Goal: Task Accomplishment & Management: Manage account settings

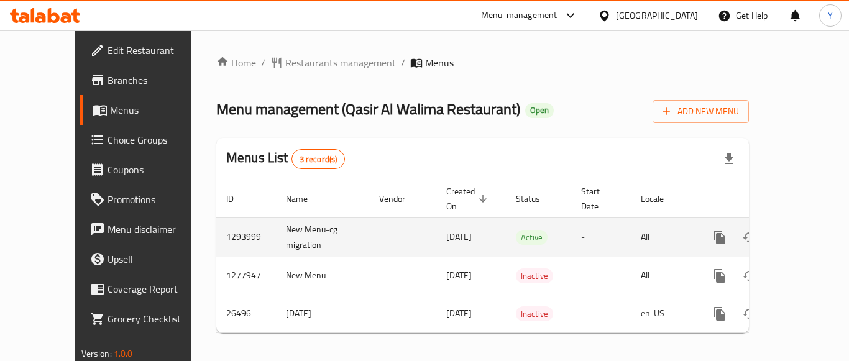
click at [806, 230] on icon "enhanced table" at bounding box center [809, 237] width 15 height 15
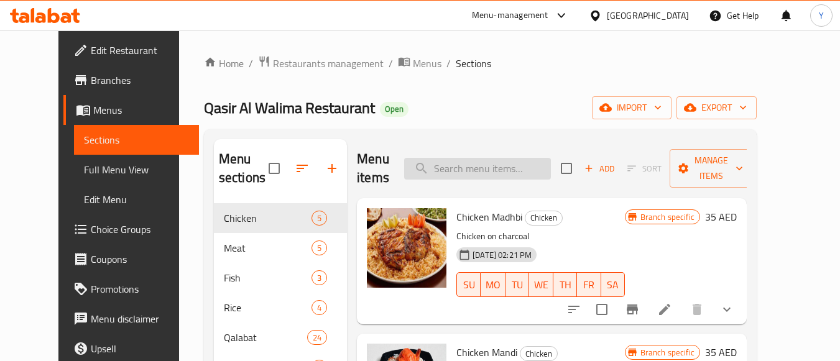
paste input "Chicken Biryani"
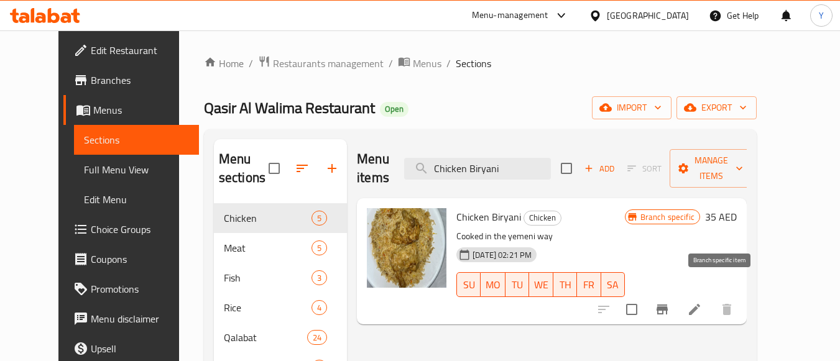
type input "Chicken Biryani"
click at [670, 302] on icon "Branch-specific-item" at bounding box center [662, 309] width 15 height 15
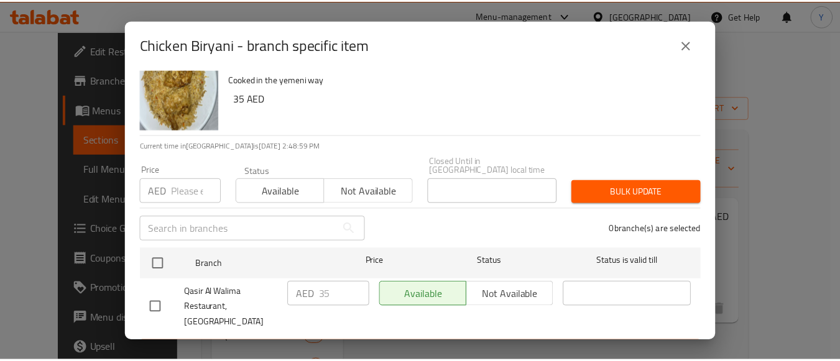
scroll to position [37, 0]
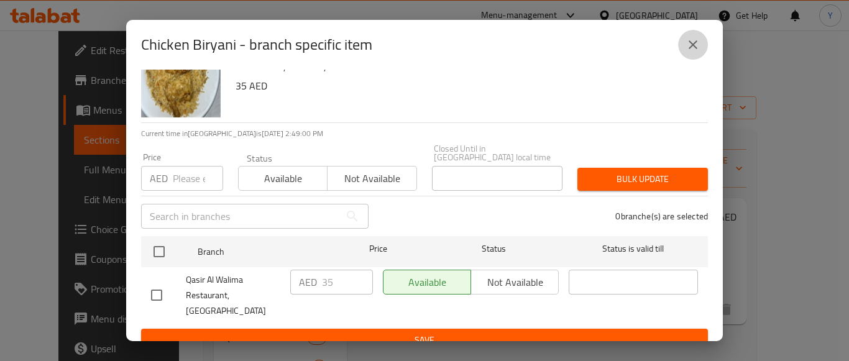
click at [703, 34] on button "close" at bounding box center [693, 45] width 30 height 30
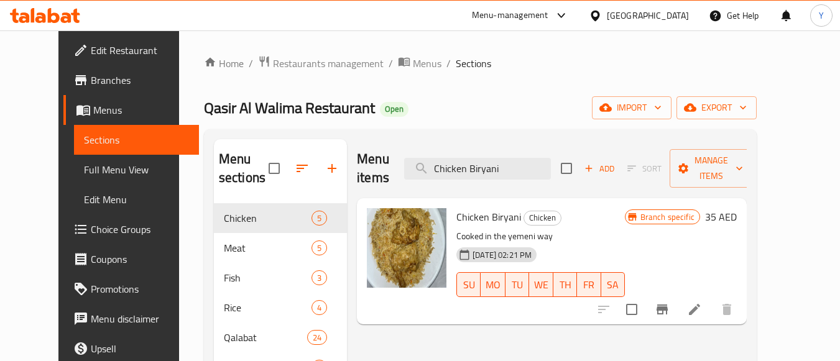
click at [702, 302] on icon at bounding box center [694, 309] width 15 height 15
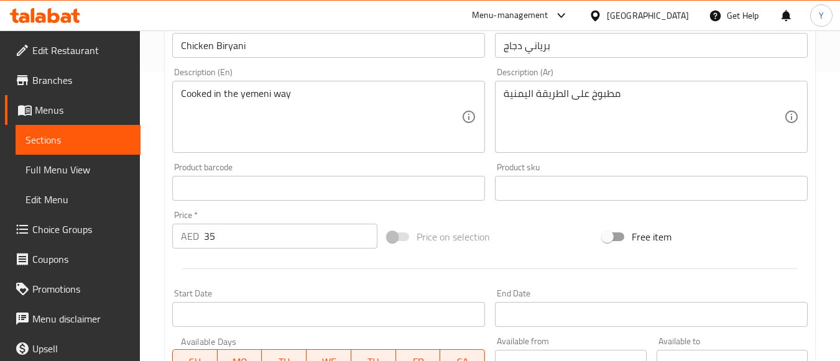
scroll to position [311, 0]
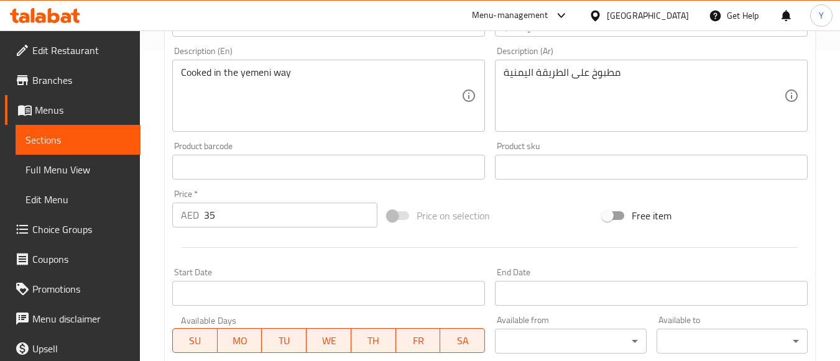
click at [103, 117] on span "Menus" at bounding box center [83, 110] width 96 height 15
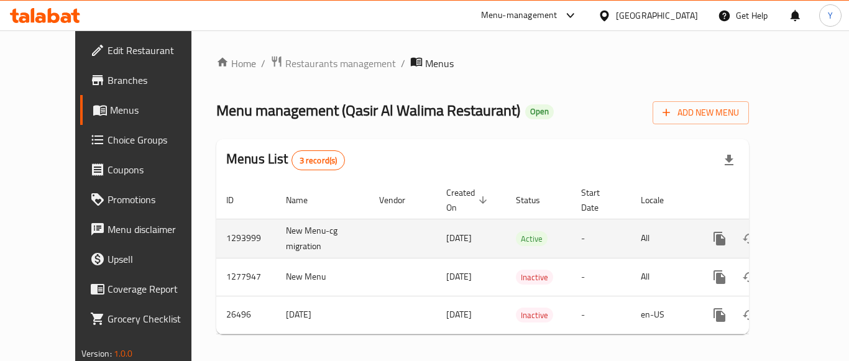
click at [808, 228] on link "enhanced table" at bounding box center [810, 239] width 30 height 30
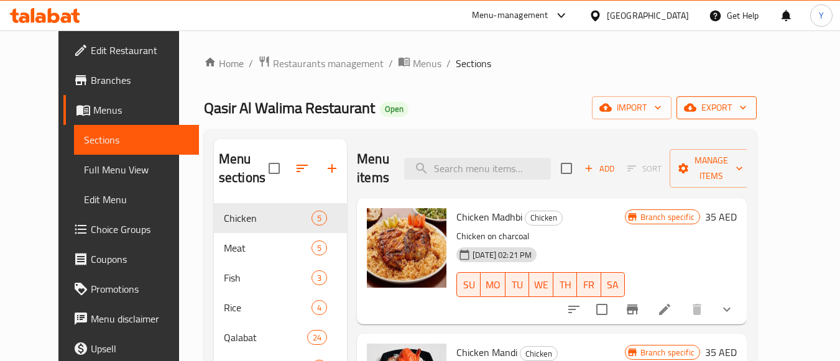
click at [697, 106] on icon "button" at bounding box center [690, 108] width 12 height 8
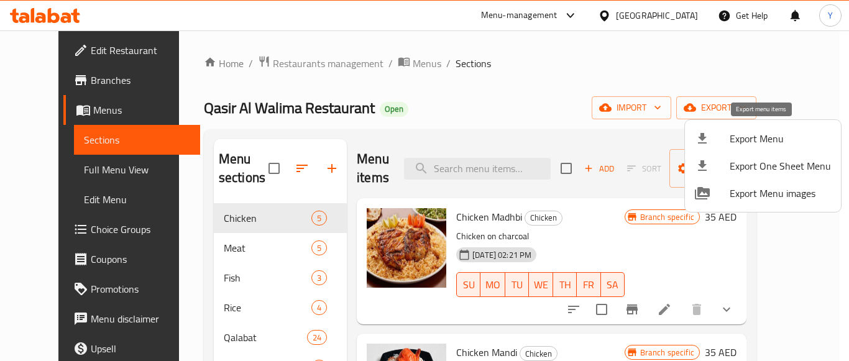
click at [750, 138] on span "Export Menu" at bounding box center [780, 138] width 101 height 15
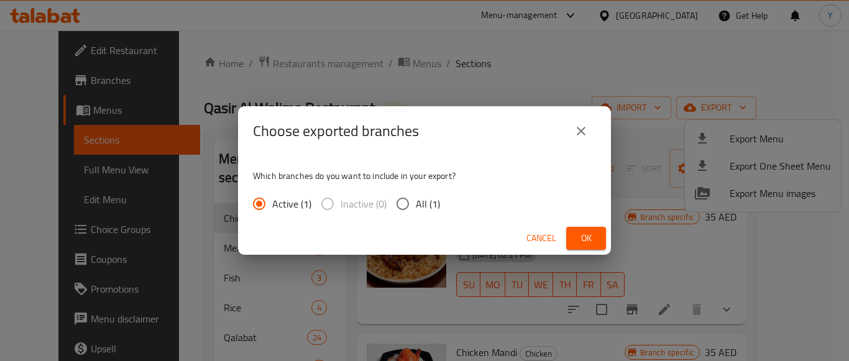
click at [425, 208] on span "All (1)" at bounding box center [428, 204] width 24 height 15
click at [416, 208] on input "All (1)" at bounding box center [403, 204] width 26 height 26
radio input "true"
click at [571, 235] on button "Ok" at bounding box center [587, 238] width 40 height 23
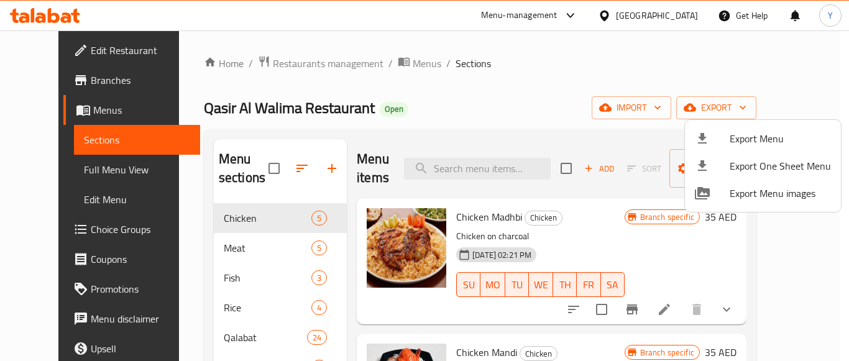
click at [480, 175] on div at bounding box center [424, 180] width 849 height 361
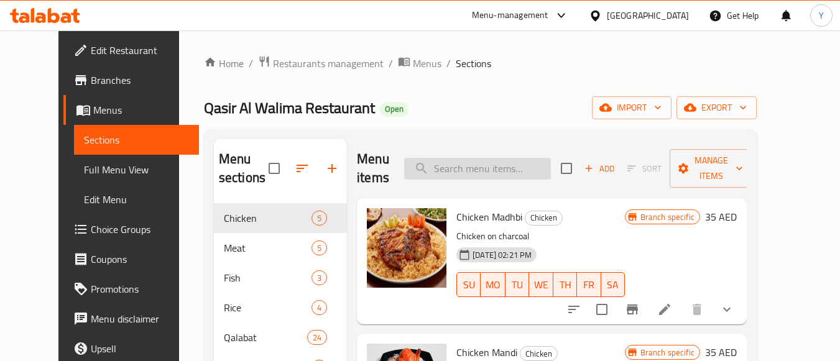
click at [483, 170] on input "search" at bounding box center [477, 169] width 147 height 22
paste input "Chicken Biryani"
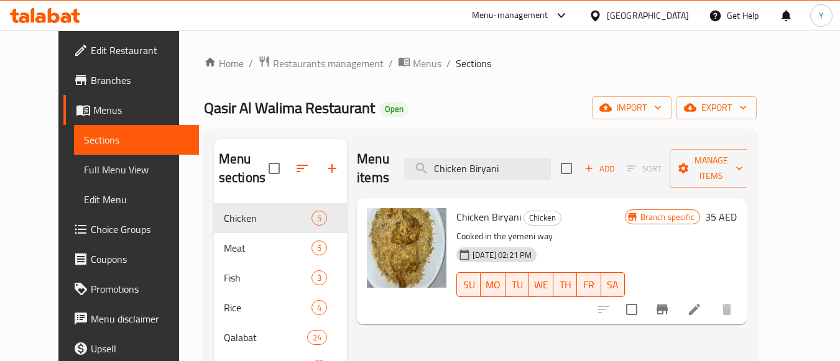
type input "Chicken Biryani"
click at [700, 304] on icon at bounding box center [694, 309] width 11 height 11
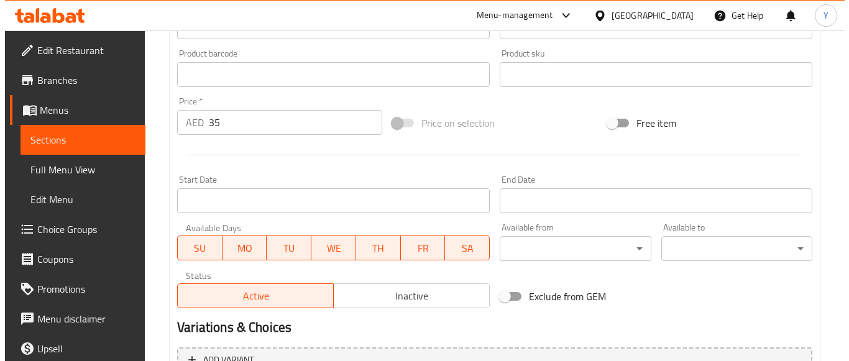
scroll to position [535, 0]
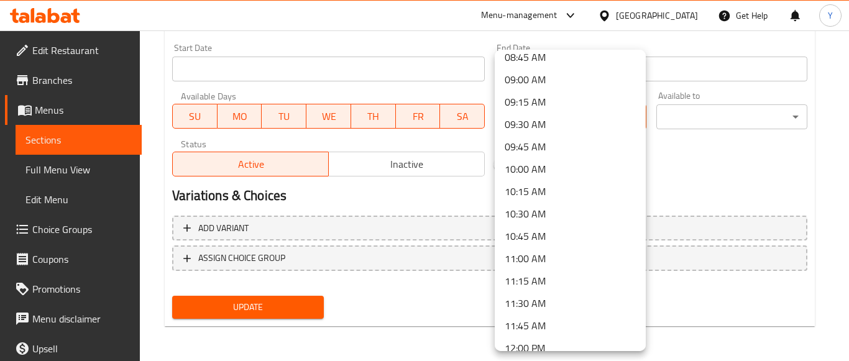
scroll to position [808, 0]
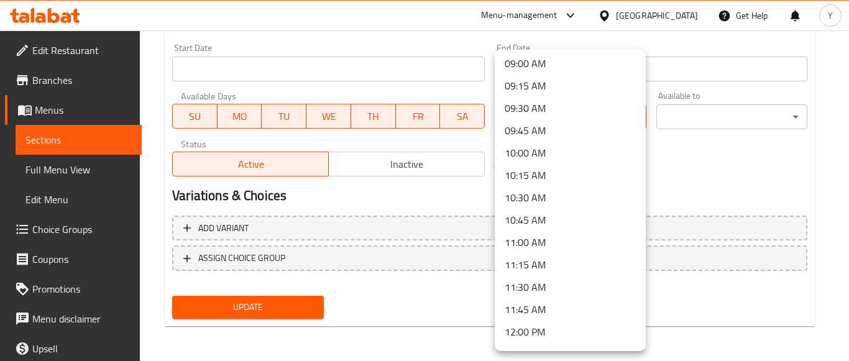
click at [543, 282] on li "11:30 AM" at bounding box center [570, 287] width 151 height 22
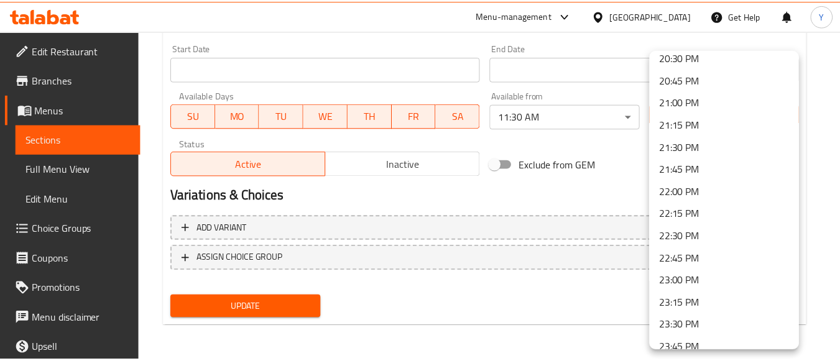
scroll to position [1866, 0]
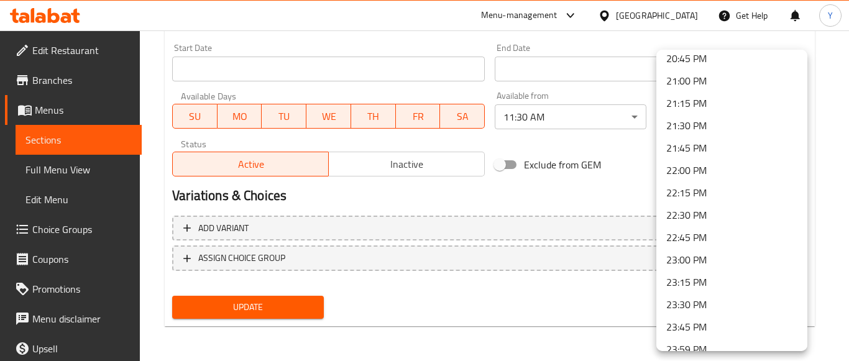
click at [712, 262] on li "23:00 PM" at bounding box center [732, 260] width 151 height 22
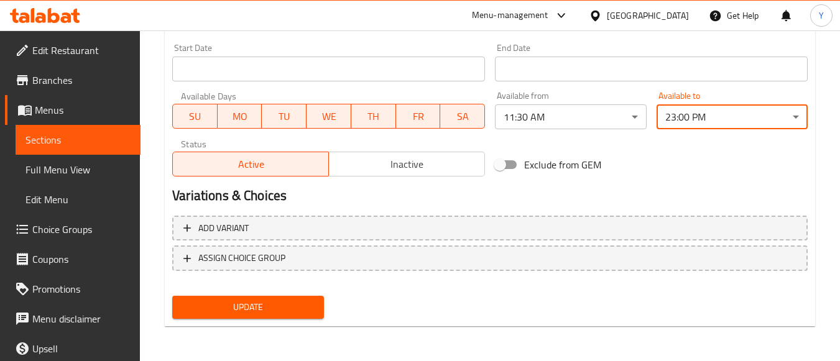
click at [634, 195] on h2 "Variations & Choices" at bounding box center [490, 196] width 636 height 19
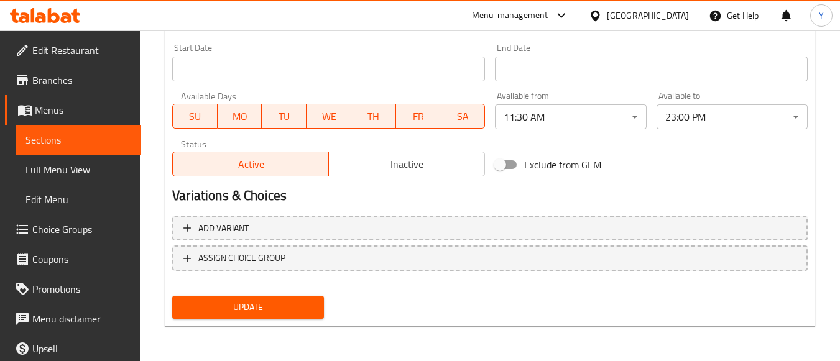
click at [358, 293] on div "Update" at bounding box center [490, 307] width 646 height 33
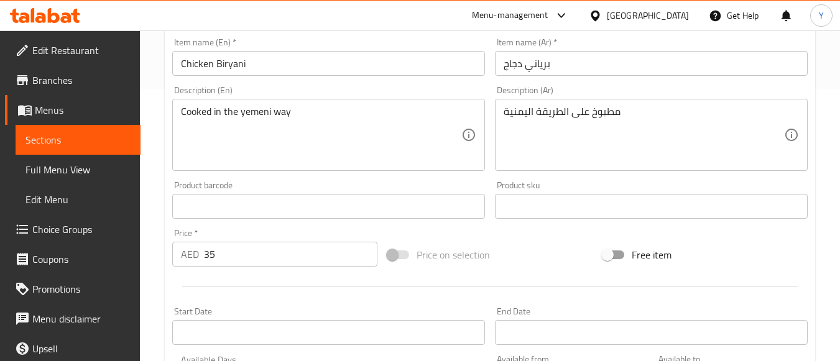
scroll to position [162, 0]
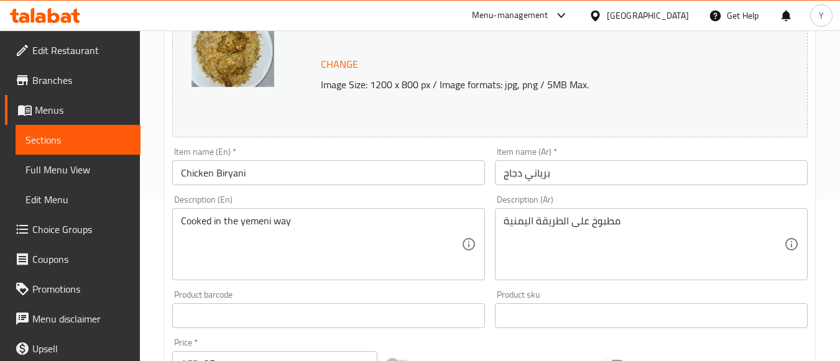
click at [258, 152] on div "Item name (En)   * Chicken Biryani Item name (En) *" at bounding box center [328, 166] width 313 height 38
click at [257, 169] on input "Chicken Biryani" at bounding box center [328, 172] width 313 height 25
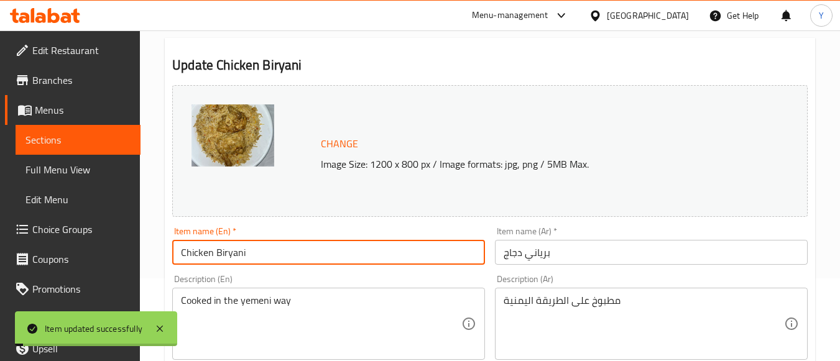
scroll to position [0, 0]
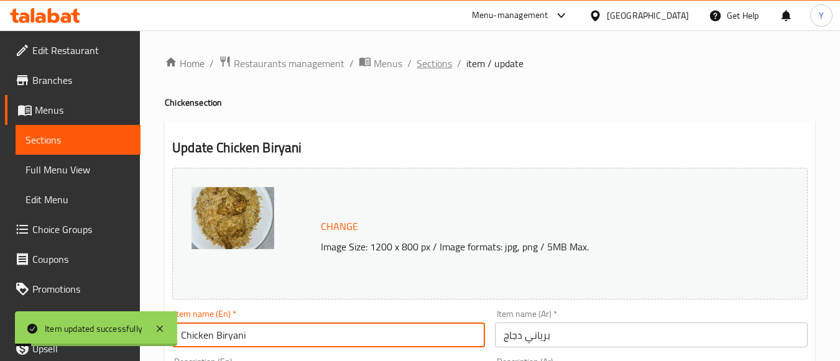
click at [435, 65] on span "Sections" at bounding box center [434, 63] width 35 height 15
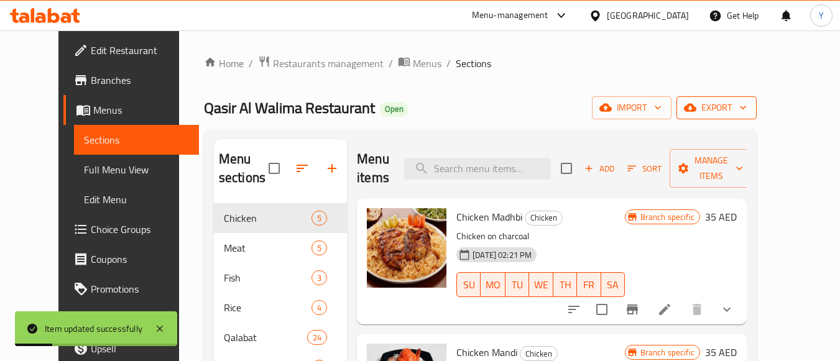
click at [747, 104] on span "export" at bounding box center [717, 108] width 60 height 16
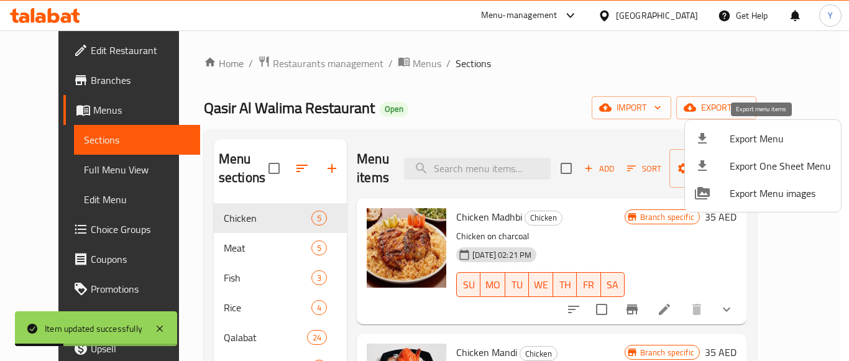
click at [754, 141] on span "Export Menu" at bounding box center [780, 138] width 101 height 15
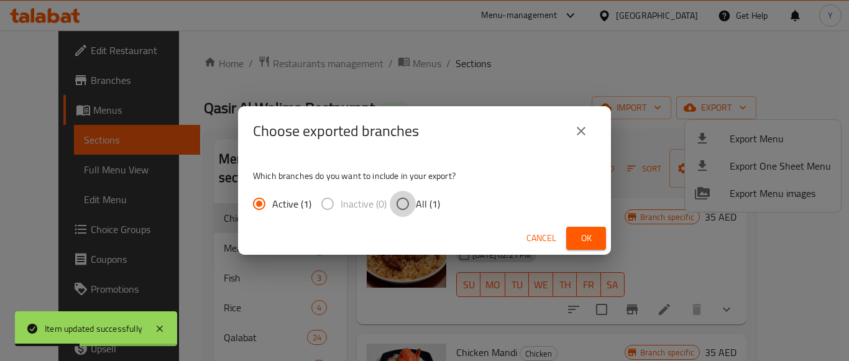
click at [410, 203] on input "All (1)" at bounding box center [403, 204] width 26 height 26
radio input "true"
click at [591, 244] on span "Ok" at bounding box center [586, 239] width 20 height 16
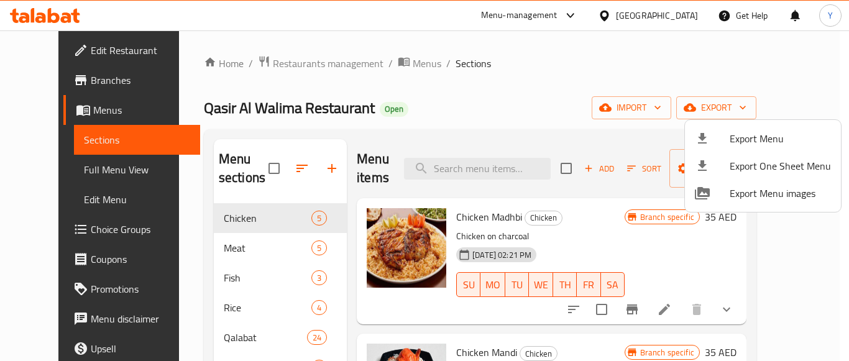
click at [582, 102] on div at bounding box center [424, 180] width 849 height 361
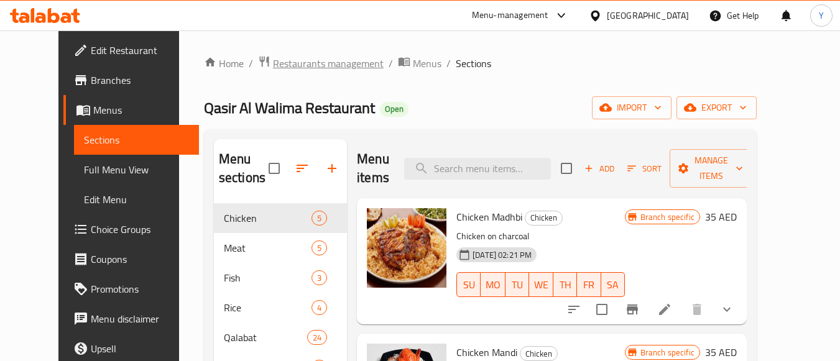
click at [303, 62] on span "Restaurants management" at bounding box center [328, 63] width 111 height 15
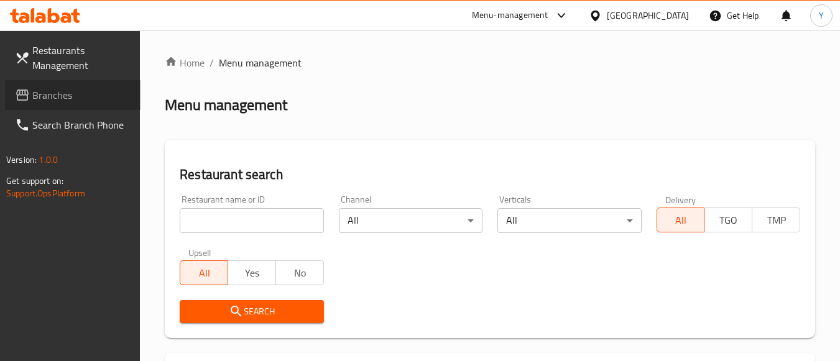
click at [32, 90] on span "Branches" at bounding box center [81, 95] width 98 height 15
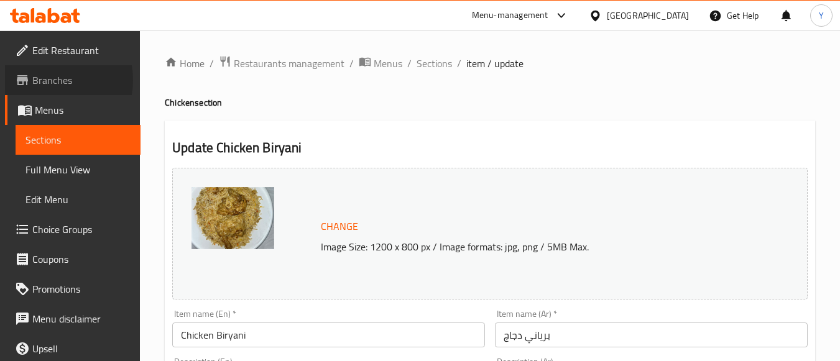
click at [49, 80] on span "Branches" at bounding box center [81, 80] width 98 height 15
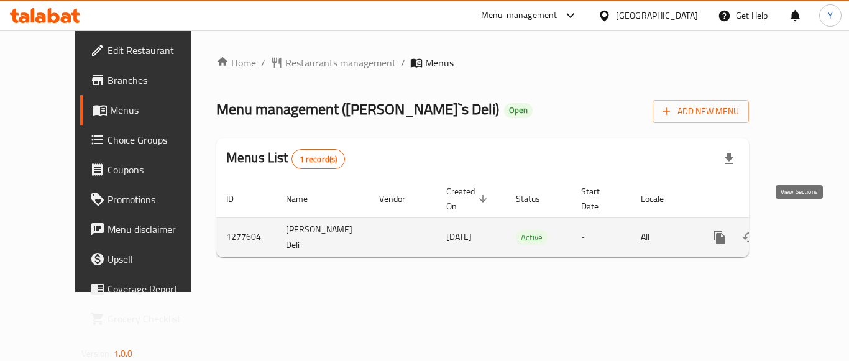
click at [805, 230] on icon "enhanced table" at bounding box center [809, 237] width 15 height 15
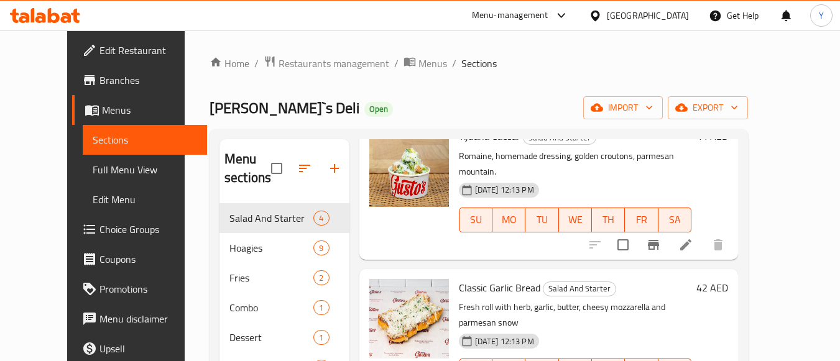
click at [422, 90] on div "Home / Restaurants management / Menus / Sections Gusto`s Deli Open import expor…" at bounding box center [479, 282] width 539 height 455
click at [738, 111] on span "export" at bounding box center [708, 108] width 60 height 16
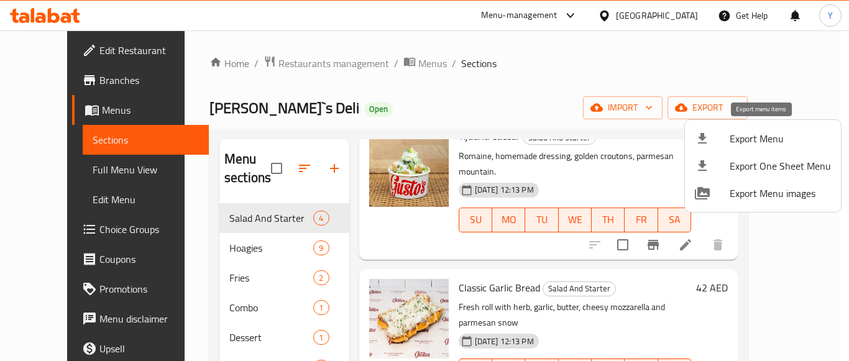
click at [752, 144] on span "Export Menu" at bounding box center [780, 138] width 101 height 15
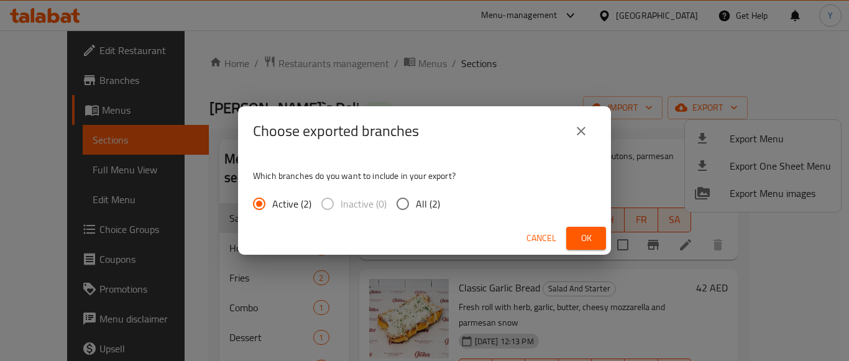
click at [415, 208] on input "All (2)" at bounding box center [403, 204] width 26 height 26
radio input "true"
drag, startPoint x: 598, startPoint y: 242, endPoint x: 589, endPoint y: 244, distance: 8.9
click at [596, 243] on button "Ok" at bounding box center [587, 238] width 40 height 23
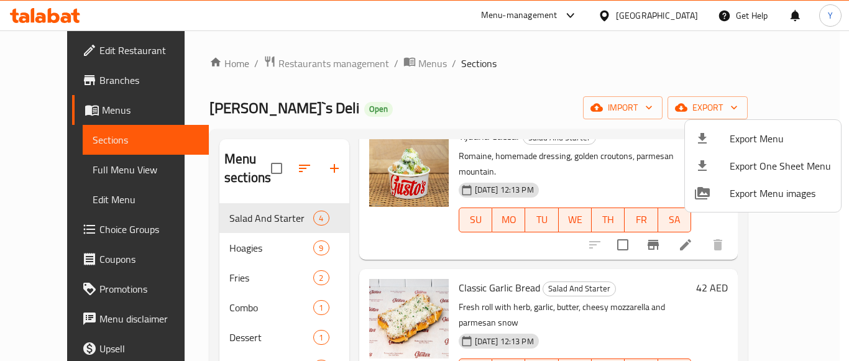
click at [499, 96] on div at bounding box center [424, 180] width 849 height 361
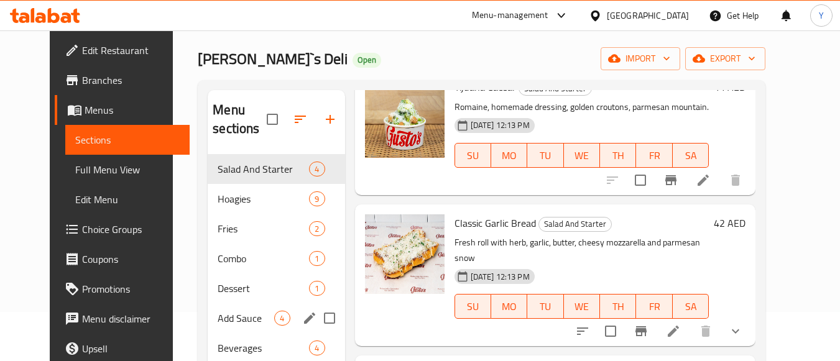
scroll to position [124, 0]
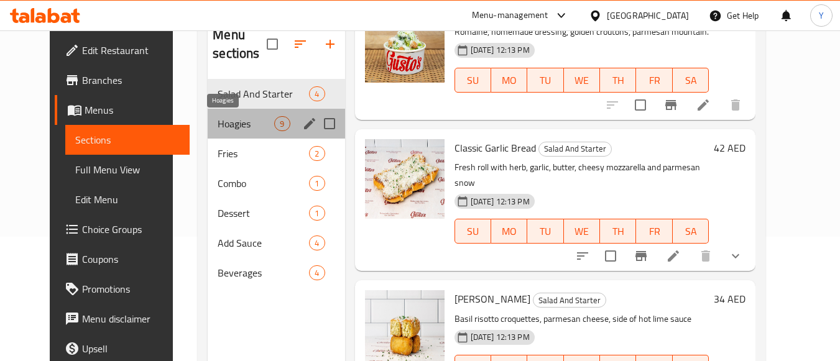
click at [236, 121] on span "Hoagies" at bounding box center [246, 123] width 57 height 15
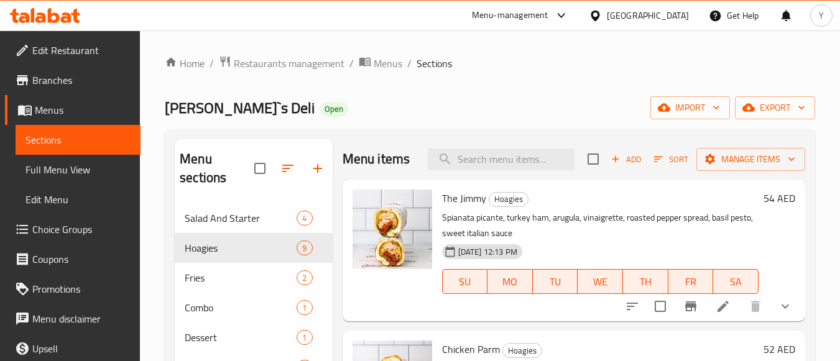
click at [619, 167] on span "Add" at bounding box center [626, 159] width 34 height 14
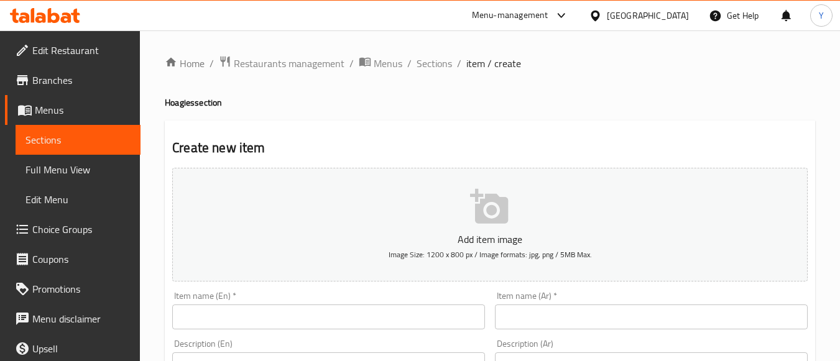
click at [244, 320] on input "text" at bounding box center [328, 317] width 313 height 25
paste input "Our Own Philly - Our Signature Shaved Ribeye Sandwich"
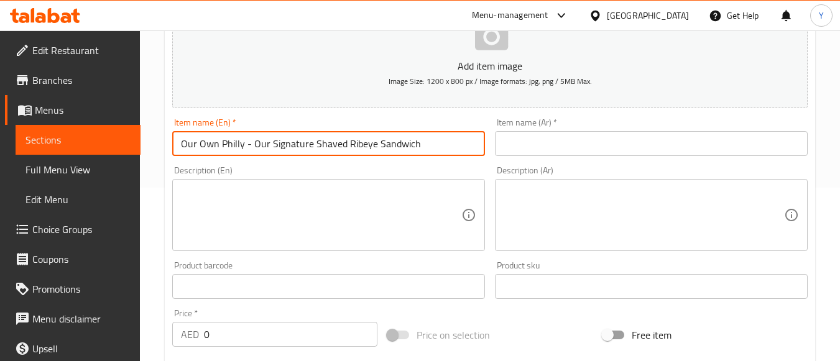
scroll to position [187, 0]
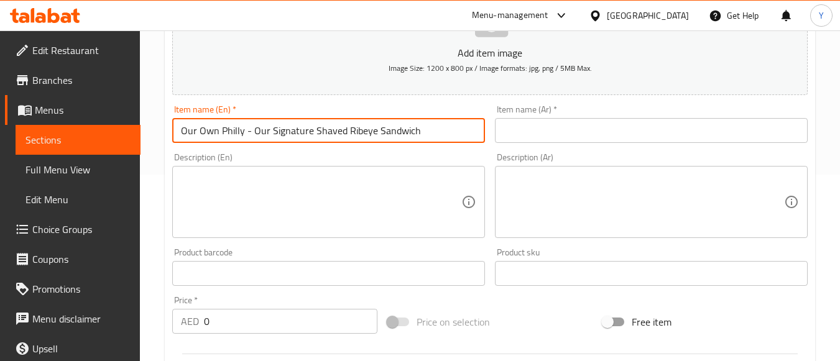
drag, startPoint x: 252, startPoint y: 131, endPoint x: 441, endPoint y: 121, distance: 189.3
click at [441, 121] on input "Our Own Philly - Our Signature Shaved Ribeye Sandwich" at bounding box center [328, 130] width 313 height 25
drag, startPoint x: 376, startPoint y: 136, endPoint x: 264, endPoint y: 134, distance: 111.3
click at [264, 134] on input "Our Own Philly - Our Signature Shaved Ribeye Sandwich" at bounding box center [328, 130] width 313 height 25
click at [249, 128] on input "Our Own Philly - Our Signature Shaved Ribeye Sandwich" at bounding box center [328, 130] width 313 height 25
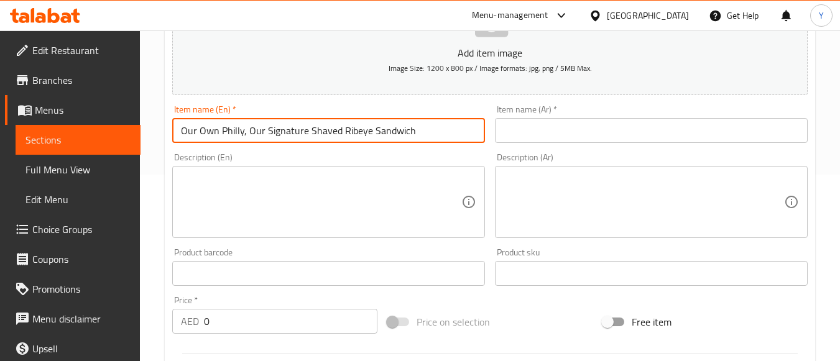
type input "Our Own Philly, Our Signature Shaved Ribeye Sandwich"
click at [209, 223] on textarea at bounding box center [321, 202] width 280 height 59
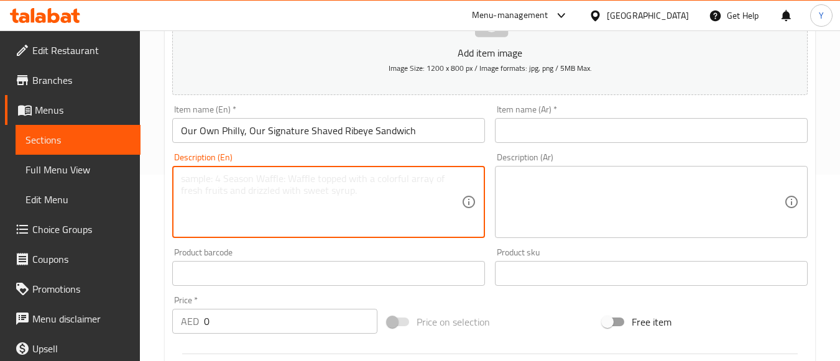
paste textarea "shaved ribeye, sauteed mixed pepper, sharp cheddar, caramelized onions, topped …"
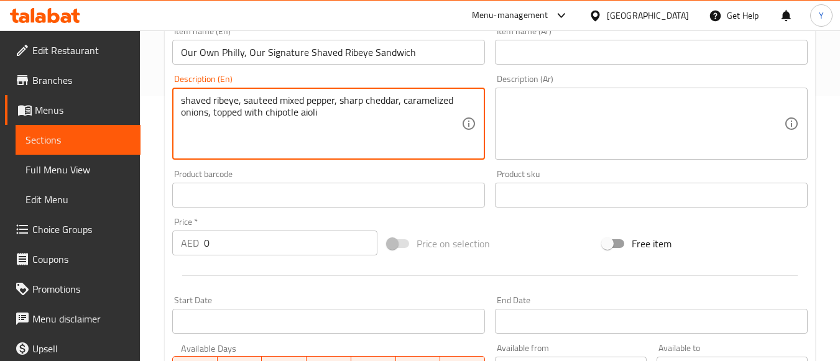
scroll to position [373, 0]
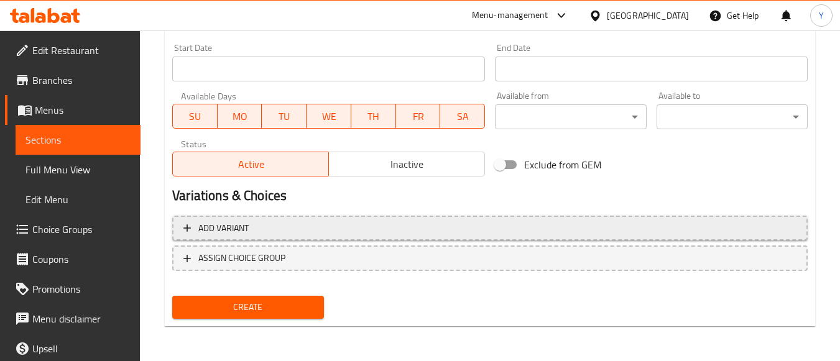
type textarea "shaved ribeye, sauteed mixed pepper, sharp cheddar, caramelized onions, topped …"
click at [260, 231] on span "Add variant" at bounding box center [489, 229] width 613 height 16
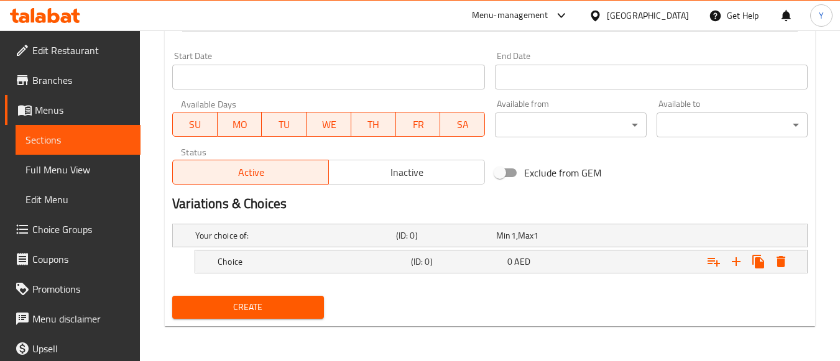
scroll to position [509, 0]
click at [734, 256] on icon "Expand" at bounding box center [736, 261] width 15 height 15
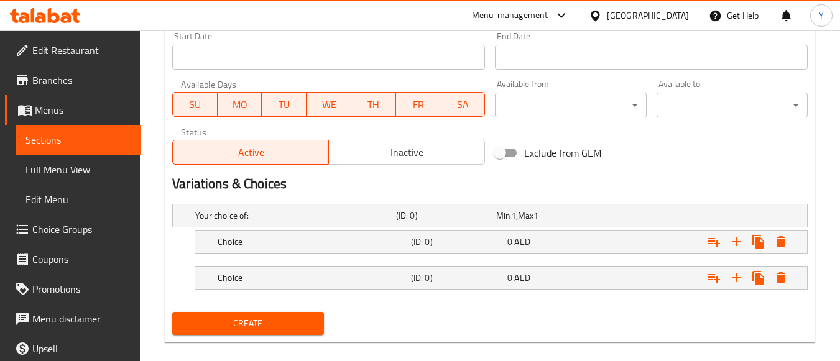
scroll to position [545, 0]
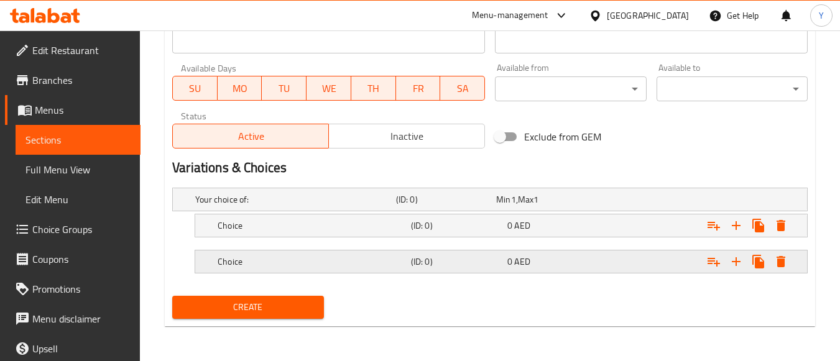
click at [626, 259] on div "Expand" at bounding box center [697, 261] width 193 height 27
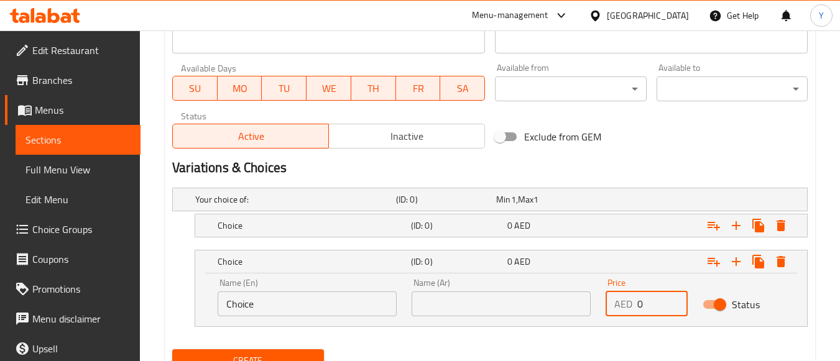
drag, startPoint x: 660, startPoint y: 307, endPoint x: 454, endPoint y: 297, distance: 206.7
click at [454, 297] on div "Name (En) Choice Name (En) Name (Ar) Name (Ar) Price AED 0 Price Status" at bounding box center [501, 297] width 582 height 53
click at [707, 333] on nav at bounding box center [490, 335] width 636 height 10
drag, startPoint x: 662, startPoint y: 293, endPoint x: 550, endPoint y: 300, distance: 112.2
click at [550, 300] on div "Name (En) Choice Name (En) Name (Ar) Name (Ar) Price AED 0 Price Status" at bounding box center [501, 297] width 582 height 53
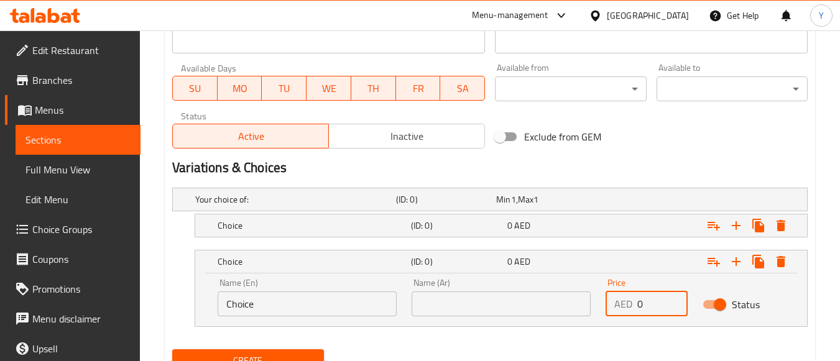
click at [494, 302] on div "Name (En) Choice Name (En) Name (Ar) Name (Ar) Price AED 0 Price Status" at bounding box center [501, 297] width 582 height 53
paste input "68"
type input "68"
click at [576, 216] on div "Choice (ID: 0) 0 AED" at bounding box center [505, 225] width 580 height 27
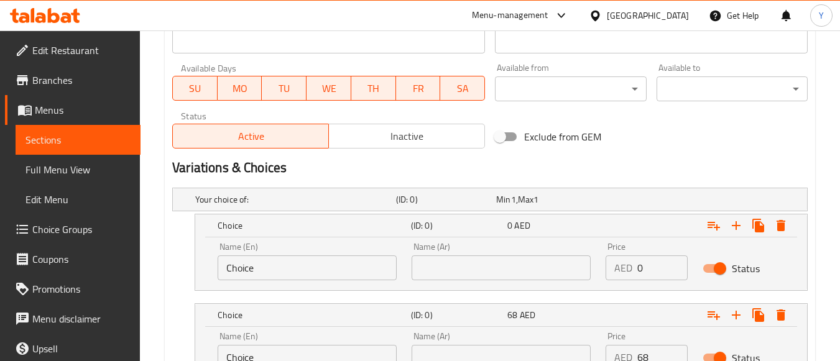
click at [611, 259] on div "Price AED 0 Price" at bounding box center [647, 262] width 82 height 38
drag, startPoint x: 655, startPoint y: 277, endPoint x: 568, endPoint y: 275, distance: 87.7
click at [583, 274] on div "Name (En) Choice Name (En) Name (Ar) Name (Ar) Price AED 0 Price Status" at bounding box center [501, 261] width 582 height 53
type input "49"
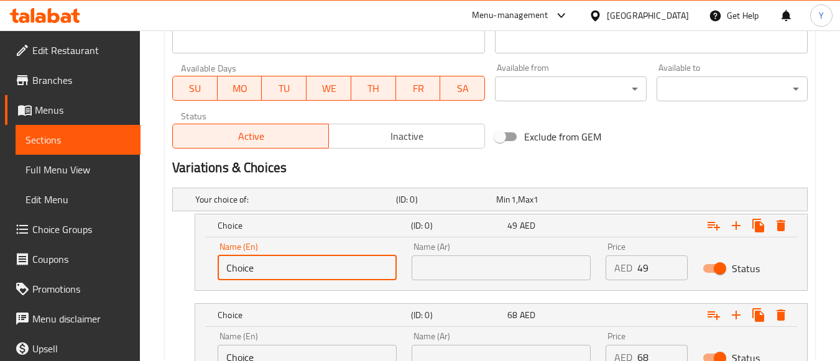
drag, startPoint x: 259, startPoint y: 269, endPoint x: 121, endPoint y: 264, distance: 137.5
type input "Half"
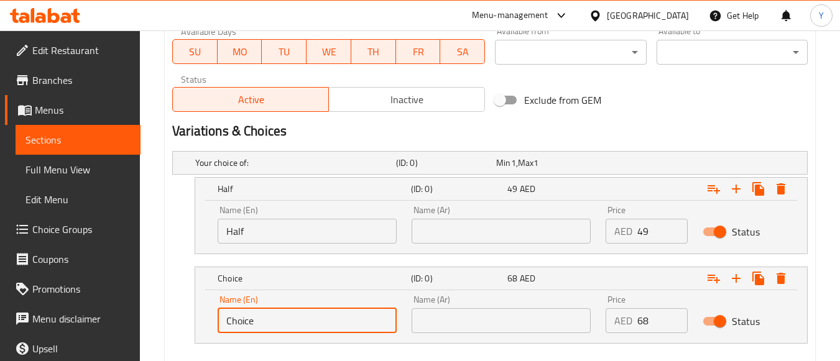
drag, startPoint x: 257, startPoint y: 358, endPoint x: 150, endPoint y: 352, distance: 107.1
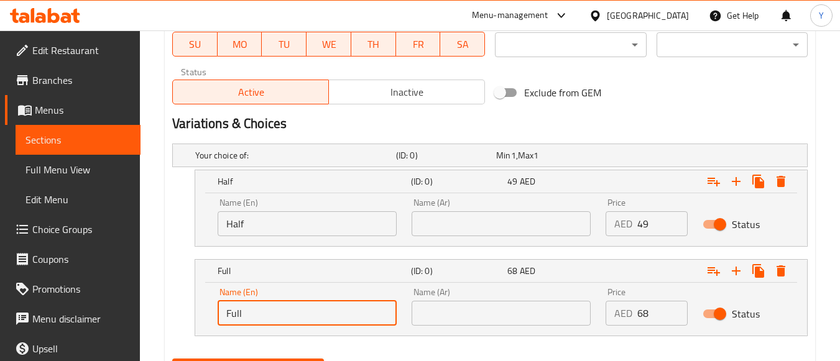
type input "Full"
click at [450, 317] on input "text" at bounding box center [501, 313] width 179 height 25
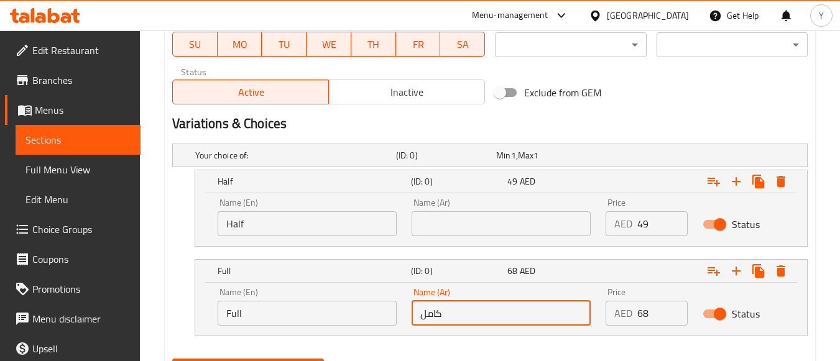
type input "كامل"
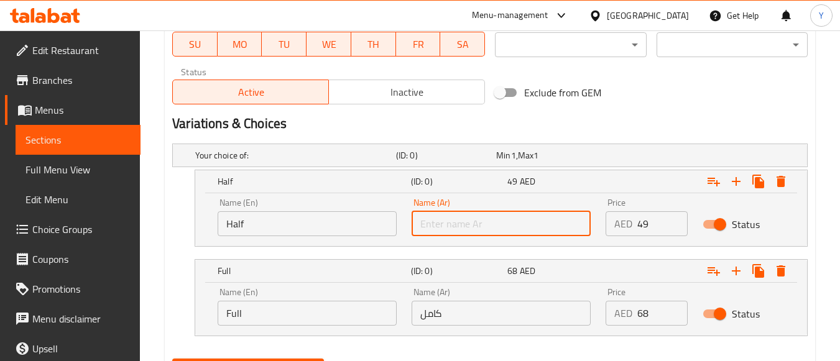
click at [478, 230] on input "text" at bounding box center [501, 223] width 179 height 25
type input "نصف"
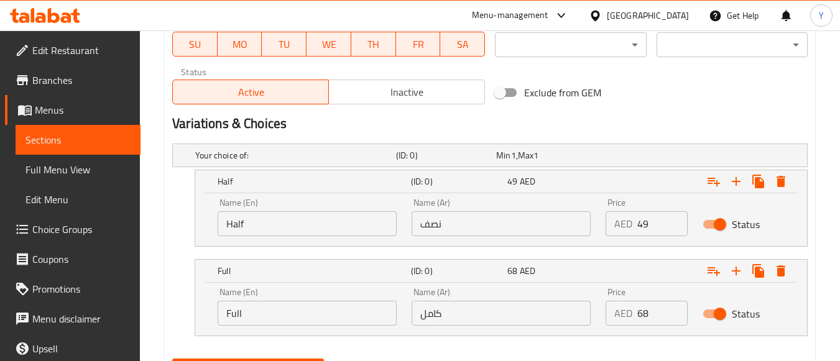
click at [701, 123] on h2 "Variations & Choices" at bounding box center [490, 123] width 636 height 19
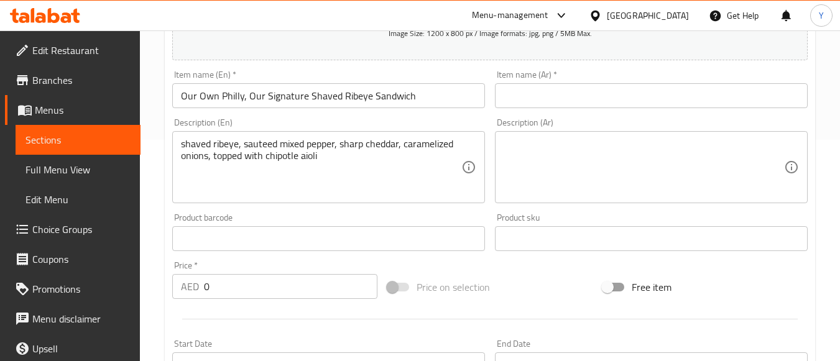
scroll to position [216, 0]
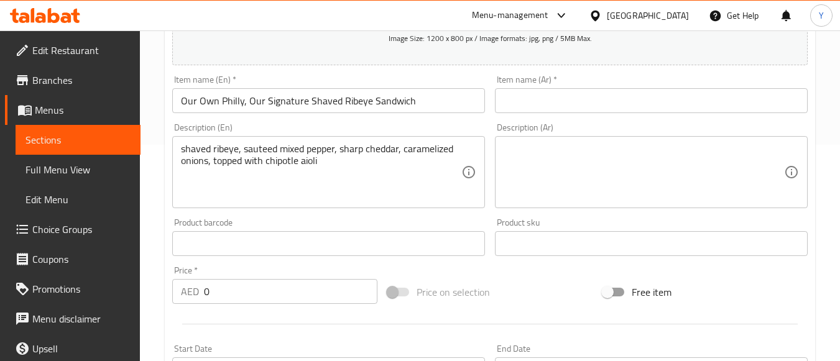
click at [307, 104] on input "Our Own Philly, Our Signature Shaved Ribeye Sandwich" at bounding box center [328, 100] width 313 height 25
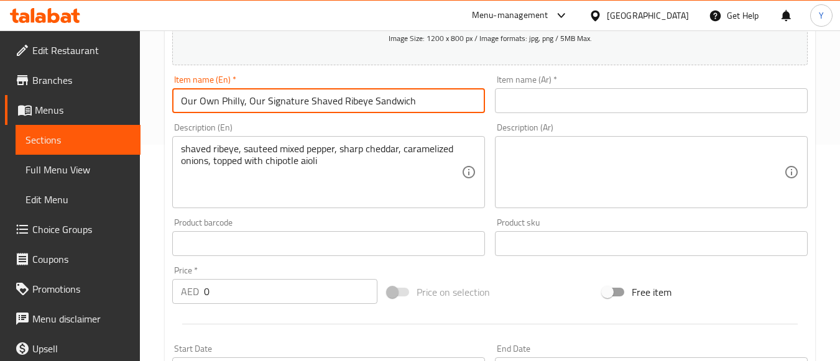
click at [307, 104] on input "Our Own Philly, Our Signature Shaved Ribeye Sandwich" at bounding box center [328, 100] width 313 height 25
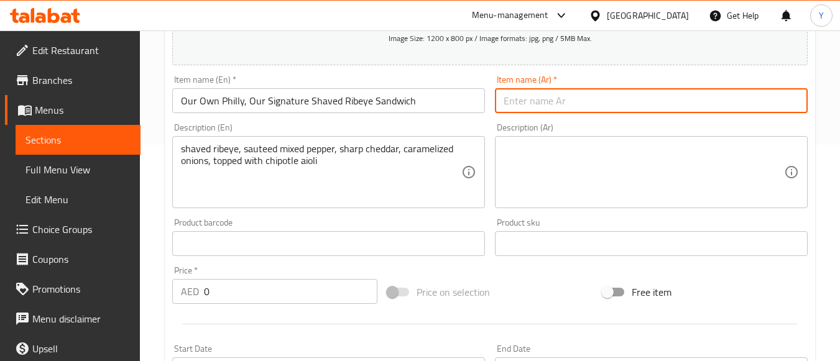
paste input "ساندويتش لحم الضلع المشوي الخاص بنا، فيلادلفيا الخاصة بنا"
type input "ساندويتش لحم الضلع المشوي الخاص بنا، فيلادلفيا الخاصة بنا"
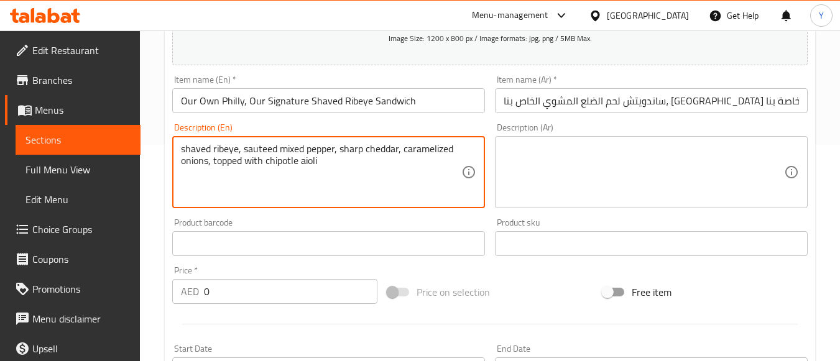
click at [207, 182] on textarea "shaved ribeye, sauteed mixed pepper, sharp cheddar, caramelized onions, topped …" at bounding box center [321, 172] width 280 height 59
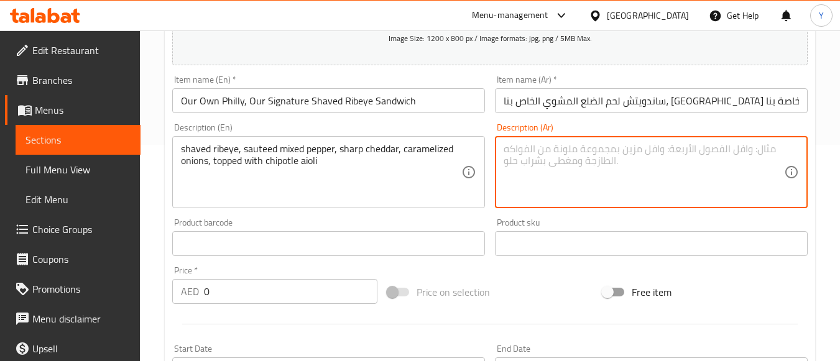
paste textarea "شريحة لحم ضلع، فلفل مشكل مقلي، جبنة شيدر حادة، بصل مكرمل، مغطاة بمايونيز شيبوتلي"
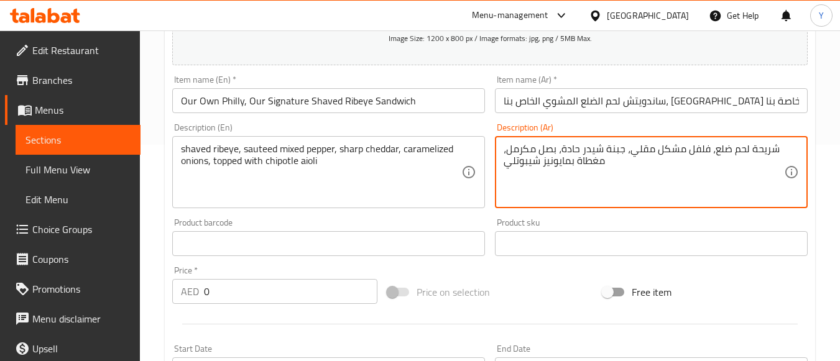
click at [649, 154] on textarea "شريحة لحم ضلع، فلفل مشكل مقلي، جبنة شيدر حادة، بصل مكرمل، مغطاة بمايونيز شيبوتلي" at bounding box center [644, 172] width 280 height 59
type textarea "شريحة لحم ضلع، فلفل مشكل سوتيه، جبنة شيدر حادة، بصل مكرمل، مغطاة بمايونيز شيبوت…"
click at [713, 153] on textarea "شريحة لحم ضلع، فلفل مشكل سوتيه، جبنة شيدر حادة، بصل مكرمل، مغطاة بمايونيز شيبوت…" at bounding box center [644, 172] width 280 height 59
click at [701, 104] on input "ساندويتش لحم الضلع المشوي الخاص بنا، فيلادلفيا الخاصة بنا" at bounding box center [651, 100] width 313 height 25
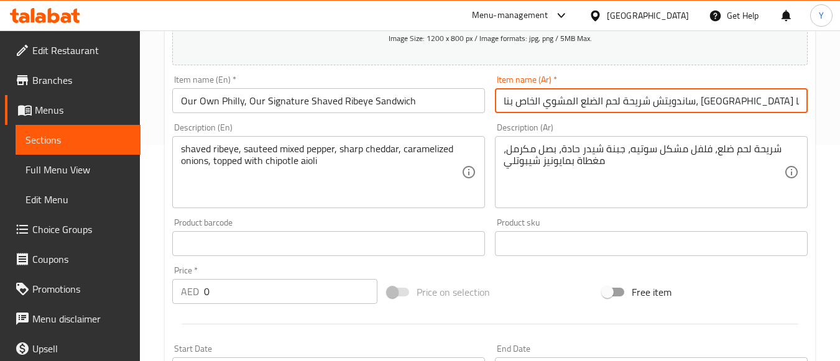
type input "ساندويتش شريحة لحم الضلع المشوي الخاص بنا، [GEOGRAPHIC_DATA] الخاصة بنا"
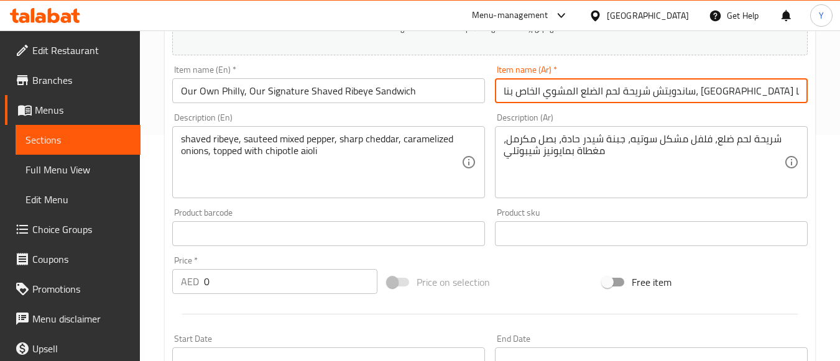
scroll to position [30, 0]
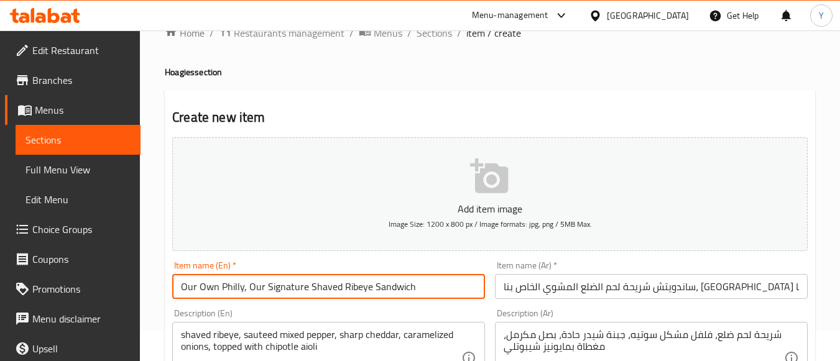
click at [420, 286] on input "Our Own Philly, Our Signature Shaved Ribeye Sandwich" at bounding box center [328, 286] width 313 height 25
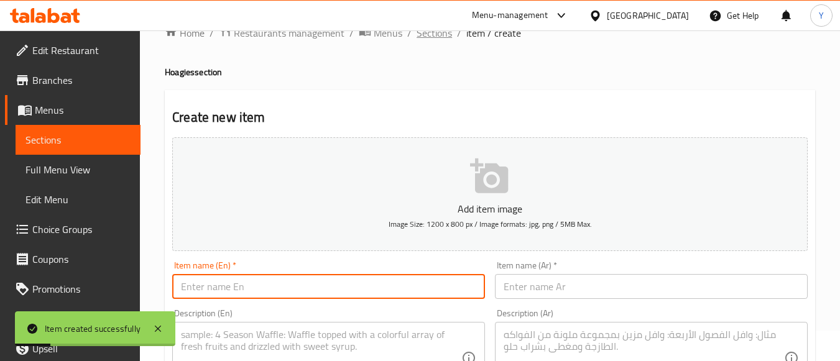
click at [435, 38] on span "Sections" at bounding box center [434, 32] width 35 height 15
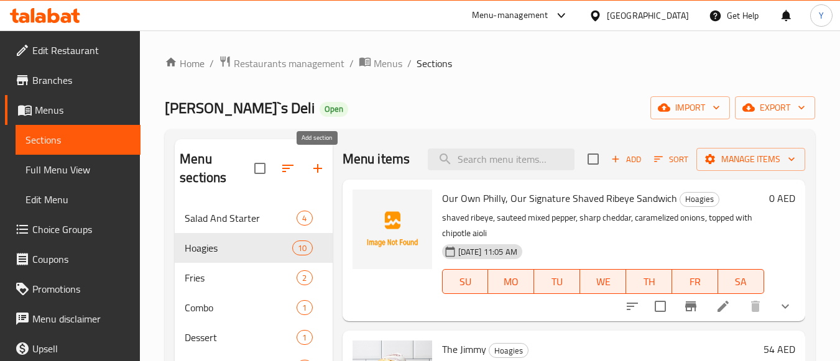
click at [323, 159] on button "button" at bounding box center [318, 169] width 30 height 30
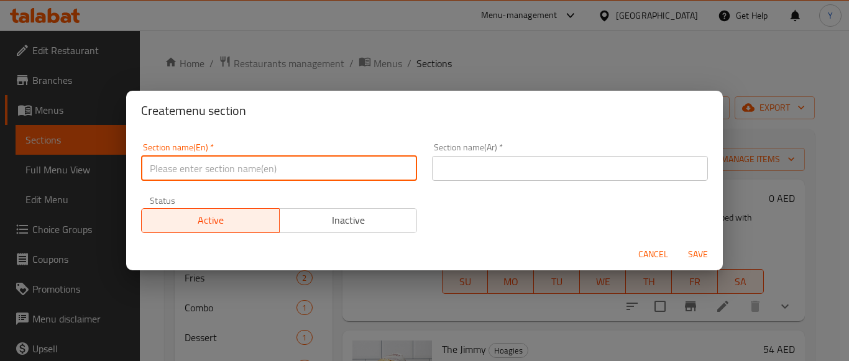
paste input "Little Gusto (Half)"
click at [202, 177] on input "Little Gusto (Half" at bounding box center [279, 168] width 276 height 25
drag, startPoint x: 258, startPoint y: 175, endPoint x: 65, endPoint y: 175, distance: 193.4
click at [65, 175] on div "Create menu section Section name(En)   * Little Gusto Half Section name(En) * S…" at bounding box center [424, 180] width 849 height 361
type input "Little Gusto Half"
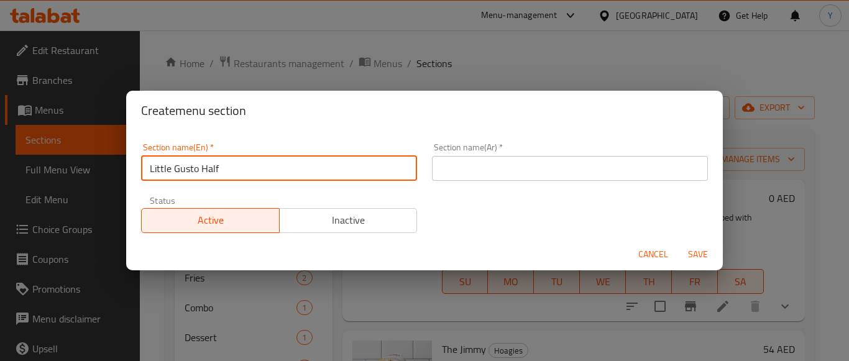
click at [524, 177] on input "text" at bounding box center [570, 168] width 276 height 25
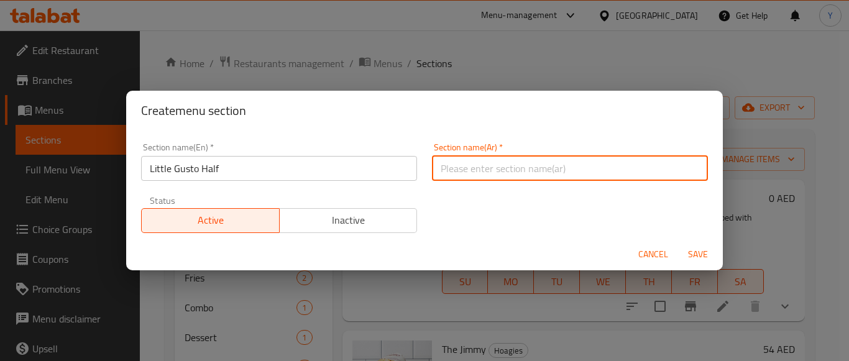
paste input "نصف ليتل غوستو"
type input "نصف ليتل غوستو"
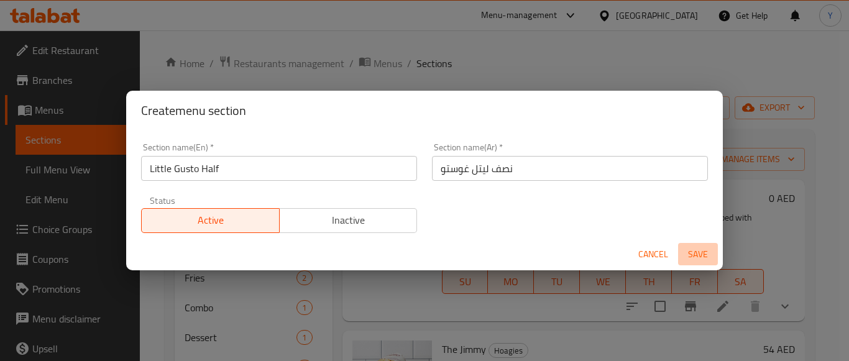
click at [693, 262] on span "Save" at bounding box center [698, 255] width 30 height 16
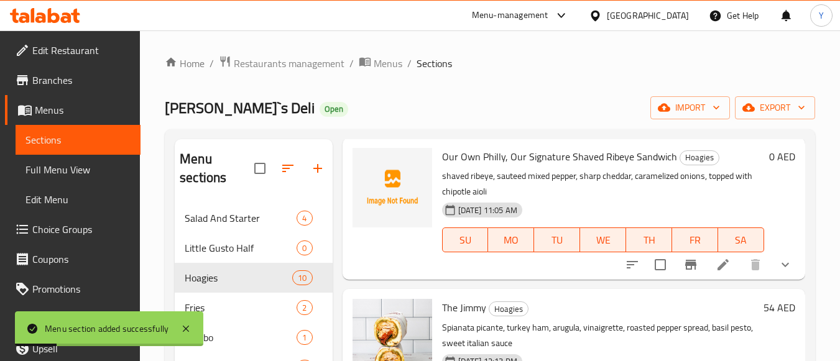
scroll to position [124, 0]
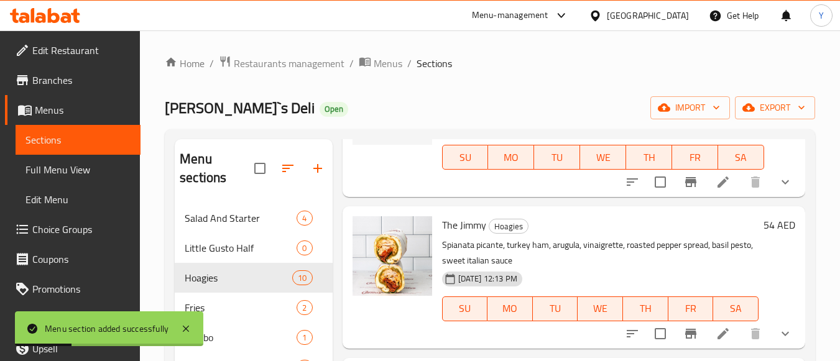
click at [728, 193] on li at bounding box center [723, 182] width 35 height 22
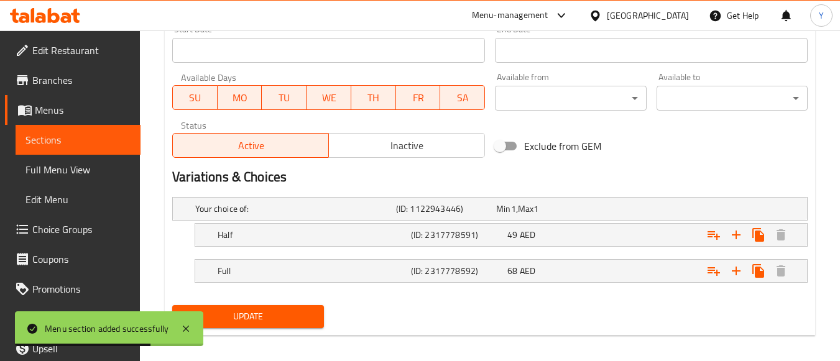
scroll to position [421, 0]
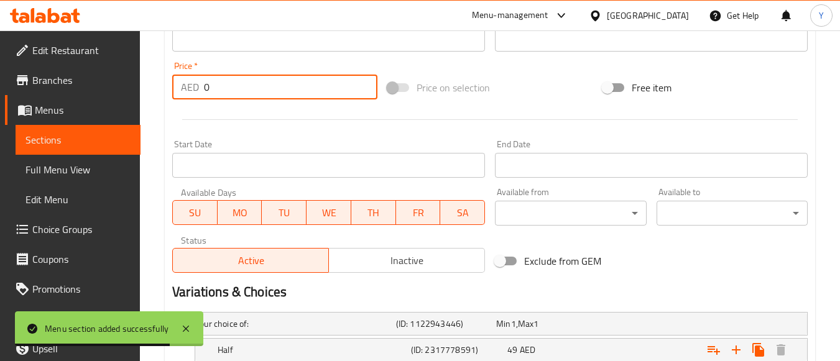
click at [208, 93] on input "0" at bounding box center [291, 87] width 174 height 25
drag, startPoint x: 251, startPoint y: 93, endPoint x: 170, endPoint y: 93, distance: 81.5
click at [170, 93] on div "Price   * AED 0 Price *" at bounding box center [274, 81] width 215 height 48
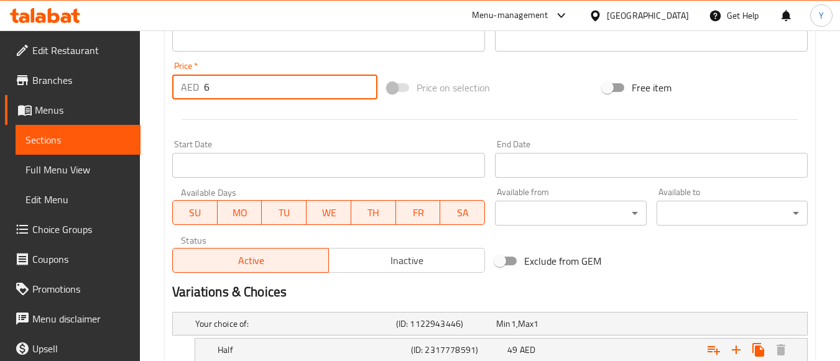
type input "6"
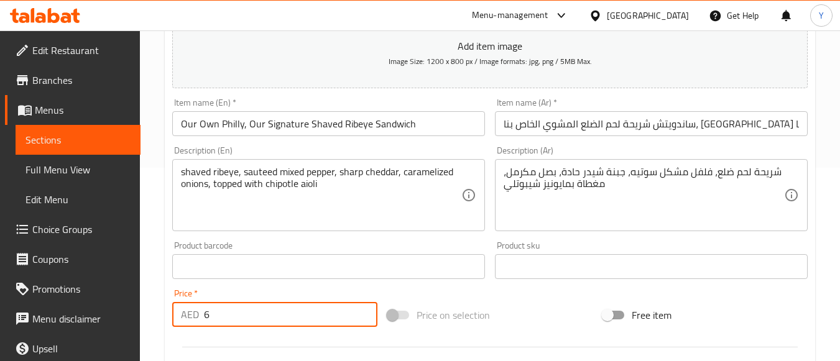
scroll to position [48, 0]
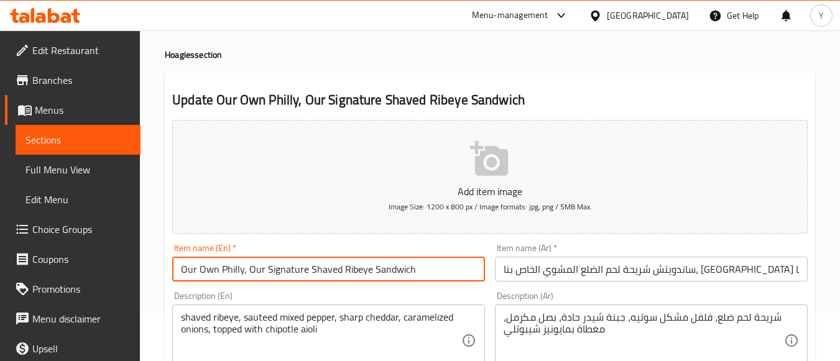
click at [417, 279] on input "Our Own Philly, Our Signature Shaved Ribeye Sandwich" at bounding box center [328, 269] width 313 height 25
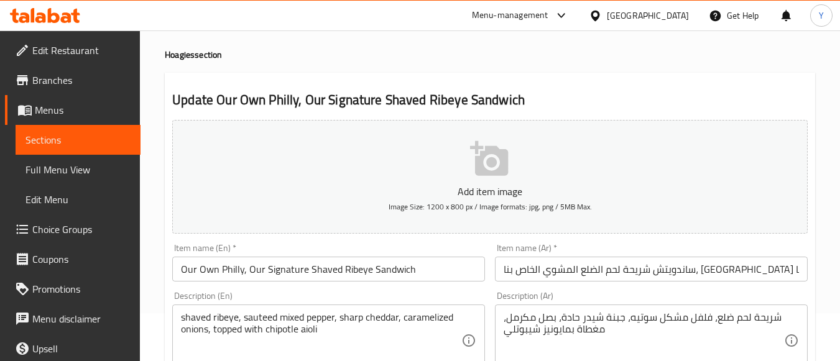
click at [188, 11] on div "Menu-management United Arab Emirates Get Help Y" at bounding box center [420, 16] width 840 height 30
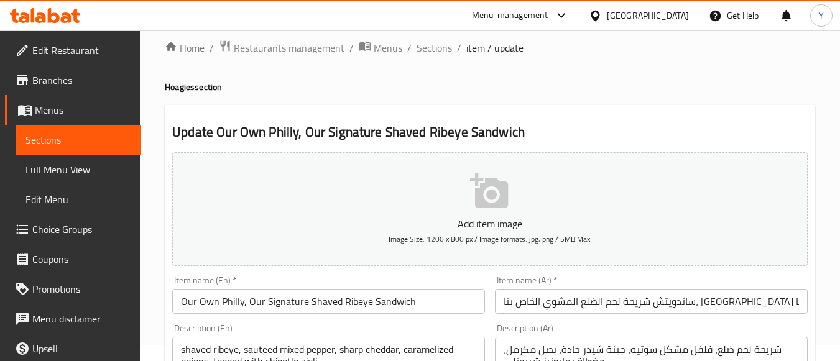
scroll to position [0, 0]
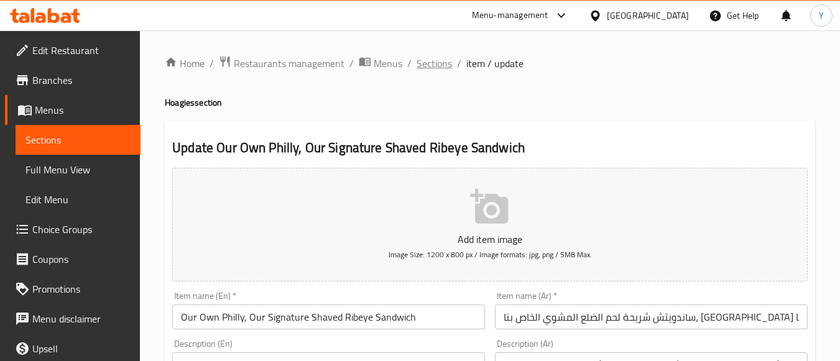
click at [424, 65] on span "Sections" at bounding box center [434, 63] width 35 height 15
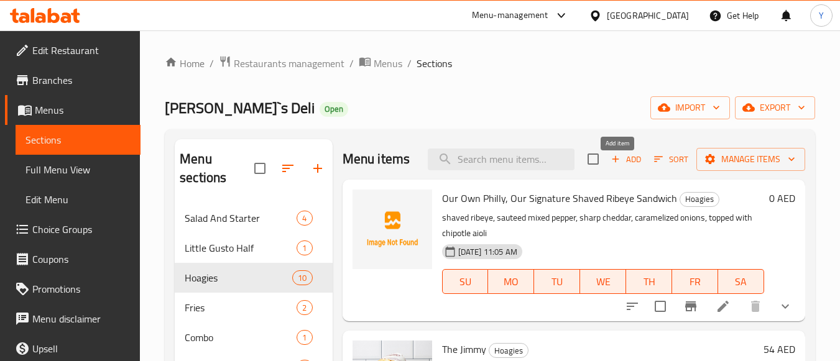
click at [616, 167] on span "Add" at bounding box center [626, 159] width 34 height 14
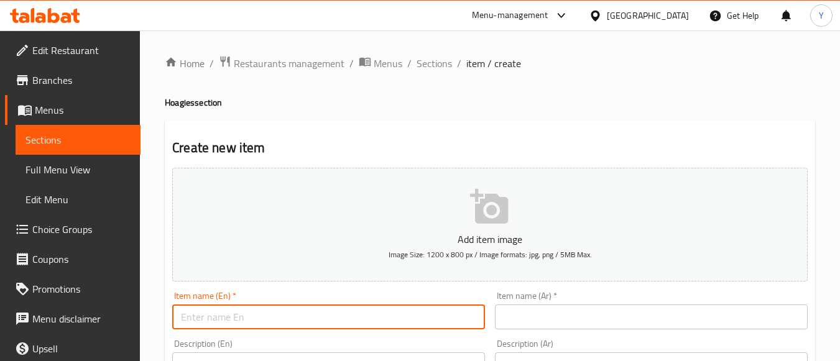
paste input "Italian Hoagie - Roast Beef, Mortadella & Spicy Salami Sandwich"
click at [346, 320] on input "Italian Hoagie - Roast Beef, Mortadella & Spicy Salami Sandwich" at bounding box center [328, 317] width 313 height 25
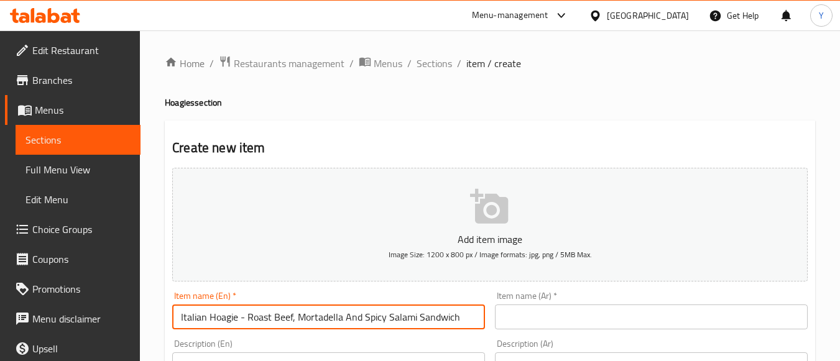
click at [239, 318] on input "Italian Hoagie - Roast Beef, Mortadella And Spicy Salami Sandwich" at bounding box center [328, 317] width 313 height 25
type input "Italian Hoagie, Roast Beef, Mortadella And Spicy Salami Sandwich"
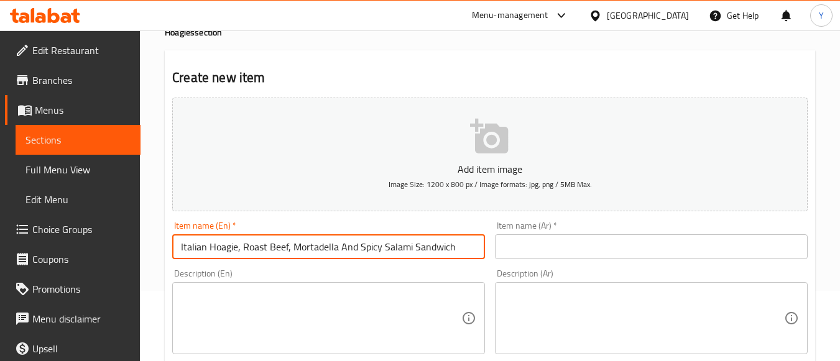
scroll to position [124, 0]
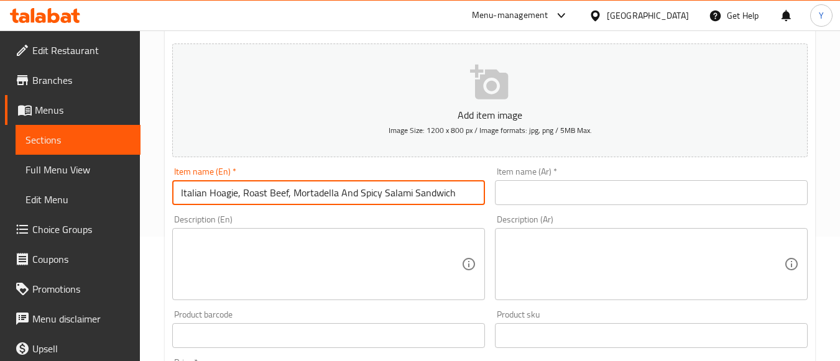
click at [274, 278] on textarea at bounding box center [321, 264] width 280 height 59
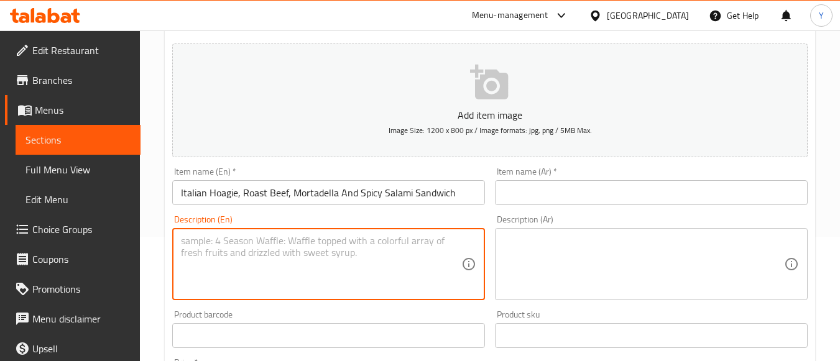
paste textarea "roast beef, spianata picante (spicy salami), mortadella, aged provolone, spicy …"
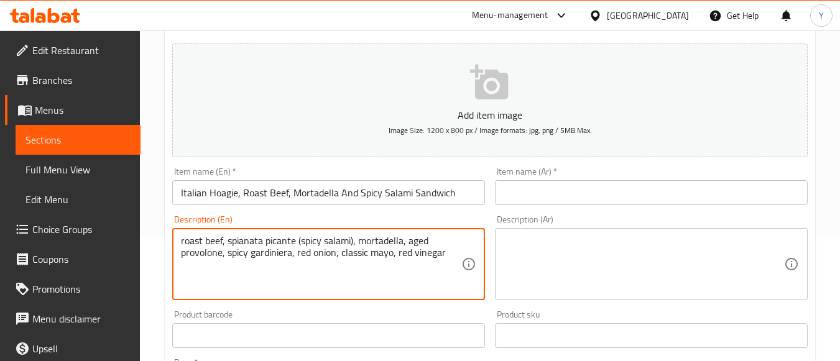
type textarea "roast beef, spianata picante (spicy salami), mortadella, aged provolone, spicy …"
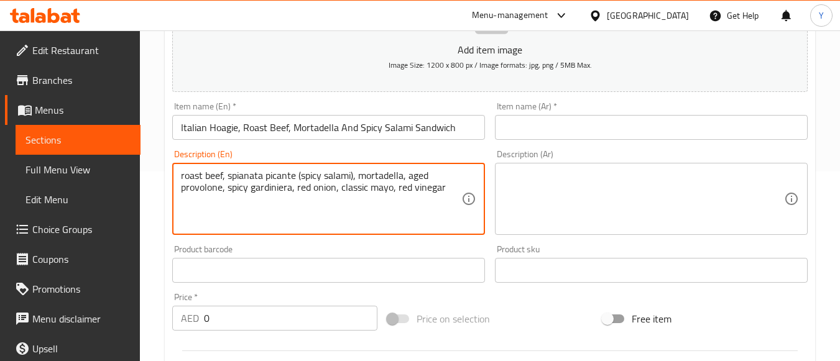
scroll to position [249, 0]
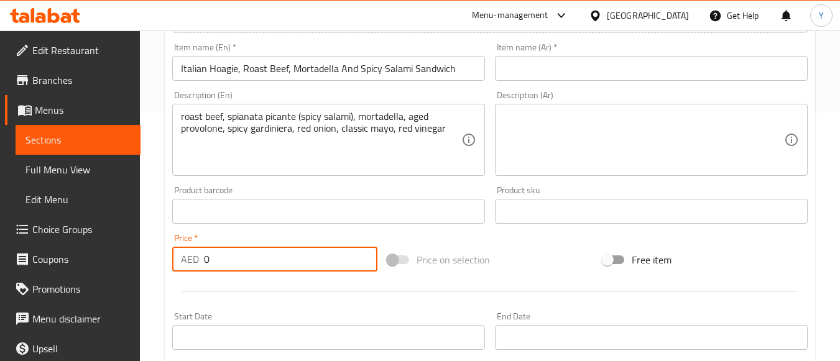
drag, startPoint x: 265, startPoint y: 261, endPoint x: 122, endPoint y: 244, distance: 144.0
click at [122, 244] on div "Edit Restaurant Branches Menus Sections Full Menu View Edit Menu Choice Groups …" at bounding box center [420, 206] width 840 height 848
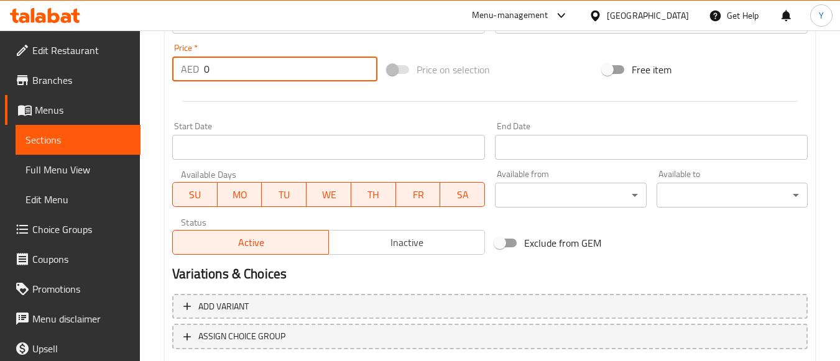
scroll to position [498, 0]
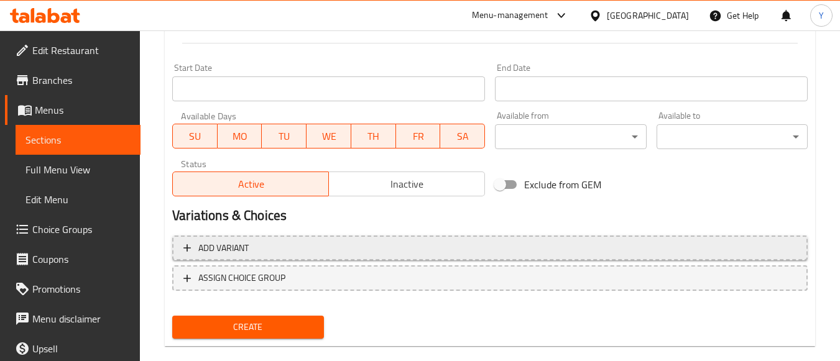
click at [336, 249] on span "Add variant" at bounding box center [489, 249] width 613 height 16
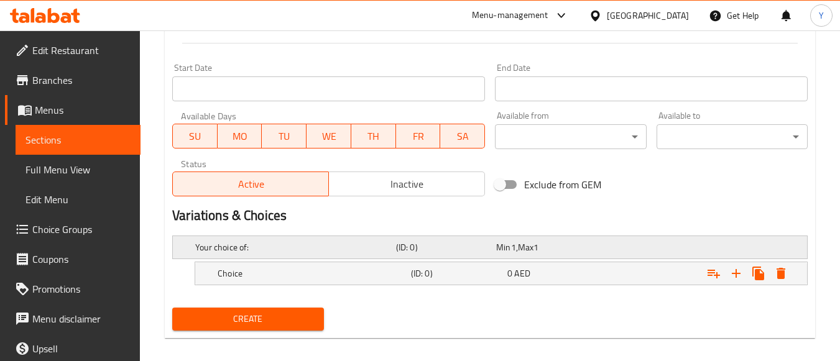
click at [616, 256] on div "Your choice of: (ID: 0) Min 1 , Max 1" at bounding box center [494, 247] width 602 height 27
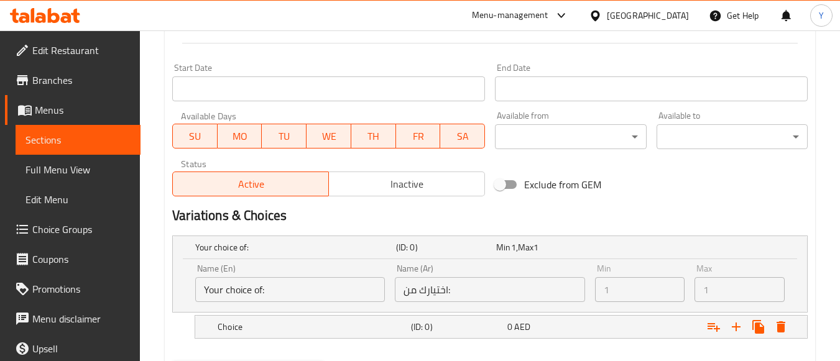
drag, startPoint x: 576, startPoint y: 317, endPoint x: 583, endPoint y: 307, distance: 11.2
click at [576, 317] on div "Choice (ID: 0) 0 AED" at bounding box center [505, 326] width 580 height 27
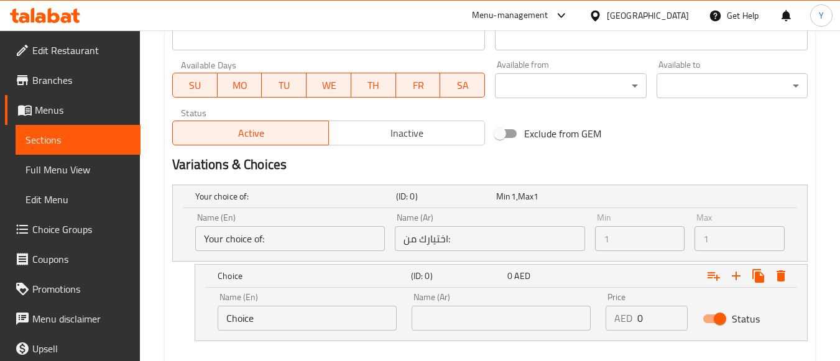
scroll to position [616, 0]
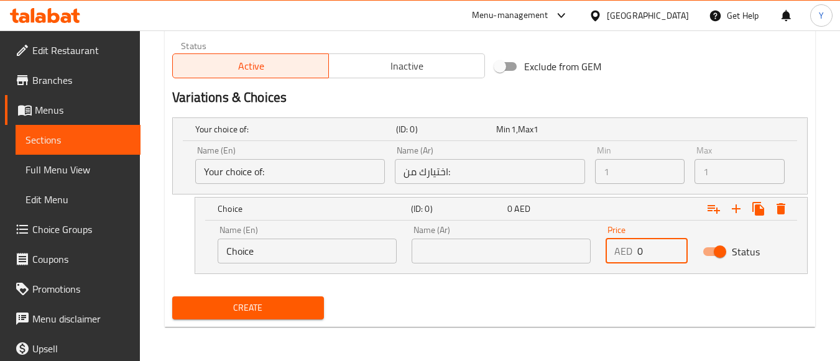
drag, startPoint x: 646, startPoint y: 257, endPoint x: 516, endPoint y: 252, distance: 130.1
click at [516, 252] on div "Name (En) Choice Name (En) Name (Ar) Name (Ar) Price AED 0 Price Status" at bounding box center [501, 244] width 582 height 53
paste input "52"
type input "52"
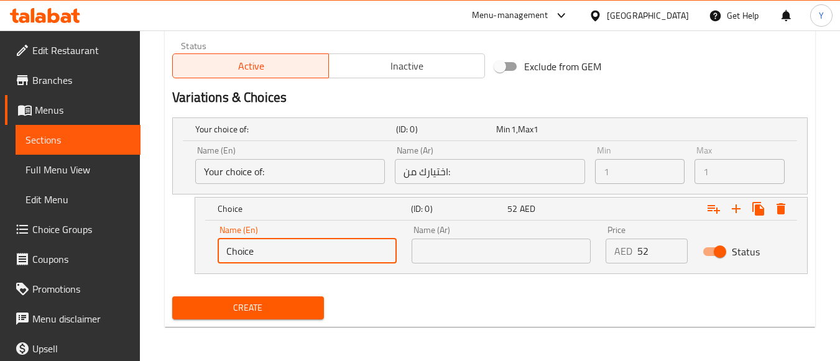
drag, startPoint x: 292, startPoint y: 259, endPoint x: 75, endPoint y: 256, distance: 216.4
type input "Full"
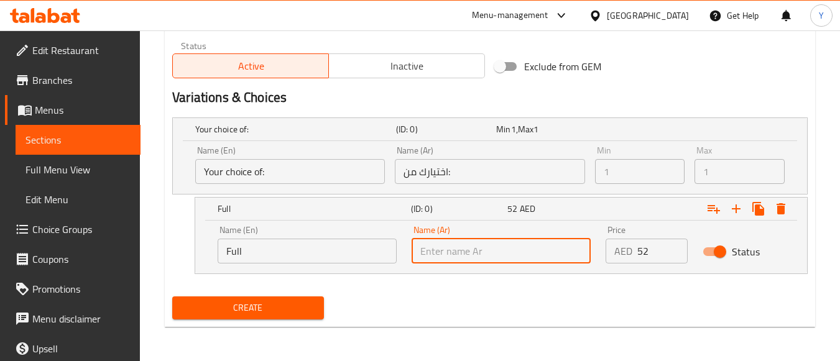
click at [492, 252] on input "text" at bounding box center [501, 251] width 179 height 25
type input "كامل"
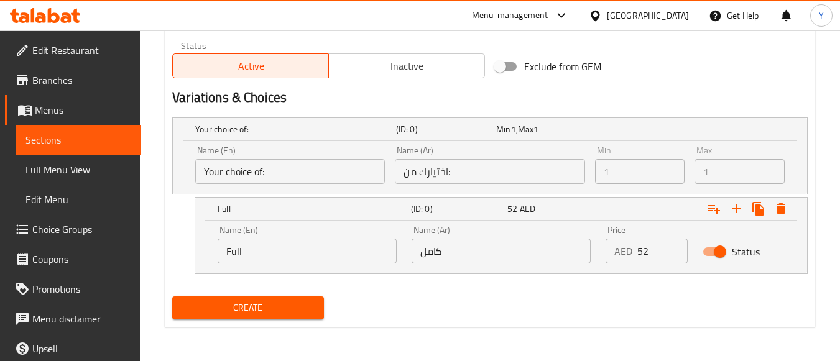
drag, startPoint x: 576, startPoint y: 340, endPoint x: 566, endPoint y: 340, distance: 10.0
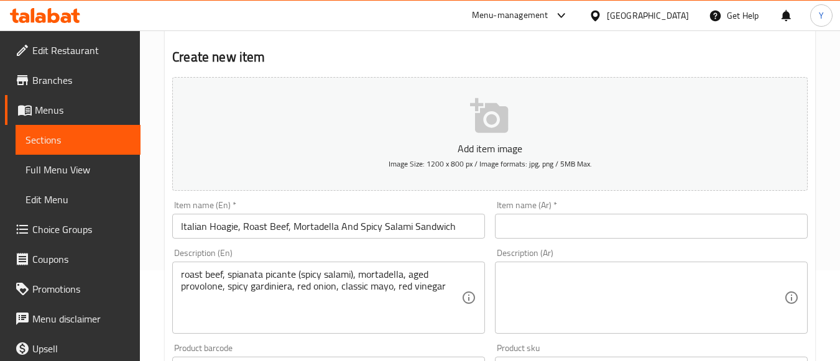
scroll to position [118, 0]
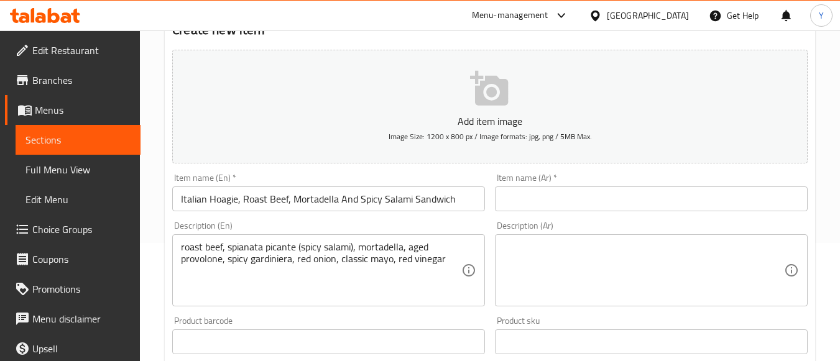
click at [325, 191] on input "Italian Hoagie, Roast Beef, Mortadella And Spicy Salami Sandwich" at bounding box center [328, 199] width 313 height 25
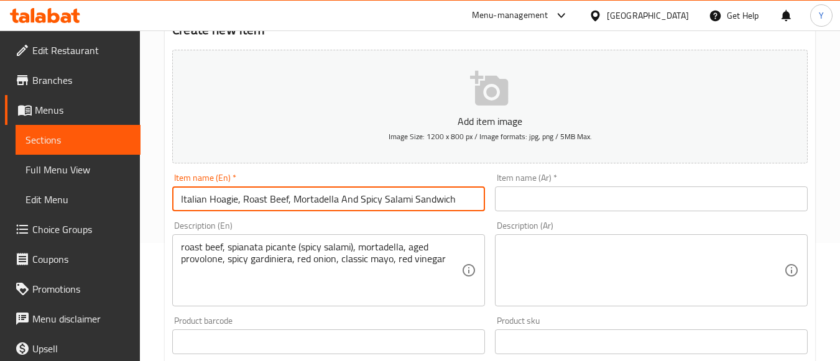
click at [325, 191] on input "Italian Hoagie, Roast Beef, Mortadella And Spicy Salami Sandwich" at bounding box center [328, 199] width 313 height 25
click at [524, 200] on input "text" at bounding box center [651, 199] width 313 height 25
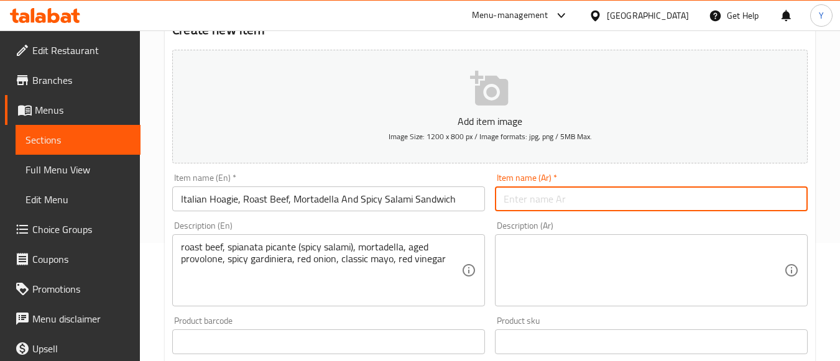
paste input "ساندويتش هوجي إيطالي، لحم بقري مشوي، مرتديلا وسلامي حار"
type input "ساندويتش هوجي إيطالي، لحم بقري مشوي، مرتديلا وسلامي حار"
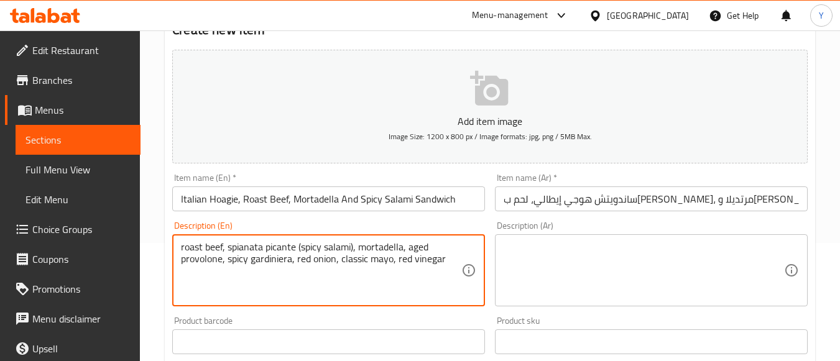
click at [339, 273] on textarea "roast beef, spianata picante (spicy salami), mortadella, aged provolone, spicy …" at bounding box center [321, 270] width 280 height 59
click at [565, 266] on textarea at bounding box center [644, 270] width 280 height 59
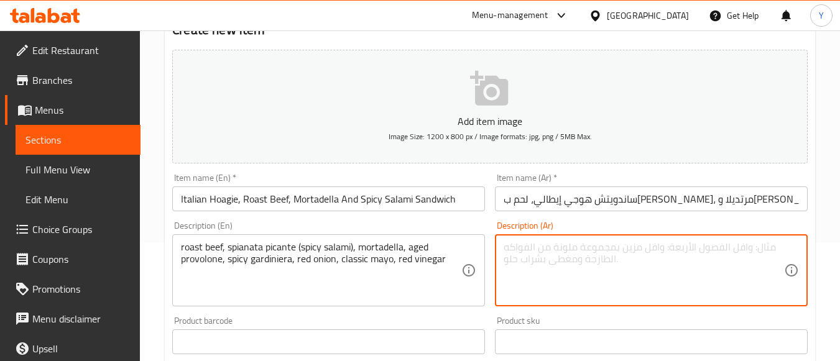
paste textarea "لحم بقري مشوي، سبياناتا بيكانتي (سلامي حار)، مرتديلا، بروفولوني معتق، جياردينير…"
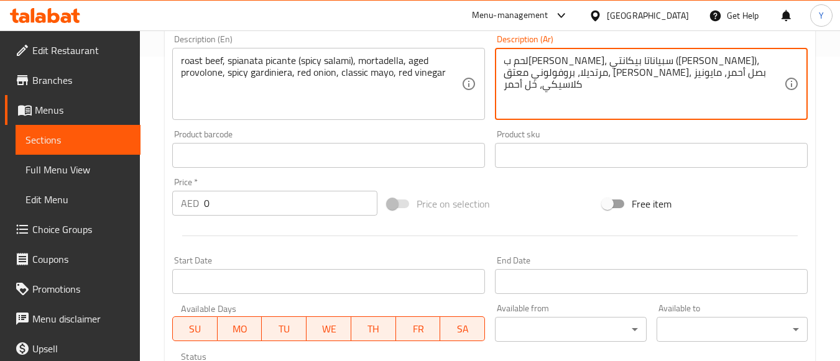
scroll to position [0, 0]
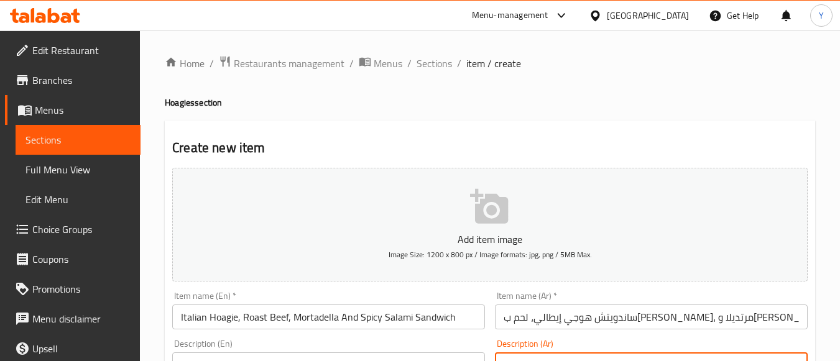
type textarea "لحم بقري مشوي، سبياناتا بيكانتي (سلامي حار)، مرتديلا، بروفولوني معتق، جياردينير…"
click at [341, 312] on input "Italian Hoagie, Roast Beef, Mortadella And Spicy Salami Sandwich" at bounding box center [328, 317] width 313 height 25
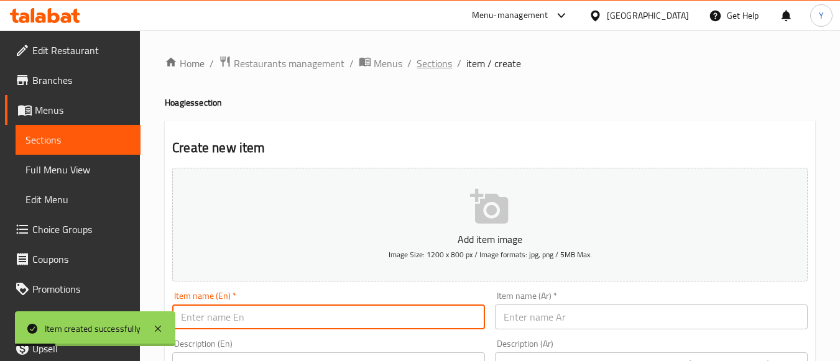
click at [445, 65] on span "Sections" at bounding box center [434, 63] width 35 height 15
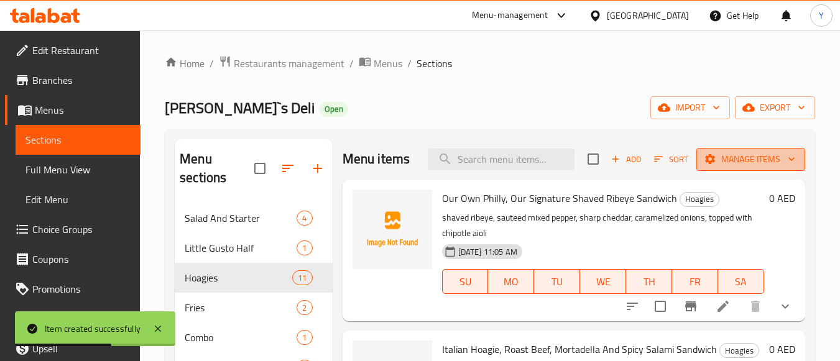
click at [758, 164] on span "Manage items" at bounding box center [750, 160] width 89 height 16
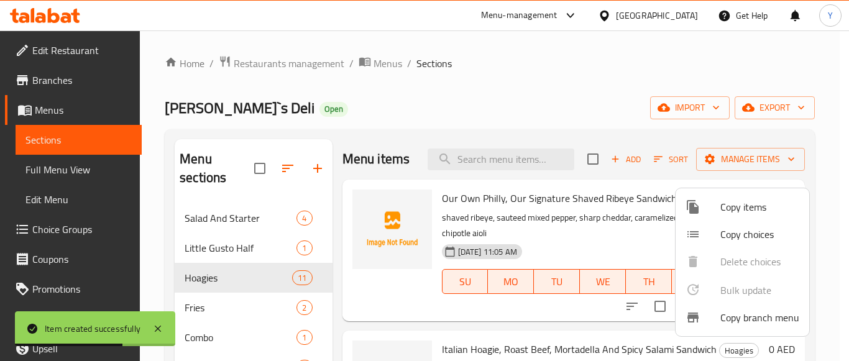
click at [741, 231] on span "Copy choices" at bounding box center [760, 234] width 79 height 15
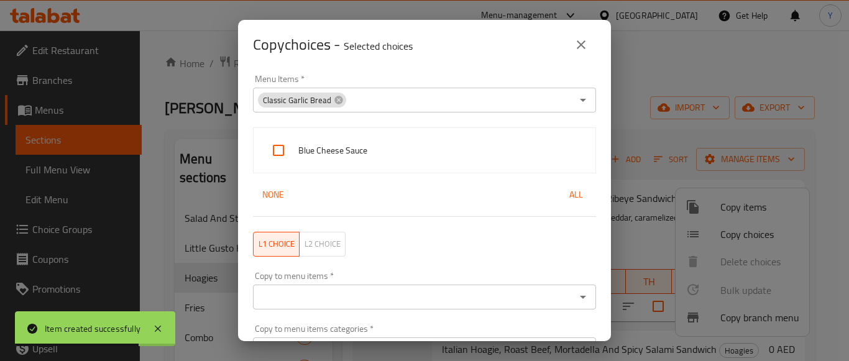
click at [591, 45] on button "close" at bounding box center [582, 45] width 30 height 30
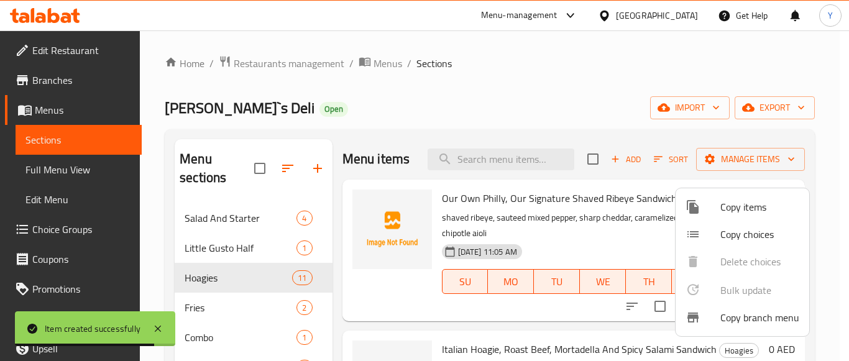
click at [709, 204] on div at bounding box center [703, 207] width 35 height 15
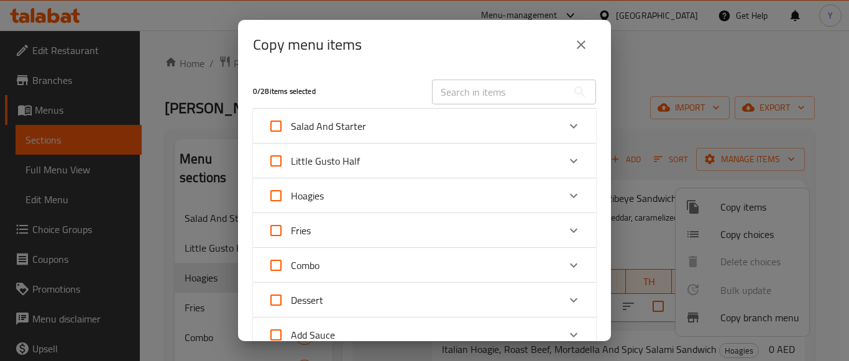
click at [282, 185] on input "Hoagies" at bounding box center [276, 196] width 30 height 30
checkbox input "true"
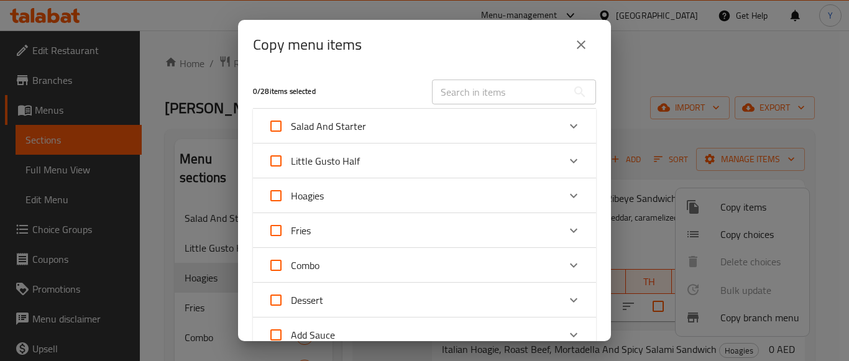
checkbox input "true"
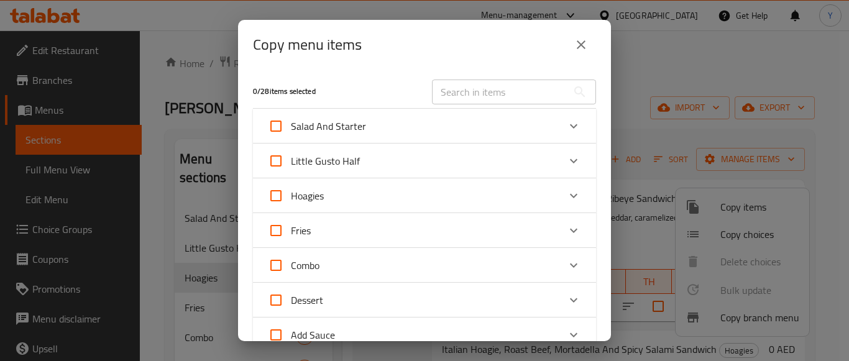
checkbox input "true"
click at [298, 190] on span "Hoagies" at bounding box center [307, 196] width 33 height 19
click at [291, 190] on input "Hoagies" at bounding box center [276, 196] width 30 height 30
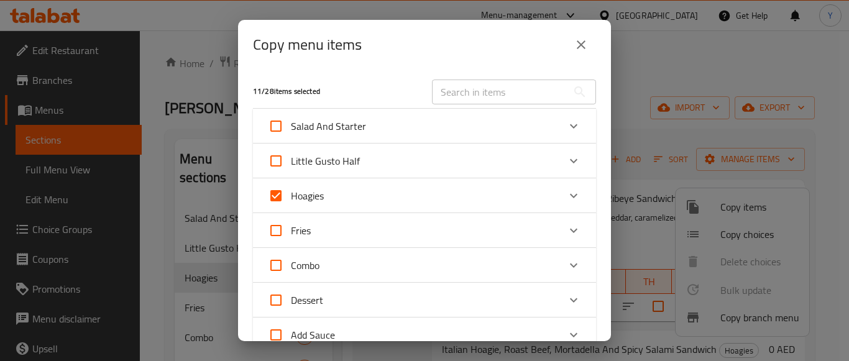
checkbox input "false"
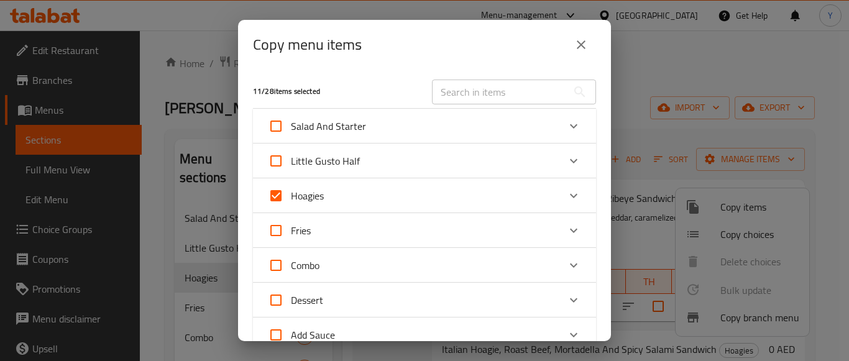
checkbox input "false"
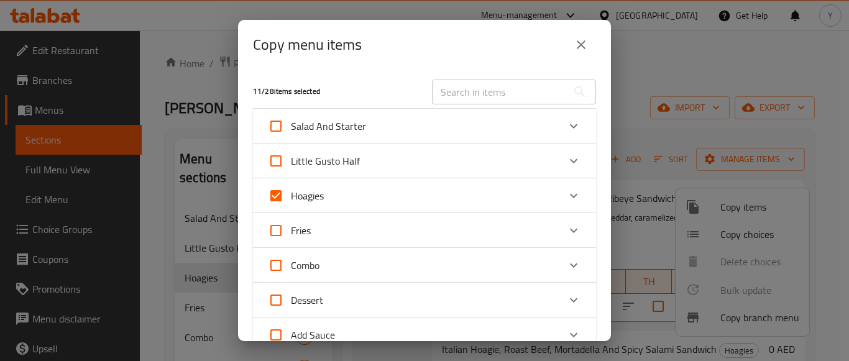
checkbox input "false"
click at [310, 195] on span "Hoagies" at bounding box center [307, 196] width 33 height 19
click at [291, 195] on input "Hoagies" at bounding box center [276, 196] width 30 height 30
checkbox input "true"
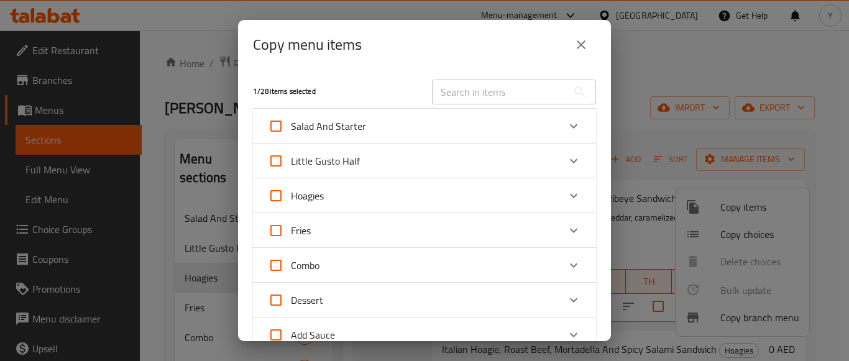
checkbox input "true"
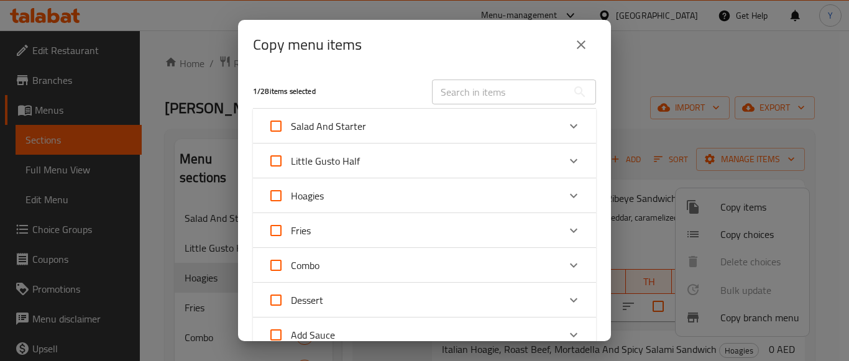
checkbox input "true"
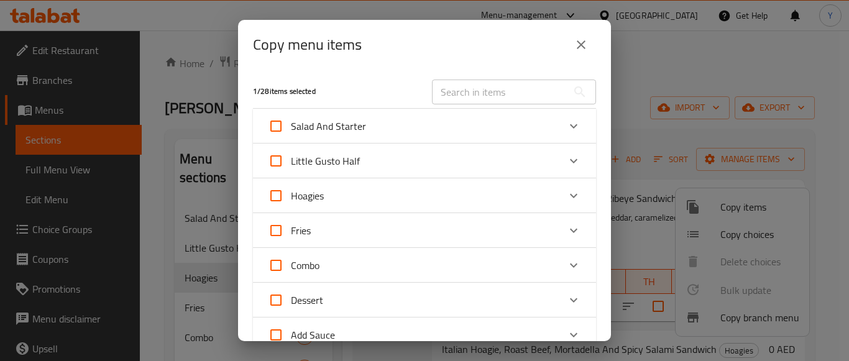
checkbox input "true"
click at [336, 191] on div "Hoagies" at bounding box center [413, 196] width 291 height 30
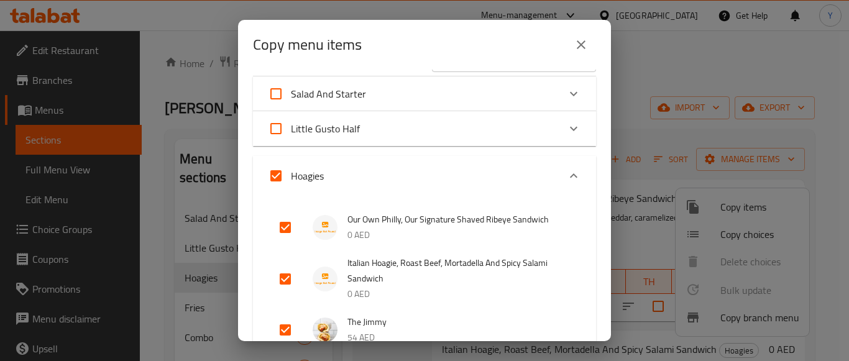
scroll to position [62, 0]
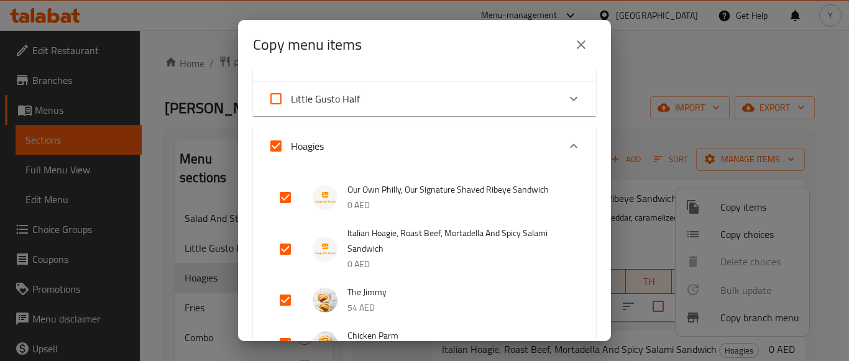
click at [275, 151] on input "Hoagies" at bounding box center [276, 146] width 30 height 30
checkbox input "false"
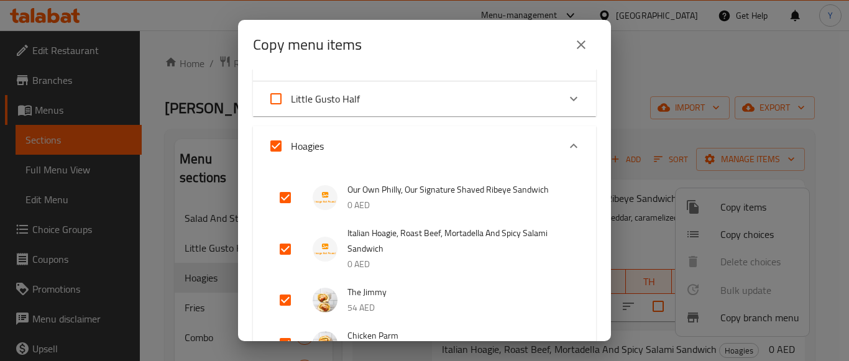
checkbox input "false"
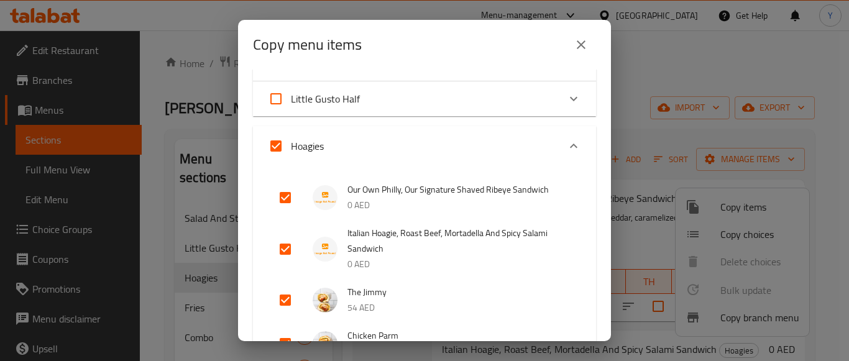
checkbox input "false"
click at [291, 249] on input "checkbox" at bounding box center [286, 249] width 30 height 30
checkbox input "true"
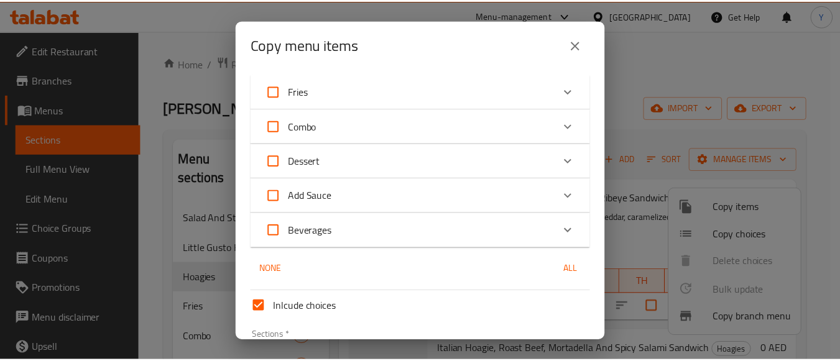
scroll to position [774, 0]
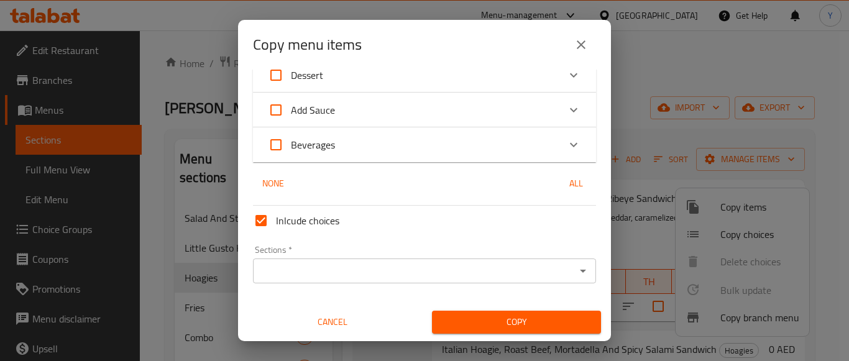
click at [402, 265] on input "Sections   *" at bounding box center [414, 270] width 315 height 17
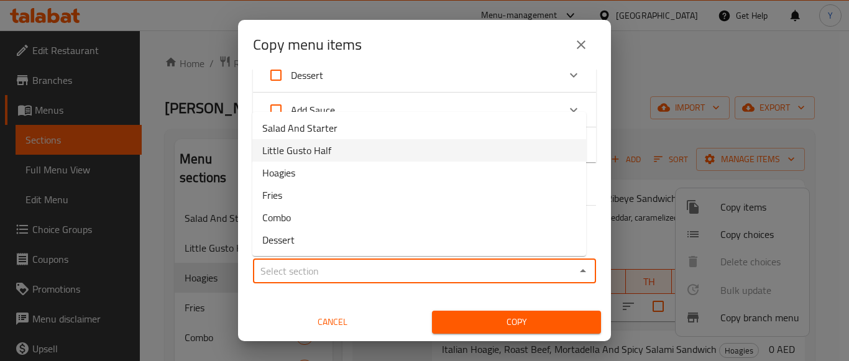
click at [358, 148] on li "Little Gusto Half" at bounding box center [419, 150] width 334 height 22
type input "Little Gusto Half"
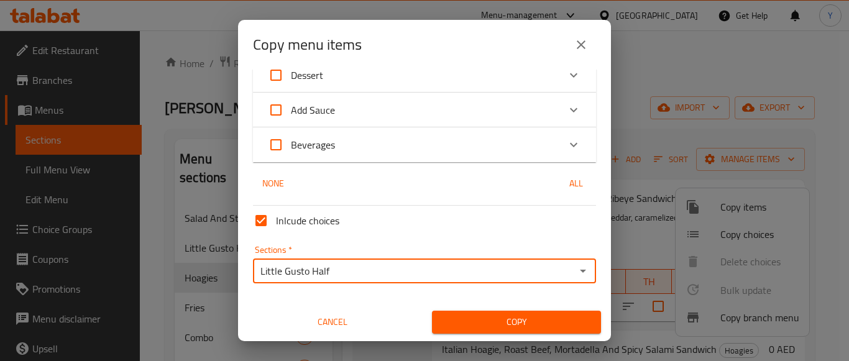
click at [473, 314] on button "Copy" at bounding box center [516, 322] width 169 height 23
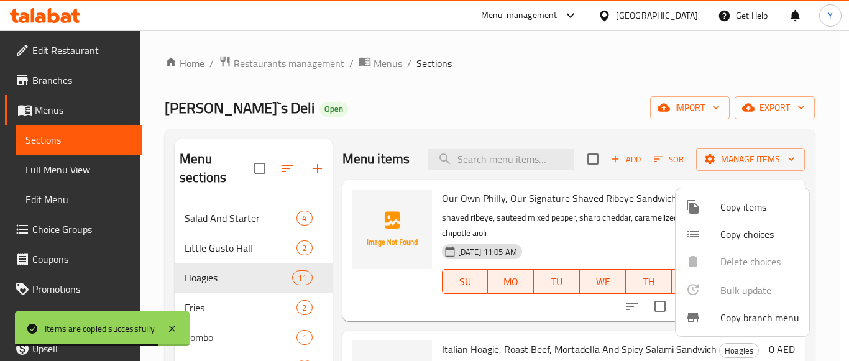
click at [264, 246] on div at bounding box center [424, 180] width 849 height 361
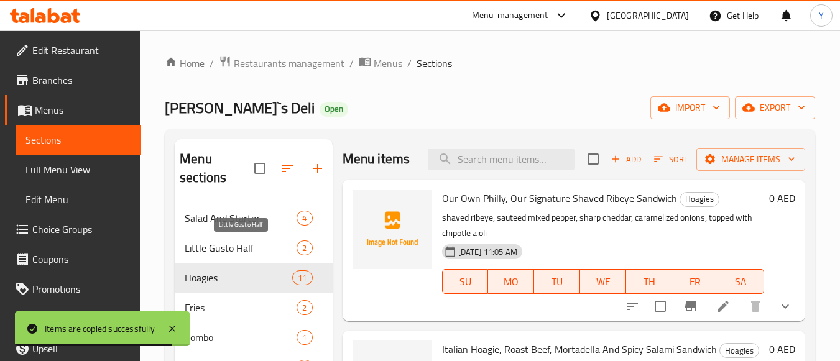
click at [262, 246] on span "Little Gusto Half" at bounding box center [241, 248] width 112 height 15
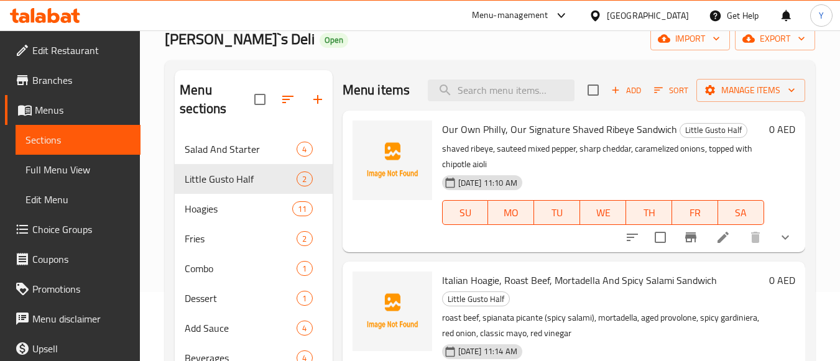
scroll to position [174, 0]
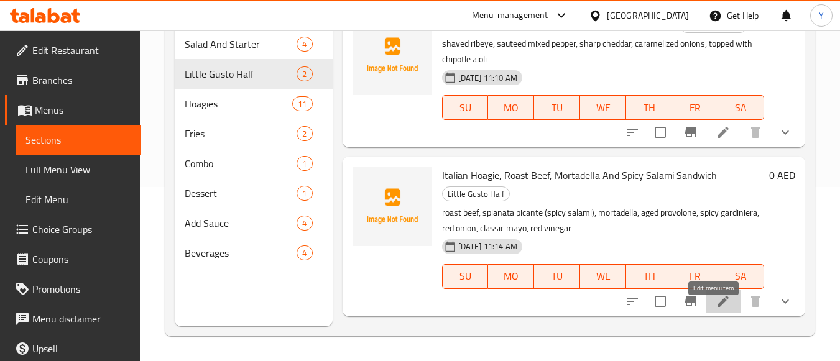
click at [716, 309] on icon at bounding box center [723, 301] width 15 height 15
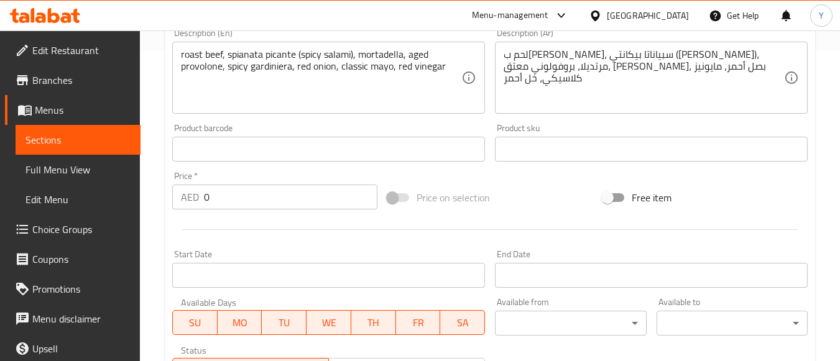
scroll to position [509, 0]
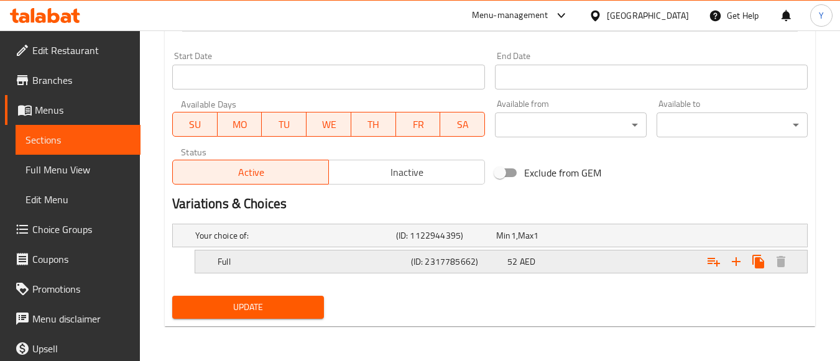
click at [447, 261] on h5 "(ID: 2317785662)" at bounding box center [456, 262] width 91 height 12
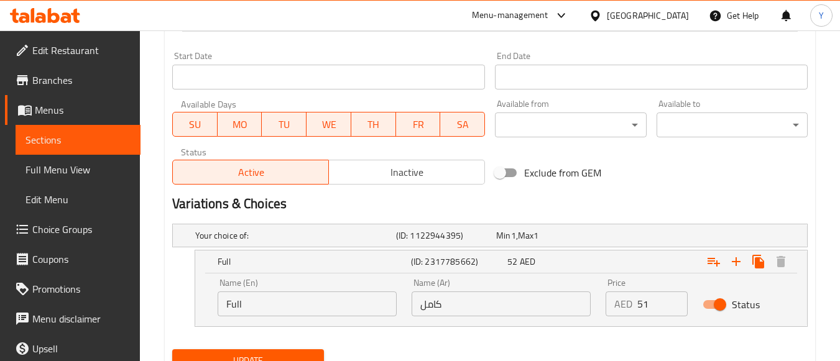
drag, startPoint x: 671, startPoint y: 309, endPoint x: 596, endPoint y: 308, distance: 75.3
click at [637, 309] on input "51" at bounding box center [662, 304] width 50 height 25
drag, startPoint x: 650, startPoint y: 302, endPoint x: 557, endPoint y: 295, distance: 93.5
click at [557, 295] on div "Name (En) Full Name (En) Name (Ar) كامل Name (Ar) Price AED 51 Price Status" at bounding box center [501, 297] width 582 height 53
type input "37"
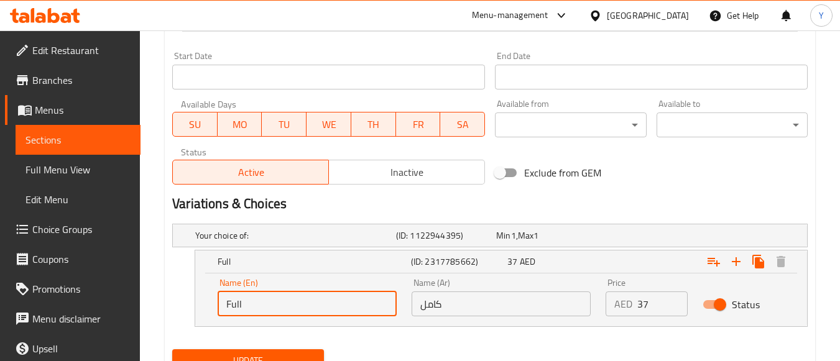
drag, startPoint x: 312, startPoint y: 300, endPoint x: 14, endPoint y: 282, distance: 297.8
type input "Half"
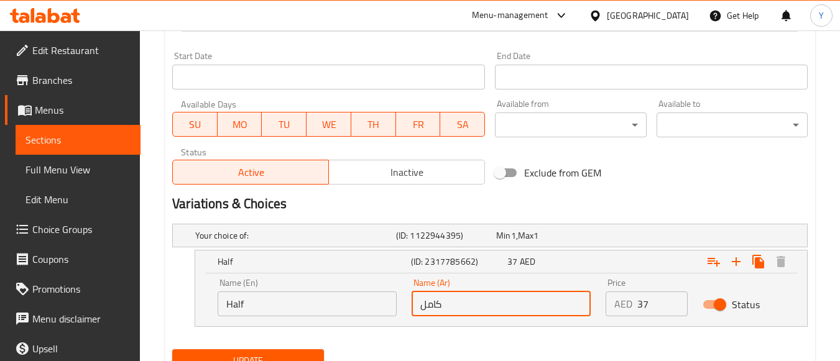
drag, startPoint x: 497, startPoint y: 308, endPoint x: 259, endPoint y: 321, distance: 238.5
click at [259, 321] on div "Name (En) Half Name (En) Name (Ar) كامل Name (Ar) Price AED 37 Price Status" at bounding box center [501, 297] width 582 height 53
type input "نصف"
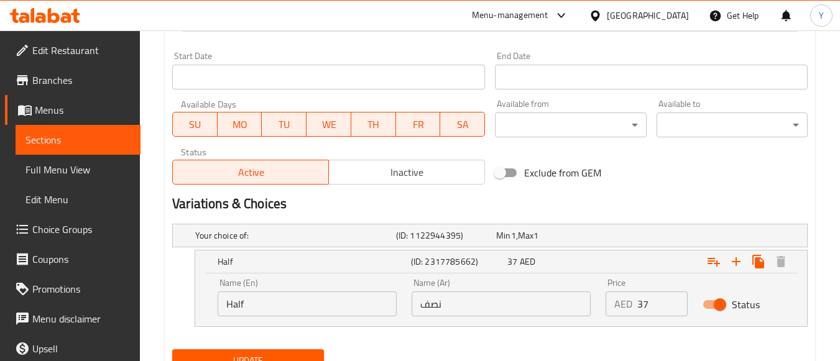
click at [326, 219] on div "Your choice of: (ID: 1122944395) Min 1 , Max 1 Name (En) Your choice of: Name (…" at bounding box center [490, 282] width 646 height 126
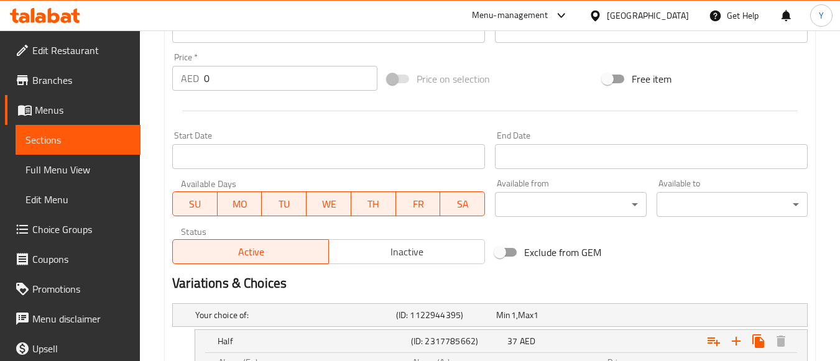
scroll to position [198, 0]
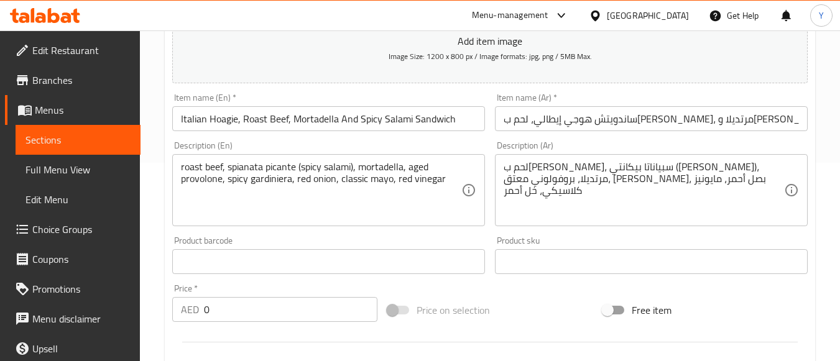
click at [386, 103] on div "Item name (En)   * Italian Hoagie, Roast Beef, Mortadella And Spicy Salami Sand…" at bounding box center [328, 112] width 313 height 38
click at [384, 110] on input "Italian Hoagie, Roast Beef, Mortadella And Spicy Salami Sandwich" at bounding box center [328, 118] width 313 height 25
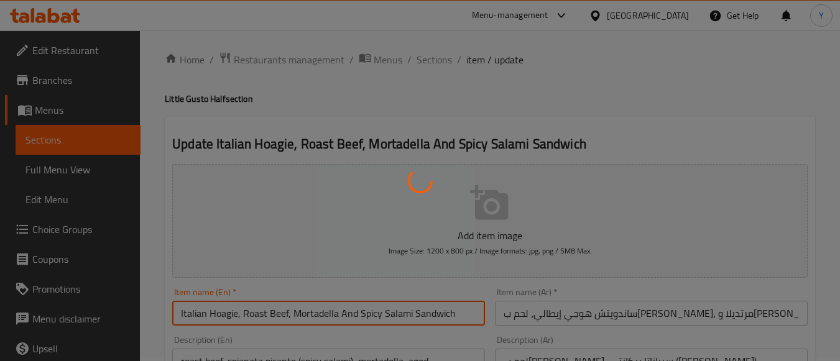
scroll to position [0, 0]
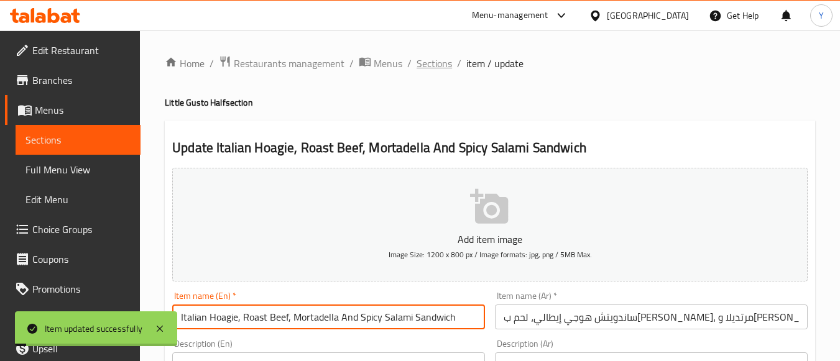
click at [443, 60] on span "Sections" at bounding box center [434, 63] width 35 height 15
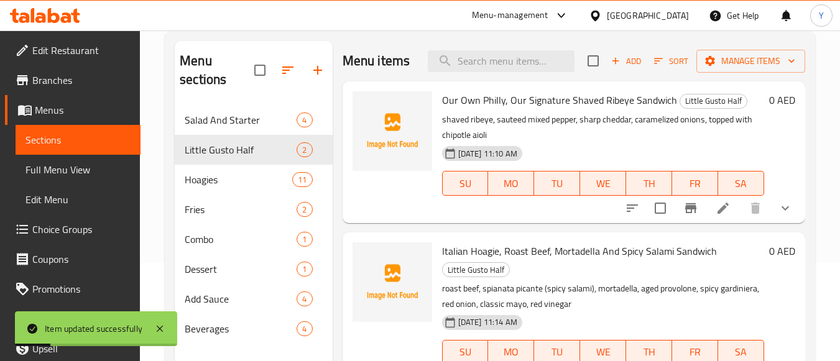
scroll to position [174, 0]
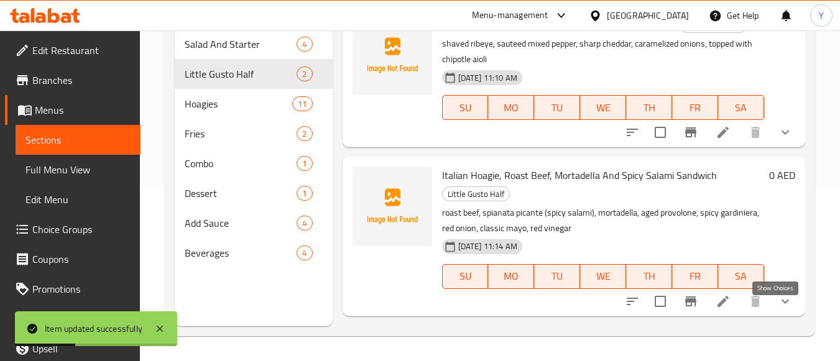
click at [778, 307] on icon "show more" at bounding box center [785, 301] width 15 height 15
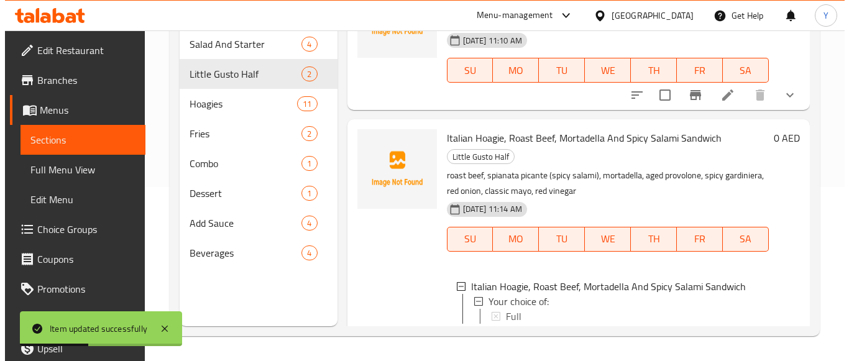
scroll to position [113, 0]
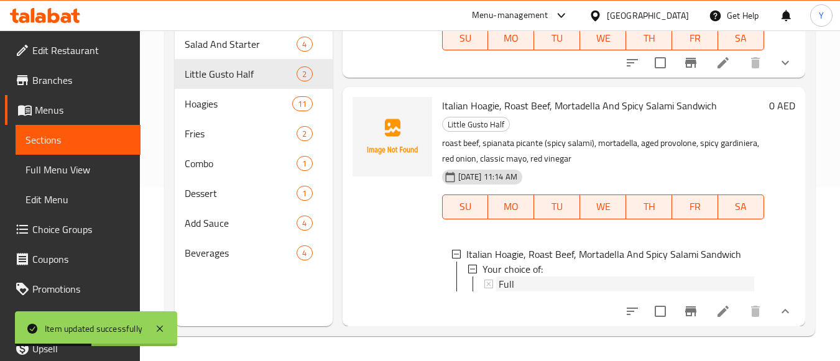
click at [558, 277] on div "Full" at bounding box center [627, 284] width 256 height 15
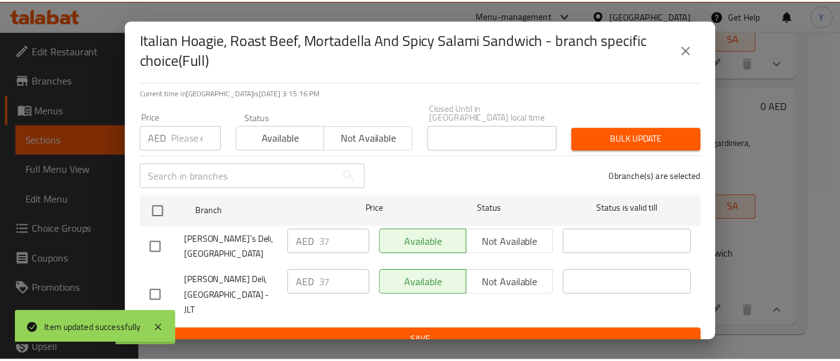
scroll to position [88, 0]
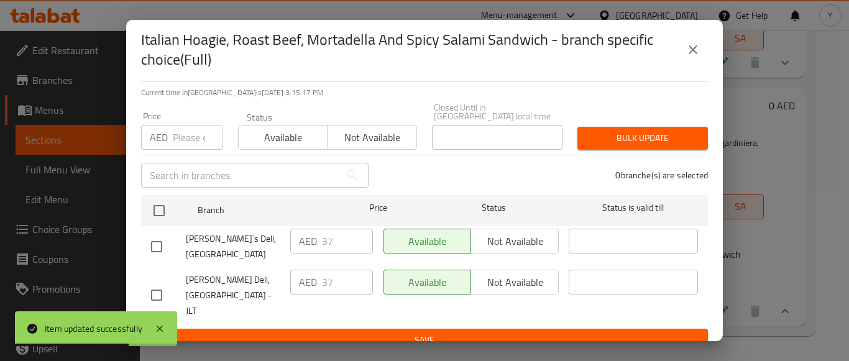
click at [693, 46] on icon "close" at bounding box center [693, 49] width 15 height 15
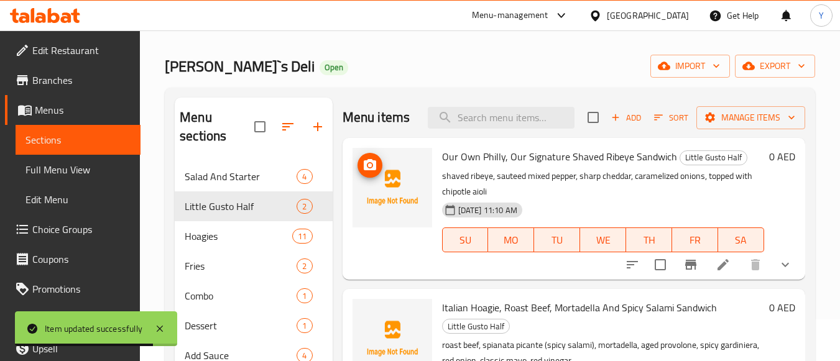
scroll to position [0, 0]
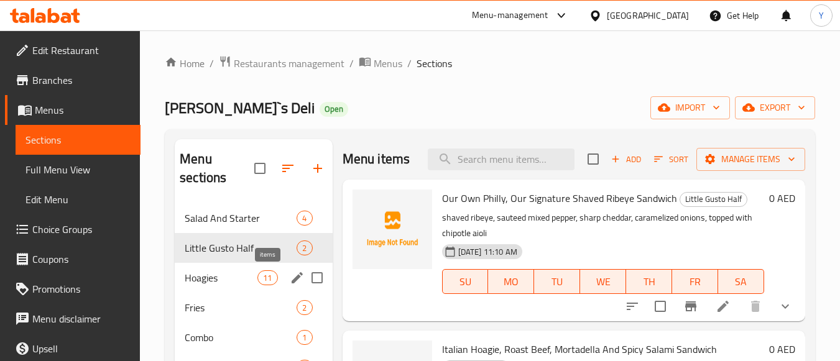
click at [266, 274] on span "11" at bounding box center [267, 278] width 19 height 12
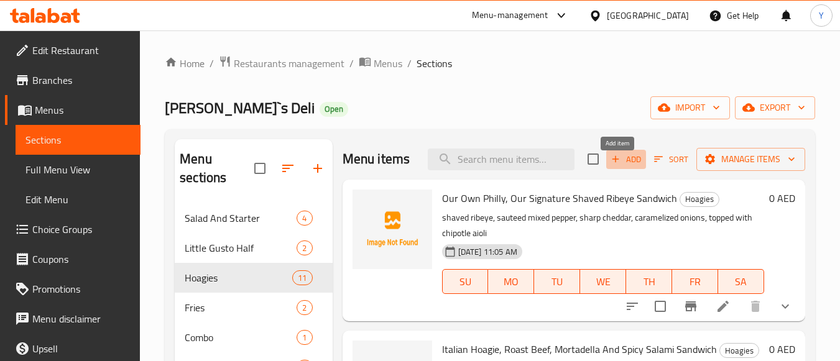
click at [632, 167] on span "Add" at bounding box center [626, 159] width 34 height 14
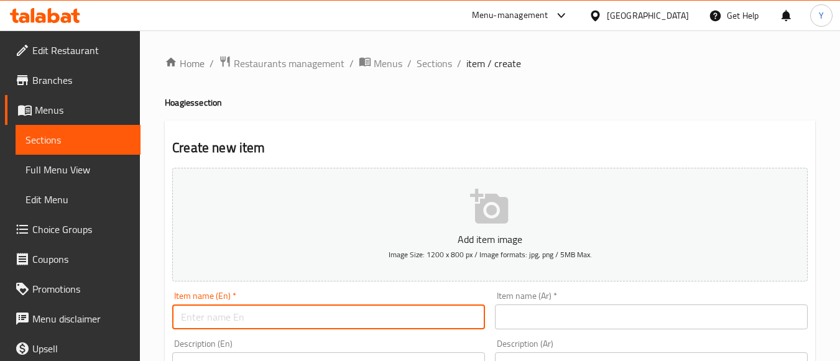
click at [428, 319] on input "text" at bounding box center [328, 317] width 313 height 25
paste input "Chicken Parm - Crispy Cutlet & Melted Mozzarella Sandwich"
type input "Chicken Parm - Crispy Cutlet & Melted Mozzarella Sandwich"
drag, startPoint x: 442, startPoint y: 72, endPoint x: 456, endPoint y: 95, distance: 26.9
click at [442, 71] on span "Sections" at bounding box center [434, 63] width 35 height 15
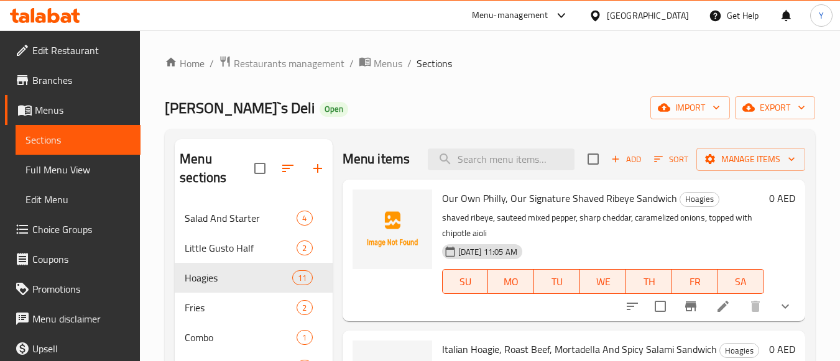
click at [627, 167] on span "Add" at bounding box center [626, 159] width 34 height 14
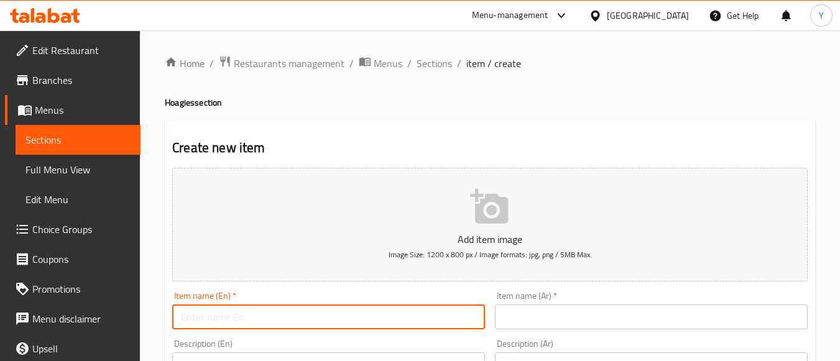
click at [399, 326] on input "text" at bounding box center [328, 317] width 313 height 25
paste input "Chicken Parm - Crispy Cutlet & Melted Mozzarella Sandwich"
drag, startPoint x: 246, startPoint y: 321, endPoint x: 239, endPoint y: 324, distance: 7.5
click at [239, 324] on input "Chicken Parm - Crispy Cutlet & Melted Mozzarella Sandwich" at bounding box center [328, 317] width 313 height 25
click at [302, 320] on input "Chicken Parm, Crispy Cutlet & Melted Mozzarella Sandwich" at bounding box center [328, 317] width 313 height 25
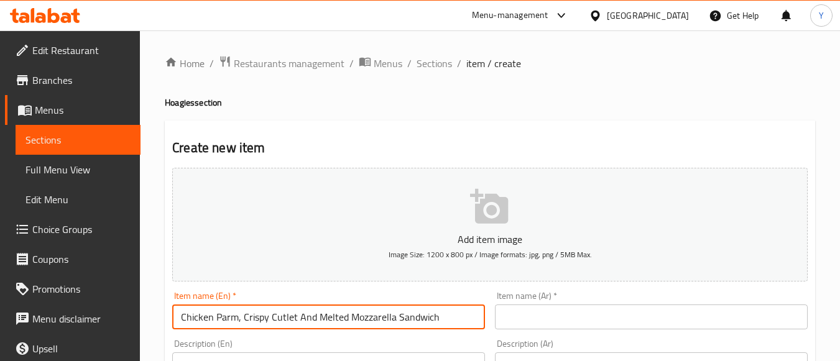
type input "Chicken Parm, Crispy Cutlet And Melted Mozzarella Sandwich"
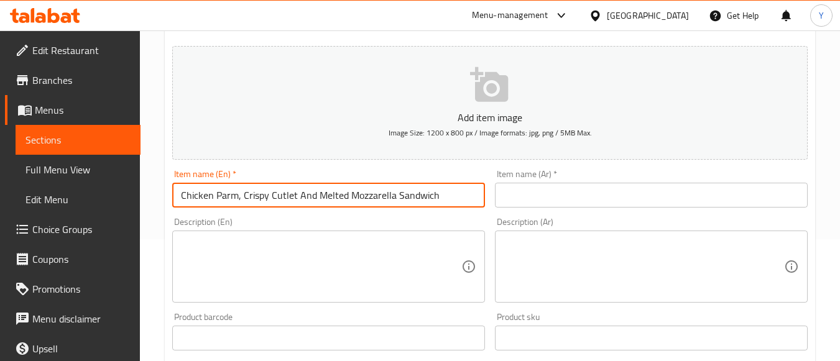
scroll to position [124, 0]
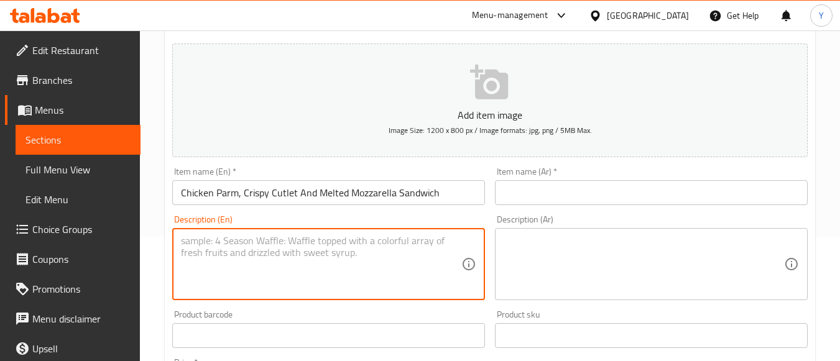
click at [321, 271] on textarea at bounding box center [321, 264] width 280 height 59
paste textarea "chicken cutlets, melted mutz (mozzarella), chunky marinara, shaved parmesan, fr…"
type textarea "chicken cutlets, melted mutz (mozzarella), chunky marinara, shaved parmesan, fr…"
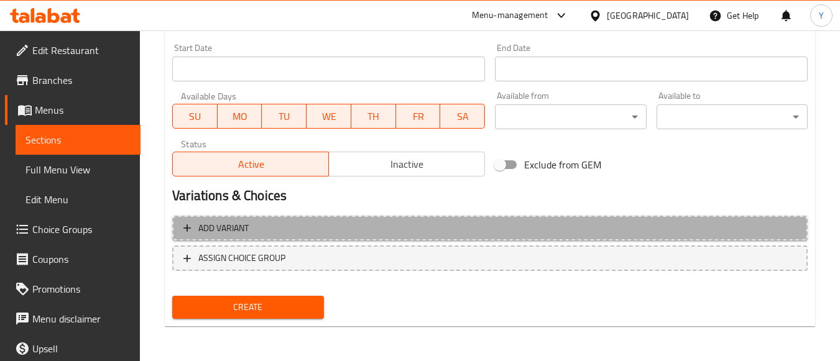
click at [417, 225] on span "Add variant" at bounding box center [489, 229] width 613 height 16
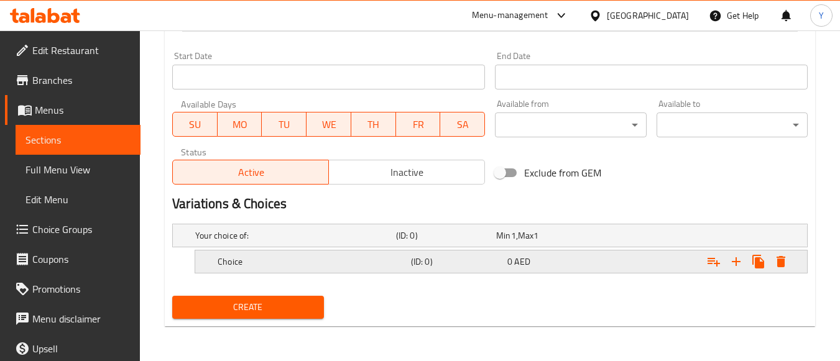
click at [598, 261] on div "0 AED" at bounding box center [552, 262] width 91 height 12
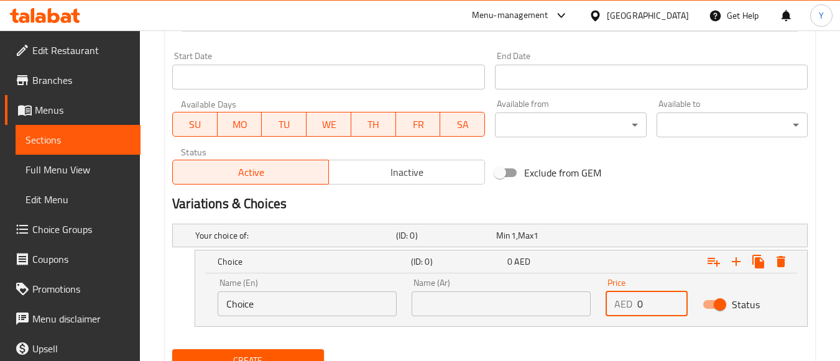
drag, startPoint x: 652, startPoint y: 302, endPoint x: 600, endPoint y: 304, distance: 51.7
click at [600, 304] on div "Price AED 0 Price" at bounding box center [646, 297] width 97 height 53
paste input "55"
type input "55"
drag, startPoint x: 572, startPoint y: 334, endPoint x: 553, endPoint y: 336, distance: 18.7
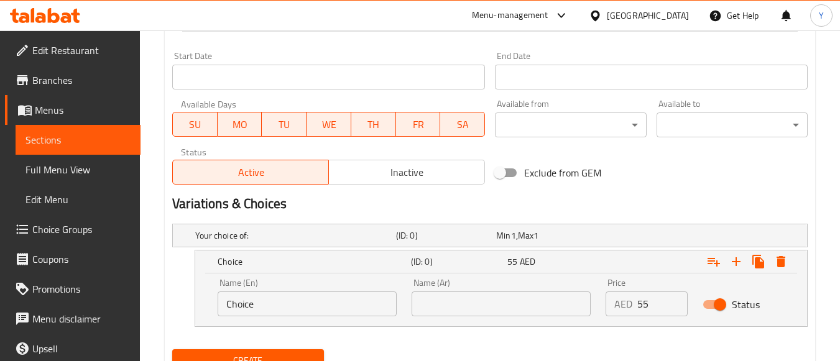
click at [567, 335] on nav at bounding box center [490, 335] width 636 height 10
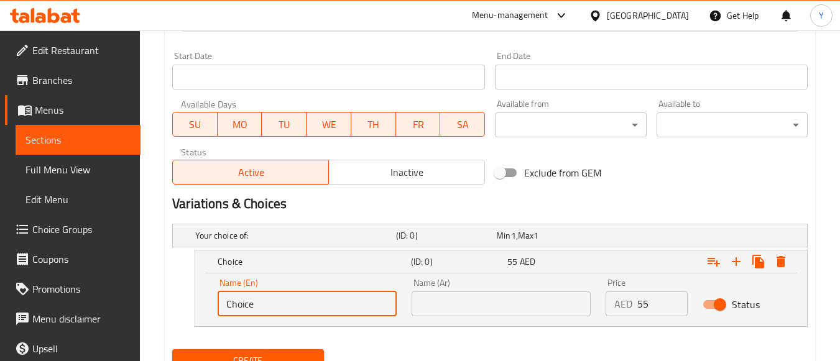
drag, startPoint x: 293, startPoint y: 310, endPoint x: 53, endPoint y: 285, distance: 240.8
click at [199, 294] on div "Name (En) Name (En) Name (Ar) Name (Ar) Price AED 55 Price Status" at bounding box center [501, 300] width 612 height 53
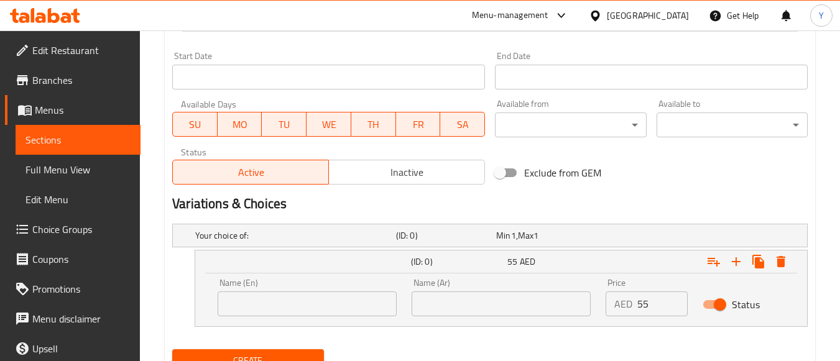
click at [241, 300] on input "text" at bounding box center [307, 304] width 179 height 25
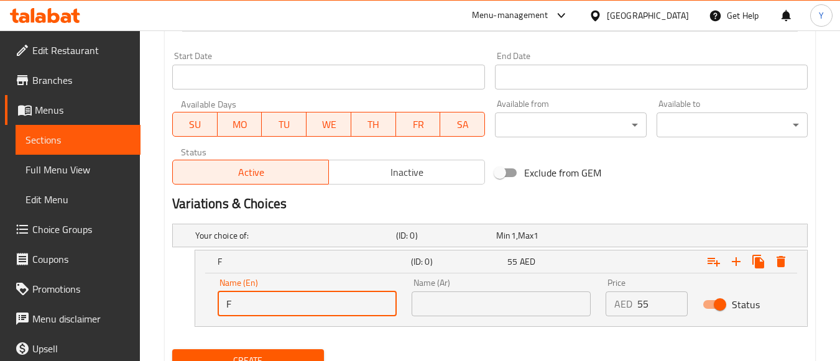
type input "Full"
click at [488, 297] on input "text" at bounding box center [501, 304] width 179 height 25
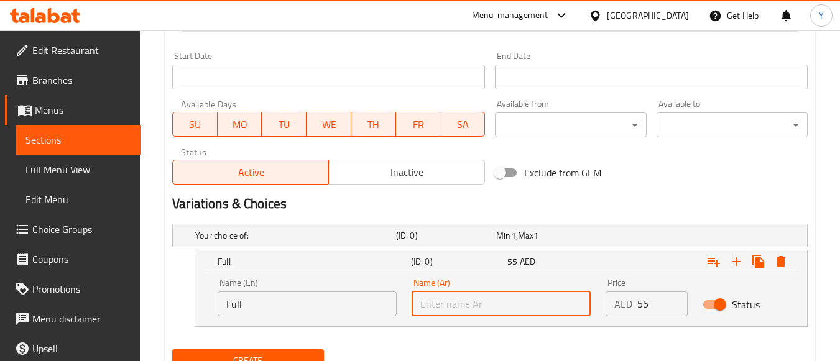
type input "كامل"
click at [604, 214] on div "Variations & Choices" at bounding box center [490, 204] width 646 height 29
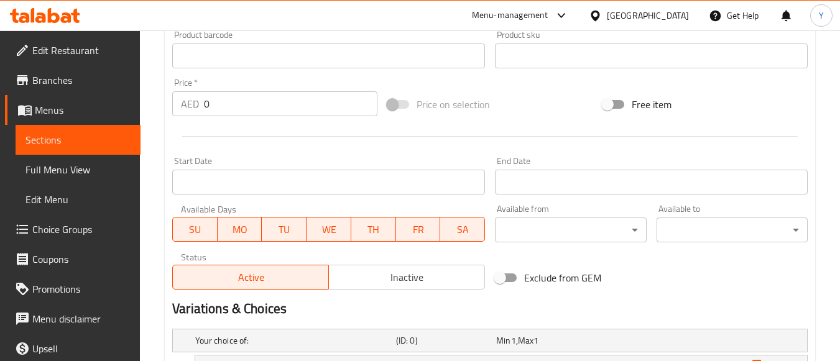
scroll to position [198, 0]
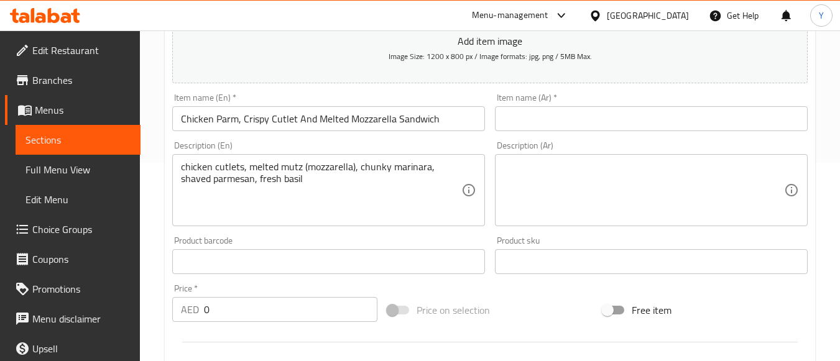
click at [355, 123] on input "Chicken Parm, Crispy Cutlet And Melted Mozzarella Sandwich" at bounding box center [328, 118] width 313 height 25
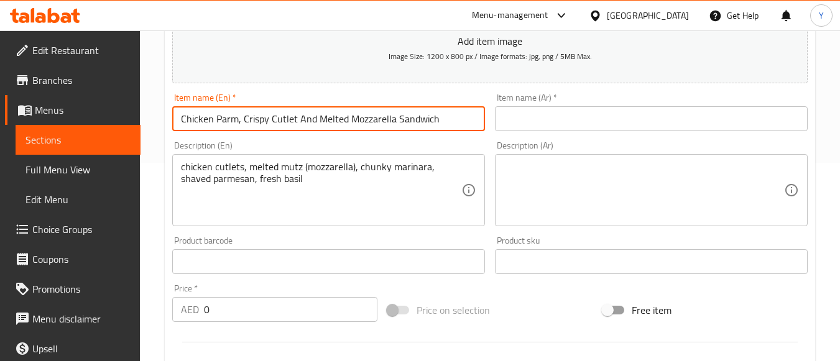
click at [355, 123] on input "Chicken Parm, Crispy Cutlet And Melted Mozzarella Sandwich" at bounding box center [328, 118] width 313 height 25
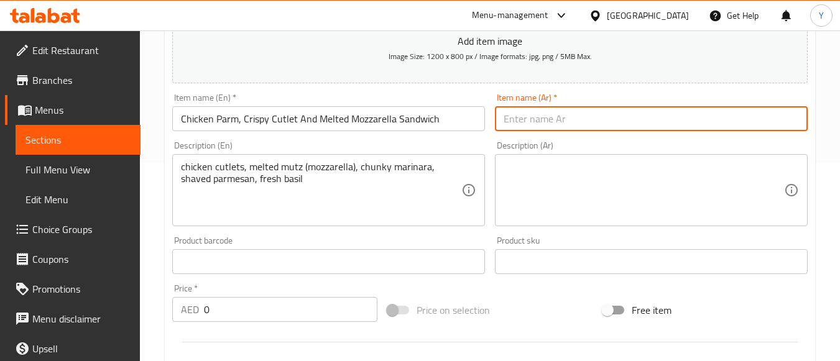
paste input "ساندويتش دجاج بارميزان، شريحة لحم مقرمشة وجبنة موزاريلا ذائبة"
type input "ساندويتش دجاج بارميزان، شريحة لحم مقرمشة وجبنة موزاريلا ذائبة"
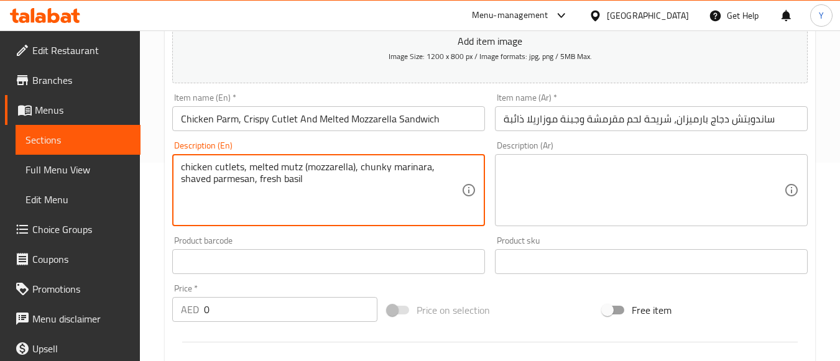
click at [349, 201] on textarea "chicken cutlets, melted mutz (mozzarella), chunky marinara, shaved parmesan, fr…" at bounding box center [321, 190] width 280 height 59
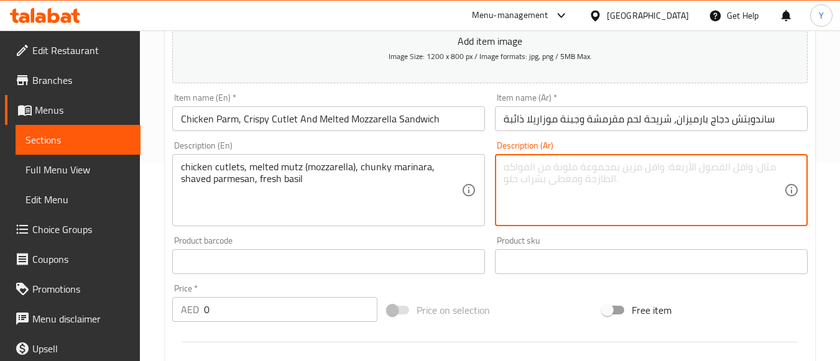
paste textarea "شرائح دجاج، جبنة موزاريلا ذائبة، صلصة مارينارا سميكة، جبنة بارميزان مبشورة، ريح…"
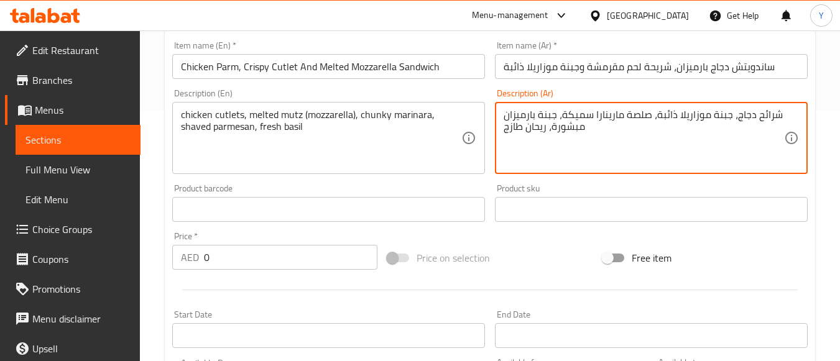
scroll to position [323, 0]
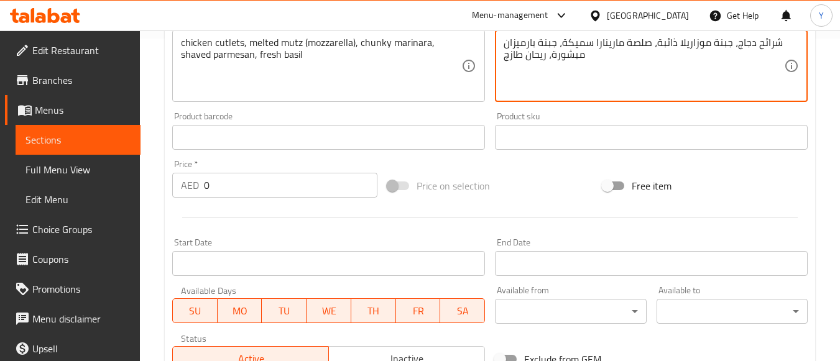
type textarea "شرائح دجاج، جبنة موزاريلا ذائبة، صلصة مارينارا سميكة، جبنة بارميزان مبشورة، ريح…"
click at [636, 206] on div at bounding box center [490, 218] width 646 height 30
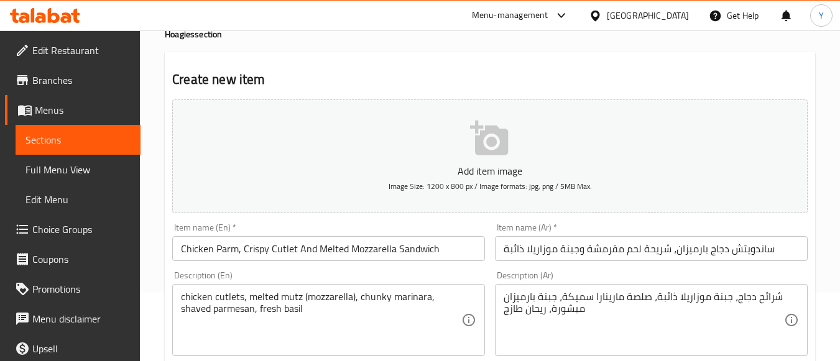
scroll to position [65, 0]
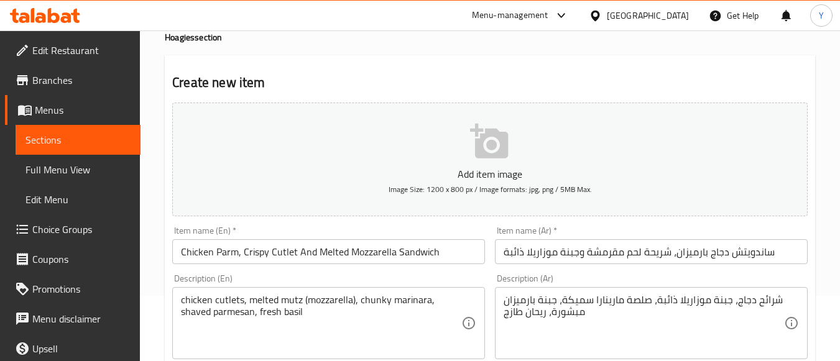
click at [464, 253] on input "Chicken Parm, Crispy Cutlet And Melted Mozzarella Sandwich" at bounding box center [328, 251] width 313 height 25
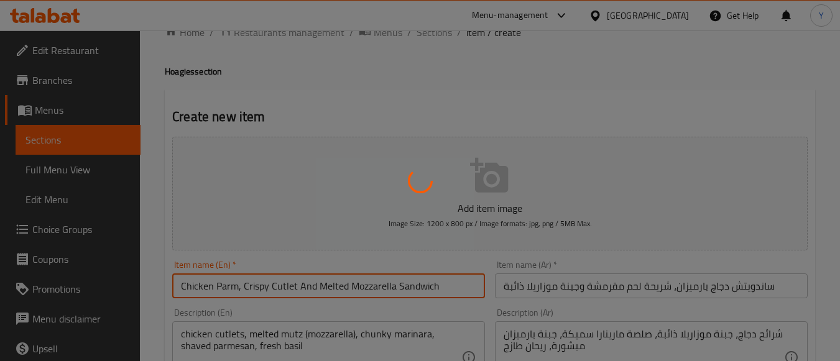
scroll to position [0, 0]
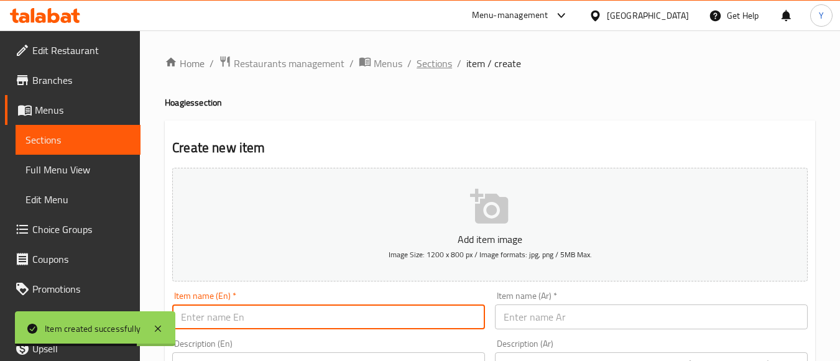
click at [435, 62] on span "Sections" at bounding box center [434, 63] width 35 height 15
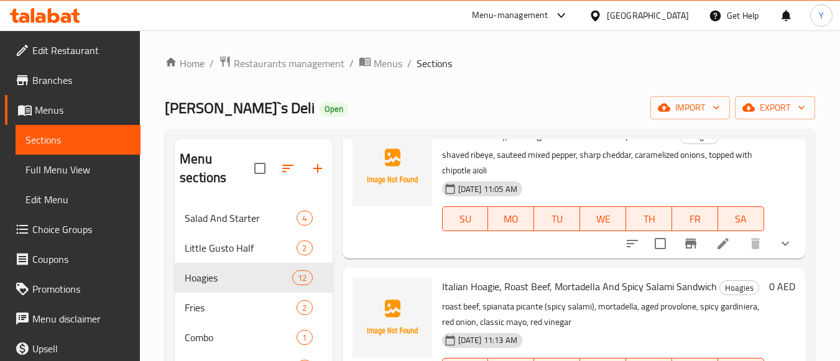
scroll to position [62, 0]
click at [768, 101] on span "export" at bounding box center [775, 108] width 60 height 16
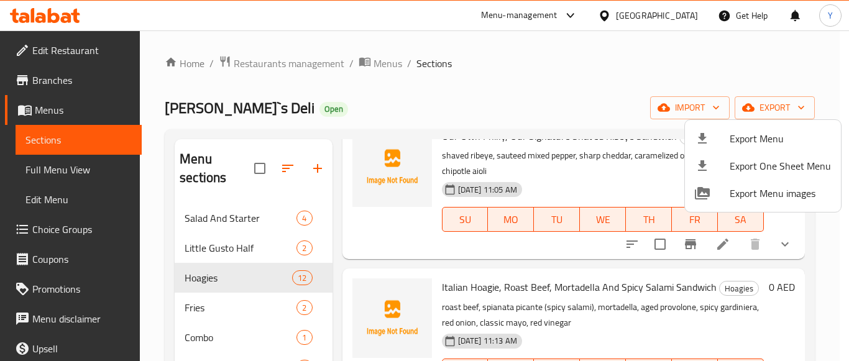
click at [639, 193] on div at bounding box center [424, 180] width 849 height 361
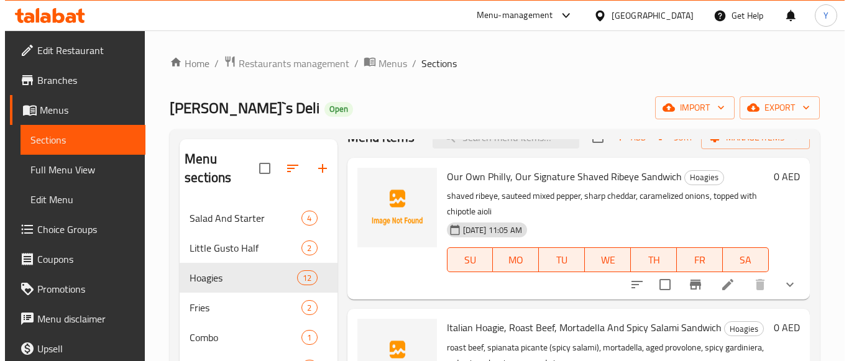
scroll to position [0, 0]
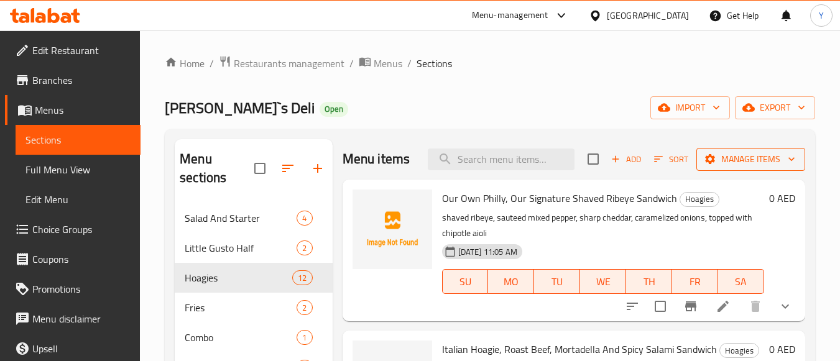
click at [732, 167] on span "Manage items" at bounding box center [750, 160] width 89 height 16
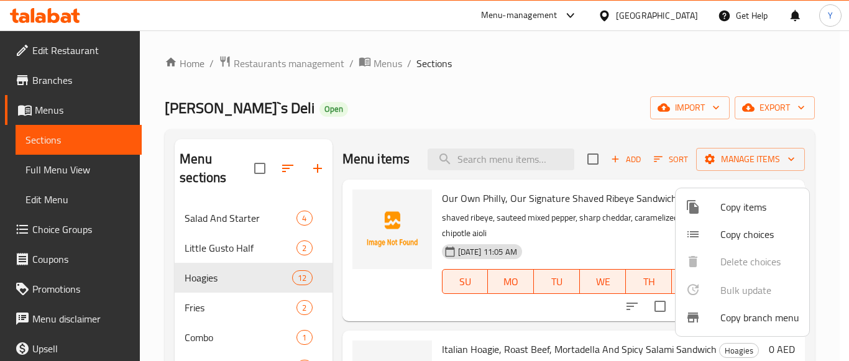
click at [740, 215] on span "Copy items" at bounding box center [760, 207] width 79 height 15
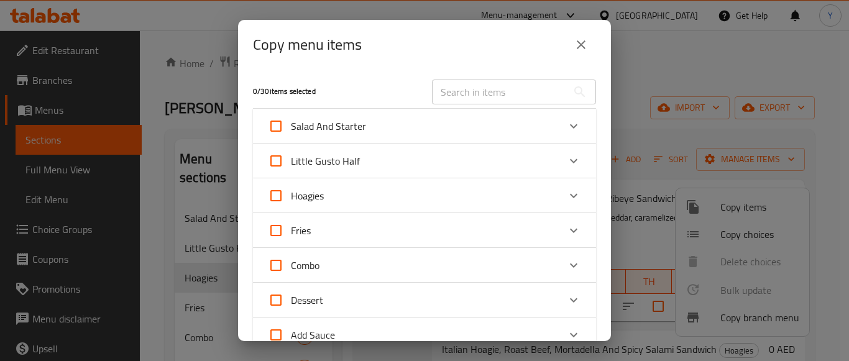
click at [305, 195] on span "Hoagies" at bounding box center [307, 196] width 33 height 19
click at [291, 195] on input "Hoagies" at bounding box center [276, 196] width 30 height 30
checkbox input "true"
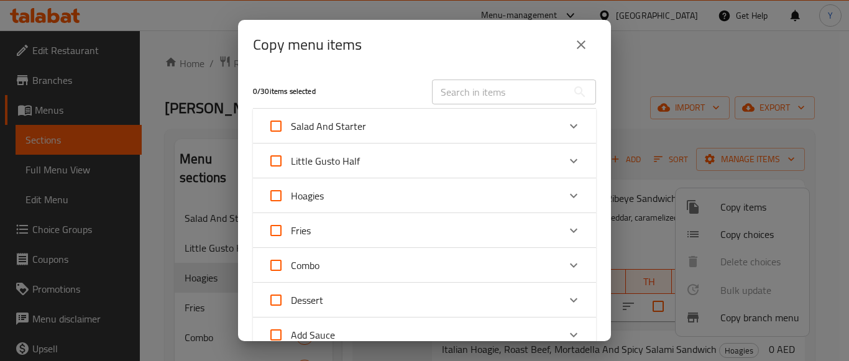
checkbox input "true"
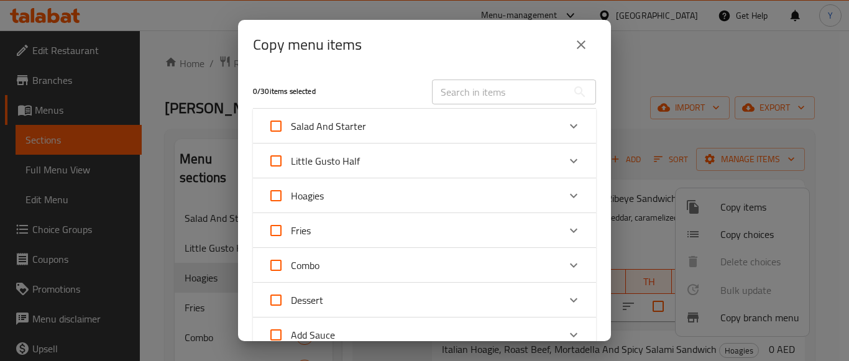
checkbox input "true"
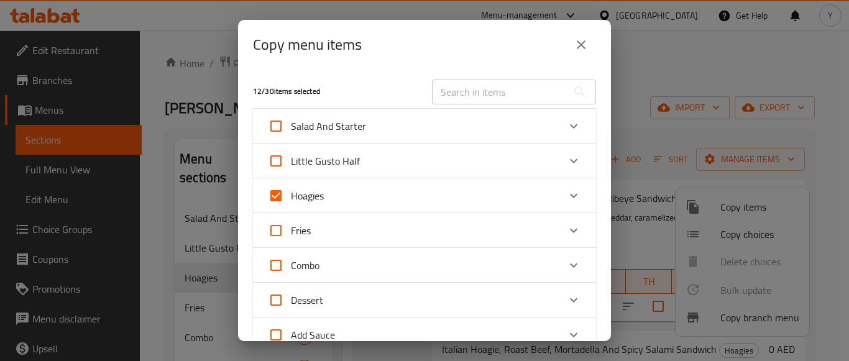
click at [268, 197] on input "Hoagies" at bounding box center [276, 196] width 30 height 30
checkbox input "false"
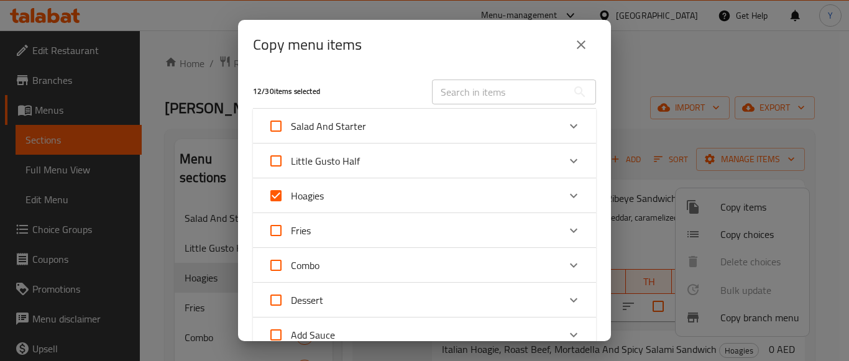
checkbox input "false"
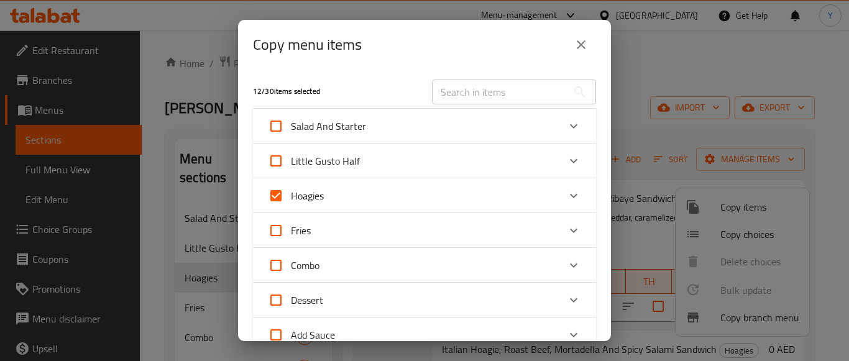
checkbox input "false"
click at [546, 199] on div "Hoagies" at bounding box center [413, 196] width 291 height 30
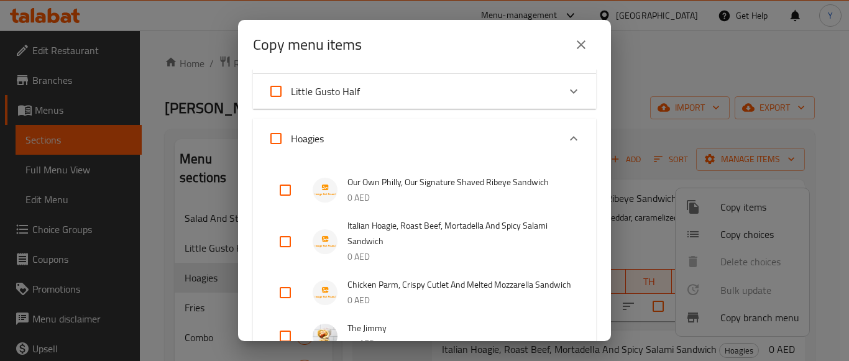
scroll to position [124, 0]
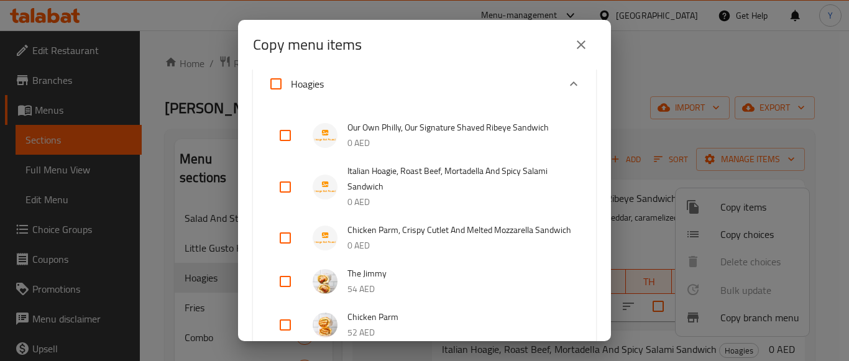
click at [275, 240] on input "checkbox" at bounding box center [286, 238] width 30 height 30
checkbox input "true"
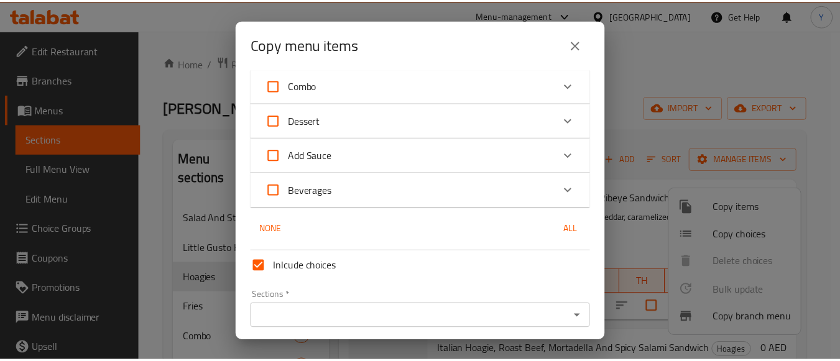
scroll to position [833, 0]
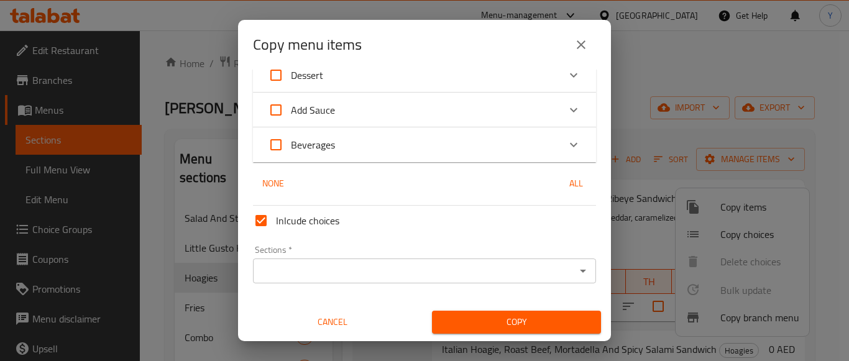
click at [445, 287] on div "Sections   * Sections *" at bounding box center [424, 265] width 353 height 48
click at [445, 274] on input "Sections   *" at bounding box center [414, 270] width 315 height 17
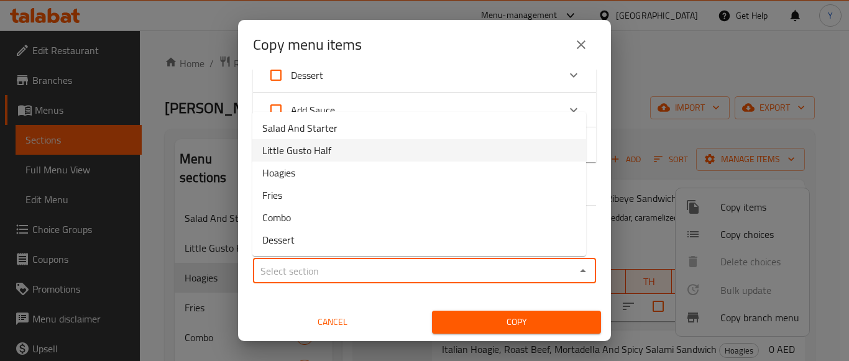
click at [388, 155] on li "Little Gusto Half" at bounding box center [419, 150] width 334 height 22
type input "Little Gusto Half"
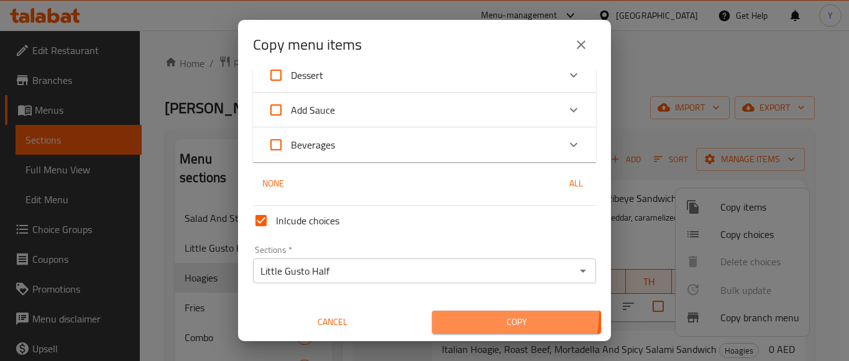
click at [480, 313] on button "Copy" at bounding box center [516, 322] width 169 height 23
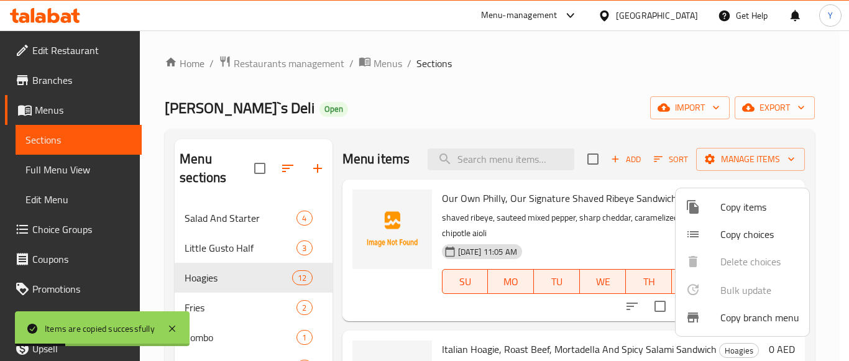
click at [476, 111] on div at bounding box center [424, 180] width 849 height 361
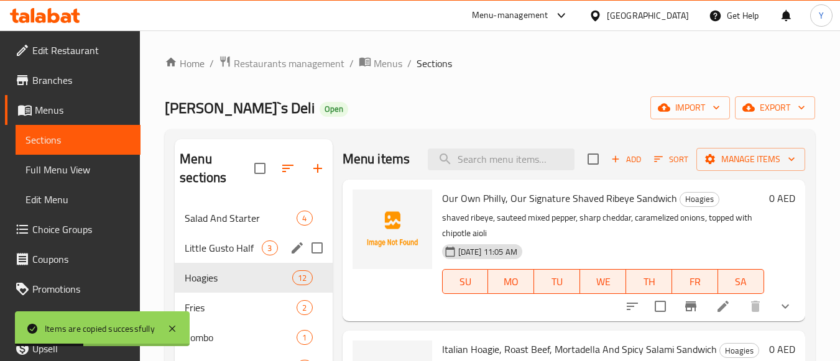
click at [250, 244] on span "Little Gusto Half" at bounding box center [223, 248] width 77 height 15
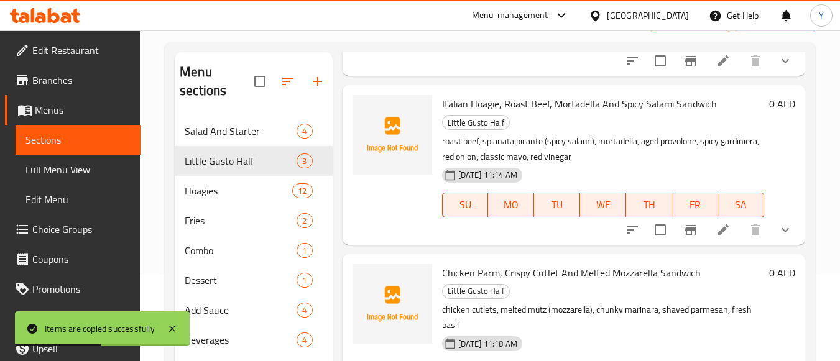
scroll to position [174, 0]
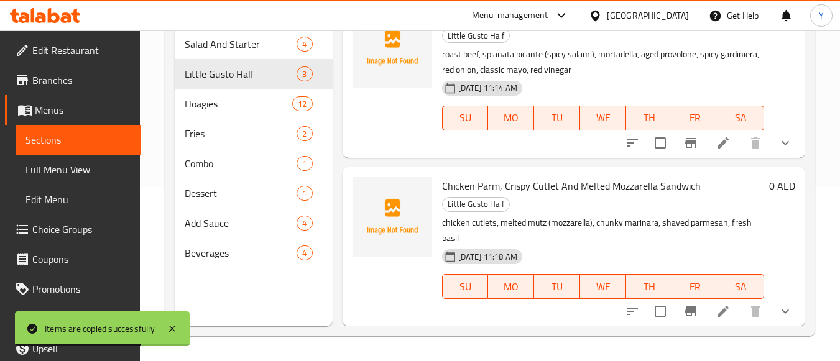
click at [718, 311] on icon at bounding box center [723, 311] width 15 height 15
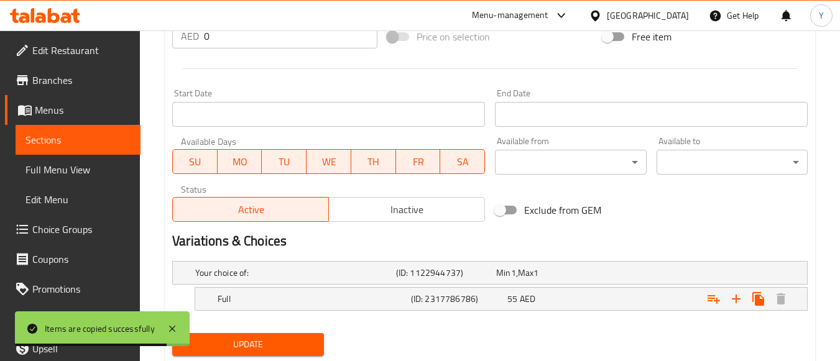
scroll to position [509, 0]
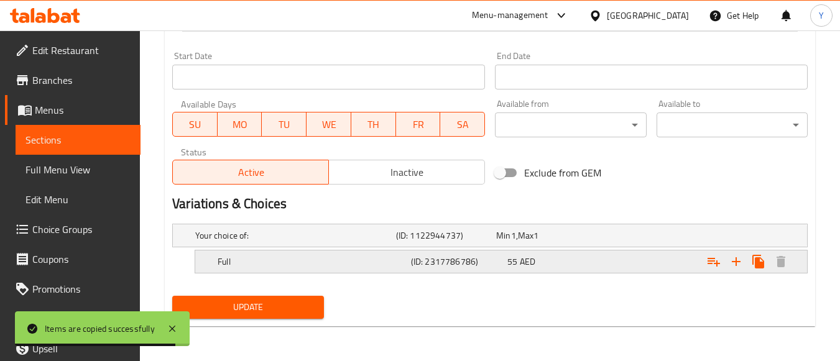
click at [618, 252] on div "Expand" at bounding box center [697, 261] width 193 height 27
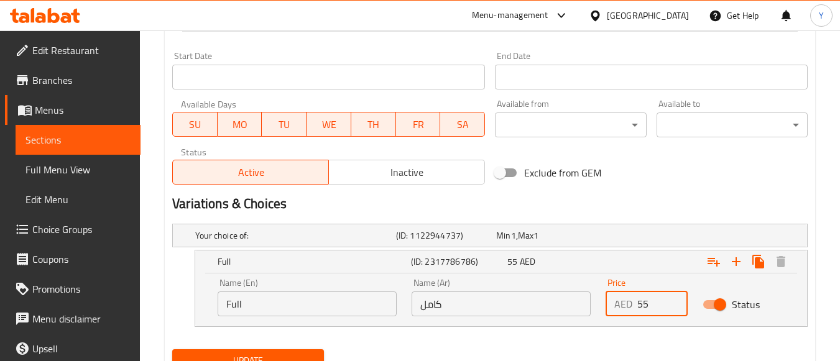
drag, startPoint x: 662, startPoint y: 310, endPoint x: 555, endPoint y: 313, distance: 107.0
click at [555, 313] on div "Name (En) Full Name (En) Name (Ar) كامل Name (Ar) Price AED 55 Price Status" at bounding box center [501, 297] width 582 height 53
paste input "39"
type input "39"
click at [603, 326] on div "Full (ID: 2317786786) 39 AED Name (En) Full Name (En) Name (Ar) كامل Name (Ar) …" at bounding box center [501, 288] width 613 height 77
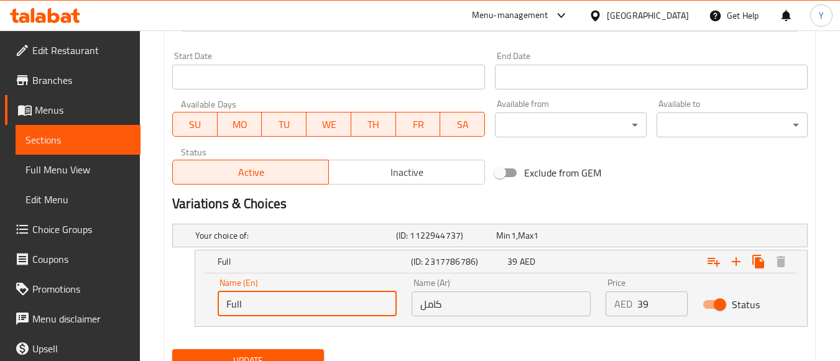
drag, startPoint x: 315, startPoint y: 310, endPoint x: 100, endPoint y: 299, distance: 214.8
click at [225, 302] on input "text" at bounding box center [307, 304] width 179 height 25
type input "Half"
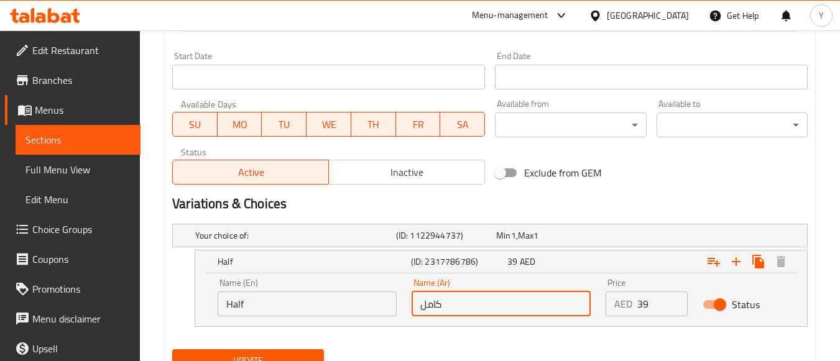
drag, startPoint x: 465, startPoint y: 297, endPoint x: 404, endPoint y: 299, distance: 61.6
click at [388, 298] on div "Name (En) Half Name (En) Name (Ar) كامل Name (Ar) Price AED 39 Price Status" at bounding box center [501, 297] width 582 height 53
click at [459, 310] on input "text" at bounding box center [501, 304] width 179 height 25
type input "نصف"
click at [662, 177] on div "Exclude from GEM" at bounding box center [597, 173] width 215 height 34
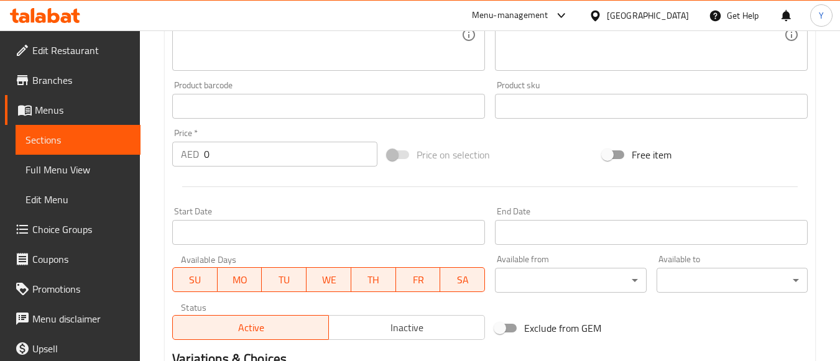
scroll to position [261, 0]
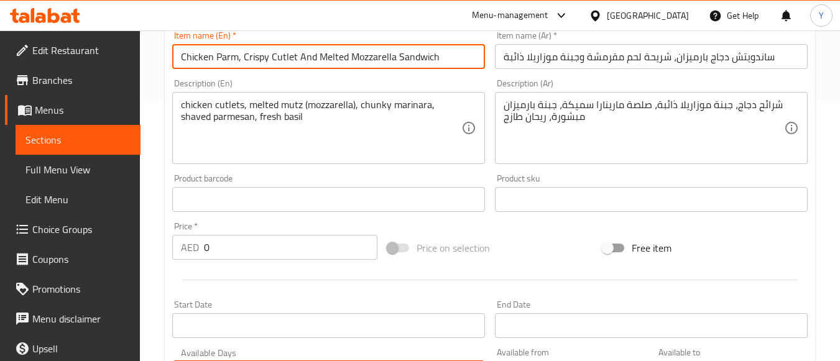
click at [446, 54] on input "Chicken Parm, Crispy Cutlet And Melted Mozzarella Sandwich" at bounding box center [328, 56] width 313 height 25
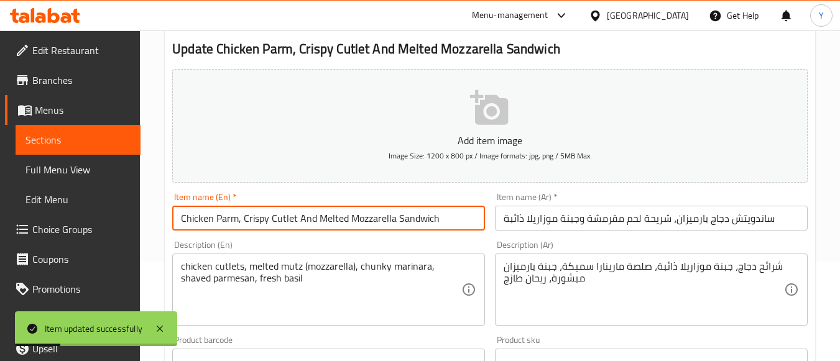
scroll to position [0, 0]
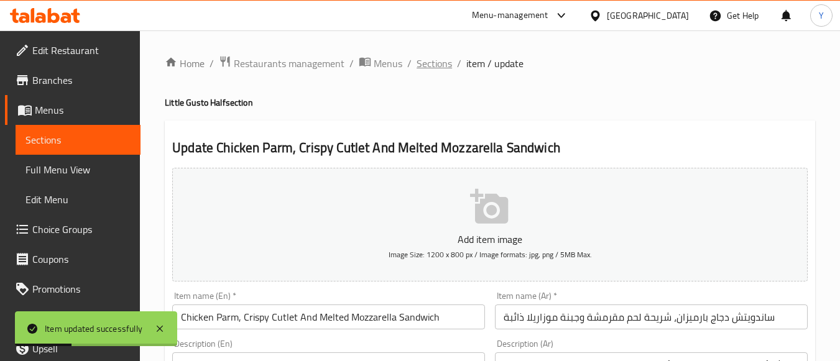
click at [428, 66] on span "Sections" at bounding box center [434, 63] width 35 height 15
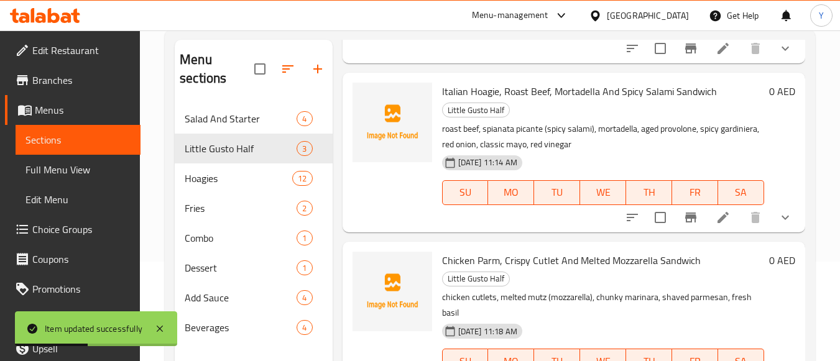
scroll to position [174, 0]
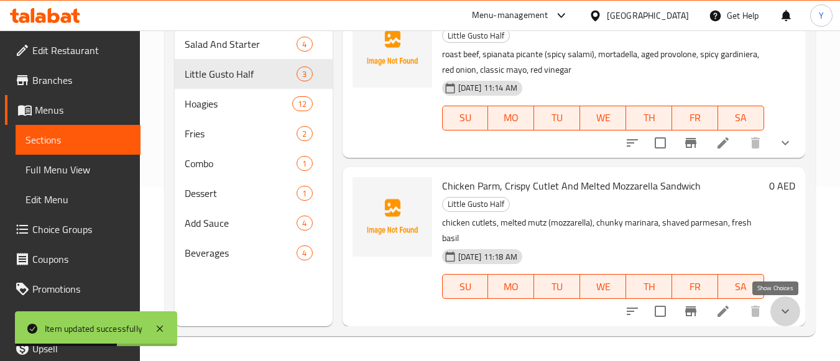
click at [778, 310] on icon "show more" at bounding box center [785, 311] width 15 height 15
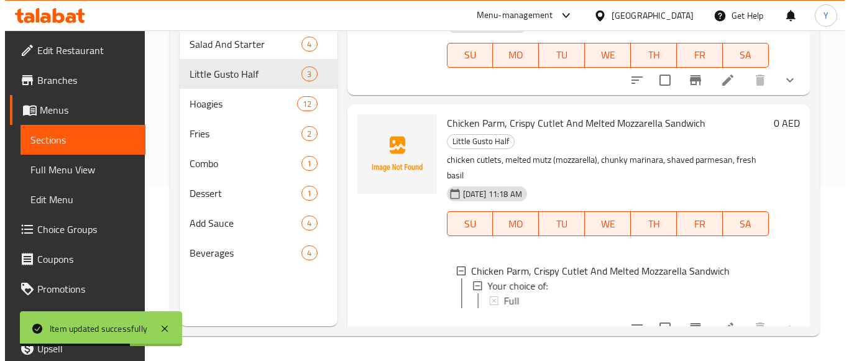
scroll to position [266, 0]
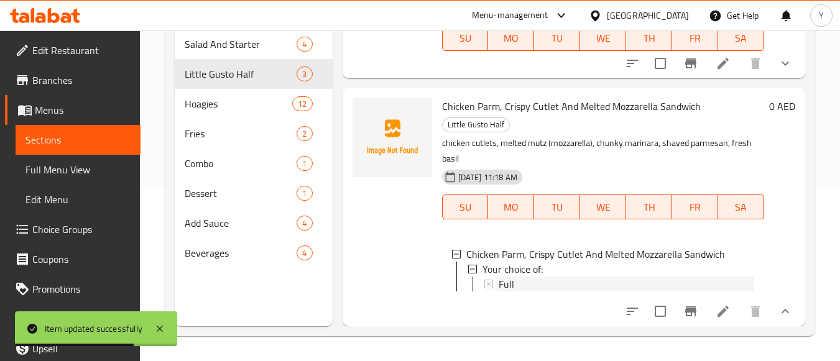
click at [588, 277] on div "Full" at bounding box center [627, 284] width 256 height 15
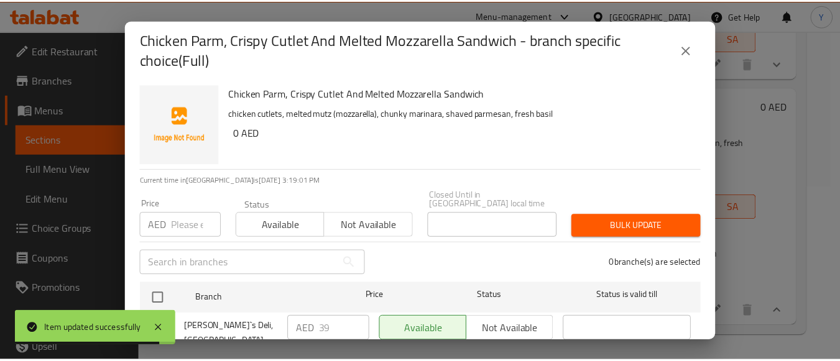
scroll to position [88, 0]
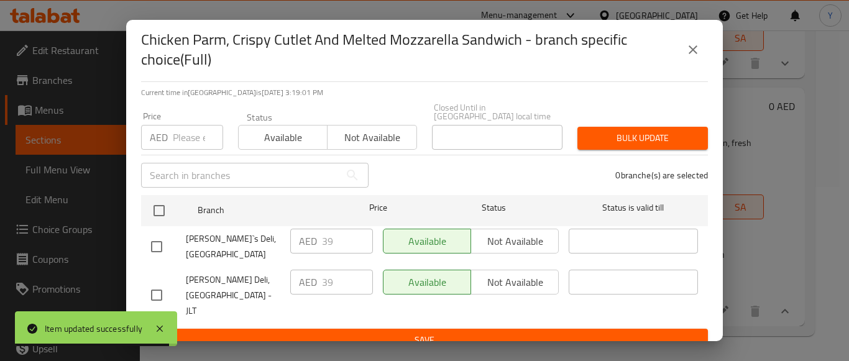
click at [693, 37] on button "close" at bounding box center [693, 50] width 30 height 30
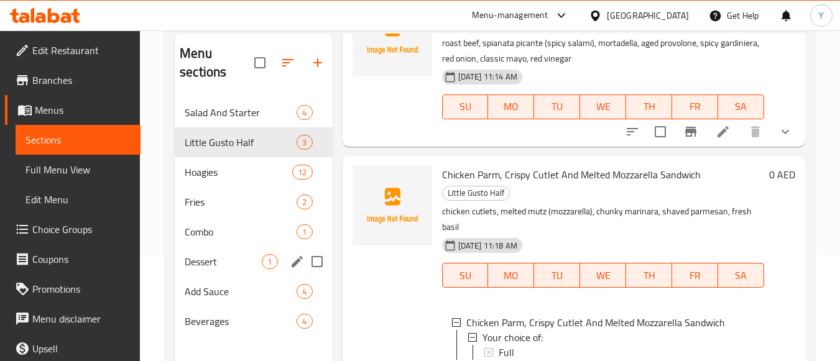
scroll to position [0, 0]
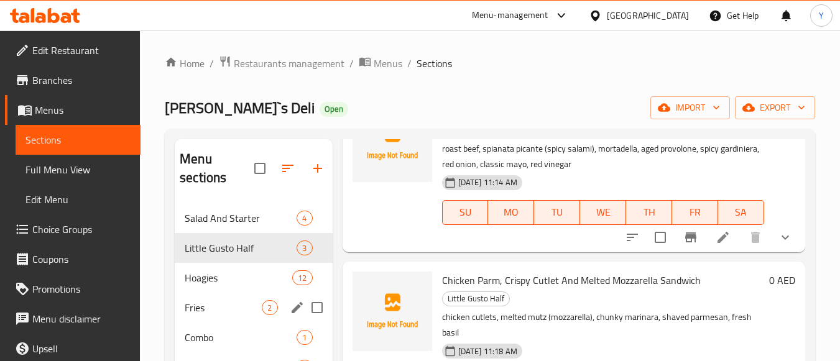
click at [243, 290] on div "Hoagies 12" at bounding box center [253, 278] width 157 height 30
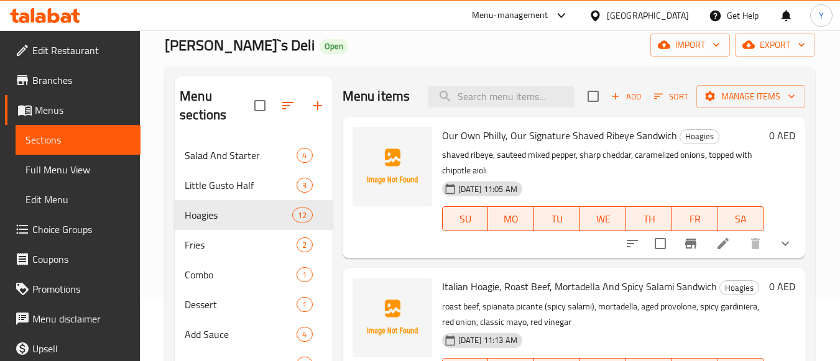
scroll to position [50, 0]
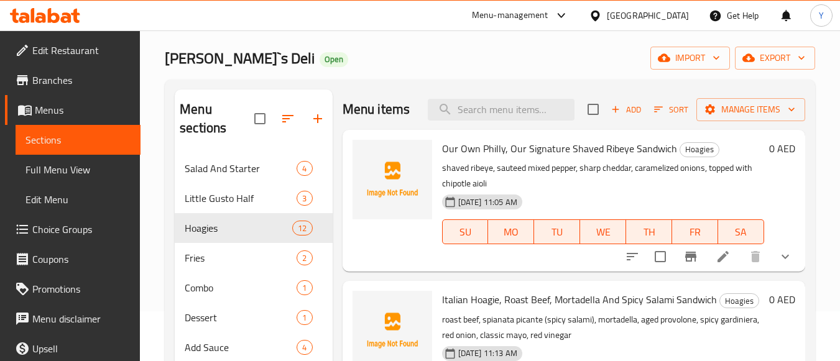
click at [650, 270] on input "checkbox" at bounding box center [660, 257] width 26 height 26
checkbox input "true"
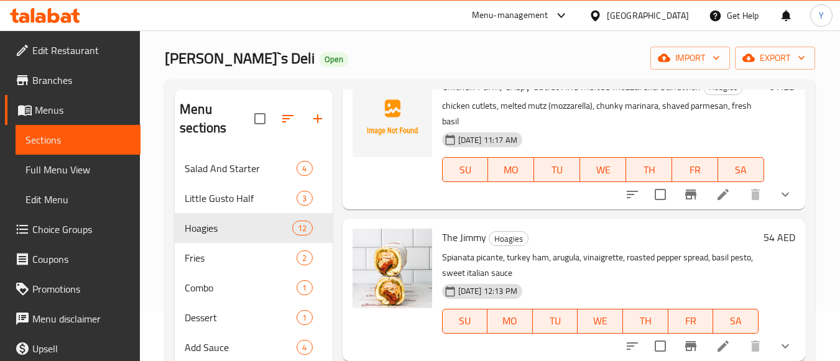
scroll to position [311, 0]
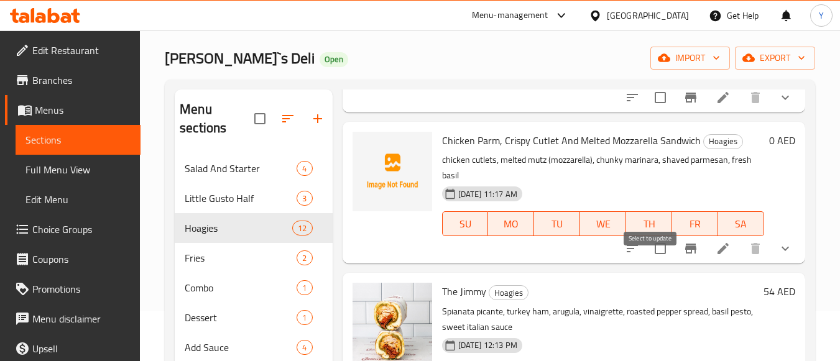
drag, startPoint x: 651, startPoint y: 270, endPoint x: 660, endPoint y: 261, distance: 12.8
click at [651, 262] on input "checkbox" at bounding box center [660, 249] width 26 height 26
checkbox input "true"
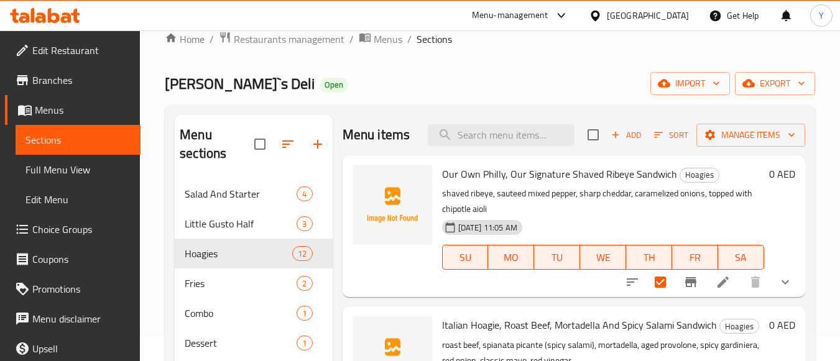
scroll to position [0, 0]
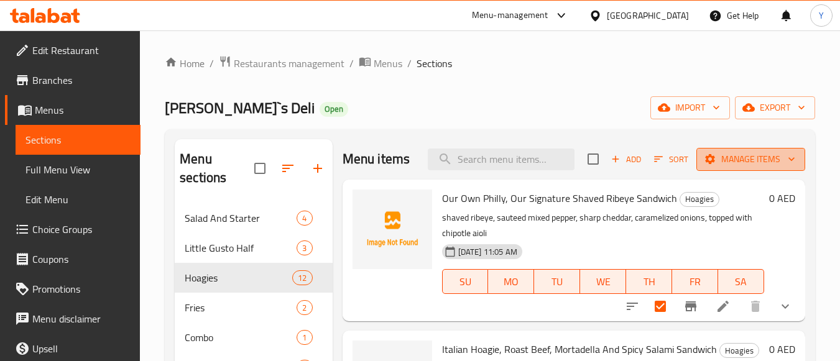
click at [756, 167] on span "Manage items" at bounding box center [750, 160] width 89 height 16
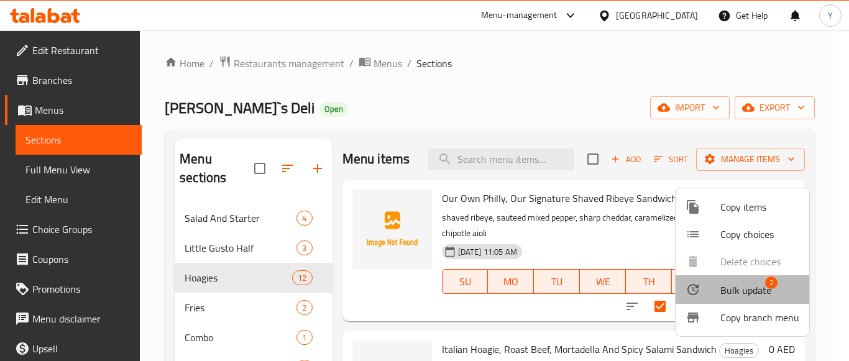
click at [726, 285] on span "Bulk update" at bounding box center [746, 290] width 51 height 15
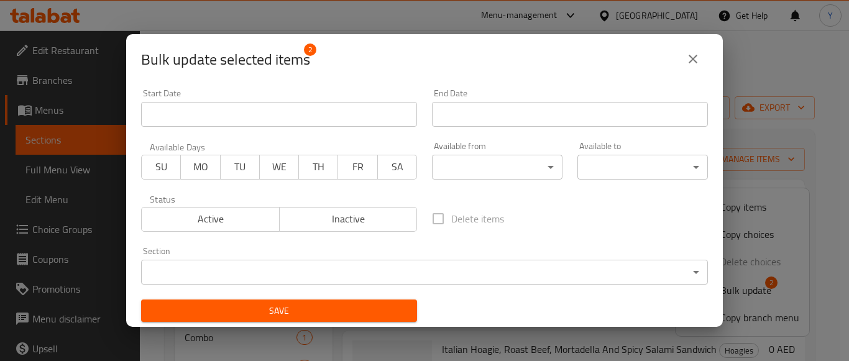
click at [308, 224] on span "Inactive" at bounding box center [349, 219] width 128 height 18
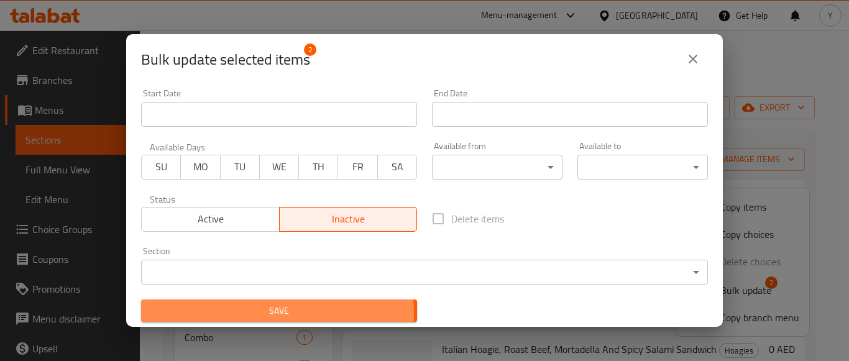
click at [249, 314] on span "Save" at bounding box center [279, 311] width 256 height 16
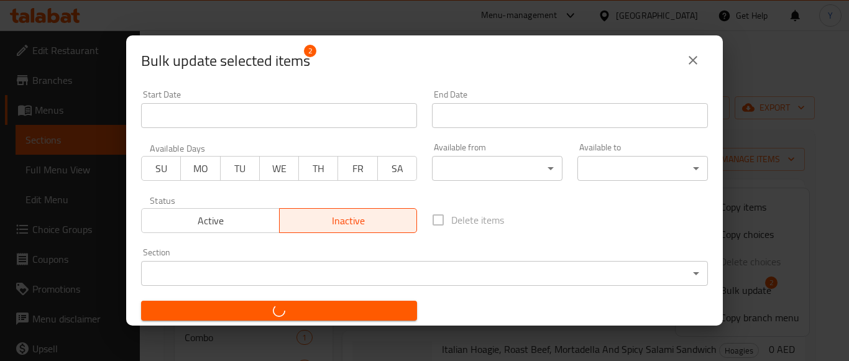
checkbox input "false"
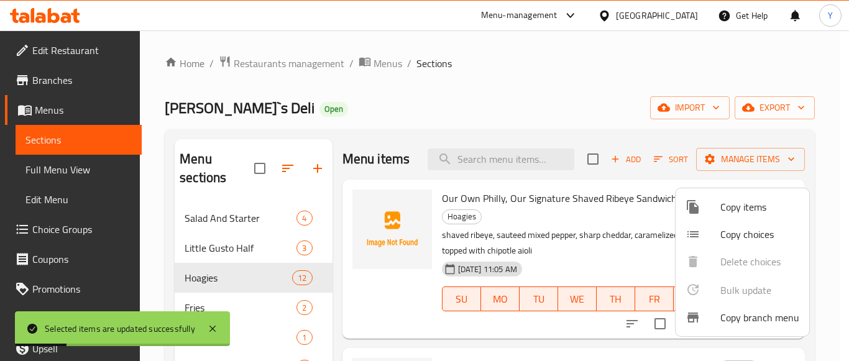
click at [506, 108] on div at bounding box center [424, 180] width 849 height 361
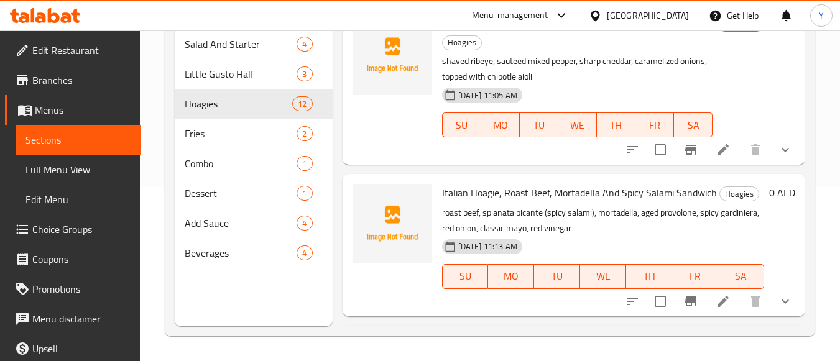
click at [653, 315] on input "checkbox" at bounding box center [660, 302] width 26 height 26
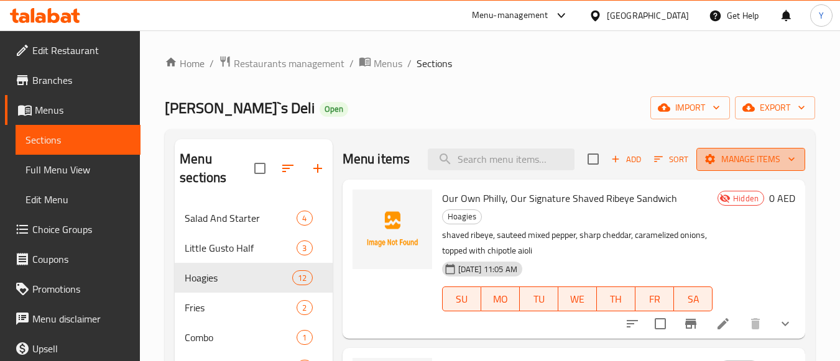
click at [728, 171] on button "Manage items" at bounding box center [751, 159] width 109 height 23
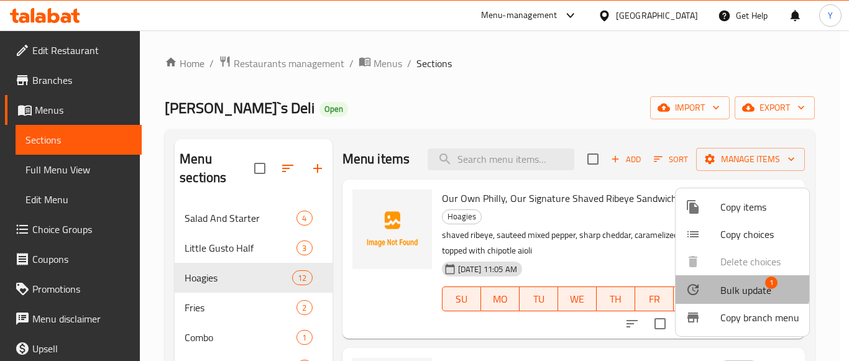
click at [730, 287] on span "Bulk update" at bounding box center [746, 290] width 51 height 15
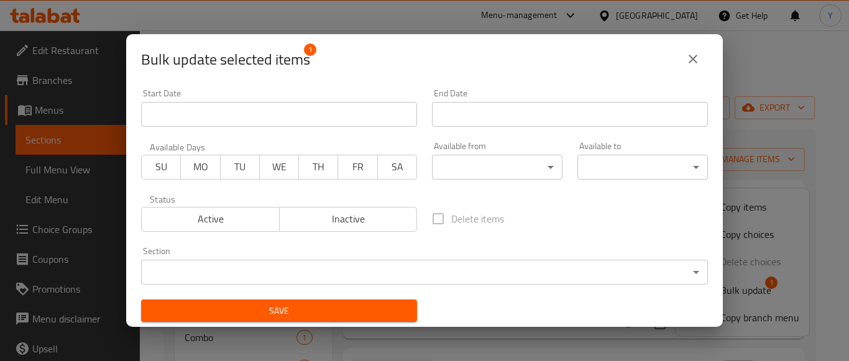
click at [343, 224] on span "Inactive" at bounding box center [349, 219] width 128 height 18
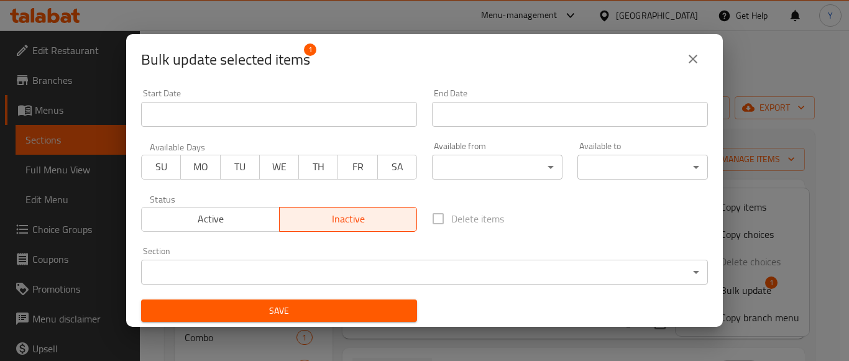
click at [301, 315] on span "Save" at bounding box center [279, 311] width 256 height 16
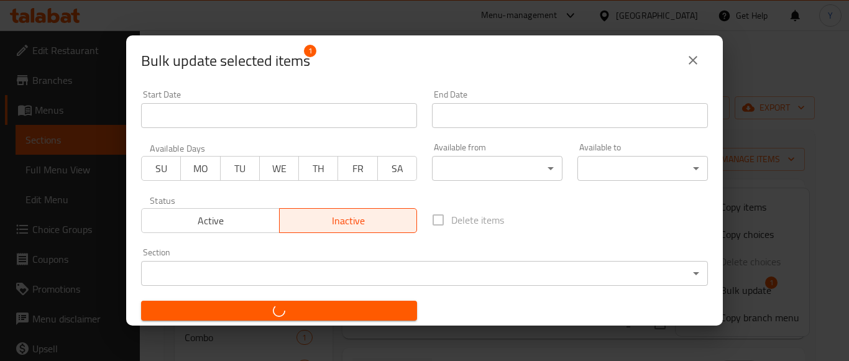
checkbox input "false"
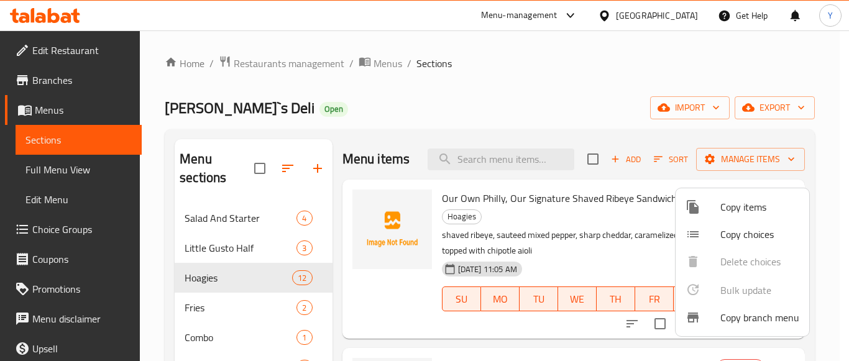
click at [615, 65] on div at bounding box center [424, 180] width 849 height 361
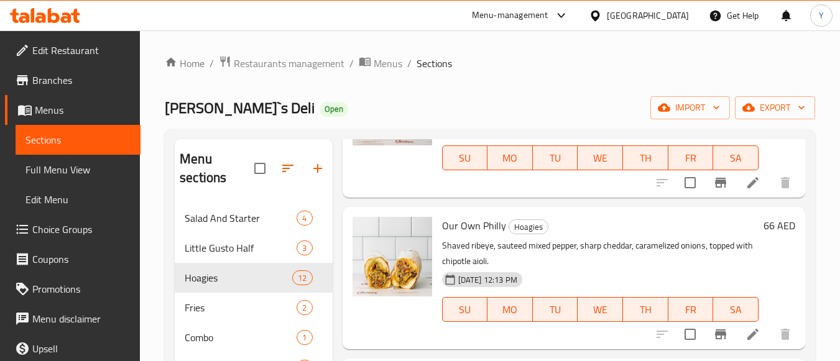
scroll to position [62, 0]
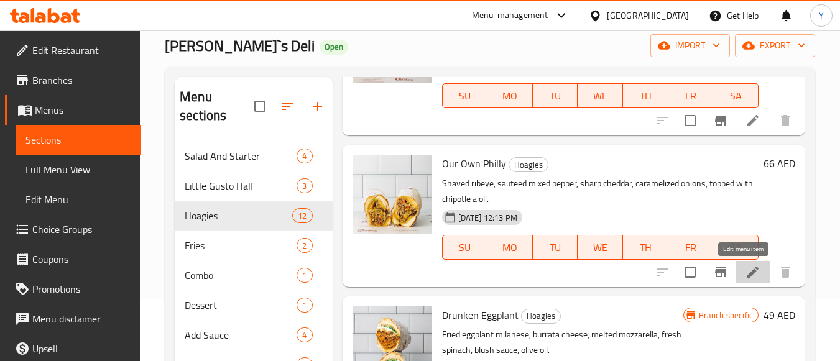
click at [748, 271] on icon at bounding box center [753, 272] width 11 height 11
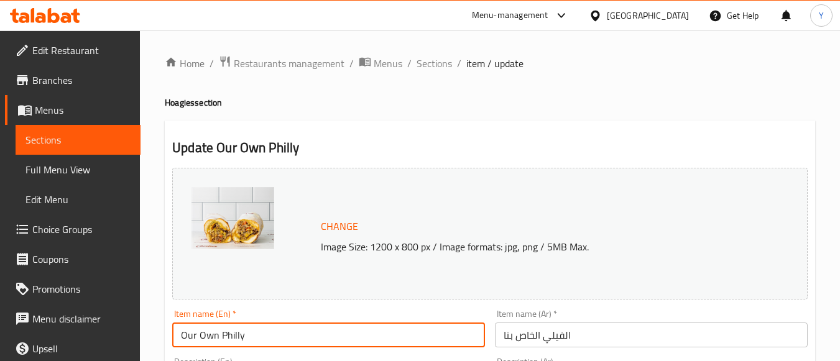
drag, startPoint x: 215, startPoint y: 338, endPoint x: 66, endPoint y: 324, distance: 149.9
paste input ", Our Signature Shaved Ribeye Sandwich"
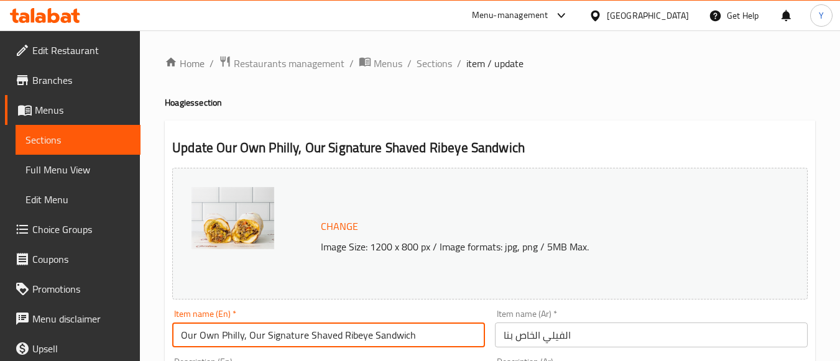
type input "Our Own Philly, Our Signature Shaved Ribeye Sandwich"
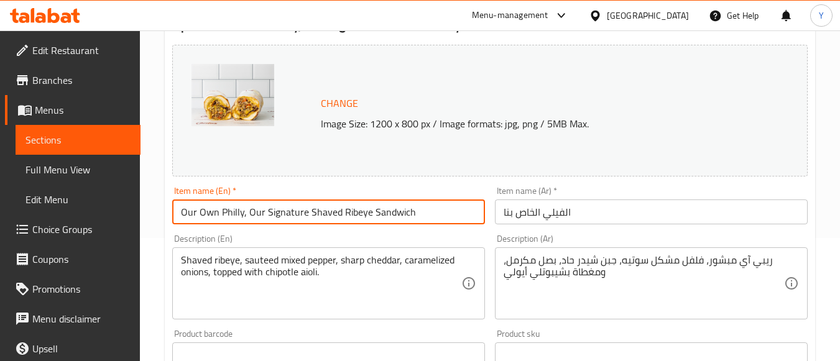
scroll to position [124, 0]
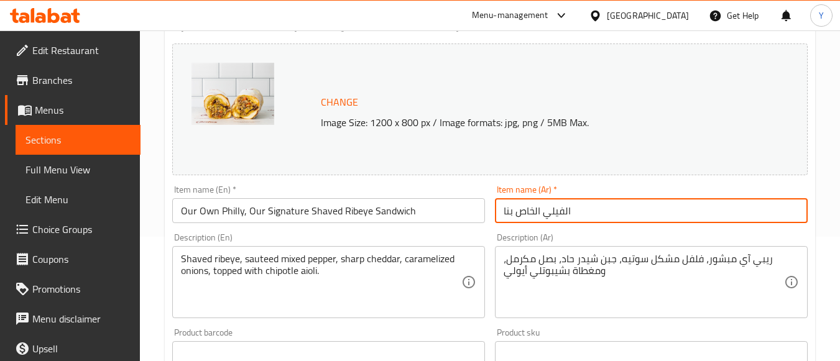
drag, startPoint x: 386, startPoint y: 193, endPoint x: 372, endPoint y: 192, distance: 14.4
click at [372, 192] on div "Change Image Size: 1200 x 800 px / Image formats: jpg, png / 5MB Max. Item name…" at bounding box center [490, 316] width 646 height 554
paste input "اندويتش شريحة لحم الضلع المشوي الخاص بنا، فيلادلفيا الخاصة"
type input "ساندويتش شريحة لحم الضلع المشوي الخاص بنا، فيلادلفيا الخاصة بنا"
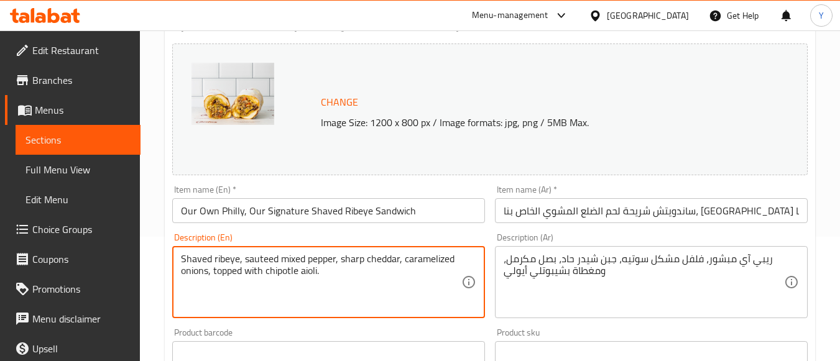
click at [282, 286] on textarea "Shaved ribeye, sauteed mixed pepper, sharp cheddar, caramelized onions, topped …" at bounding box center [321, 282] width 280 height 59
paste textarea "shaved ribeye, sauteed mixed pepper, sharp cheddar, caramelized onions, topped …"
type textarea "Shaved ribeye, sauteed mixed pepper, sharp cheddar, caramelized onions, topped …"
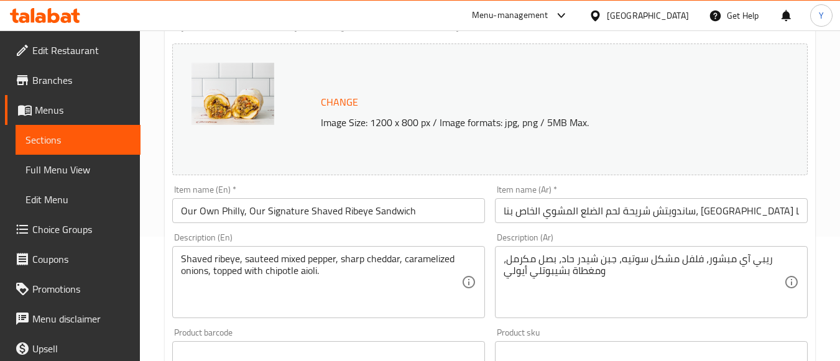
click at [438, 72] on div "Change Image Size: 1200 x 800 px / Image formats: jpg, png / 5MB Max." at bounding box center [490, 110] width 636 height 132
click at [418, 197] on div "Item name (En)   * Our Own Philly, Our Signature Shaved Ribeye Sandwich Item na…" at bounding box center [328, 204] width 313 height 38
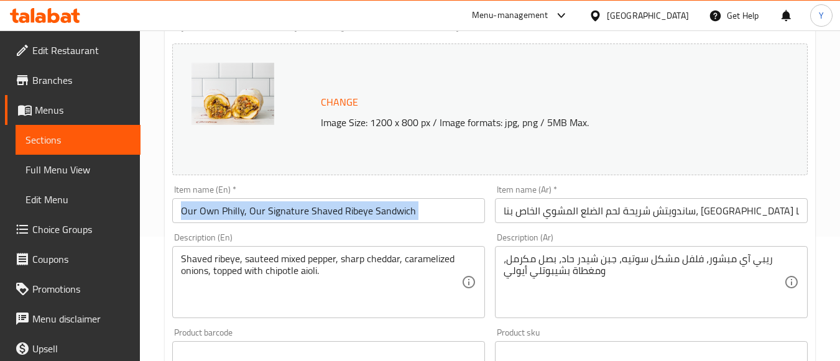
click at [418, 197] on div "Item name (En)   * Our Own Philly, Our Signature Shaved Ribeye Sandwich Item na…" at bounding box center [328, 204] width 313 height 38
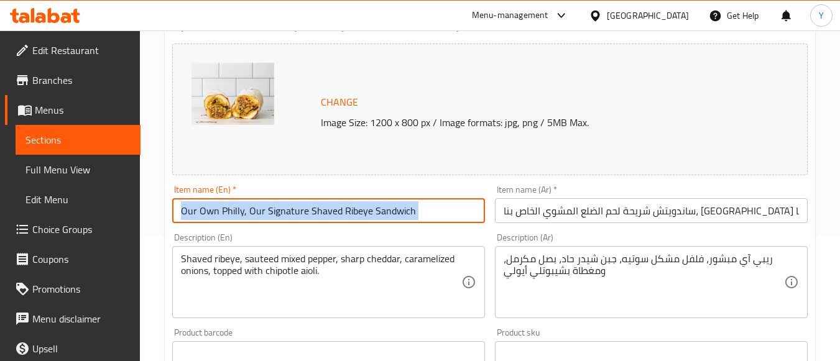
click at [419, 206] on input "Our Own Philly, Our Signature Shaved Ribeye Sandwich" at bounding box center [328, 210] width 313 height 25
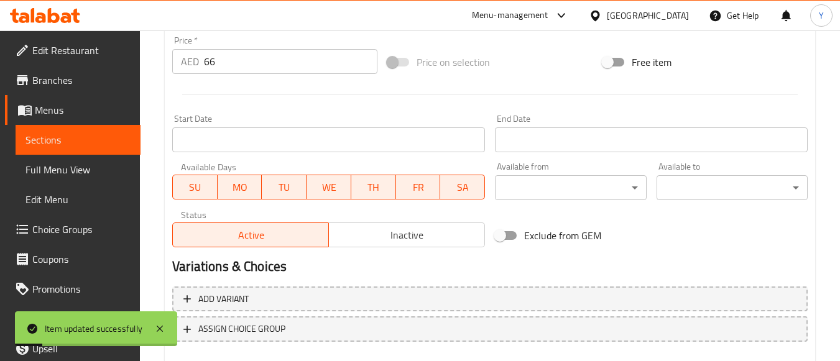
scroll to position [349, 0]
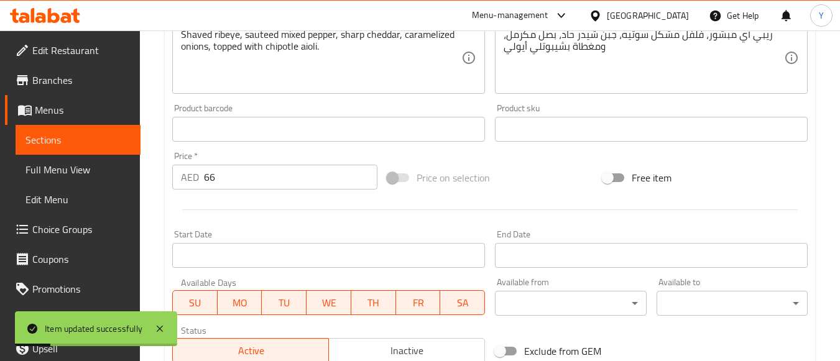
drag, startPoint x: 277, startPoint y: 184, endPoint x: 141, endPoint y: 162, distance: 137.9
click at [141, 162] on div "Home / Restaurants management / Menus / Sections / item / update Hoagies sectio…" at bounding box center [490, 115] width 700 height 866
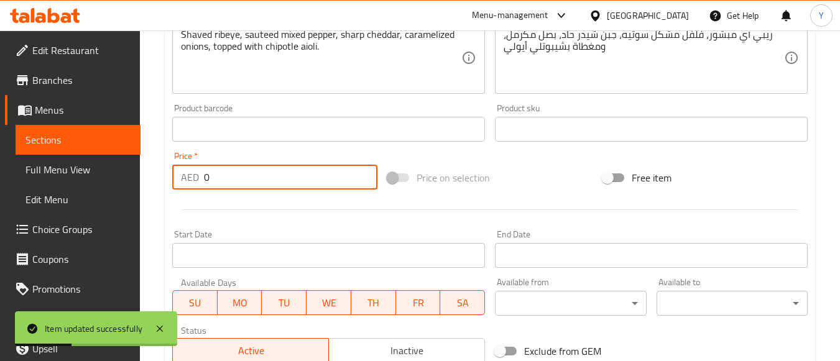
type input "0"
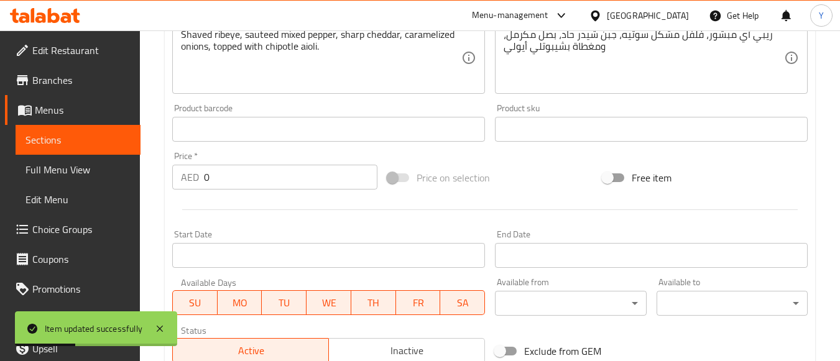
click at [361, 223] on div at bounding box center [490, 210] width 646 height 30
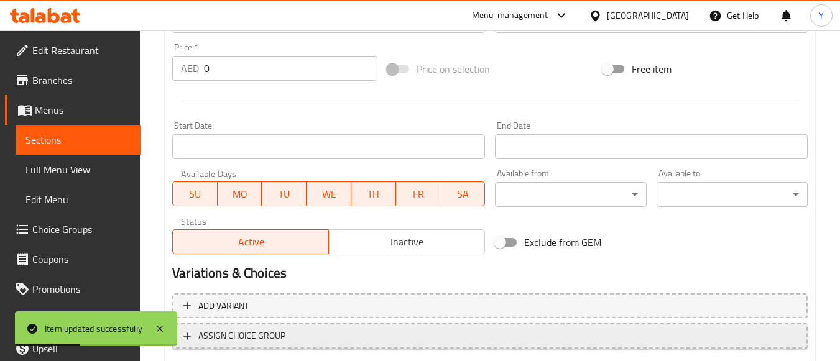
scroll to position [535, 0]
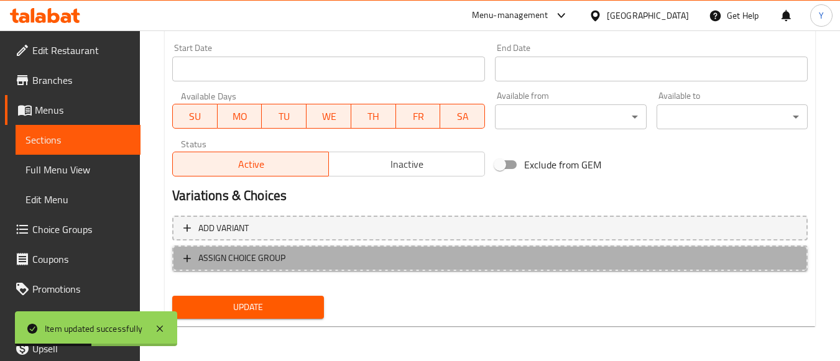
click at [300, 260] on span "ASSIGN CHOICE GROUP" at bounding box center [489, 259] width 613 height 16
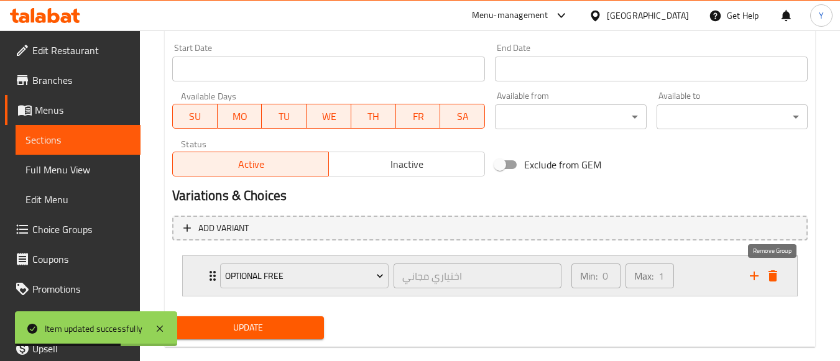
click at [771, 272] on icon "delete" at bounding box center [773, 276] width 9 height 11
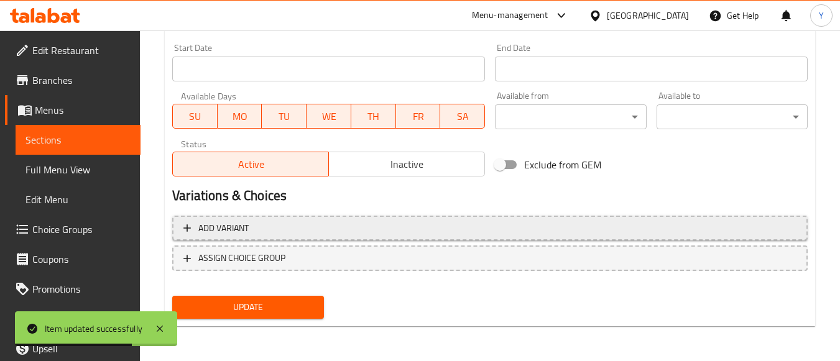
click at [326, 230] on span "Add variant" at bounding box center [489, 229] width 613 height 16
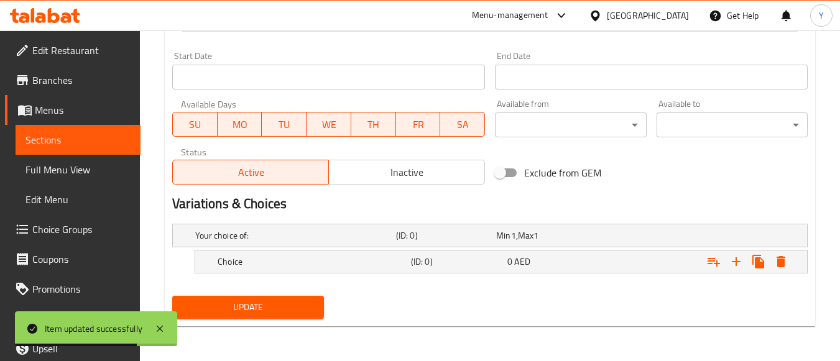
scroll to position [527, 0]
click at [315, 266] on h5 "Choice" at bounding box center [312, 262] width 188 height 12
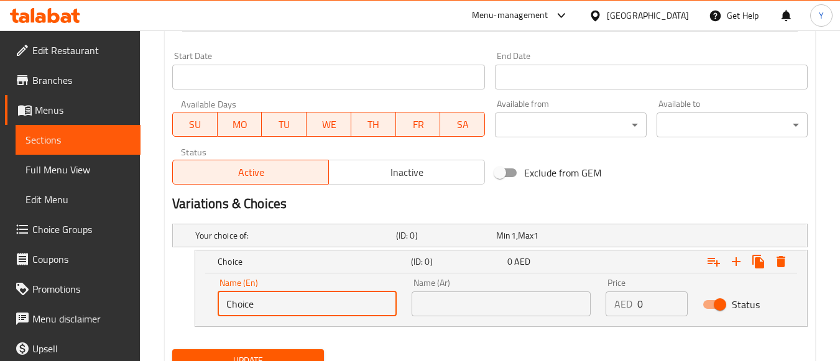
drag, startPoint x: 212, startPoint y: 312, endPoint x: 112, endPoint y: 308, distance: 100.2
paste input "Full"
type input "Full"
click at [458, 312] on input "text" at bounding box center [501, 304] width 179 height 25
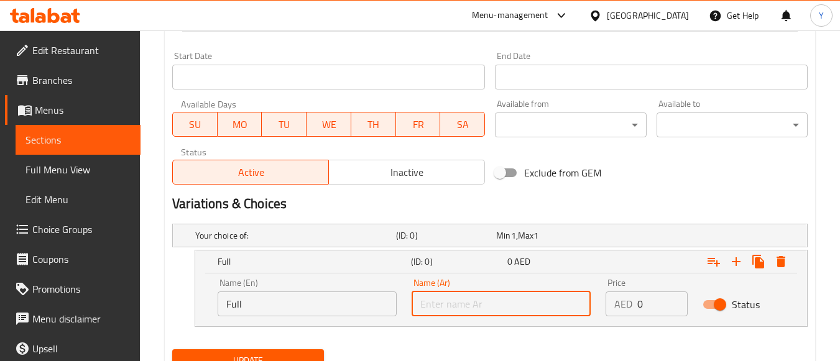
paste input "كامل"
type input "كامل"
drag, startPoint x: 649, startPoint y: 309, endPoint x: 502, endPoint y: 291, distance: 147.3
click at [496, 296] on div "Name (En) Full Name (En) Name (Ar) كامل Name (Ar) Price AED 0 Price Status" at bounding box center [501, 297] width 582 height 53
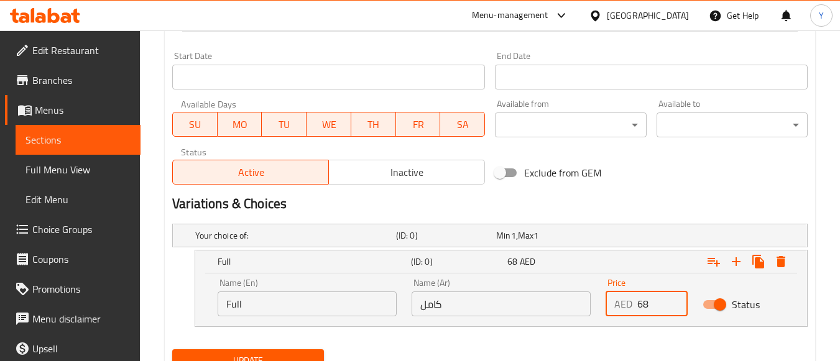
type input "68"
click at [494, 330] on nav at bounding box center [490, 335] width 636 height 10
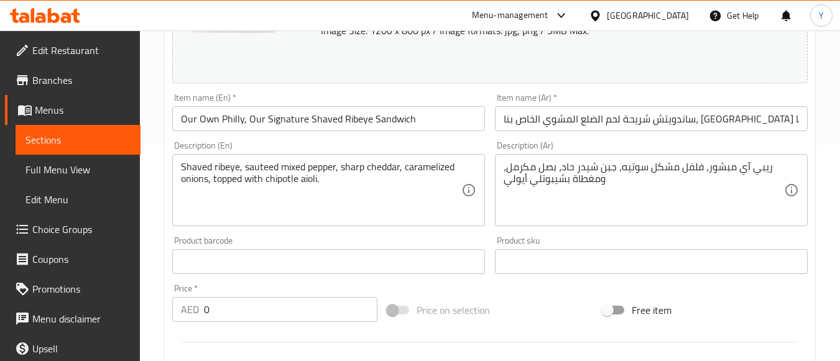
scroll to position [92, 0]
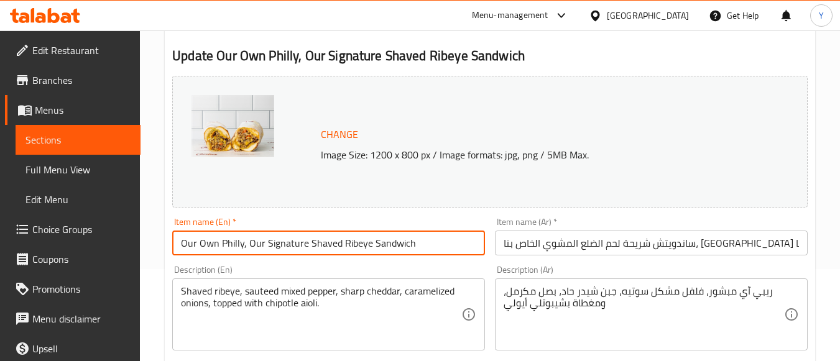
click at [427, 243] on input "Our Own Philly, Our Signature Shaved Ribeye Sandwich" at bounding box center [328, 243] width 313 height 25
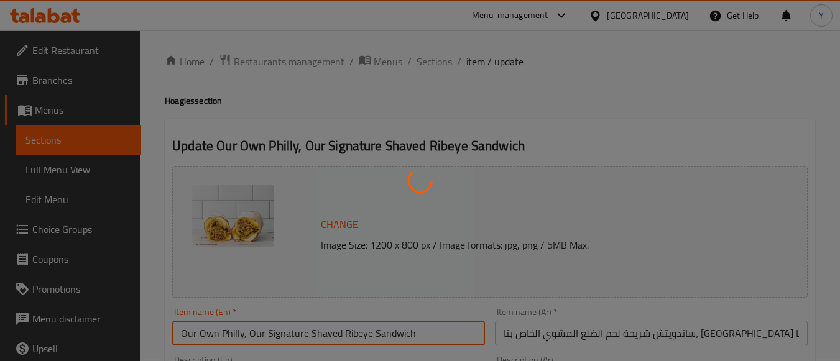
scroll to position [0, 0]
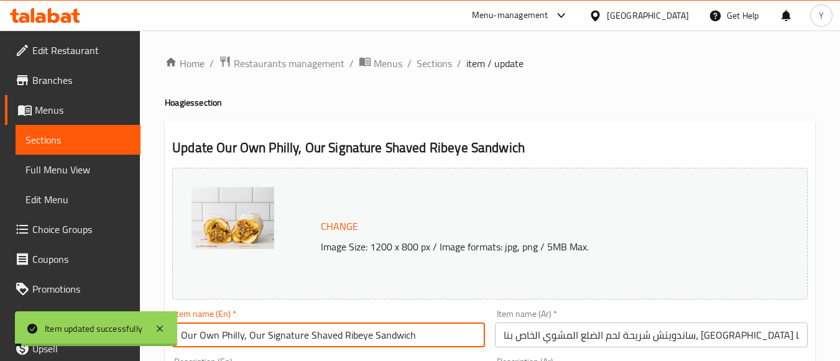
click at [430, 65] on span "Sections" at bounding box center [434, 63] width 35 height 15
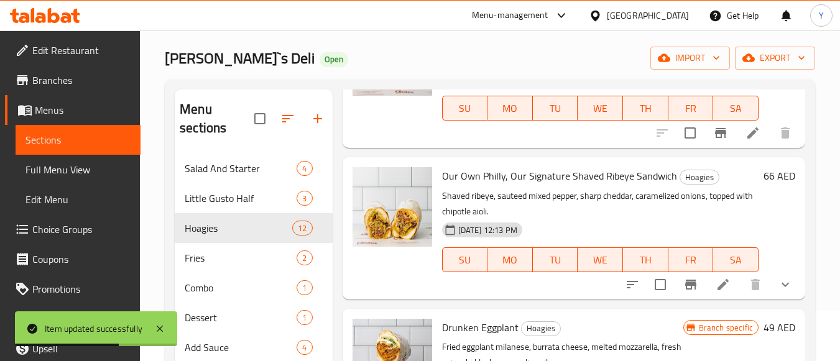
scroll to position [124, 0]
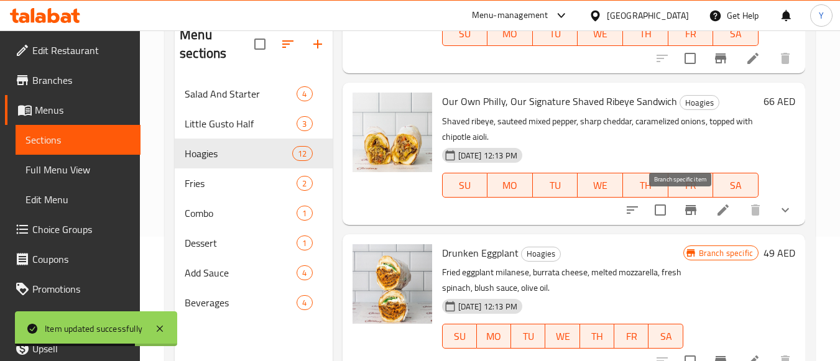
click at [685, 218] on button "Branch-specific-item" at bounding box center [691, 210] width 30 height 30
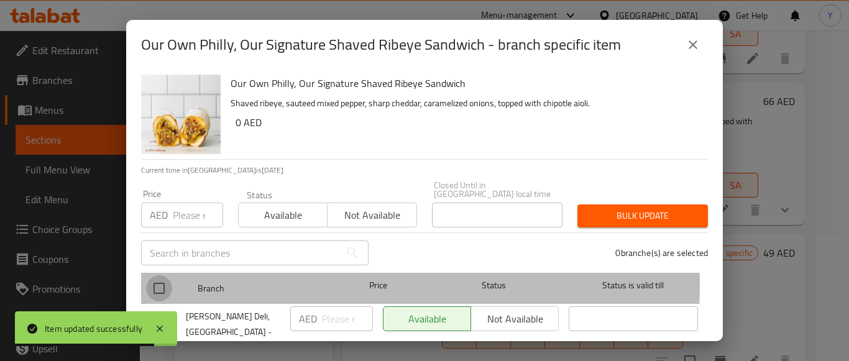
click at [161, 282] on input "checkbox" at bounding box center [159, 288] width 26 height 26
checkbox input "true"
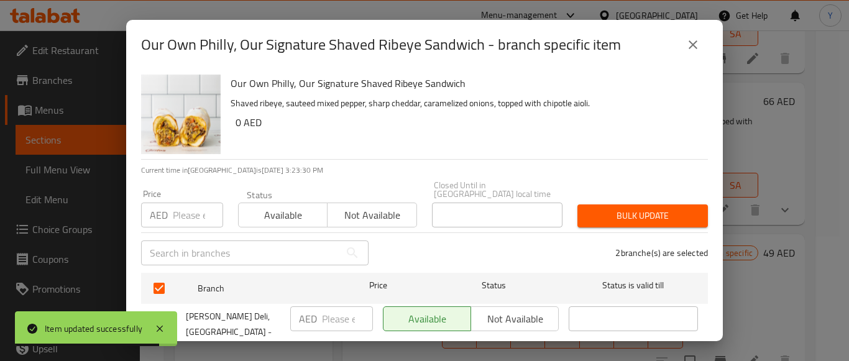
click at [173, 224] on input "number" at bounding box center [198, 215] width 50 height 25
type input "0"
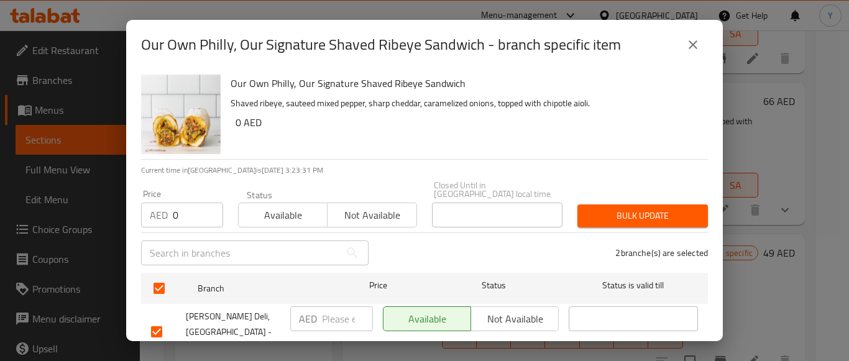
click at [583, 163] on div "Our Own Philly, Our Signature Shaved Ribeye Sandwich Shaved ribeye, sauteed mix…" at bounding box center [424, 206] width 597 height 272
click at [654, 209] on span "Bulk update" at bounding box center [643, 216] width 111 height 16
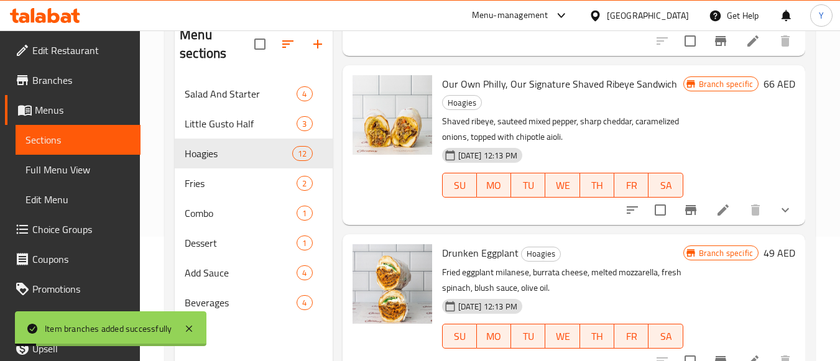
click at [778, 218] on icon "show more" at bounding box center [785, 210] width 15 height 15
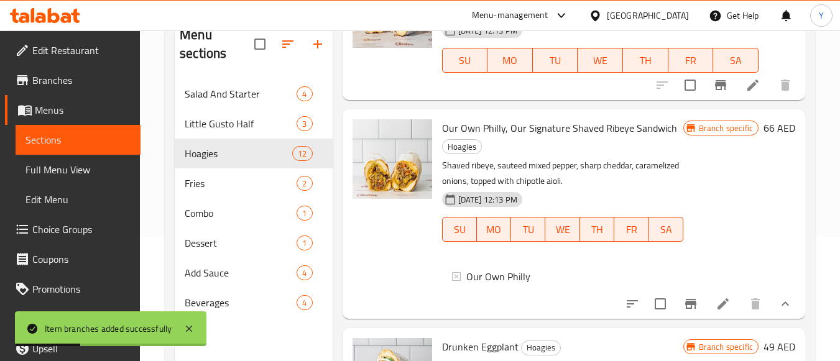
scroll to position [1307, 0]
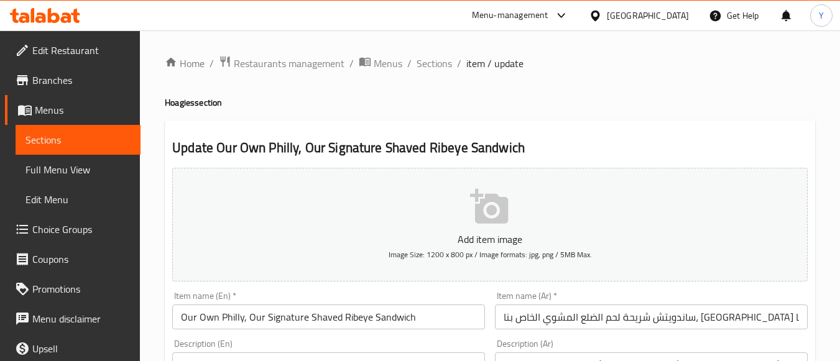
click at [432, 65] on span "Sections" at bounding box center [434, 63] width 35 height 15
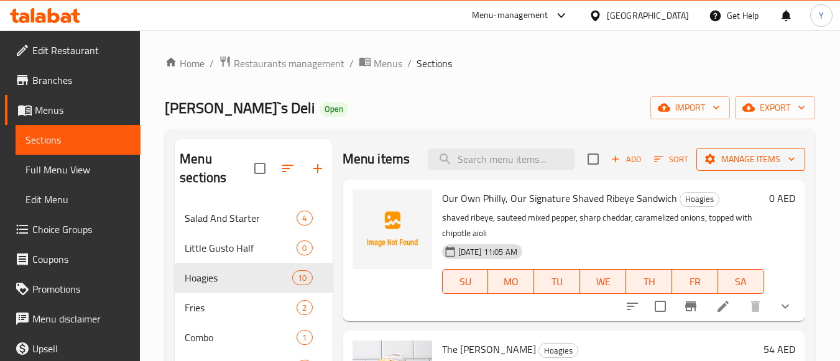
click at [769, 167] on span "Manage items" at bounding box center [750, 160] width 89 height 16
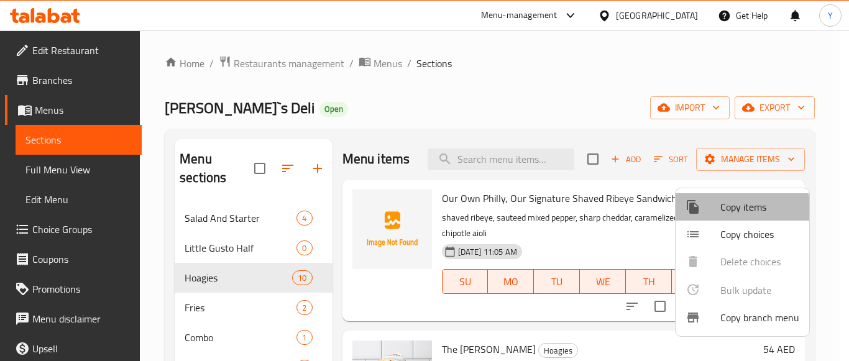
click at [739, 213] on span "Copy items" at bounding box center [760, 207] width 79 height 15
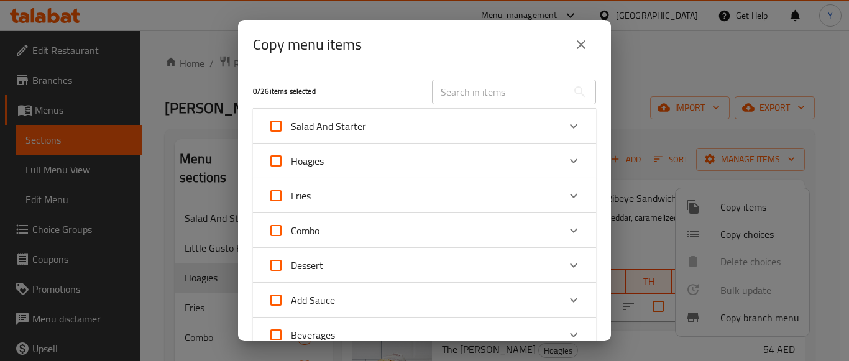
click at [347, 157] on div "Hoagies" at bounding box center [413, 161] width 291 height 30
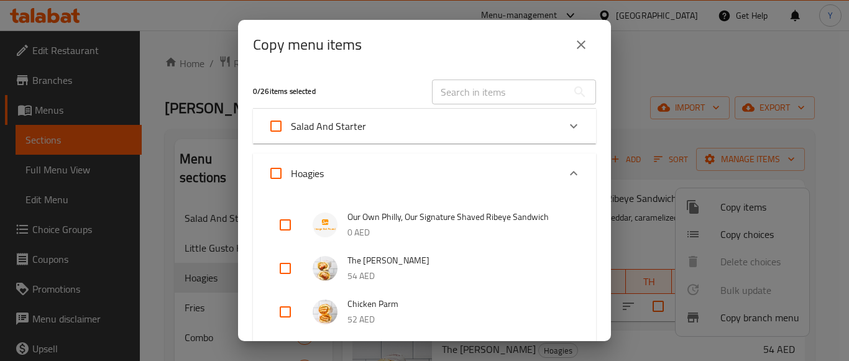
click at [292, 226] on input "checkbox" at bounding box center [286, 225] width 30 height 30
checkbox input "true"
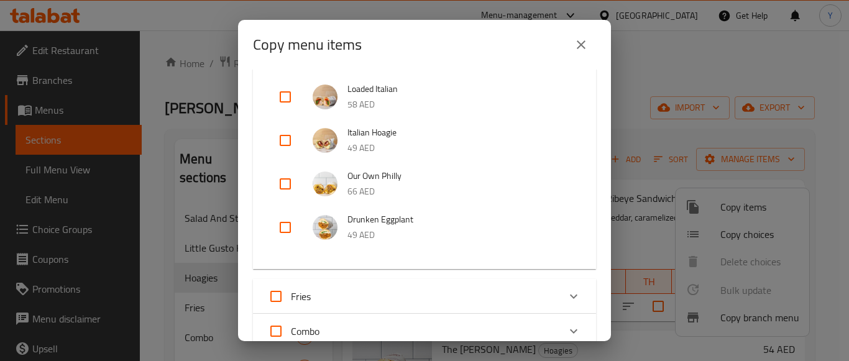
scroll to position [680, 0]
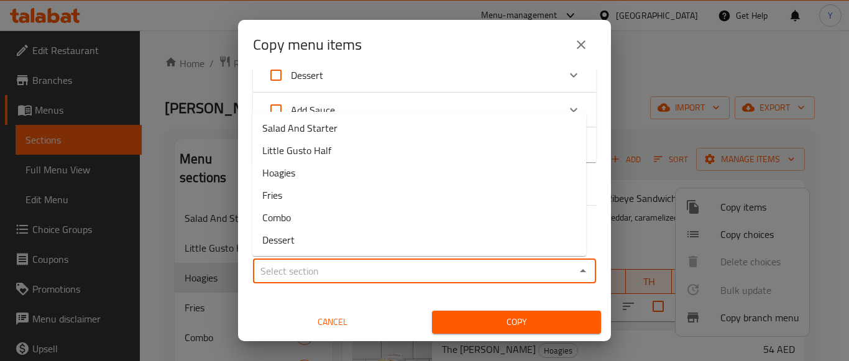
click at [527, 275] on input "Sections   *" at bounding box center [414, 270] width 315 height 17
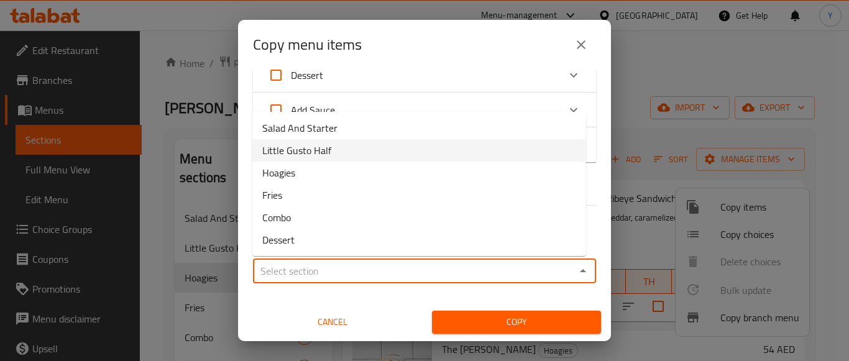
click at [406, 154] on li "Little Gusto Half" at bounding box center [419, 150] width 334 height 22
type input "Little Gusto Half"
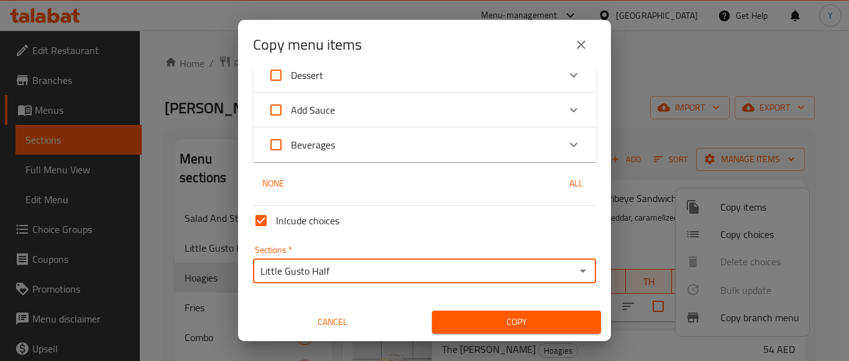
click at [508, 317] on span "Copy" at bounding box center [516, 323] width 149 height 16
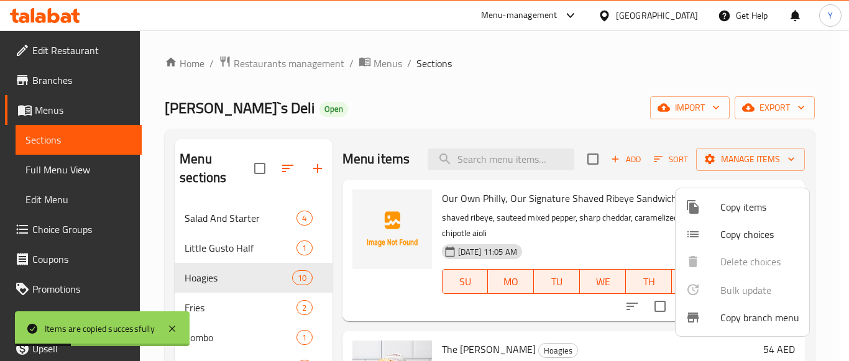
click at [244, 246] on div at bounding box center [424, 180] width 849 height 361
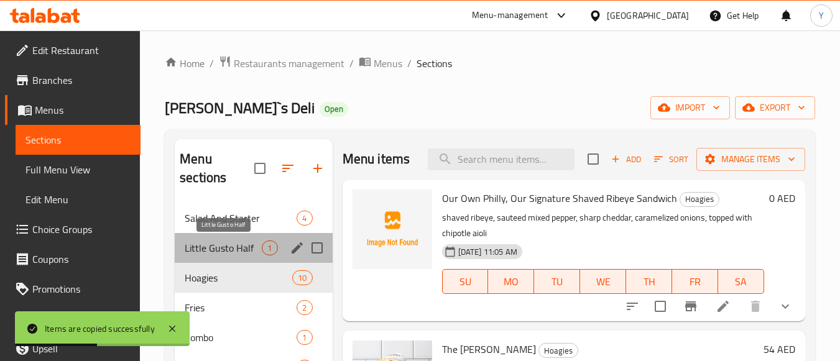
click at [261, 249] on span "Little Gusto Half" at bounding box center [223, 248] width 77 height 15
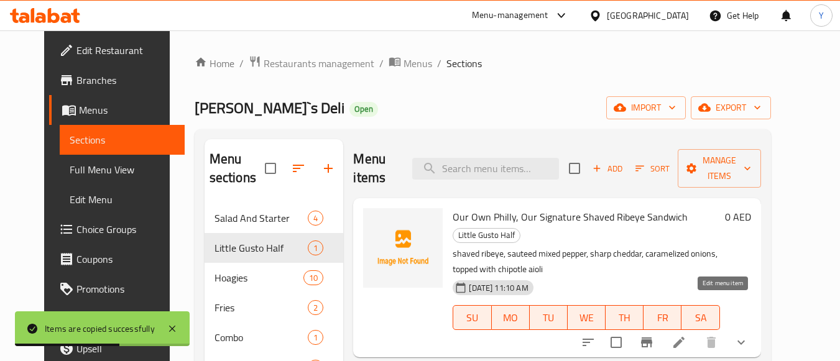
click at [687, 335] on icon at bounding box center [679, 342] width 15 height 15
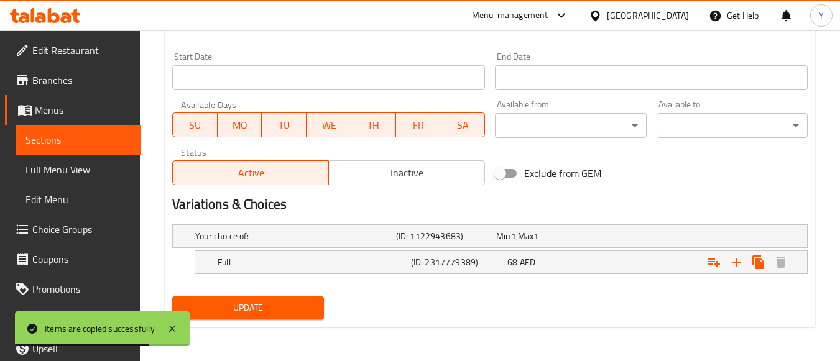
scroll to position [509, 0]
click at [282, 246] on div "Your choice of: (ID: 1122943683) Min 1 , Max 1" at bounding box center [494, 235] width 602 height 27
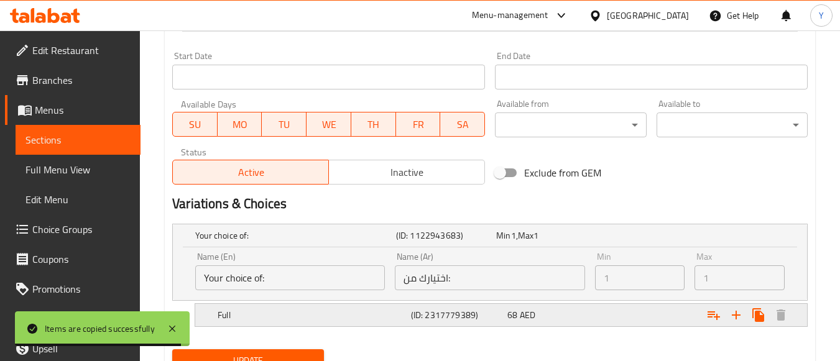
click at [279, 308] on div "Full" at bounding box center [311, 315] width 193 height 17
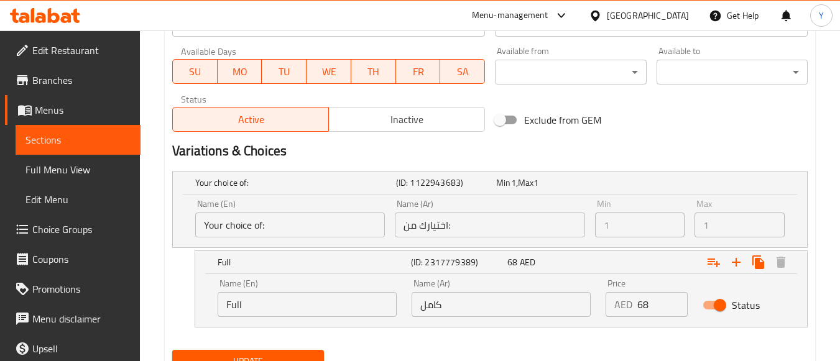
scroll to position [616, 0]
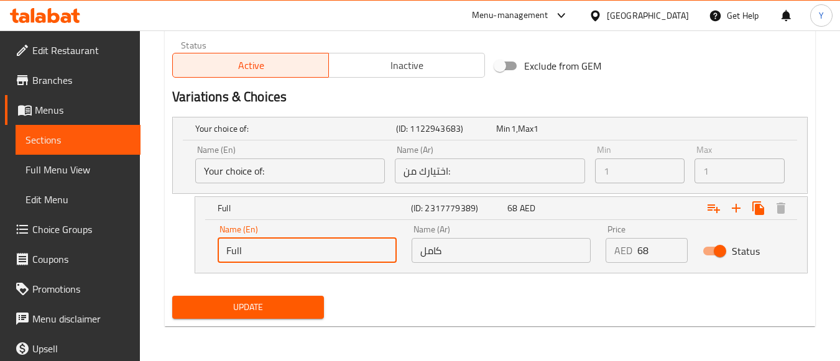
drag, startPoint x: 257, startPoint y: 255, endPoint x: 97, endPoint y: 239, distance: 161.3
type input "Half"
drag, startPoint x: 478, startPoint y: 251, endPoint x: 337, endPoint y: 215, distance: 145.7
click at [337, 215] on div "Half (ID: 2317779389) 68 AED Name (En) Half Name (En) Name (Ar) كامل Name (Ar) …" at bounding box center [501, 235] width 612 height 76
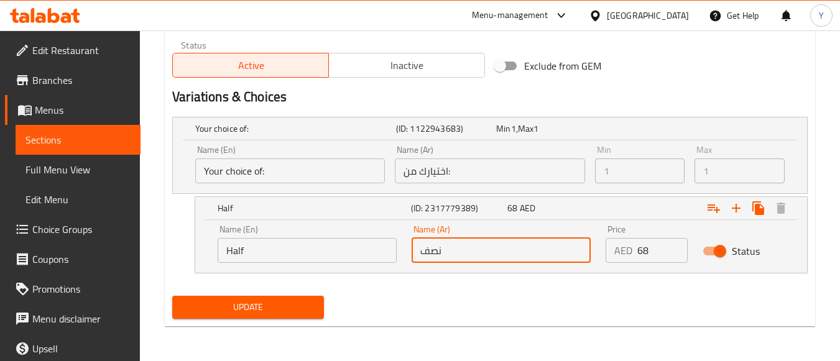
type input "نصف"
click at [416, 280] on nav at bounding box center [490, 281] width 636 height 10
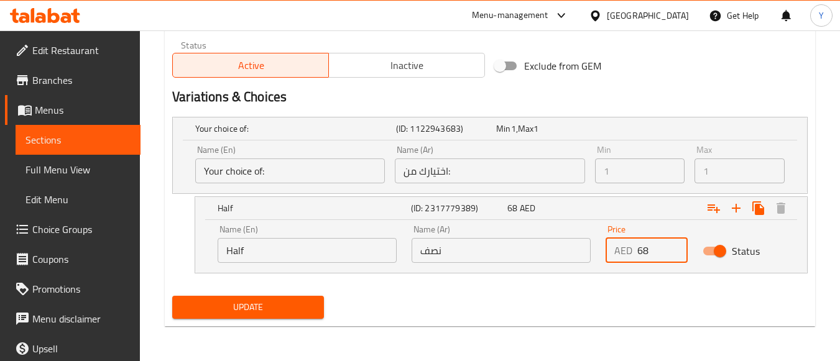
drag, startPoint x: 652, startPoint y: 251, endPoint x: 478, endPoint y: 234, distance: 174.3
click at [478, 235] on div "Name (En) Half Name (En) Name (Ar) نصف Name (Ar) Price AED 68 Price Status" at bounding box center [501, 244] width 582 height 53
type input "49"
click at [505, 300] on div "Update" at bounding box center [490, 307] width 646 height 33
click at [295, 311] on span "Update" at bounding box center [247, 308] width 131 height 16
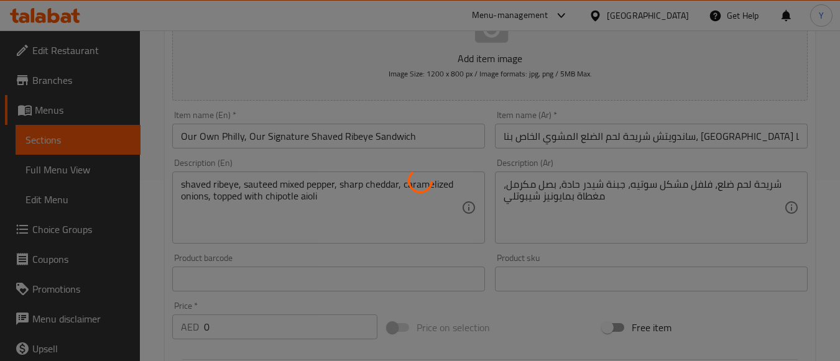
scroll to position [0, 0]
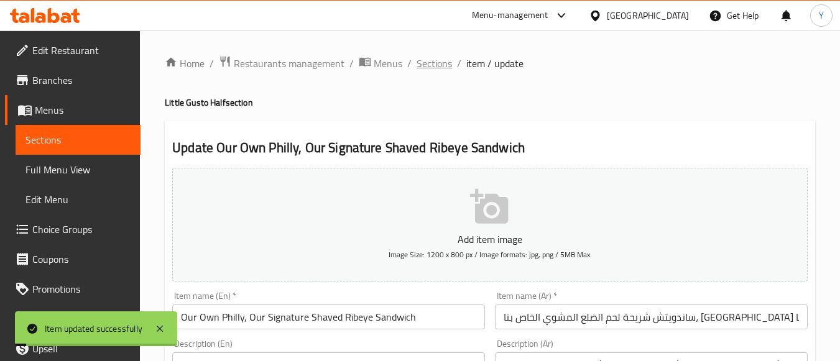
click at [426, 58] on span "Sections" at bounding box center [434, 63] width 35 height 15
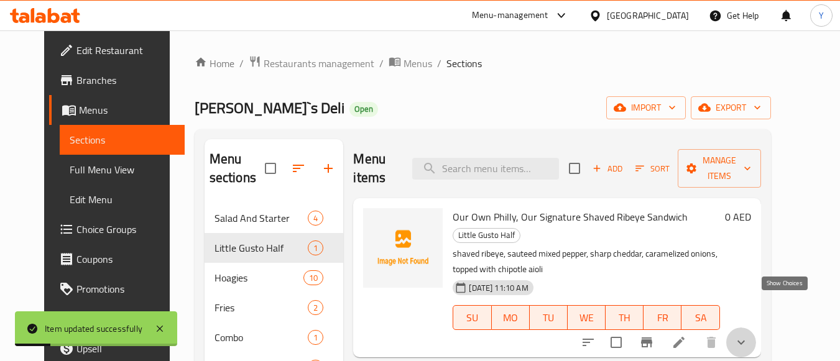
click at [749, 335] on icon "show more" at bounding box center [741, 342] width 15 height 15
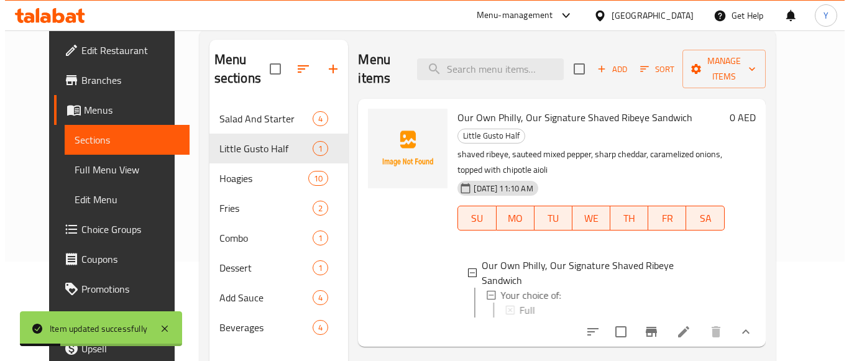
scroll to position [174, 0]
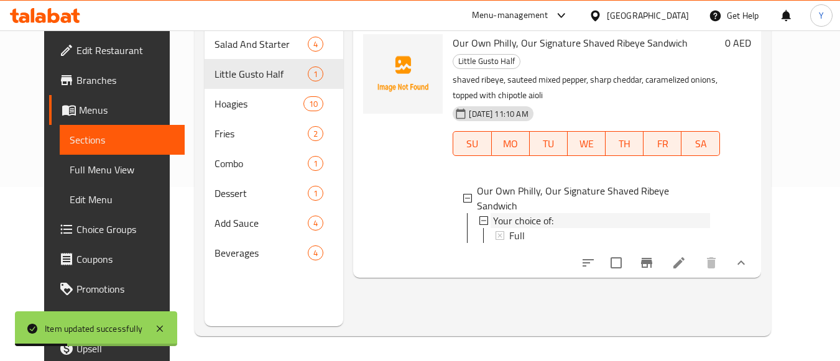
click at [495, 213] on span "Your choice of:" at bounding box center [523, 220] width 60 height 15
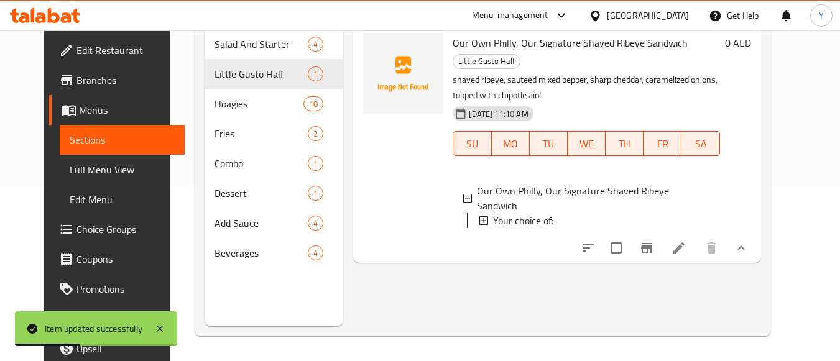
drag, startPoint x: 501, startPoint y: 174, endPoint x: 509, endPoint y: 192, distance: 20.0
click at [501, 213] on span "Your choice of:" at bounding box center [523, 220] width 60 height 15
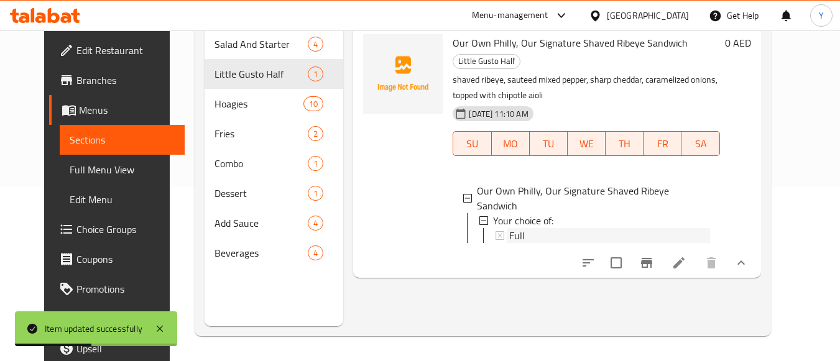
click at [509, 228] on span "Full" at bounding box center [517, 235] width 16 height 15
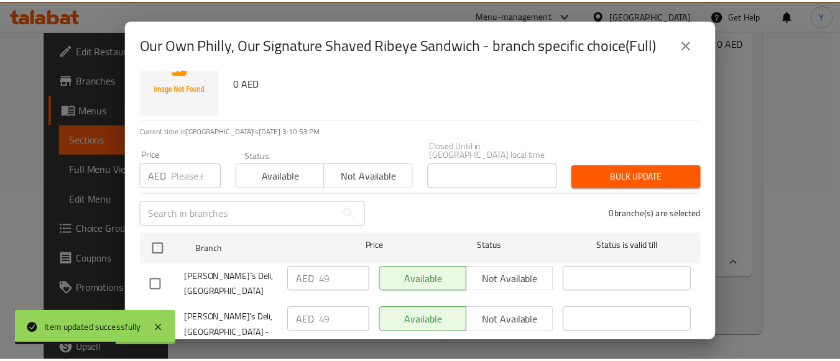
scroll to position [78, 0]
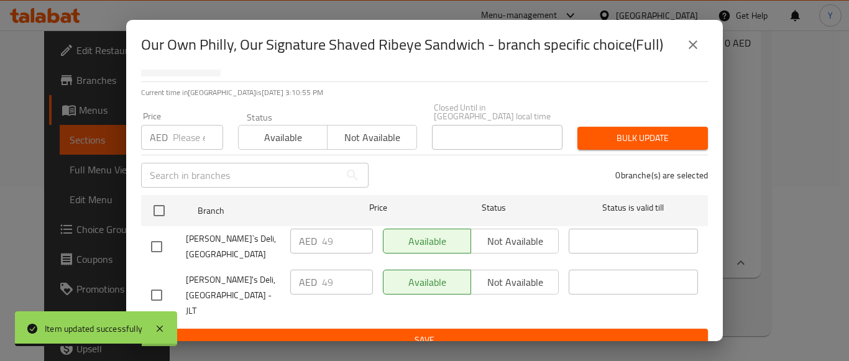
click at [695, 44] on icon "close" at bounding box center [693, 44] width 9 height 9
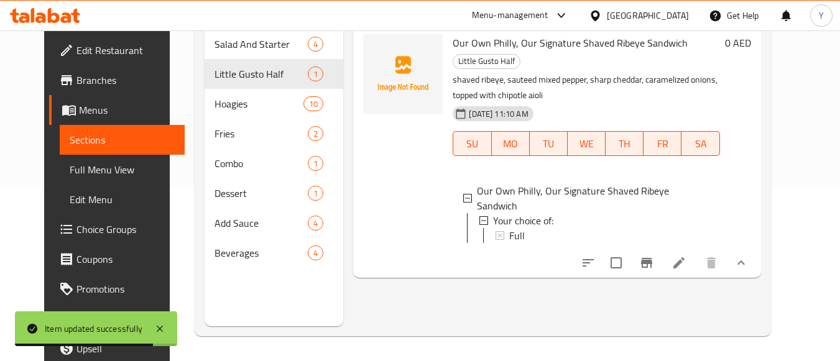
click at [649, 248] on div "Menu items Add Sort Manage items Our Own Philly, Our Signature Shaved Ribeye Sa…" at bounding box center [551, 145] width 417 height 361
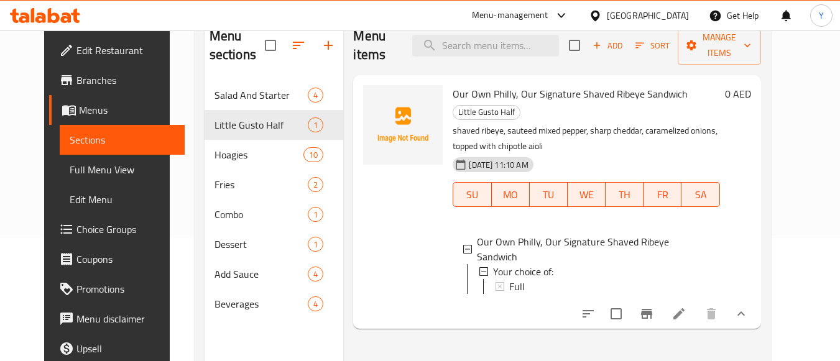
scroll to position [124, 0]
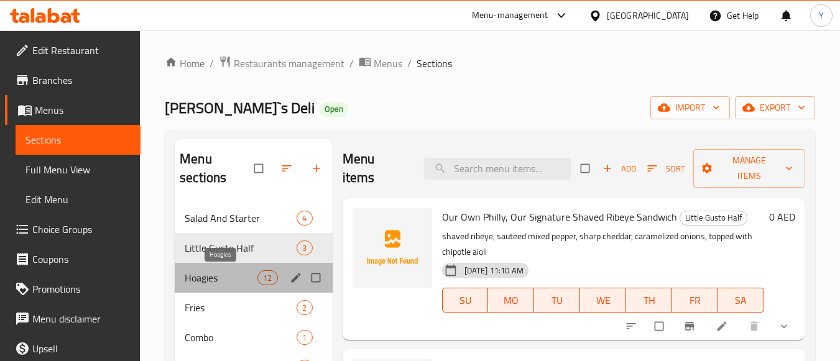
click at [234, 272] on span "Hoagies" at bounding box center [221, 278] width 73 height 15
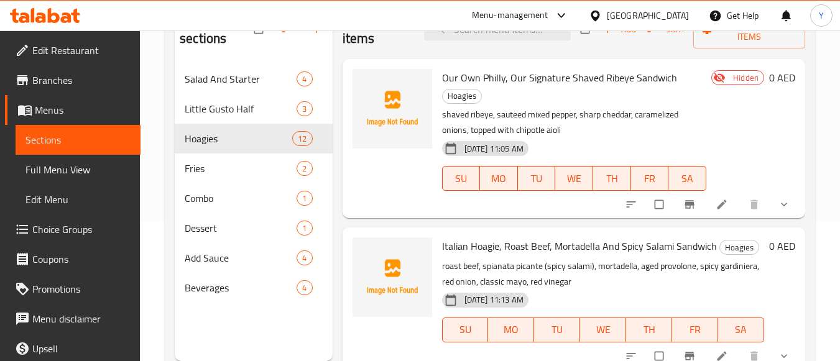
scroll to position [174, 0]
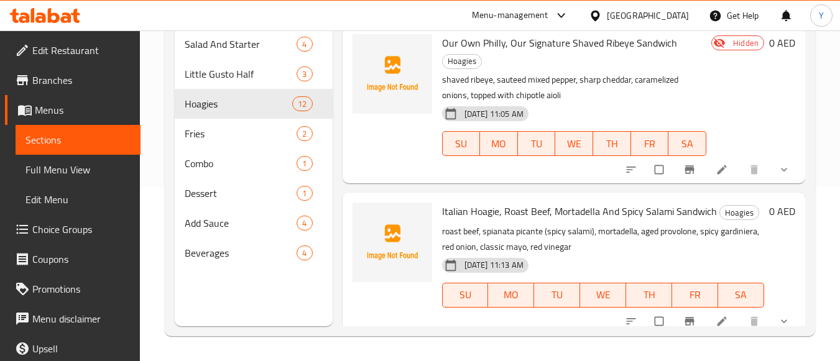
click at [722, 166] on li at bounding box center [723, 170] width 35 height 20
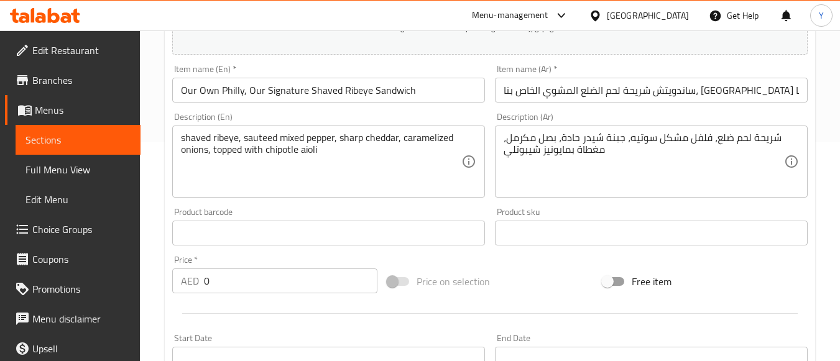
scroll to position [249, 0]
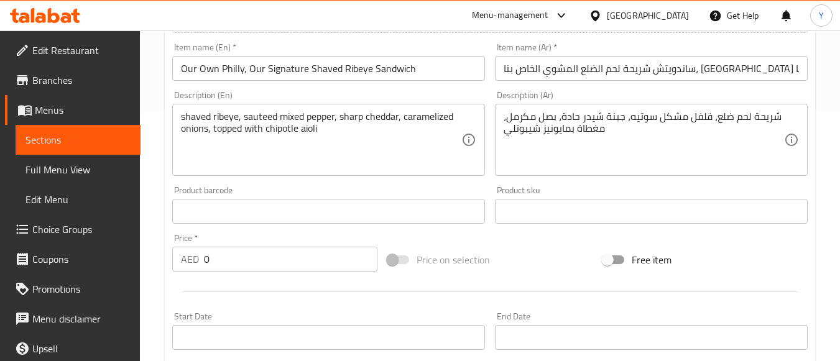
click at [437, 72] on input "Our Own Philly, Our Signature Shaved Ribeye Sandwich" at bounding box center [328, 68] width 313 height 25
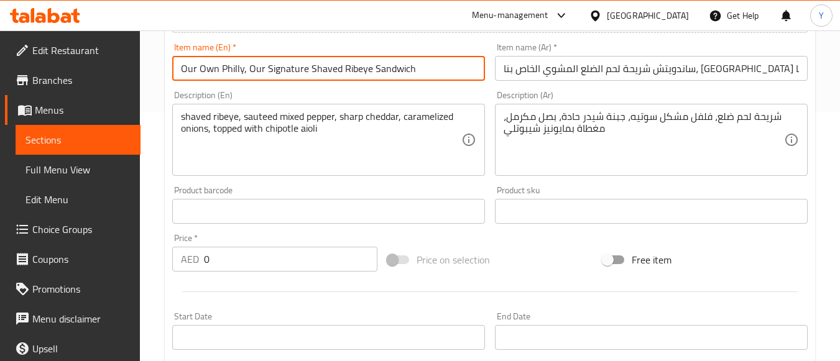
click at [437, 72] on input "Our Own Philly, Our Signature Shaved Ribeye Sandwich" at bounding box center [328, 68] width 313 height 25
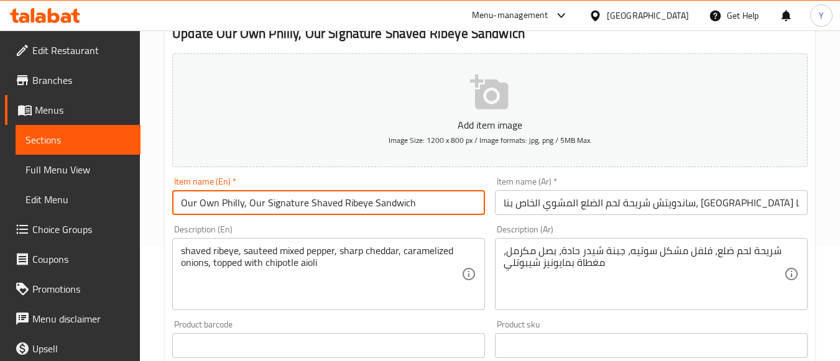
scroll to position [124, 0]
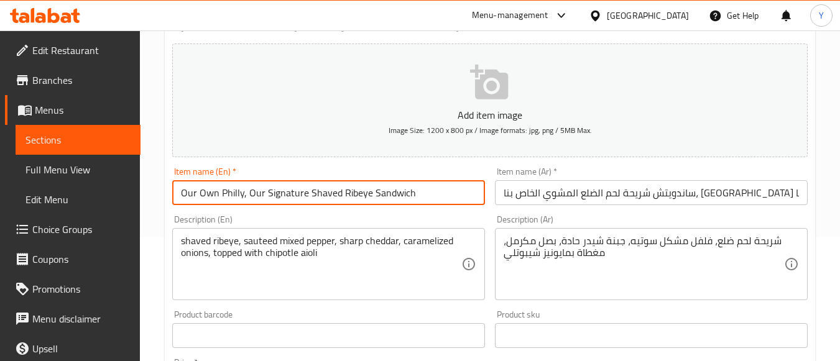
click at [618, 193] on input "ساندويتش شريحة لحم الضلع المشوي الخاص بنا، [GEOGRAPHIC_DATA] الخاصة بنا" at bounding box center [651, 192] width 313 height 25
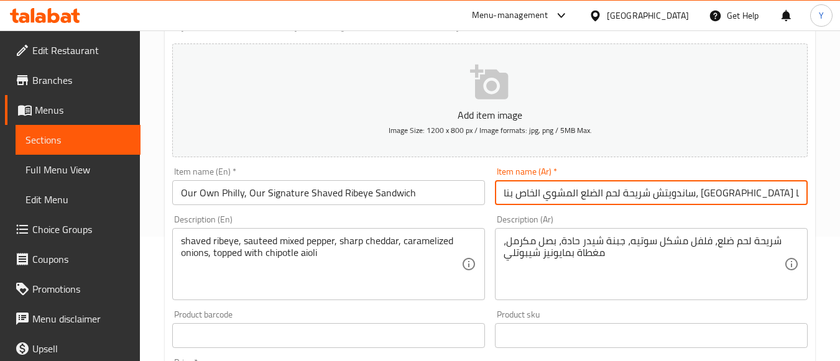
click at [618, 193] on input "ساندويتش شريحة لحم الضلع المشوي الخاص بنا، [GEOGRAPHIC_DATA] الخاصة بنا" at bounding box center [651, 192] width 313 height 25
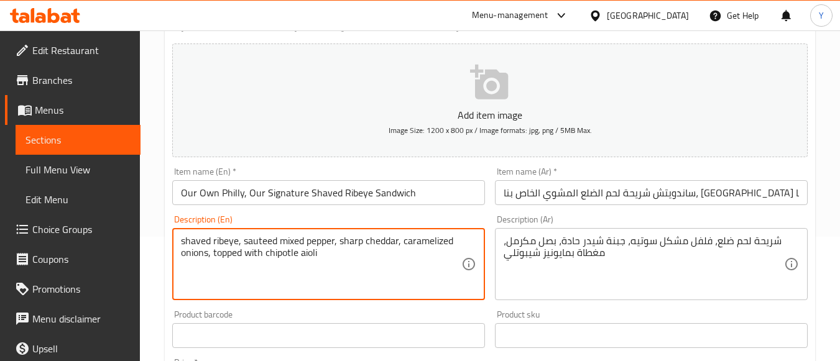
click at [271, 244] on textarea "shaved ribeye, sauteed mixed pepper, sharp cheddar, caramelized onions, topped …" at bounding box center [321, 264] width 280 height 59
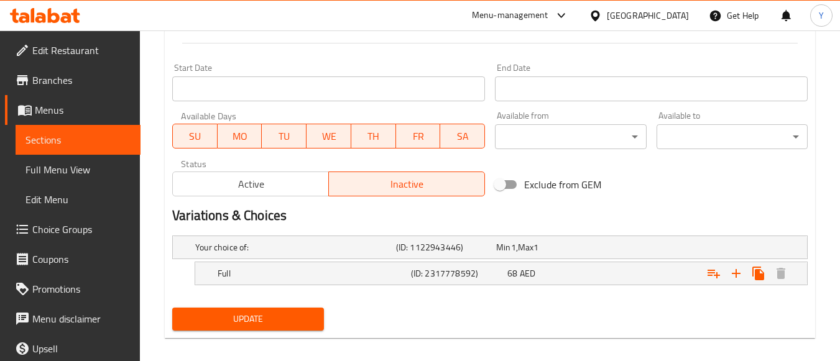
scroll to position [509, 0]
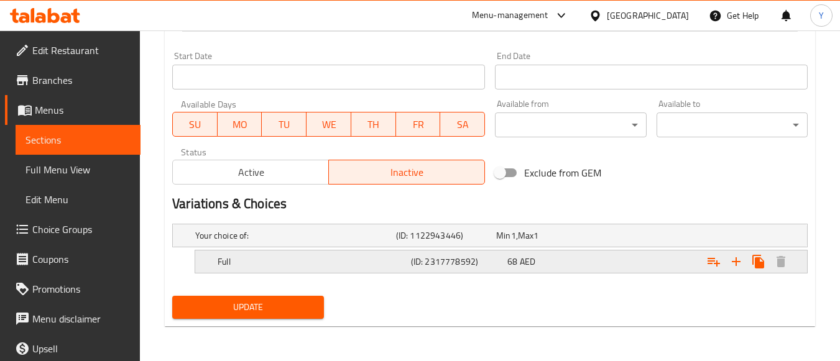
click at [395, 256] on h5 "Full" at bounding box center [312, 262] width 188 height 12
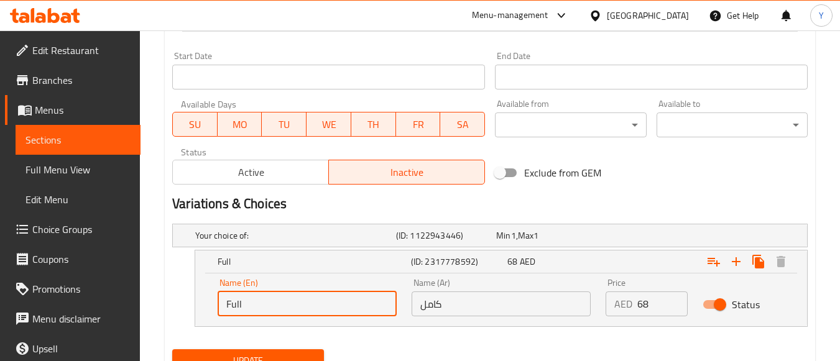
drag, startPoint x: 333, startPoint y: 312, endPoint x: 127, endPoint y: 295, distance: 207.1
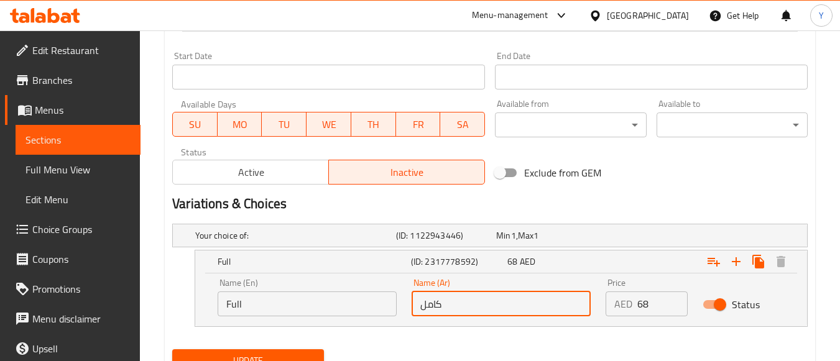
drag, startPoint x: 442, startPoint y: 307, endPoint x: 338, endPoint y: 301, distance: 104.7
click at [338, 301] on div "Name (En) Full Name (En) Name (Ar) كامل Name (Ar) Price AED 68 Price Status" at bounding box center [501, 297] width 582 height 53
click at [318, 206] on h2 "Variations & Choices" at bounding box center [490, 204] width 636 height 19
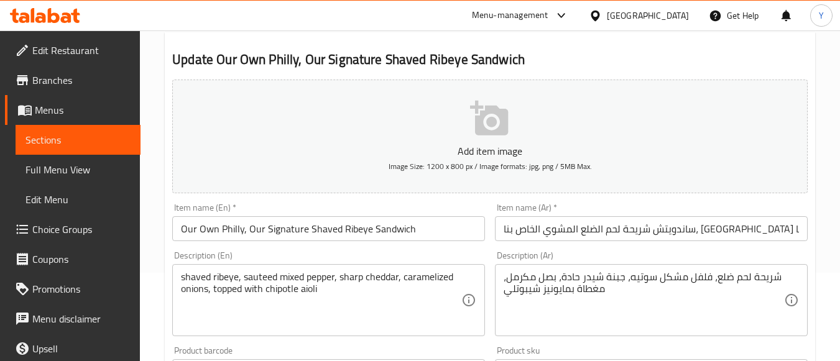
scroll to position [0, 0]
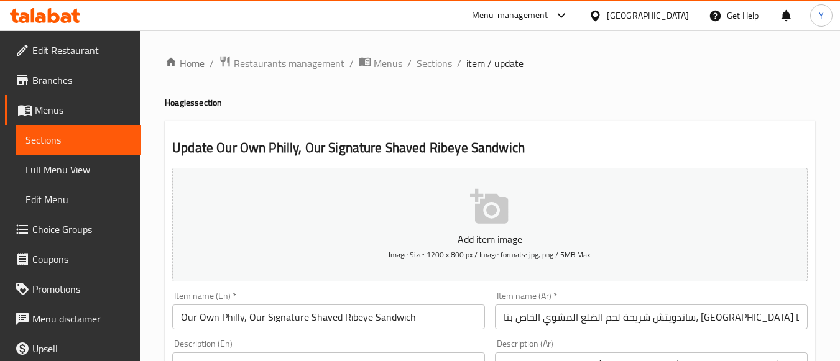
drag, startPoint x: 432, startPoint y: 67, endPoint x: 463, endPoint y: 126, distance: 66.8
click at [432, 67] on span "Sections" at bounding box center [434, 63] width 35 height 15
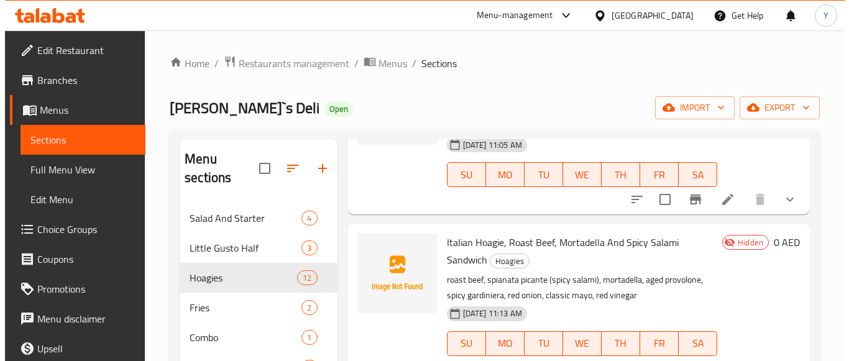
scroll to position [187, 0]
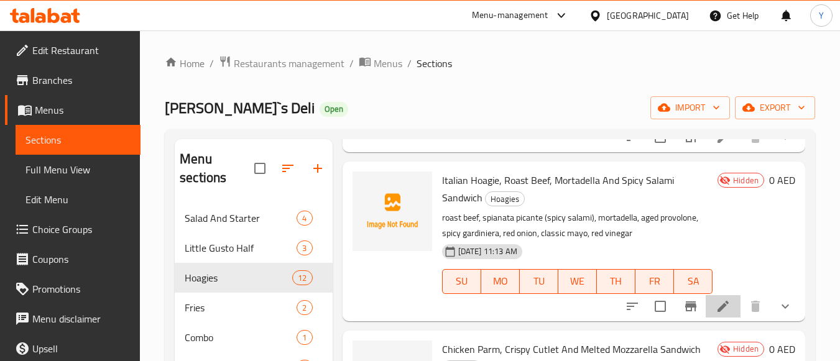
click at [721, 314] on icon at bounding box center [723, 306] width 15 height 15
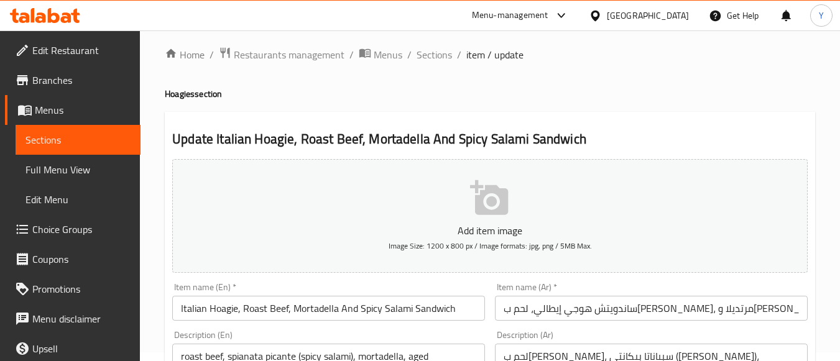
scroll to position [187, 0]
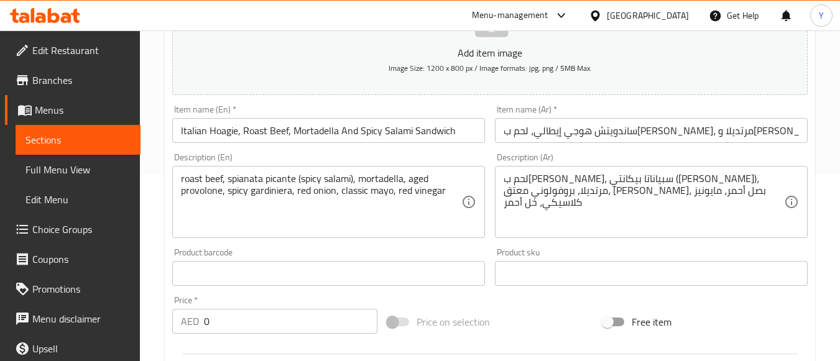
click at [475, 123] on input "Italian Hoagie, Roast Beef, Mortadella And Spicy Salami Sandwich" at bounding box center [328, 130] width 313 height 25
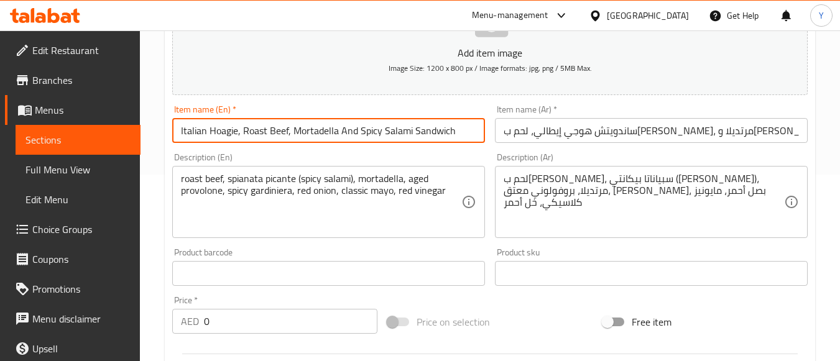
click at [475, 123] on input "Italian Hoagie, Roast Beef, Mortadella And Spicy Salami Sandwich" at bounding box center [328, 130] width 313 height 25
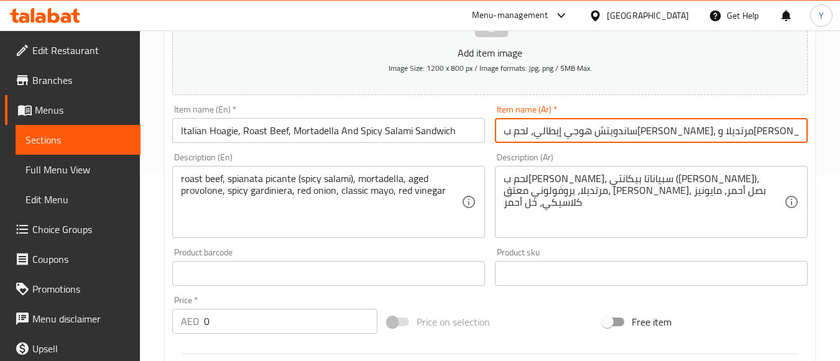
click at [641, 126] on input "ساندويتش هوجي إيطالي، لحم بقري مشوي، مرتديلا وسلامي حار" at bounding box center [651, 130] width 313 height 25
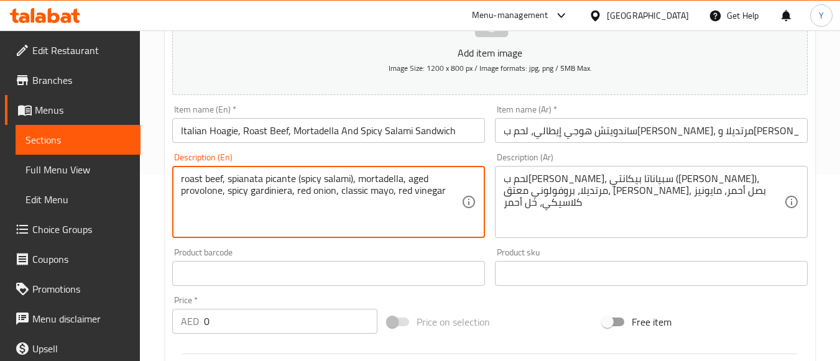
click at [346, 200] on textarea "roast beef, spianata picante (spicy salami), mortadella, aged provolone, spicy …" at bounding box center [321, 202] width 280 height 59
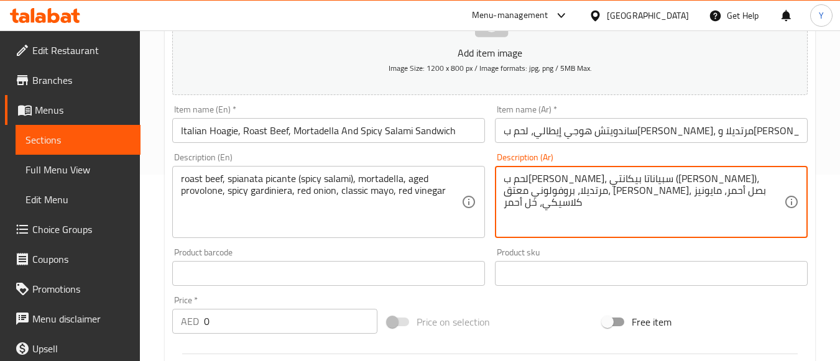
click at [529, 184] on textarea "لحم بقري مشوي، سبياناتا بيكانتي (سلامي حار)، مرتديلا، بروفولوني معتق، جياردينير…" at bounding box center [644, 202] width 280 height 59
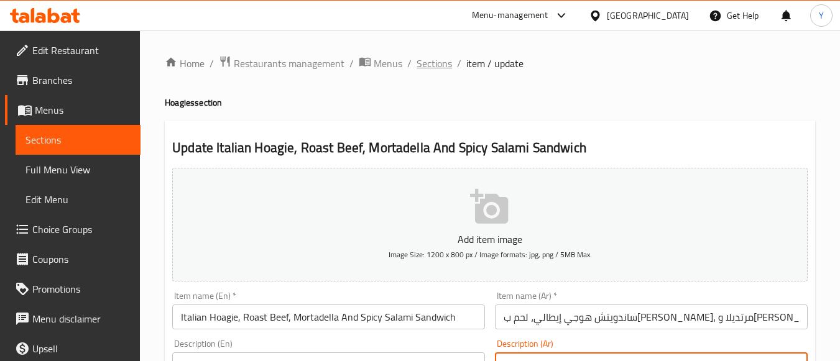
click at [437, 63] on span "Sections" at bounding box center [434, 63] width 35 height 15
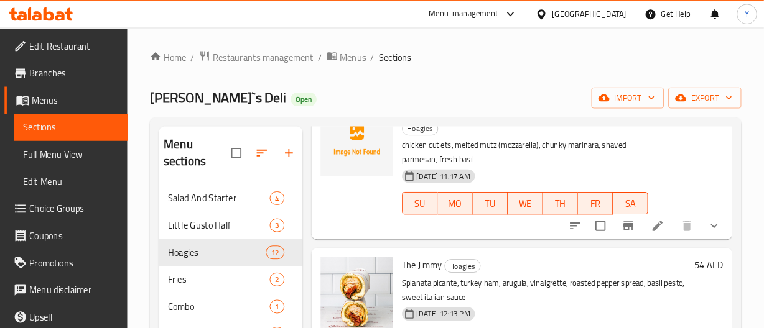
scroll to position [435, 0]
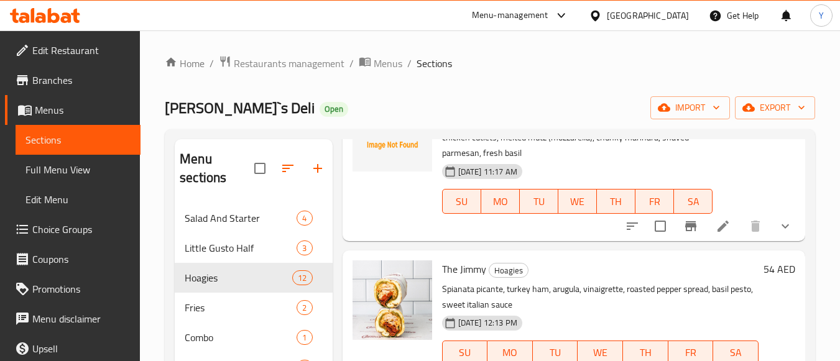
click at [718, 232] on icon at bounding box center [723, 226] width 11 height 11
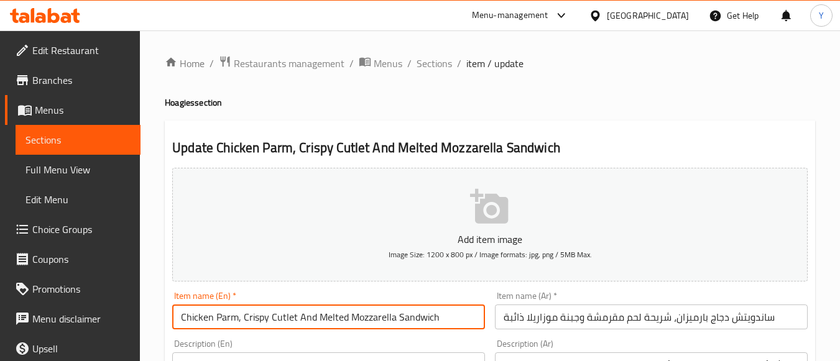
click at [398, 322] on input "Chicken Parm, Crispy Cutlet And Melted Mozzarella Sandwich" at bounding box center [328, 317] width 313 height 25
click at [556, 322] on input "ساندويتش دجاج بارميزان، شريحة لحم مقرمشة وجبنة موزاريلا ذائبة" at bounding box center [651, 317] width 313 height 25
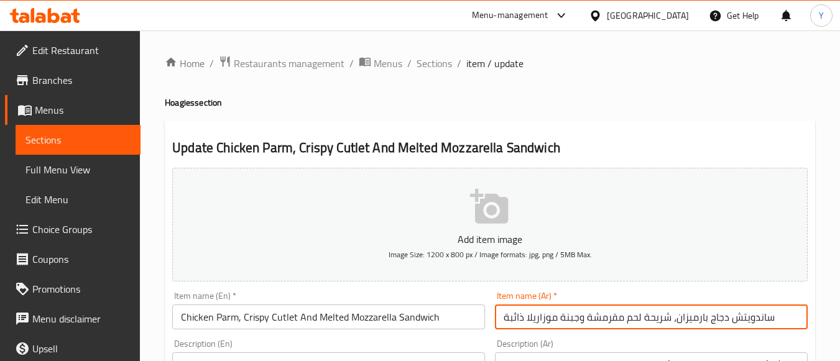
click at [556, 322] on input "ساندويتش دجاج بارميزان، شريحة لحم مقرمشة وجبنة موزاريلا ذائبة" at bounding box center [651, 317] width 313 height 25
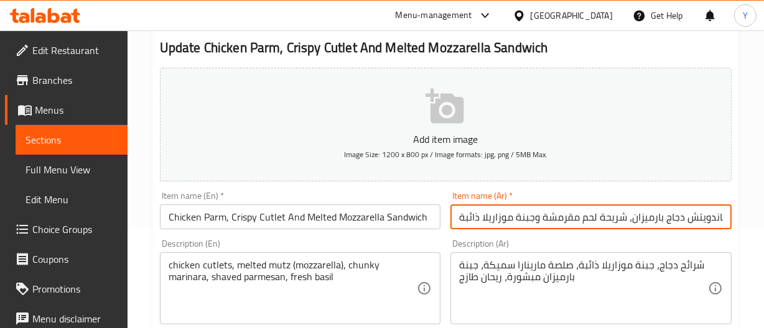
scroll to position [226, 0]
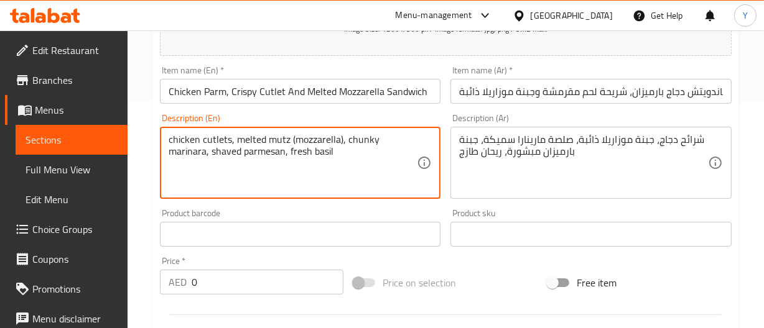
click at [265, 169] on textarea "chicken cutlets, melted mutz (mozzarella), chunky marinara, shaved parmesan, fr…" at bounding box center [293, 163] width 249 height 59
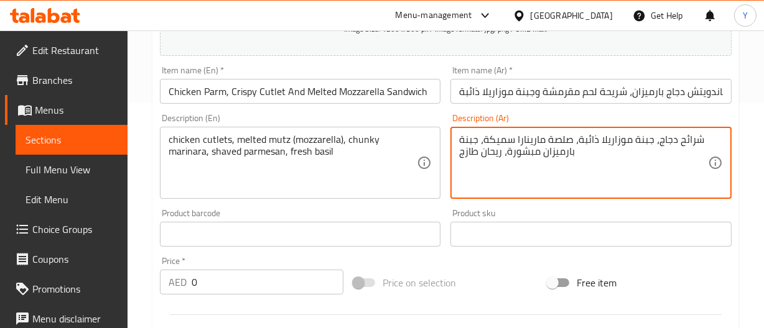
click at [476, 142] on textarea "شرائح دجاج، جبنة موزاريلا ذائبة، صلصة مارينارا سميكة، جبنة بارميزان مبشورة، ريح…" at bounding box center [583, 163] width 249 height 59
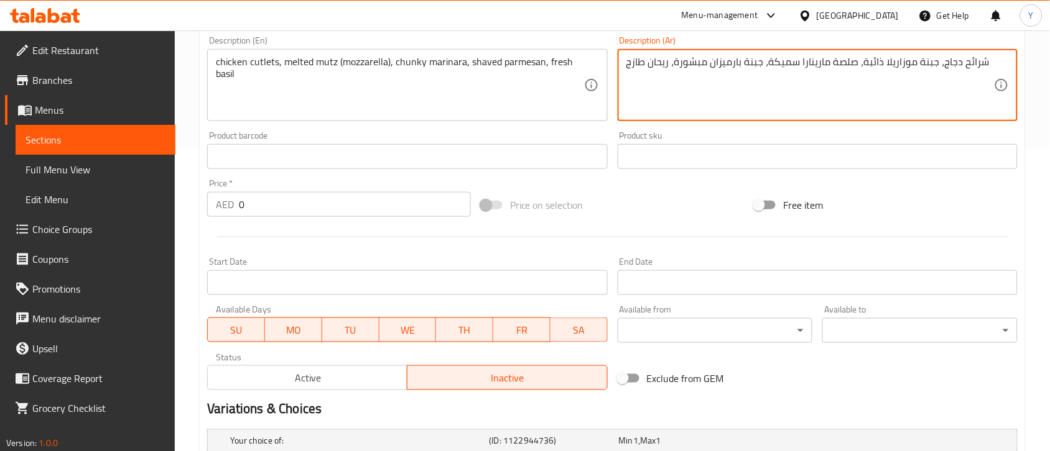
scroll to position [108, 0]
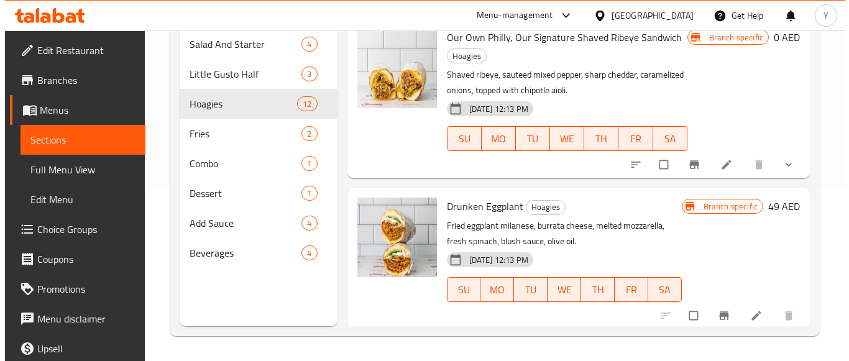
scroll to position [1559, 0]
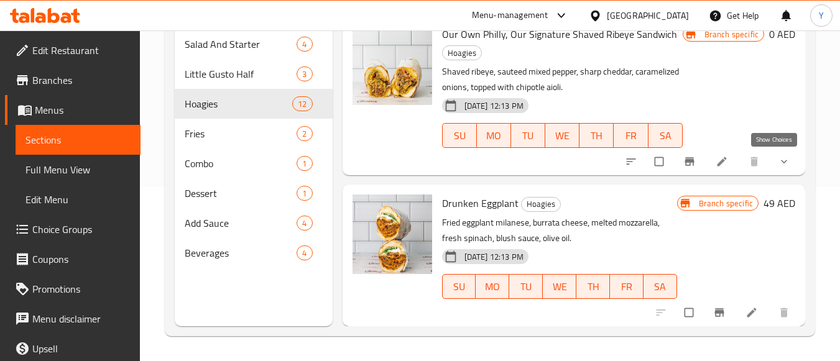
click at [778, 158] on icon "show more" at bounding box center [784, 161] width 12 height 12
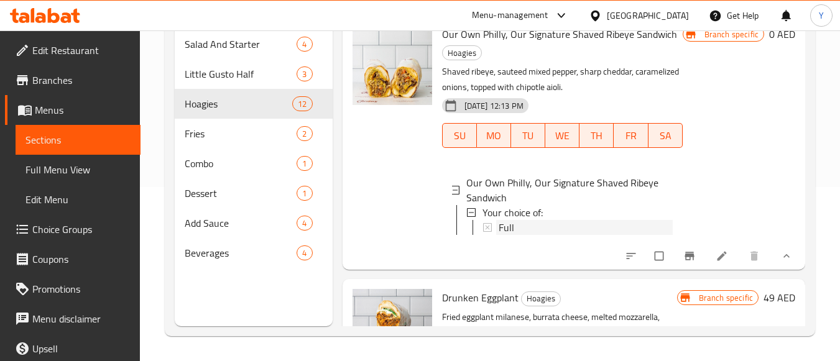
click at [562, 225] on div "Full" at bounding box center [586, 227] width 174 height 15
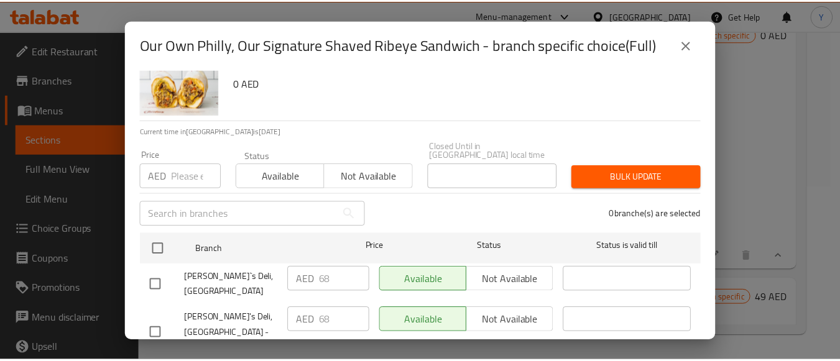
scroll to position [78, 0]
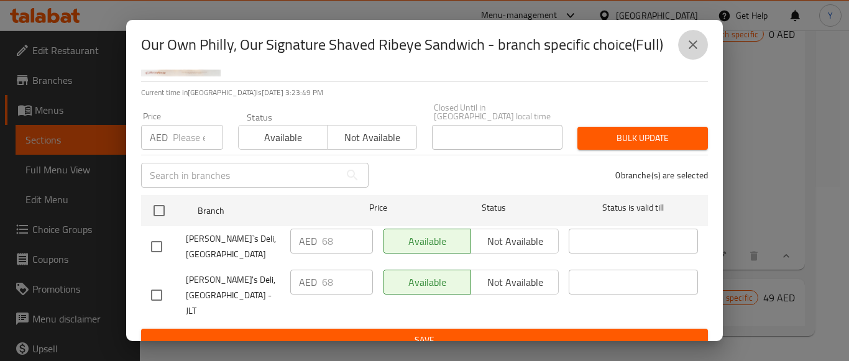
click at [685, 51] on button "close" at bounding box center [693, 45] width 30 height 30
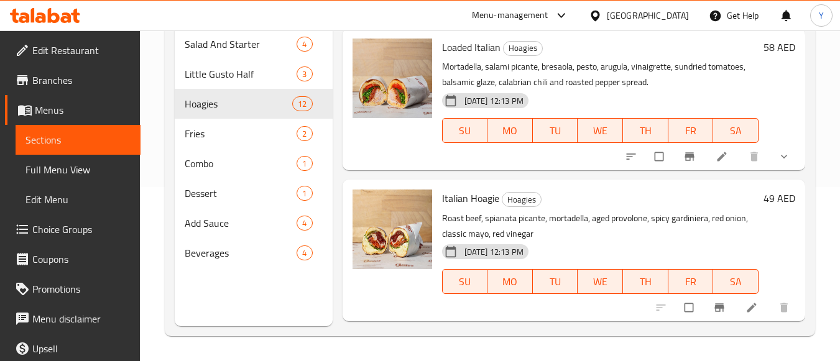
scroll to position [1368, 0]
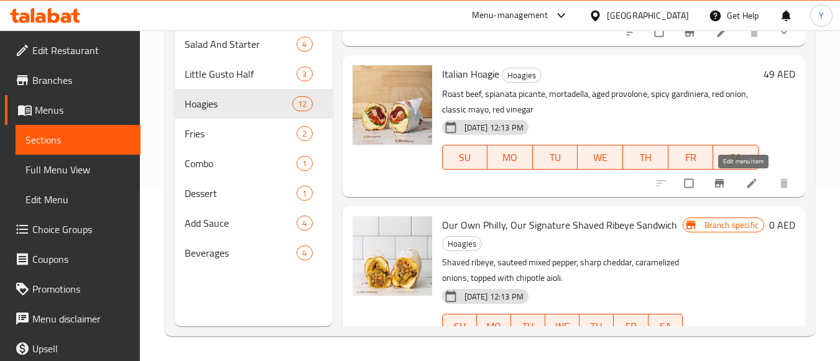
click at [751, 183] on link at bounding box center [753, 183] width 15 height 12
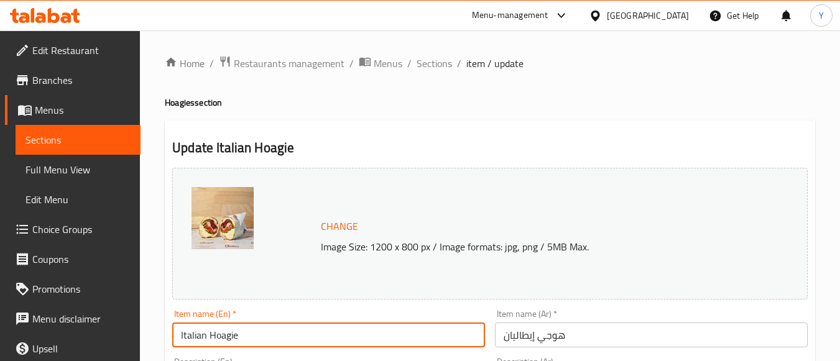
drag, startPoint x: 363, startPoint y: 339, endPoint x: 34, endPoint y: 331, distance: 329.7
paste input ", Roast Beef, Mortadella And Spicy Salami Sandwich"
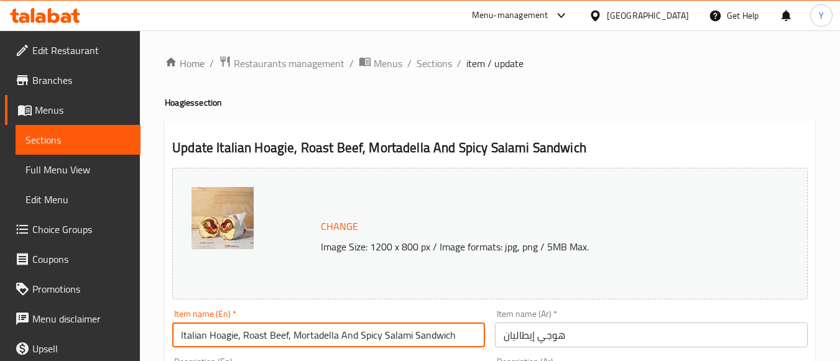
type input "Italian Hoagie, Roast Beef, Mortadella And Spicy Salami Sandwich"
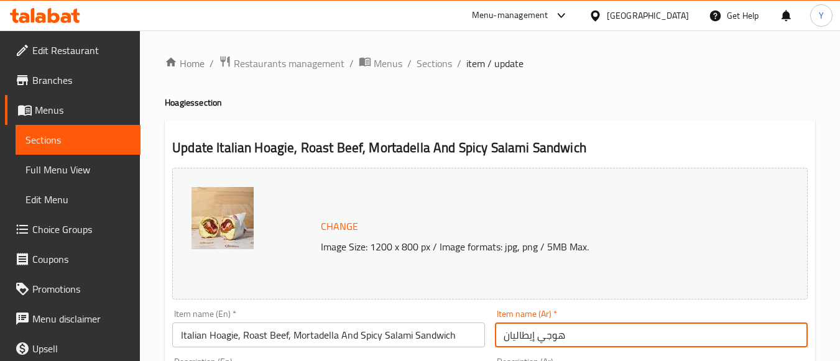
drag, startPoint x: 609, startPoint y: 335, endPoint x: 297, endPoint y: 331, distance: 312.8
paste input "ساندويتش هوجي إيطالي، لحم بقري مشوي، مرتديلا وسلامي حار"
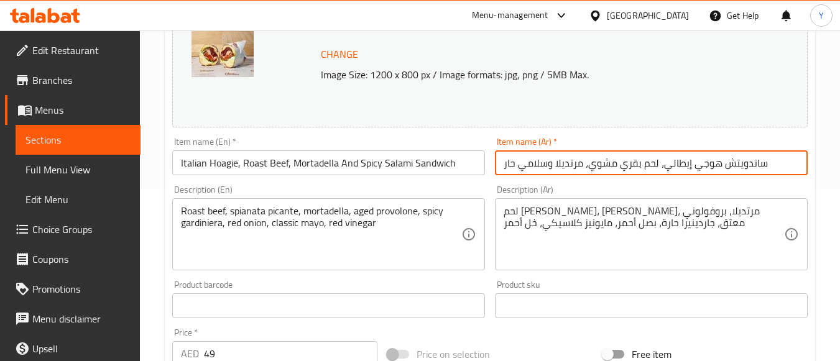
scroll to position [311, 0]
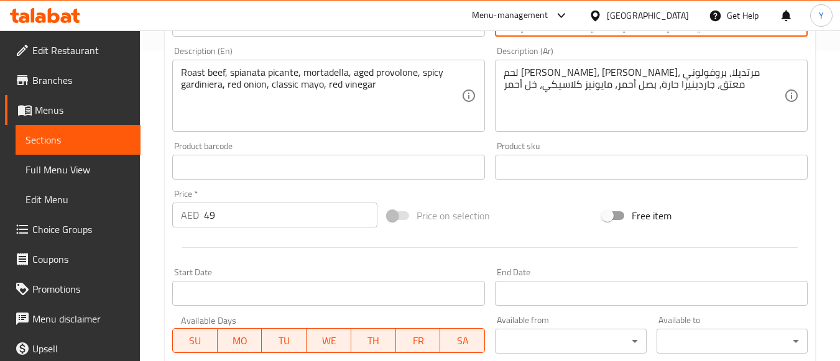
type input "ساندويتش هوجي إيطالي، لحم بقري مشوي، مرتديلا وسلامي حار"
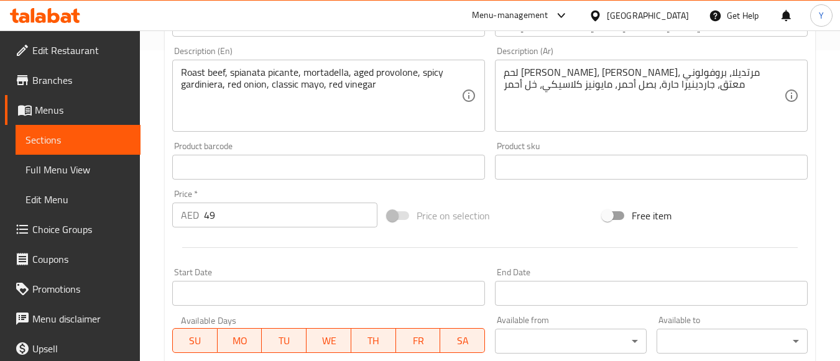
click at [404, 26] on div "Menu-management United Arab Emirates Get Help Y" at bounding box center [420, 16] width 840 height 30
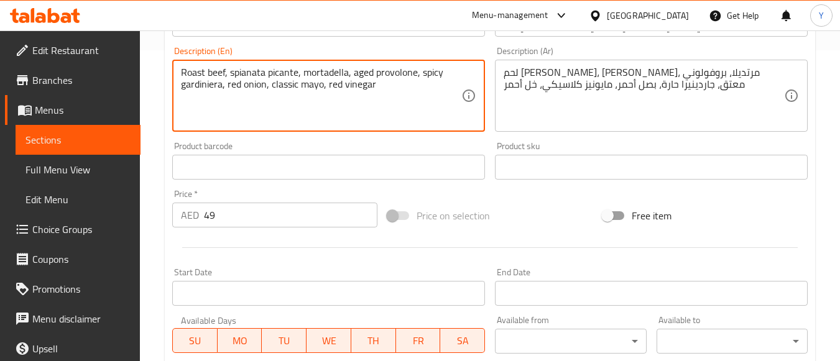
paste textarea "roast beef, spianata picante (spicy salami), mortadella, aged provolone, spicy …"
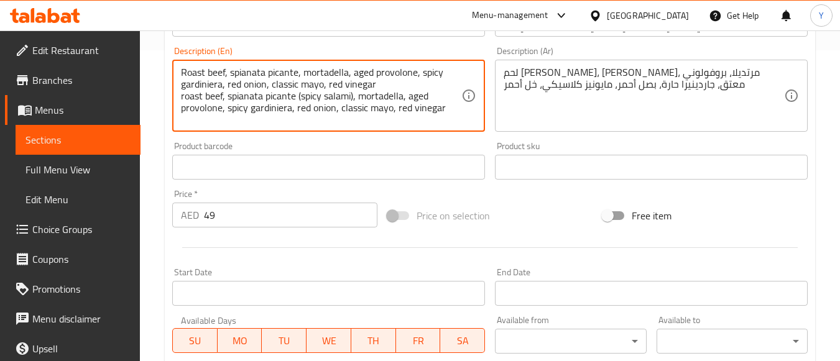
drag, startPoint x: 394, startPoint y: 83, endPoint x: 160, endPoint y: 76, distance: 233.9
click at [160, 76] on div "Home / Restaurants management / Menus / Sections / item / update Hoagies sectio…" at bounding box center [490, 153] width 700 height 866
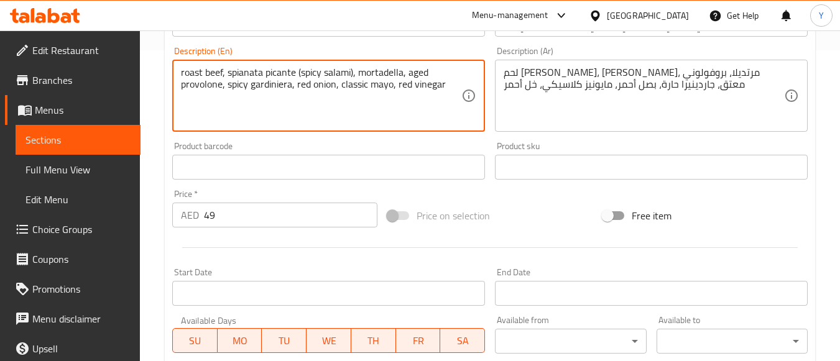
type textarea "roast beef, spianata picante (spicy salami), mortadella, aged provolone, spicy …"
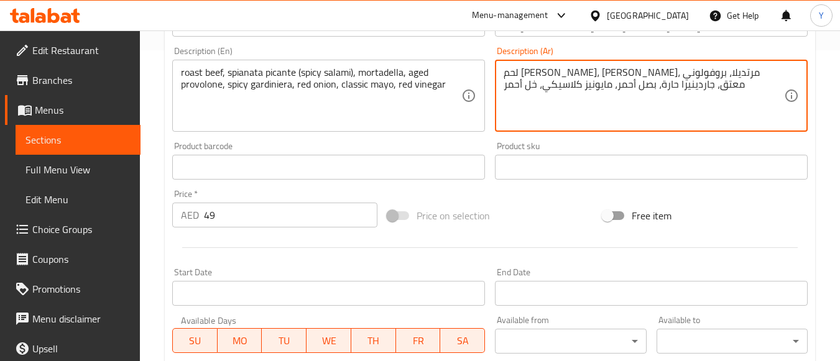
click at [536, 78] on textarea "لحم بقري مشوي، سبياناتا بيكانتي، مرتديلا، بروفولوني معتق، جاردينيرا حارة، بصل أ…" at bounding box center [644, 96] width 280 height 59
paste textarea "(سلامي حار)، مرتديلا، بروفولوني معتق، جياردينيرا حار"
type textarea "لحم بقري مشوي، سبياناتا بيكانتي (سلامي حار)، مرتديلا، بروفولوني معتق، جياردينير…"
click at [412, 183] on div "Product barcode Product barcode" at bounding box center [328, 161] width 323 height 48
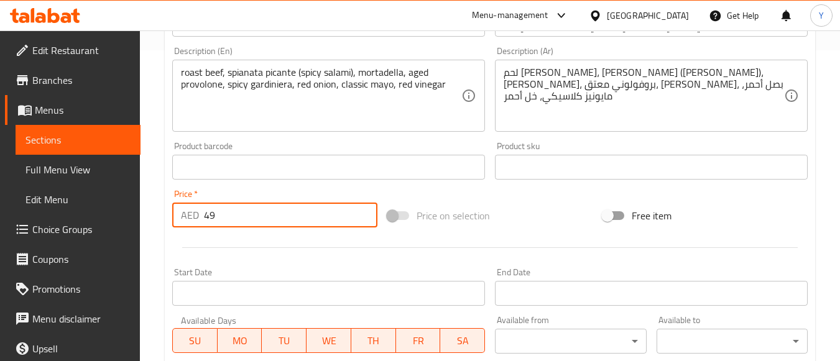
drag, startPoint x: 259, startPoint y: 216, endPoint x: 130, endPoint y: 215, distance: 128.7
click at [130, 215] on div "Edit Restaurant Branches Menus Sections Full Menu View Edit Menu Choice Groups …" at bounding box center [420, 153] width 840 height 866
type input "0"
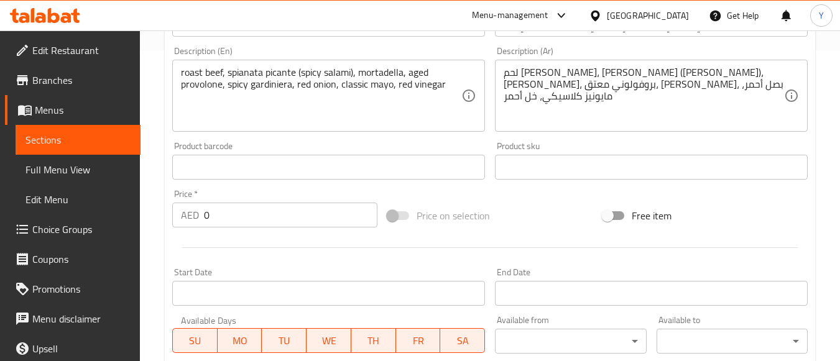
drag, startPoint x: 249, startPoint y: 231, endPoint x: 213, endPoint y: 57, distance: 178.0
click at [249, 231] on div "Price   * AED 0 Price *" at bounding box center [274, 209] width 215 height 48
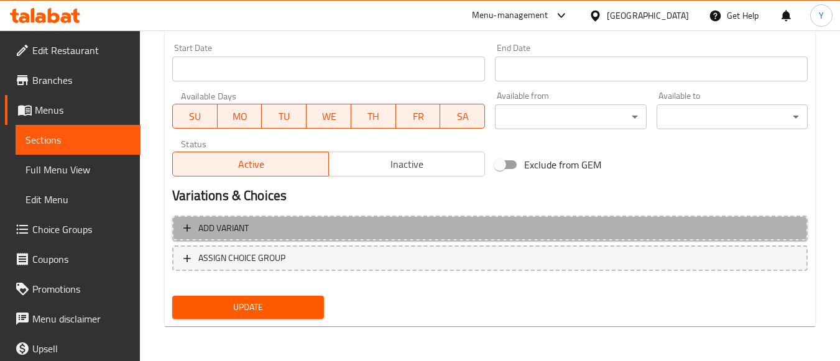
click at [296, 229] on span "Add variant" at bounding box center [489, 229] width 613 height 16
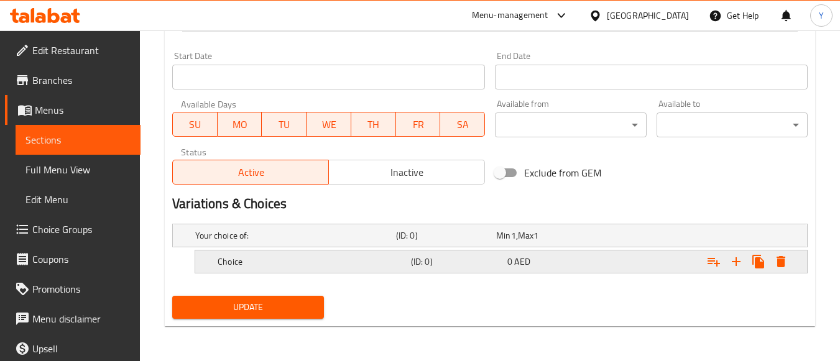
click at [632, 261] on div "Expand" at bounding box center [697, 261] width 193 height 27
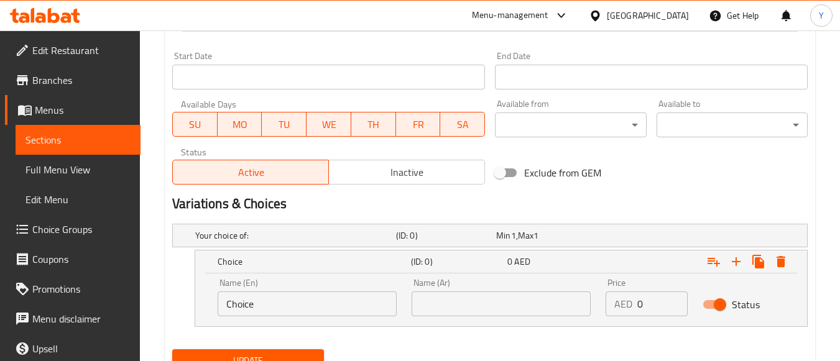
drag, startPoint x: 595, startPoint y: 313, endPoint x: 567, endPoint y: 313, distance: 28.0
click at [567, 313] on div "Name (En) Choice Name (En) Name (Ar) Name (Ar) Price AED 0 Price Status" at bounding box center [501, 297] width 582 height 53
type input "52"
click at [270, 311] on input "Choice" at bounding box center [307, 304] width 179 height 25
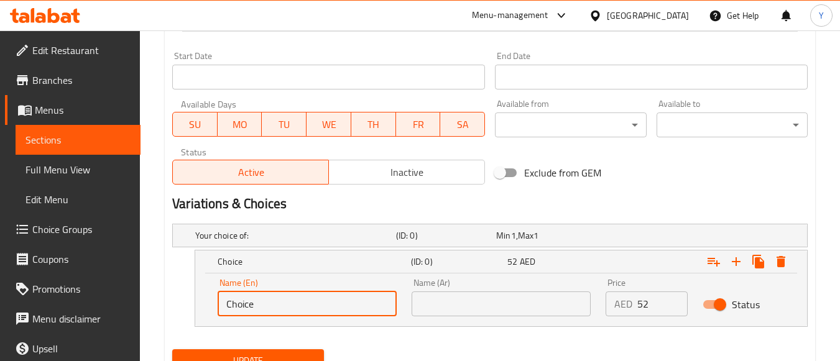
click at [270, 311] on input "Choice" at bounding box center [307, 304] width 179 height 25
click at [270, 311] on input "text" at bounding box center [307, 304] width 179 height 25
type input "Full"
drag, startPoint x: 451, startPoint y: 298, endPoint x: 470, endPoint y: 279, distance: 26.4
click at [451, 298] on input "text" at bounding box center [501, 304] width 179 height 25
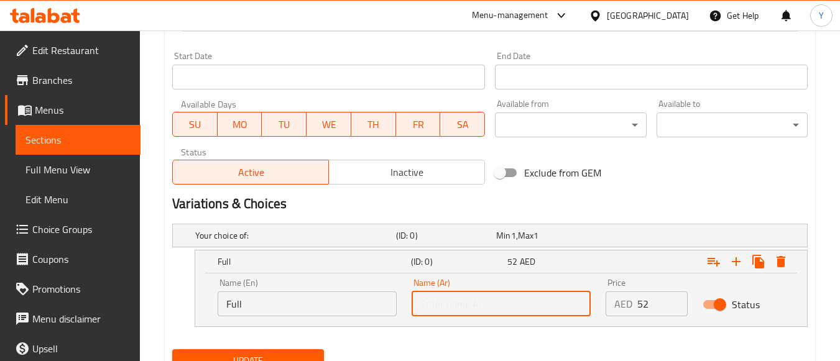
type input "كامل"
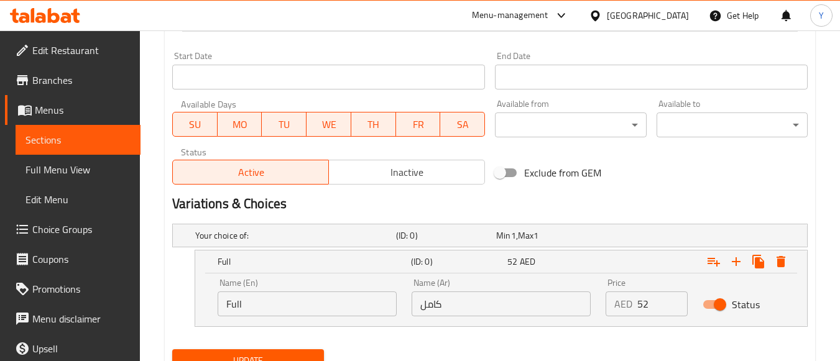
click at [697, 195] on h2 "Variations & Choices" at bounding box center [490, 204] width 636 height 19
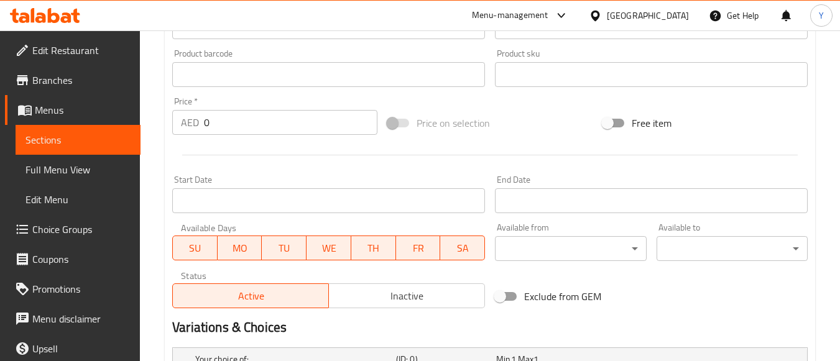
scroll to position [279, 0]
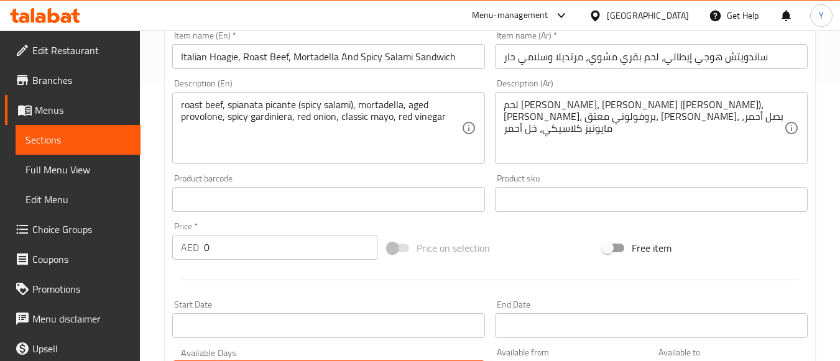
click at [340, 60] on input "Italian Hoagie, Roast Beef, Mortadella And Spicy Salami Sandwich" at bounding box center [328, 56] width 313 height 25
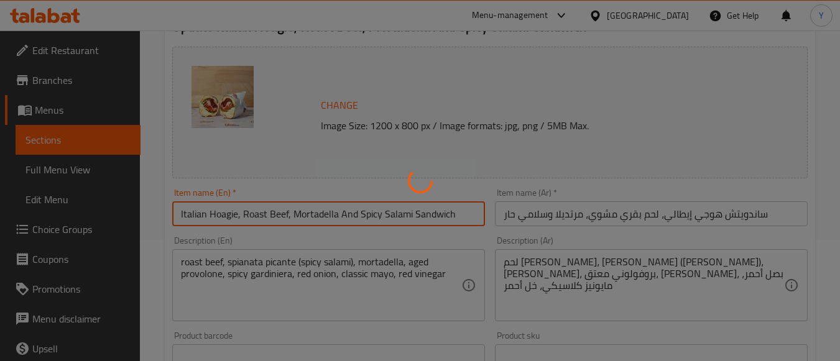
scroll to position [0, 0]
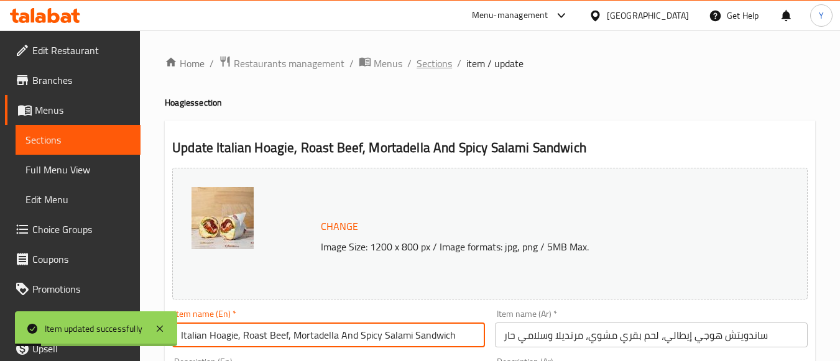
click at [440, 59] on span "Sections" at bounding box center [434, 63] width 35 height 15
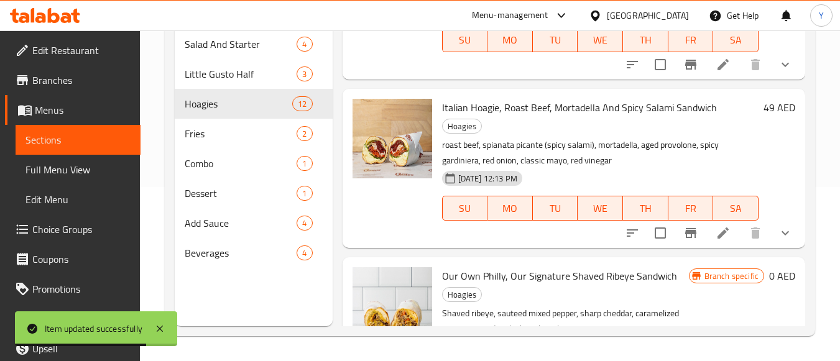
scroll to position [1306, 0]
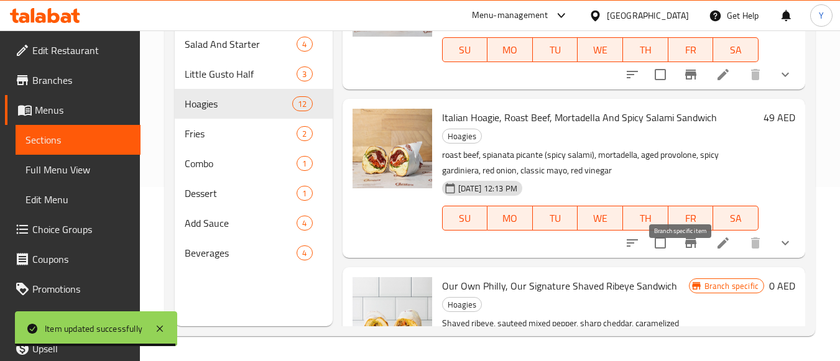
click at [687, 251] on icon "Branch-specific-item" at bounding box center [690, 243] width 15 height 15
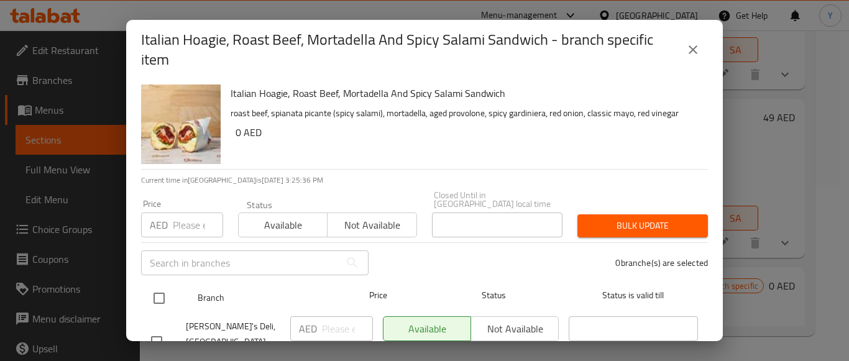
click at [173, 294] on div at bounding box center [169, 298] width 47 height 36
click at [159, 289] on div at bounding box center [169, 298] width 47 height 36
click at [153, 295] on input "checkbox" at bounding box center [159, 298] width 26 height 26
checkbox input "true"
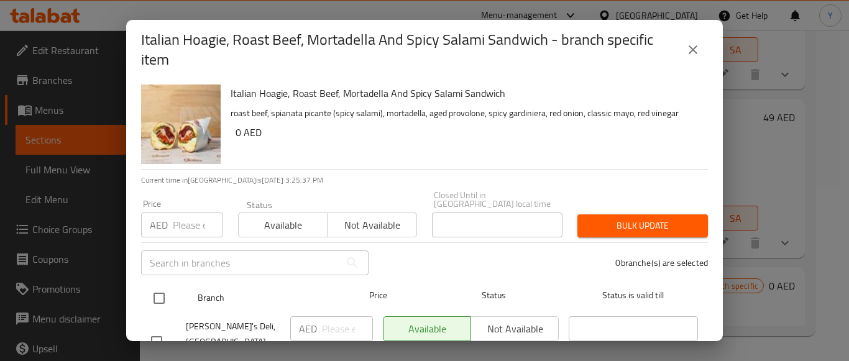
checkbox input "true"
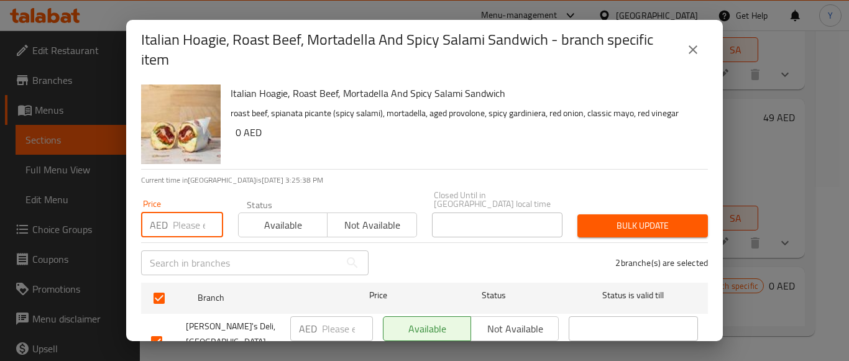
click at [201, 215] on input "number" at bounding box center [198, 225] width 50 height 25
type input "0"
click at [348, 155] on div "Italian Hoagie, Roast Beef, Mortadella And Spicy Salami Sandwich roast beef, sp…" at bounding box center [465, 125] width 478 height 90
click at [605, 221] on span "Bulk update" at bounding box center [643, 226] width 111 height 16
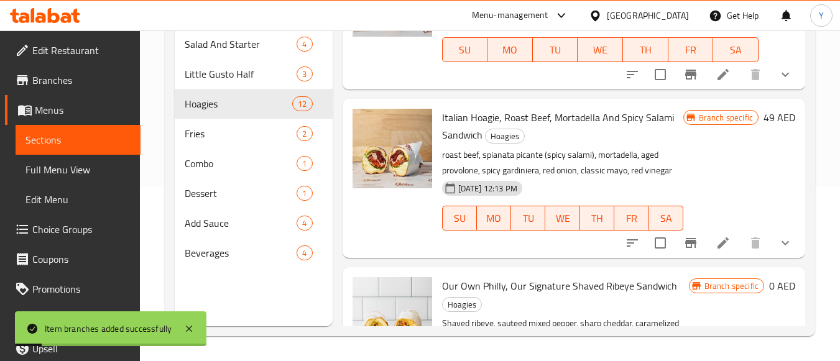
click at [778, 251] on icon "show more" at bounding box center [785, 243] width 15 height 15
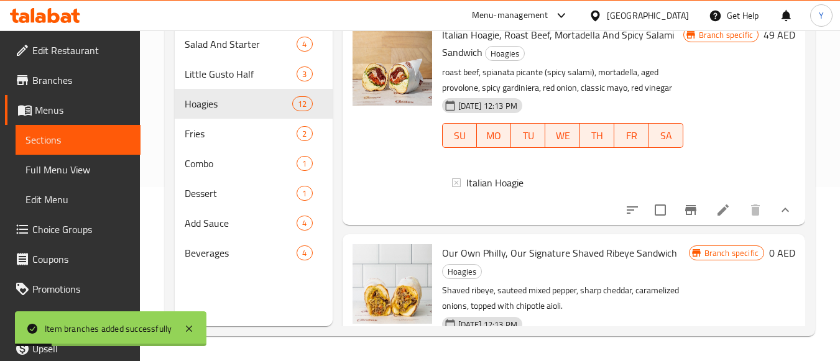
scroll to position [1493, 0]
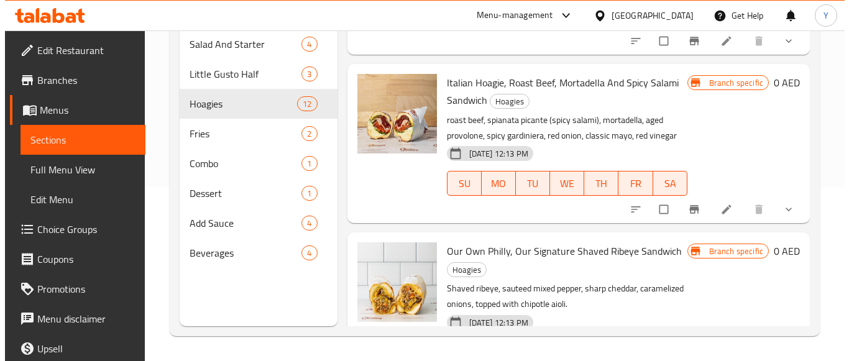
scroll to position [1368, 0]
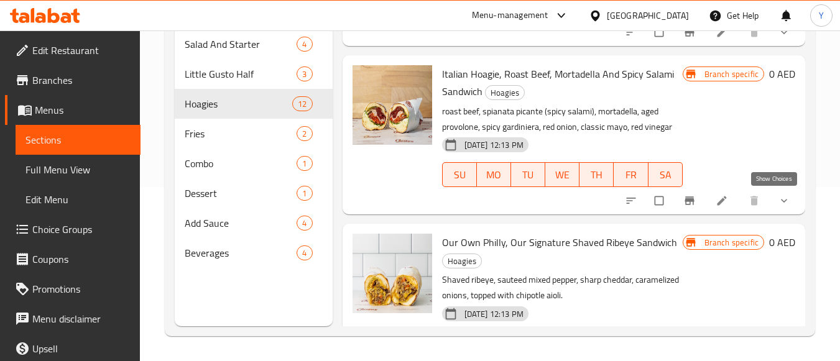
click at [778, 202] on icon "show more" at bounding box center [784, 201] width 12 height 12
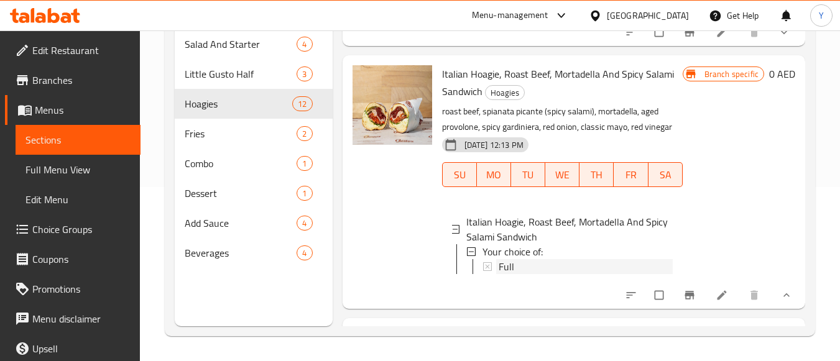
click at [526, 274] on div "Full" at bounding box center [586, 266] width 174 height 15
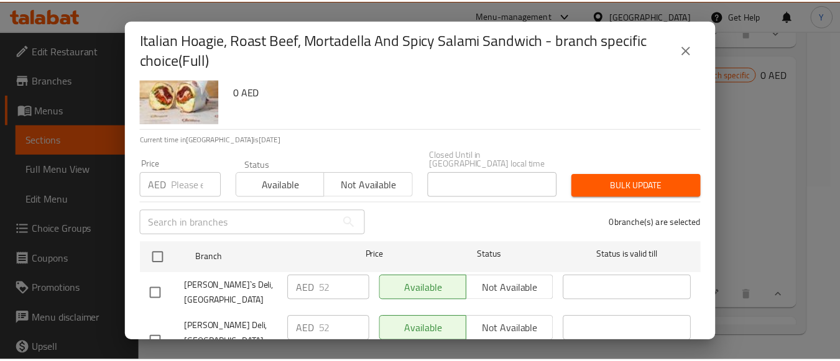
scroll to position [88, 0]
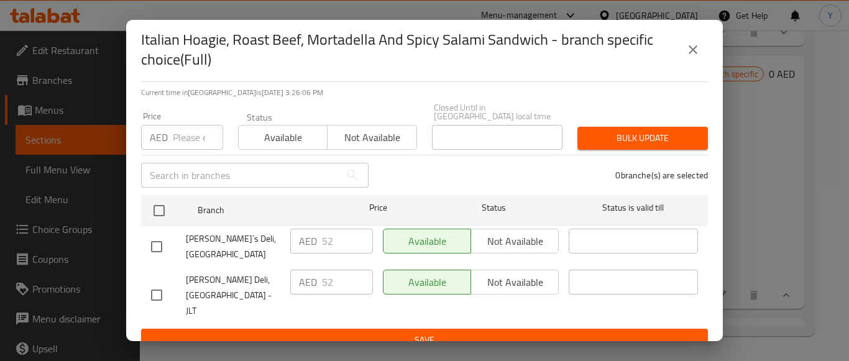
click at [700, 57] on button "close" at bounding box center [693, 50] width 30 height 30
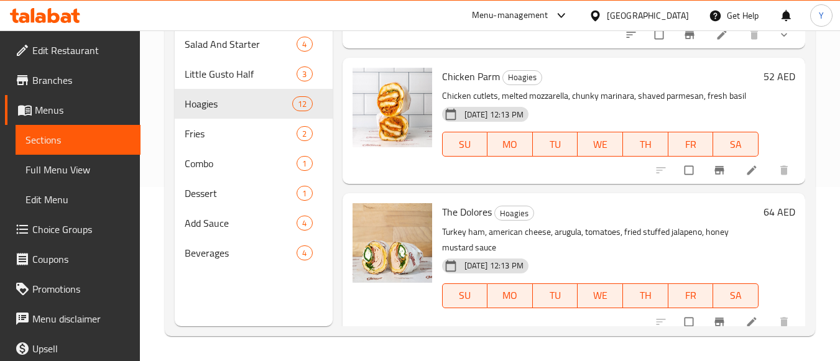
scroll to position [623, 0]
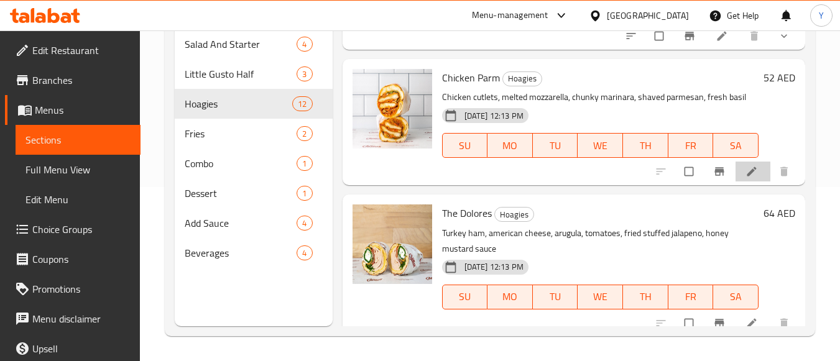
click at [736, 167] on li at bounding box center [753, 172] width 35 height 20
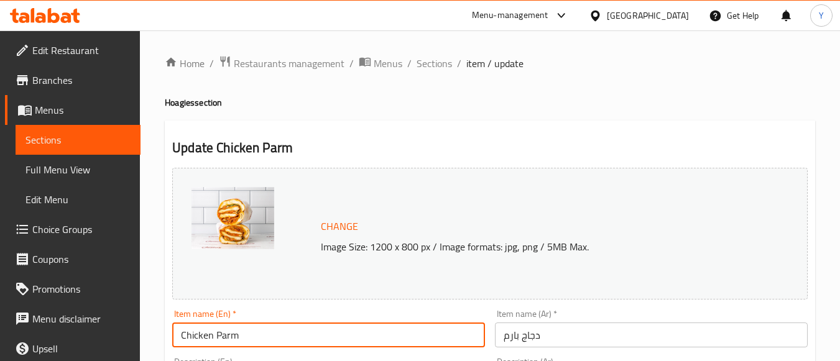
drag, startPoint x: 366, startPoint y: 325, endPoint x: 119, endPoint y: 307, distance: 246.9
paste input ", Crispy Cutlet And Melted Mozzarella Sandwich"
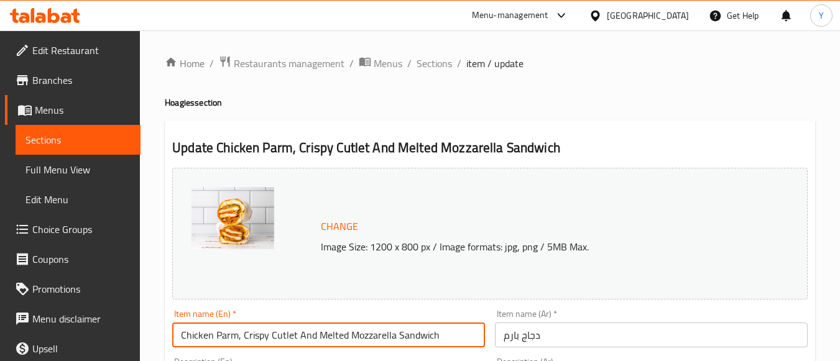
type input "Chicken Parm, Crispy Cutlet And Melted Mozzarella Sandwich"
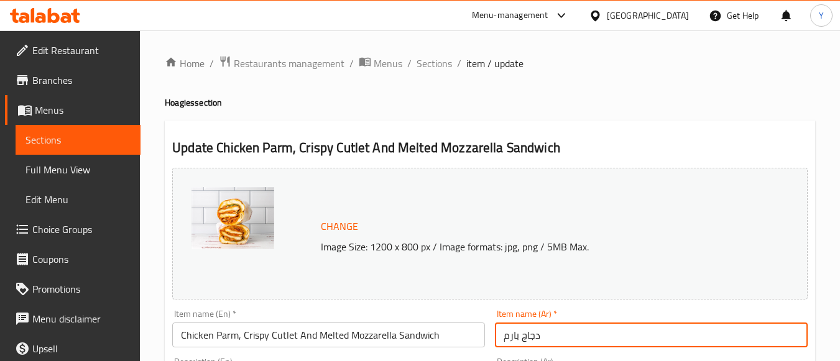
drag, startPoint x: 558, startPoint y: 339, endPoint x: 335, endPoint y: 320, distance: 224.7
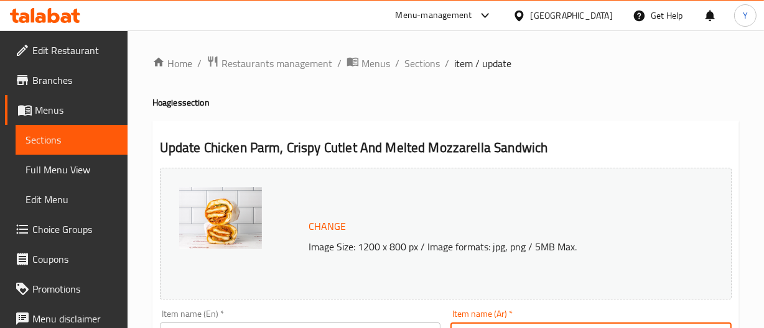
paste input "اندويتش دجاج بارميزان، شريحة لحم مقرمشة وجبنة موزاريلا ذائبة"
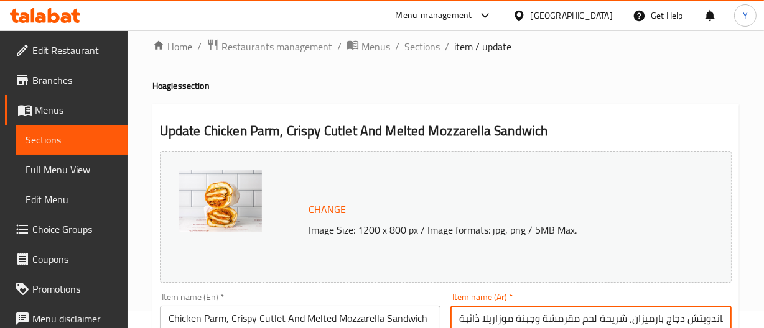
scroll to position [0, 4]
type input "ساندويتش دجاج بارميزان، شريحة لحم مقرمشة وجبنة موزاريلا ذائبة"
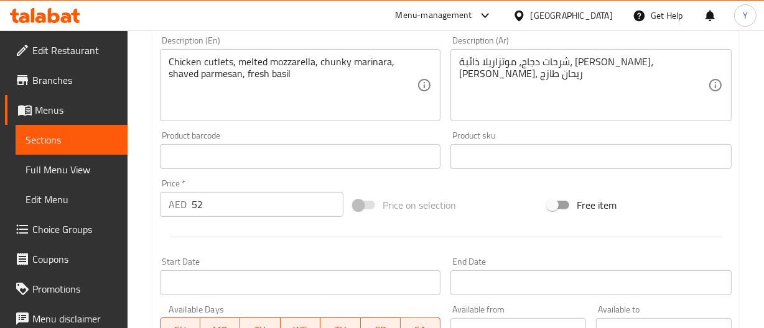
scroll to position [187, 0]
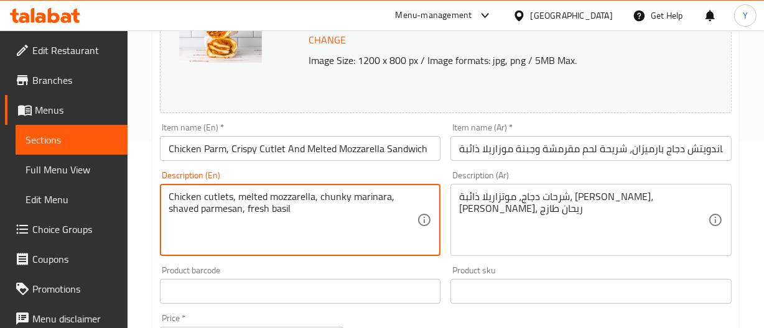
drag, startPoint x: 328, startPoint y: 215, endPoint x: 63, endPoint y: 192, distance: 265.3
click at [300, 215] on textarea "Chicken cutlets, melted mozzarella, chunky marinara, shaved parmesan, fresh bas…" at bounding box center [293, 220] width 249 height 59
paste textarea "chicken cutlets, melted mutz (mozzarella), chunky marinara, shaved parmesan, fr…"
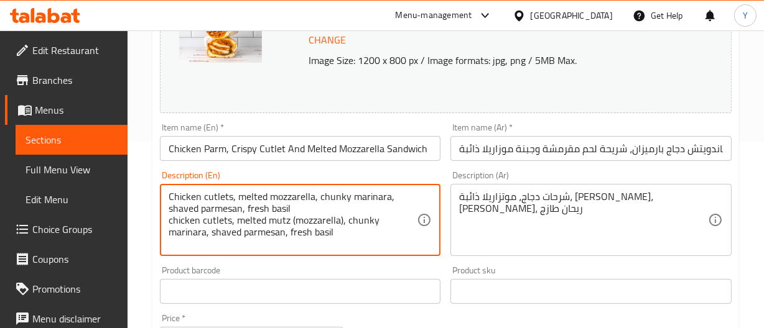
scroll to position [0, 0]
drag, startPoint x: 299, startPoint y: 210, endPoint x: 116, endPoint y: 190, distance: 184.5
click at [116, 190] on div "Edit Restaurant Branches Menus Sections Full Menu View Edit Menu Choice Groups …" at bounding box center [382, 277] width 764 height 866
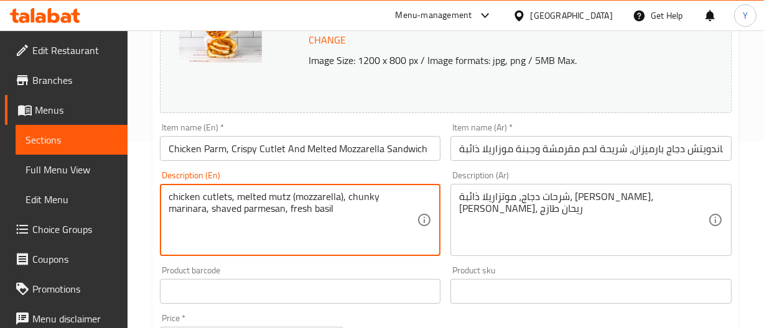
type textarea "chicken cutlets, melted mutz (mozzarella), chunky marinara, shaved parmesan, fr…"
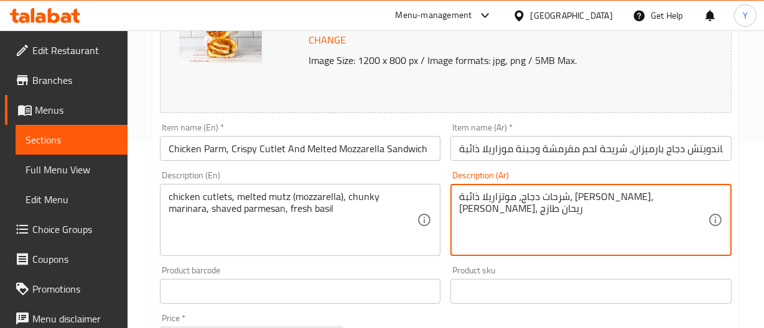
click at [558, 212] on textarea "شرحات دجاج، موتزاريلا ذائبة، [PERSON_NAME]، [PERSON_NAME]، ريحان طازج" at bounding box center [583, 220] width 249 height 59
paste textarea "ئح دجاج، جبنة موزاريلا ذائبة، صلصة مارينارا سميكة، جبنة بارميزان مبشورة"
type textarea "شرائح دجاج، جبنة موزاريلا ذائبة، صلصة مارينارا سميكة، جبنة بارميزان مبشورة، ريح…"
click at [388, 157] on input "Chicken Parm, Crispy Cutlet And Melted Mozzarella Sandwich" at bounding box center [300, 148] width 281 height 25
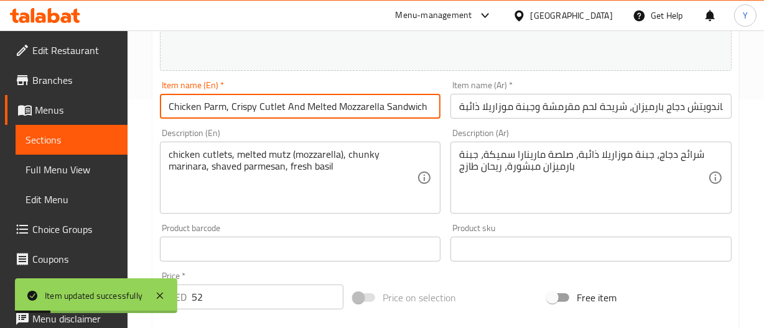
scroll to position [398, 0]
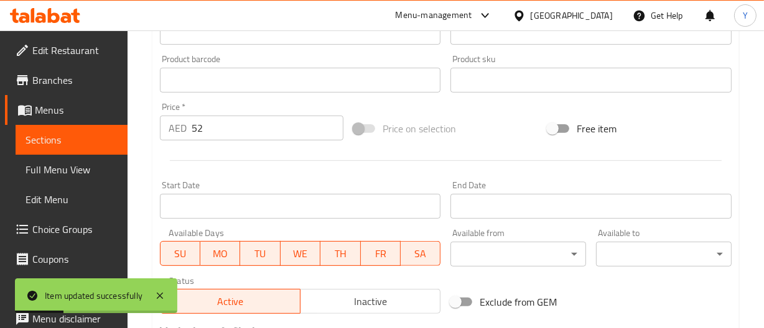
drag, startPoint x: 236, startPoint y: 130, endPoint x: 114, endPoint y: 127, distance: 122.5
click at [114, 127] on div "Edit Restaurant Branches Menus Sections Full Menu View Edit Menu Choice Groups …" at bounding box center [382, 65] width 764 height 866
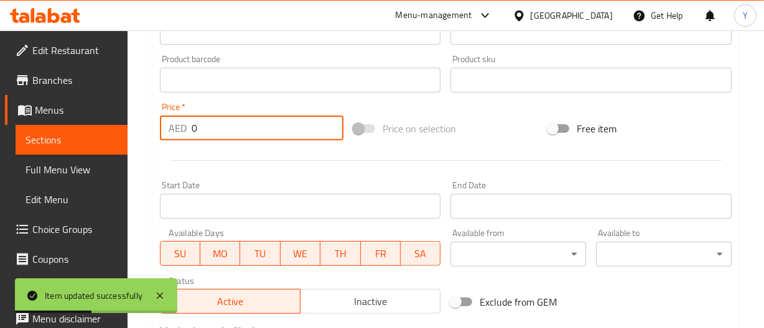
type input "0"
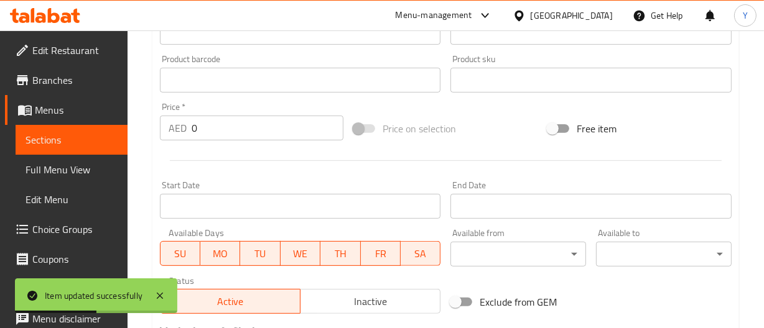
click at [256, 141] on div "Price   * AED 0 Price *" at bounding box center [252, 122] width 194 height 48
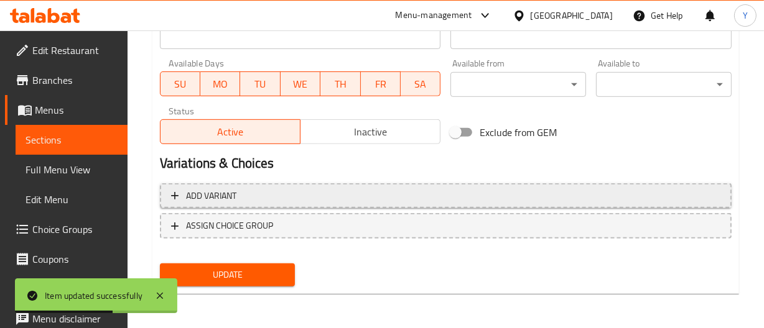
click at [275, 200] on span "Add variant" at bounding box center [445, 196] width 549 height 16
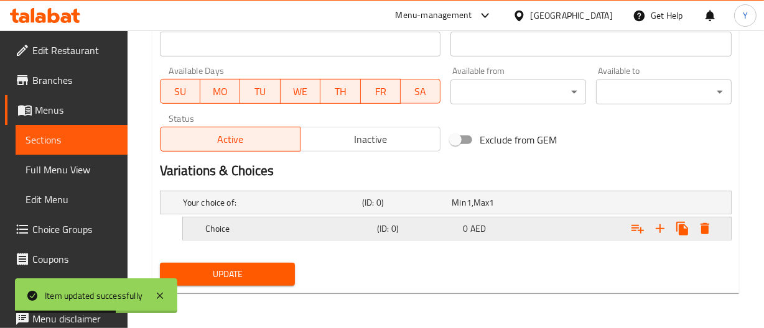
scroll to position [560, 0]
click at [290, 239] on div "Choice (ID: 0) 0 AED" at bounding box center [461, 229] width 516 height 27
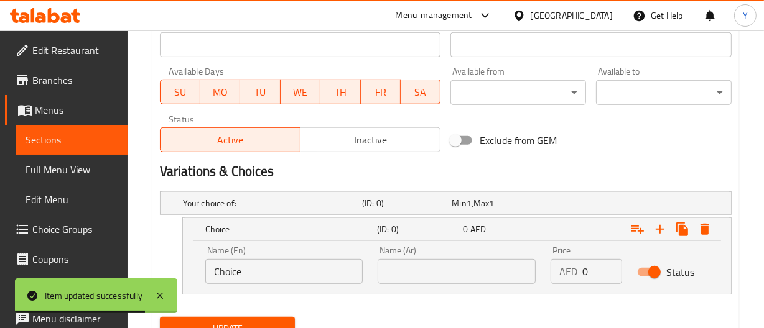
drag, startPoint x: 294, startPoint y: 264, endPoint x: 192, endPoint y: 265, distance: 101.4
click at [192, 265] on div "Name (En) Choice Name (En) Name (Ar) Name (Ar) Price AED 0 Price Status" at bounding box center [457, 267] width 548 height 53
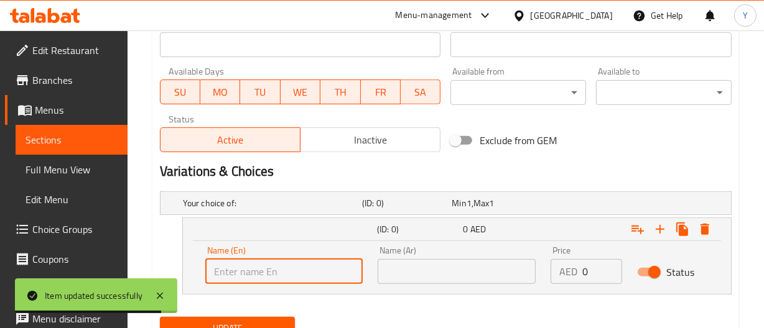
click at [261, 266] on input "text" at bounding box center [284, 271] width 158 height 25
type input "Full"
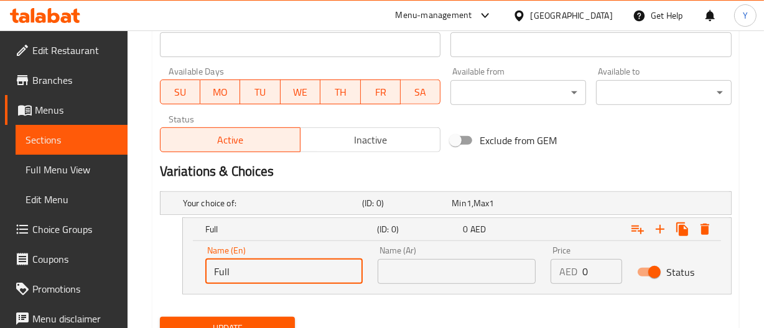
click at [440, 275] on input "text" at bounding box center [456, 271] width 158 height 25
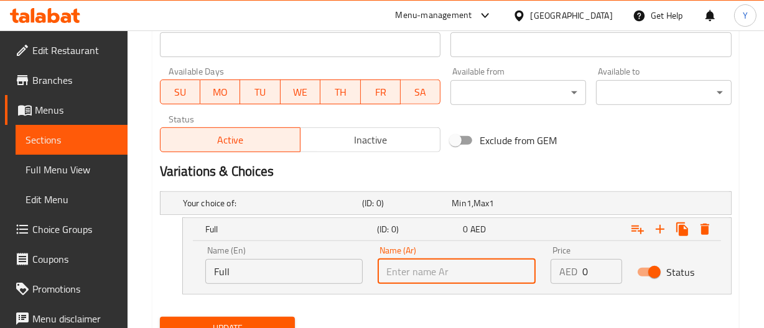
type input "كامل"
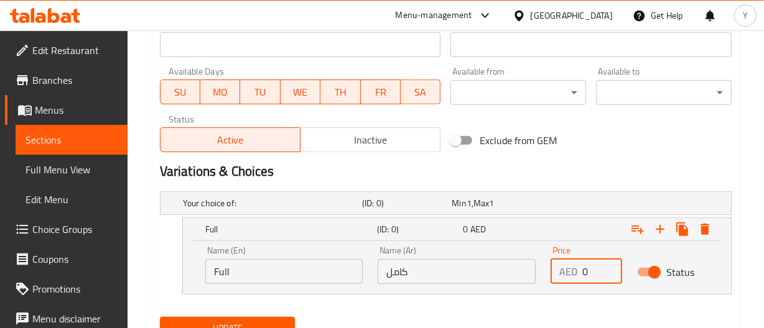
drag, startPoint x: 597, startPoint y: 274, endPoint x: 444, endPoint y: 266, distance: 153.2
click at [444, 266] on div "Name (En) Full Name (En) Name (Ar) كامل Name (Ar) Price AED 0 Price Status" at bounding box center [457, 265] width 518 height 53
type input "55"
click at [483, 309] on div "Your choice of: (ID: 0) Min 1 , Max 1 Name (En) Your choice of: Name (En) Name …" at bounding box center [445, 250] width 581 height 126
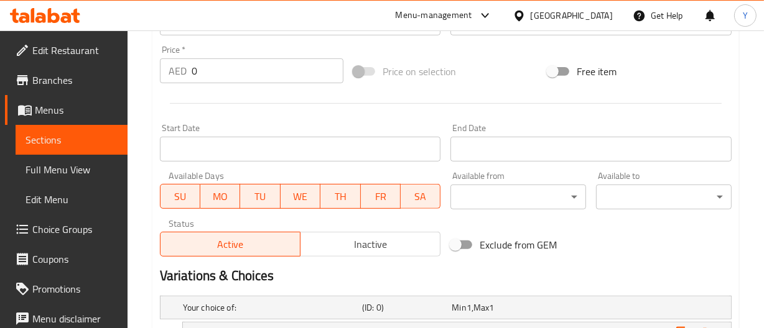
scroll to position [277, 0]
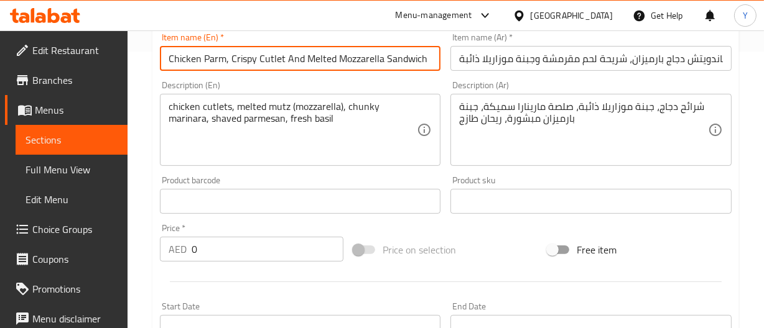
click at [300, 69] on input "Chicken Parm, Crispy Cutlet And Melted Mozzarella Sandwich" at bounding box center [300, 58] width 281 height 25
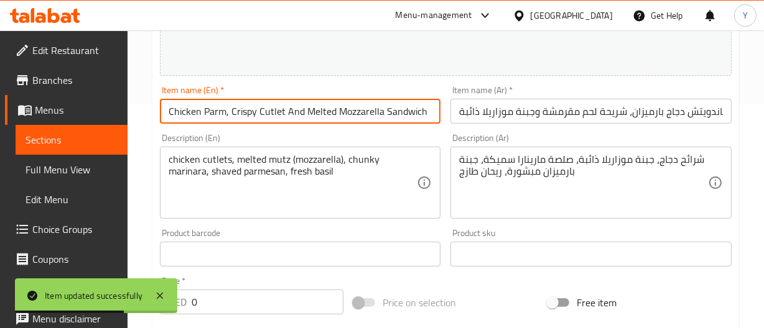
scroll to position [0, 0]
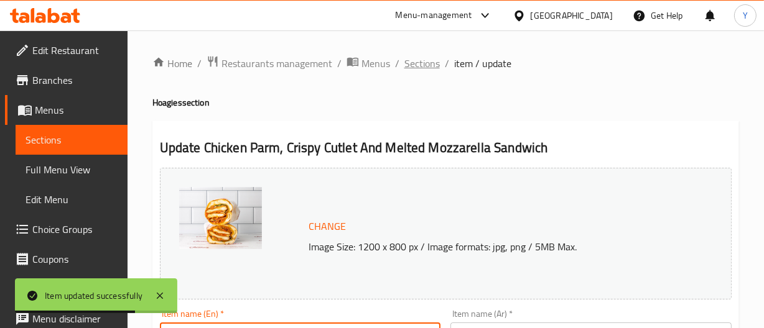
click at [406, 62] on span "Sections" at bounding box center [421, 63] width 35 height 15
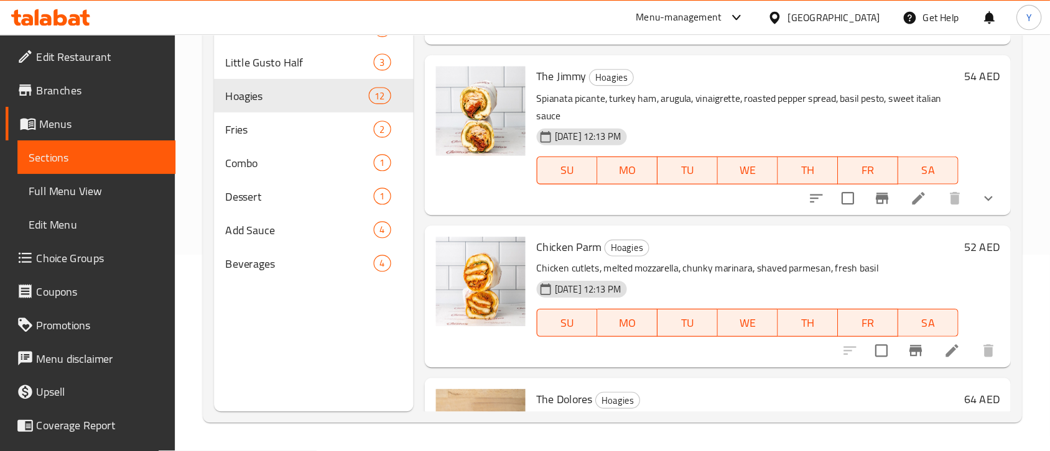
scroll to position [395, 0]
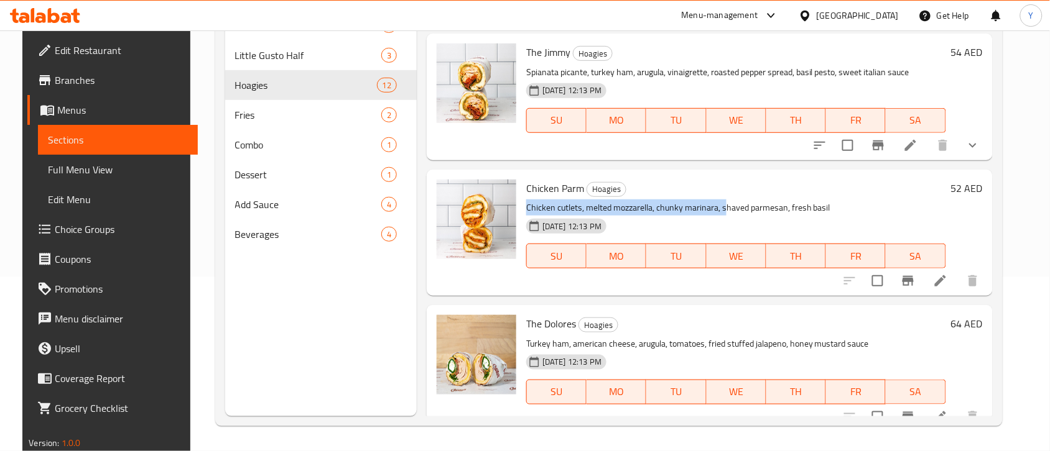
drag, startPoint x: 750, startPoint y: 0, endPoint x: 738, endPoint y: 215, distance: 215.5
click at [723, 197] on div "Chicken Parm Hoagies Chicken cutlets, melted mozzarella, chunky marinara, shave…" at bounding box center [736, 233] width 430 height 116
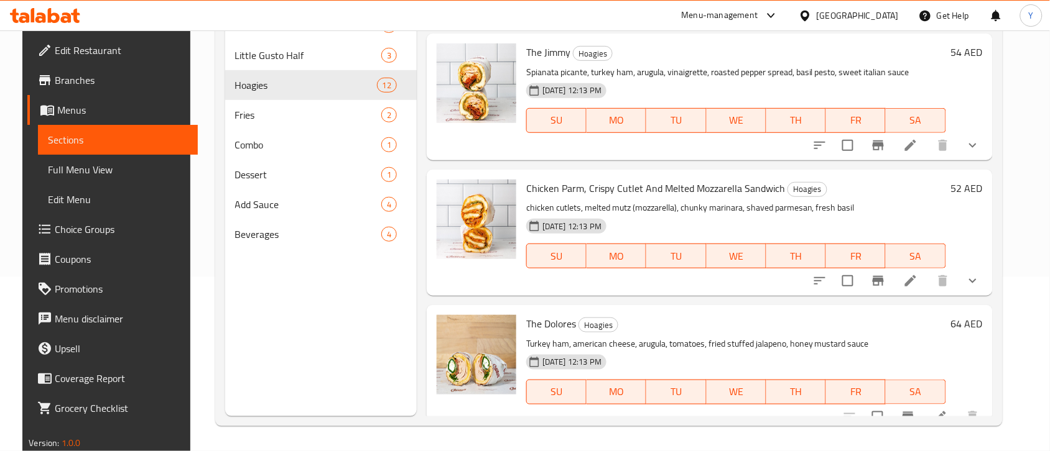
click at [849, 213] on p "chicken cutlets, melted mutz (mozzarella), chunky marinara, shaved parmesan, fr…" at bounding box center [736, 208] width 420 height 16
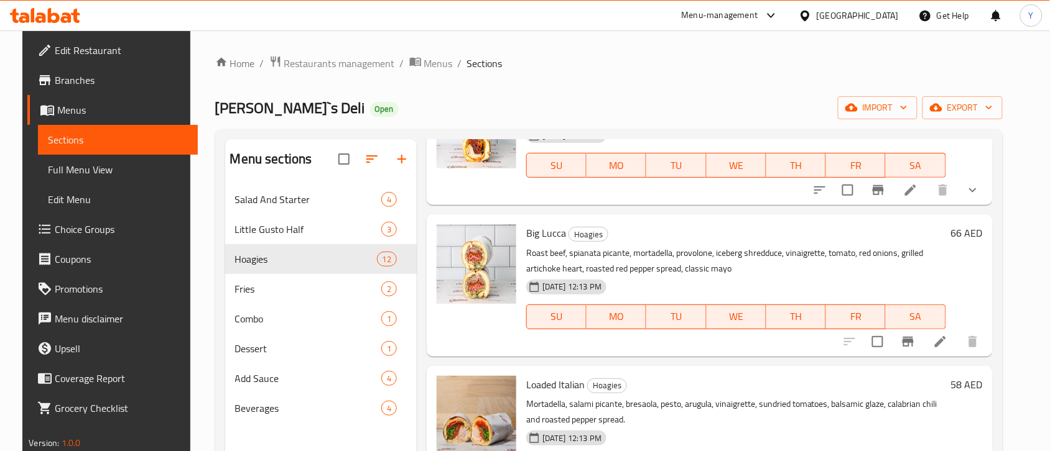
scroll to position [933, 0]
click at [849, 338] on icon at bounding box center [940, 340] width 15 height 15
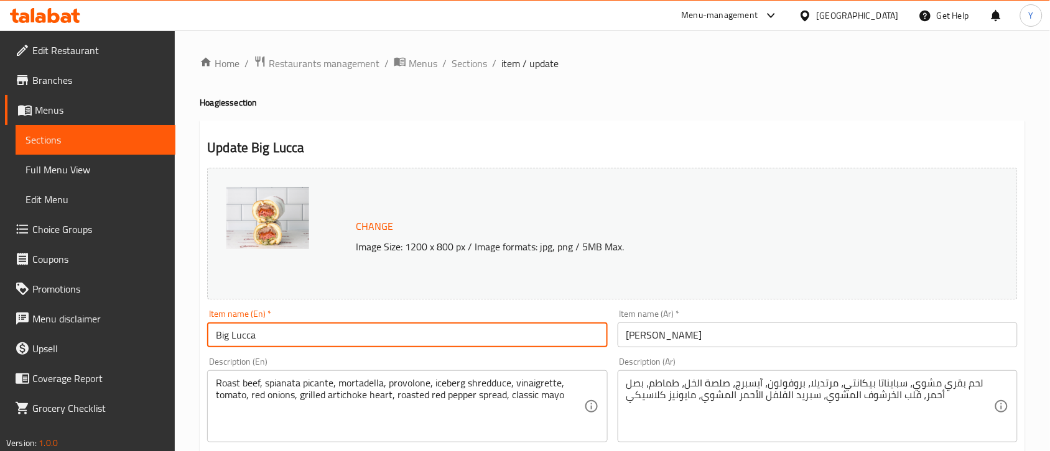
drag, startPoint x: 417, startPoint y: 343, endPoint x: 92, endPoint y: 284, distance: 330.6
paste input "- Roast Beef & Spicy Salami Loaded Sandwich"
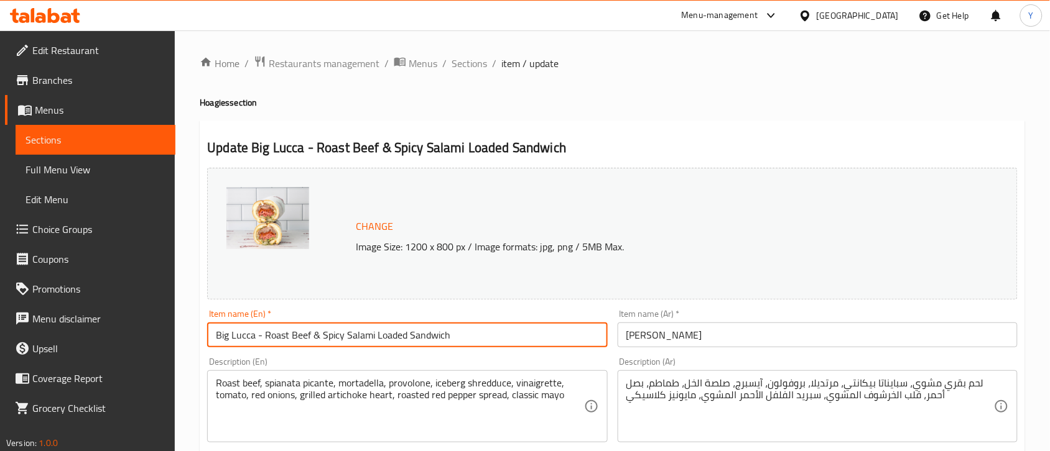
click at [314, 333] on input "Big Lucca - Roast Beef & Spicy Salami Loaded Sandwich" at bounding box center [407, 335] width 400 height 25
type input "Big Lucca - Roast Beef And Spicy Salami Loaded Sandwich"
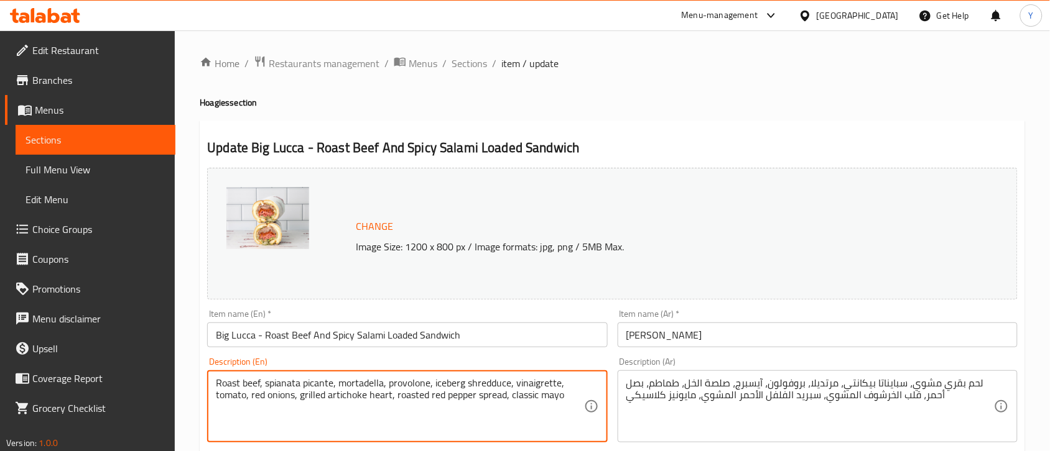
paste textarea "roast beef, spianata picante (spicy salami), mortadella, provolone, iceberg shr…"
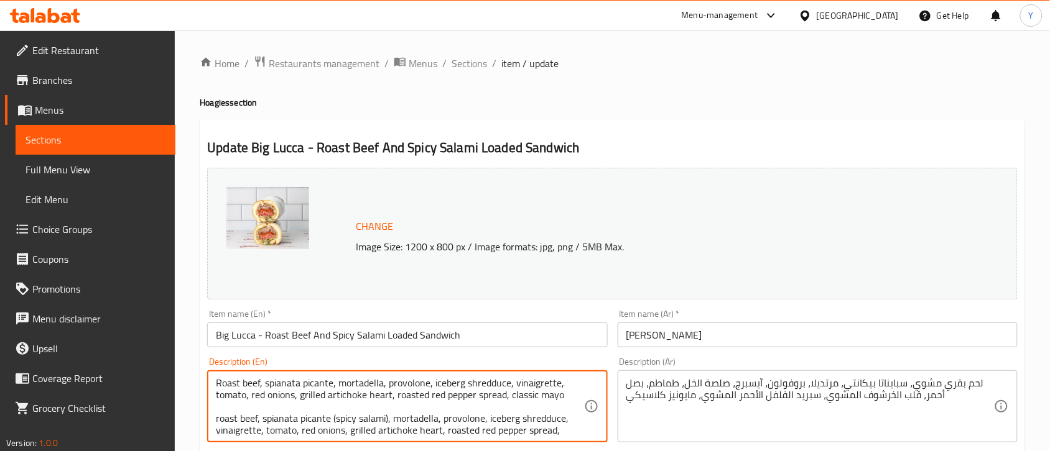
drag, startPoint x: 562, startPoint y: 396, endPoint x: 198, endPoint y: 370, distance: 364.7
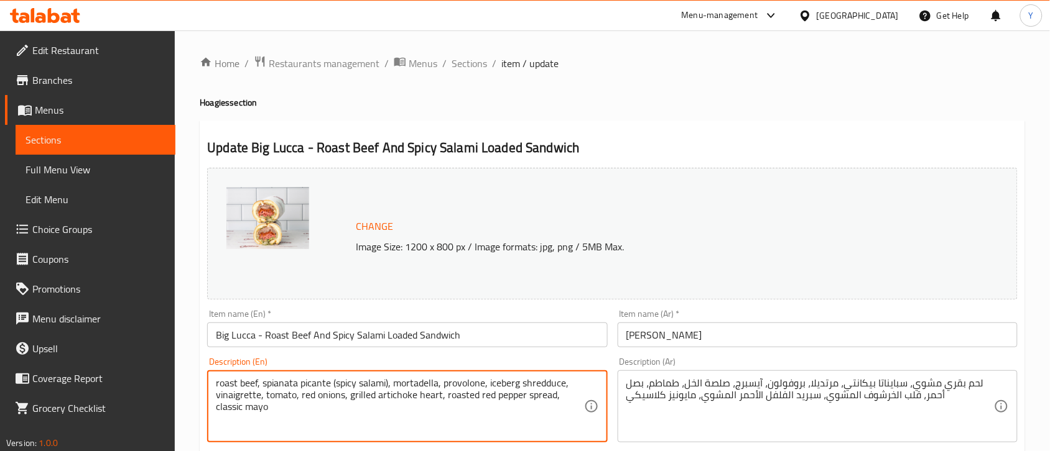
drag, startPoint x: 300, startPoint y: 417, endPoint x: 199, endPoint y: 378, distance: 108.7
type textarea "roast beef, spianata picante (spicy salami), mortadella, provolone, iceberg shr…"
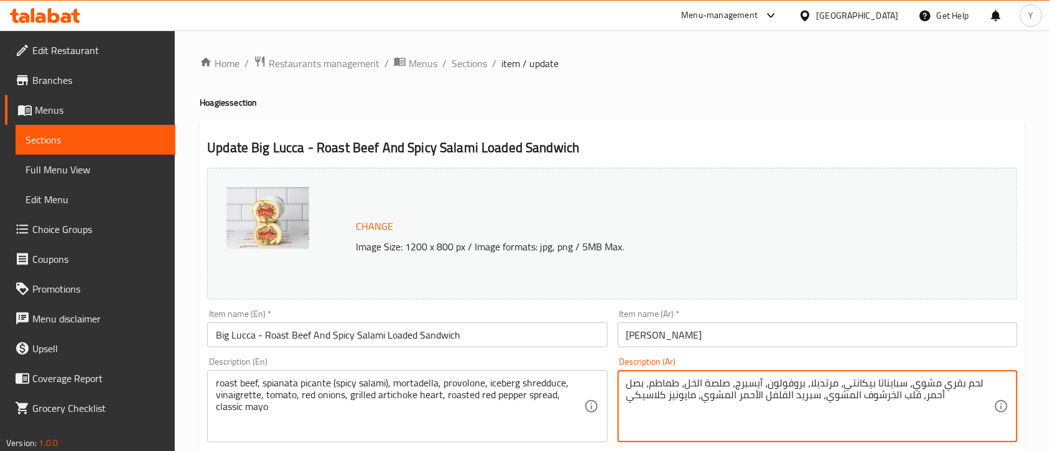
click at [641, 361] on textarea "لحم بقري مشوي، سبايناتا بيكانتي، مرتديلا، بروفولون، آيسبرج، صلصة الخل، طماطم، ب…" at bounding box center [810, 406] width 368 height 59
paste textarea "لامي حار، مرتديلا، بروفولون، خس آيسبرغ، صلصة فينيجريت، طماطم، بصل أحمر، قلب أرض…"
type textarea "لحم ب[PERSON_NAME]، [PERSON_NAME]، مرتديلا، بروفولون، خس آيسبرغ، صلصة فينيجريت،…"
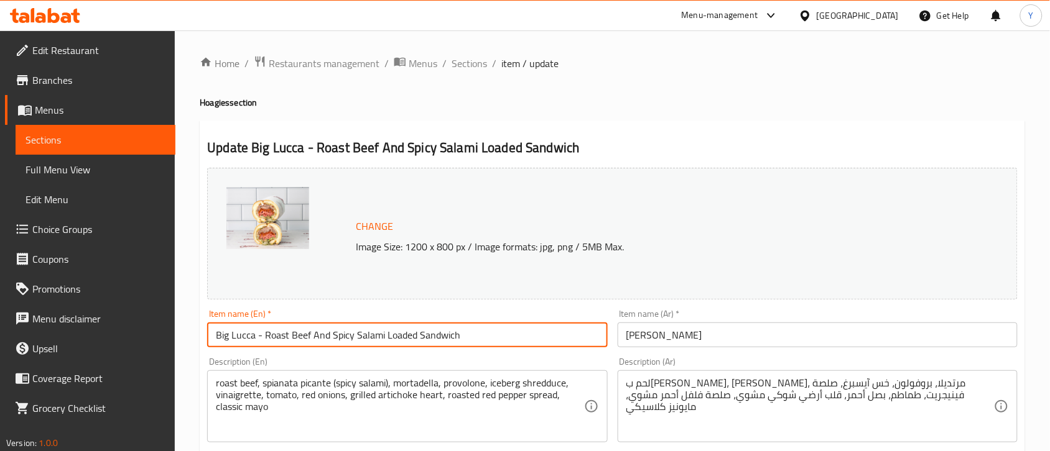
click at [470, 331] on input "Big Lucca - Roast Beef And Spicy Salami Loaded Sandwich" at bounding box center [407, 335] width 400 height 25
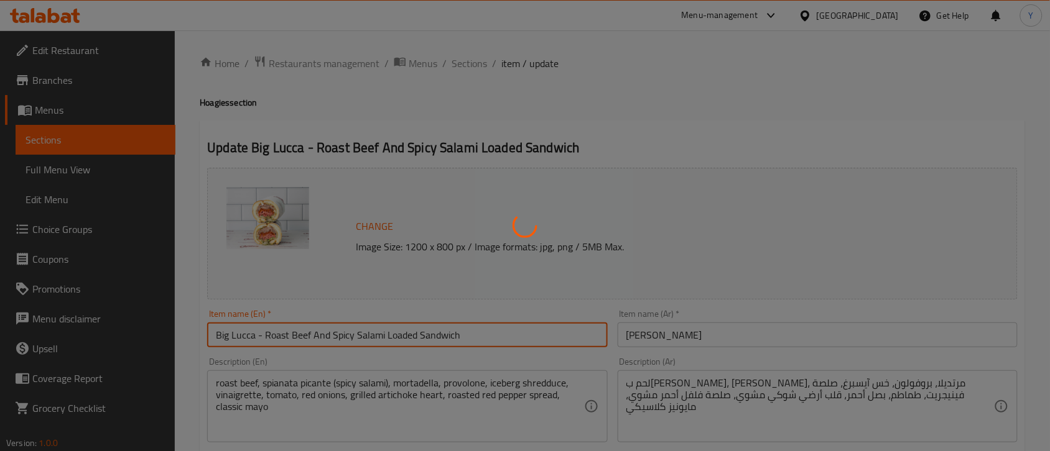
scroll to position [389, 0]
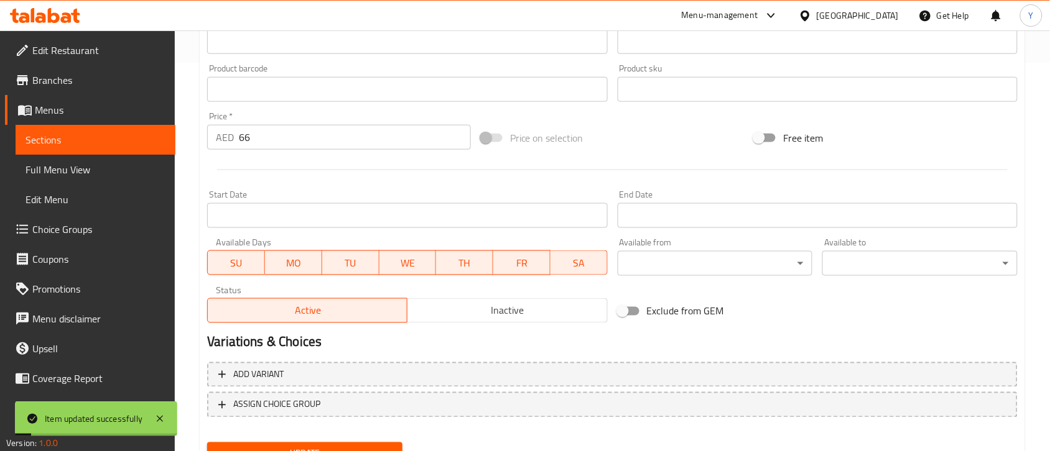
drag, startPoint x: 317, startPoint y: 134, endPoint x: 200, endPoint y: 136, distance: 116.9
click at [200, 136] on div "Update Big Lucca - Roast Beef And Spicy Salami Loaded Sandwich Change Image Siz…" at bounding box center [612, 103] width 825 height 742
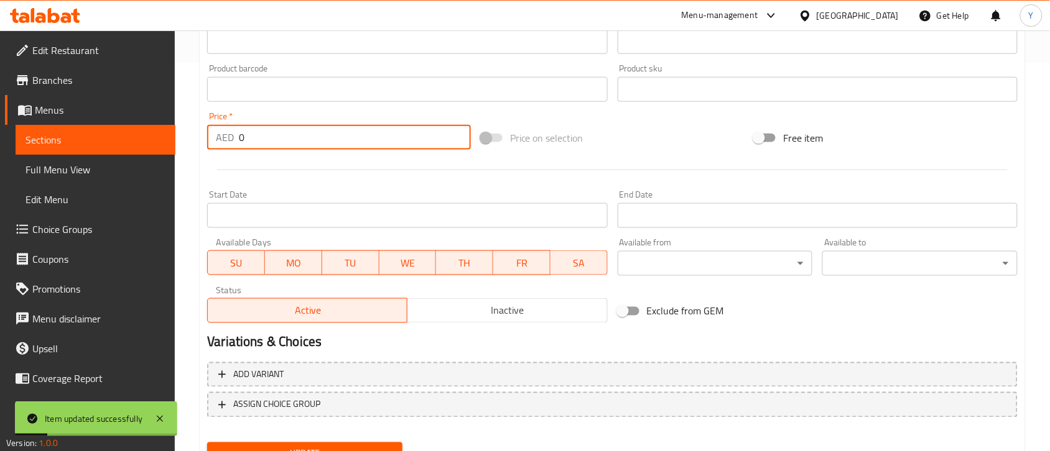
type input "0"
click at [381, 176] on div at bounding box center [612, 170] width 820 height 30
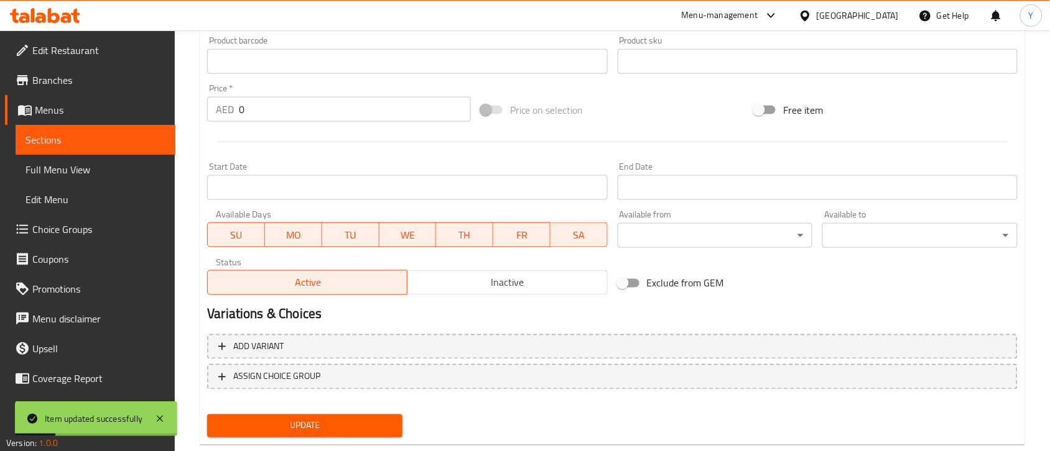
scroll to position [443, 0]
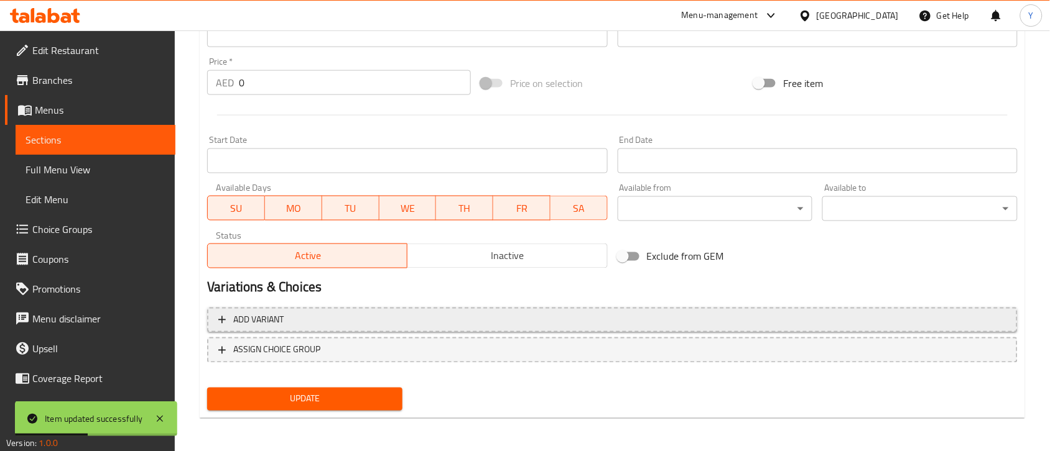
click at [362, 325] on span "Add variant" at bounding box center [612, 321] width 788 height 16
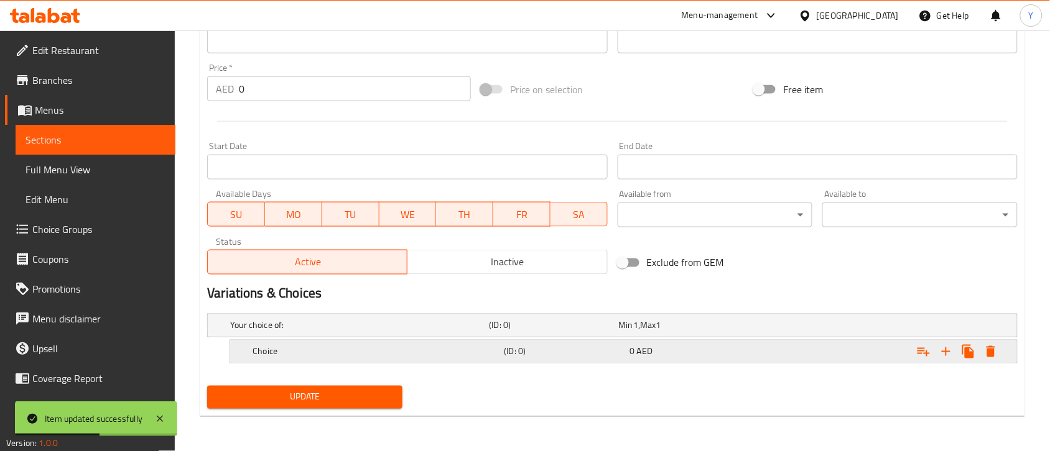
click at [359, 347] on h5 "Choice" at bounding box center [375, 352] width 246 height 12
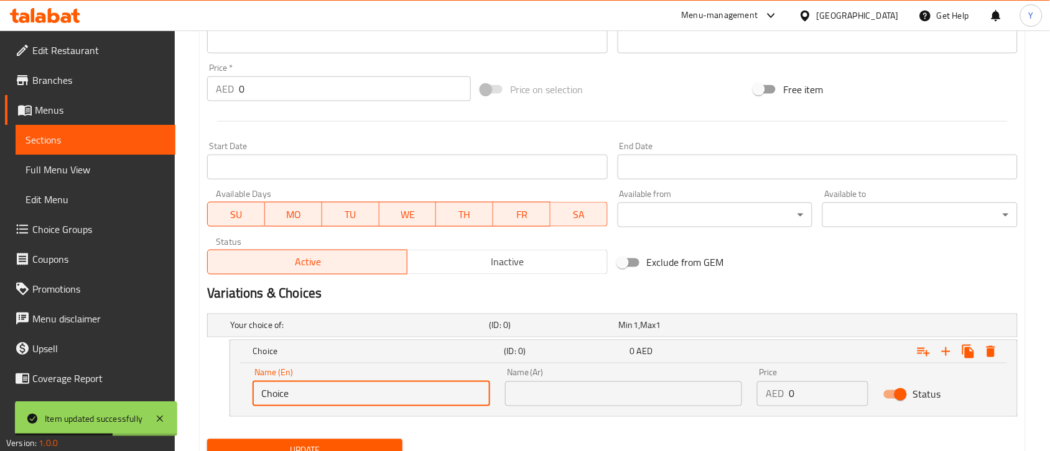
drag, startPoint x: 344, startPoint y: 396, endPoint x: 202, endPoint y: 400, distance: 141.9
click at [202, 361] on div "Your choice of: (ID: 0) Min 1 , Max 1 Name (En) Your choice of: Name (En) Name …" at bounding box center [612, 372] width 820 height 126
click at [274, 361] on input "text" at bounding box center [371, 394] width 238 height 25
type input "Half"
drag, startPoint x: 300, startPoint y: 394, endPoint x: 179, endPoint y: 392, distance: 120.7
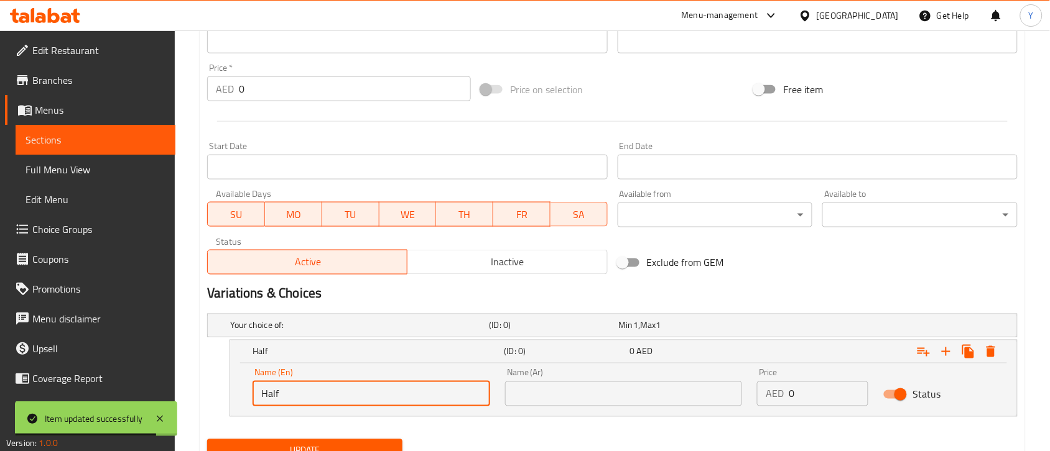
click at [179, 361] on div "Home / Restaurants management / Menus / Sections / item / update Hoagies sectio…" at bounding box center [612, 49] width 875 height 912
drag, startPoint x: 311, startPoint y: 401, endPoint x: 311, endPoint y: 394, distance: 7.5
click at [311, 361] on input "text" at bounding box center [371, 394] width 238 height 25
type input "Full"
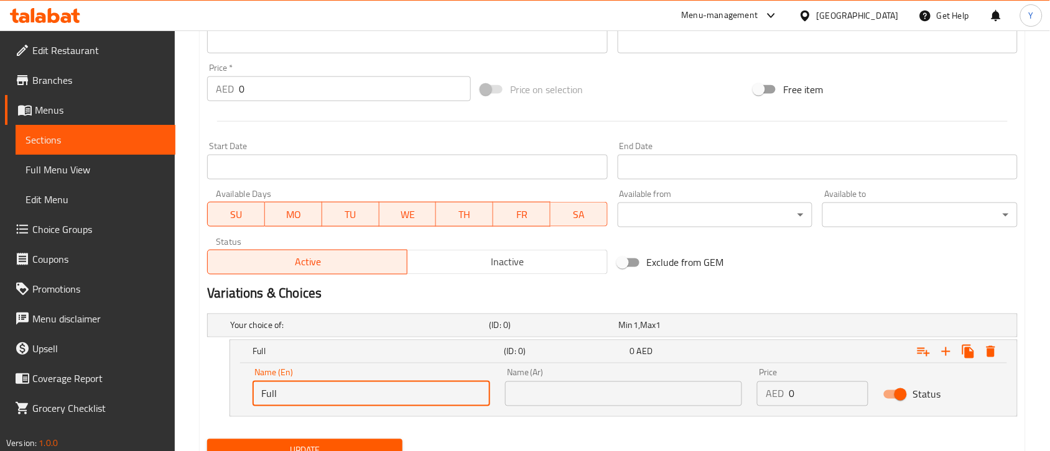
click at [523, 361] on input "text" at bounding box center [624, 394] width 238 height 25
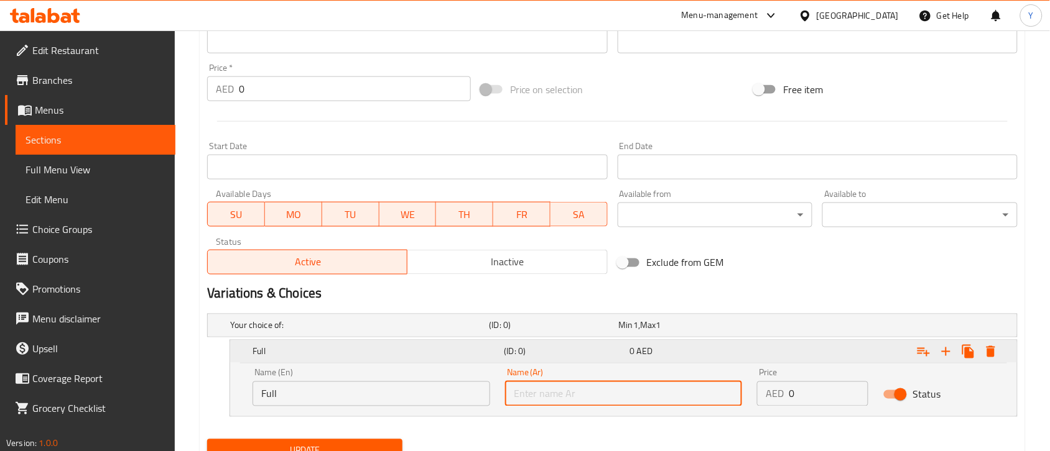
type input "كامل"
click at [795, 280] on div "Variations & Choices" at bounding box center [612, 294] width 820 height 29
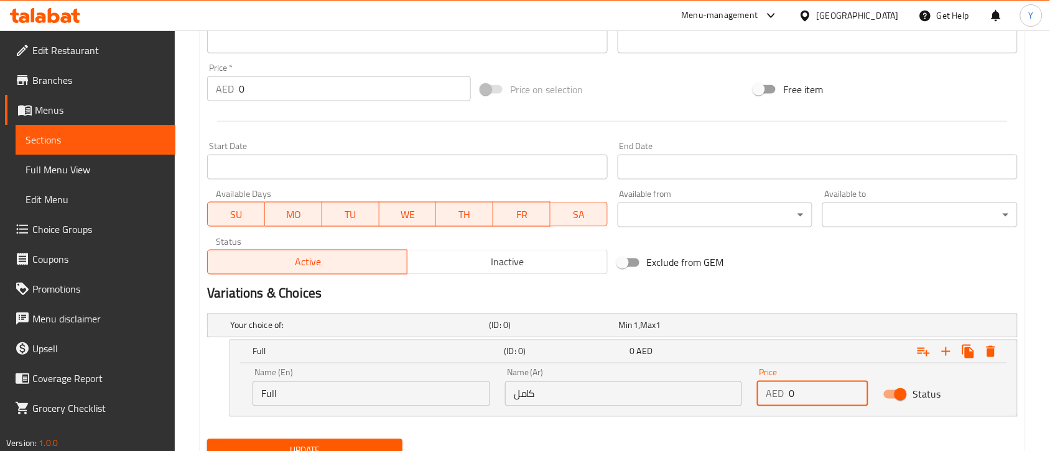
drag, startPoint x: 836, startPoint y: 394, endPoint x: 792, endPoint y: 396, distance: 44.8
click at [792, 361] on input "0" at bounding box center [829, 394] width 80 height 25
drag, startPoint x: 775, startPoint y: 398, endPoint x: 720, endPoint y: 402, distance: 56.1
click at [720, 361] on div "Name (En) Full Name (En) Name (Ar) كامل Name (Ar) Price AED 0 Price Status" at bounding box center [623, 387] width 757 height 53
drag, startPoint x: 797, startPoint y: 399, endPoint x: 751, endPoint y: 401, distance: 46.1
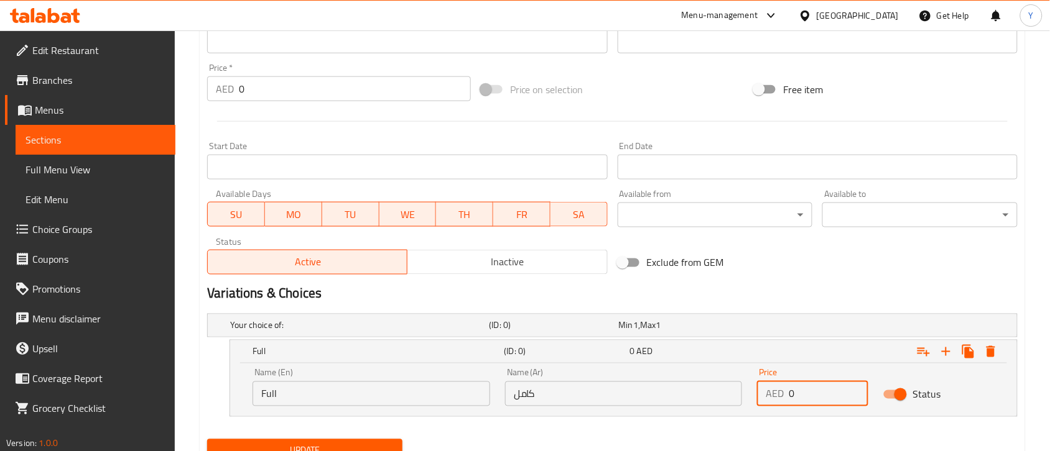
click at [751, 361] on div "Price AED 0 Price" at bounding box center [812, 387] width 126 height 53
type input "66"
click at [751, 361] on div "Your choice of: (ID: 0) Min 1 , Max 1 Name (En) Your choice of: Name (En) Name …" at bounding box center [612, 372] width 820 height 126
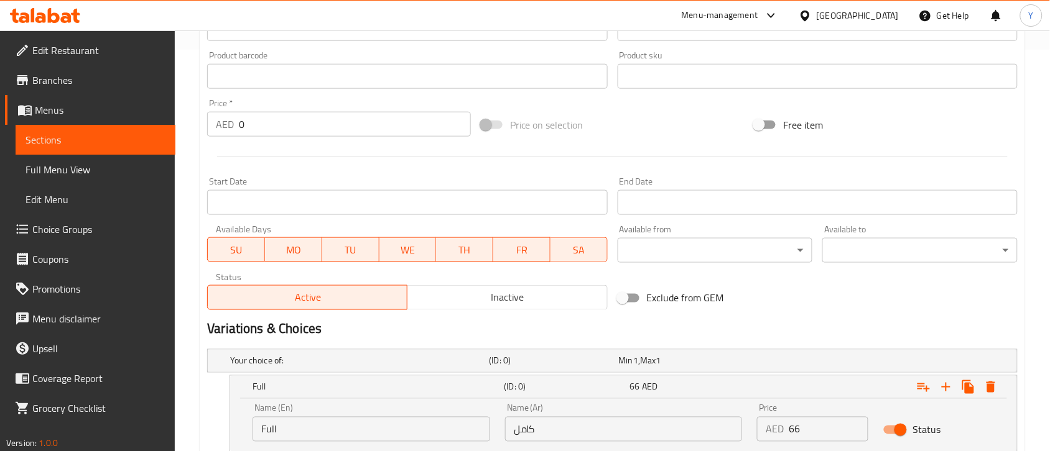
scroll to position [126, 0]
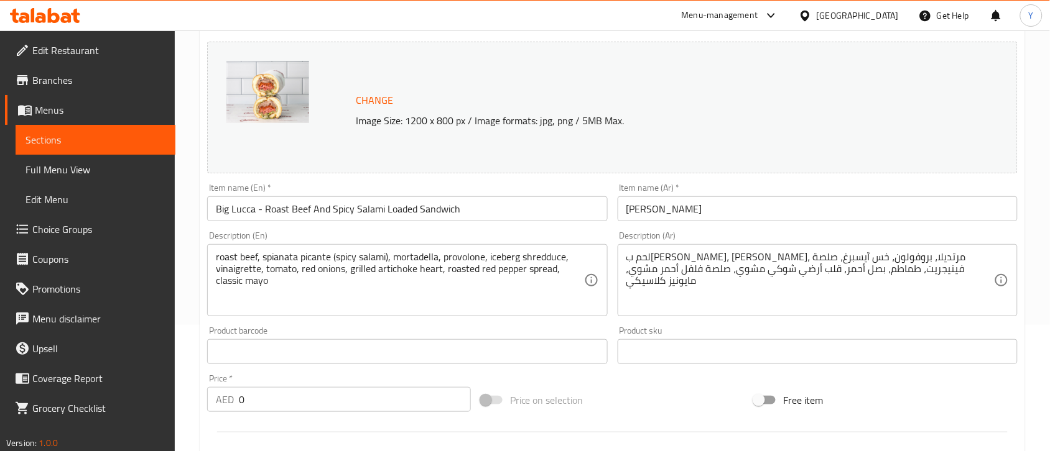
click at [465, 209] on input "Big Lucca - Roast Beef And Spicy Salami Loaded Sandwich" at bounding box center [407, 209] width 400 height 25
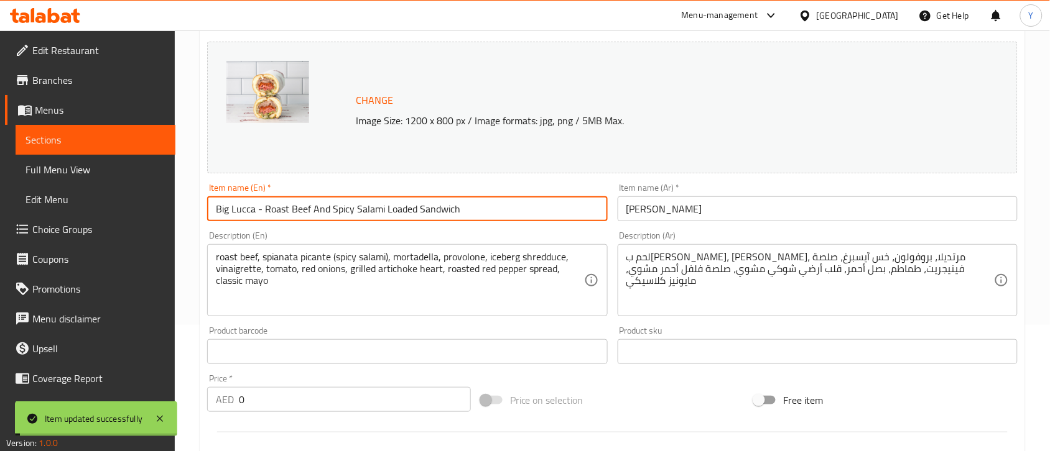
click at [443, 210] on input "Big Lucca - Roast Beef And Spicy Salami Loaded Sandwich" at bounding box center [407, 209] width 400 height 25
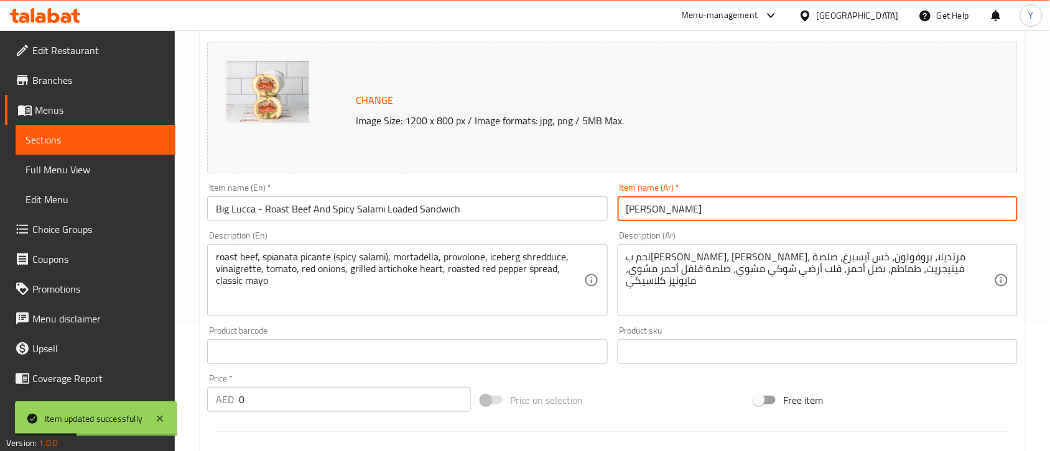
drag, startPoint x: 687, startPoint y: 207, endPoint x: 464, endPoint y: 200, distance: 223.4
click at [464, 200] on div "Change Image Size: 1200 x 800 px / Image formats: jpg, png / 5MB Max. Item name…" at bounding box center [612, 314] width 820 height 554
paste input "- ساندويتش لحم بقري مشوي مع [PERSON_NAME]"
type input "بيج لوكا - ساندويتش لحم بقري مشوي مع [PERSON_NAME]"
click at [507, 218] on input "Big Lucca - Roast Beef And Spicy Salami Loaded Sandwich" at bounding box center [407, 209] width 400 height 25
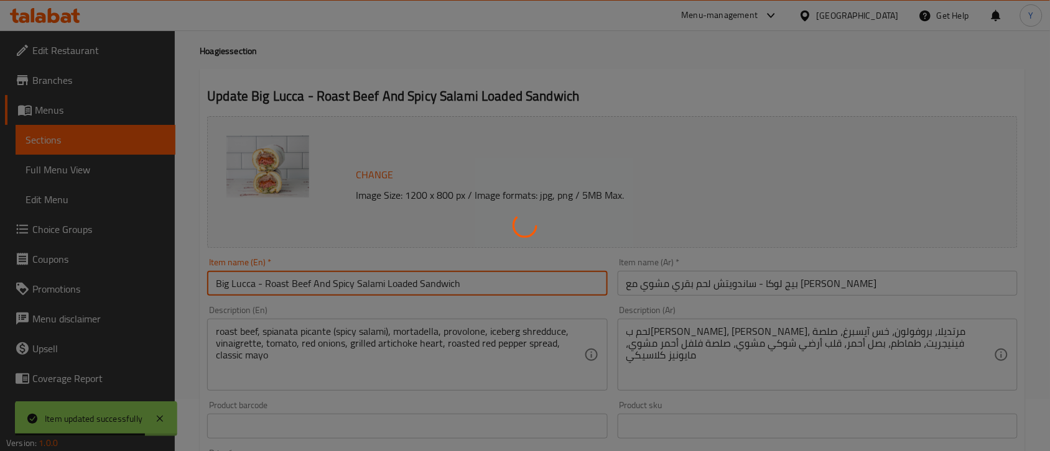
scroll to position [0, 0]
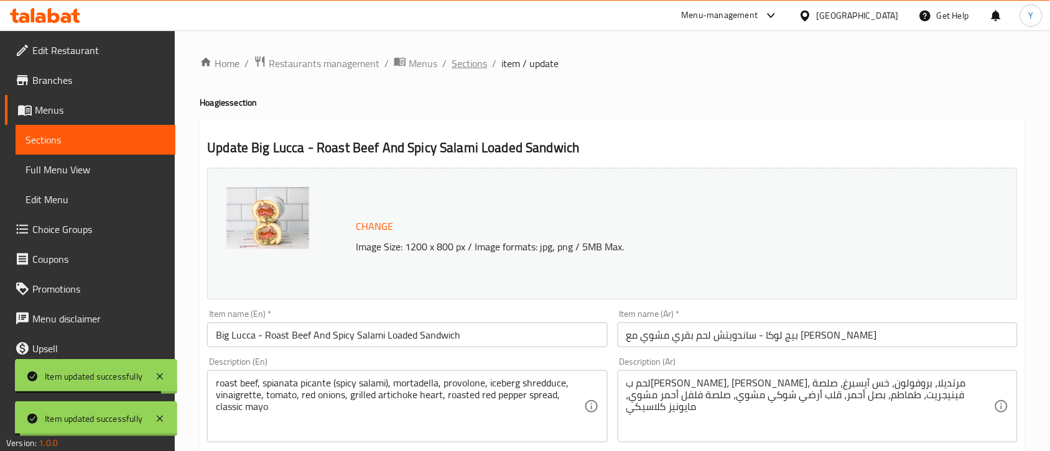
click at [468, 60] on span "Sections" at bounding box center [468, 63] width 35 height 15
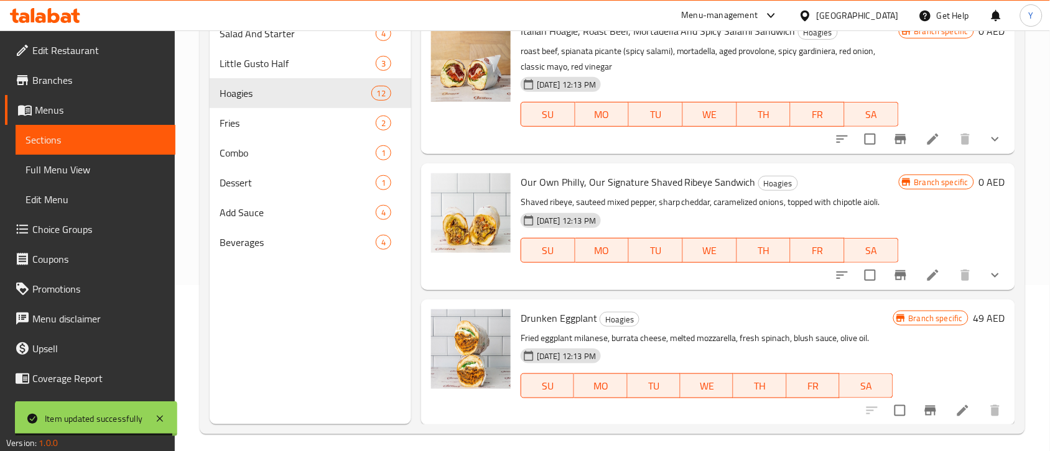
scroll to position [175, 0]
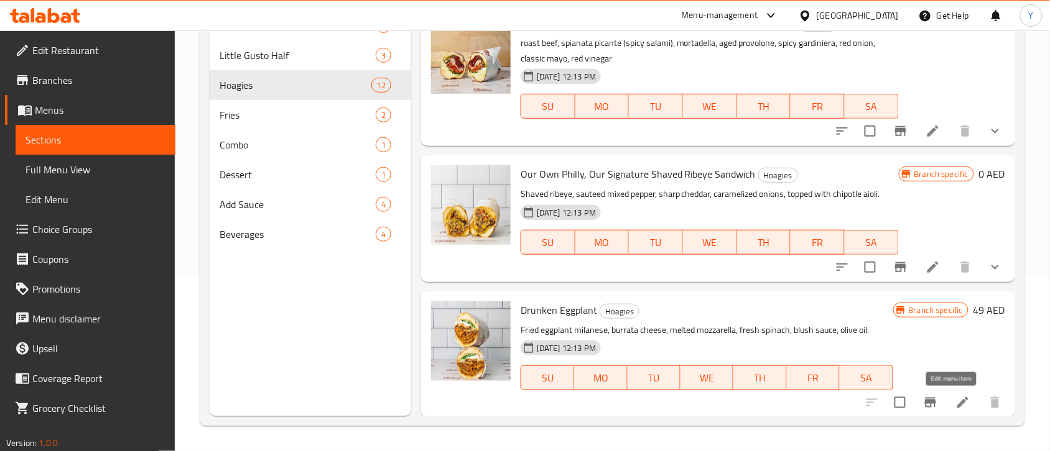
click at [849, 361] on icon at bounding box center [962, 403] width 15 height 15
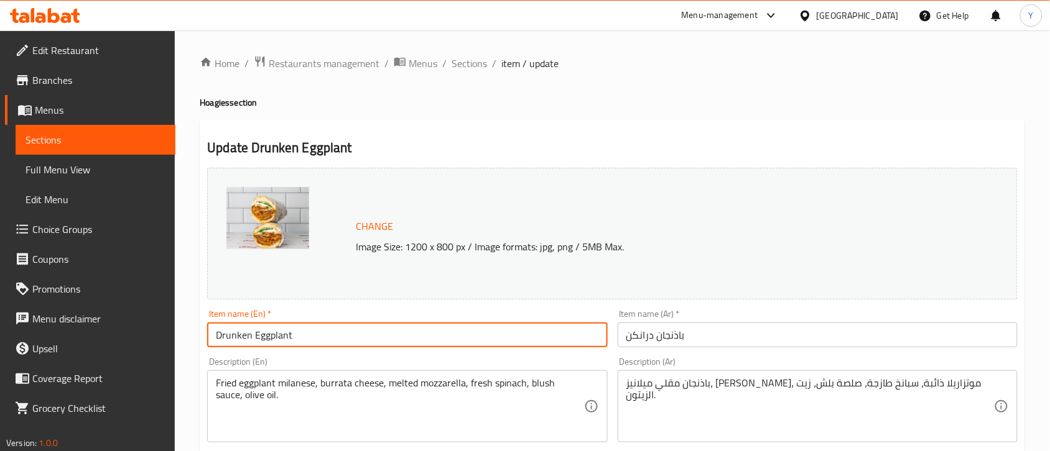
drag, startPoint x: 375, startPoint y: 335, endPoint x: 69, endPoint y: 310, distance: 307.0
paste input "- Crispy Milanese & Burrata Sandwich"
click at [367, 341] on input "Drunken Eggplant - Crispy Milanese & Burrata Sandwich" at bounding box center [407, 335] width 400 height 25
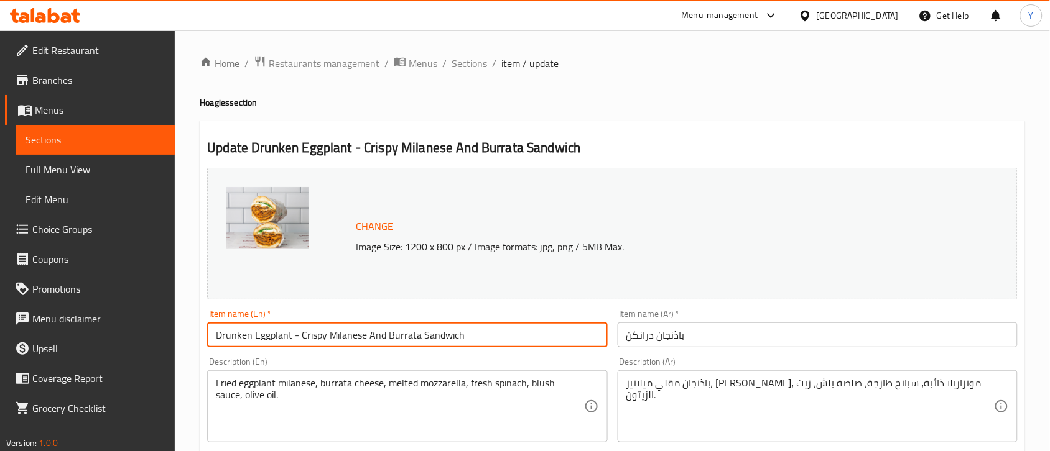
type input "Drunken Eggplant - Crispy Milanese And Burrata Sandwich"
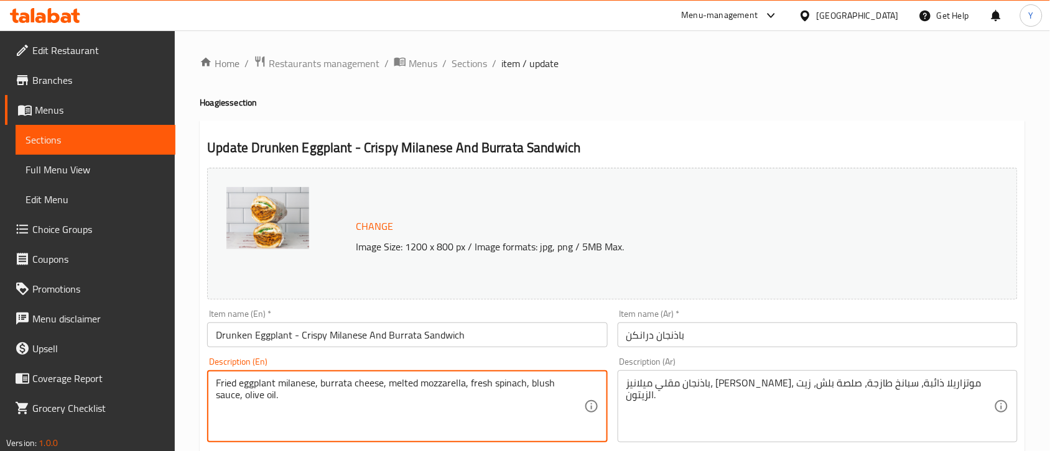
paste textarea "fried eggplant milanese, burrata cheese, melted mozzarella, fresh spinach, blus…"
type textarea "Fried eggplant milanese, burrata cheese, melted mozzarella, fresh spinach, blus…"
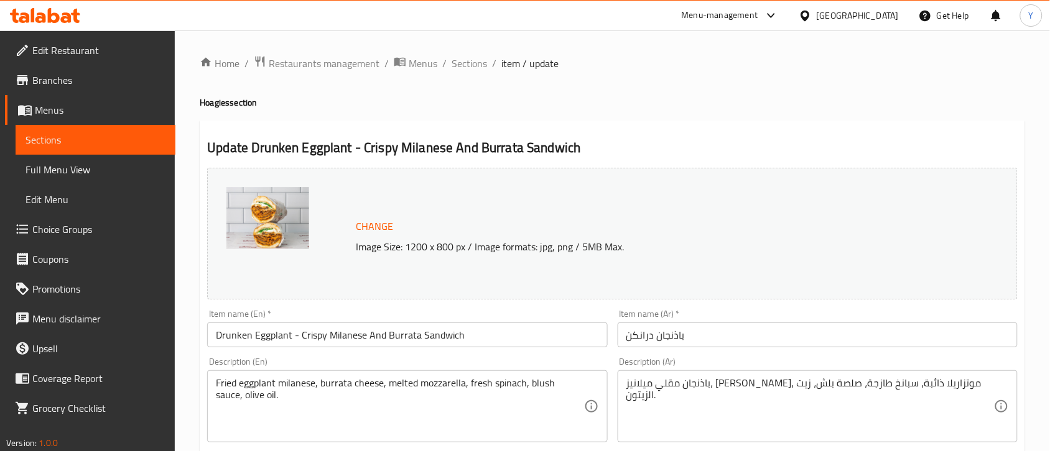
click at [505, 322] on div "Item name (En)   * Drunken Eggplant - Crispy Milanese And Burrata Sandwich Item…" at bounding box center [407, 329] width 400 height 38
click at [499, 336] on input "Drunken Eggplant - Crispy Milanese And Burrata Sandwich" at bounding box center [407, 335] width 400 height 25
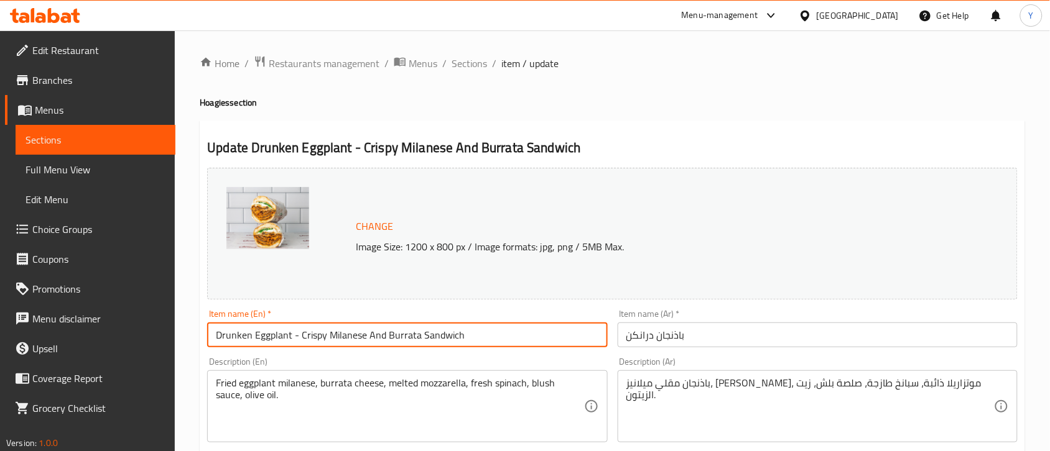
click at [499, 336] on input "Drunken Eggplant - Crispy Milanese And Burrata Sandwich" at bounding box center [407, 335] width 400 height 25
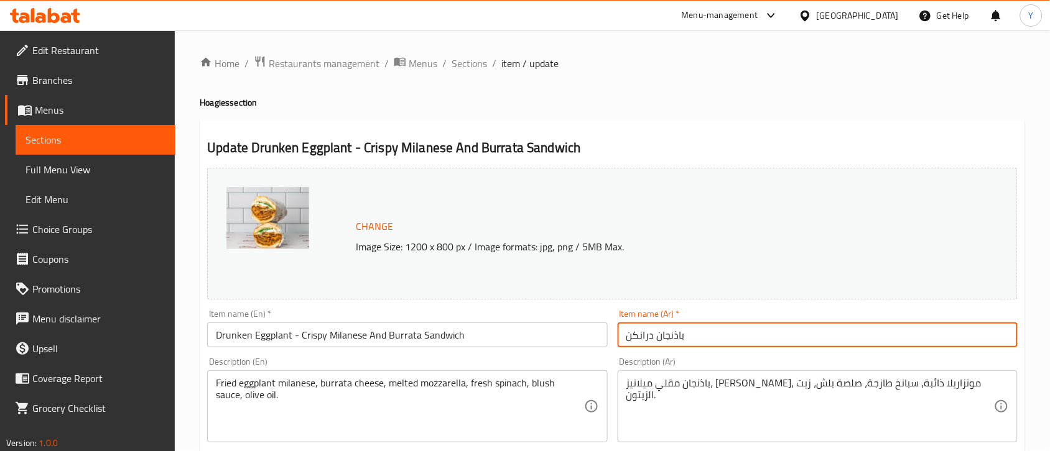
drag, startPoint x: 586, startPoint y: 328, endPoint x: 535, endPoint y: 324, distance: 51.1
click at [535, 324] on div "Change Image Size: 1200 x 800 px / Image formats: jpg, png / 5MB Max. Item name…" at bounding box center [612, 440] width 820 height 554
paste input "اندوتش باذنجان سكران - ميلانو مقرمش مع جبنة بوراتا"
drag, startPoint x: 782, startPoint y: 340, endPoint x: 756, endPoint y: 346, distance: 26.4
click at [756, 346] on input "ساندوتش باذنجان سكران - ميلانو مقرمش مع جبنة بوراتا" at bounding box center [818, 335] width 400 height 25
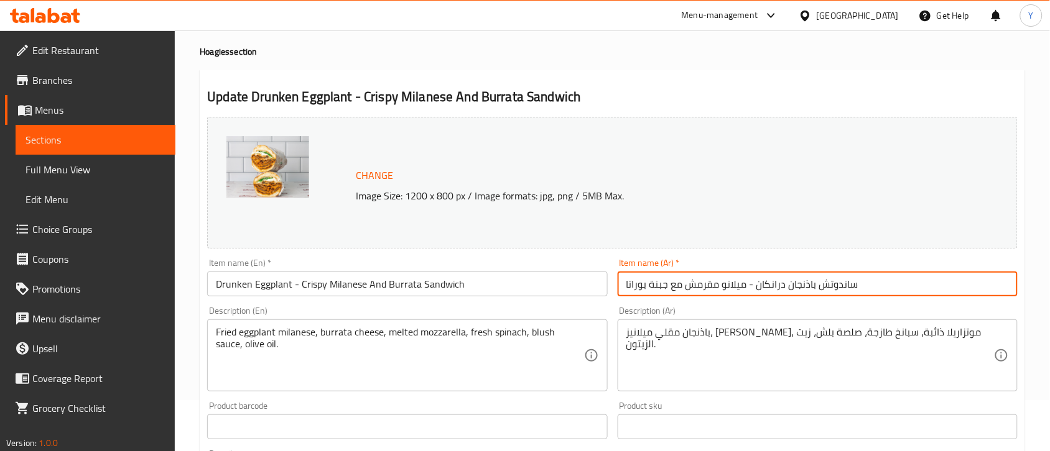
scroll to position [155, 0]
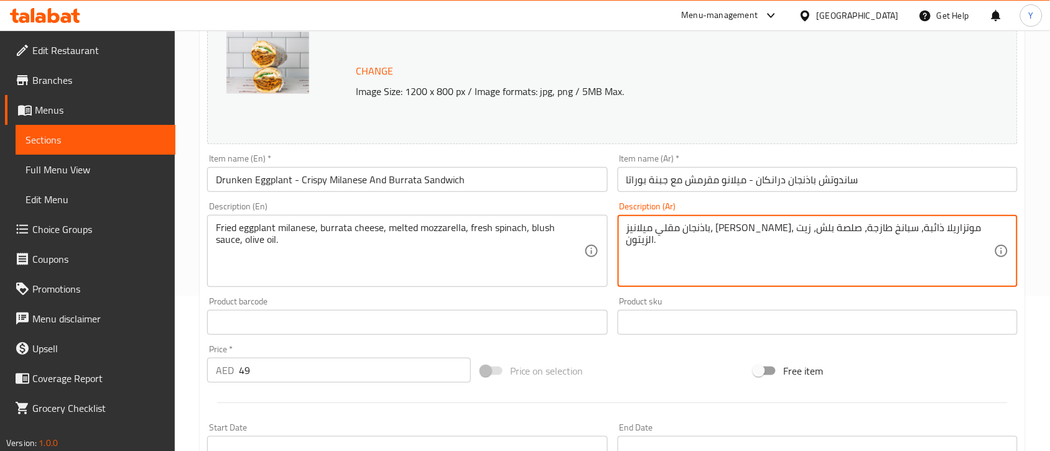
click at [849, 225] on textarea "باذنجان مقلي ميلانيز، [PERSON_NAME]، موتزاريلا ذائبة، سبانخ طازجة، صلصة بلش، زي…" at bounding box center [810, 251] width 368 height 59
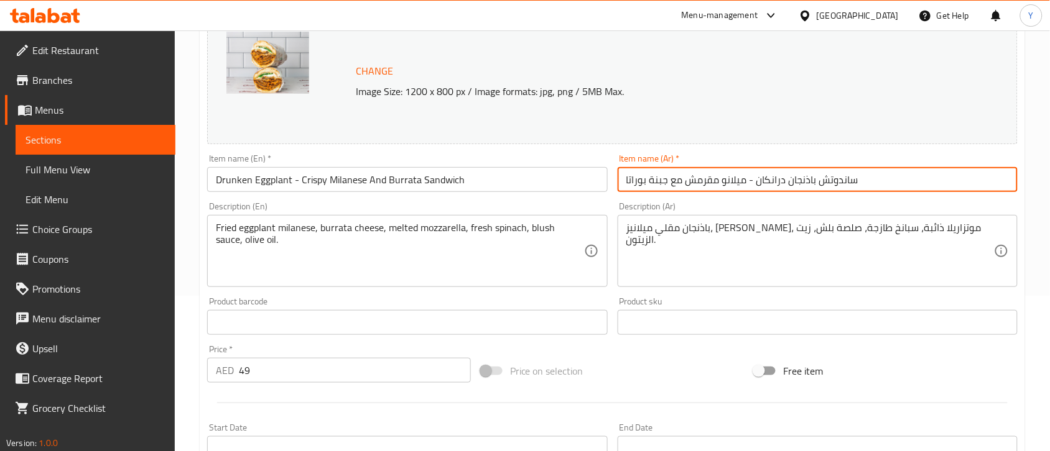
click at [735, 187] on input "ساندوتش باذنجان درانكان - ميلانو مقرمش مع جبنة بوراتا" at bounding box center [818, 179] width 400 height 25
paste input "ز"
type input "ساندوتش باذنجان درانكان - ميلانيز مقرمش مع جبنة بوراتا"
click at [713, 213] on div "Description (Ar) باذنجان مقلي ميلانيز، [PERSON_NAME]، موتزاريلا ذائبة، سبانخ طا…" at bounding box center [818, 244] width 400 height 85
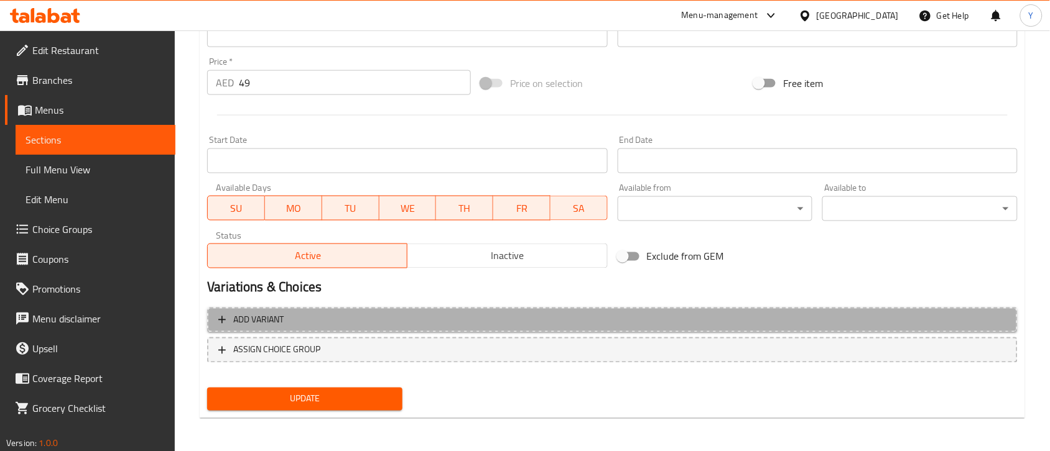
click at [548, 318] on span "Add variant" at bounding box center [612, 321] width 788 height 16
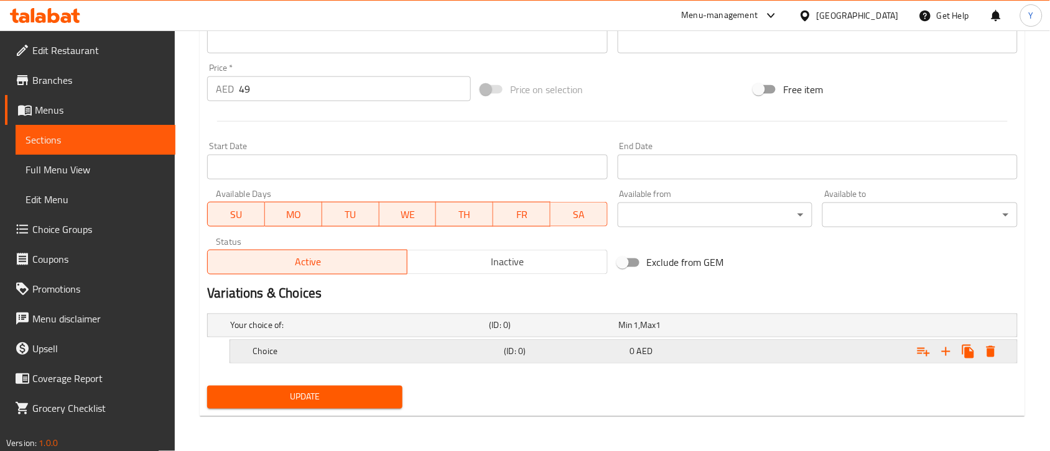
click at [775, 350] on div "Expand" at bounding box center [878, 351] width 251 height 27
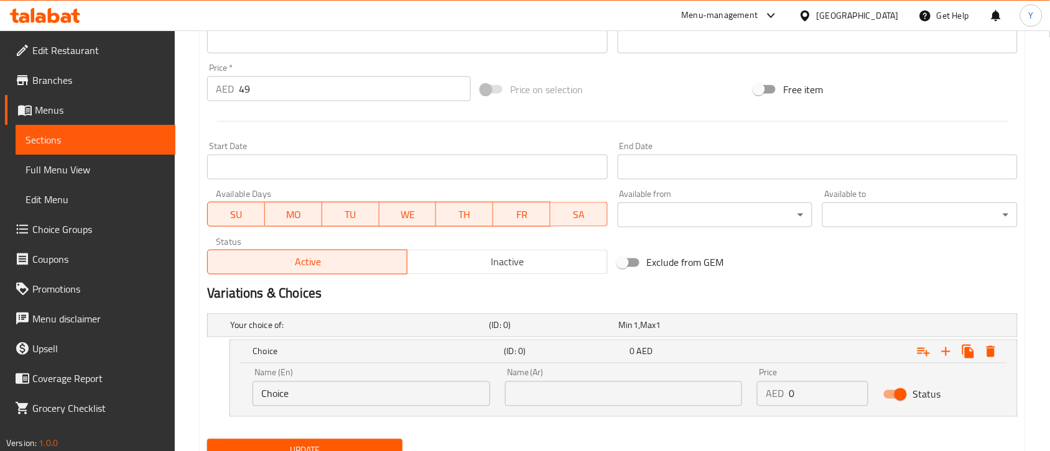
drag, startPoint x: 728, startPoint y: 398, endPoint x: 720, endPoint y: 395, distance: 8.1
click at [721, 361] on div "Name (En) Choice Name (En) Name (Ar) Name (Ar) Price AED 0 Price Status" at bounding box center [623, 387] width 757 height 53
type input "49"
click at [371, 361] on input "Choice" at bounding box center [371, 394] width 238 height 25
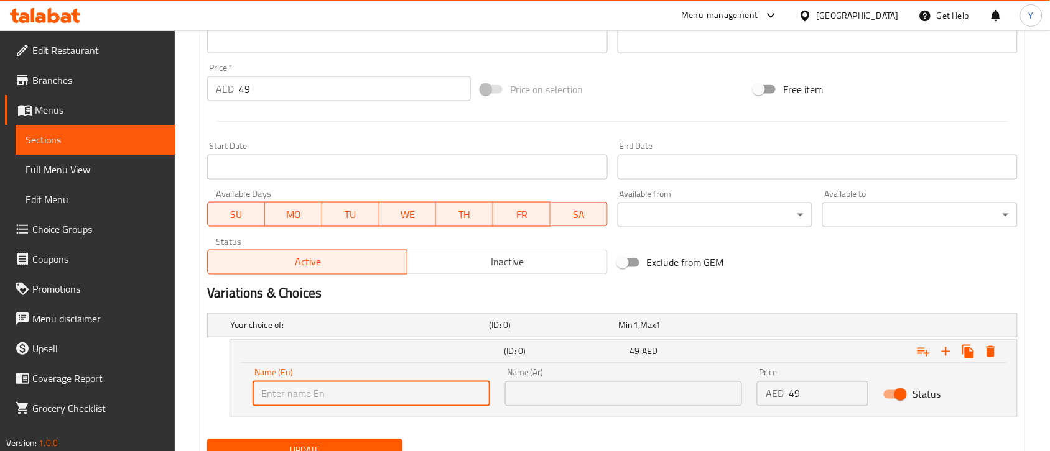
click at [371, 361] on input "text" at bounding box center [371, 394] width 238 height 25
type input "Full"
drag, startPoint x: 575, startPoint y: 403, endPoint x: 583, endPoint y: 383, distance: 21.5
click at [575, 361] on input "text" at bounding box center [624, 394] width 238 height 25
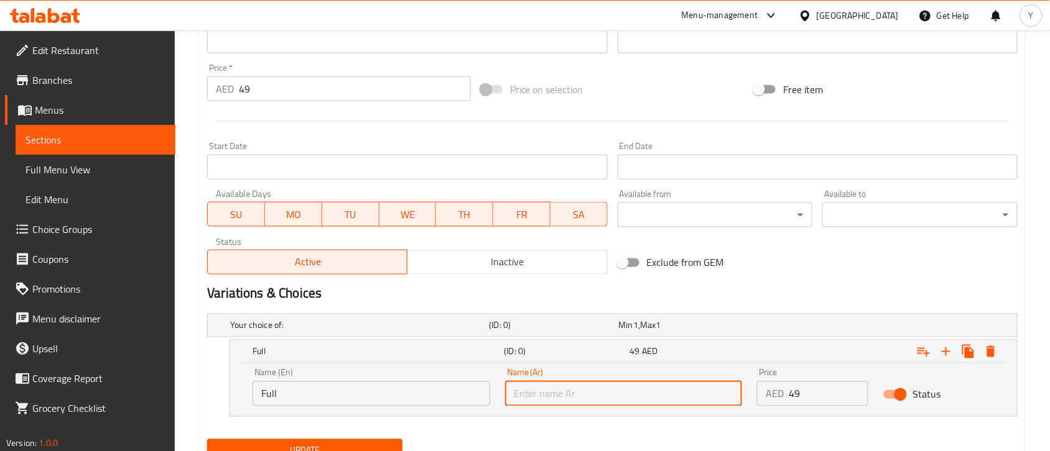
type input "كامل"
click at [784, 281] on div "Variations & Choices" at bounding box center [612, 294] width 820 height 29
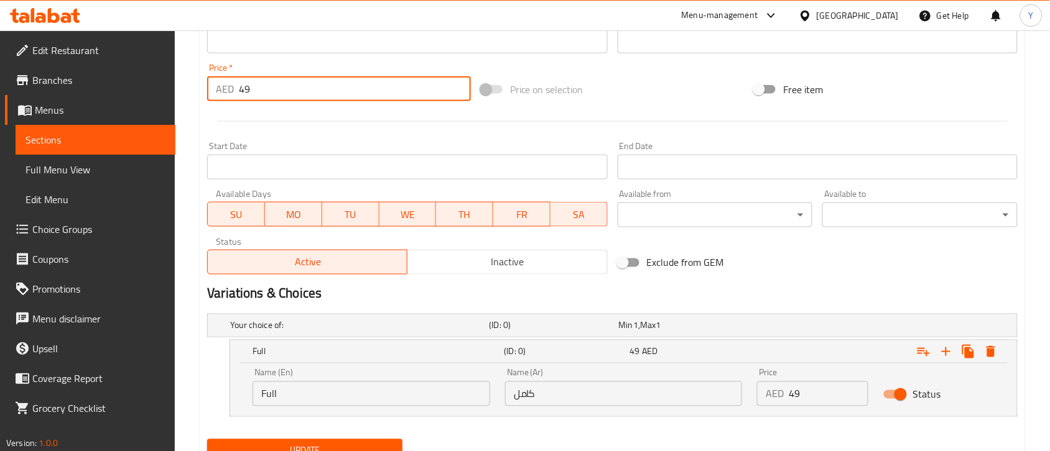
drag, startPoint x: 313, startPoint y: 97, endPoint x: 185, endPoint y: 115, distance: 128.8
click at [185, 115] on div "Home / Restaurants management / Menus / Sections / item / update Hoagies sectio…" at bounding box center [612, 49] width 875 height 912
type input "0"
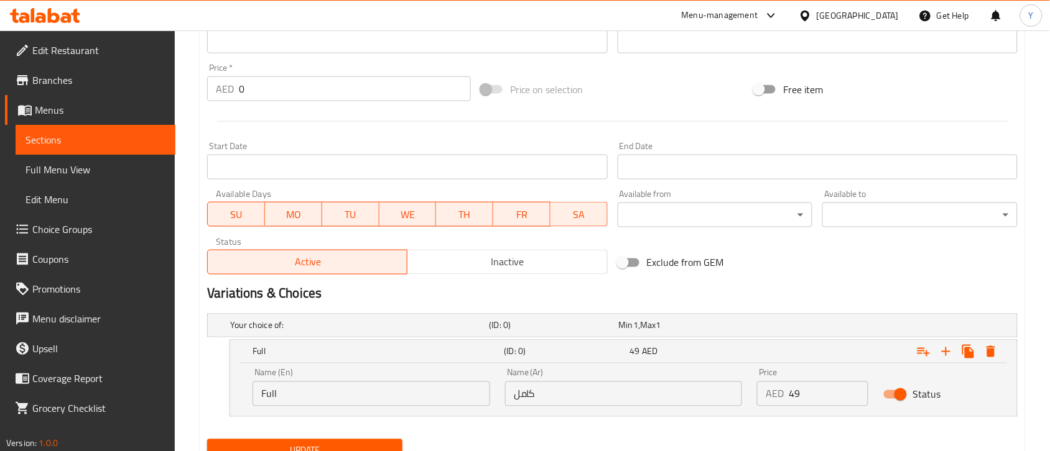
click at [450, 148] on div "Start Date Start Date" at bounding box center [407, 161] width 400 height 38
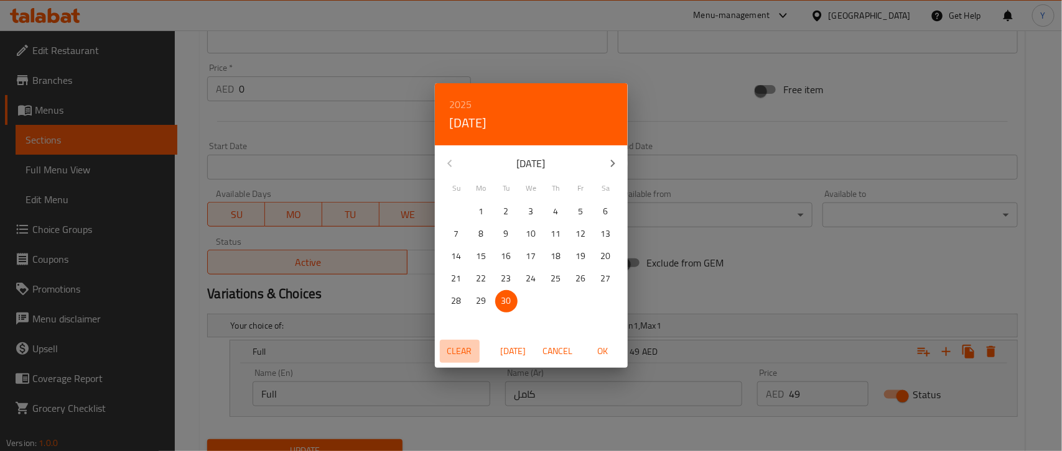
click at [462, 359] on span "Clear" at bounding box center [460, 352] width 30 height 16
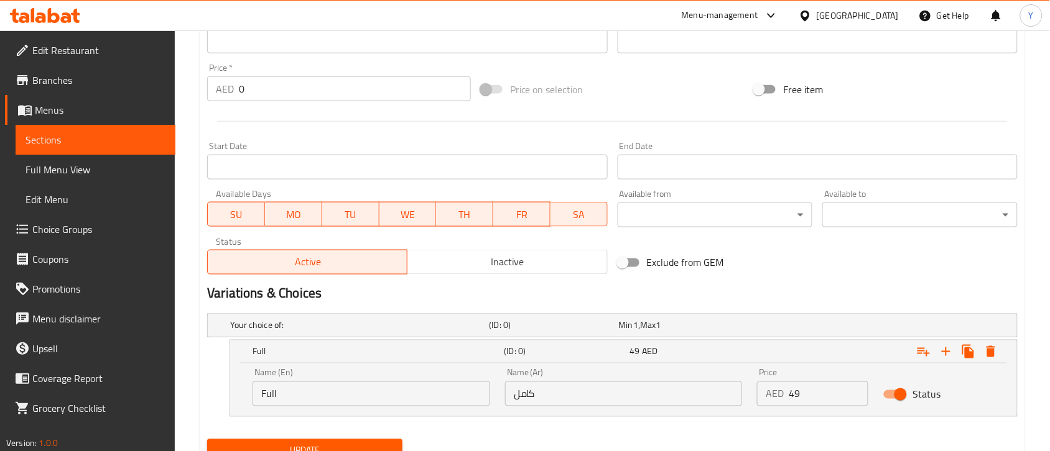
click at [335, 142] on div "Start Date Start Date" at bounding box center [407, 161] width 400 height 38
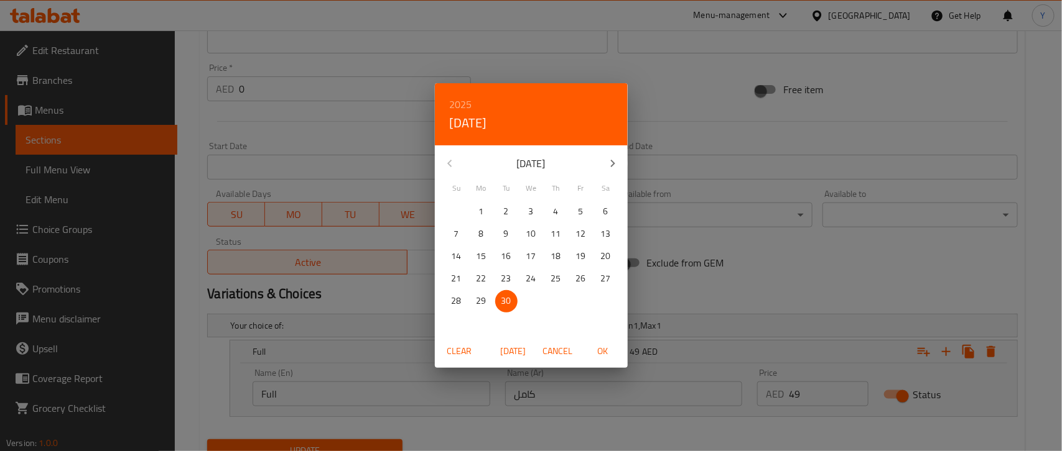
click at [459, 359] on span "Clear" at bounding box center [460, 352] width 30 height 16
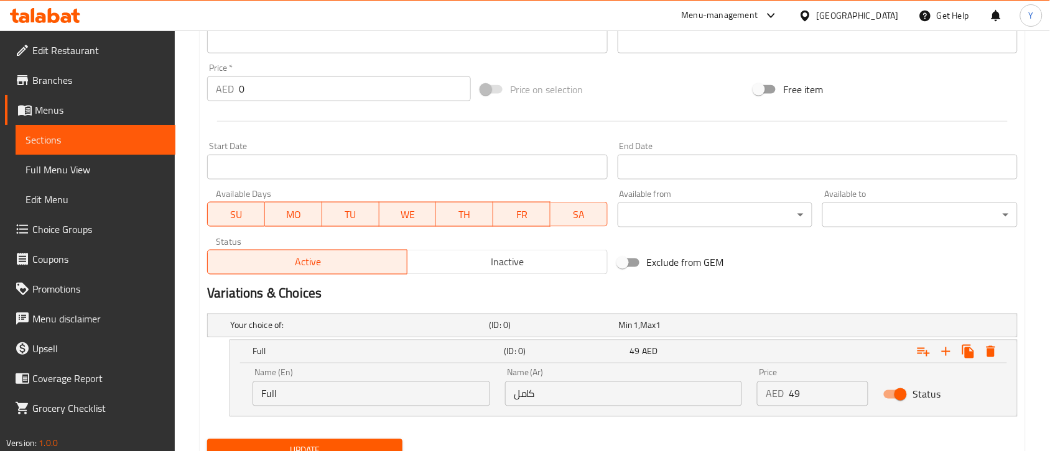
click at [806, 252] on div "Exclude from GEM" at bounding box center [750, 263] width 274 height 34
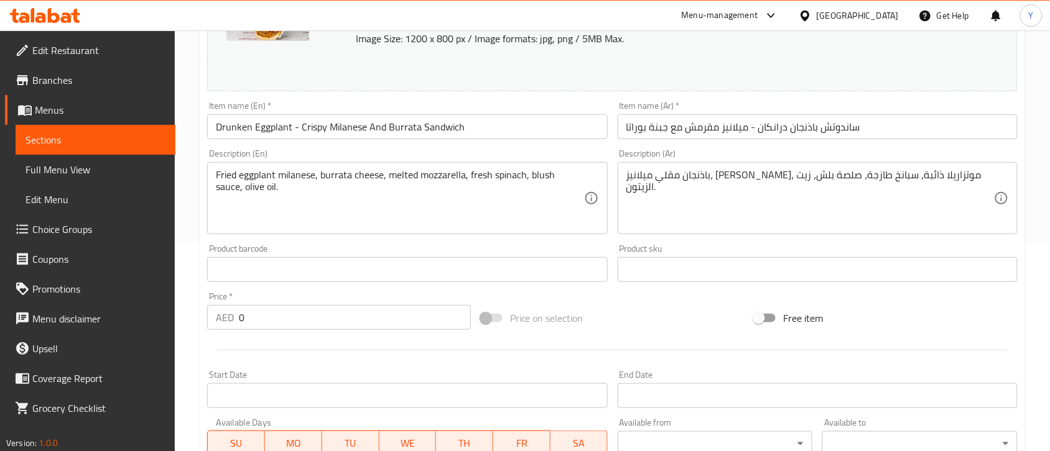
scroll to position [49, 0]
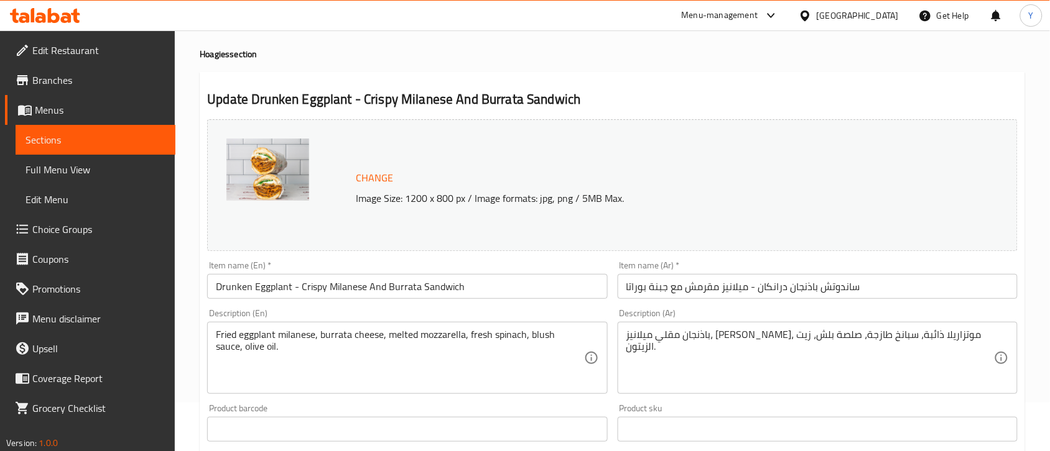
click at [509, 283] on input "Drunken Eggplant - Crispy Milanese And Burrata Sandwich" at bounding box center [407, 286] width 400 height 25
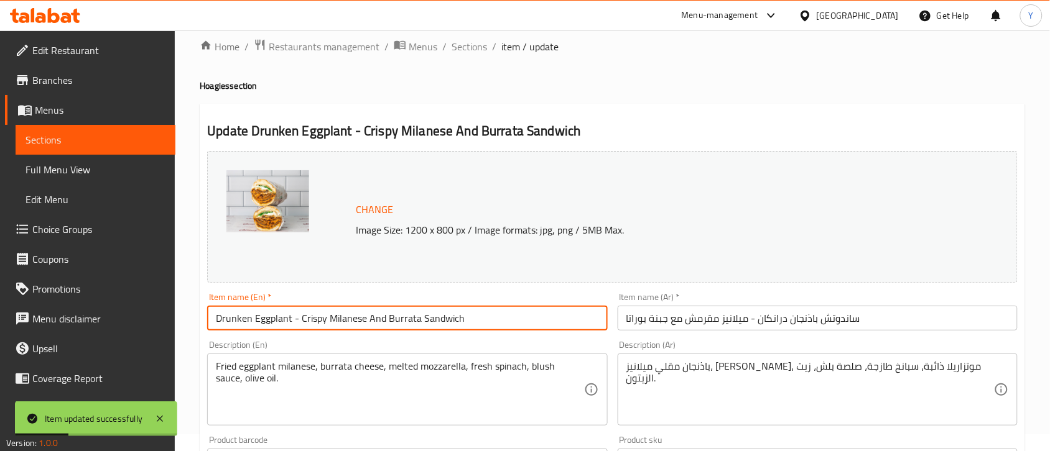
scroll to position [0, 0]
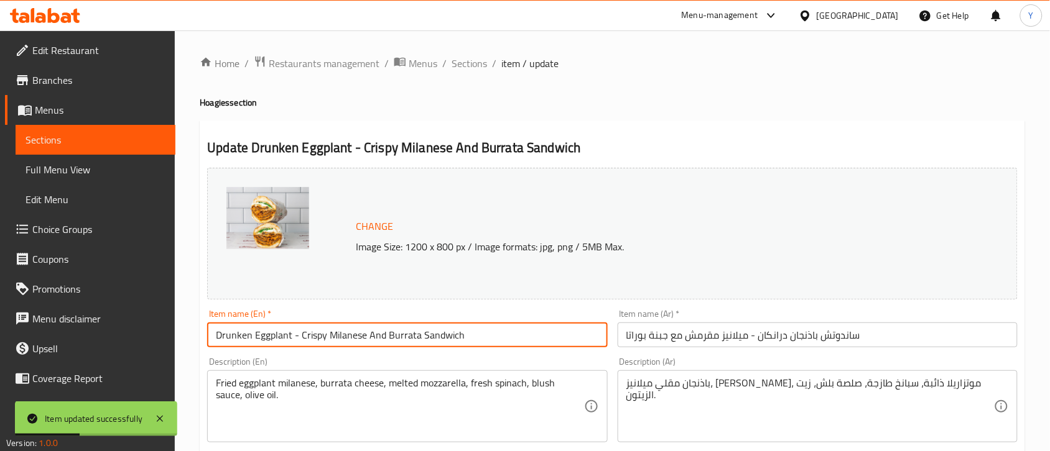
click at [443, 70] on li "/" at bounding box center [444, 63] width 4 height 15
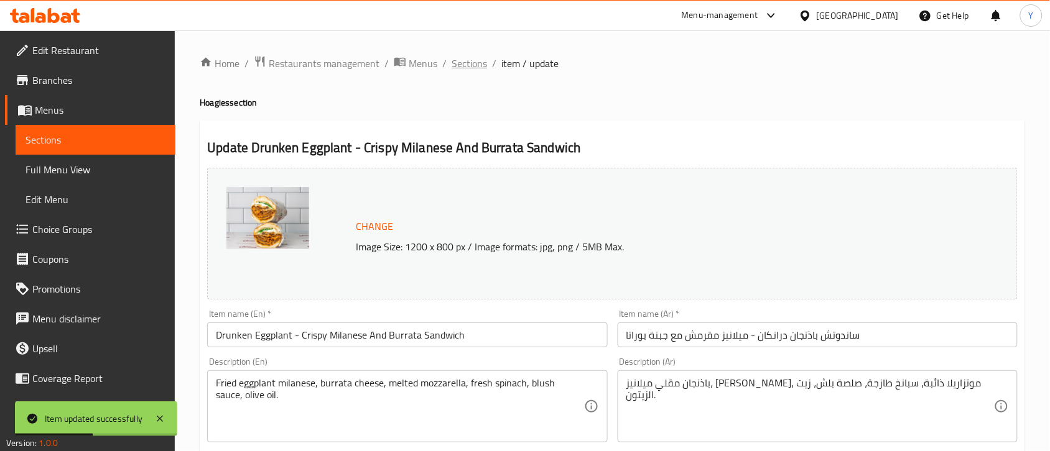
click at [452, 56] on span "Sections" at bounding box center [468, 63] width 35 height 15
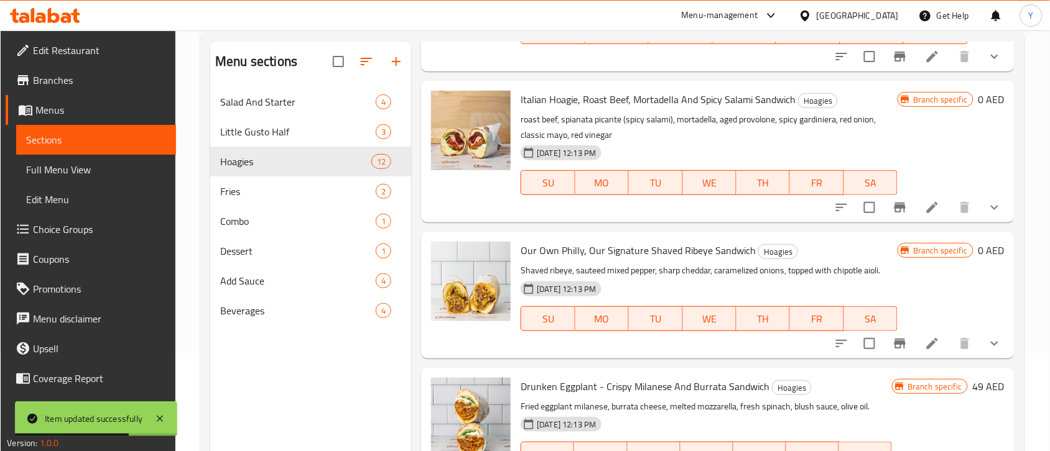
scroll to position [175, 0]
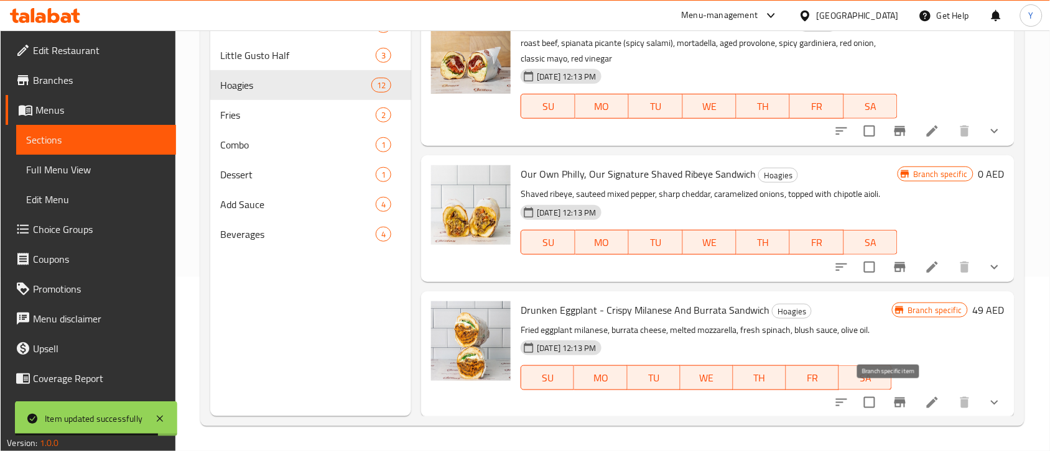
click at [849, 361] on icon "Branch-specific-item" at bounding box center [899, 403] width 15 height 15
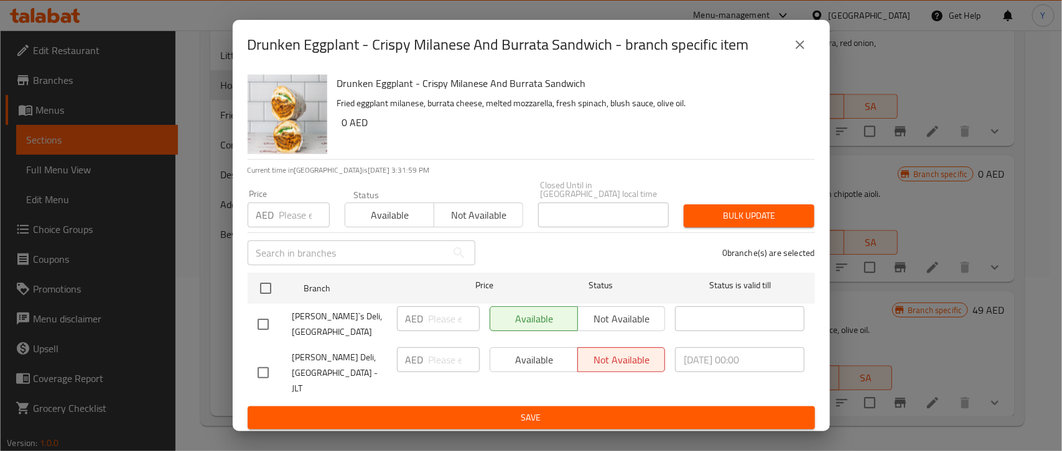
click at [269, 300] on input "checkbox" at bounding box center [265, 288] width 26 height 26
checkbox input "true"
click at [300, 226] on input "number" at bounding box center [304, 215] width 50 height 25
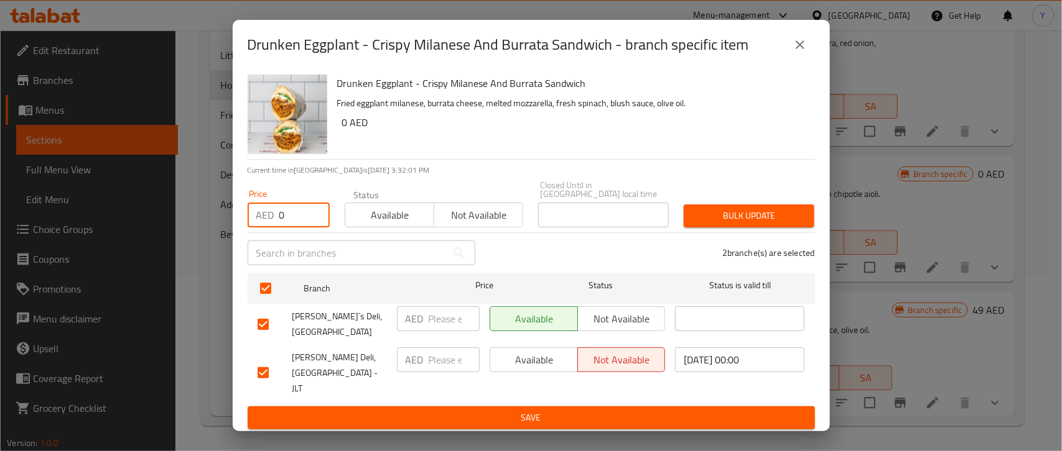
type input "0"
click at [764, 216] on span "Bulk update" at bounding box center [748, 216] width 111 height 16
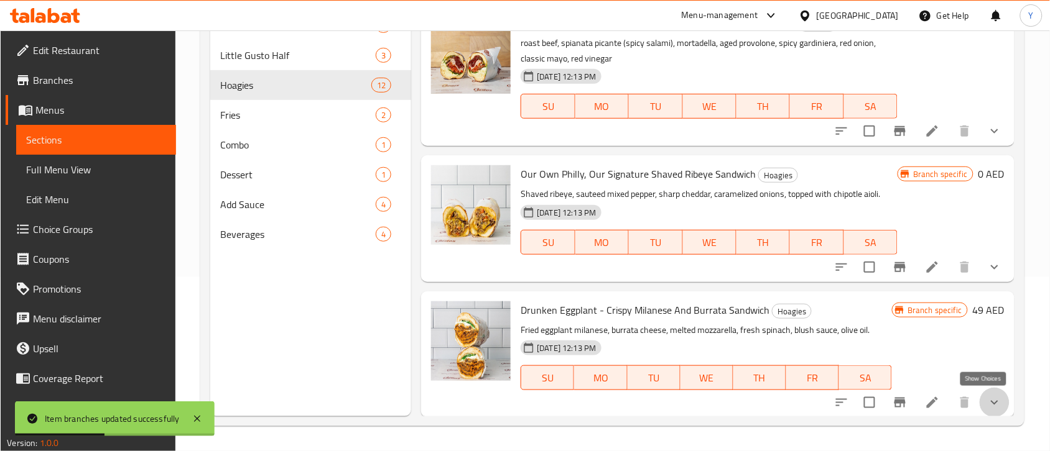
click at [849, 361] on icon "show more" at bounding box center [994, 403] width 15 height 15
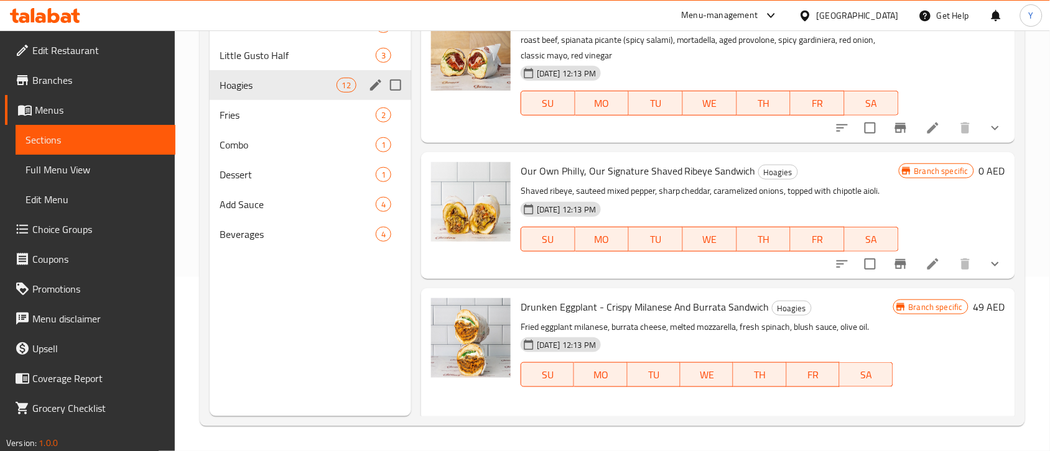
scroll to position [1177, 0]
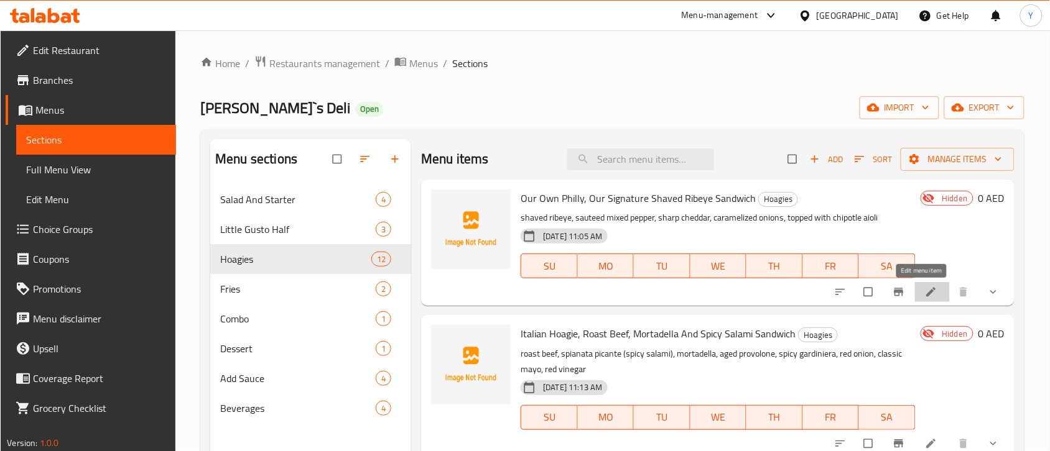
click at [925, 290] on icon at bounding box center [931, 292] width 12 height 12
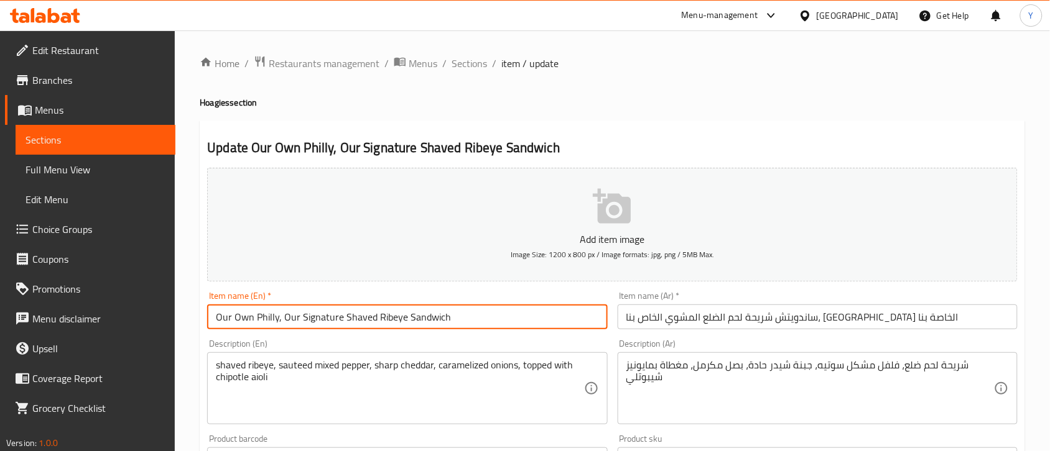
drag, startPoint x: 474, startPoint y: 316, endPoint x: 78, endPoint y: 291, distance: 396.9
click at [78, 291] on div "Edit Restaurant Branches Menus Sections Full Menu View Edit Menu Choice Groups …" at bounding box center [525, 450] width 1050 height 840
paste input "Spicy Tuna - Calabrian Chili And Honey Mustard Hoagie"
type input "Spicy Tuna - Calabrian Chili And Honey Mustard Hoagie"
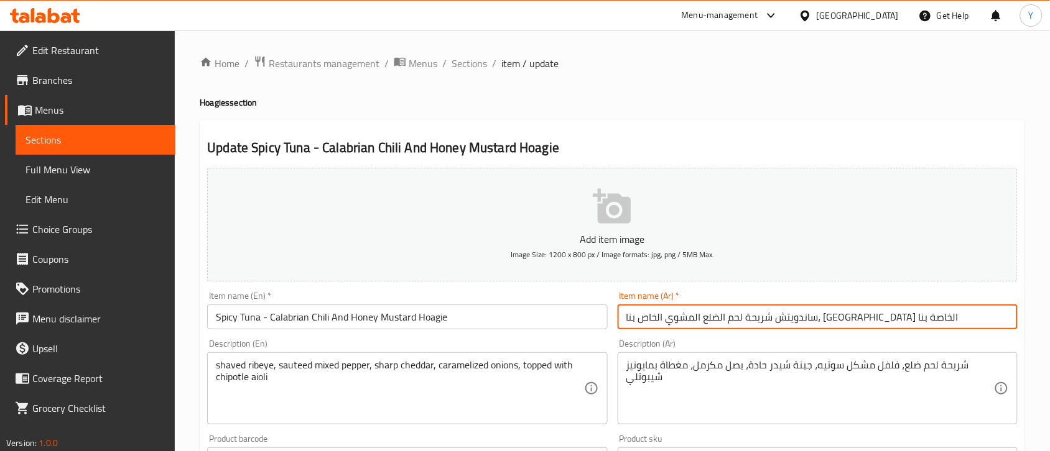
drag, startPoint x: 570, startPoint y: 280, endPoint x: 396, endPoint y: 259, distance: 175.3
click at [396, 259] on div "Add item image Image Size: 1200 x 800 px / Image formats: jpg, png / 5MB Max. I…" at bounding box center [612, 431] width 820 height 536
paste input "ونة حارة - هوجي كالابريا تشيلي مع خردل العسل"
type input "تونة حارة - هوجي كالابريا تشيلي مع خردل العسل"
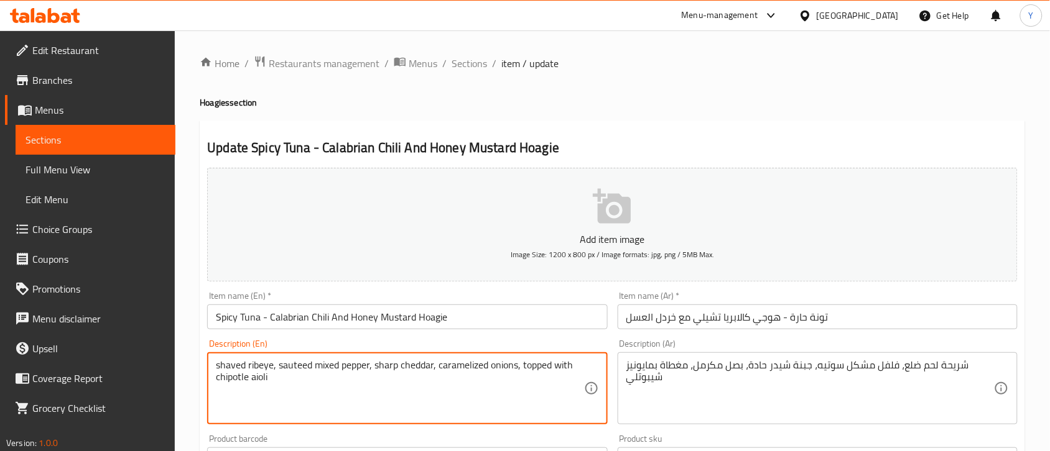
click at [356, 405] on textarea "shaved ribeye, sauteed mixed pepper, sharp cheddar, caramelized onions, topped …" at bounding box center [400, 388] width 368 height 59
paste textarea "fresh [PERSON_NAME]-parmesan roll, housemade tuna mix with calabrian chili past…"
type textarea "fresh [PERSON_NAME]-parmesan roll, housemade tuna mix with calabrian chili past…"
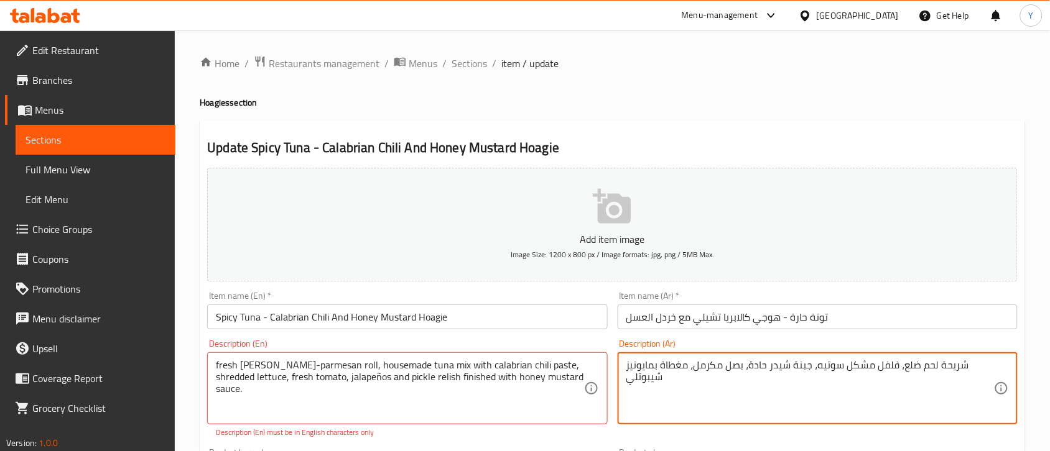
click at [726, 394] on textarea "شريحة لحم ضلع، فلفل مشكل سوتيه، جبنة شيدر حادة، بصل مكرمل، مغطاة بمايونيز شيبوت…" at bounding box center [810, 388] width 368 height 59
paste textarea "لفائف الروزماري والبارميزان الطازجة، مزيج التونة محلي الصنع مع معجون الفلفل الح…"
drag, startPoint x: 942, startPoint y: 366, endPoint x: 968, endPoint y: 363, distance: 25.7
click at [968, 363] on textarea "لفائف الروزماري والبارميزان الطازجة، مزيج التونة محلي الصنع مع معجون الفلفل الح…" at bounding box center [810, 388] width 368 height 59
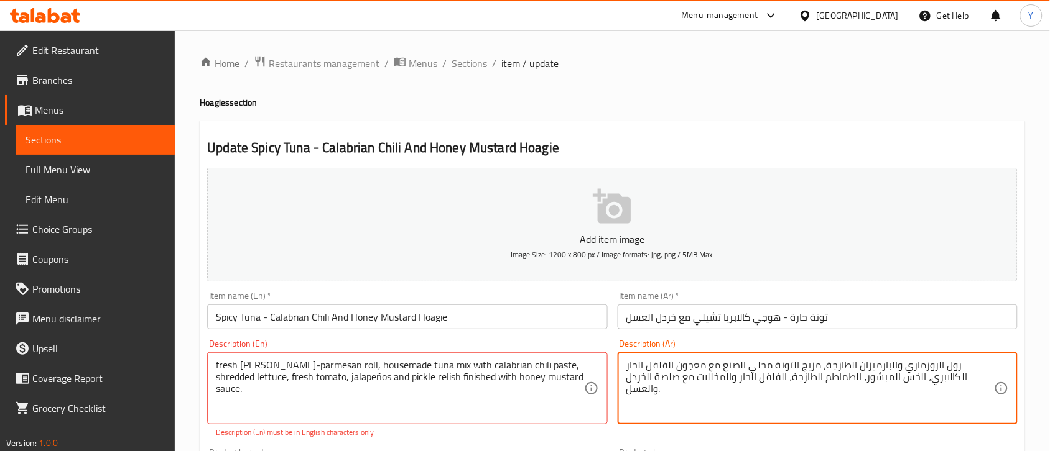
type textarea "رول الروزماري والبارميزان الطازجة، مزيج التونة محلي الصنع مع معجون الفلفل الحار…"
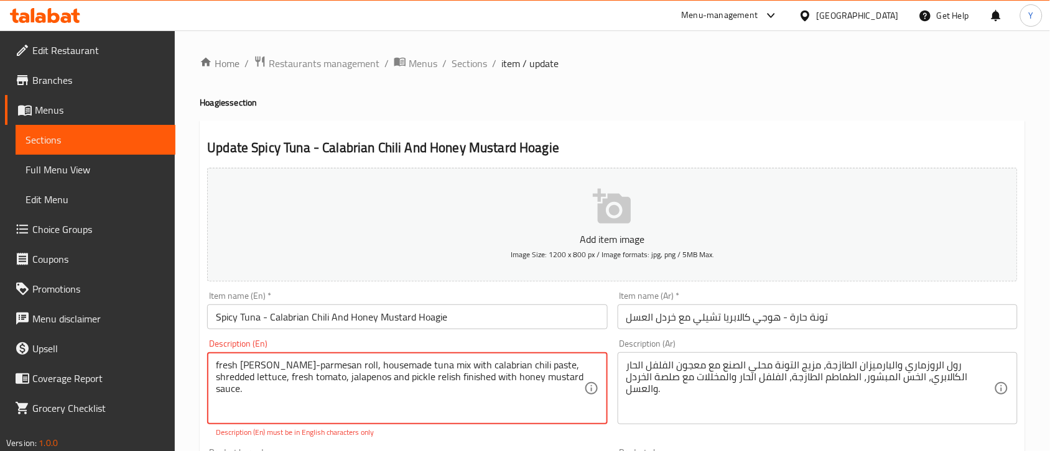
type textarea "fresh [PERSON_NAME]-parmesan roll, housemade tuna mix with calabrian chili past…"
click at [424, 440] on div "Add item image Image Size: 1200 x 800 px / Image formats: jpg, png / 5MB Max. I…" at bounding box center [612, 438] width 820 height 550
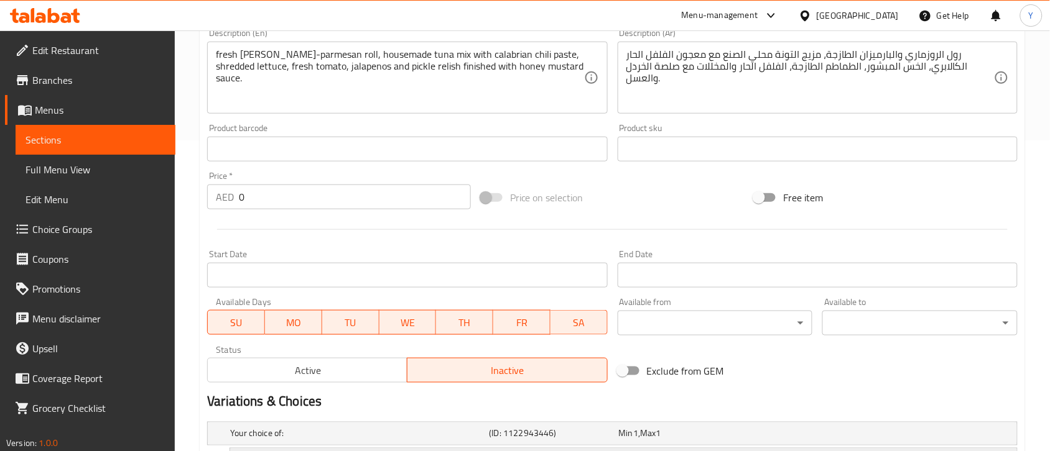
scroll to position [419, 0]
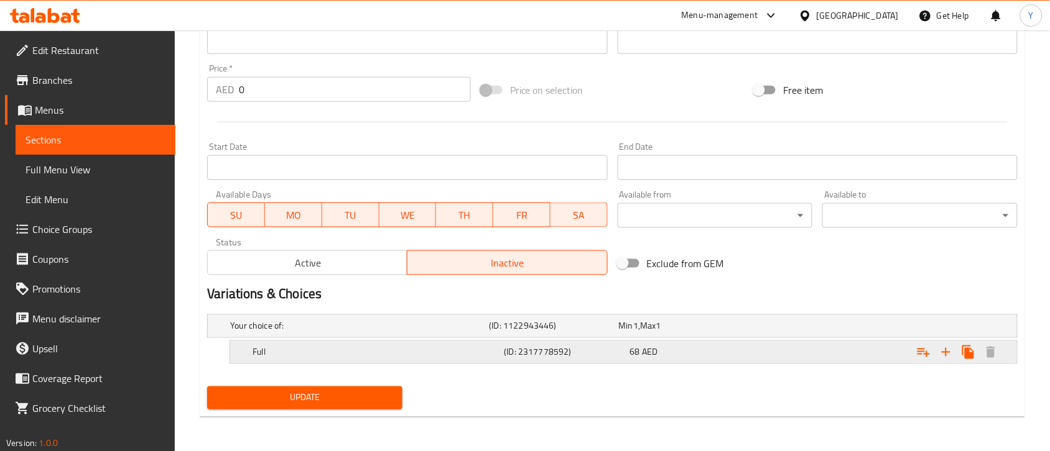
click at [763, 352] on div "Expand" at bounding box center [878, 352] width 251 height 27
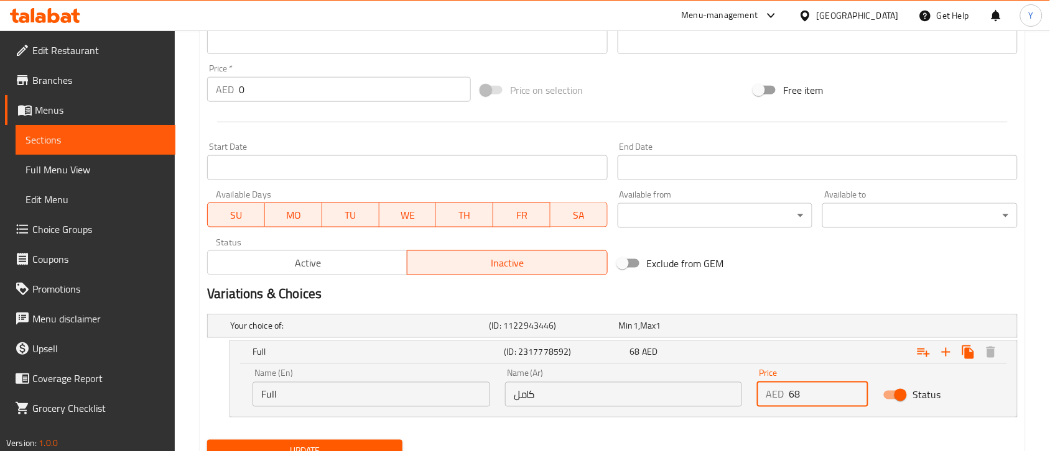
drag, startPoint x: 795, startPoint y: 399, endPoint x: 785, endPoint y: 403, distance: 10.0
click at [785, 403] on div "AED 68 Price" at bounding box center [812, 394] width 111 height 25
type input "58"
click at [701, 421] on nav at bounding box center [612, 425] width 810 height 10
click at [296, 243] on div "Active Inactive" at bounding box center [407, 256] width 400 height 37
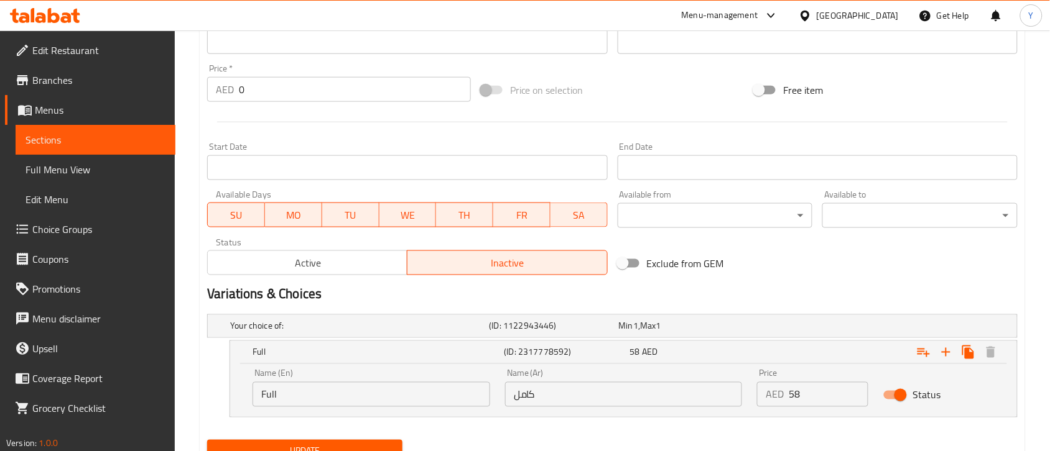
click at [292, 250] on div "Active Inactive" at bounding box center [407, 256] width 400 height 37
click at [296, 271] on span "Active" at bounding box center [308, 263] width 190 height 18
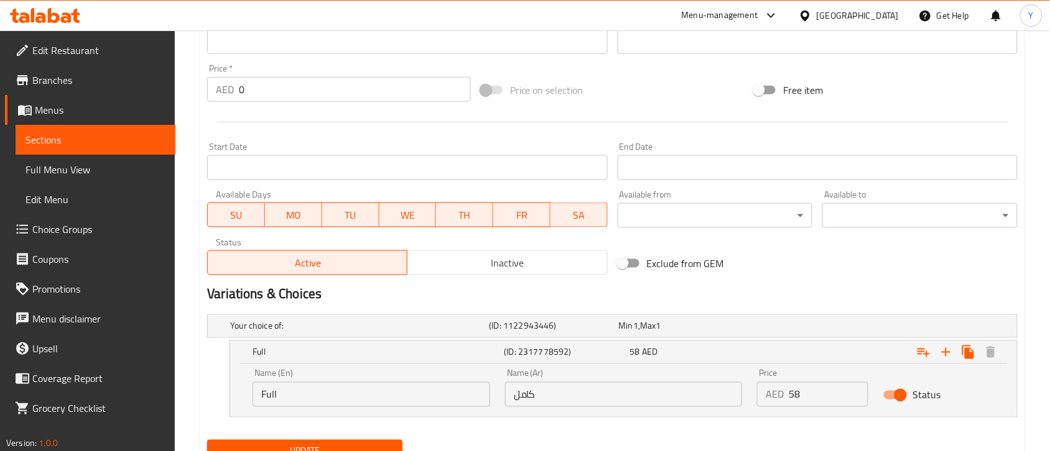
click at [599, 289] on h2 "Variations & Choices" at bounding box center [612, 294] width 810 height 19
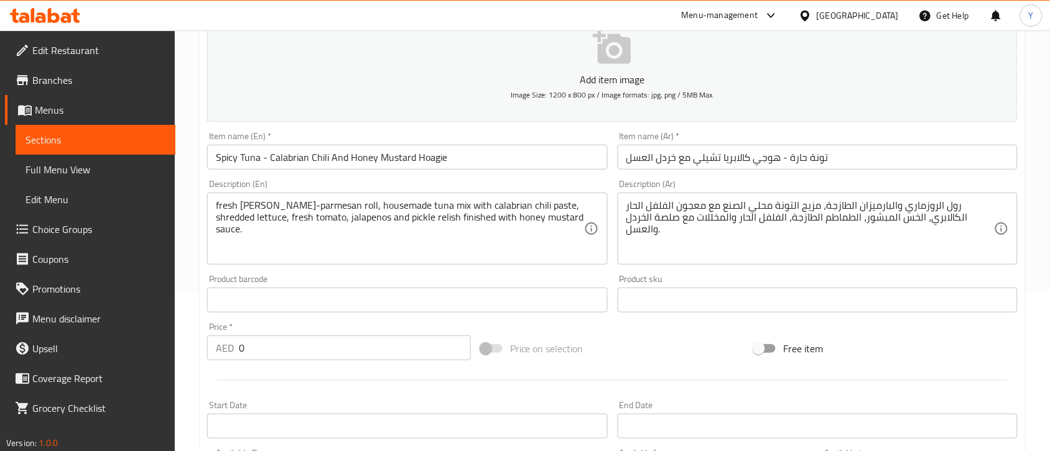
scroll to position [30, 0]
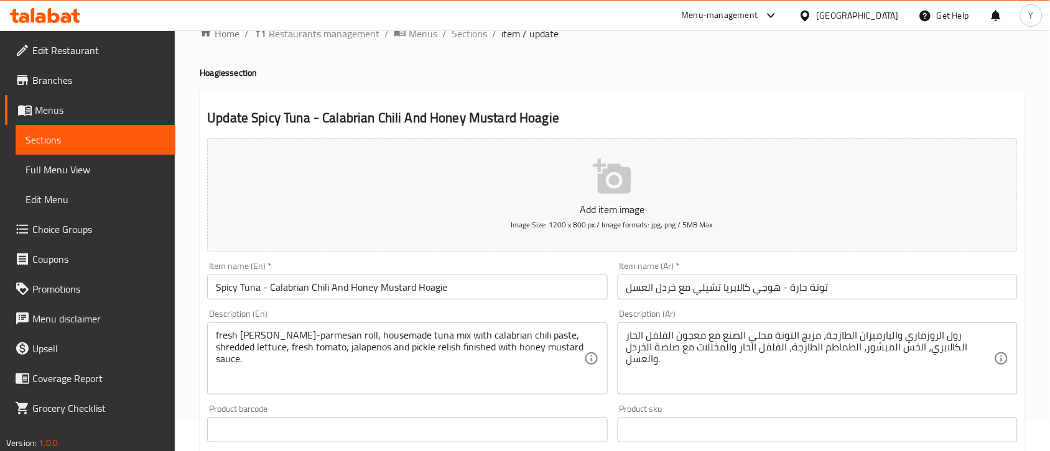
click at [471, 284] on input "Spicy Tuna - Calabrian Chili And Honey Mustard Hoagie" at bounding box center [407, 287] width 400 height 25
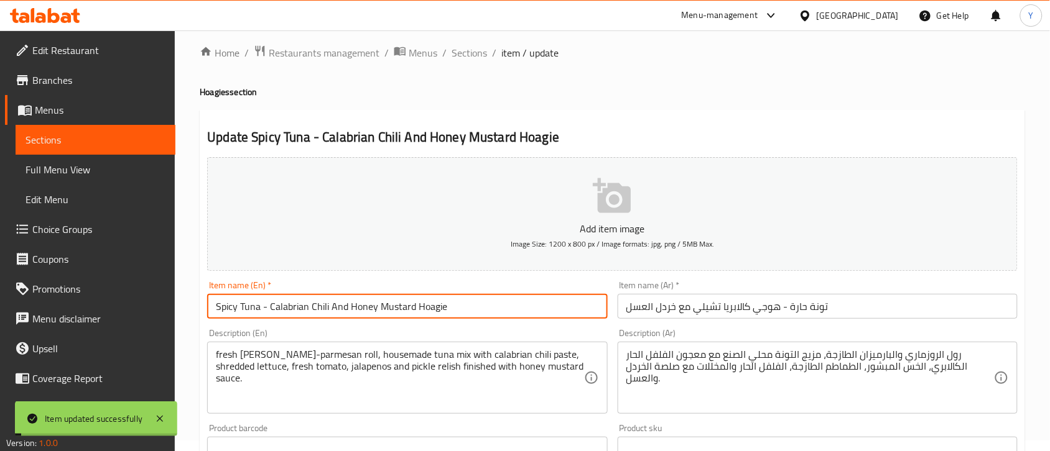
scroll to position [0, 0]
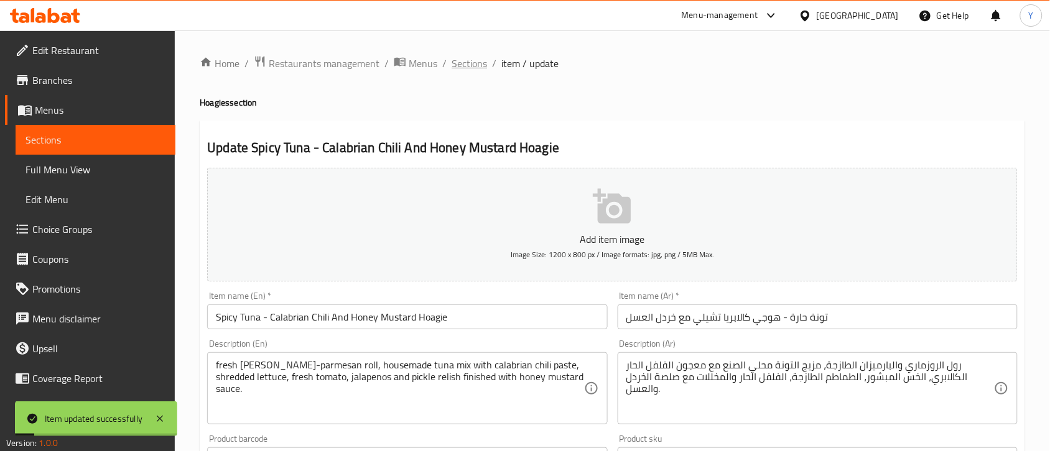
click at [464, 63] on span "Sections" at bounding box center [468, 63] width 35 height 15
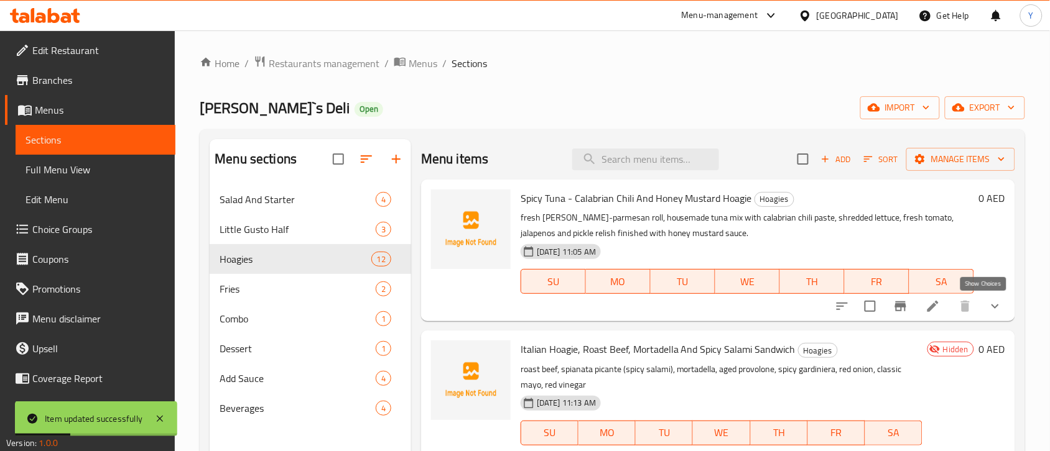
click at [988, 308] on icon "show more" at bounding box center [995, 306] width 15 height 15
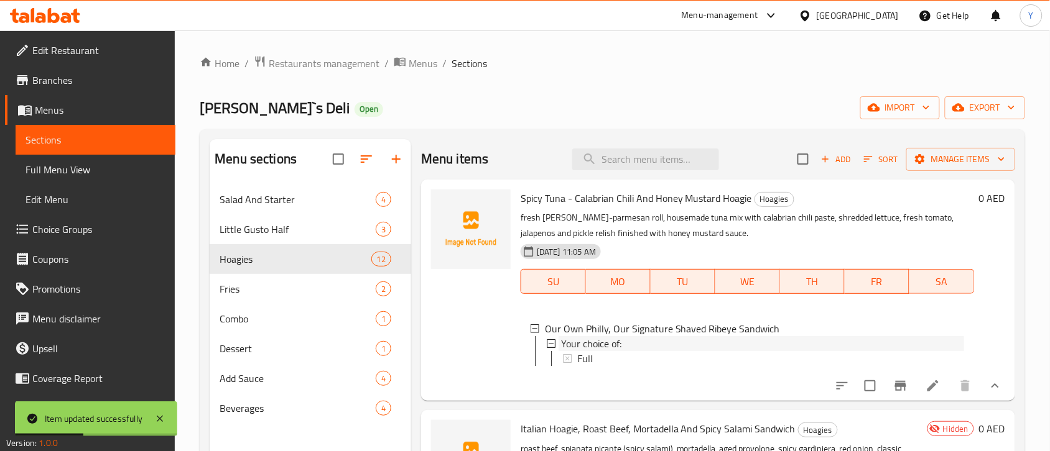
click at [706, 350] on div "Your choice of:" at bounding box center [762, 343] width 403 height 15
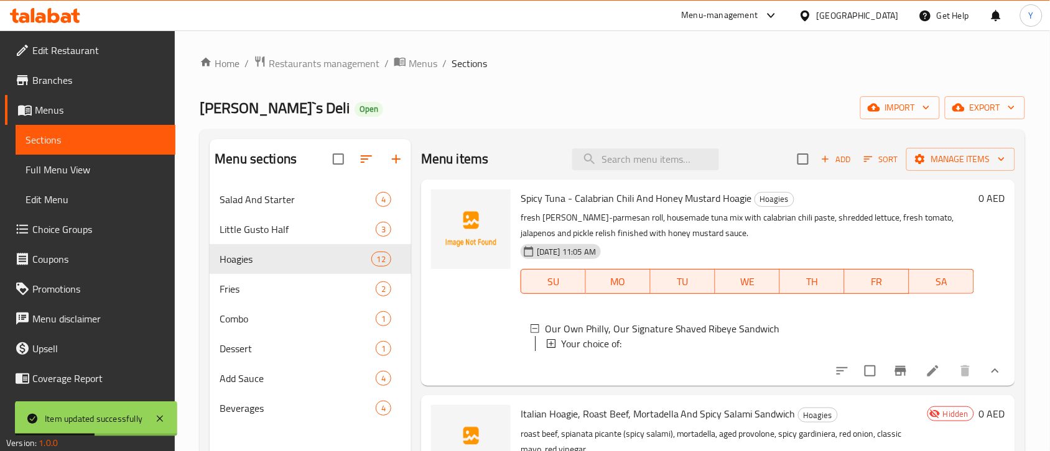
click at [704, 350] on div "Your choice of:" at bounding box center [762, 343] width 403 height 15
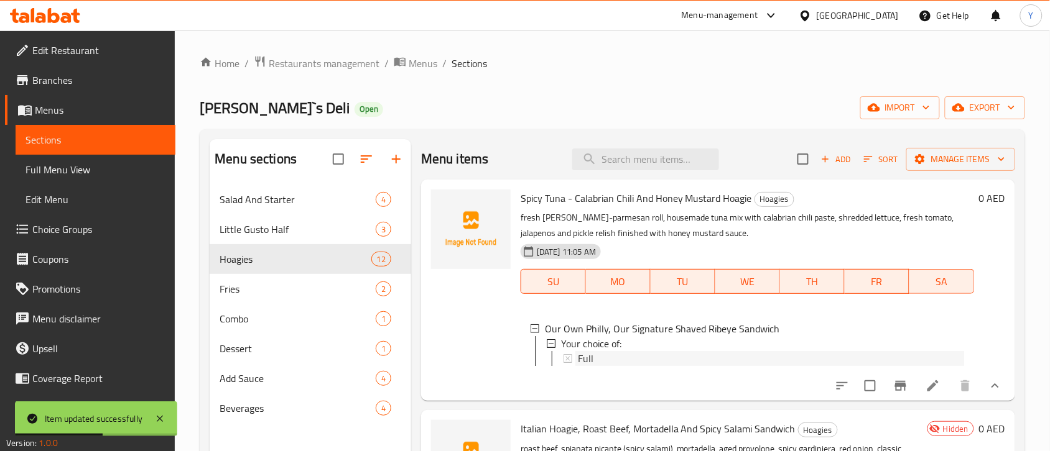
click at [689, 356] on div "Full" at bounding box center [771, 358] width 387 height 15
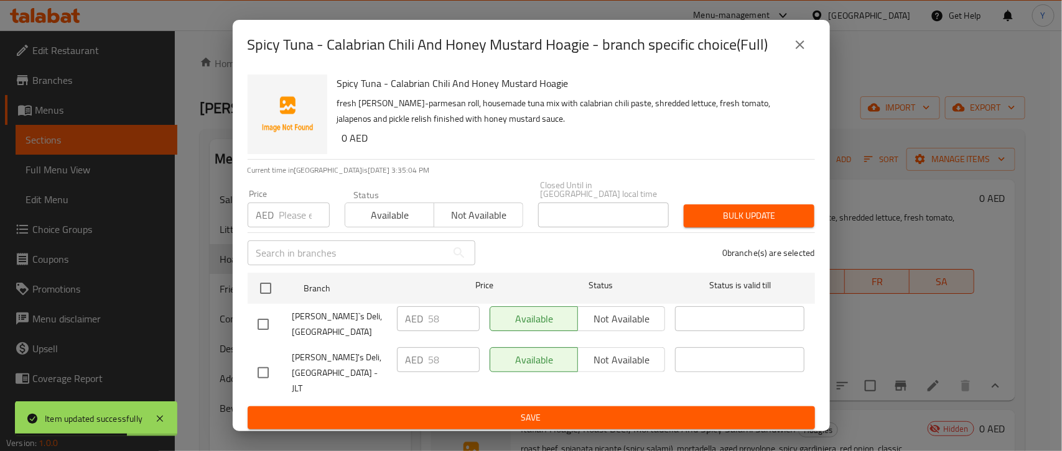
click at [797, 59] on button "close" at bounding box center [800, 45] width 30 height 30
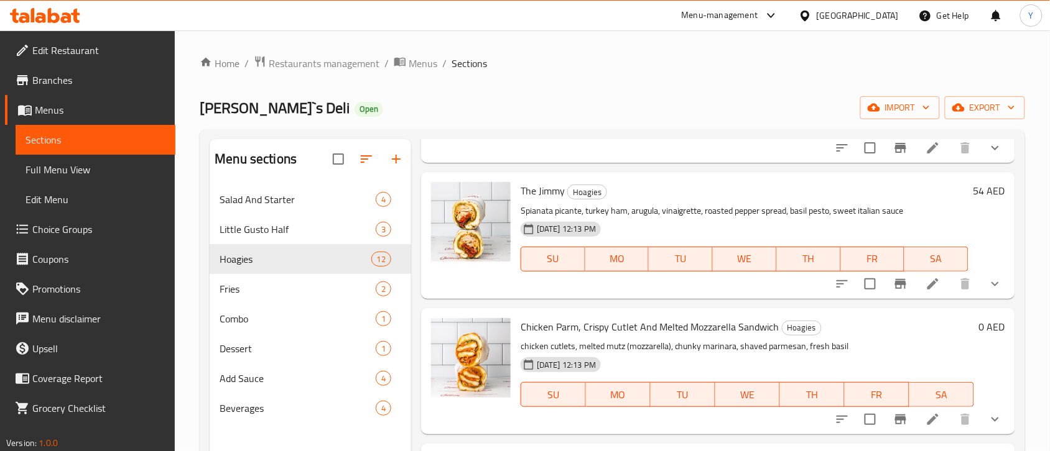
scroll to position [466, 0]
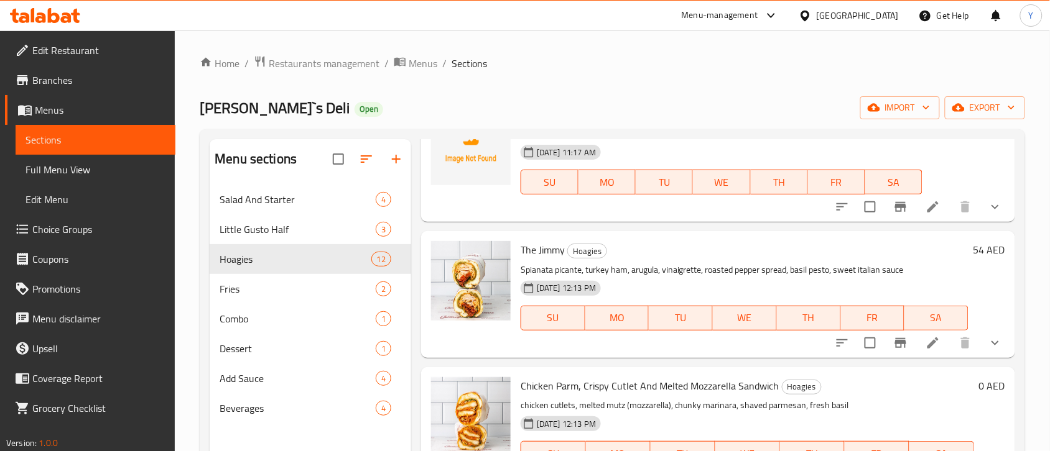
click at [915, 351] on li at bounding box center [932, 343] width 35 height 22
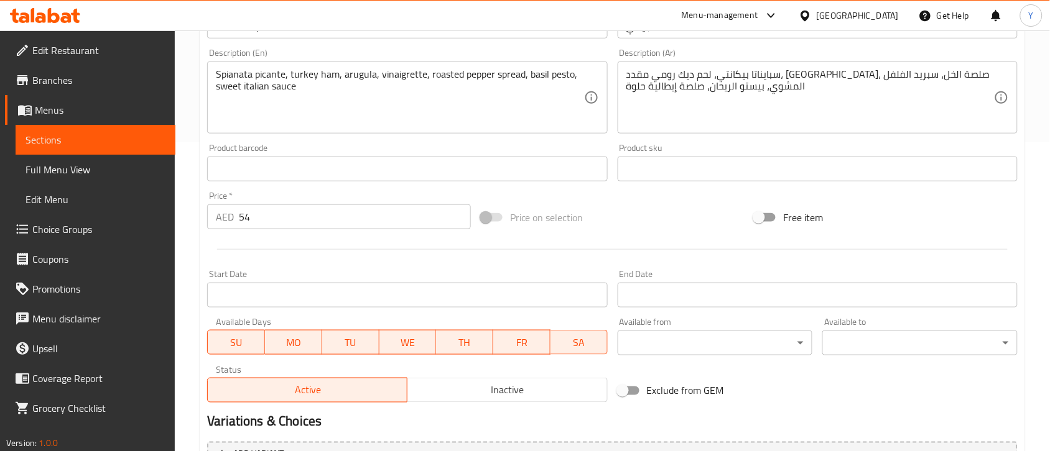
scroll to position [76, 0]
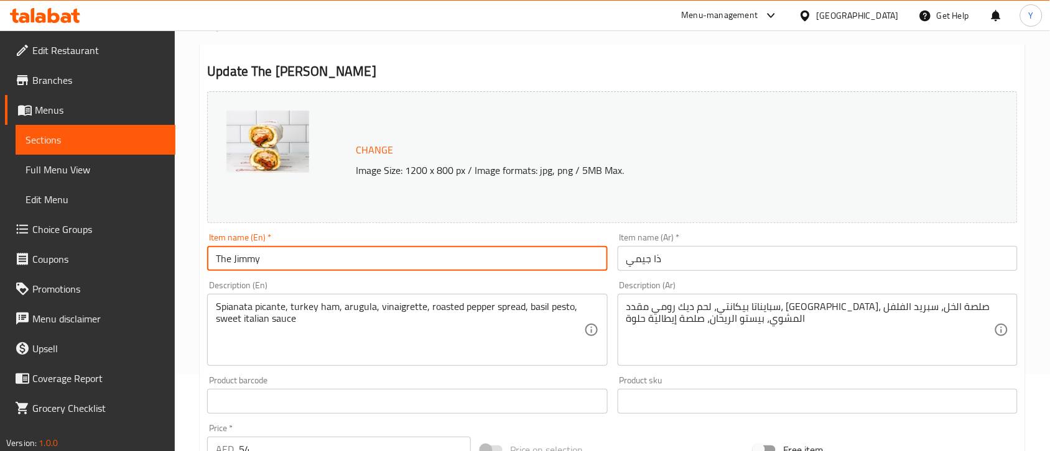
drag, startPoint x: 460, startPoint y: 262, endPoint x: 0, endPoint y: 231, distance: 461.3
click at [0, 231] on div "Edit Restaurant Branches Menus Sections Full Menu View Edit Menu Choice Groups …" at bounding box center [525, 397] width 1050 height 887
paste input "- Spicy Salami & Turkey Ham Deli Sandwich"
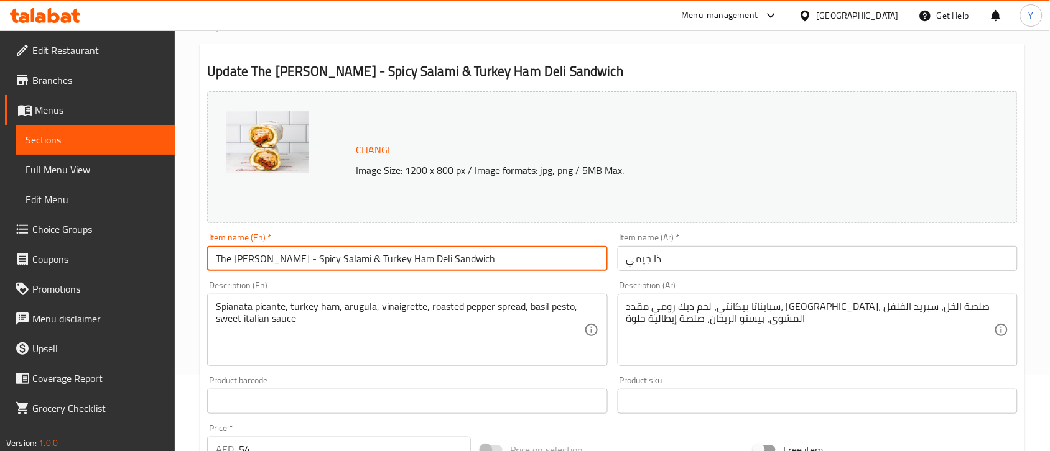
drag, startPoint x: 323, startPoint y: 264, endPoint x: 331, endPoint y: 262, distance: 7.7
click at [331, 262] on input "The [PERSON_NAME] - Spicy Salami & Turkey Ham Deli Sandwich" at bounding box center [407, 258] width 400 height 25
type input "The [PERSON_NAME] - Spicy Salami And Turkey Ham Deli Sandwich"
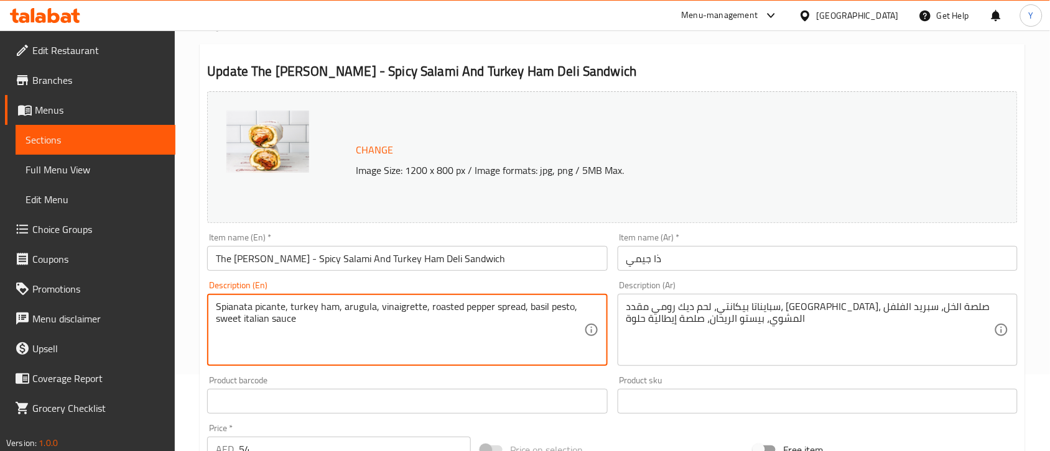
click at [389, 339] on textarea "Spianata picante, turkey ham, arugula, vinaigrette, roasted pepper spread, basi…" at bounding box center [400, 330] width 368 height 59
paste textarea "spianata picante (spicy salami), turkey ham, arugula, vinaigrette, roasted pepp…"
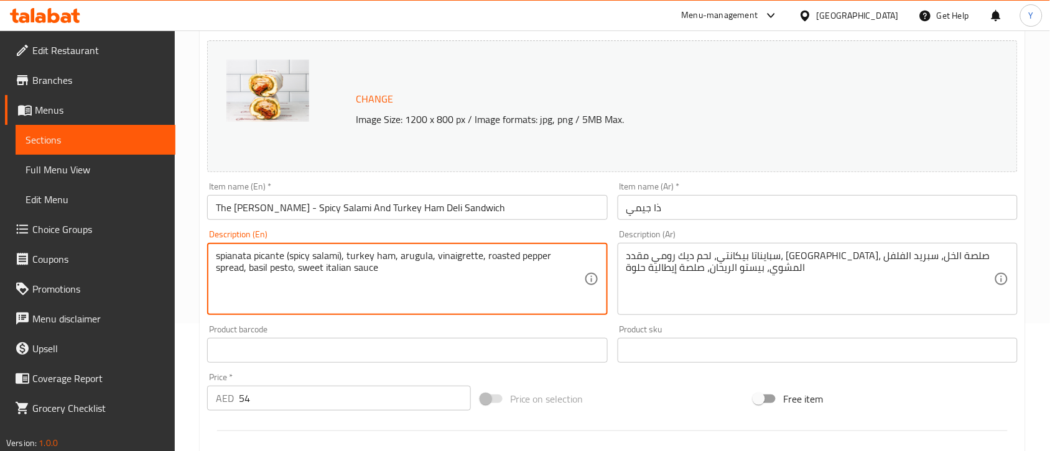
scroll to position [154, 0]
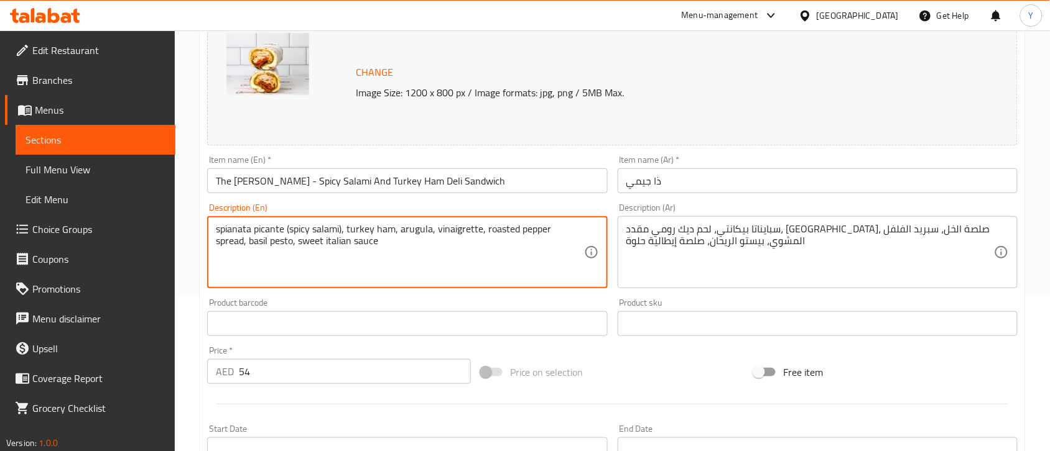
type textarea "Spianata picante, turkey ham, arugula, vinaigrette, roasted pepper spread, basi…"
click at [473, 14] on div "Menu-management [GEOGRAPHIC_DATA] Get Help Y" at bounding box center [525, 16] width 1050 height 30
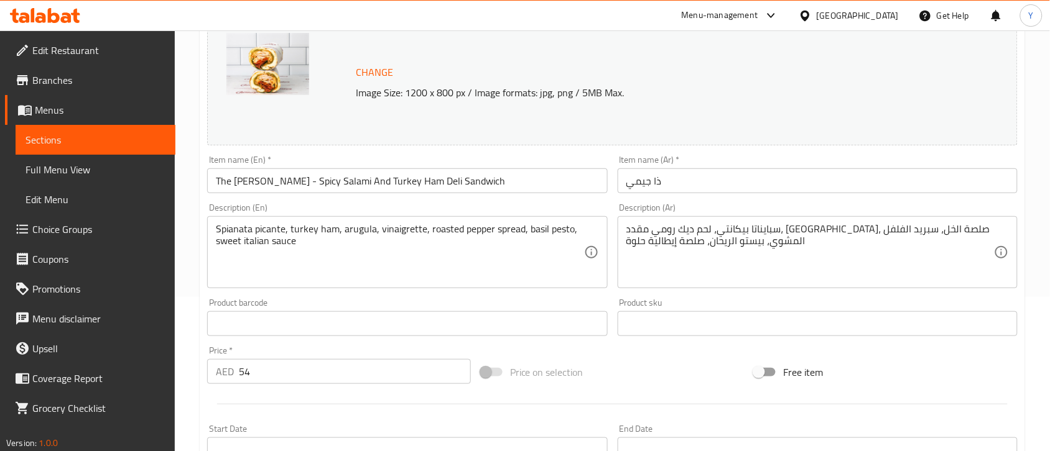
click at [207, 181] on input "The [PERSON_NAME] - Spicy Salami And Turkey Ham Deli Sandwich" at bounding box center [407, 181] width 400 height 25
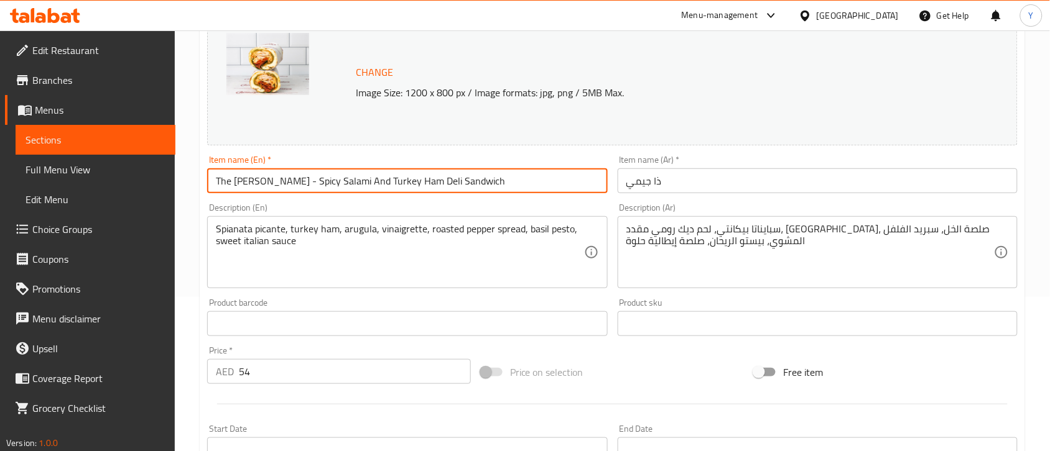
click at [493, 178] on input "The [PERSON_NAME] - Spicy Salami And Turkey Ham Deli Sandwich" at bounding box center [407, 181] width 400 height 25
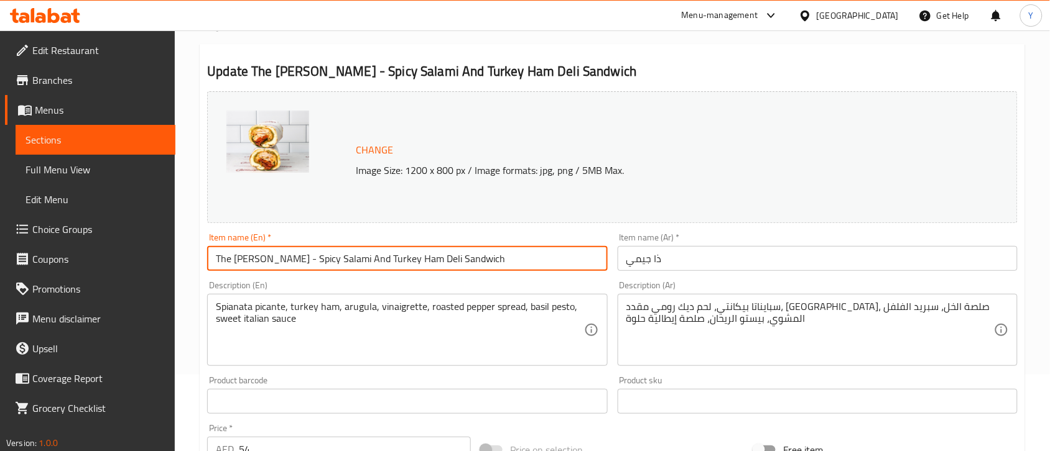
scroll to position [0, 0]
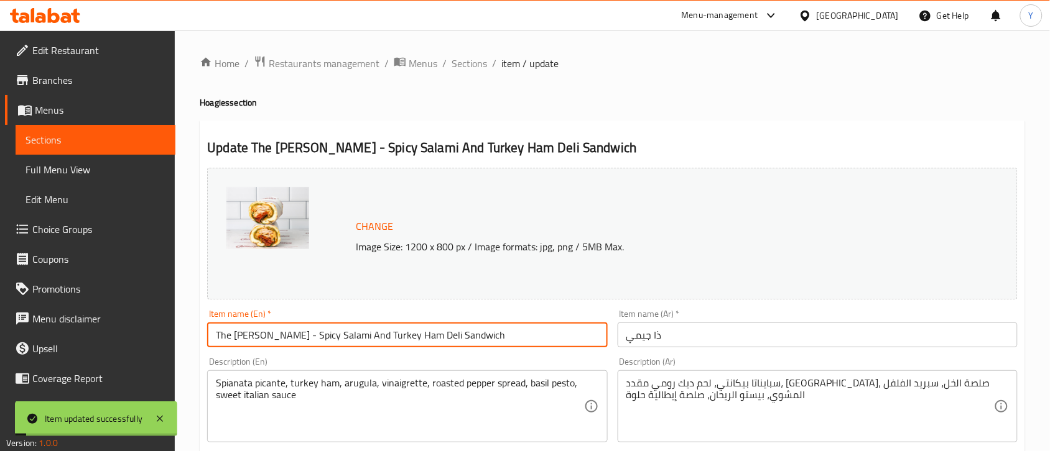
click at [465, 64] on span "Sections" at bounding box center [468, 63] width 35 height 15
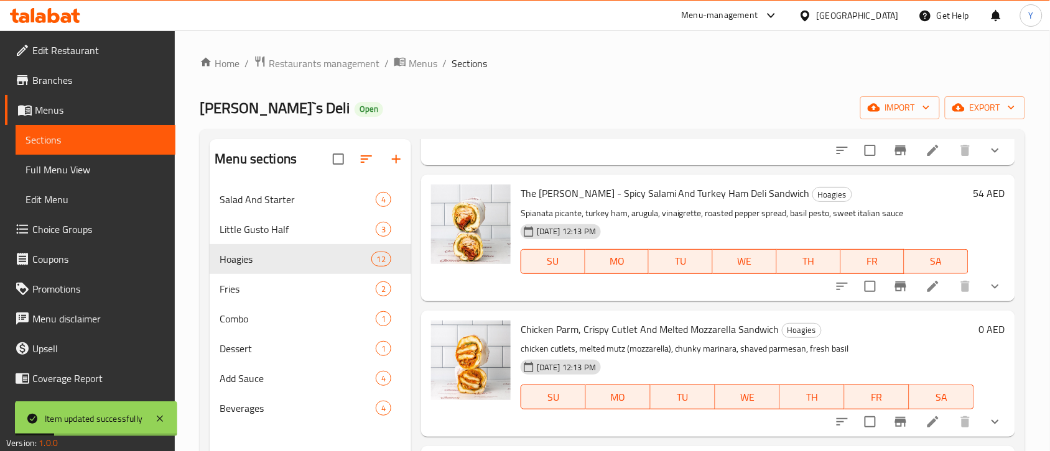
scroll to position [466, 0]
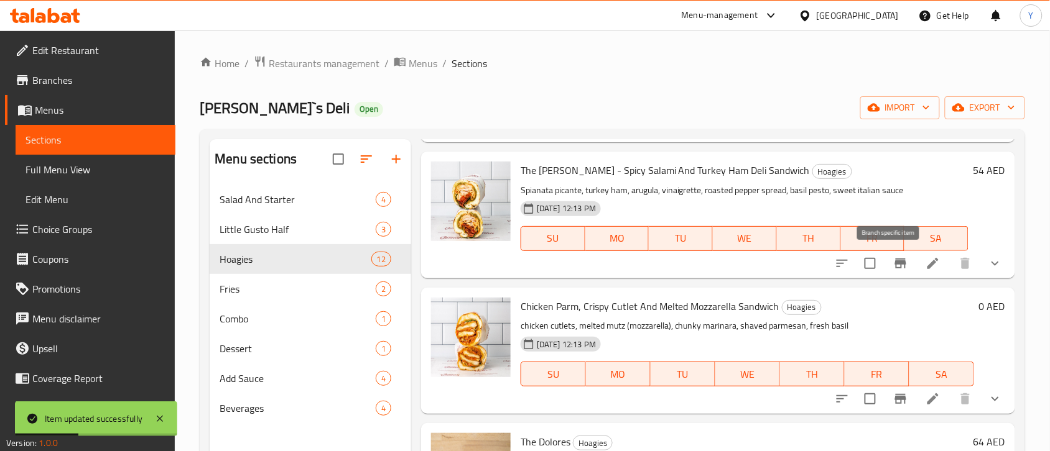
click at [895, 259] on icon "Branch-specific-item" at bounding box center [900, 264] width 11 height 10
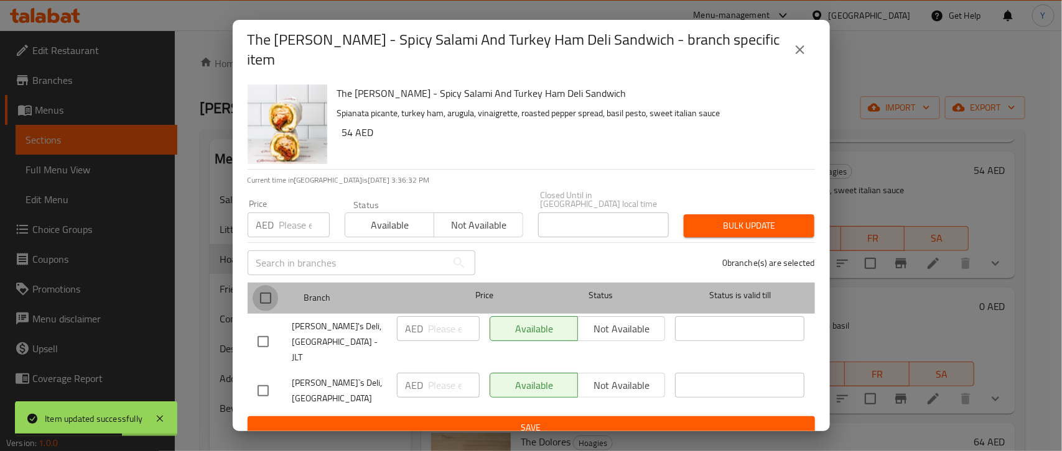
click at [262, 293] on input "checkbox" at bounding box center [265, 298] width 26 height 26
checkbox input "true"
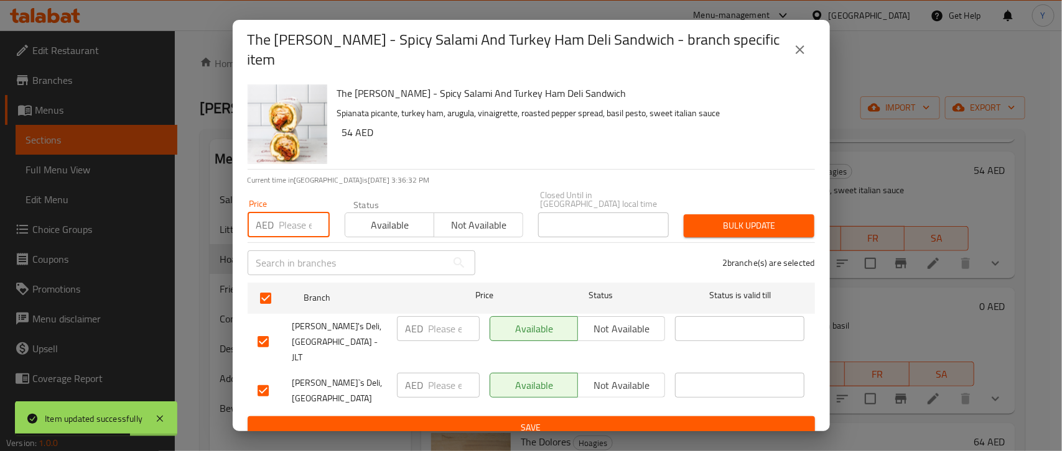
click at [290, 213] on input "number" at bounding box center [304, 225] width 50 height 25
type input "54"
click at [585, 163] on div "The [PERSON_NAME] - Spicy Salami And Turkey Ham Deli Sandwich Spianata picante,…" at bounding box center [571, 125] width 478 height 90
click at [762, 227] on span "Bulk update" at bounding box center [748, 226] width 111 height 16
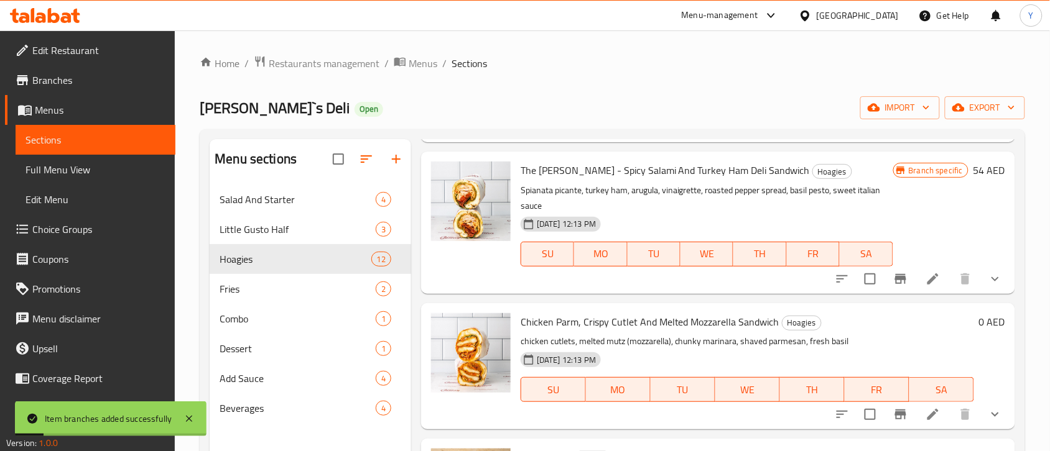
click at [996, 282] on button "show more" at bounding box center [995, 279] width 30 height 30
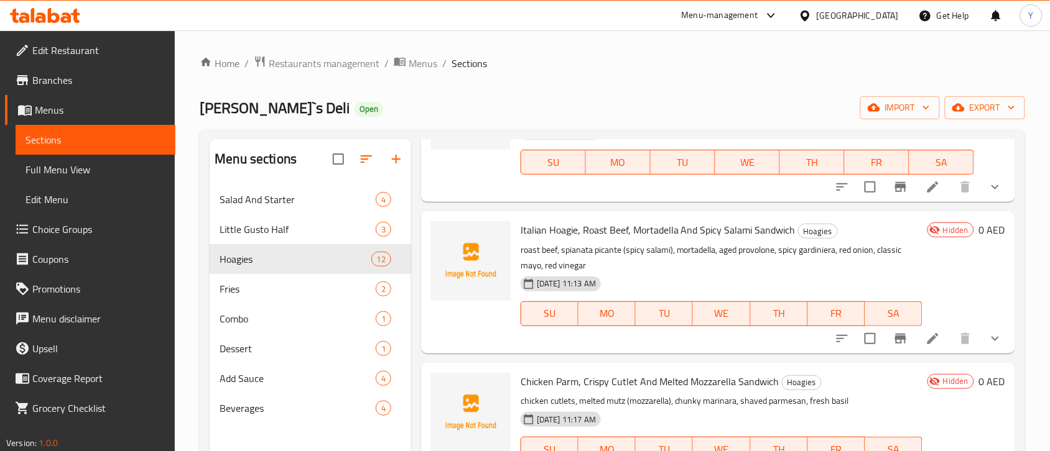
scroll to position [155, 0]
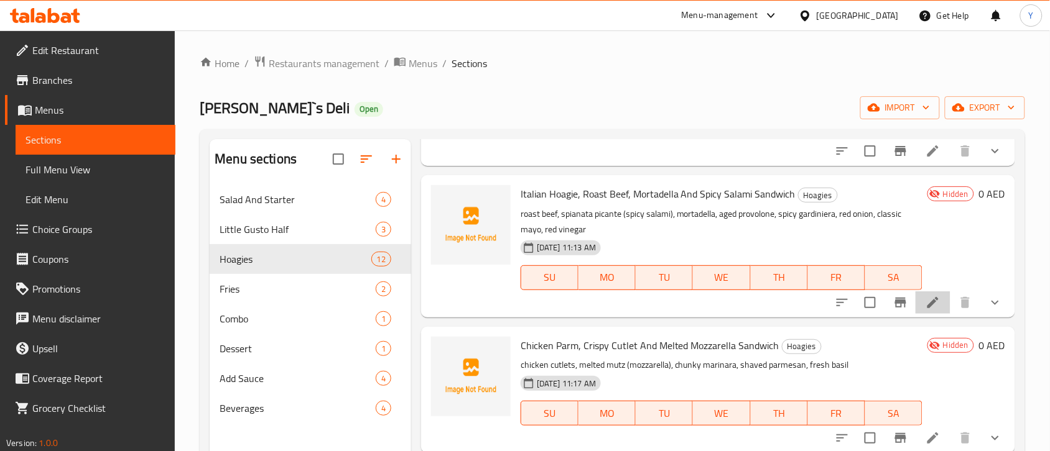
click at [932, 308] on li at bounding box center [932, 303] width 35 height 22
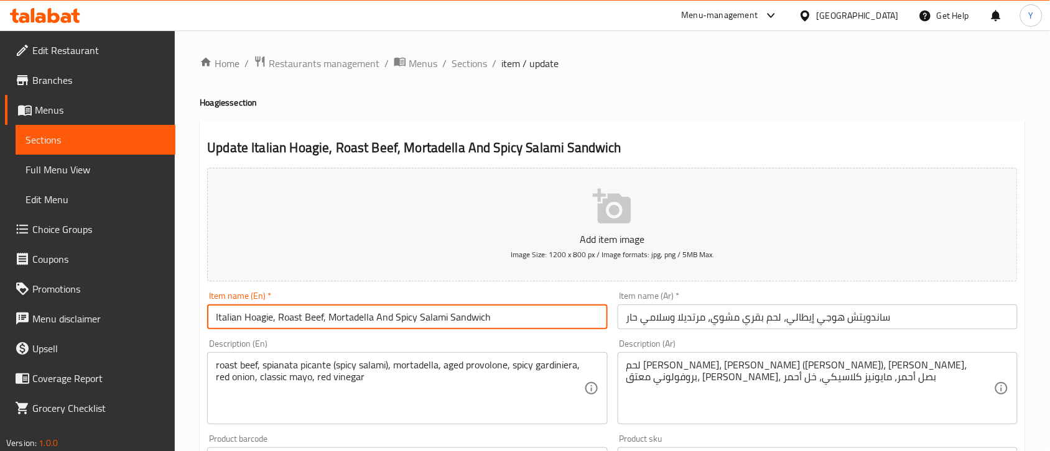
drag, startPoint x: 541, startPoint y: 321, endPoint x: 111, endPoint y: 267, distance: 433.7
click at [111, 267] on div "Edit Restaurant Branches Menus Sections Full Menu View Edit Menu Choice Groups …" at bounding box center [525, 450] width 1050 height 840
paste input "[PERSON_NAME] Pastrami - 21-day Cured NY Del"
type input "[PERSON_NAME] Pastrami - 21-day Cured NY Deli Sandwich"
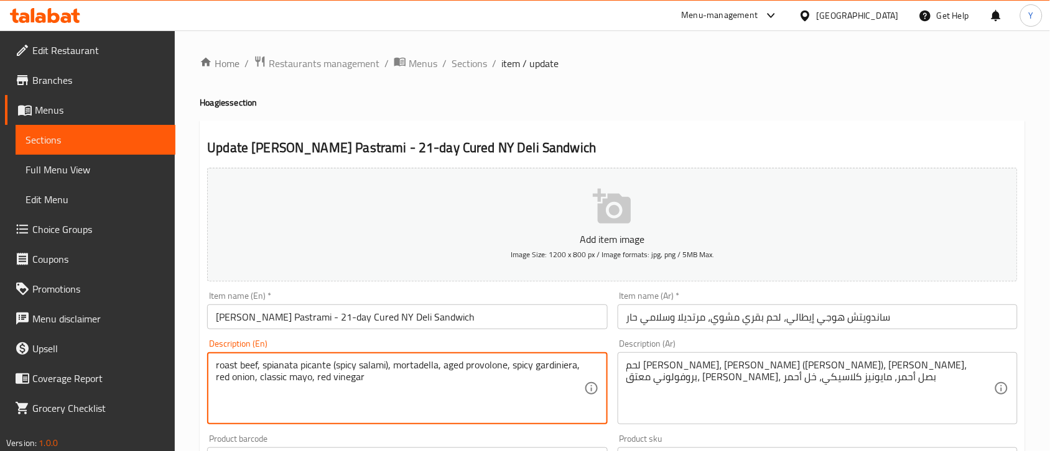
drag, startPoint x: 356, startPoint y: 401, endPoint x: 42, endPoint y: 340, distance: 319.4
paste textarea "Signature 21-day pastrami, fresh coleslaw, melted provolone cheese and spicy ai…"
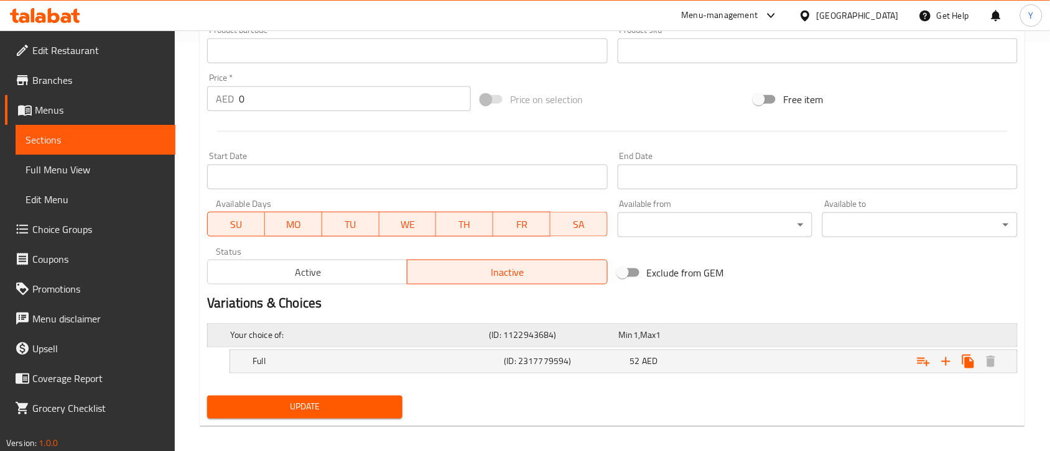
scroll to position [419, 0]
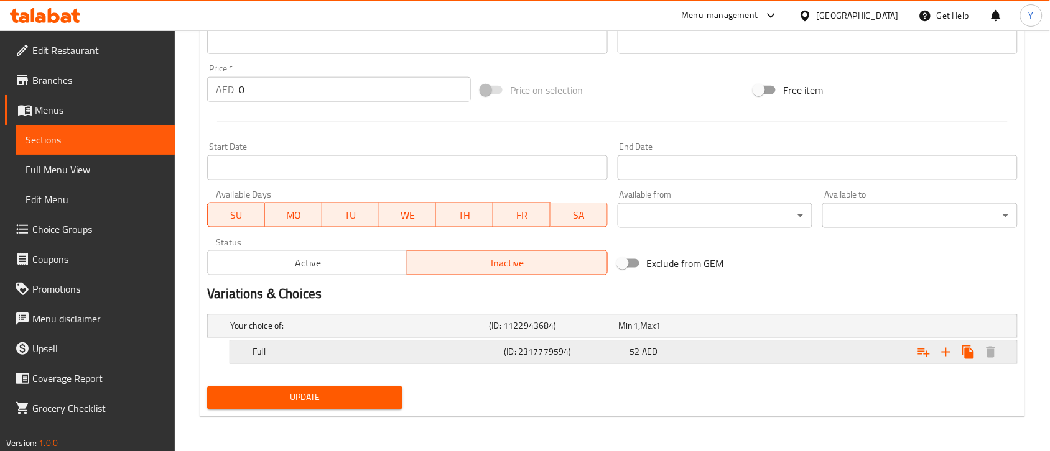
type textarea "Signature 21-day pastrami, fresh coleslaw, melted provolone cheese and spicy ai…"
click at [708, 349] on div "52 AED" at bounding box center [690, 352] width 121 height 12
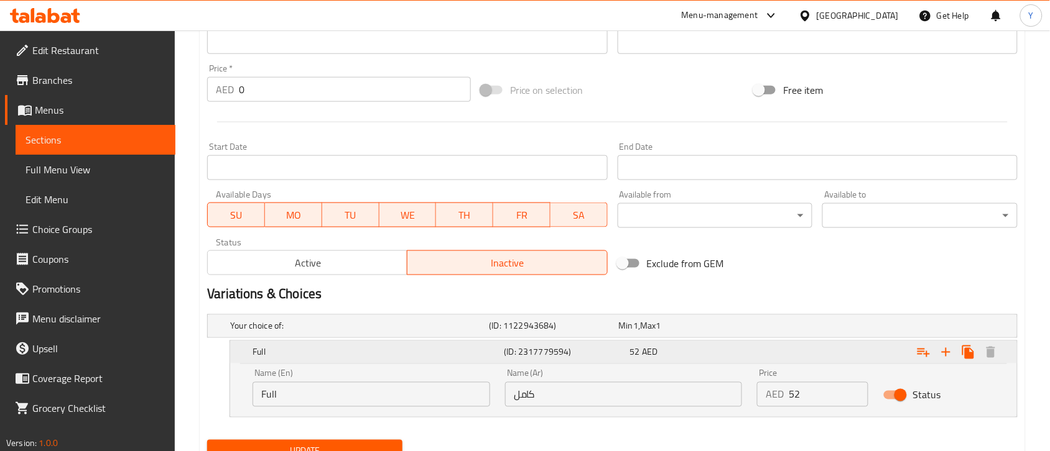
click at [634, 355] on div "Full (ID: 2317779594) 52 AED Name (En) Full Name (En) Name (Ar) كامل Name (Ar) …" at bounding box center [623, 379] width 787 height 76
type input "75"
click at [752, 284] on div "Variations & Choices" at bounding box center [612, 294] width 820 height 29
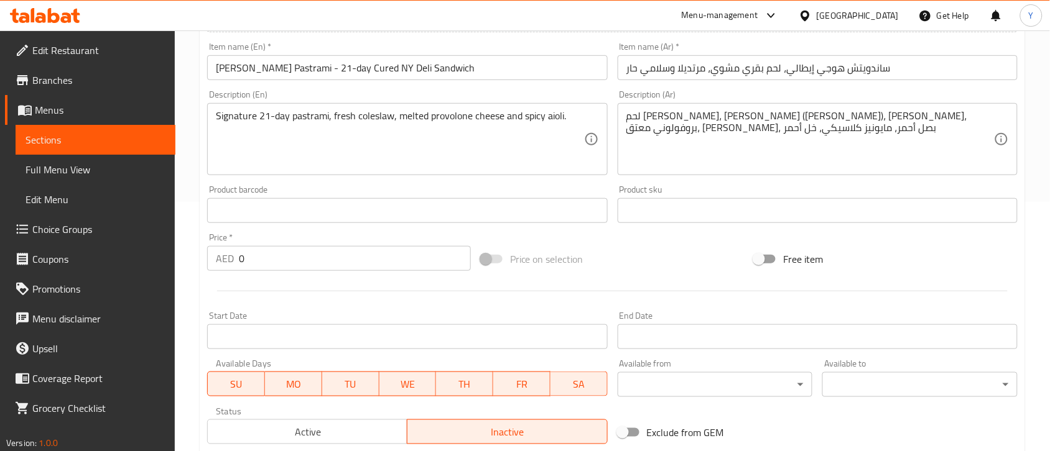
scroll to position [239, 0]
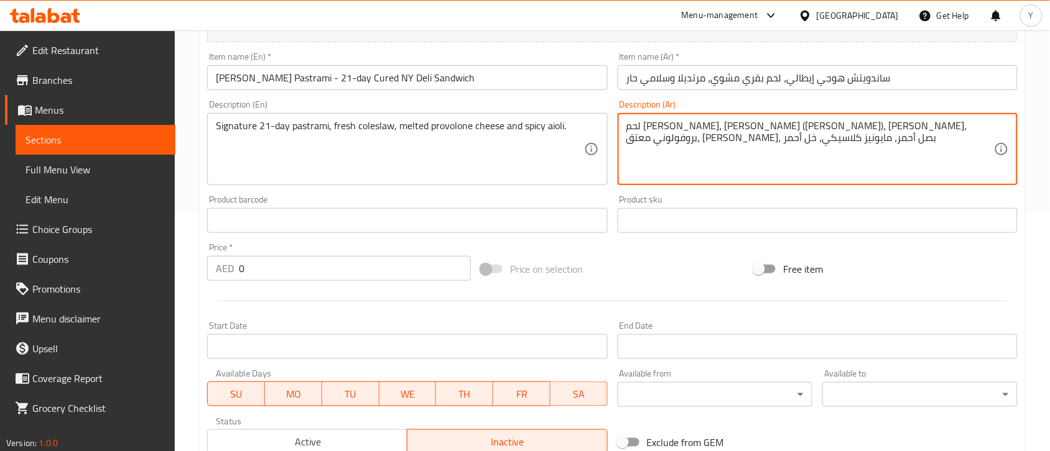
click at [744, 162] on textarea "لحم [PERSON_NAME]، [PERSON_NAME] ([PERSON_NAME])، [PERSON_NAME]، بروفولوني معتق…" at bounding box center [810, 149] width 368 height 59
paste textarea "استرامي مميز لمدة 21 يومًا، سلطة كول سلو طازجة، [PERSON_NAME] ذائب وأيولي حار."
click at [940, 129] on textarea "لحم باسترامي مميز لمدة 21 يومًا، سلطة كول سلو طازجة، [PERSON_NAME] ذائب وأيولي …" at bounding box center [810, 149] width 368 height 59
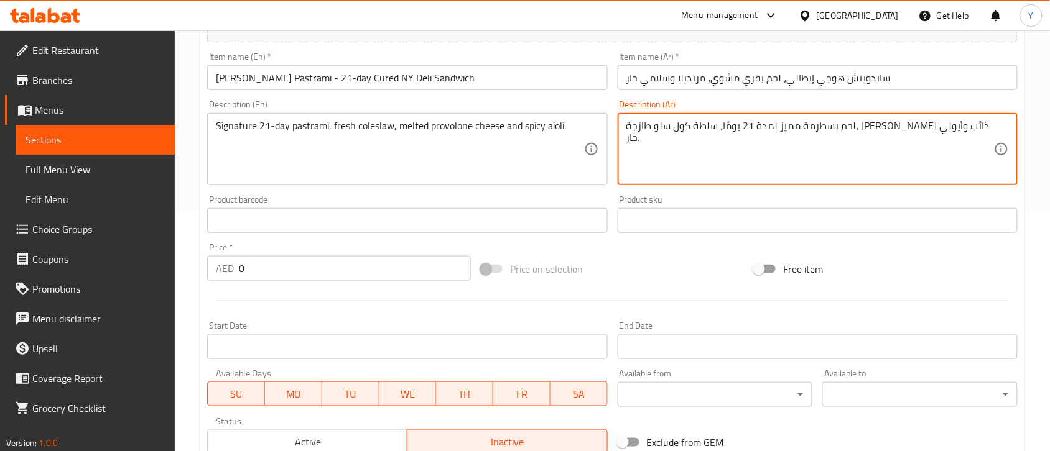
type textarea "لحم بسطرمة مميز لمدة 21 يومًا، سلطة كول سلو طازجة، [PERSON_NAME] ذائب وأيولي حا…"
click at [370, 81] on input "[PERSON_NAME] Pastrami - 21-day Cured NY Deli Sandwich" at bounding box center [407, 77] width 400 height 25
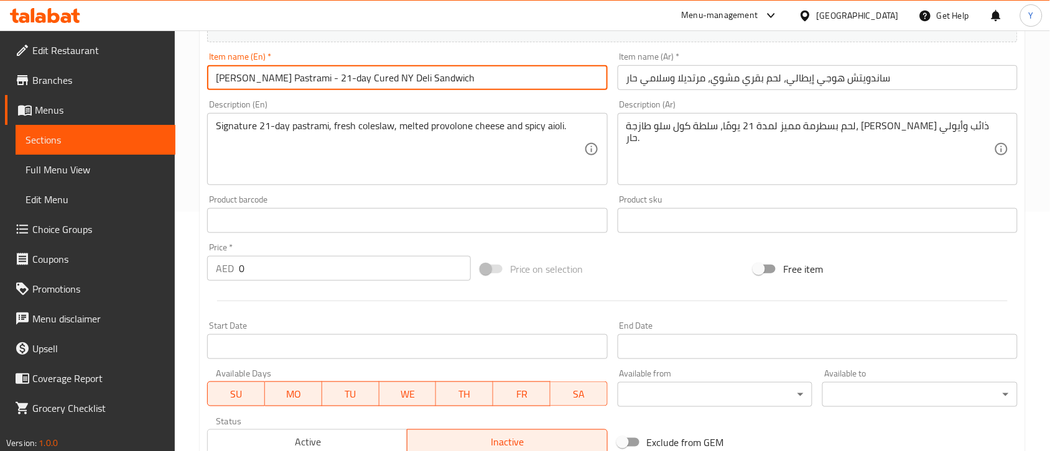
click at [370, 81] on input "[PERSON_NAME] Pastrami - 21-day Cured NY Deli Sandwich" at bounding box center [407, 77] width 400 height 25
click at [731, 76] on input "ساندويتش هوجي إيطالي، لحم بقري مشوي، مرتديلا وسلامي حار" at bounding box center [818, 77] width 400 height 25
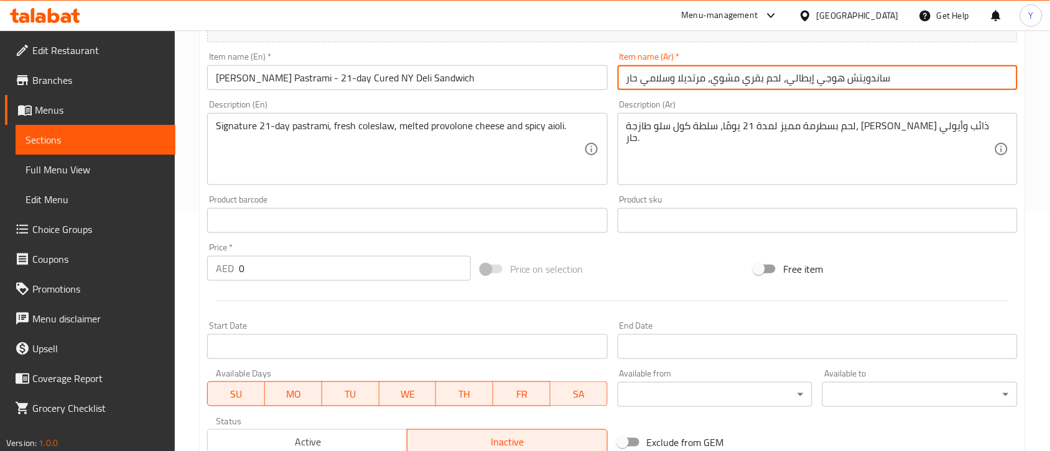
click at [731, 76] on input "ساندويتش هوجي إيطالي، لحم بقري مشوي، مرتديلا وسلامي حار" at bounding box center [818, 77] width 400 height 25
paste input "تش لانجر باسترامي - ساندويتش نيويورك ديلي مُعالج لمدة ٢١ يومًا"
click at [843, 81] on input "ساندوتش لانجر باسترامي - ساندويتش نيويورك ديلي مُعالج لمدة ٢١ يومًا" at bounding box center [818, 77] width 400 height 25
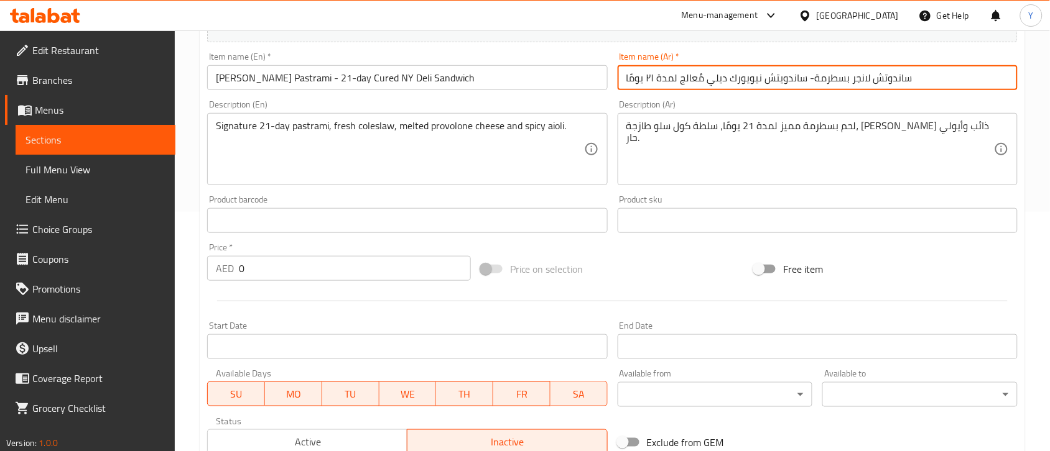
type input "ساندوتش لانجر بسطرمة- ساندويتش نيويورك ديلي مُعالج لمدة ٢١ يومًا"
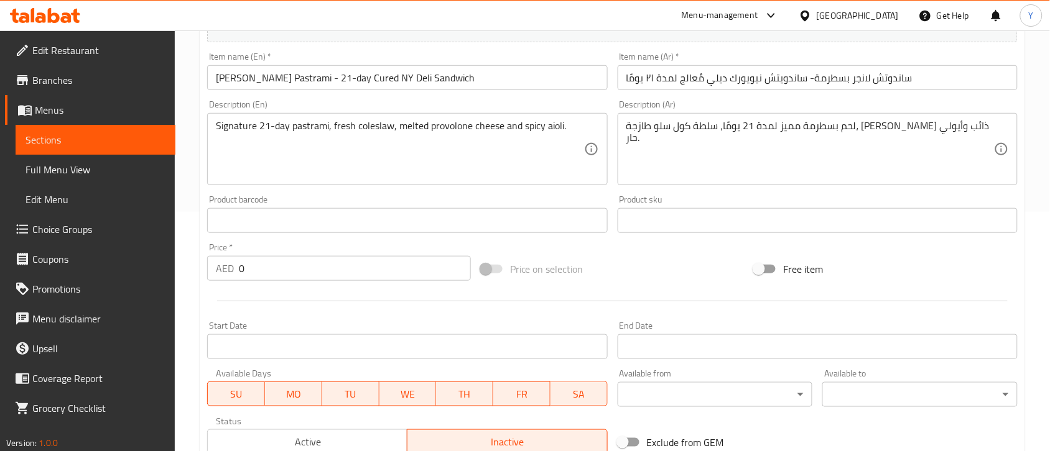
click at [718, 258] on div "Price on selection" at bounding box center [613, 269] width 274 height 34
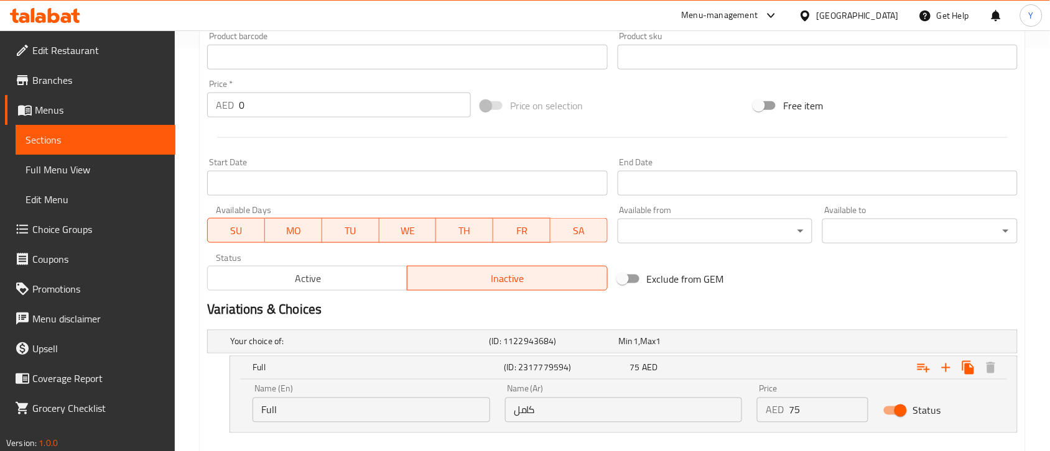
scroll to position [473, 0]
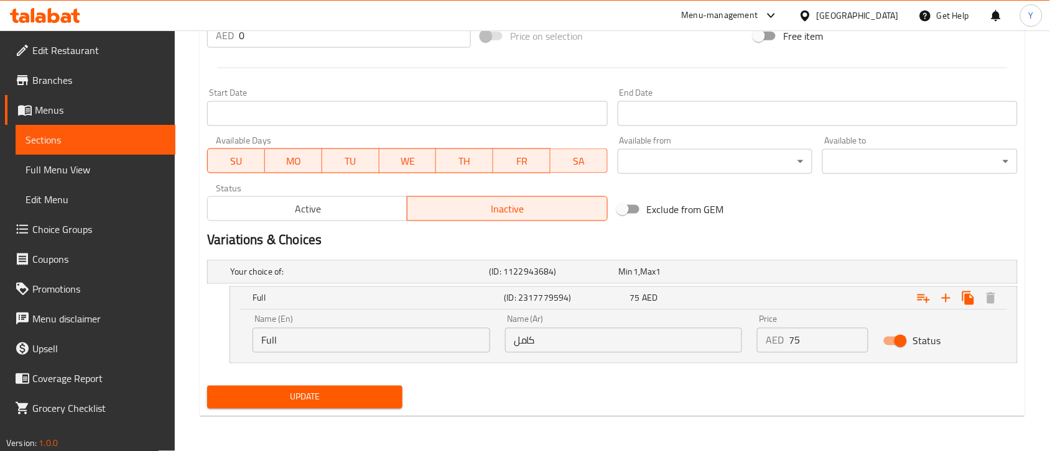
click at [672, 387] on div "Update" at bounding box center [612, 397] width 820 height 33
click at [345, 221] on button "Active" at bounding box center [307, 209] width 200 height 25
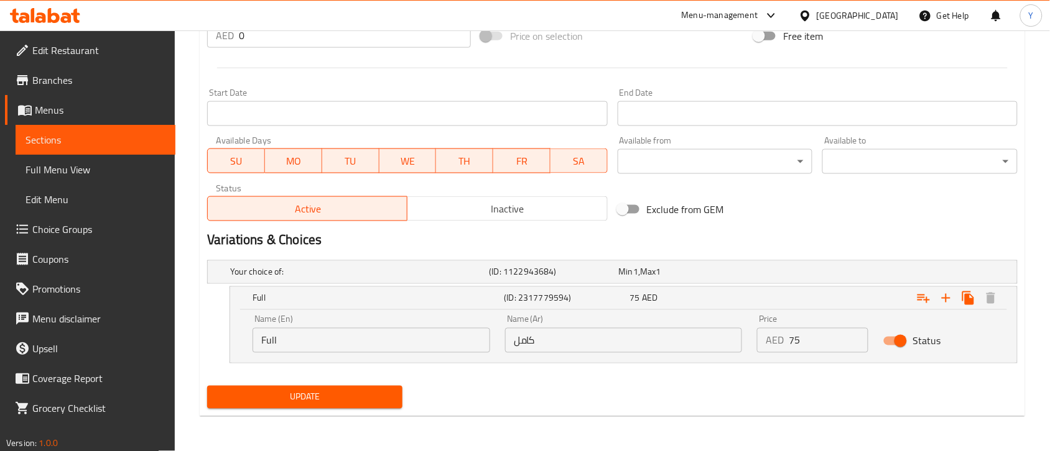
click at [289, 390] on span "Update" at bounding box center [304, 398] width 175 height 16
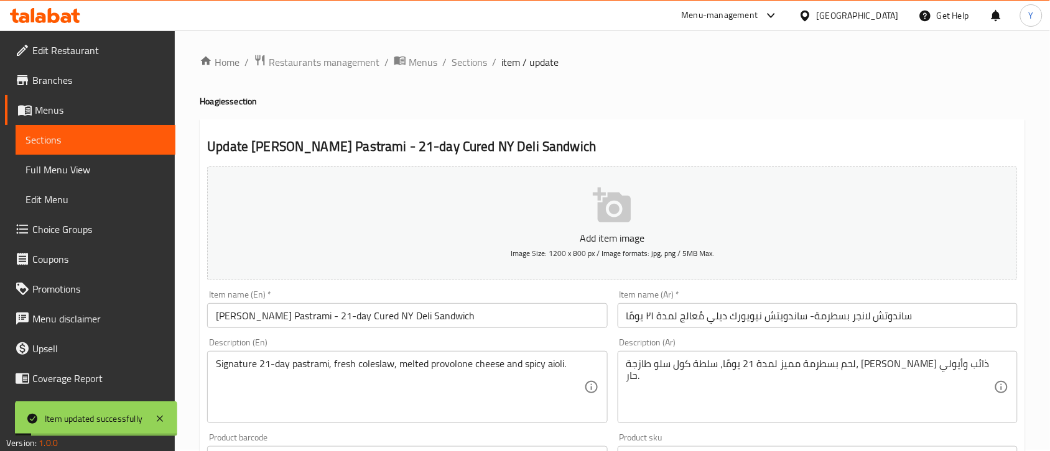
scroll to position [0, 0]
drag, startPoint x: 471, startPoint y: 64, endPoint x: 510, endPoint y: 79, distance: 41.9
click at [471, 64] on span "Sections" at bounding box center [468, 63] width 35 height 15
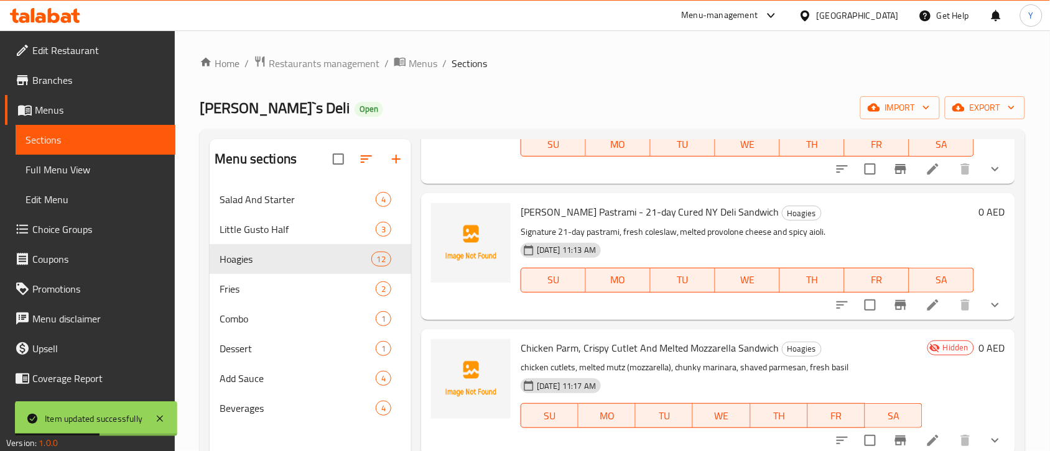
scroll to position [155, 0]
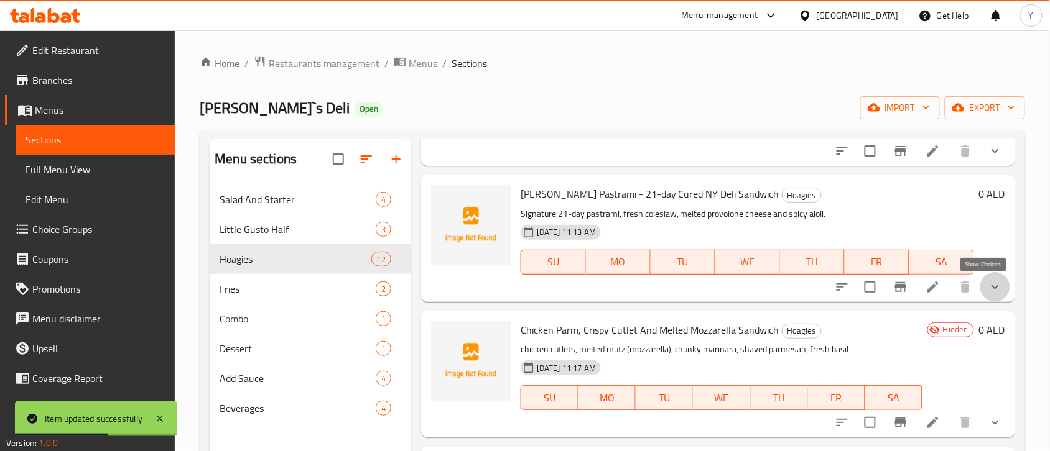
click at [988, 292] on icon "show more" at bounding box center [995, 287] width 15 height 15
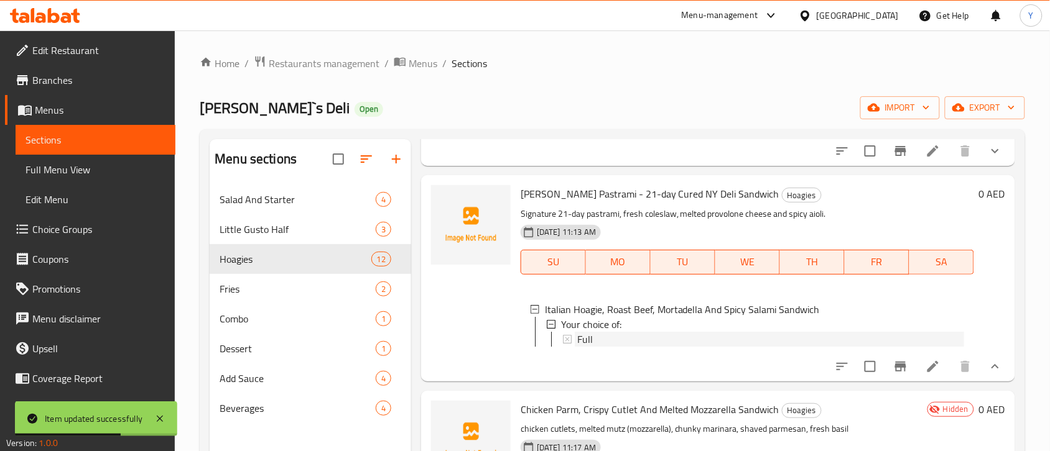
click at [637, 344] on div "Full" at bounding box center [770, 339] width 387 height 15
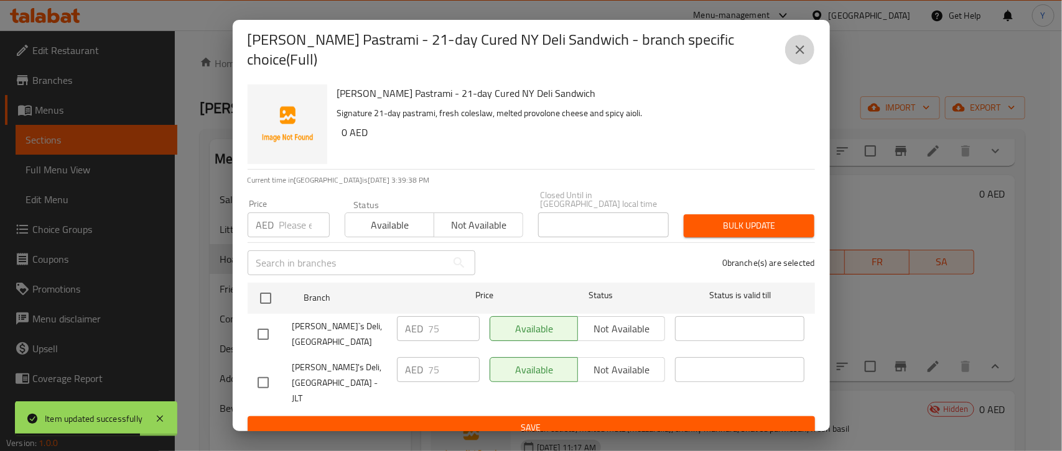
click at [787, 53] on button "close" at bounding box center [800, 50] width 30 height 30
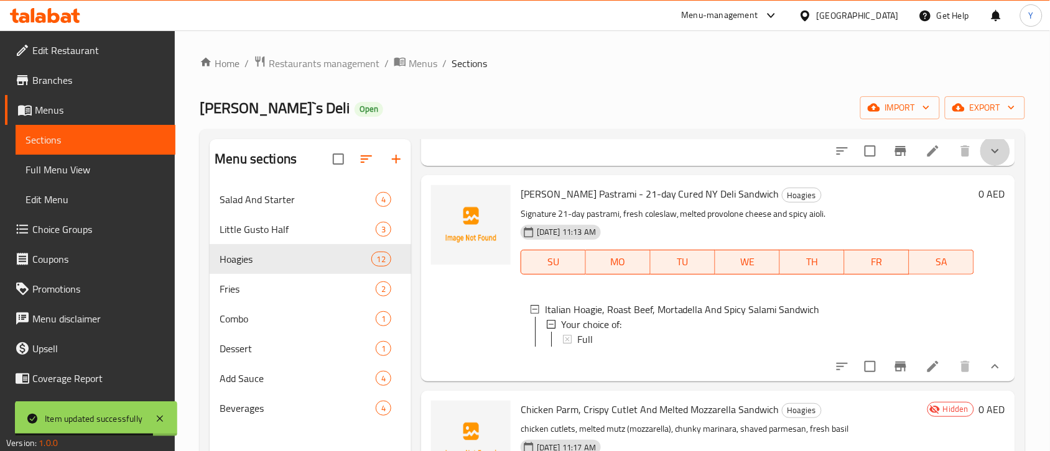
click at [980, 160] on button "show more" at bounding box center [995, 151] width 30 height 30
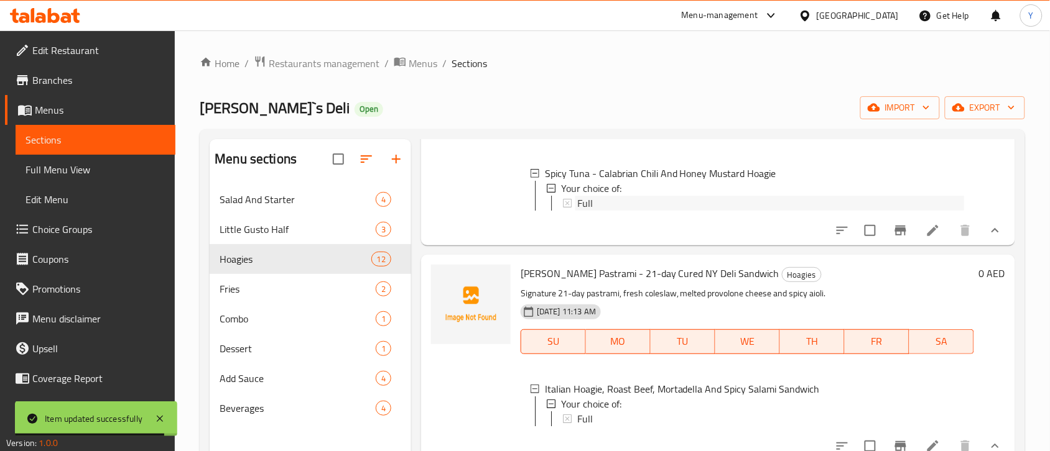
click at [630, 205] on div "Full" at bounding box center [770, 203] width 387 height 15
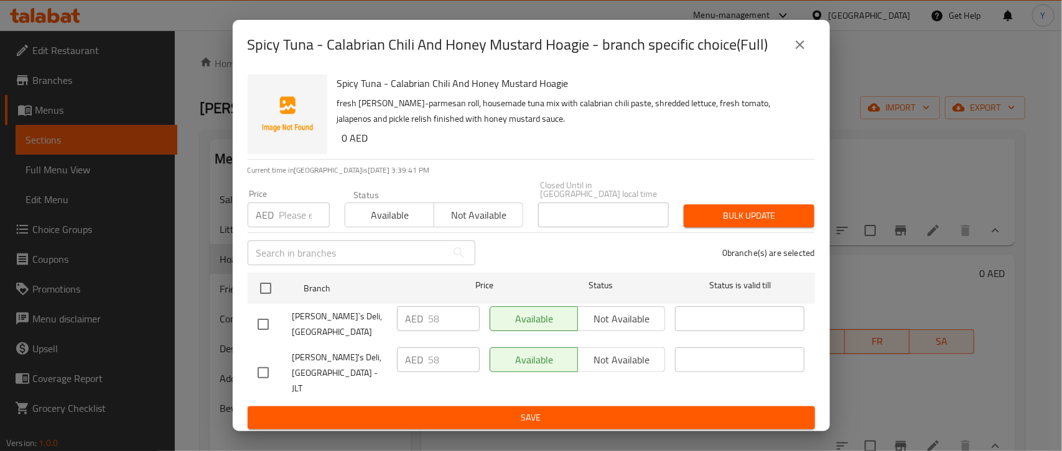
click at [797, 52] on icon "close" at bounding box center [799, 44] width 15 height 15
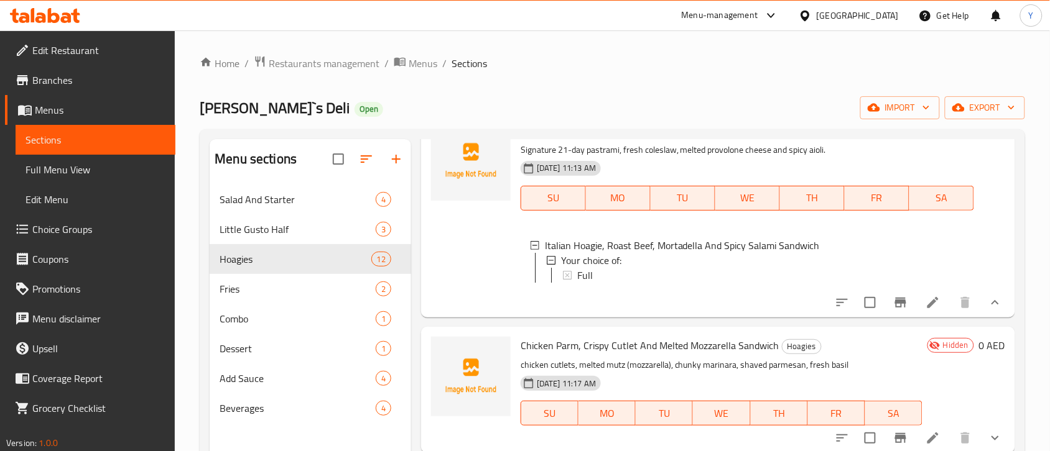
scroll to position [466, 0]
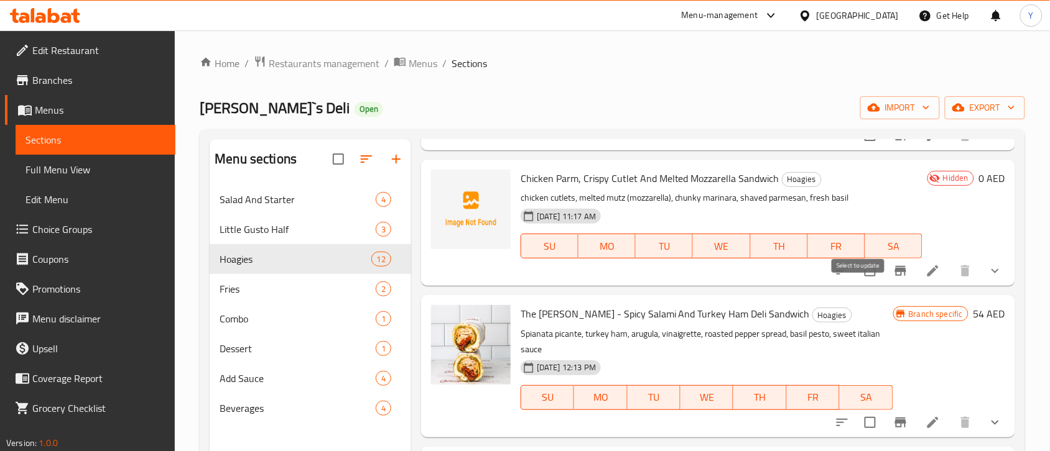
click at [858, 284] on input "checkbox" at bounding box center [870, 271] width 26 height 26
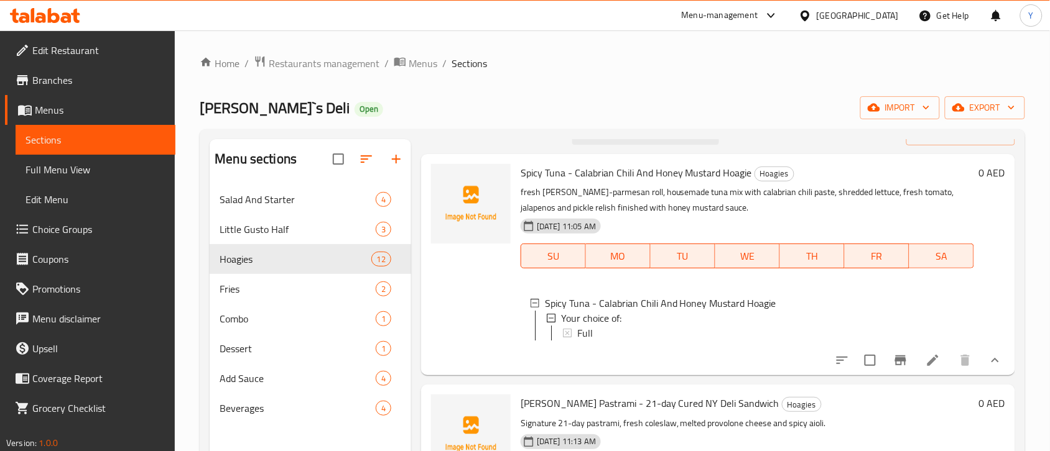
scroll to position [0, 0]
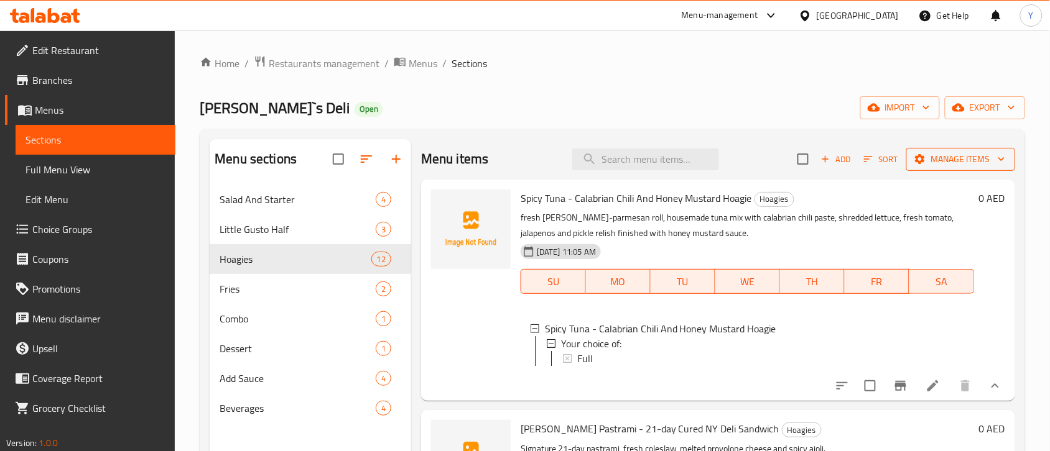
click at [933, 165] on span "Manage items" at bounding box center [960, 160] width 89 height 16
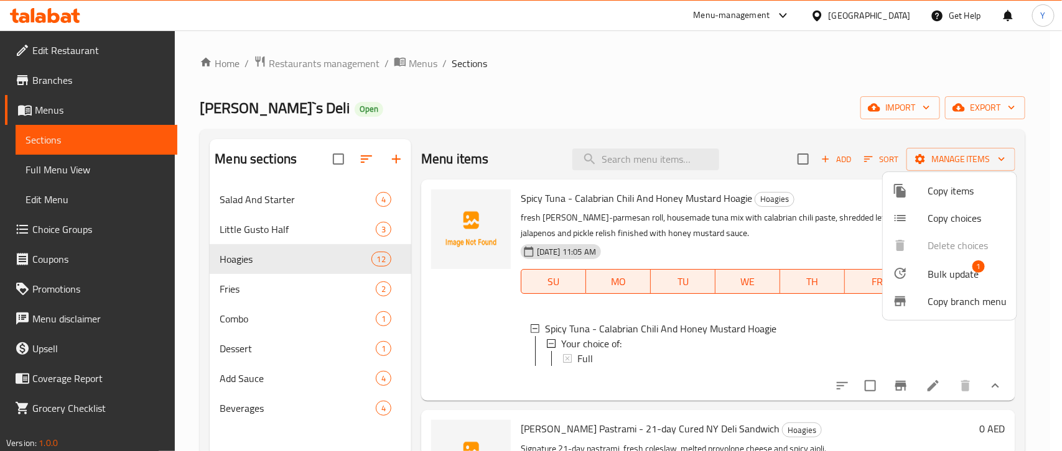
click at [931, 268] on span "Bulk update" at bounding box center [952, 274] width 51 height 15
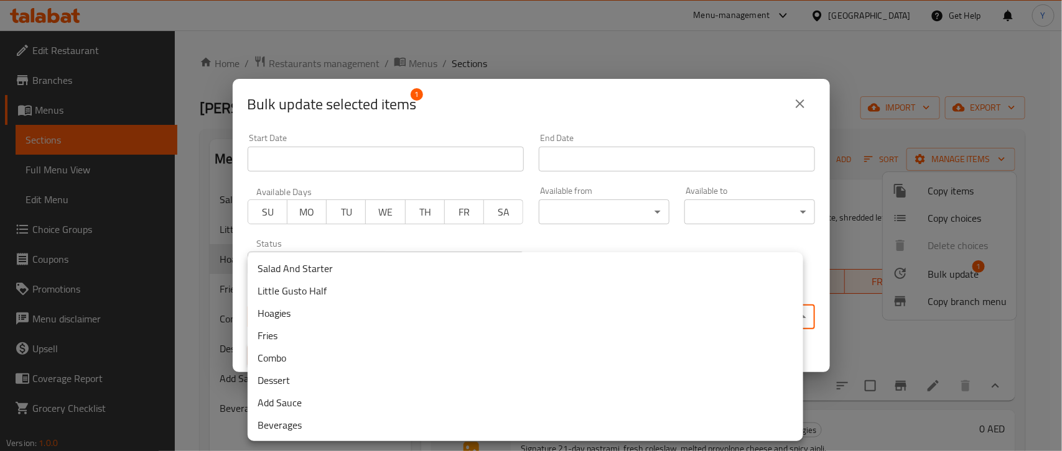
click at [471, 312] on body "​ Menu-management United Arab Emirates Get Help Y Edit Restaurant Branches Menu…" at bounding box center [531, 240] width 1062 height 421
click at [371, 290] on li "Little Gusto Half" at bounding box center [525, 291] width 555 height 22
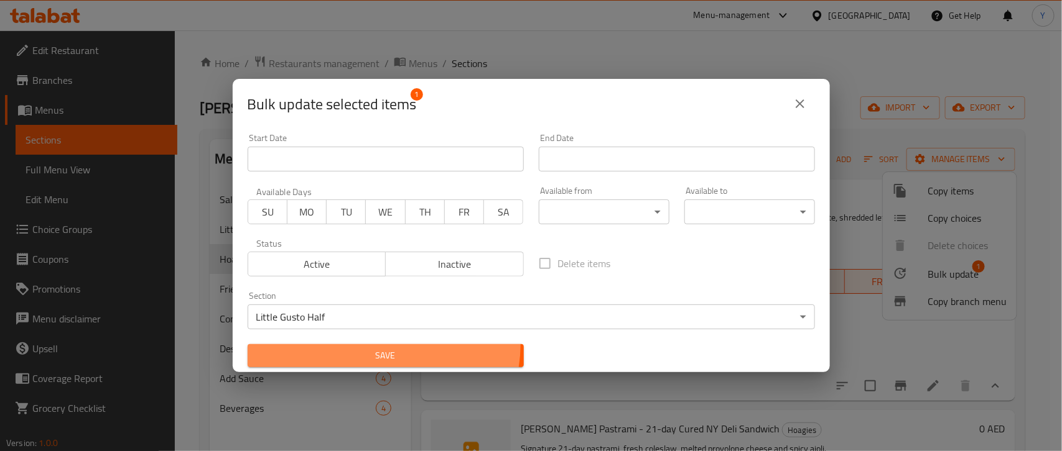
click at [370, 345] on button "Save" at bounding box center [386, 356] width 276 height 23
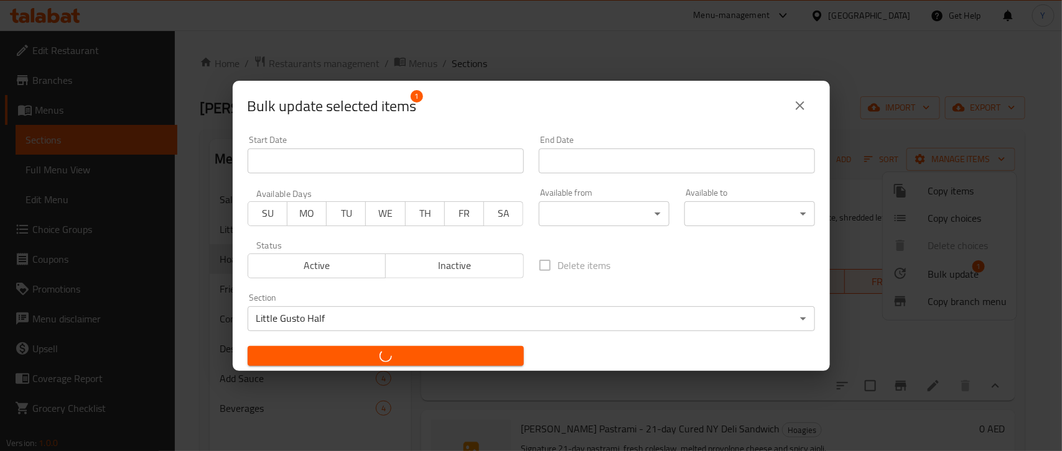
checkbox input "false"
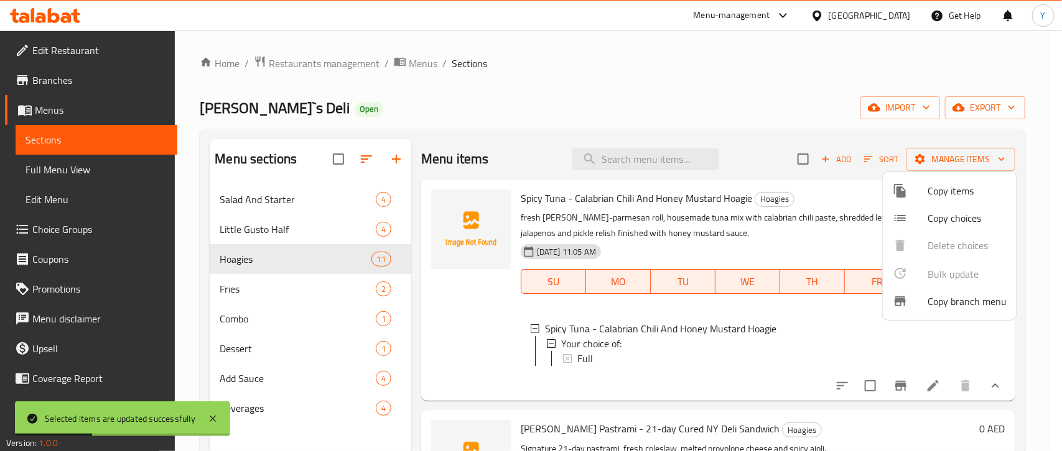
click at [279, 238] on div at bounding box center [531, 225] width 1062 height 451
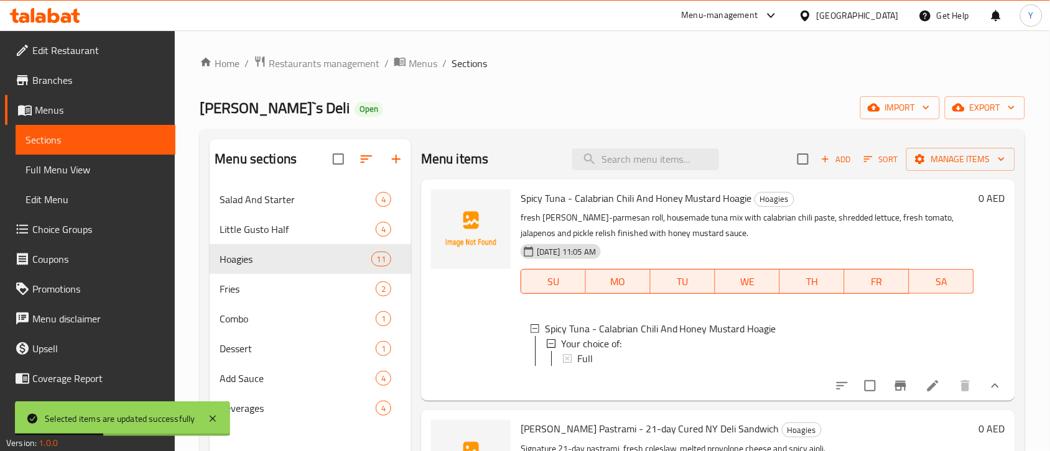
click at [277, 238] on div "Little Gusto Half 4" at bounding box center [310, 230] width 201 height 30
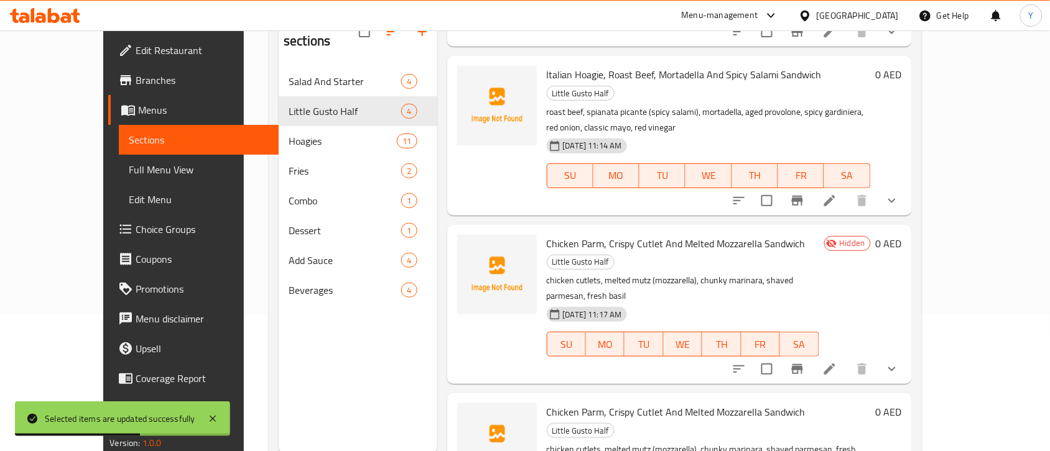
scroll to position [175, 0]
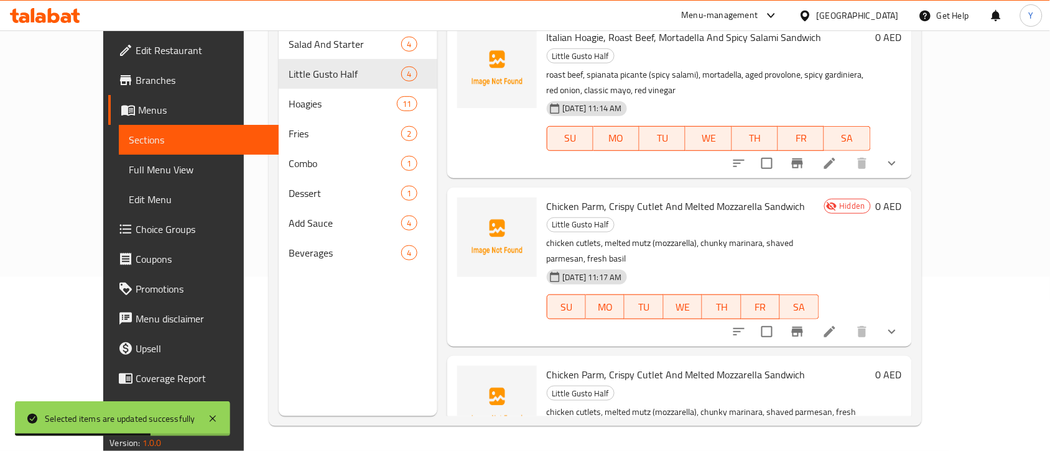
click at [907, 317] on div at bounding box center [815, 332] width 183 height 30
click at [847, 321] on li at bounding box center [829, 332] width 35 height 22
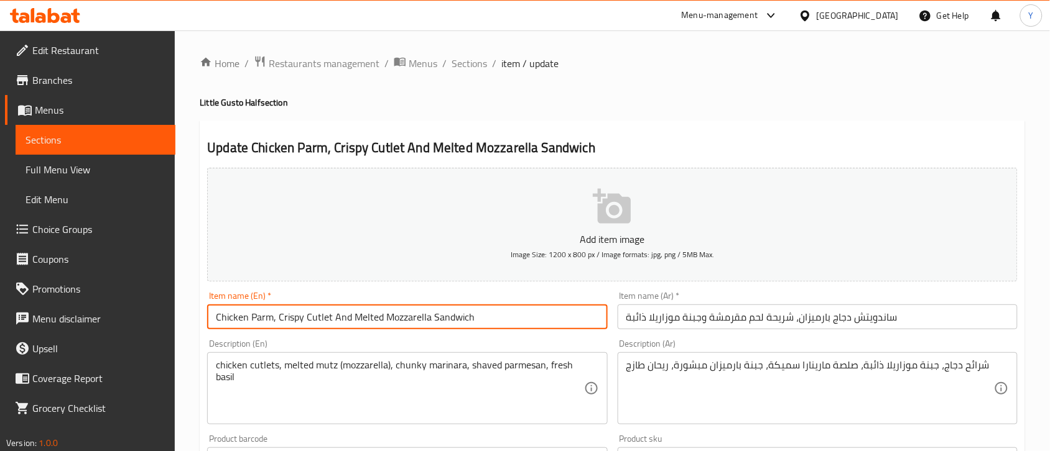
drag, startPoint x: 533, startPoint y: 322, endPoint x: 0, endPoint y: 274, distance: 535.1
click at [0, 274] on div "Edit Restaurant Branches Menus Sections Full Menu View Edit Menu Choice Groups …" at bounding box center [525, 450] width 1050 height 840
paste input "Langer's Pastrami - 21-day Cured NY Deli Sandwich (Half)"
type input "[PERSON_NAME] Pastrami - 21-day Cured NY Deli Sandwich"
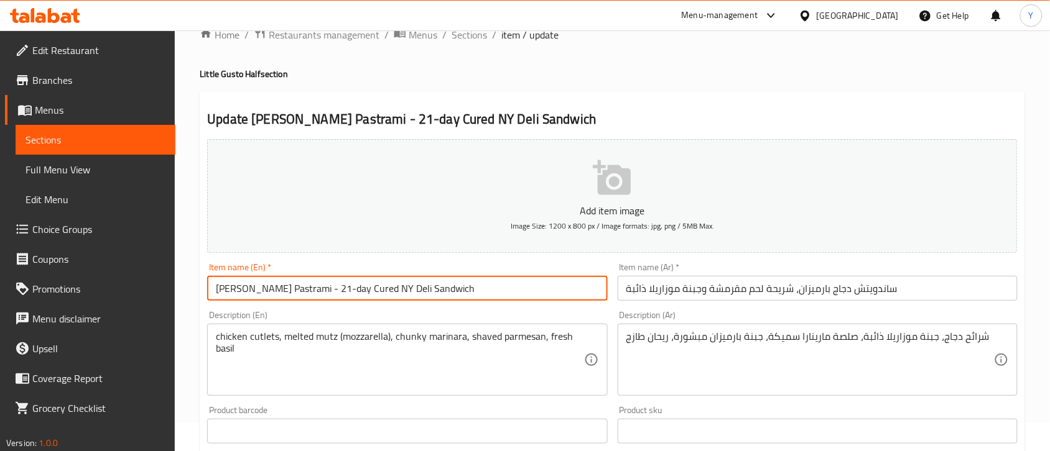
scroll to position [78, 0]
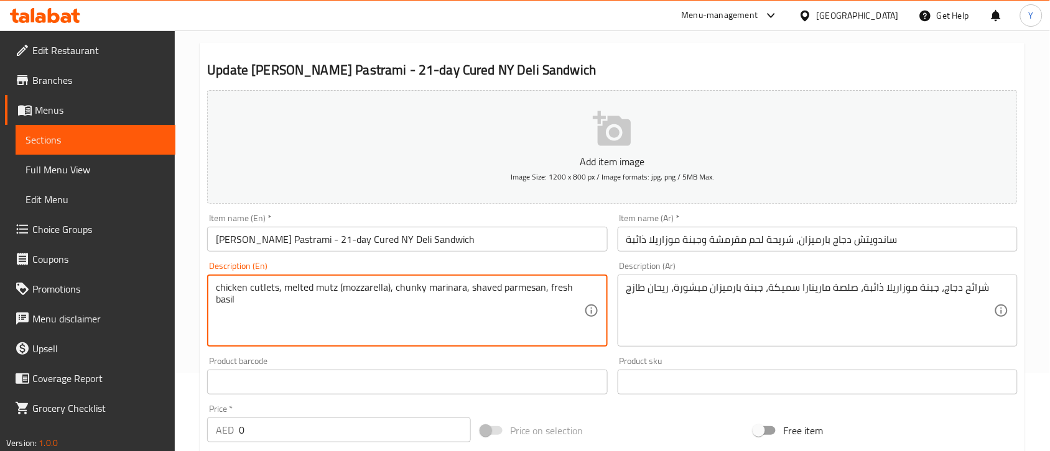
click at [384, 319] on textarea "chicken cutlets, melted mutz (mozzarella), chunky marinara, shaved parmesan, fr…" at bounding box center [400, 311] width 368 height 59
paste textarea "Signature 21-day pastrami, fresh coleslaw, melted provolone cheese and spicy ai…"
type textarea "Signature 21-day pastrami, fresh coleslaw, melted provolone cheese and spicy ai…"
click at [791, 250] on input "ساندويتش دجاج بارميزان، شريحة لحم مقرمشة وجبنة موزاريلا ذائبة" at bounding box center [818, 239] width 400 height 25
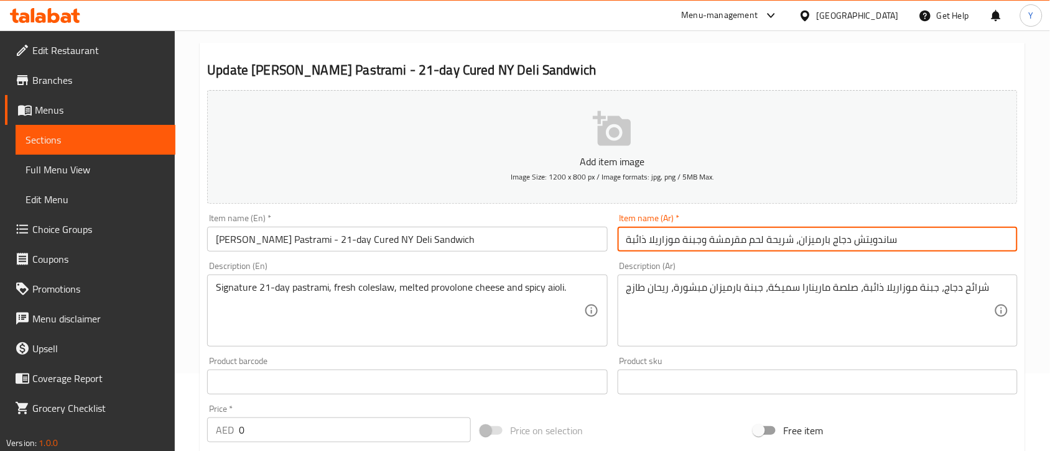
click at [791, 250] on input "ساندويتش دجاج بارميزان، شريحة لحم مقرمشة وجبنة موزاريلا ذائبة" at bounding box center [818, 239] width 400 height 25
paste input "تش لانجر باسترامي - ساندويتش نيويورك ديلي مُعالج لمدة ٢١ يومًا"
type input "ساندوتش لانجر باسترامي - ساندويتش نيويورك ديلي مُعالج لمدة ٢١ يومًا"
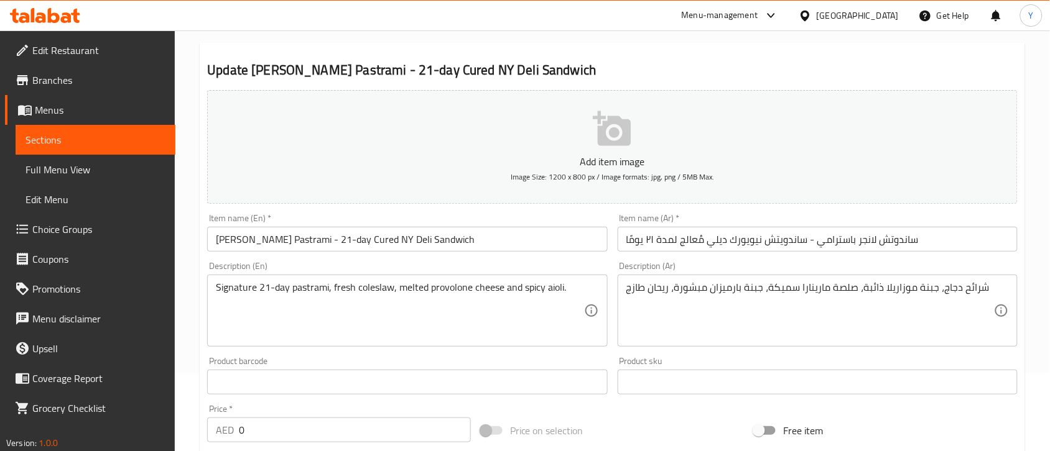
click at [627, 424] on div "Price on selection" at bounding box center [613, 431] width 274 height 34
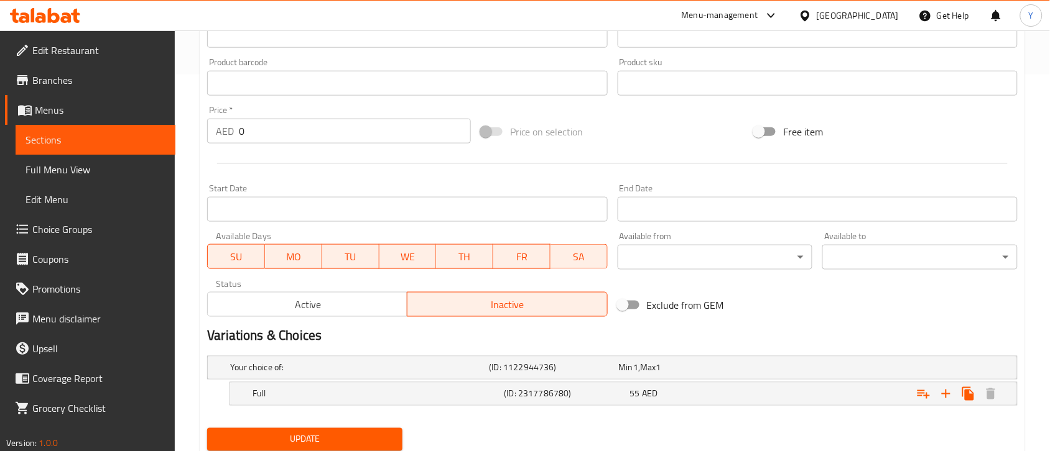
scroll to position [389, 0]
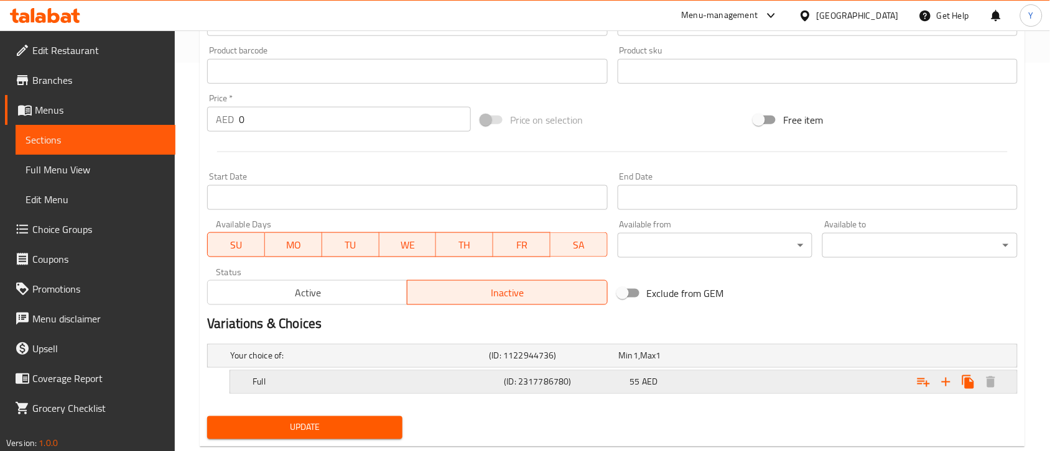
click at [407, 370] on div "Full (ID: 2317786780) 55 AED" at bounding box center [627, 382] width 754 height 27
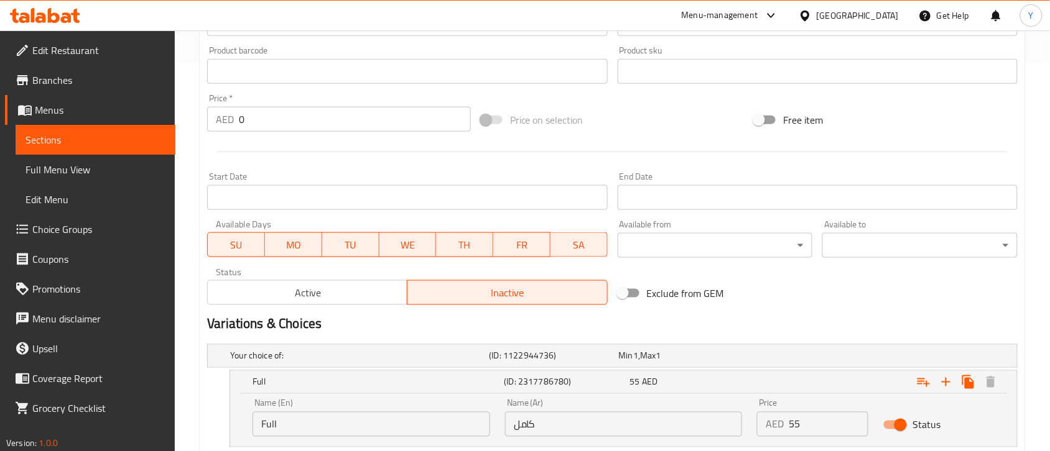
click at [375, 434] on input "Full" at bounding box center [371, 424] width 238 height 25
click at [374, 434] on input "text" at bounding box center [371, 424] width 238 height 25
type input "Half"
click at [548, 427] on input "كامل" at bounding box center [624, 424] width 238 height 25
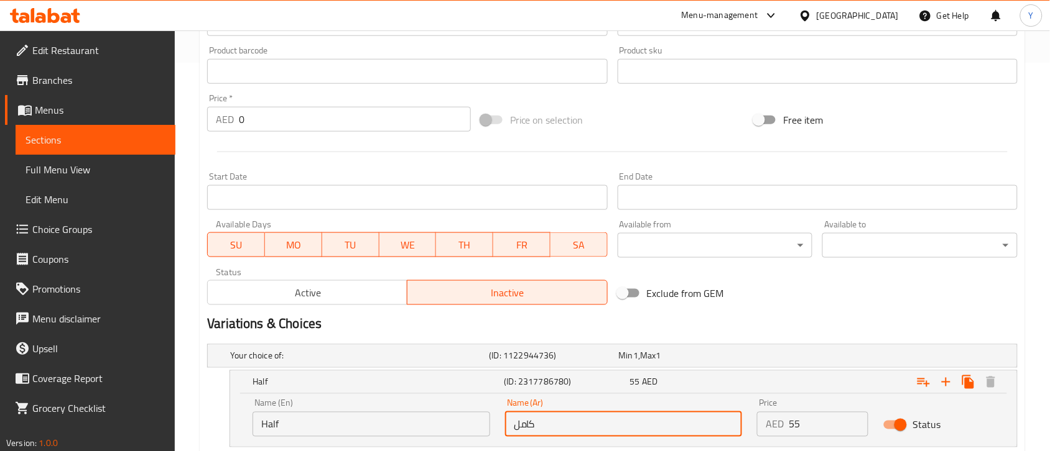
click at [548, 427] on input "كامل" at bounding box center [624, 424] width 238 height 25
drag, startPoint x: 548, startPoint y: 427, endPoint x: 552, endPoint y: 420, distance: 7.6
click at [548, 427] on input "text" at bounding box center [624, 424] width 238 height 25
type input "نصف"
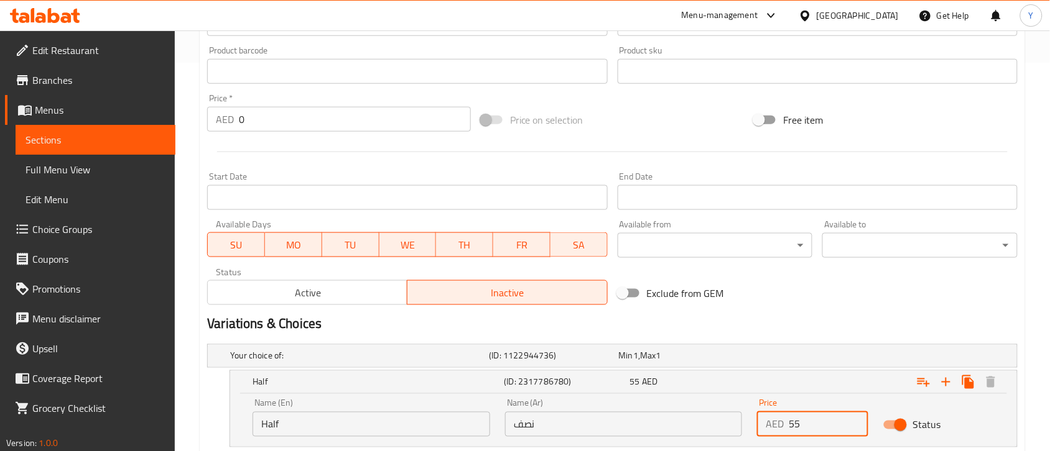
drag, startPoint x: 812, startPoint y: 420, endPoint x: 794, endPoint y: 428, distance: 19.8
click at [794, 428] on input "55" at bounding box center [829, 424] width 80 height 25
type input "56"
click at [822, 312] on div "Variations & Choices" at bounding box center [612, 324] width 820 height 29
click at [337, 302] on span "Active" at bounding box center [308, 293] width 190 height 18
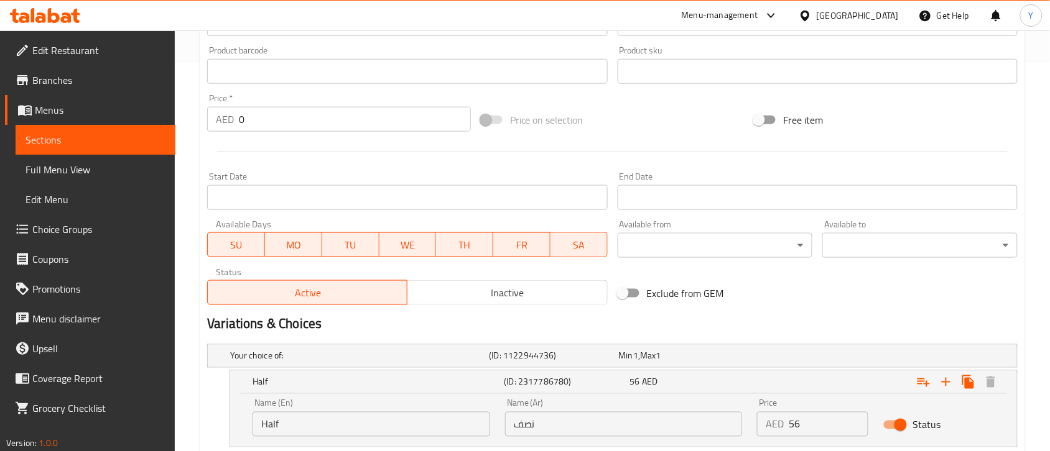
click at [803, 321] on h2 "Variations & Choices" at bounding box center [612, 324] width 810 height 19
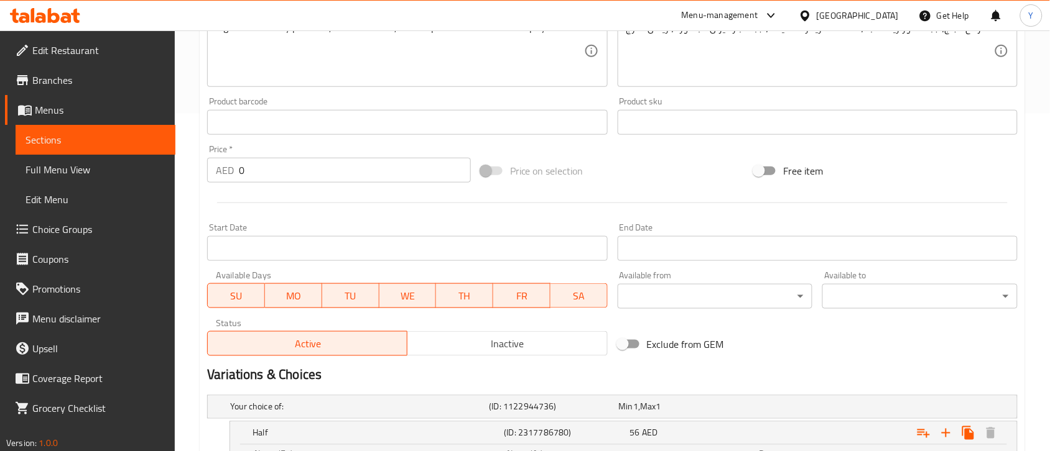
scroll to position [78, 0]
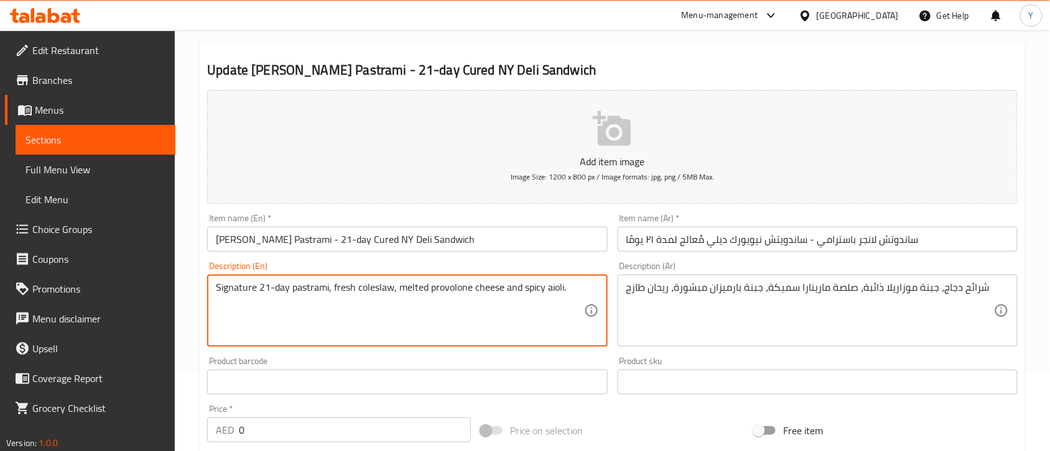
click at [492, 313] on textarea "Signature 21-day pastrami, fresh coleslaw, melted provolone cheese and spicy ai…" at bounding box center [400, 311] width 368 height 59
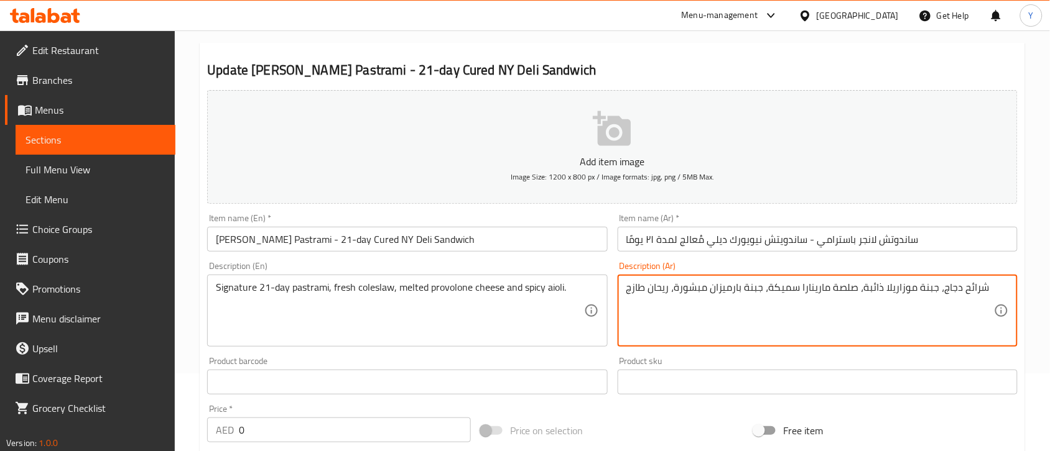
click at [763, 324] on textarea "شرائح دجاج، جبنة موزاريلا ذائبة، صلصة مارينارا سميكة، جبنة بارميزان مبشورة، ريح…" at bounding box center [810, 311] width 368 height 59
paste textarea "لحم باسترامي مميز لمدة 21 يومًا، سلطة كول سلو طازجة، جبن بروفولون ذائب وأيولي ح…"
click at [955, 291] on textarea "لحم باسترامي مميز لمدة 21 يومًا، سلطة كول سلو طازجة، جبن بروفولون ذائب وأيولي ح…" at bounding box center [810, 311] width 368 height 59
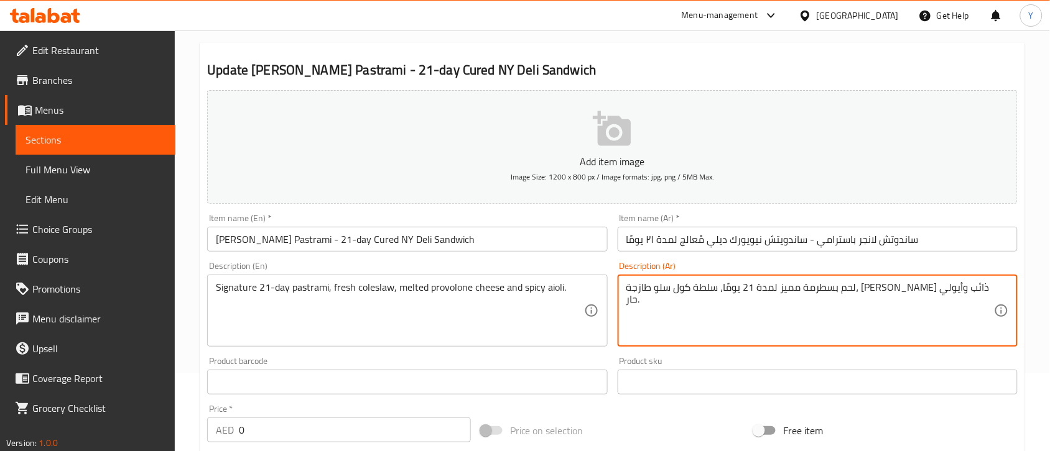
type textarea "لحم بسطرمة مميز لمدة 21 يومًا، سلطة كول سلو طازجة، جبن بروفولون ذائب وأيولي حار."
click at [554, 238] on input "[PERSON_NAME] Pastrami - 21-day Cured NY Deli Sandwich" at bounding box center [407, 239] width 400 height 25
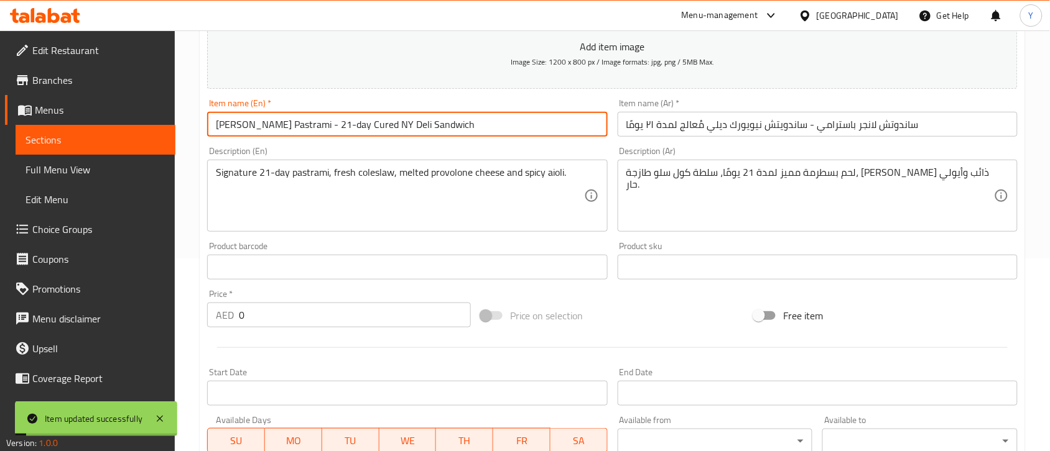
scroll to position [0, 0]
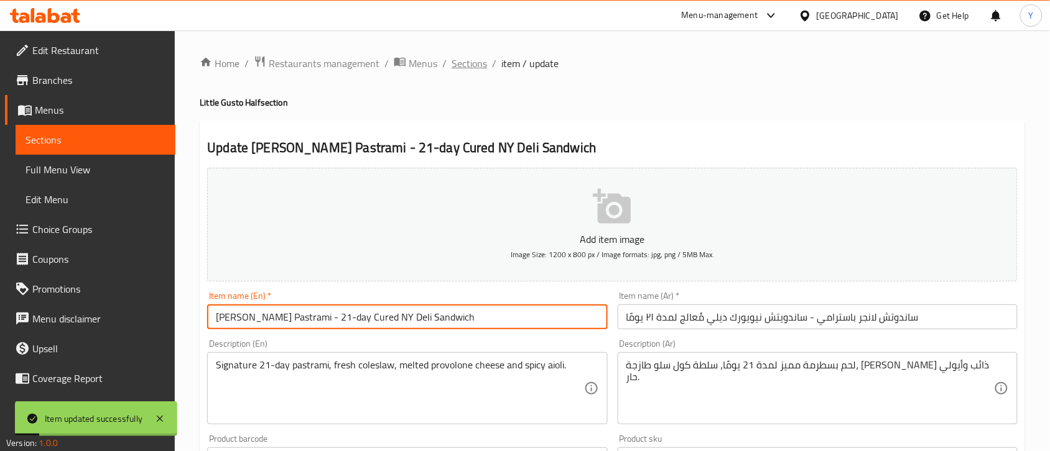
click at [464, 56] on span "Sections" at bounding box center [468, 63] width 35 height 15
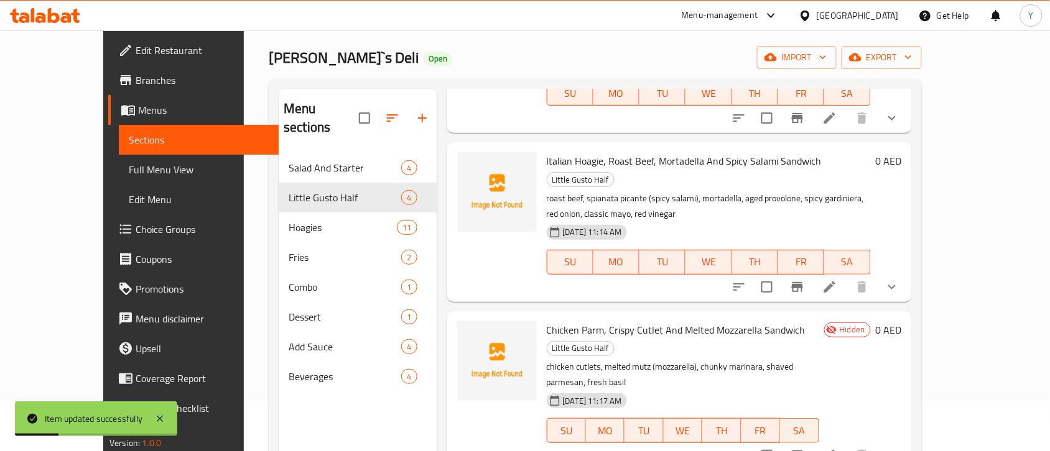
scroll to position [78, 0]
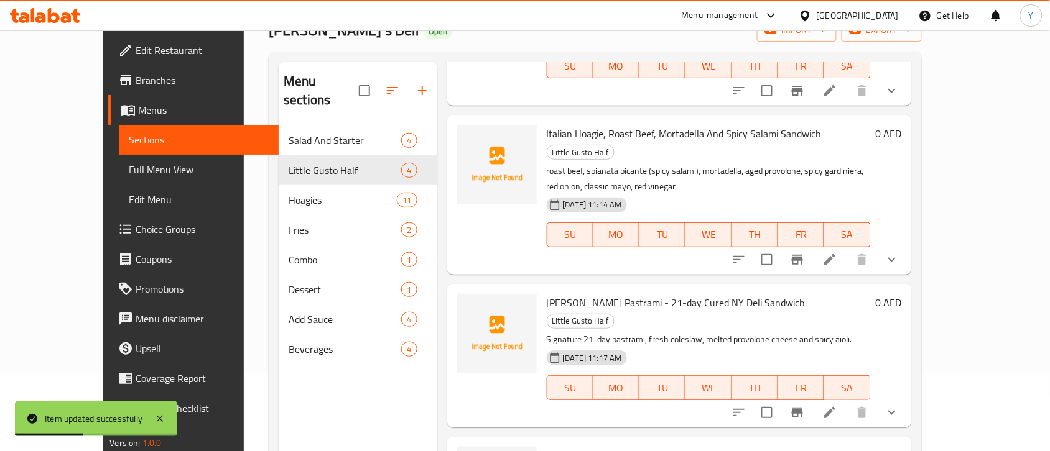
click at [907, 398] on div at bounding box center [815, 413] width 183 height 30
click at [907, 398] on button "show more" at bounding box center [892, 413] width 30 height 30
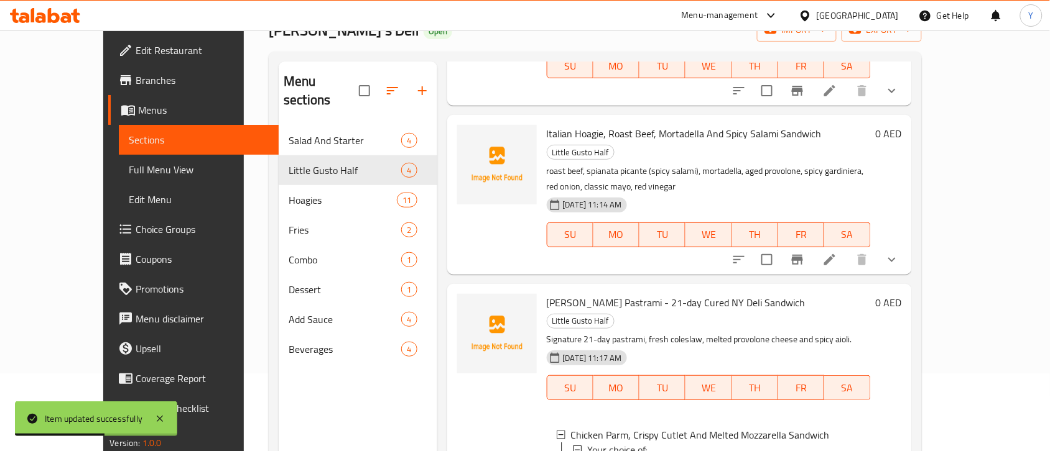
scroll to position [1, 0]
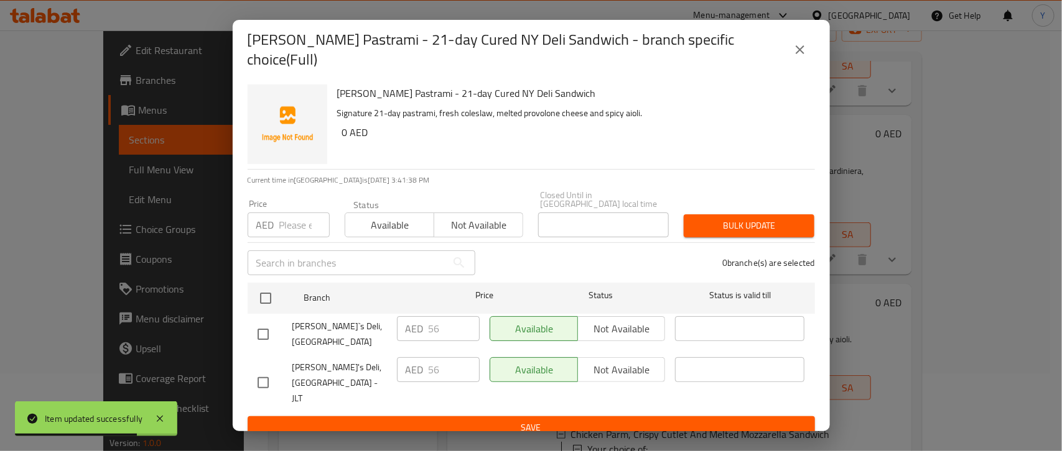
click at [794, 40] on button "close" at bounding box center [800, 50] width 30 height 30
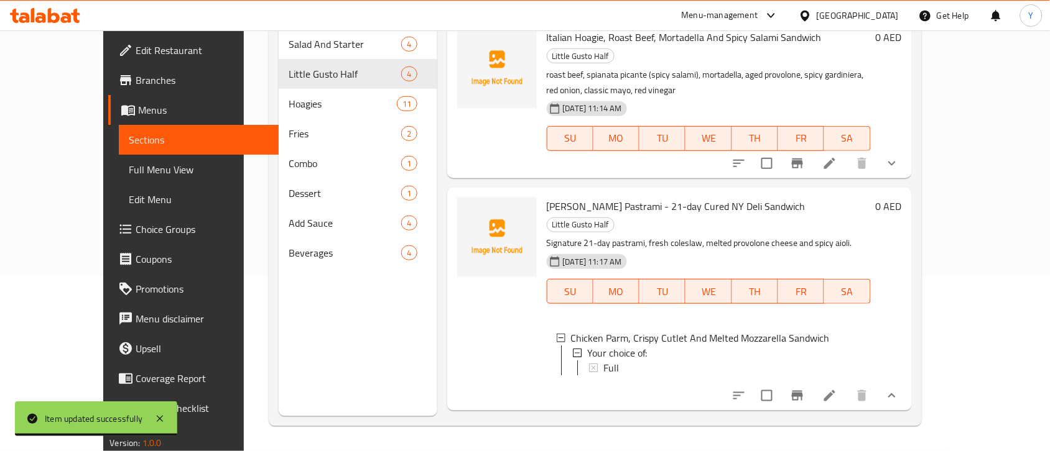
scroll to position [175, 0]
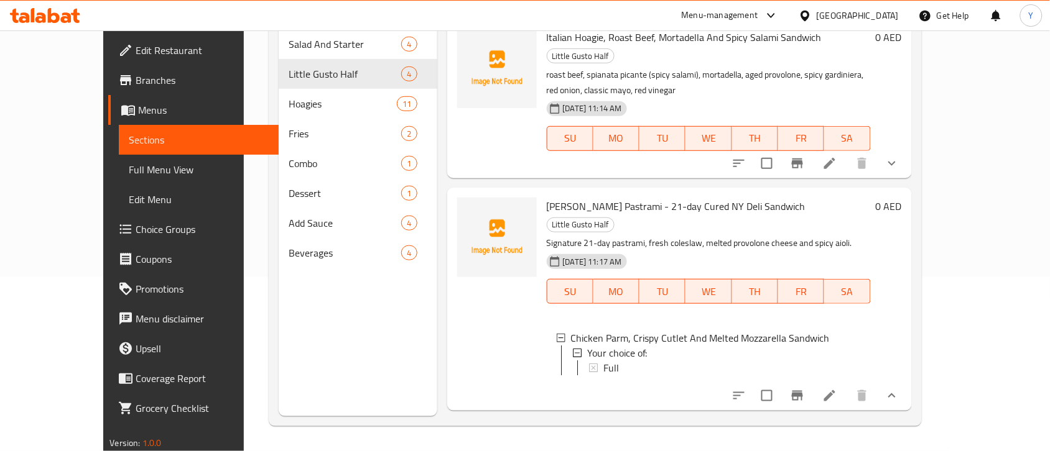
click at [835, 391] on icon at bounding box center [829, 396] width 11 height 11
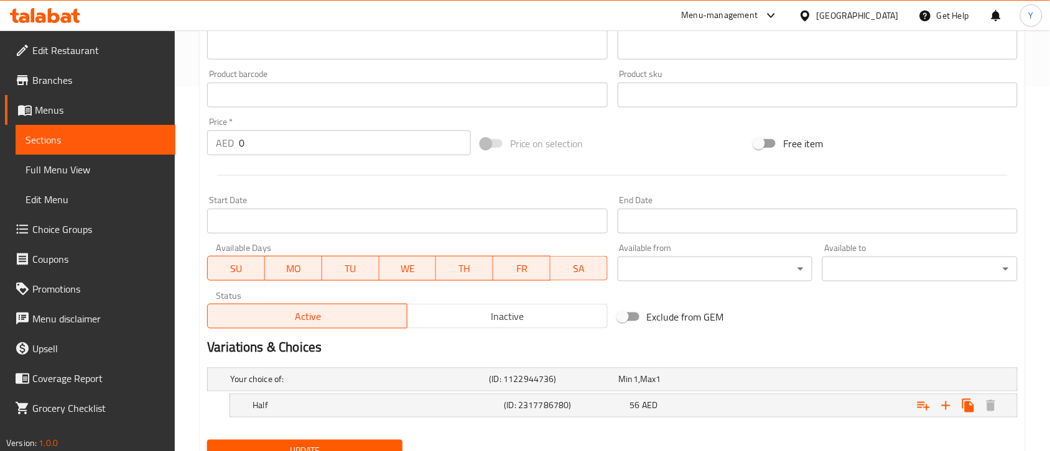
scroll to position [419, 0]
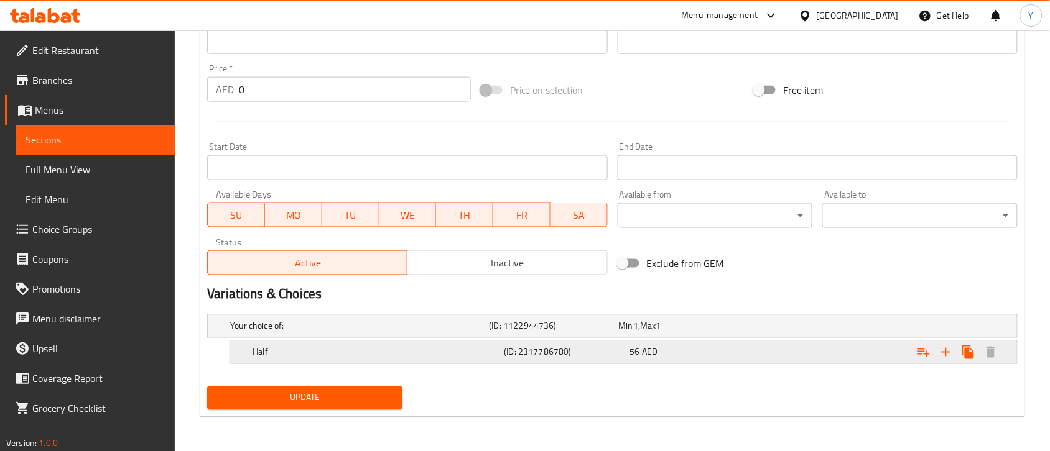
click at [489, 353] on h5 "Half" at bounding box center [375, 352] width 246 height 12
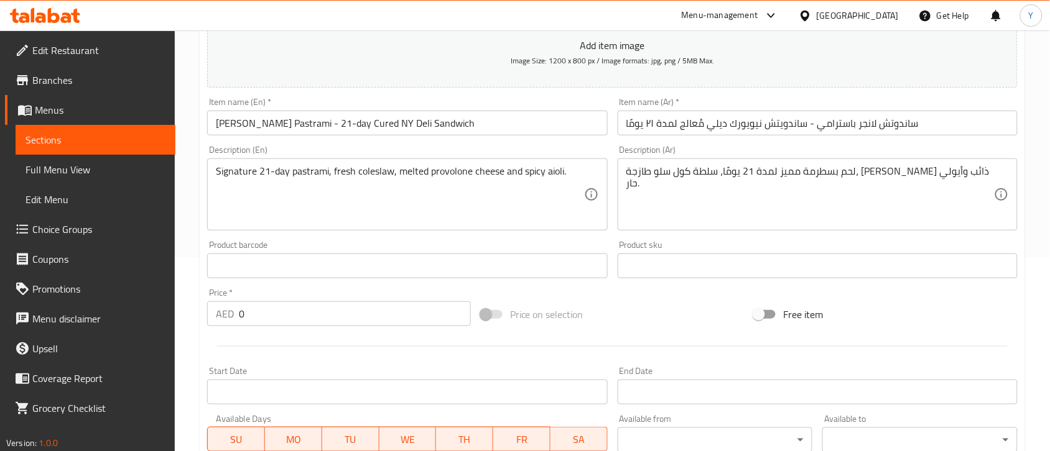
scroll to position [30, 0]
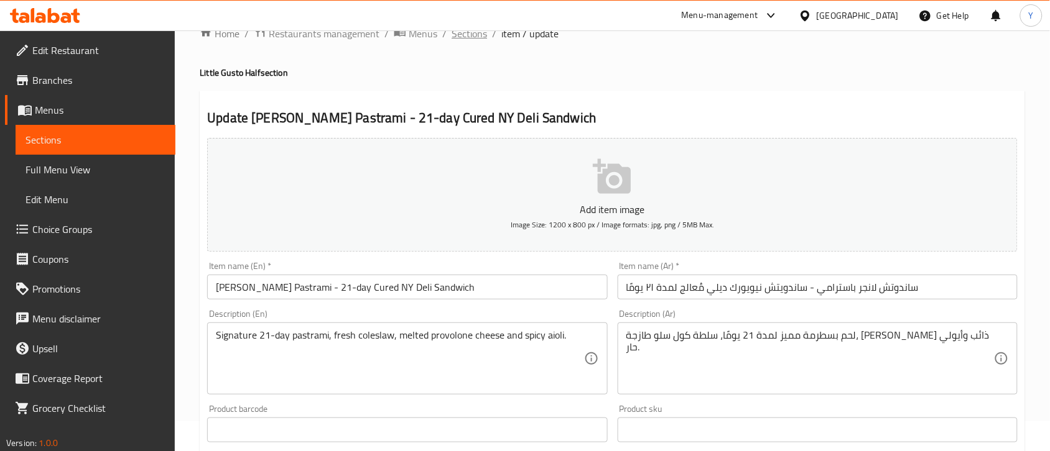
click at [468, 35] on span "Sections" at bounding box center [468, 33] width 35 height 15
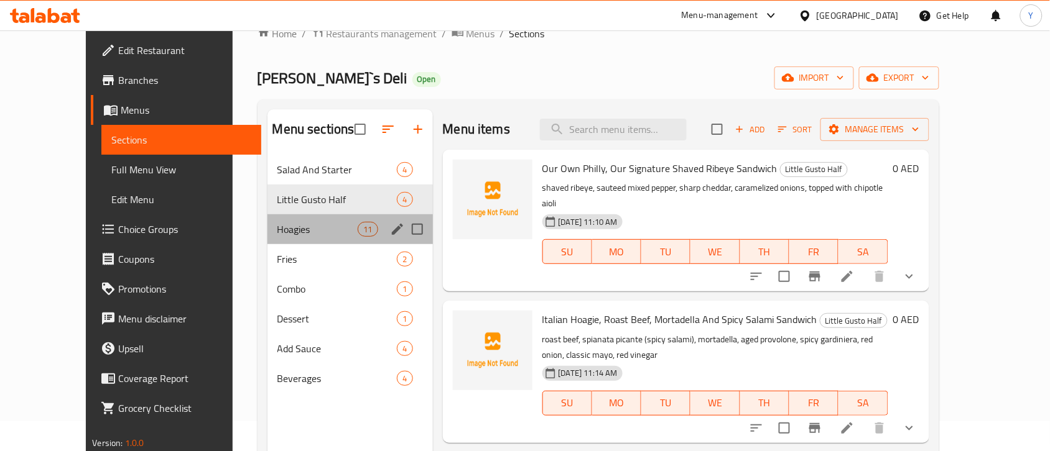
click at [297, 238] on div "Hoagies 11" at bounding box center [349, 230] width 165 height 30
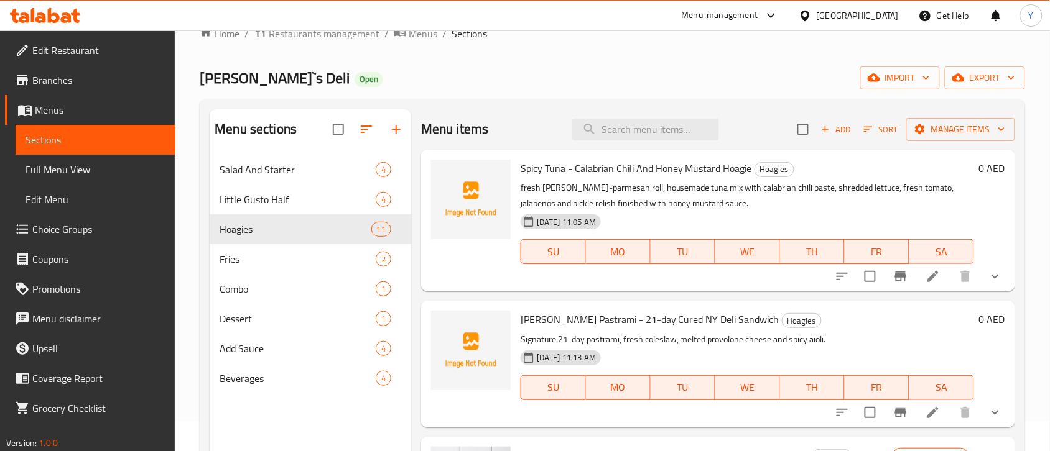
click at [820, 134] on icon "button" at bounding box center [825, 129] width 11 height 11
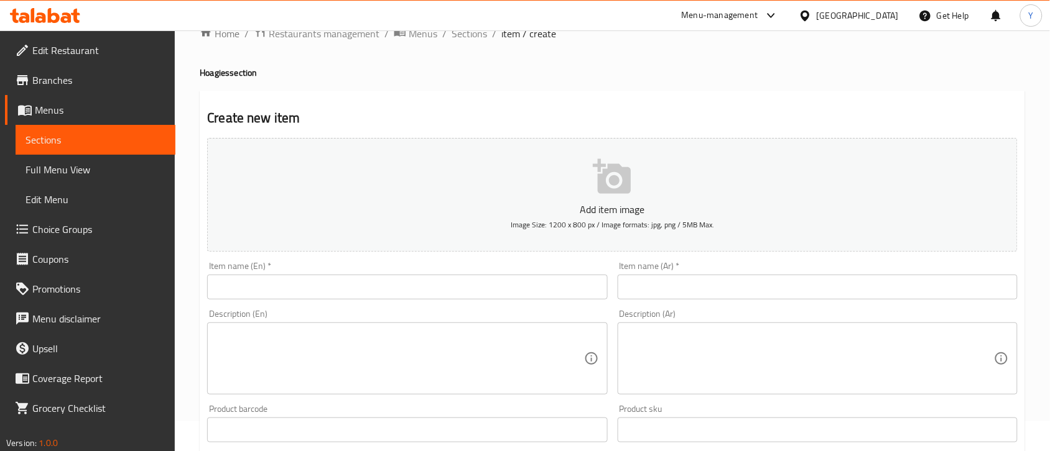
drag, startPoint x: 468, startPoint y: 38, endPoint x: 530, endPoint y: 65, distance: 67.4
click at [468, 38] on span "Sections" at bounding box center [468, 33] width 35 height 15
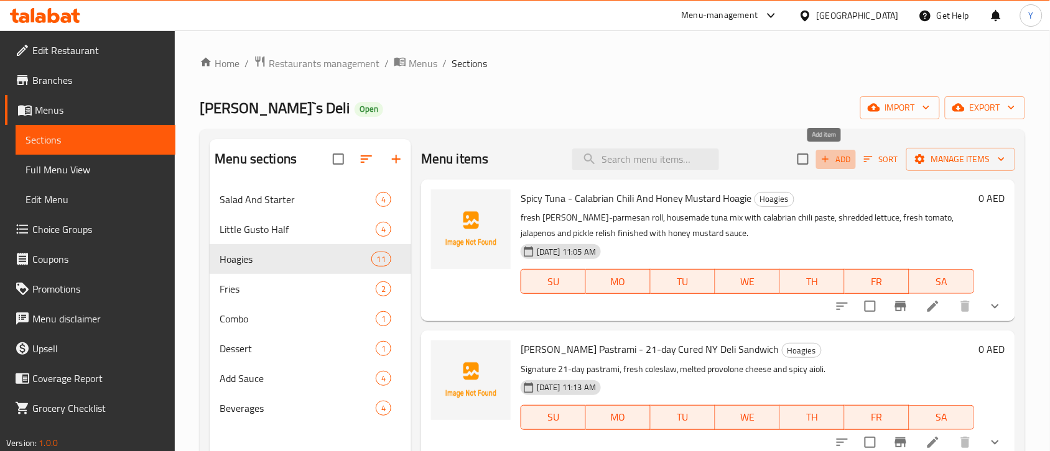
click at [831, 165] on span "Add" at bounding box center [836, 159] width 34 height 14
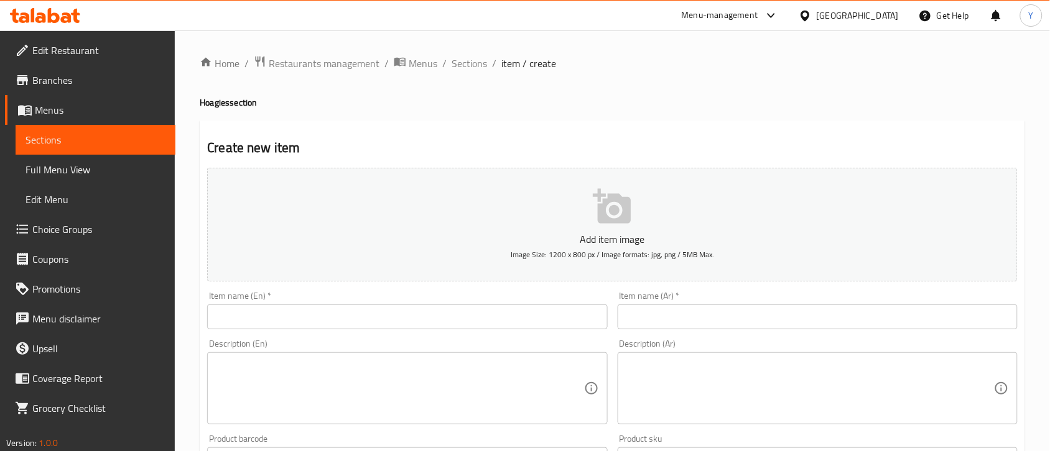
click at [376, 299] on div "Item name (En)   * Item name (En) *" at bounding box center [407, 311] width 400 height 38
click at [371, 309] on input "text" at bounding box center [407, 317] width 400 height 25
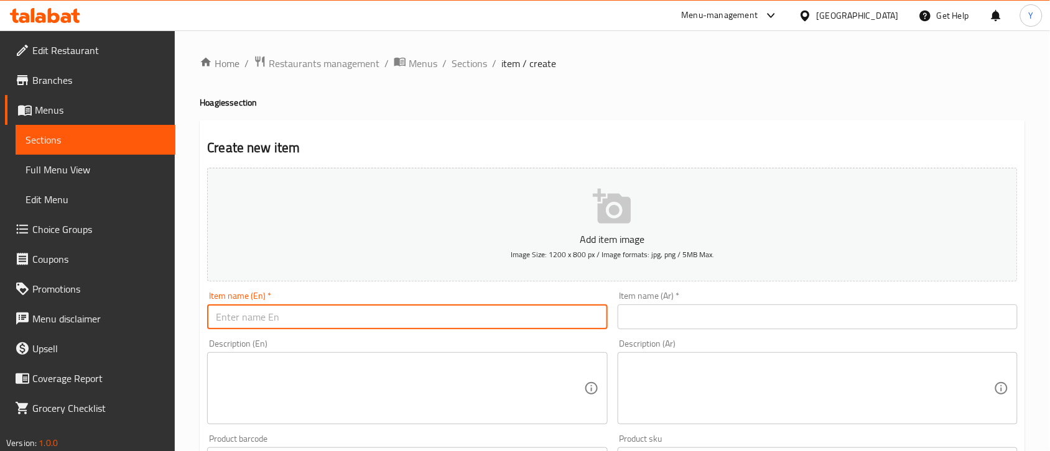
paste input "Chicken Caesar Wrap - Crispy Cutlets & Romaine Lettuce"
type input "Chicken Caesar Wrap - Crispy Cutlets & Romaine Lettuce"
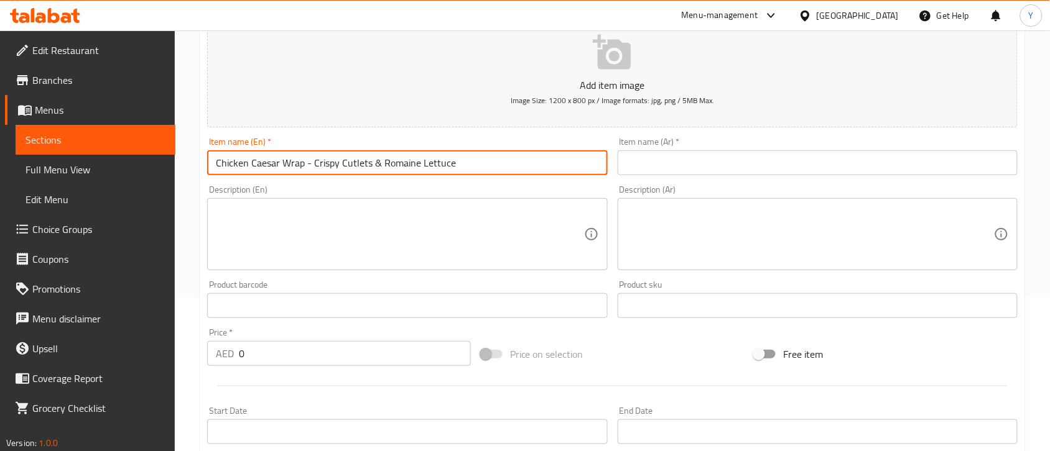
scroll to position [155, 0]
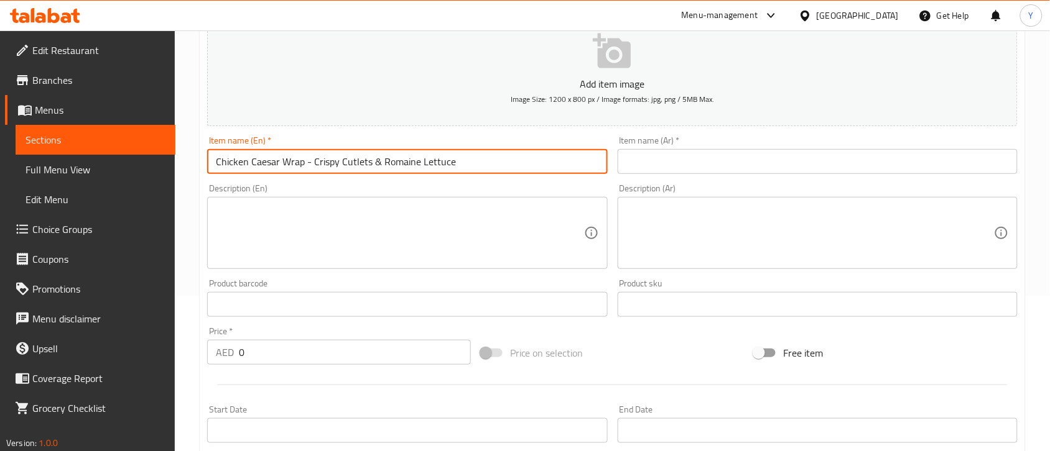
click at [300, 247] on textarea at bounding box center [400, 233] width 368 height 59
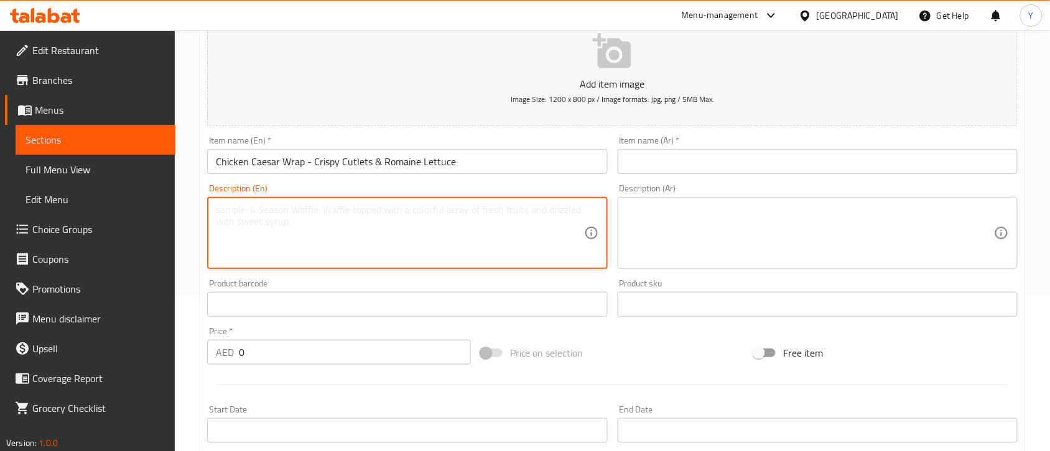
paste textarea "Chicken cutlets, crisp romaine lettuce, shaved parmesan, all tossed in our home…"
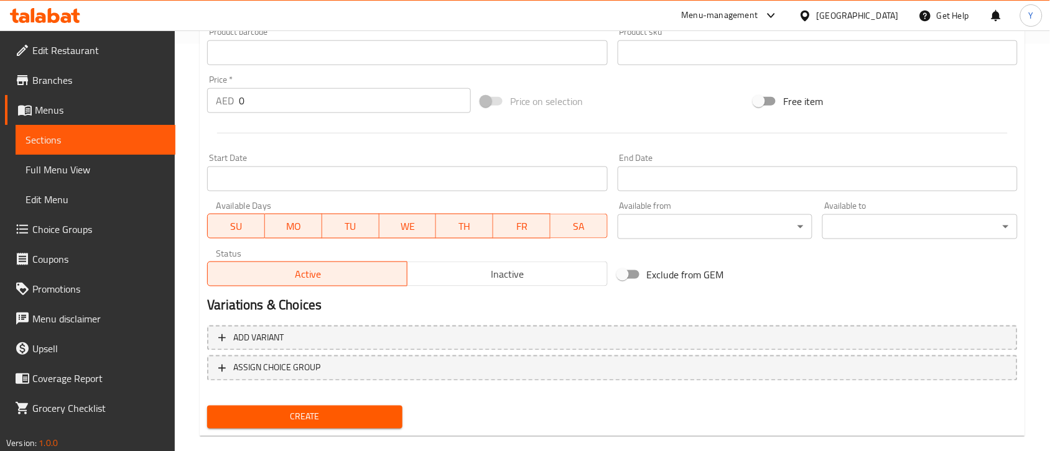
scroll to position [425, 0]
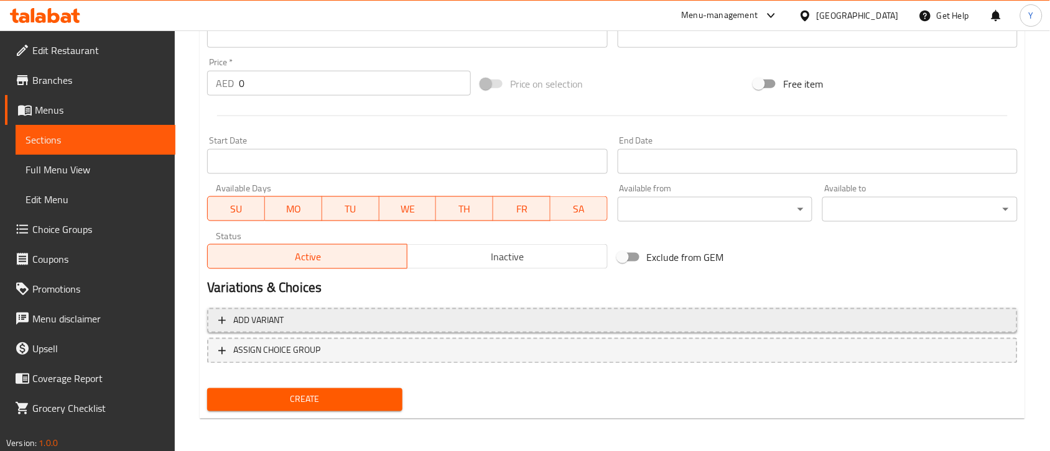
type textarea "Chicken cutlets, crisp romaine lettuce, shaved parmesan, all tossed in our home…"
click at [334, 315] on div "Add item image Image Size: 1200 x 800 px / Image formats: jpg, png / 5MB Max. I…" at bounding box center [612, 77] width 820 height 678
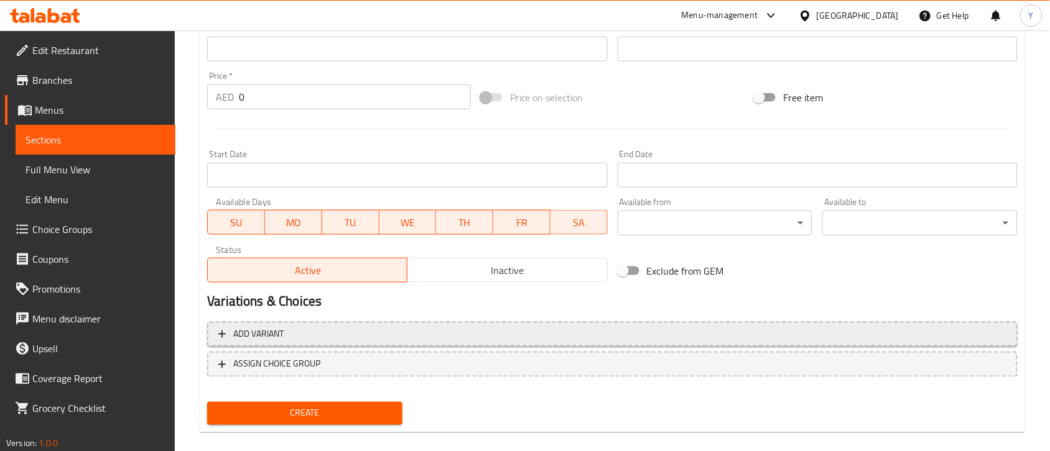
click at [433, 336] on span "Add variant" at bounding box center [612, 335] width 788 height 16
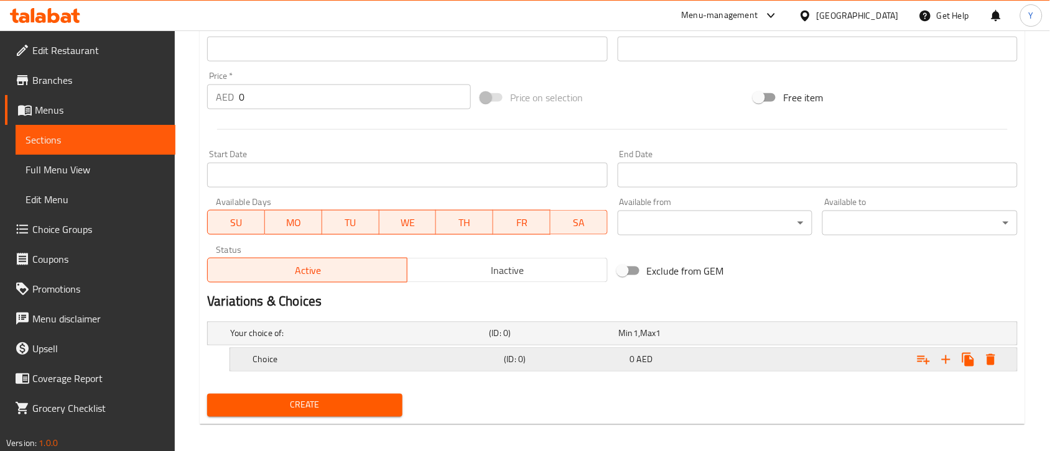
click at [787, 367] on div "Expand" at bounding box center [878, 359] width 251 height 27
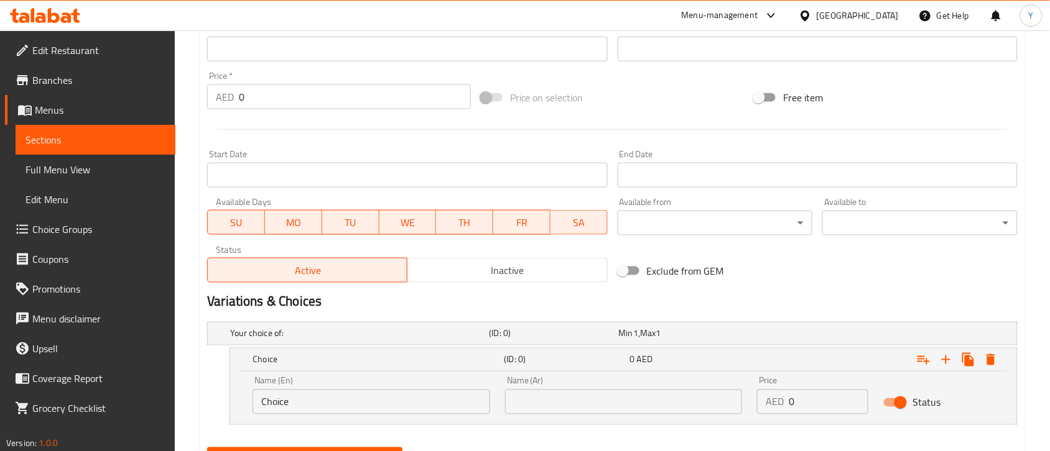
click at [774, 405] on div "AED 0 Price" at bounding box center [812, 402] width 111 height 25
type input "58"
click at [391, 412] on input "Choice" at bounding box center [371, 402] width 238 height 25
click at [391, 412] on input "text" at bounding box center [371, 402] width 238 height 25
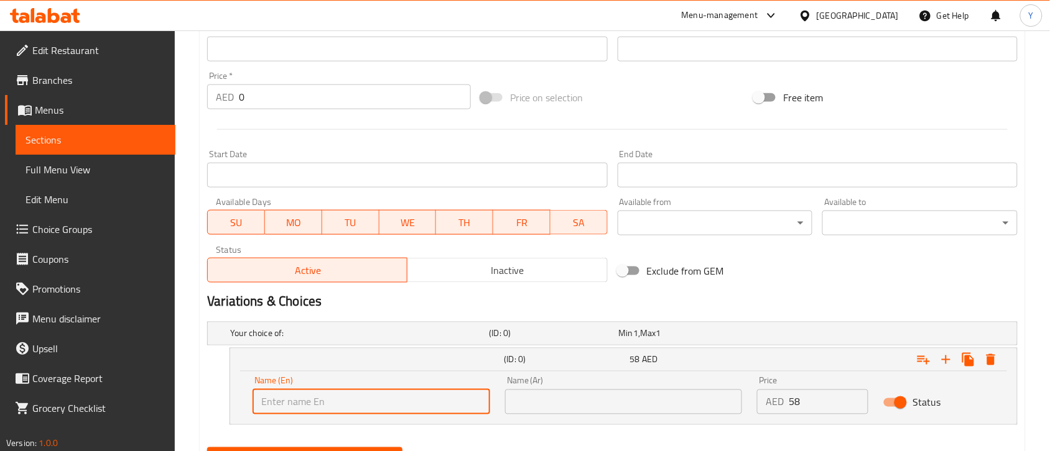
type input "Full"
click at [588, 402] on input "text" at bounding box center [624, 402] width 238 height 25
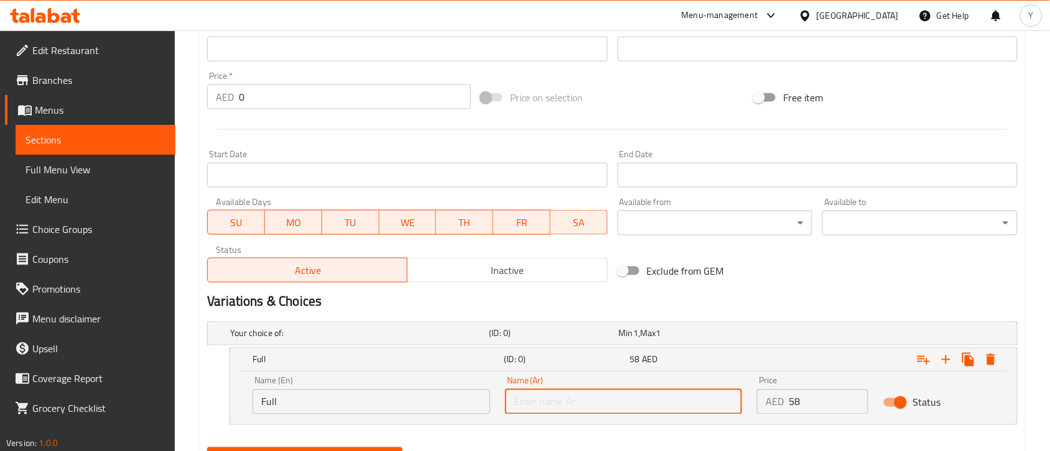
type input "كامل"
click at [856, 274] on div "Exclude from GEM" at bounding box center [750, 271] width 274 height 34
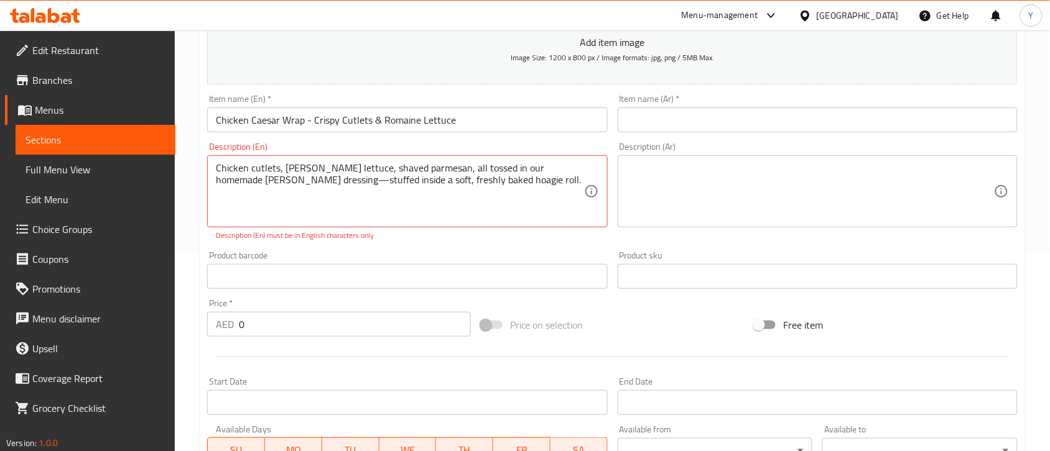
scroll to position [36, 0]
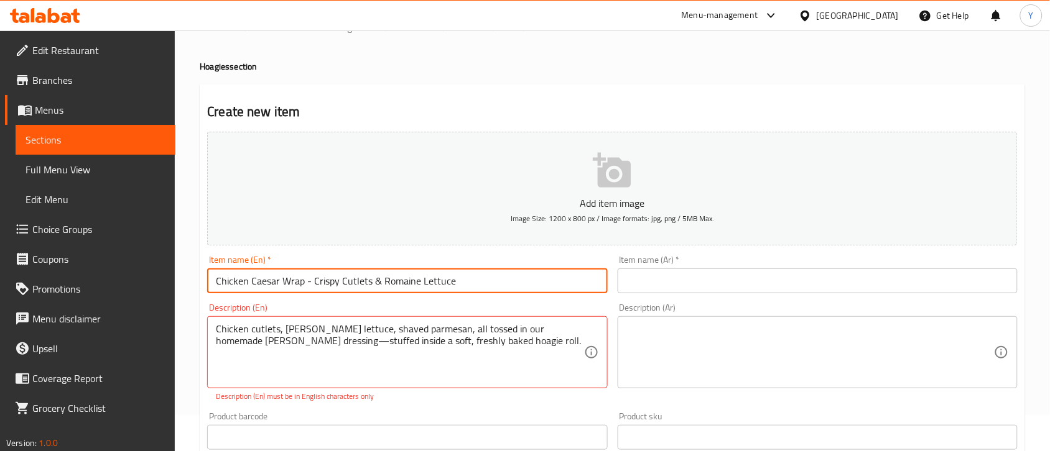
click at [377, 278] on input "Chicken Caesar Wrap - Crispy Cutlets & Romaine Lettuce" at bounding box center [407, 281] width 400 height 25
type input "Chicken Caesar Wrap - Crispy Cutlets and Romaine Lettuce"
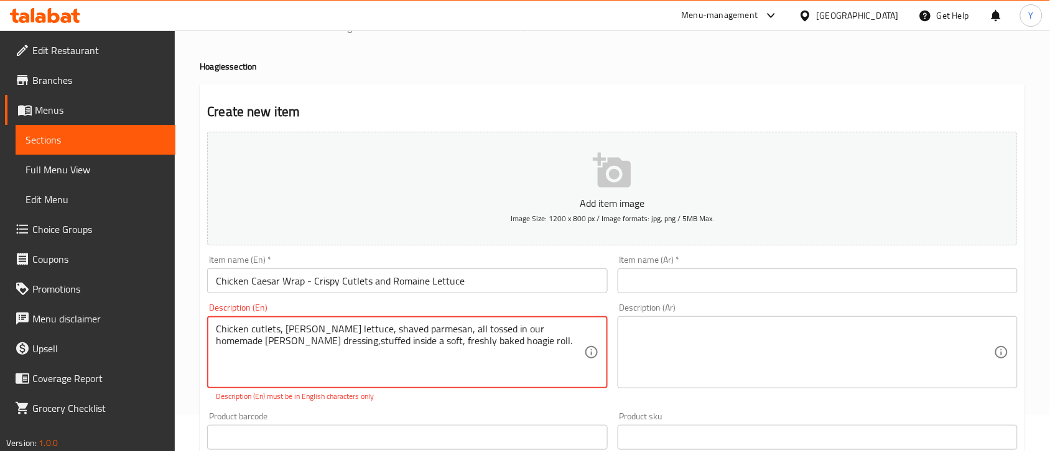
type textarea "Chicken cutlets, crisp romaine lettuce, shaved parmesan, all tossed in our home…"
click at [339, 407] on div "Product barcode Product barcode" at bounding box center [407, 431] width 410 height 48
click at [331, 361] on textarea "Chicken cutlets, crisp romaine lettuce, shaved parmesan, all tossed in our home…" at bounding box center [400, 352] width 368 height 59
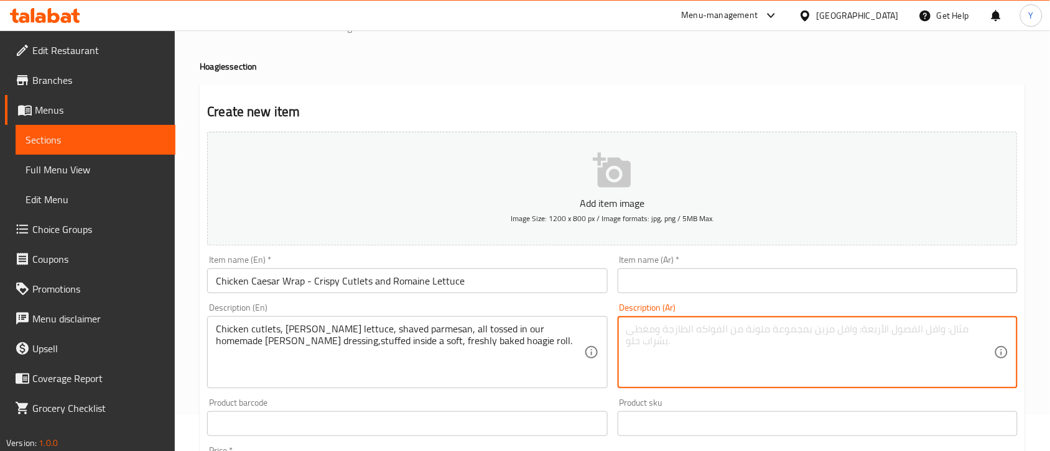
click at [665, 334] on textarea at bounding box center [810, 352] width 368 height 59
paste textarea "شرائح دجاج، خس روماني مقرمش، جبنة بارميزان مبشورة، كلها ممزوجة بصلصة تيخوانا سي…"
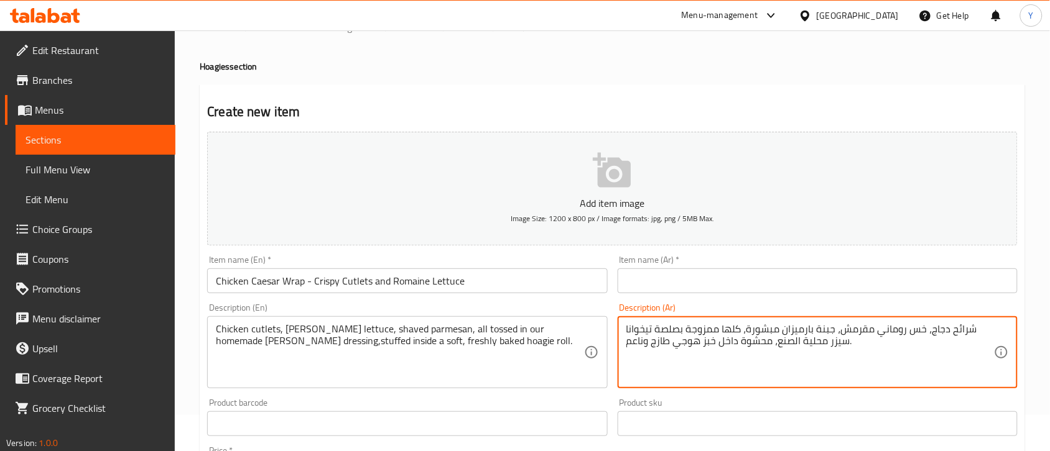
type textarea "شرائح دجاج، خس روماني مقرمش، جبنة بارميزان مبشورة، كلها ممزوجة بصلصة تيخوانا سي…"
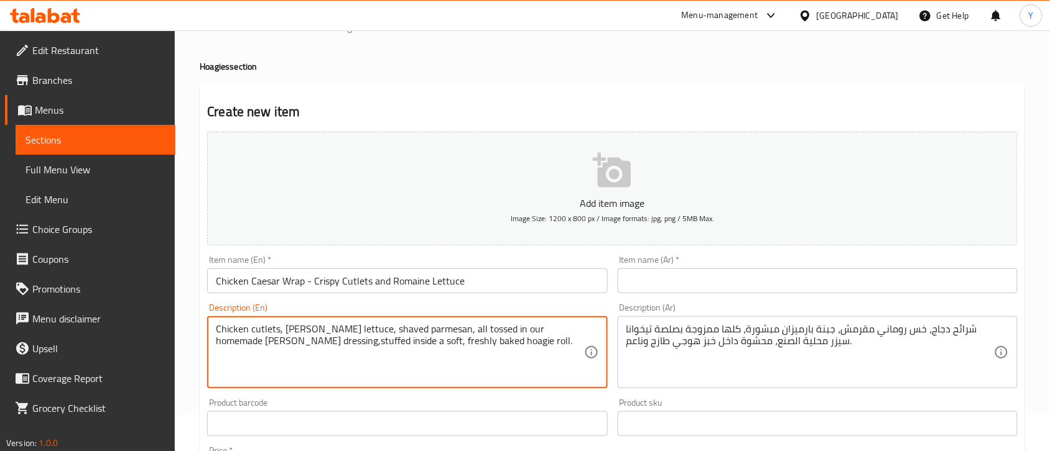
click at [315, 343] on textarea "Chicken cutlets, crisp romaine lettuce, shaved parmesan, all tossed in our home…" at bounding box center [400, 352] width 368 height 59
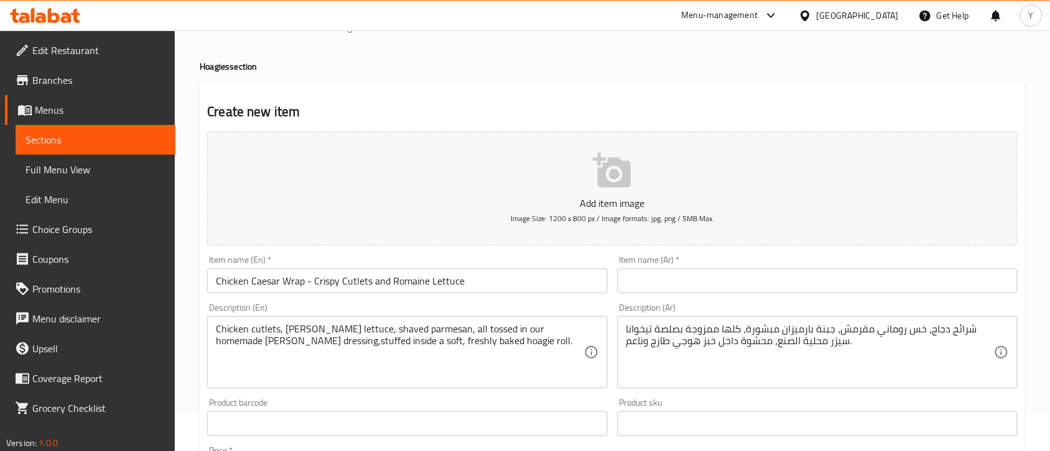
click at [318, 343] on textarea "Chicken cutlets, crisp romaine lettuce, shaved parmesan, all tossed in our home…" at bounding box center [400, 352] width 368 height 59
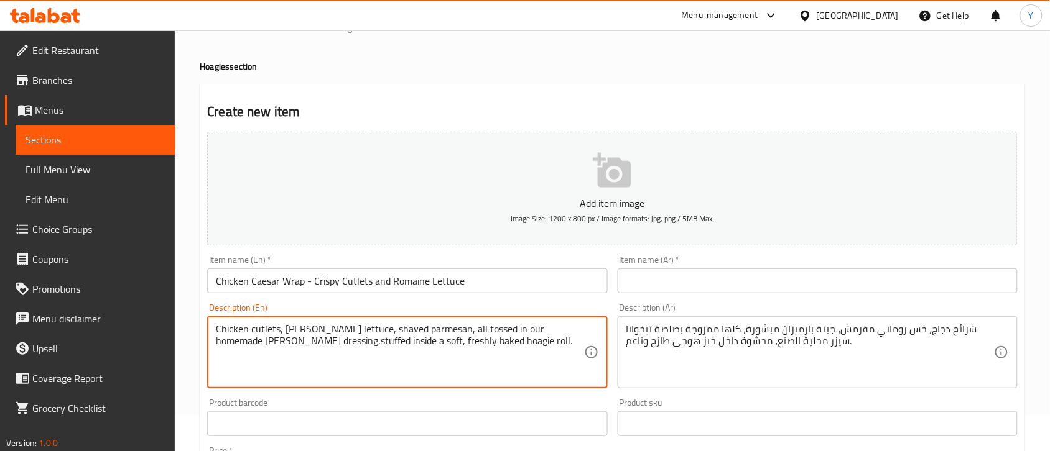
click at [318, 345] on textarea "Chicken cutlets, crisp romaine lettuce, shaved parmesan, all tossed in our home…" at bounding box center [400, 352] width 368 height 59
type textarea "Chicken cutlets, crisp romaine lettuce, shaved parmesan, all tossed in our home…"
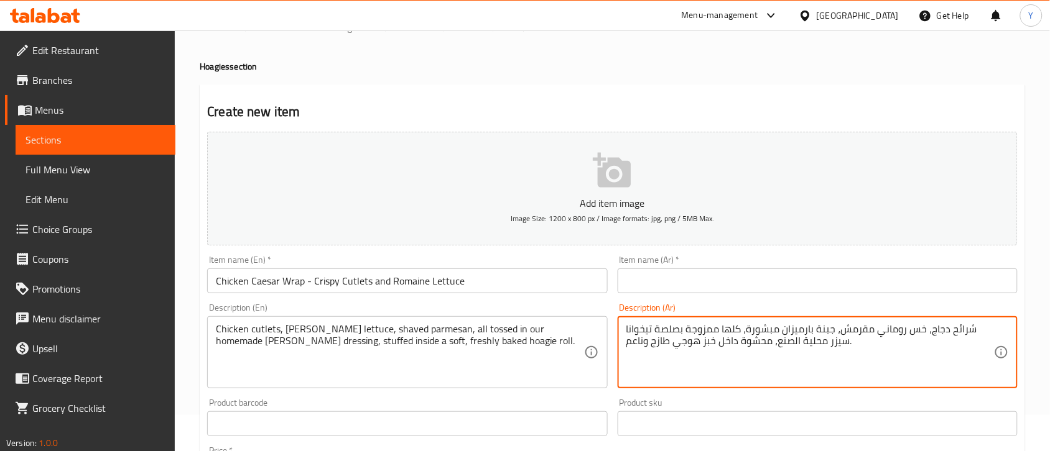
click at [716, 350] on textarea "شرائح دجاج، خس روماني مقرمش، جبنة بارميزان مبشورة، كلها ممزوجة بصلصة تيخوانا سي…" at bounding box center [810, 352] width 368 height 59
click at [709, 346] on textarea "شرائح دجاج، خس روماني مقرمش، جبنة بارميزان مبشورة، كلها ممزوجة بصلصة تيخوانا سي…" at bounding box center [810, 352] width 368 height 59
type textarea "شرائح دجاج، خس روماني مقرمش، جبنة بارميزان مبشورة، كلها ممزوجة بصلصة تيخوانا سي…"
click at [490, 286] on input "Chicken Caesar Wrap - Crispy Cutlets and Romaine Lettuce" at bounding box center [407, 281] width 400 height 25
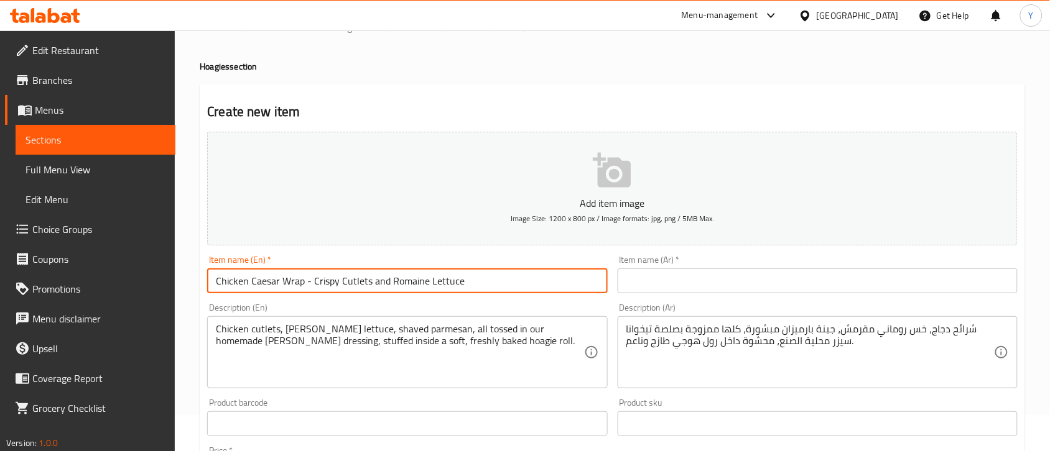
click at [490, 286] on input "Chicken Caesar Wrap - Crispy Cutlets and Romaine Lettuce" at bounding box center [407, 281] width 400 height 25
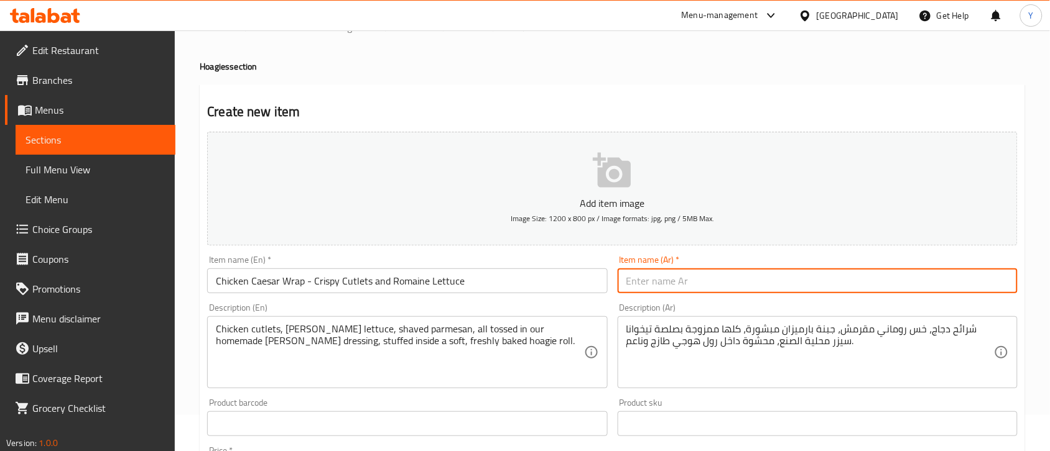
click at [642, 274] on input "text" at bounding box center [818, 281] width 400 height 25
paste input "لفائف دجاج سيزر - شرائح مقرمشة وخس روماني"
drag, startPoint x: 799, startPoint y: 285, endPoint x: 889, endPoint y: 283, distance: 90.2
click at [889, 283] on input "لفائف دجاج سيزر - شرائح مقرمشة وخس روماني" at bounding box center [818, 281] width 400 height 25
type input "رول دجاج سيزر - شرائح مقرمشة وخس روماني"
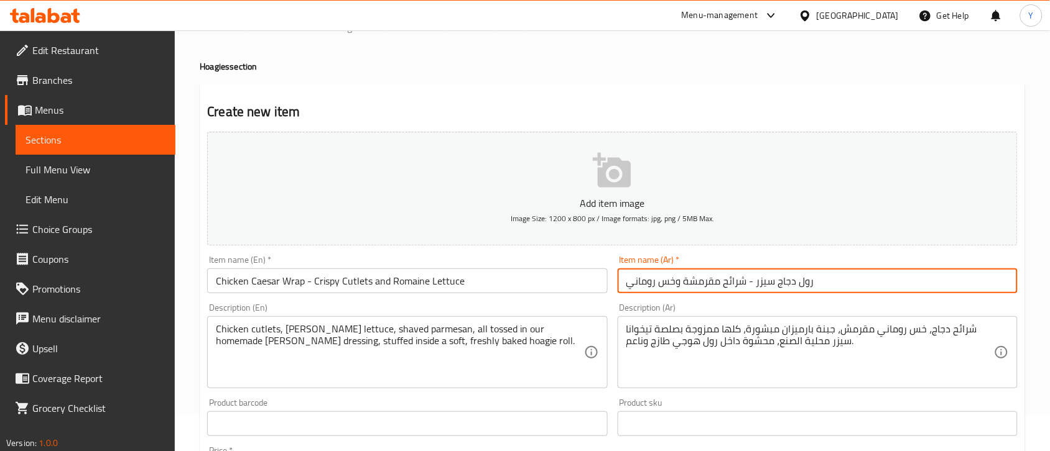
click at [613, 404] on div "Product sku Product sku" at bounding box center [818, 418] width 410 height 48
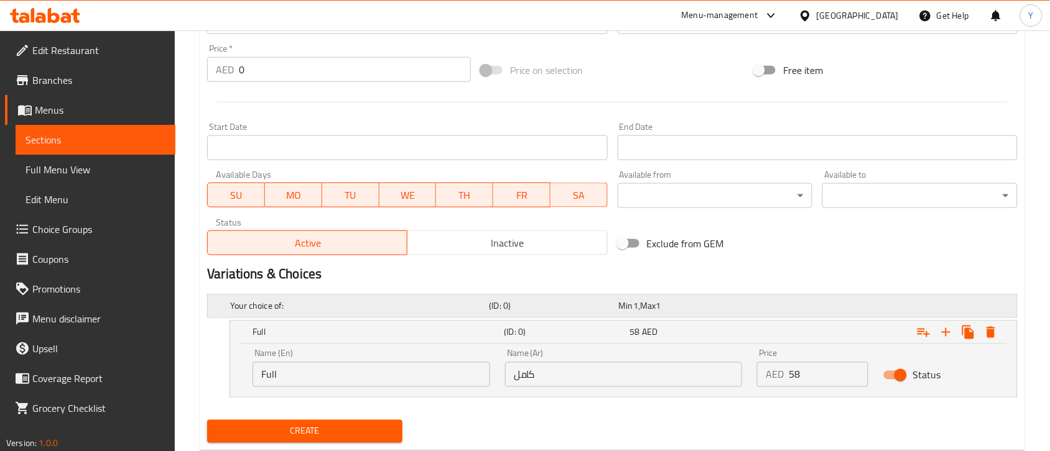
scroll to position [473, 0]
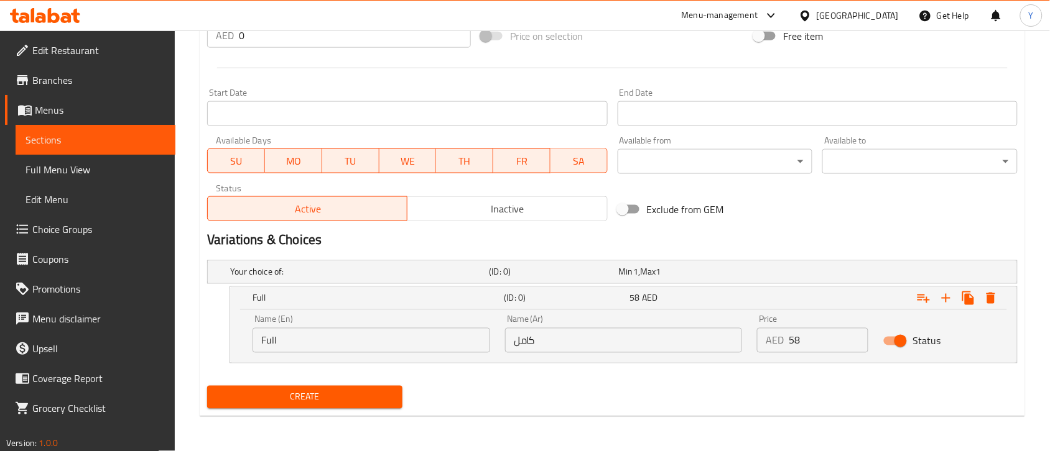
click at [674, 398] on div "Create" at bounding box center [612, 397] width 820 height 33
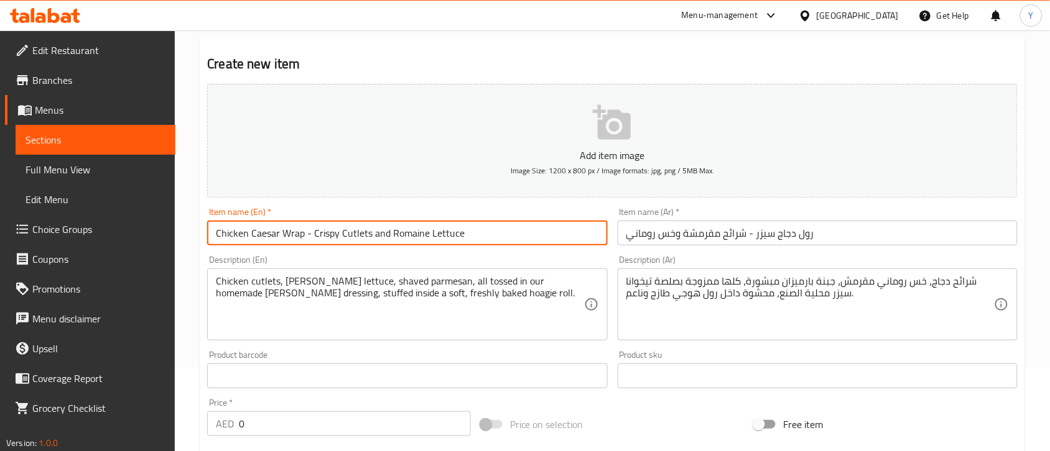
click at [476, 227] on input "Chicken Caesar Wrap - Crispy Cutlets and Romaine Lettuce" at bounding box center [407, 233] width 400 height 25
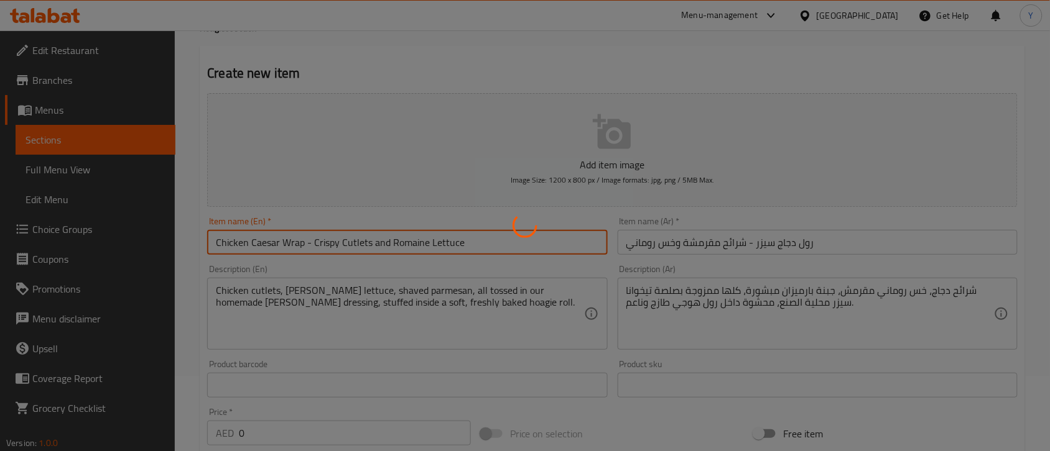
scroll to position [0, 0]
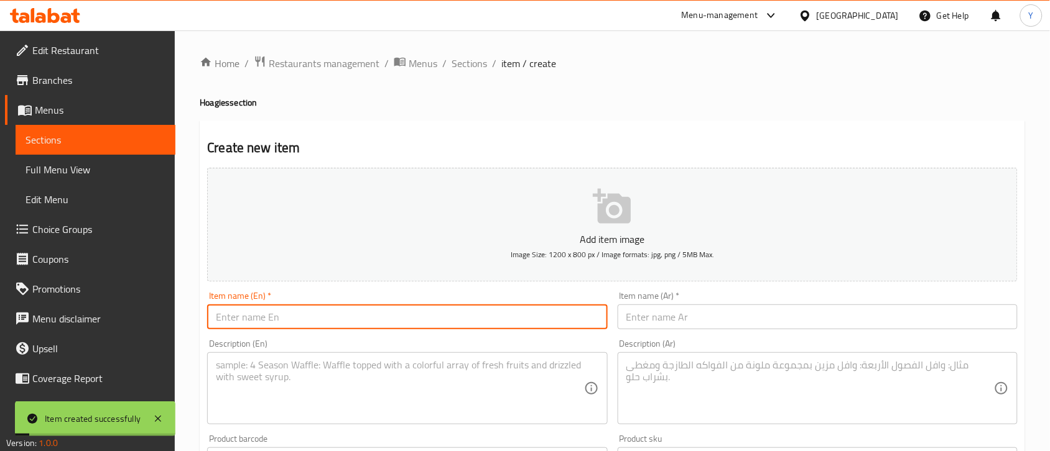
drag, startPoint x: 465, startPoint y: 64, endPoint x: 535, endPoint y: 126, distance: 93.4
click at [465, 64] on span "Sections" at bounding box center [468, 63] width 35 height 15
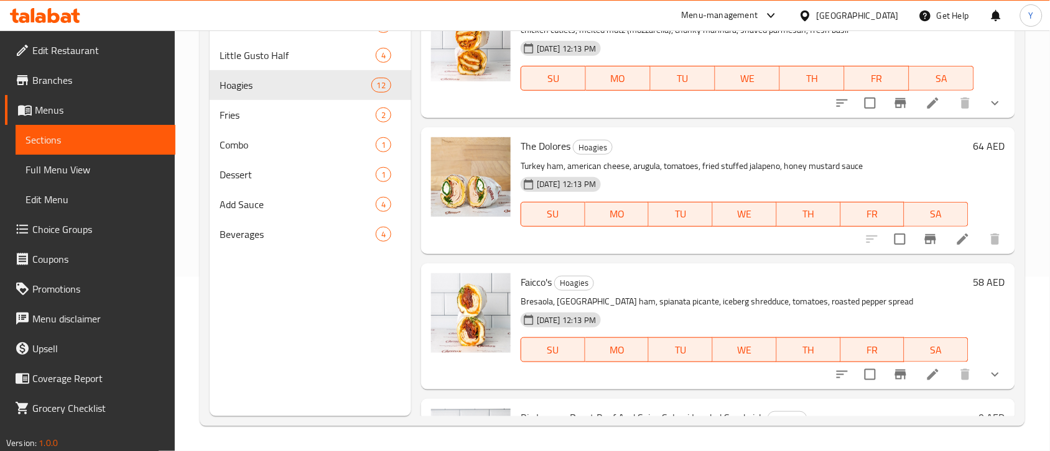
scroll to position [602, 0]
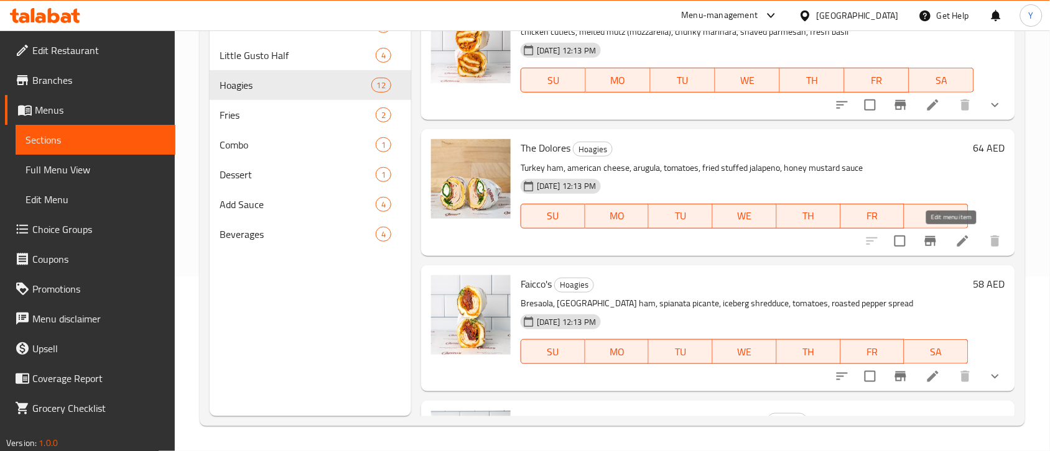
click at [955, 241] on icon at bounding box center [962, 241] width 15 height 15
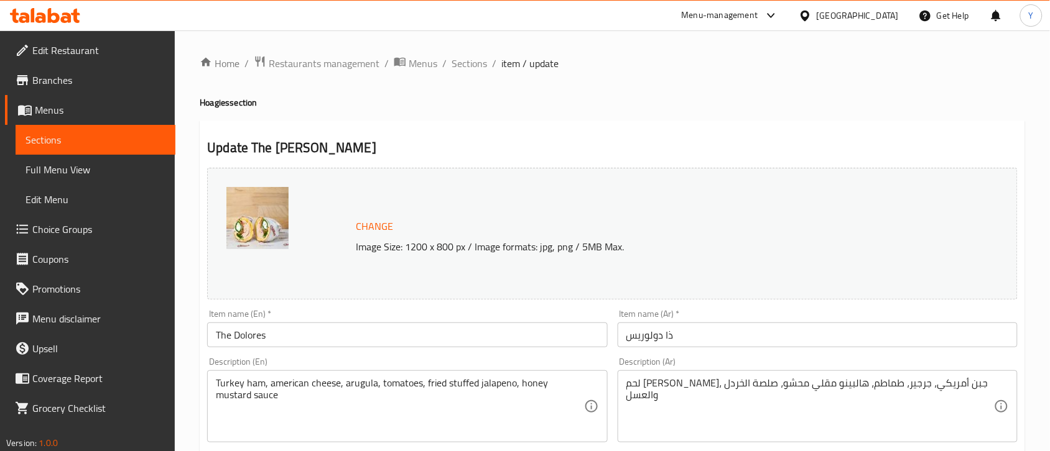
click at [414, 330] on input "The Dolores" at bounding box center [407, 335] width 400 height 25
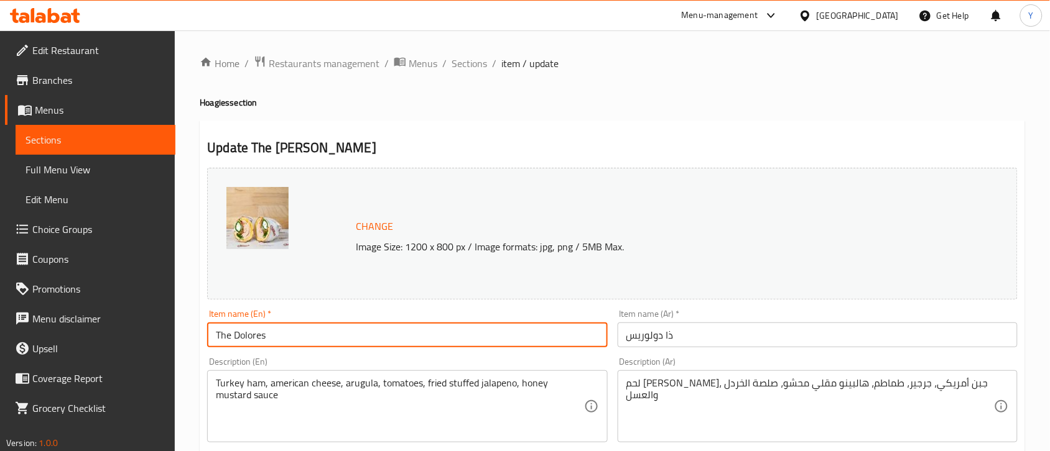
click at [414, 330] on input "The Dolores" at bounding box center [407, 335] width 400 height 25
paste input "- Turkey Ham & American Cheese Deli Sandwich"
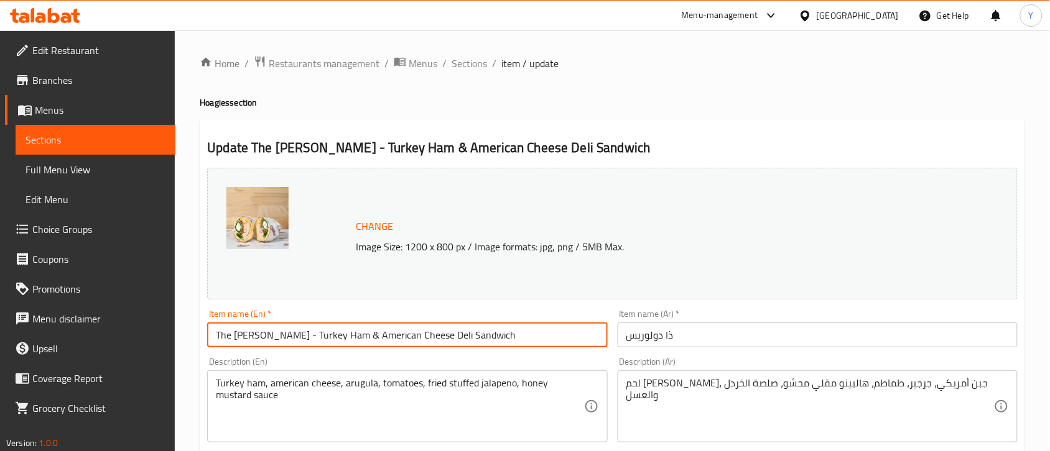
drag, startPoint x: 325, startPoint y: 334, endPoint x: 333, endPoint y: 331, distance: 7.9
click at [333, 331] on input "The Dolores - Turkey Ham & American Cheese Deli Sandwich" at bounding box center [407, 335] width 400 height 25
type input "The Dolores - Turkey Ham And American Cheese Deli Sandwich"
click at [294, 331] on input "The Dolores - Turkey Ham And American Cheese Deli Sandwich" at bounding box center [407, 335] width 400 height 25
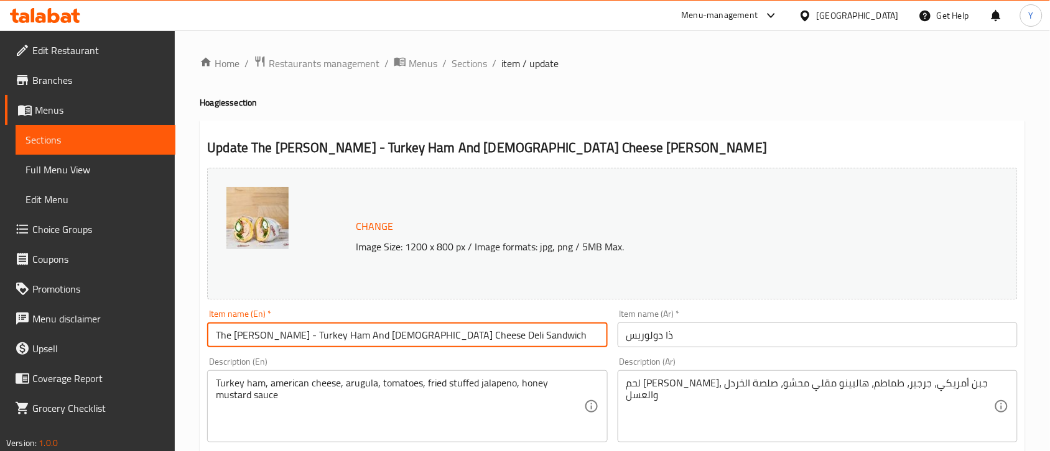
click at [294, 331] on input "The Dolores - Turkey Ham And American Cheese Deli Sandwich" at bounding box center [407, 335] width 400 height 25
type input "The Dolores - Turkey Ham And American Cheese Deli Sandwich"
click at [701, 340] on input "ذا دولوريس" at bounding box center [818, 335] width 400 height 25
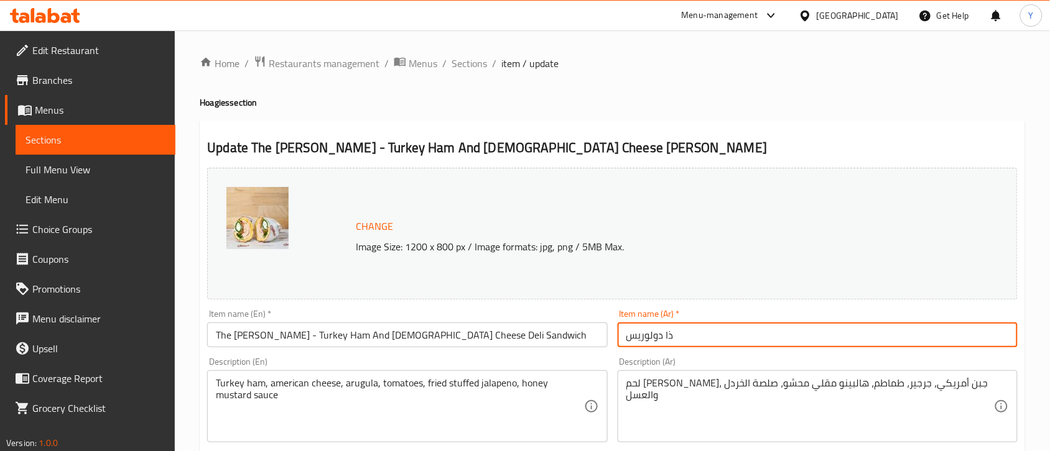
click at [701, 340] on input "ذا دولوريس" at bounding box center [818, 335] width 400 height 25
paste input "اندويتش دولوريس - لحم ديك رومي وجبن أمريكي"
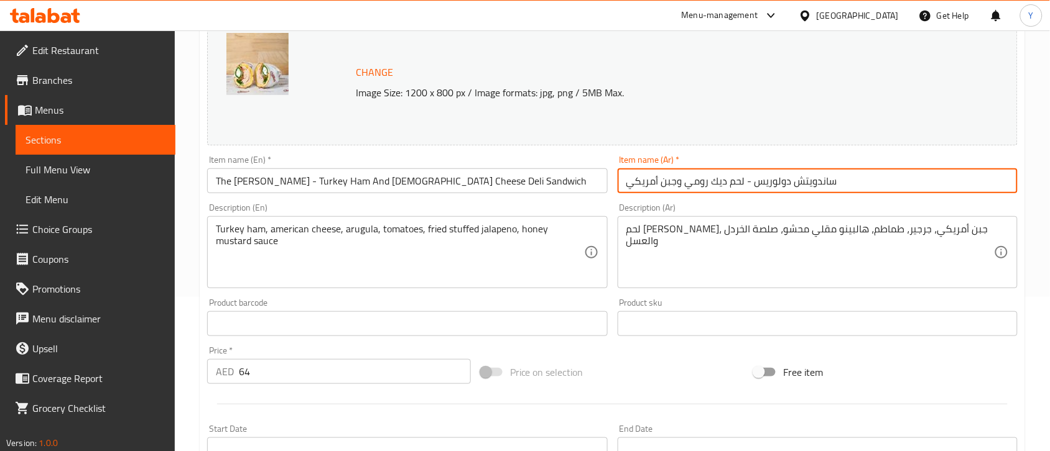
scroll to position [155, 0]
click at [658, 188] on input "ساندويتش دولوريس - لحم ديك رومي وجبن أمريكي" at bounding box center [818, 179] width 400 height 25
type input "ساندويتش دولوريس - لحم ديك رومي وجبن ديلي أمريكي"
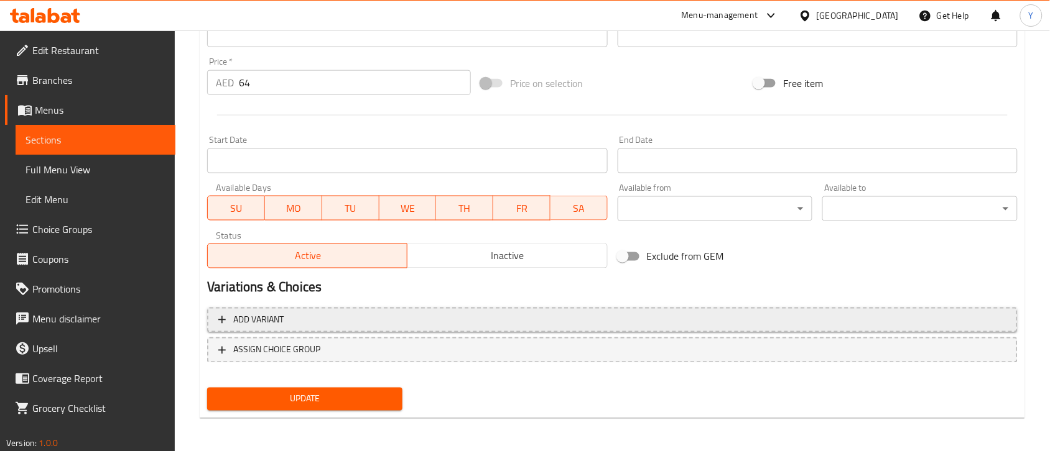
click at [379, 315] on span "Add variant" at bounding box center [612, 321] width 788 height 16
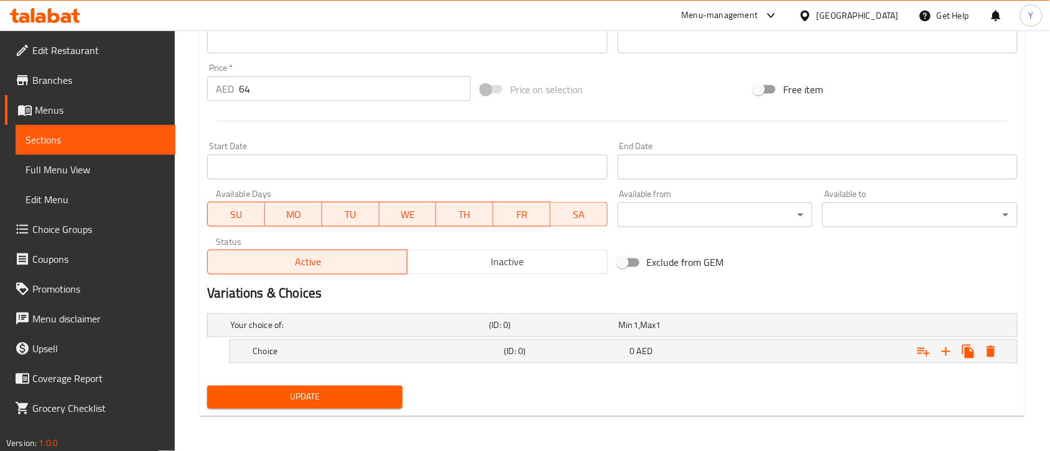
scroll to position [437, 0]
click at [766, 354] on div "Expand" at bounding box center [878, 351] width 251 height 27
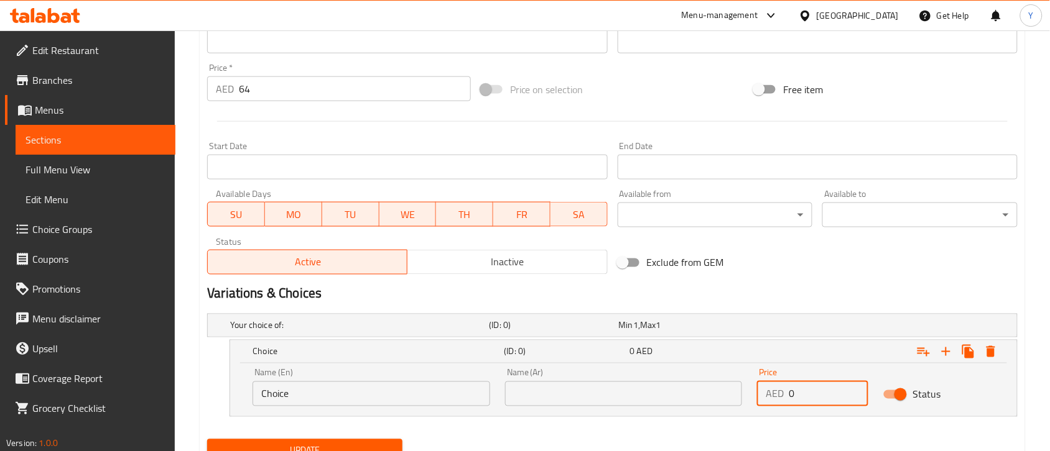
drag, startPoint x: 812, startPoint y: 399, endPoint x: 683, endPoint y: 408, distance: 129.6
click at [683, 408] on div "Name (En) Choice Name (En) Name (Ar) Name (Ar) Price AED 0 Price Status" at bounding box center [623, 387] width 757 height 53
paste input "64"
type input "64"
click at [417, 410] on div "Name (En) Choice Name (En)" at bounding box center [371, 387] width 252 height 53
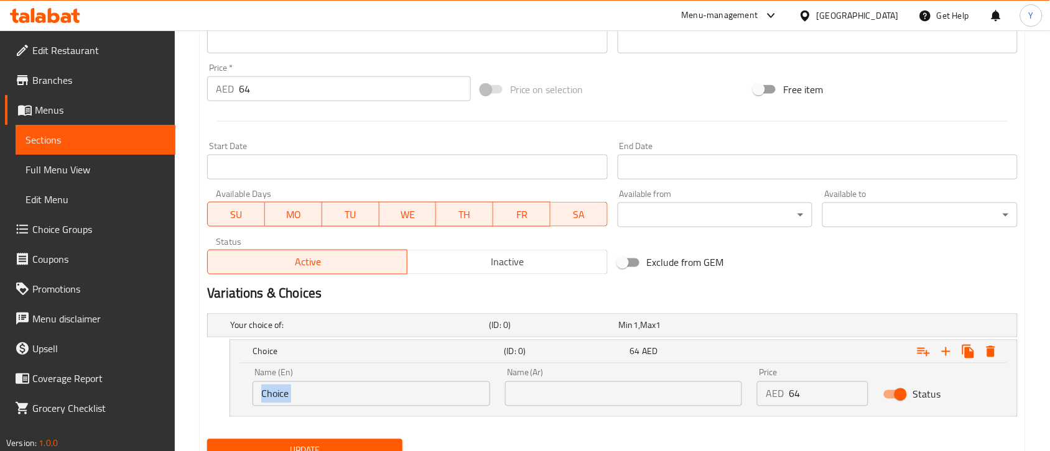
click at [417, 410] on div "Name (En) Choice Name (En)" at bounding box center [371, 387] width 252 height 53
click at [415, 402] on input "Choice" at bounding box center [371, 394] width 238 height 25
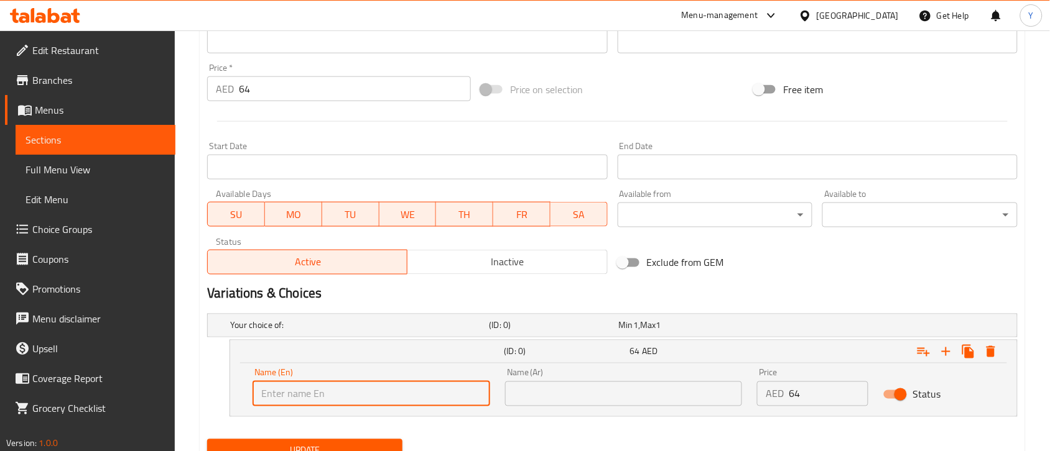
click at [415, 402] on input "text" at bounding box center [371, 394] width 238 height 25
type input "Full"
click at [589, 392] on input "text" at bounding box center [624, 394] width 238 height 25
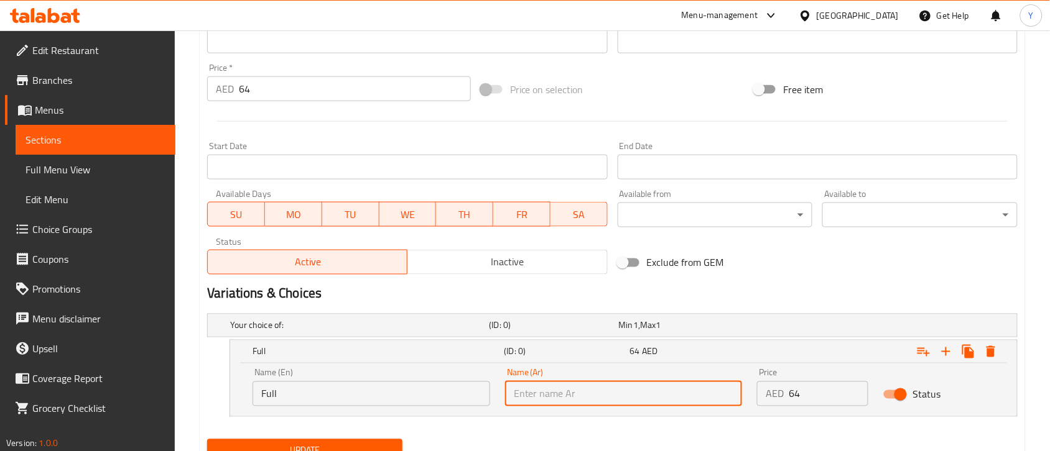
type input "كامل"
click at [812, 262] on div "Exclude from GEM" at bounding box center [750, 263] width 274 height 34
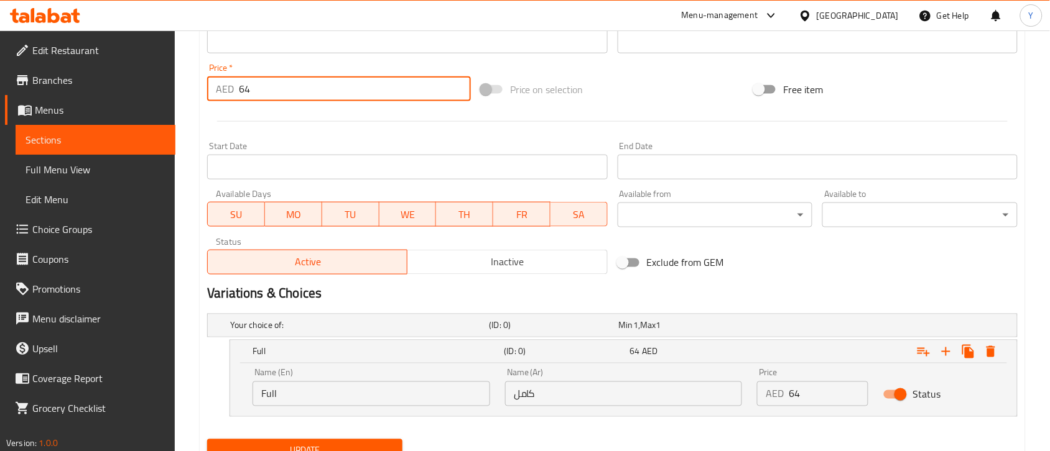
drag, startPoint x: 312, startPoint y: 98, endPoint x: 215, endPoint y: 92, distance: 97.2
click at [215, 92] on div "AED 64 Price *" at bounding box center [339, 88] width 264 height 25
type input "0"
click at [370, 142] on div "Start Date Start Date" at bounding box center [407, 161] width 400 height 38
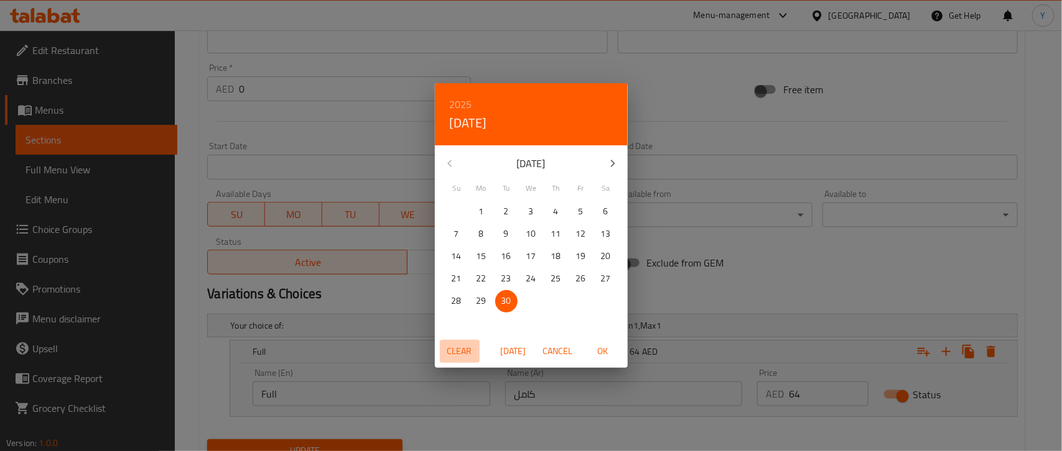
click at [450, 353] on span "Clear" at bounding box center [460, 352] width 30 height 16
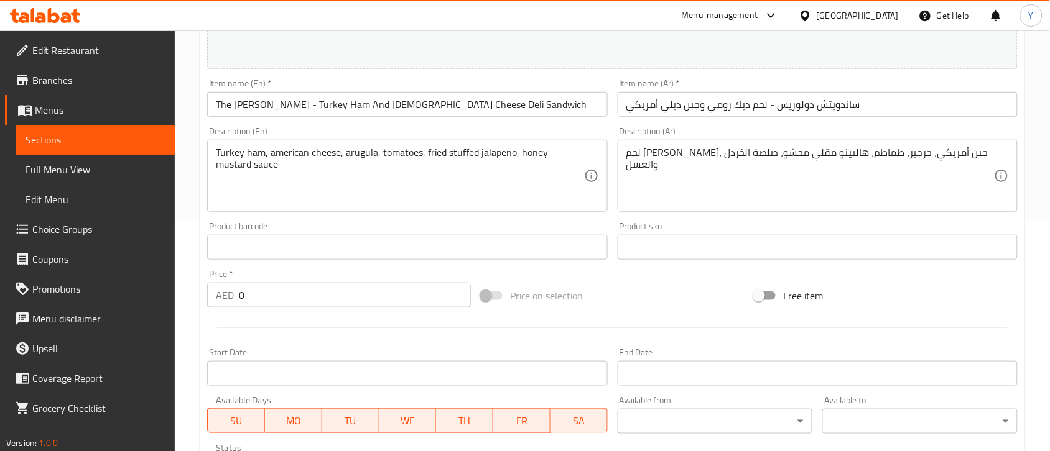
scroll to position [49, 0]
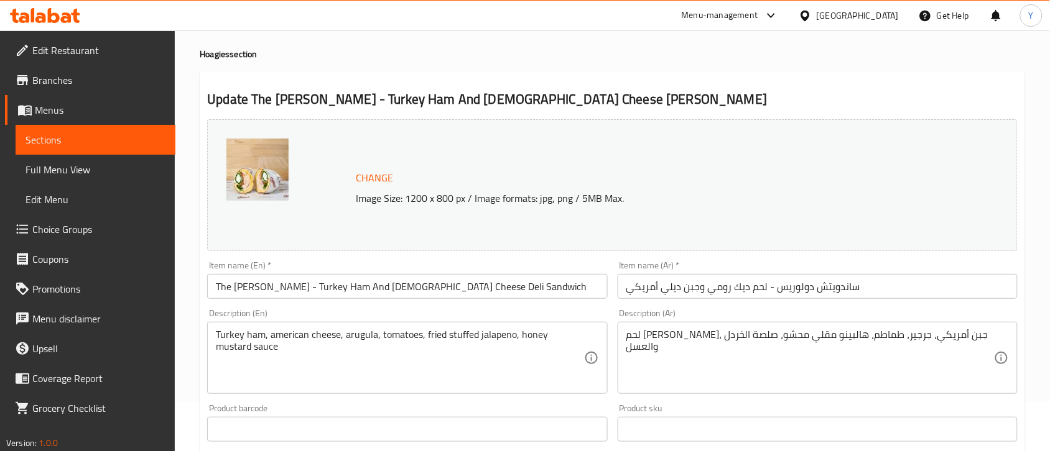
click at [392, 285] on input "The Dolores - Turkey Ham And American Cheese Deli Sandwich" at bounding box center [407, 286] width 400 height 25
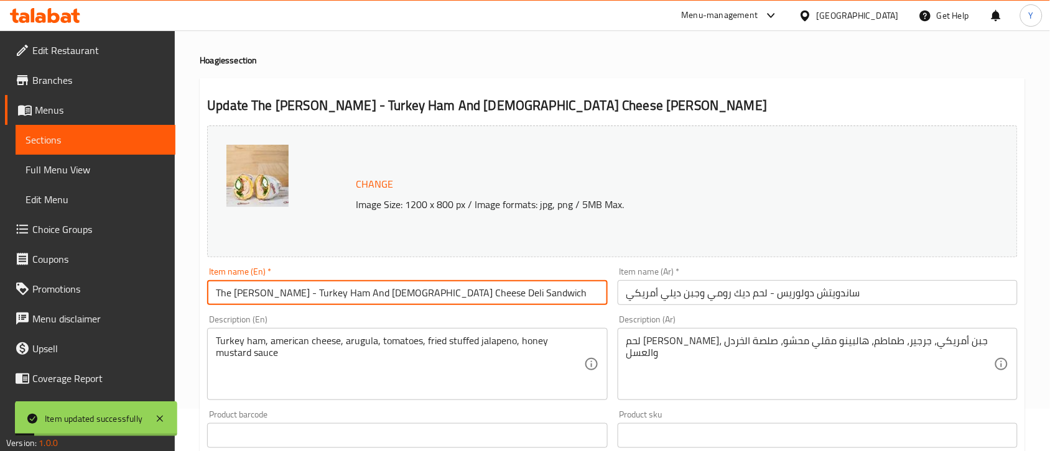
scroll to position [0, 0]
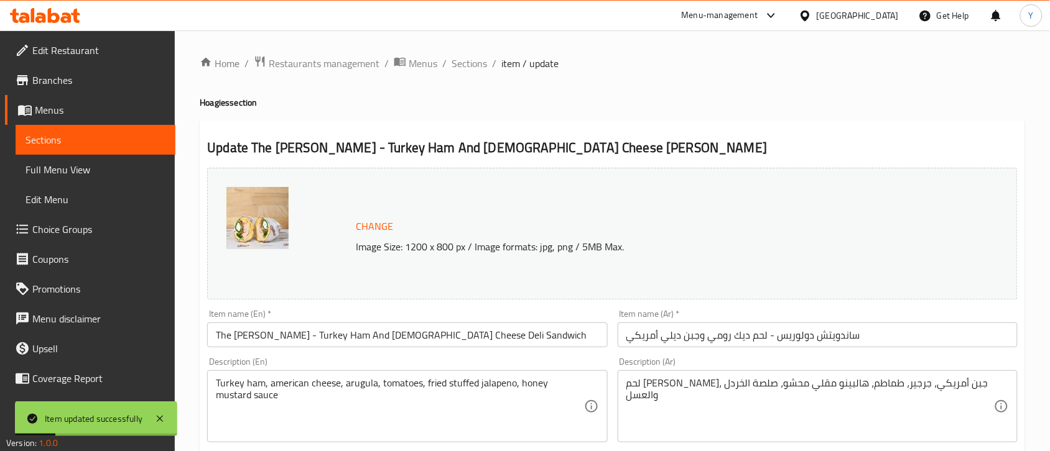
click at [463, 64] on span "Sections" at bounding box center [468, 63] width 35 height 15
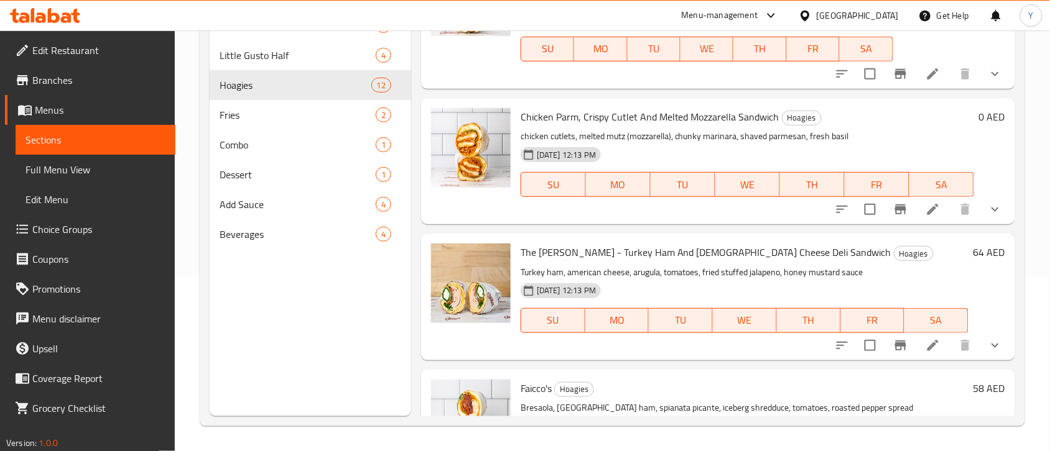
scroll to position [524, 0]
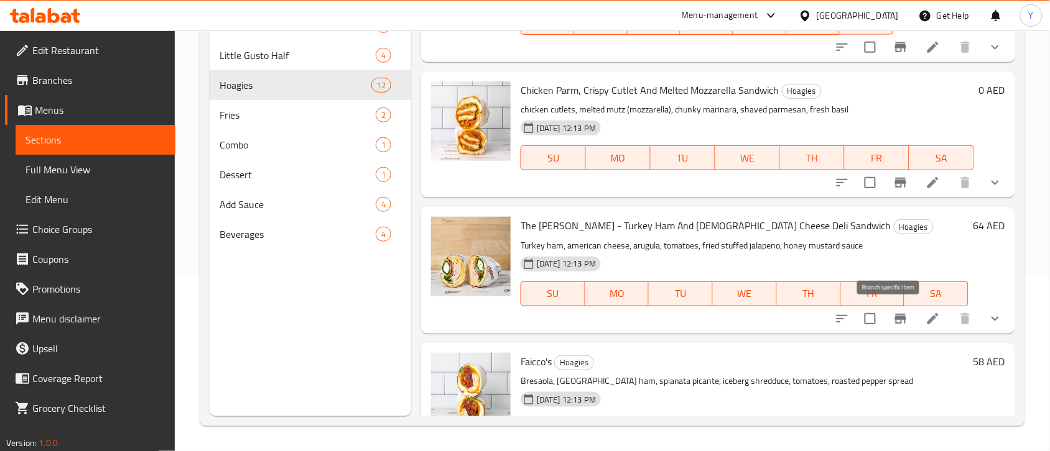
click at [886, 311] on button "Branch-specific-item" at bounding box center [901, 319] width 30 height 30
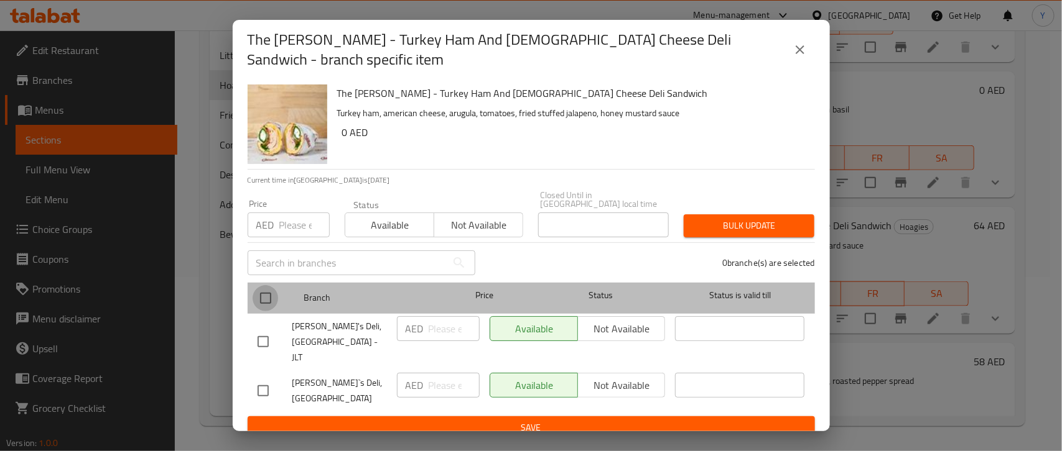
drag, startPoint x: 269, startPoint y: 295, endPoint x: 266, endPoint y: 244, distance: 51.7
click at [272, 290] on input "checkbox" at bounding box center [265, 298] width 26 height 26
checkbox input "true"
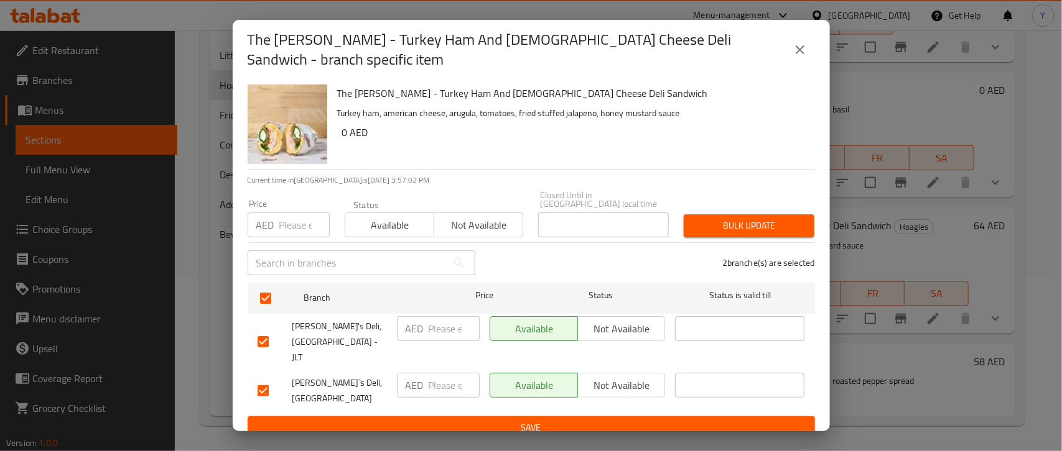
click at [275, 213] on div "AED Price" at bounding box center [289, 225] width 82 height 25
type input "0"
click at [394, 182] on p "Current time in United Arab Emirates is 30 Sep 2025 3:57:03 PM" at bounding box center [531, 180] width 567 height 11
click at [741, 215] on button "Bulk update" at bounding box center [748, 226] width 131 height 23
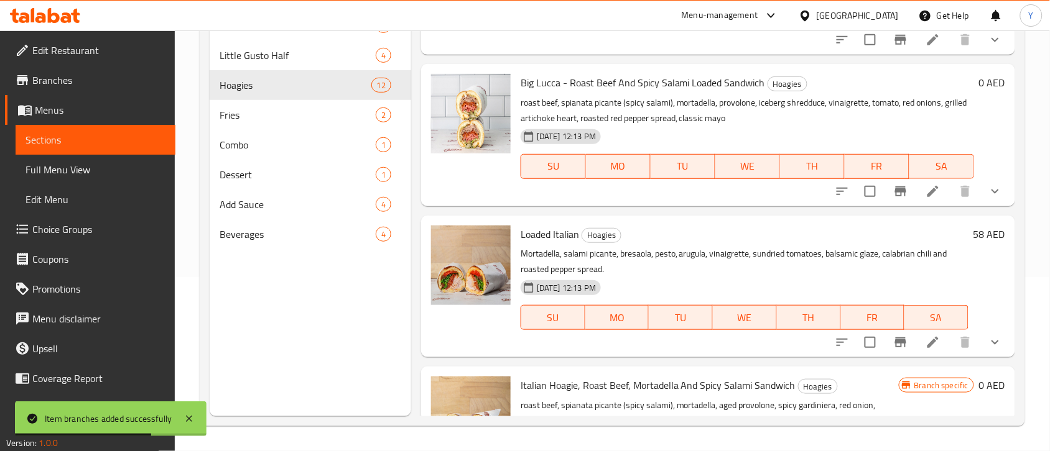
scroll to position [991, 0]
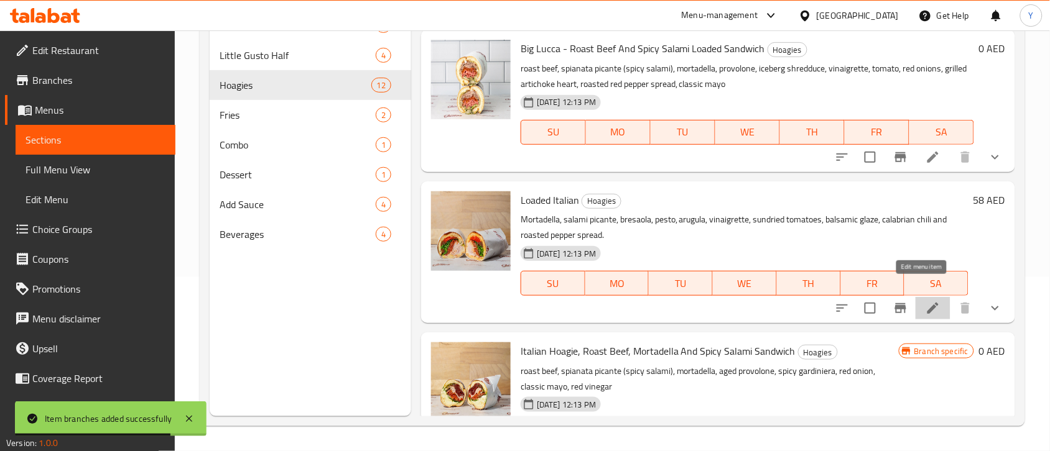
click at [927, 303] on icon at bounding box center [932, 308] width 11 height 11
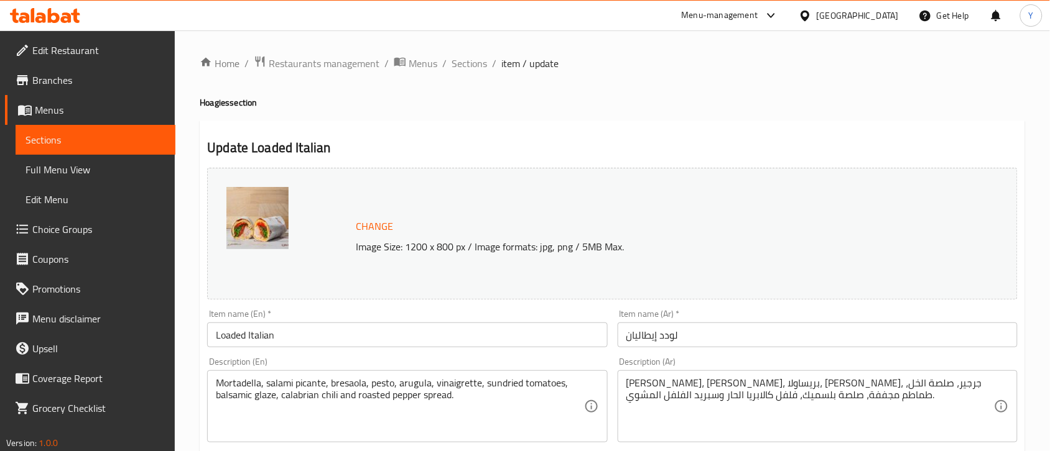
click at [428, 345] on input "Loaded Italian" at bounding box center [407, 335] width 400 height 25
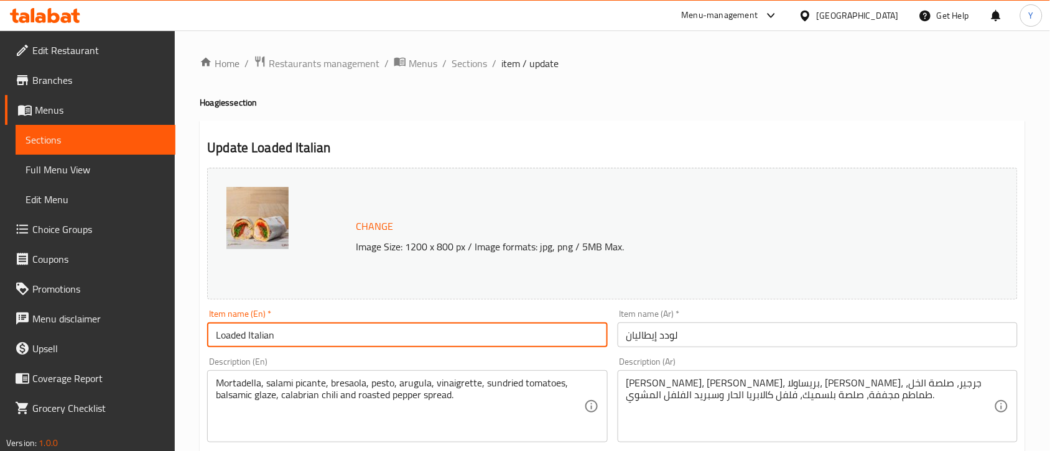
click at [428, 345] on input "Loaded Italian" at bounding box center [407, 335] width 400 height 25
paste input "- Mortadella, Roast Beef & Spicy Salami"
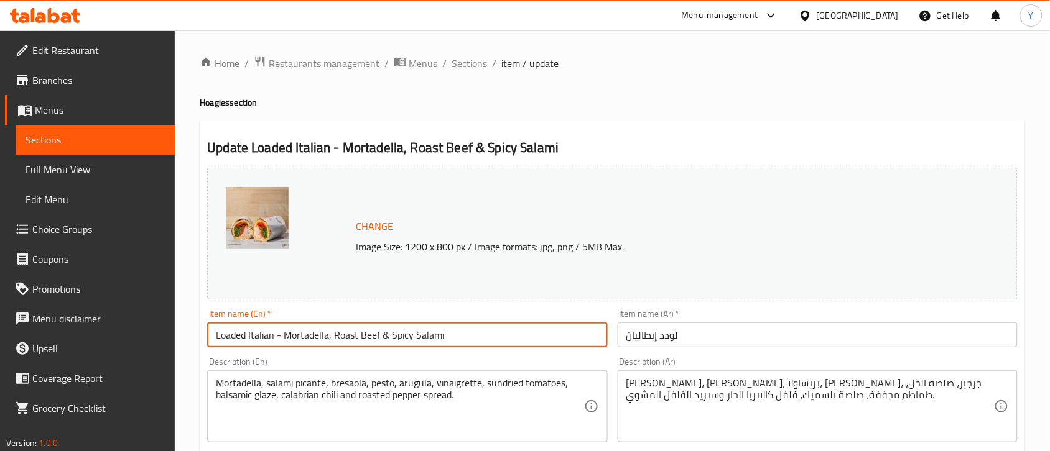
type input "Loaded Italian - Mortadella, Roast Beef & Spicy Salami"
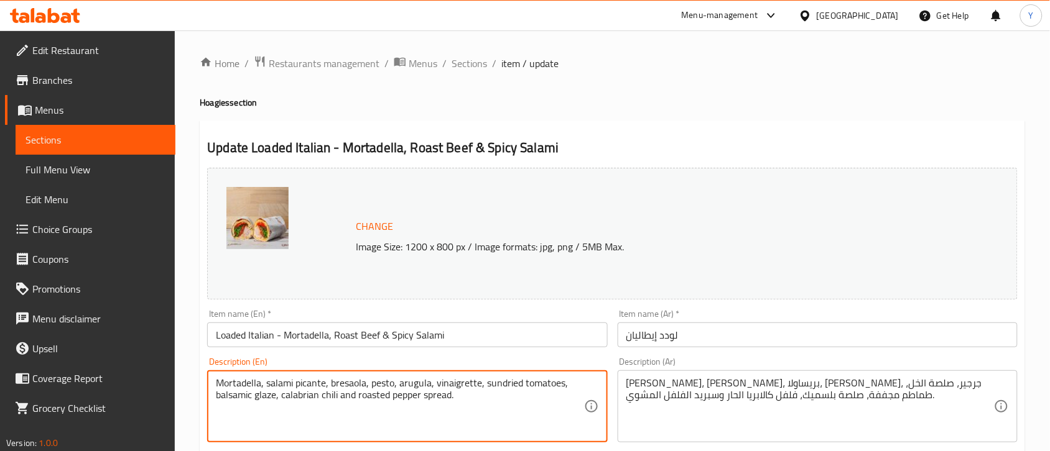
click at [476, 412] on textarea "Mortadella, salami picante, bresaola, pesto, arugula, vinaigrette, sundried tom…" at bounding box center [400, 406] width 368 height 59
paste textarea "mortadella, salami picante (spicy salami), bresaola (air-dried beef), pesto, ar…"
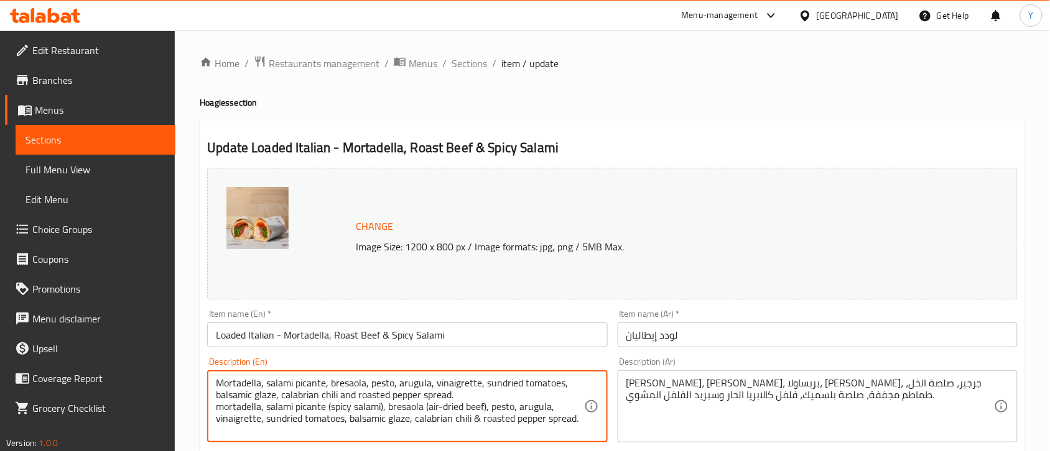
drag, startPoint x: 462, startPoint y: 401, endPoint x: 323, endPoint y: 399, distance: 138.7
click at [323, 399] on textarea "Mortadella, salami picante, bresaola, pesto, arugula, vinaigrette, sundried tom…" at bounding box center [400, 406] width 368 height 59
click at [445, 392] on textarea "Mortadella, salami picante, bresaola, pesto, arugula, vinaigrette, sundried tom…" at bounding box center [400, 406] width 368 height 59
drag, startPoint x: 463, startPoint y: 397, endPoint x: 178, endPoint y: 368, distance: 286.3
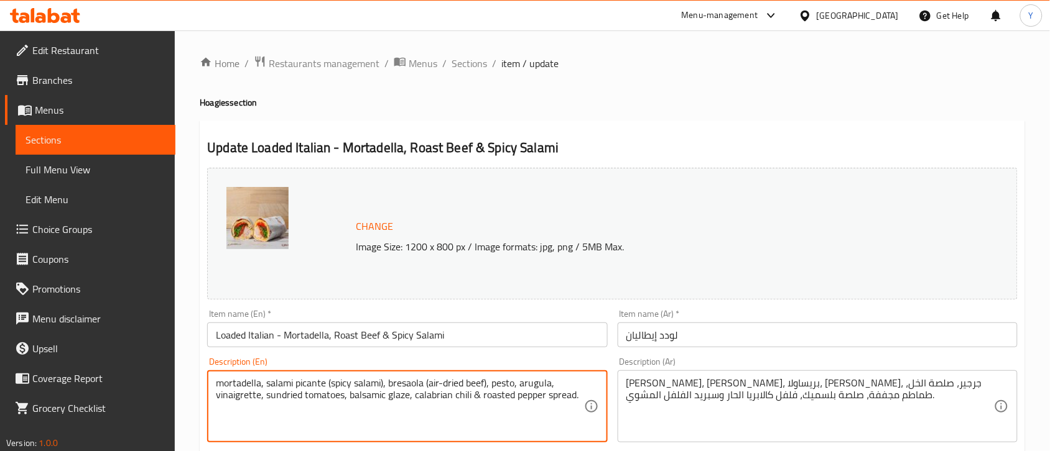
type textarea "mortadella, salami picante (spicy salami), bresaola (air-dried beef), pesto, ar…"
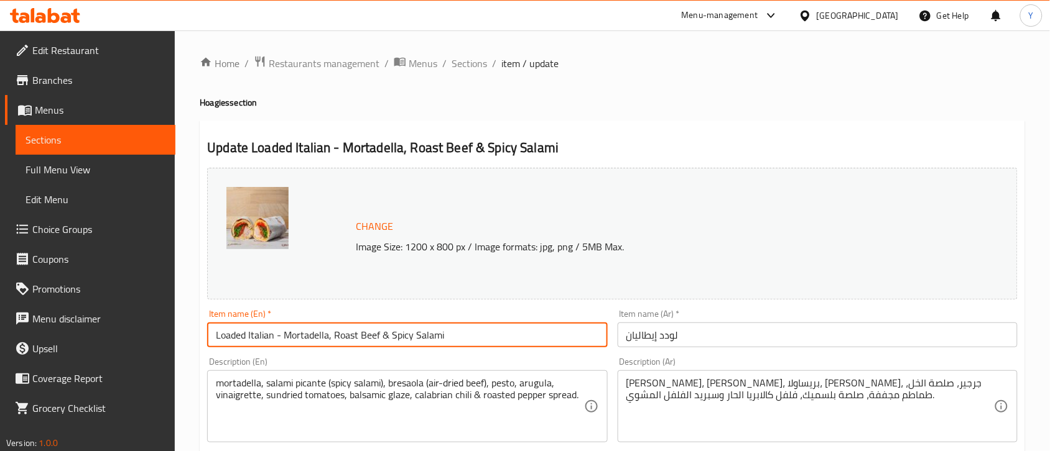
click at [387, 341] on input "Loaded Italian - Mortadella, Roast Beef & Spicy Salami" at bounding box center [407, 335] width 400 height 25
click at [387, 341] on input "Loaded Italian - Mortadella, Roast Beef And Spicy Salami" at bounding box center [407, 335] width 400 height 25
type input "Loaded Italian - Mortadella, Roast Beef And Spicy Salami"
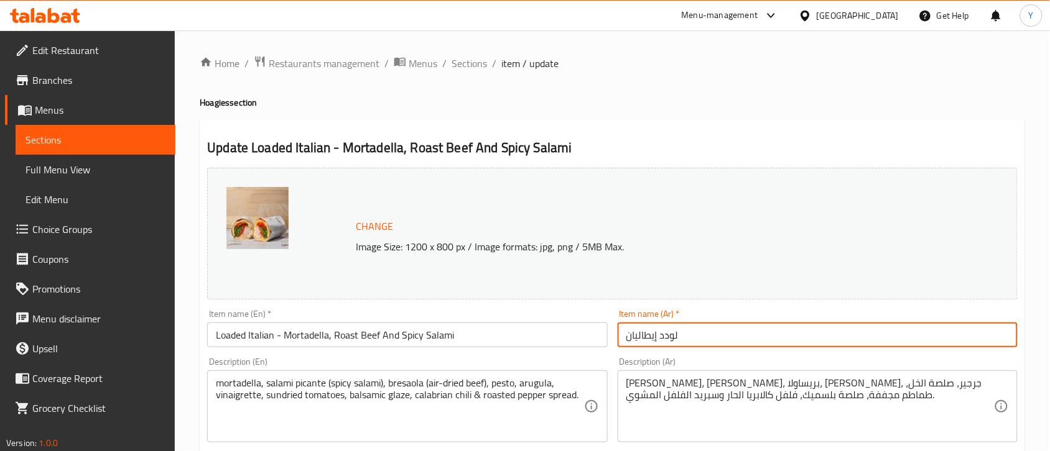
drag, startPoint x: 706, startPoint y: 328, endPoint x: 588, endPoint y: 330, distance: 117.6
click at [588, 330] on div "Change Image Size: 1200 x 800 px / Image formats: jpg, png / 5MB Max. Item name…" at bounding box center [612, 440] width 820 height 554
paste input "أطباق إيطالية غنية - مرتديلا، لحم بقري مشوي، وسلامي حار"
drag, startPoint x: 790, startPoint y: 341, endPoint x: 886, endPoint y: 342, distance: 96.4
click at [886, 342] on input "أطباق إيطالية غنية - مرتديلا، لحم بقري مشوي، وسلامي حار" at bounding box center [818, 335] width 400 height 25
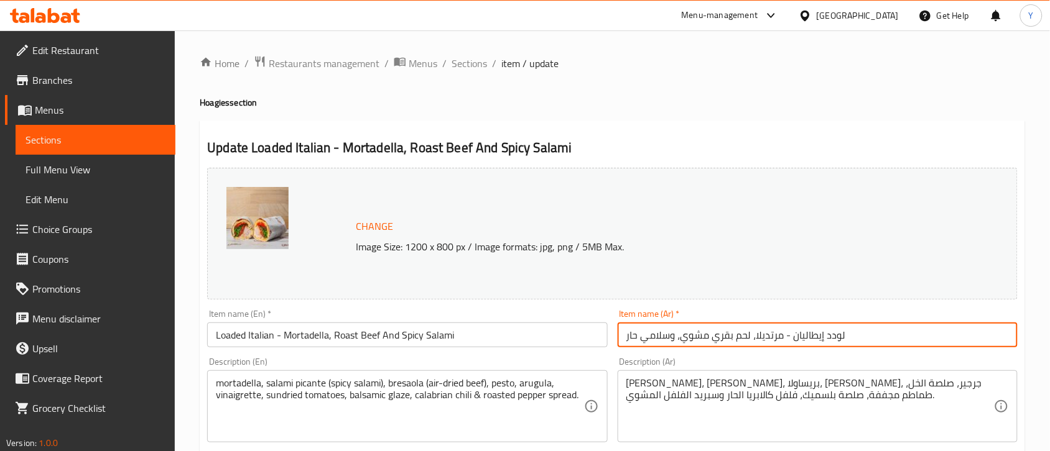
type input "لودد إيطاليان - مرتديلا، لحم بقري مشوي، وسلامي حار"
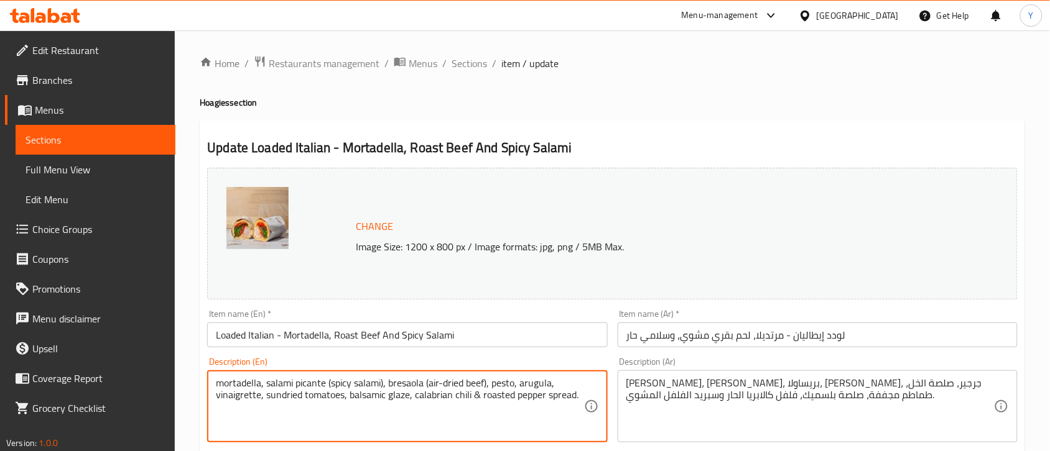
click at [482, 409] on textarea "mortadella, salami picante (spicy salami), bresaola (air-dried beef), pesto, ar…" at bounding box center [400, 406] width 368 height 59
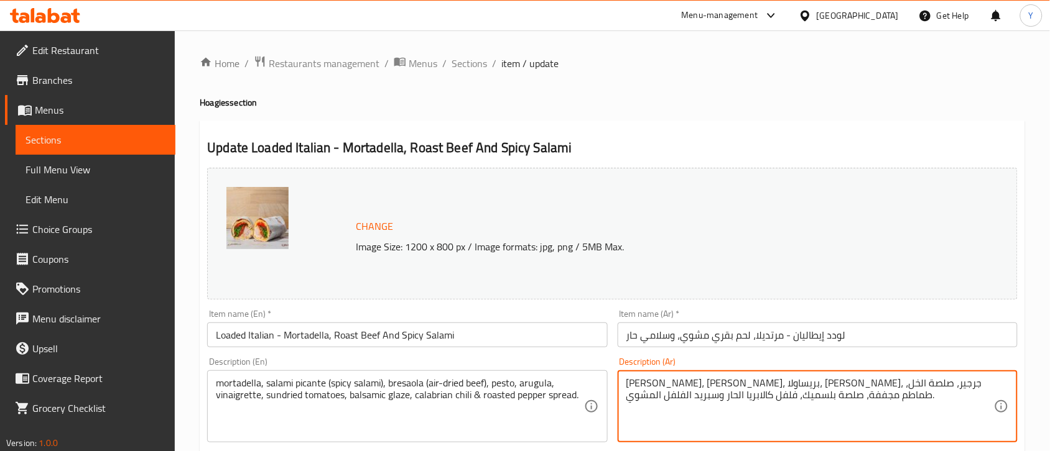
click at [664, 397] on textarea "مورتاديلا، سلامي بيكانتي، بريساولا، بيستو، جرجير، صلصة الخل، طماطم مجففة، صلصة …" at bounding box center [810, 406] width 368 height 59
paste textarea "(سلامي حار)، بريزاولا (لحم بقري مجفف بالهواء)، بيستو، جرجير، صلصة الخل، طماطم م…"
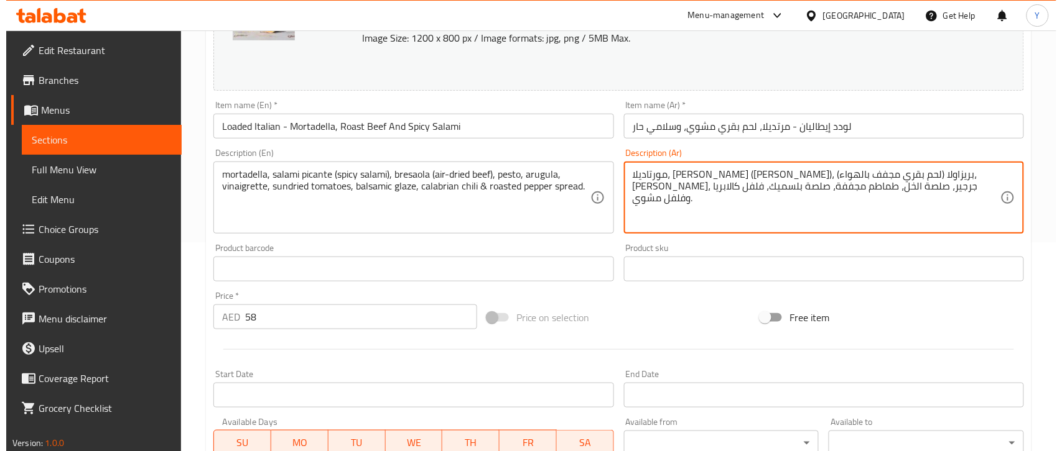
scroll to position [233, 0]
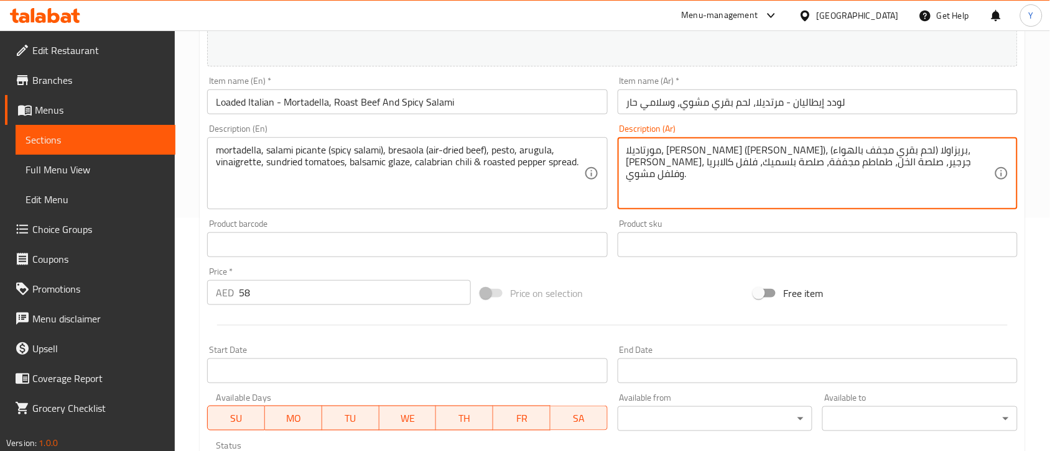
type textarea "مورتاديلا، سلامي بيكانتي (سلامي حار)، بريزاولا (لحم بقري مجفف بالهواء)، بيستو، …"
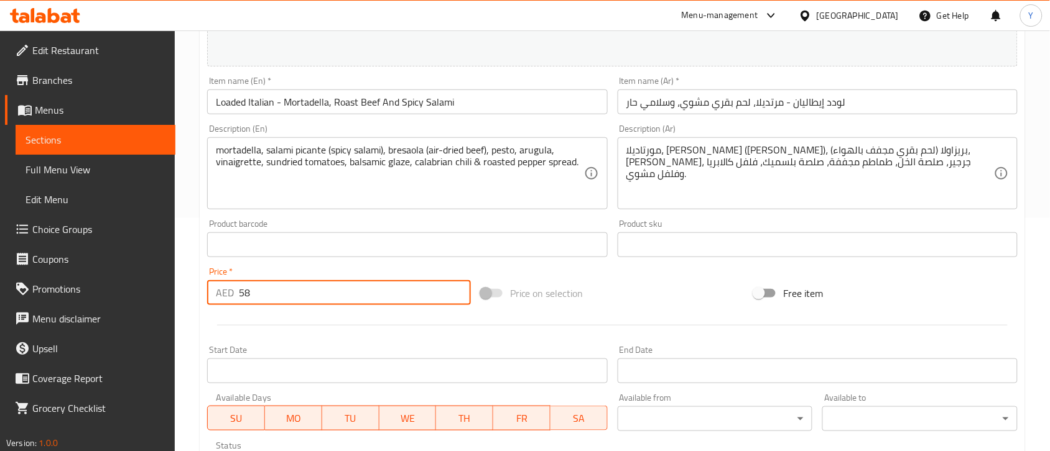
drag, startPoint x: 300, startPoint y: 290, endPoint x: 191, endPoint y: 302, distance: 110.0
click at [191, 302] on div "Home / Restaurants management / Menus / Sections / item / update Hoagies sectio…" at bounding box center [612, 240] width 875 height 887
type input "0"
click at [337, 349] on div "Start Date Start Date" at bounding box center [407, 365] width 400 height 38
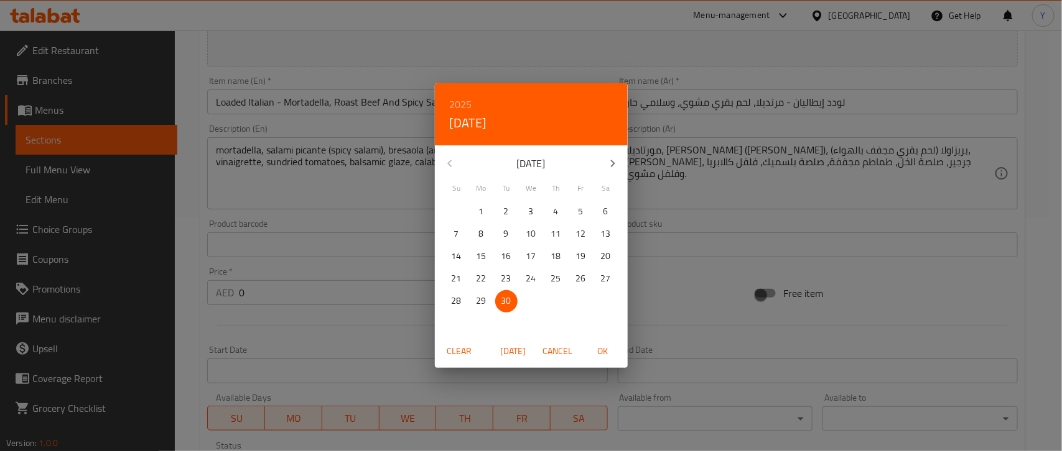
click at [462, 355] on span "Clear" at bounding box center [460, 352] width 30 height 16
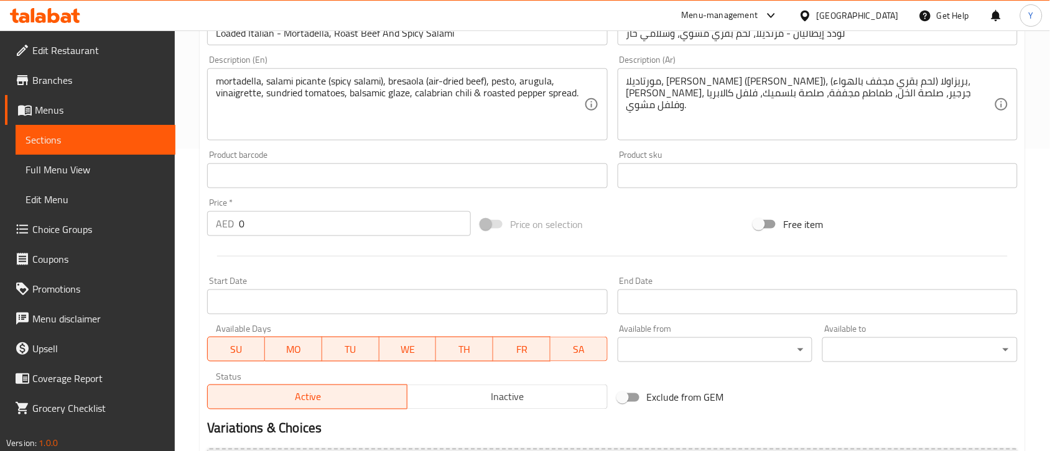
scroll to position [465, 0]
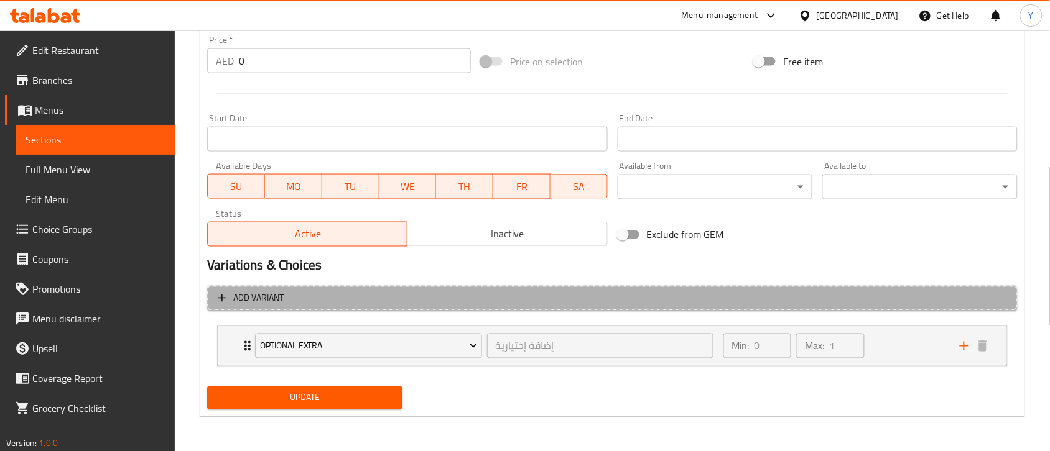
click at [463, 299] on span "Add variant" at bounding box center [612, 299] width 788 height 16
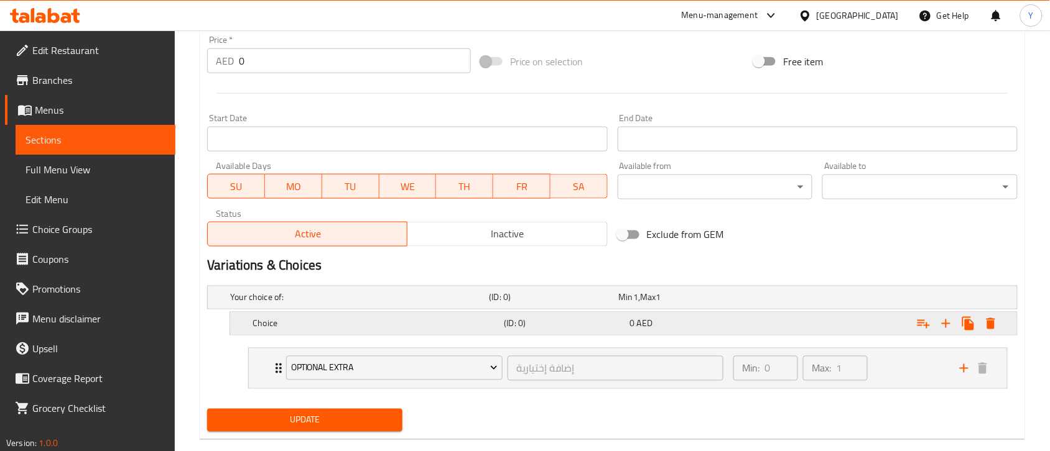
click at [344, 328] on h5 "Choice" at bounding box center [375, 324] width 246 height 12
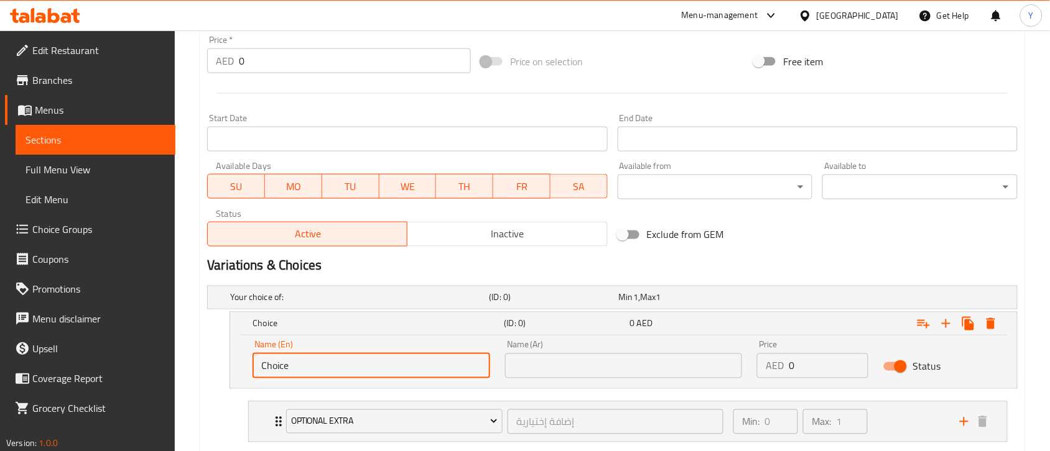
drag, startPoint x: 337, startPoint y: 359, endPoint x: 203, endPoint y: 356, distance: 133.7
click at [203, 356] on div "Your choice of: (ID: 0) Min 1 , Max 1 Name (En) Your choice of: Name (En) Name …" at bounding box center [612, 369] width 820 height 177
type input "ب"
click at [325, 372] on input "text" at bounding box center [371, 366] width 238 height 25
type input "Full"
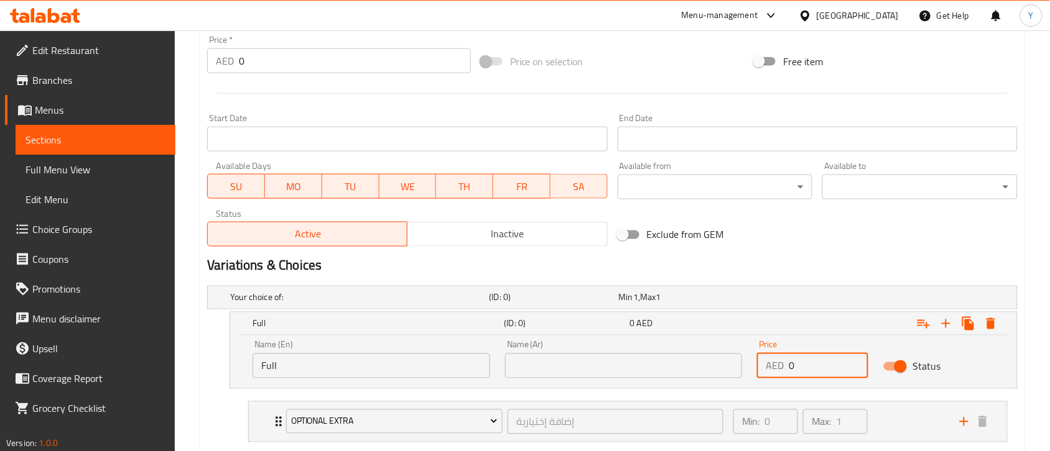
drag, startPoint x: 815, startPoint y: 369, endPoint x: 721, endPoint y: 368, distance: 93.3
click at [721, 368] on div "Name (En) Full Name (En) Name (Ar) Name (Ar) Price AED 0 Price Status" at bounding box center [623, 359] width 757 height 53
type input "58"
click at [690, 373] on input "text" at bounding box center [624, 366] width 238 height 25
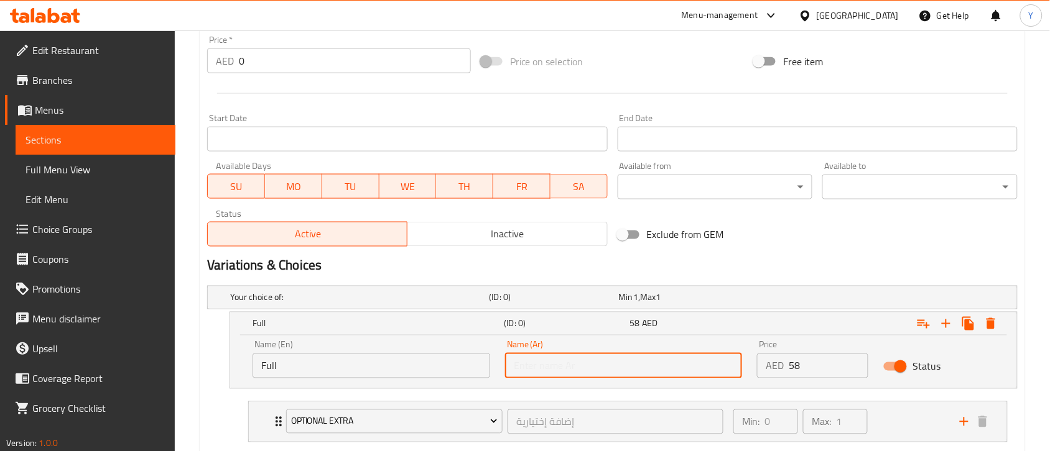
type input "كامل"
click at [894, 274] on h2 "Variations & Choices" at bounding box center [612, 266] width 810 height 19
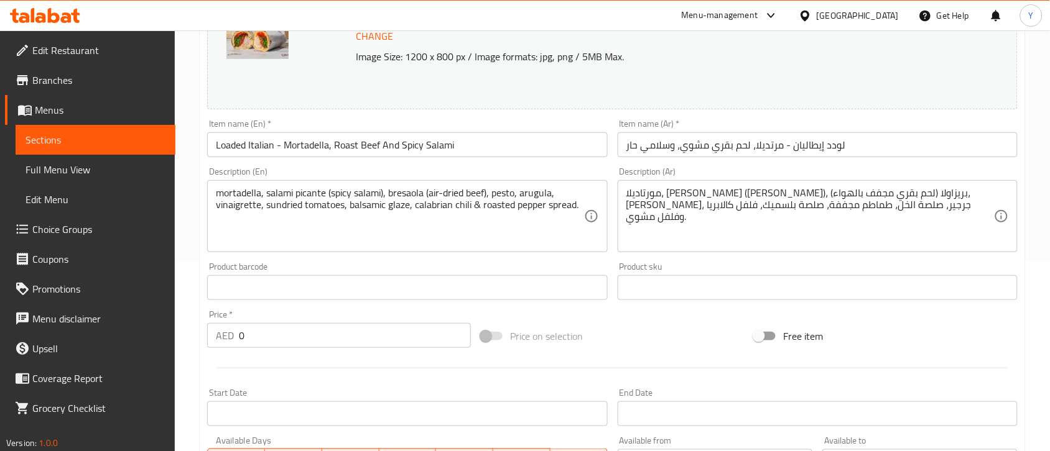
scroll to position [76, 0]
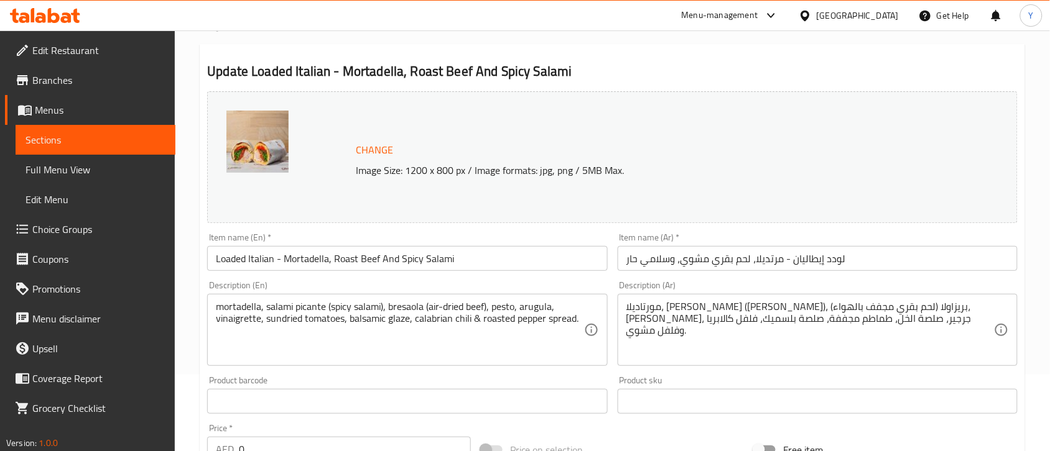
click at [467, 264] on input "Loaded Italian - Mortadella, Roast Beef And Spicy Salami" at bounding box center [407, 258] width 400 height 25
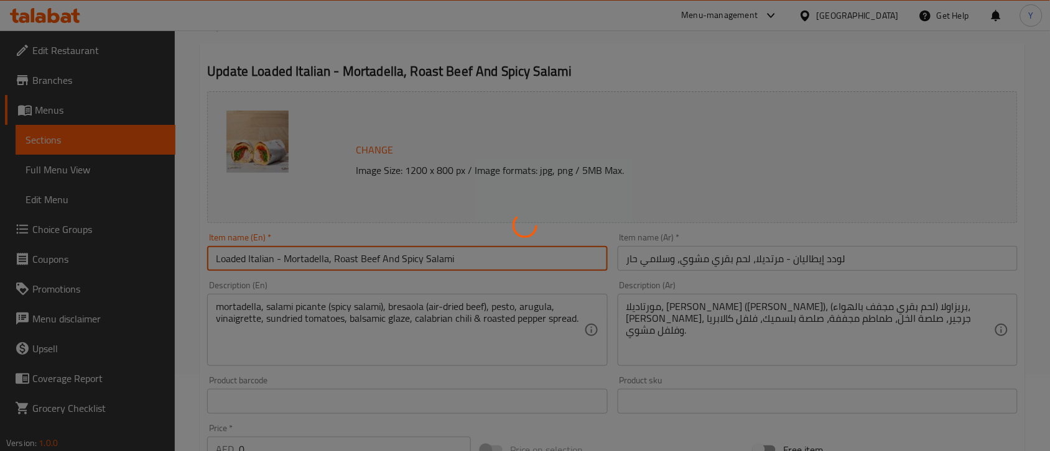
scroll to position [0, 0]
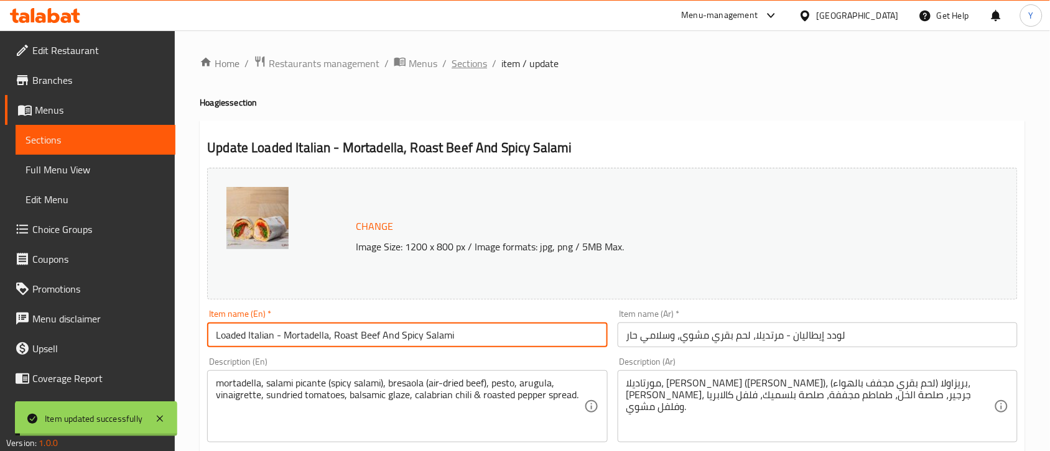
click at [466, 60] on span "Sections" at bounding box center [468, 63] width 35 height 15
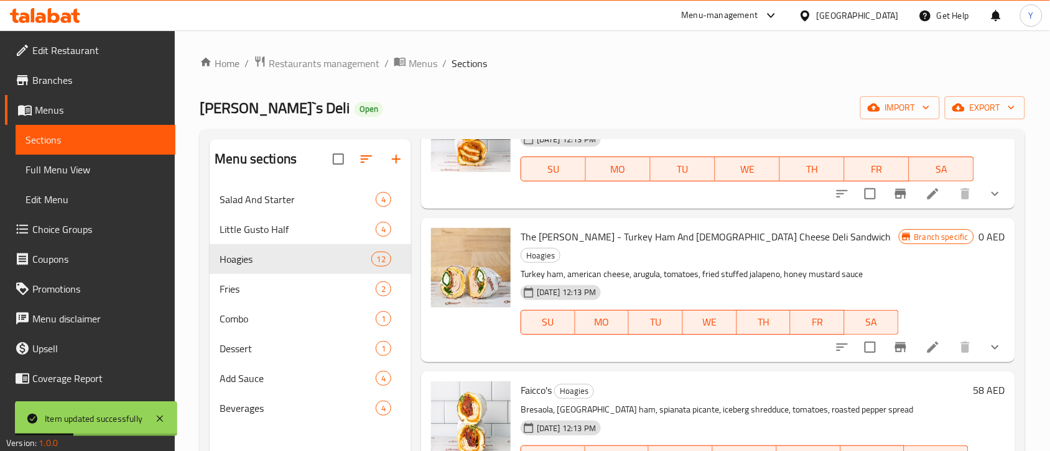
scroll to position [700, 0]
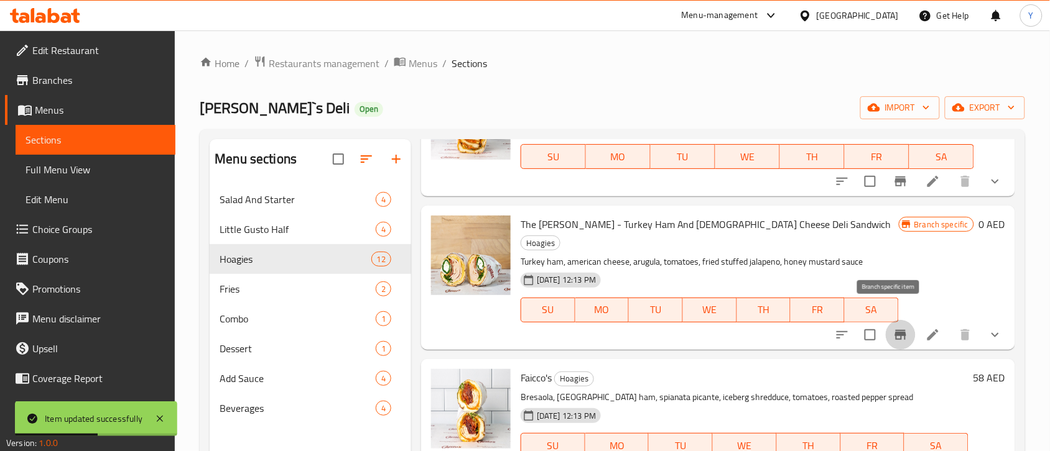
click at [893, 328] on icon "Branch-specific-item" at bounding box center [900, 335] width 15 height 15
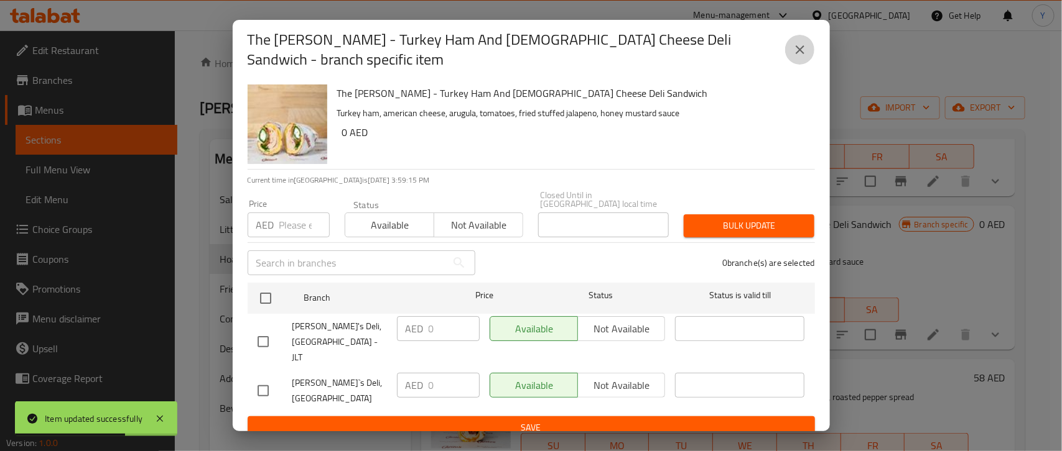
click at [796, 57] on icon "close" at bounding box center [799, 49] width 15 height 15
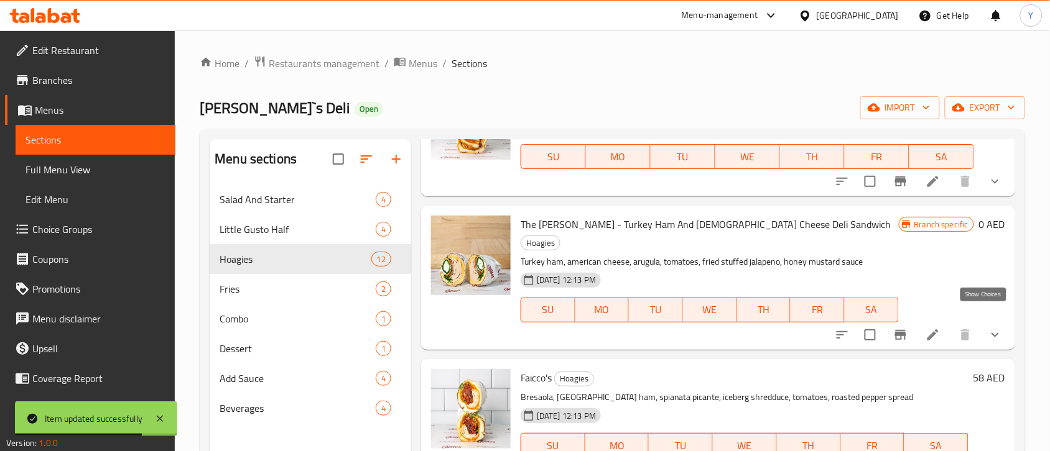
click at [989, 328] on icon "show more" at bounding box center [995, 335] width 15 height 15
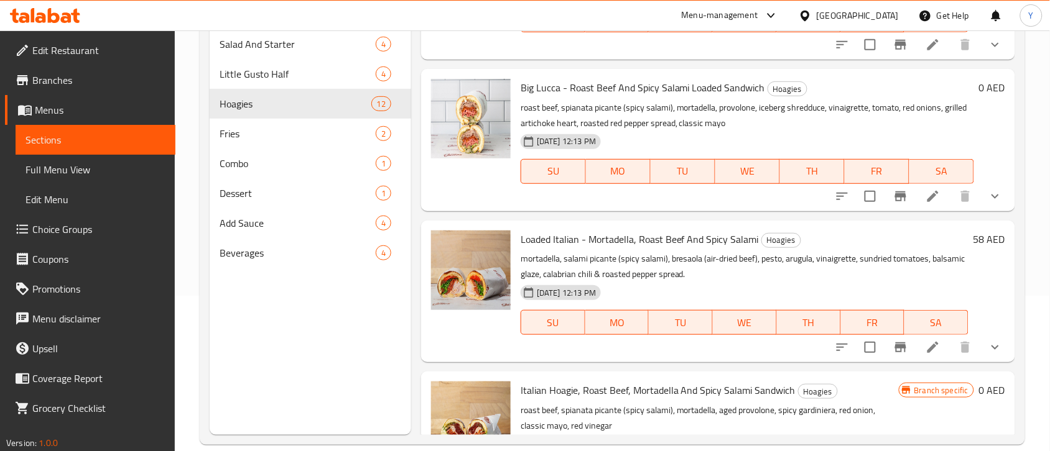
scroll to position [1088, 0]
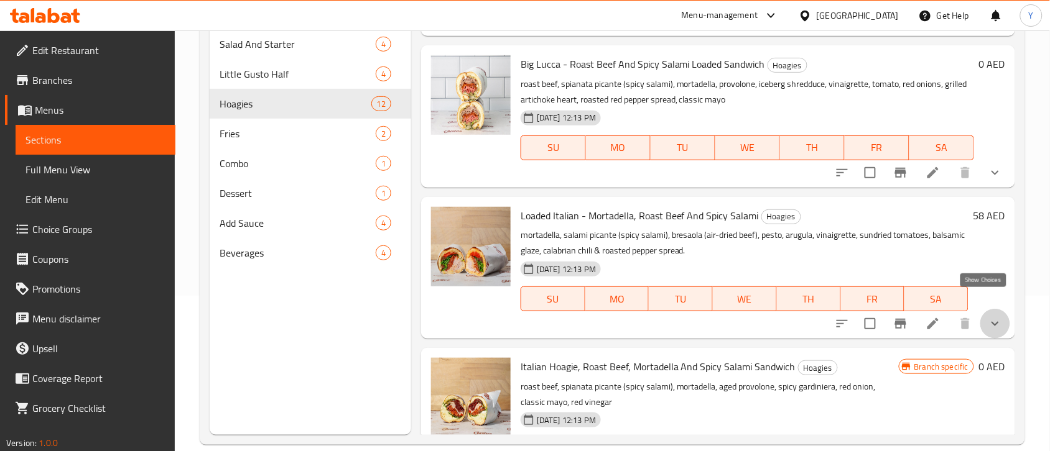
click at [988, 317] on icon "show more" at bounding box center [995, 324] width 15 height 15
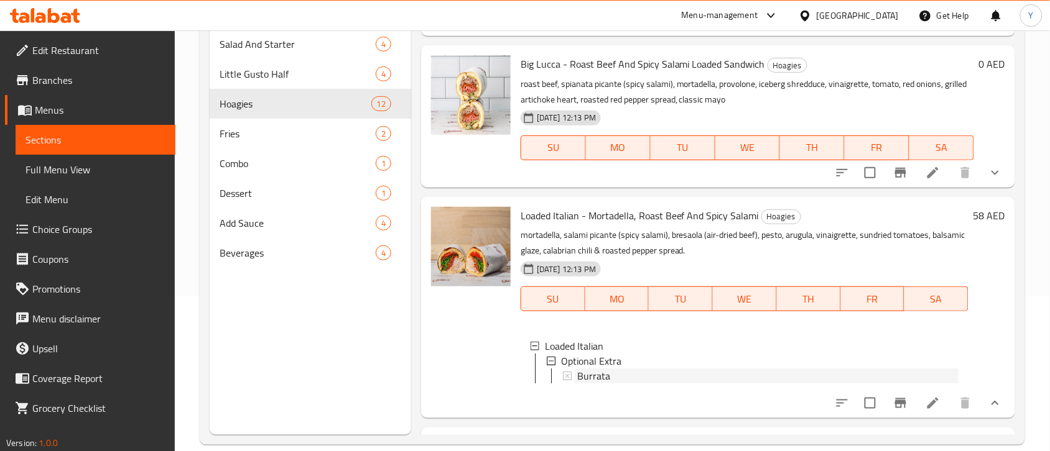
click at [690, 369] on div "Burrata" at bounding box center [767, 376] width 381 height 15
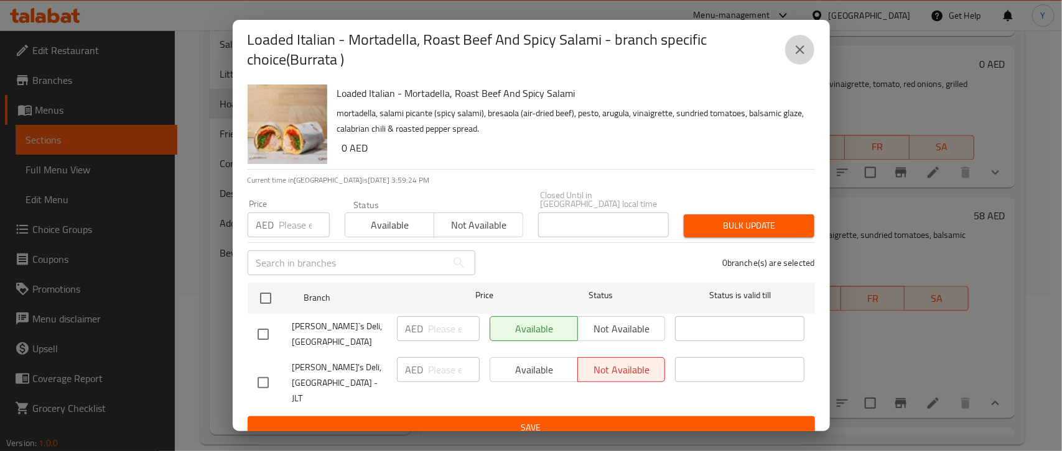
click at [807, 47] on button "close" at bounding box center [800, 50] width 30 height 30
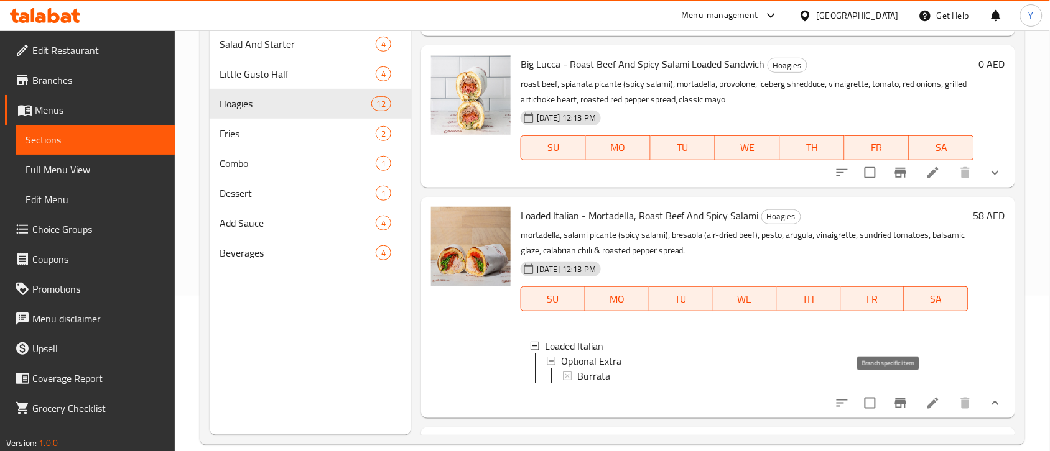
click at [893, 396] on icon "Branch-specific-item" at bounding box center [900, 403] width 15 height 15
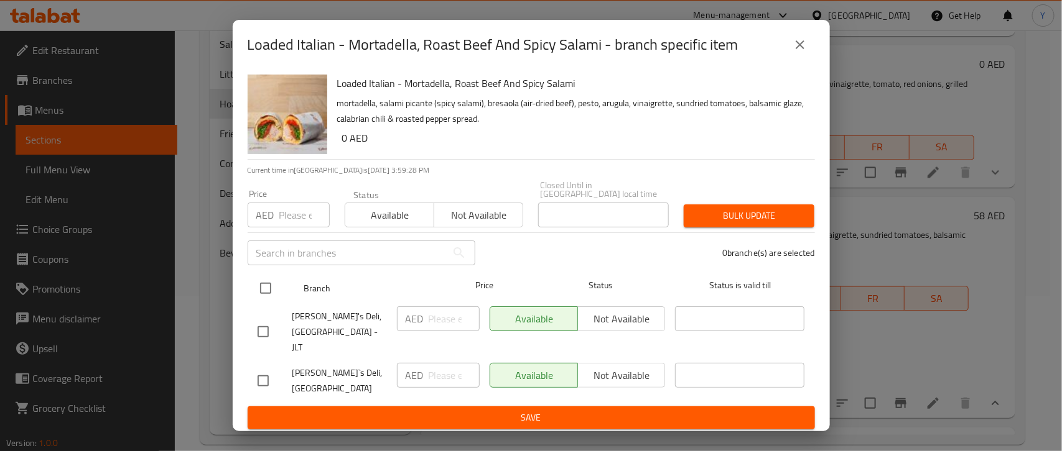
click at [258, 295] on input "checkbox" at bounding box center [265, 288] width 26 height 26
checkbox input "true"
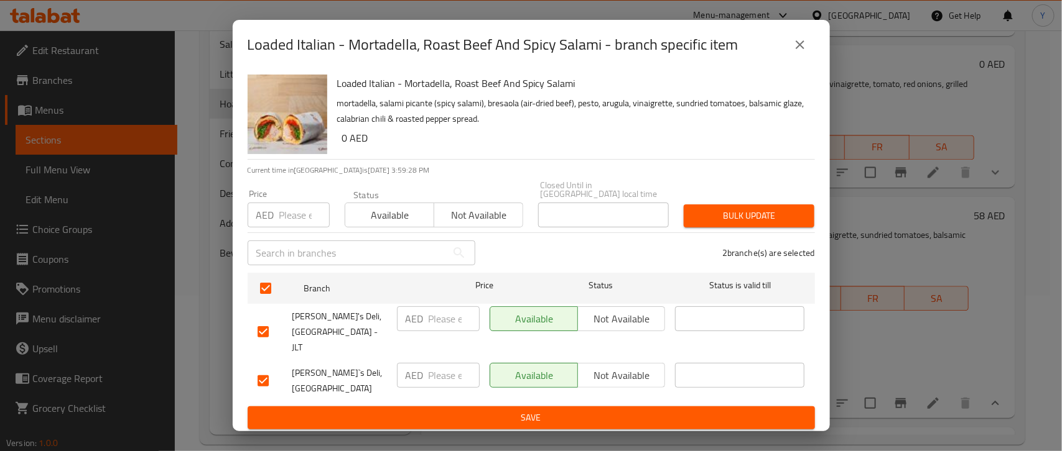
click at [280, 225] on input "number" at bounding box center [304, 215] width 50 height 25
type input "0"
click at [745, 222] on span "Bulk update" at bounding box center [748, 216] width 111 height 16
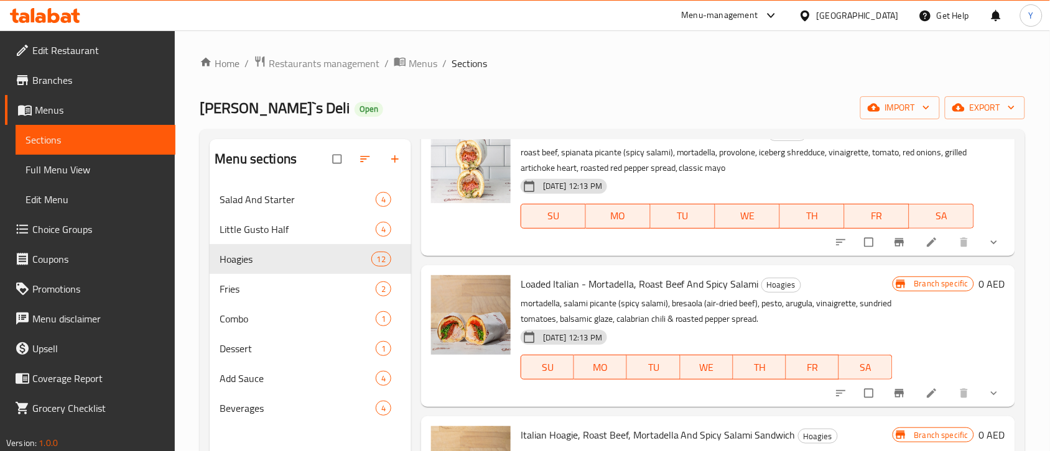
scroll to position [1088, 0]
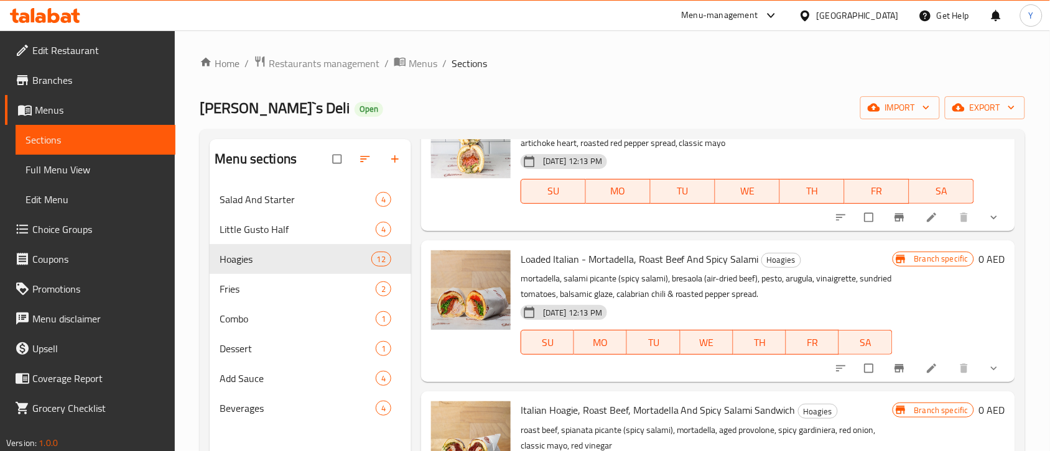
click at [980, 364] on button "show more" at bounding box center [995, 368] width 30 height 27
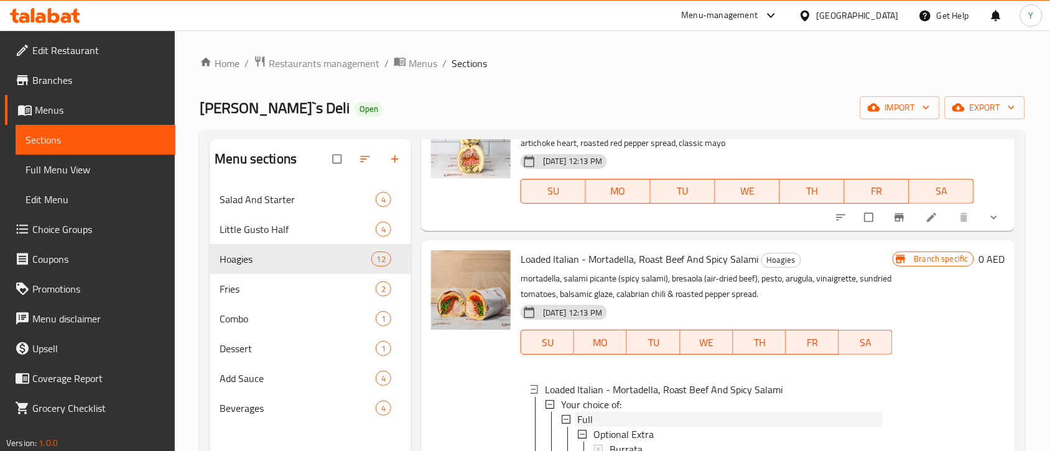
click at [594, 417] on div "Full" at bounding box center [729, 419] width 305 height 15
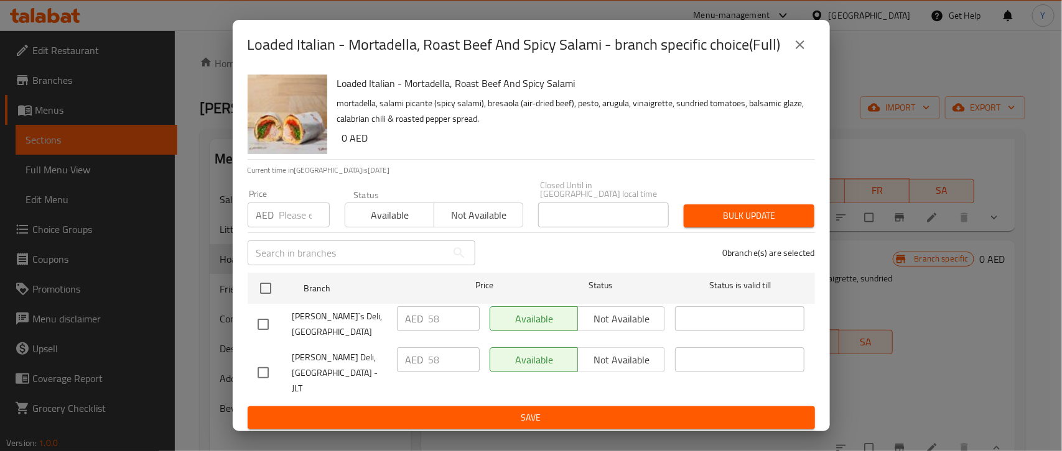
click at [800, 52] on icon "close" at bounding box center [799, 44] width 15 height 15
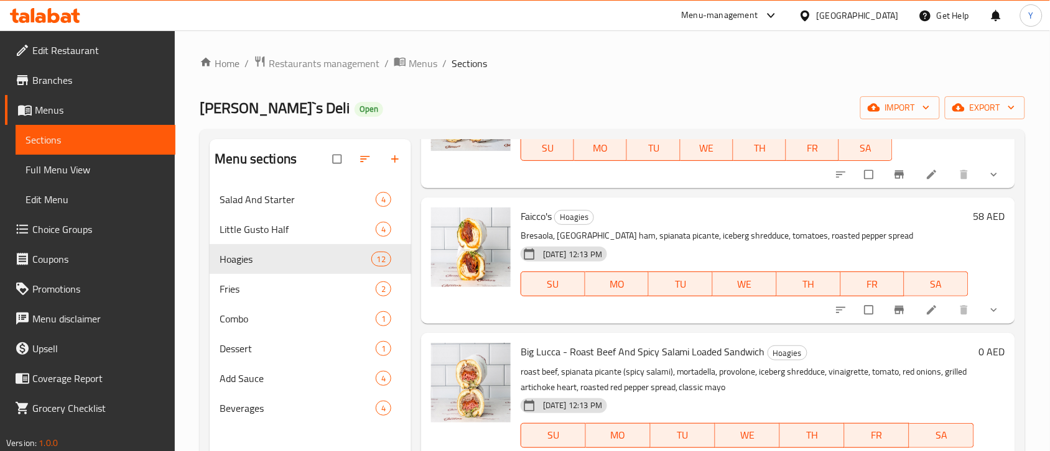
scroll to position [855, 0]
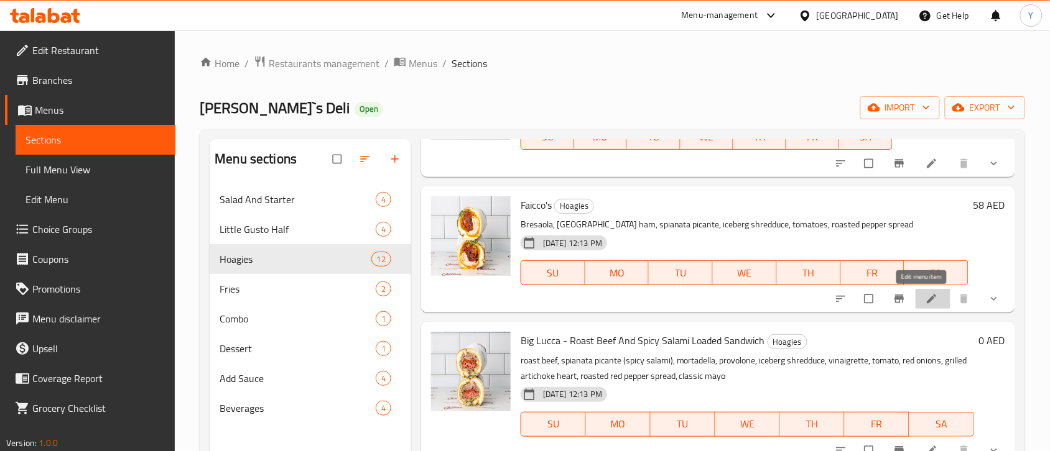
click at [925, 293] on icon at bounding box center [931, 299] width 12 height 12
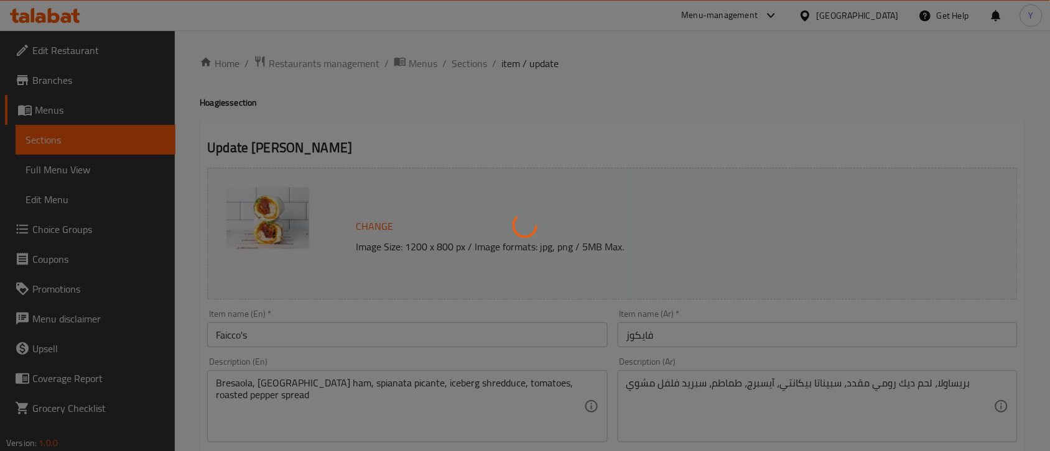
type input "إضافة إختيارية"
type input "0"
type input "1"
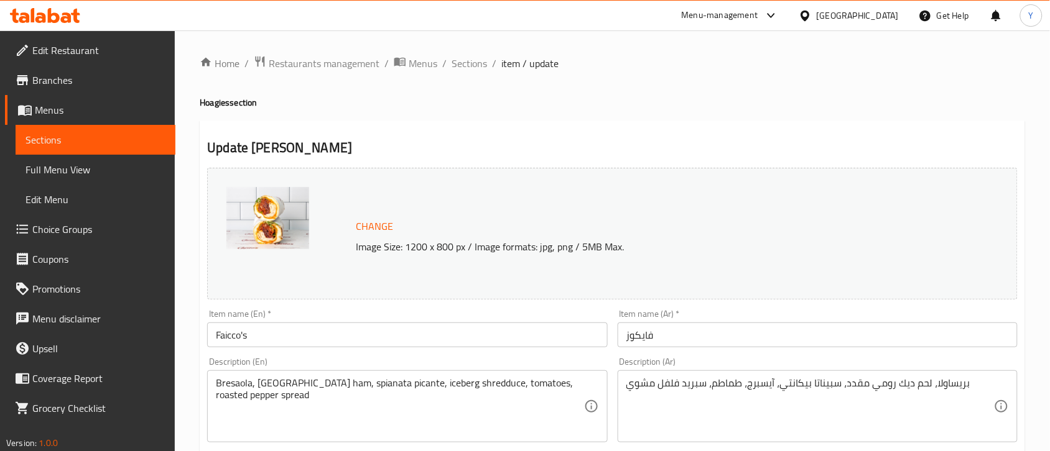
drag, startPoint x: 322, startPoint y: 334, endPoint x: 116, endPoint y: 315, distance: 207.3
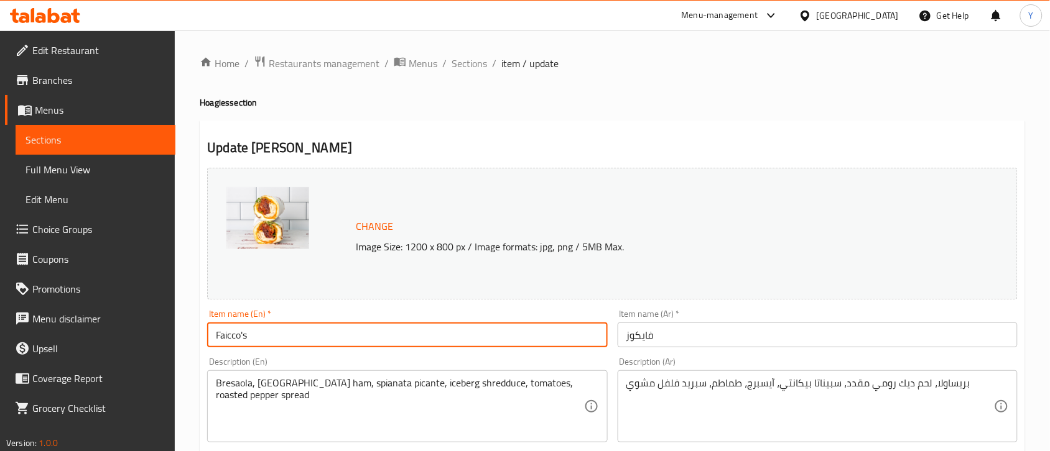
paste input "- Bresaola & Turkey Ham Deli Sandwich"
click at [300, 340] on input "Faicco's - Bresaola & Turkey Ham Deli Sandwich" at bounding box center [407, 335] width 400 height 25
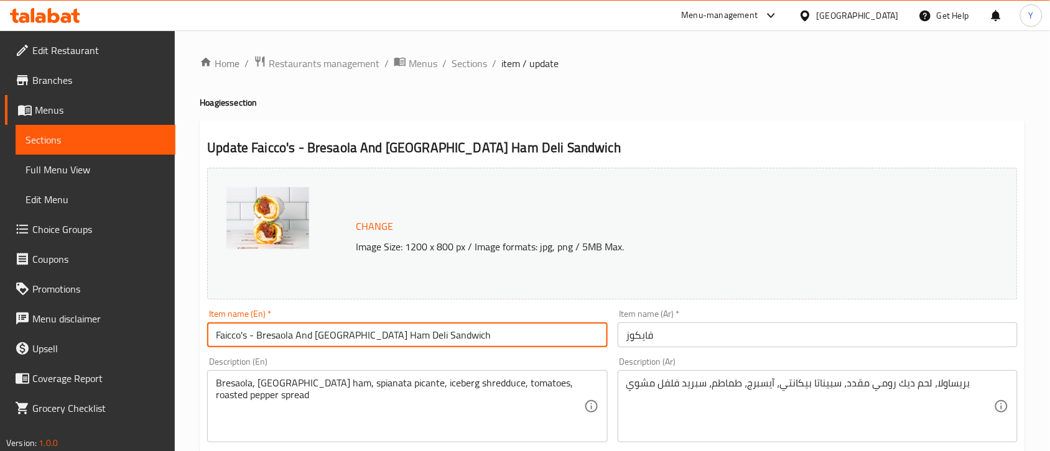
click at [424, 347] on input "Faicco's - Bresaola And [GEOGRAPHIC_DATA] Ham Deli Sandwich" at bounding box center [407, 335] width 400 height 25
type input "Faicco's - Bresaola And [GEOGRAPHIC_DATA] Ham Deli Sandwich"
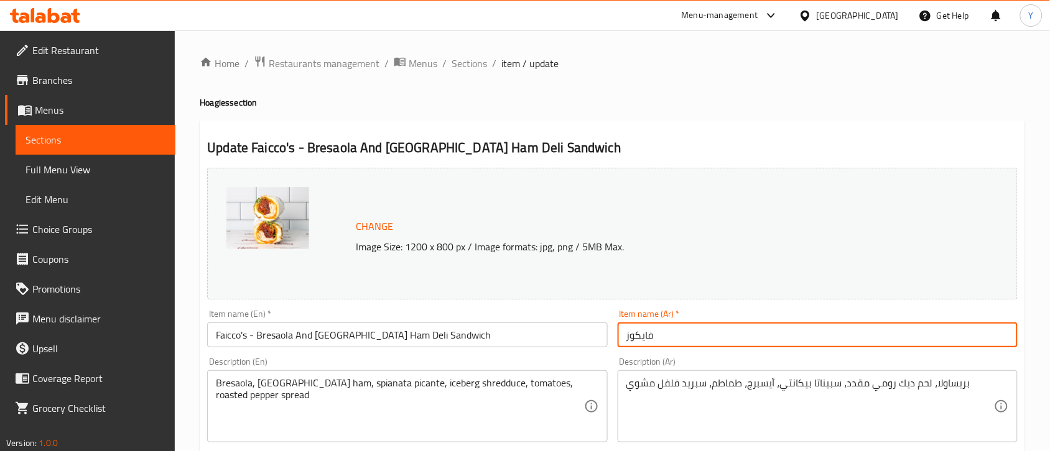
drag, startPoint x: 711, startPoint y: 339, endPoint x: 561, endPoint y: 325, distance: 150.6
click at [561, 325] on div "Change Image Size: 1200 x 800 px / Image formats: jpg, png / 5MB Max. Item name…" at bounding box center [612, 440] width 820 height 554
click at [675, 339] on input "فايكوز" at bounding box center [818, 335] width 400 height 25
paste input "[PERSON_NAME] ولحم ديك رومي من مطعم فايكو"
drag, startPoint x: 695, startPoint y: 335, endPoint x: 550, endPoint y: 334, distance: 144.3
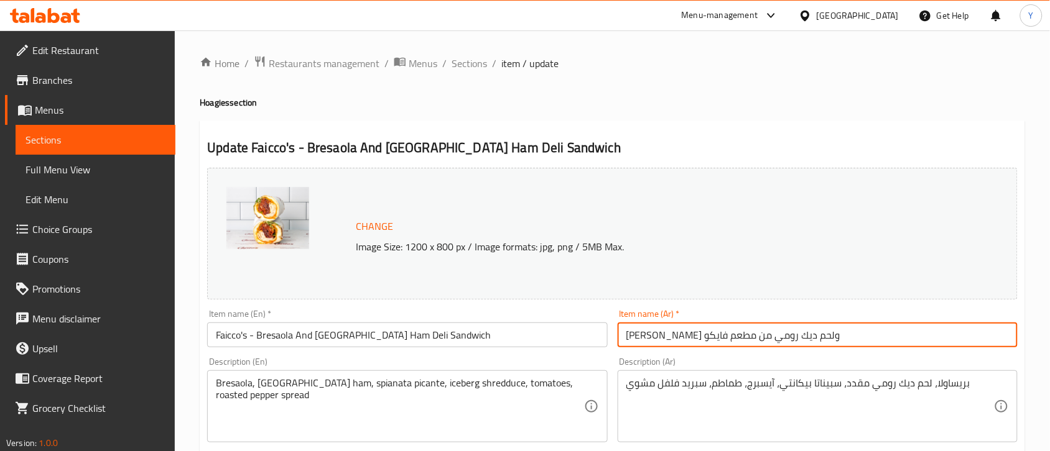
click at [550, 334] on div "Change Image Size: 1200 x 800 px / Image formats: jpg, png / 5MB Max. Item name…" at bounding box center [612, 440] width 820 height 554
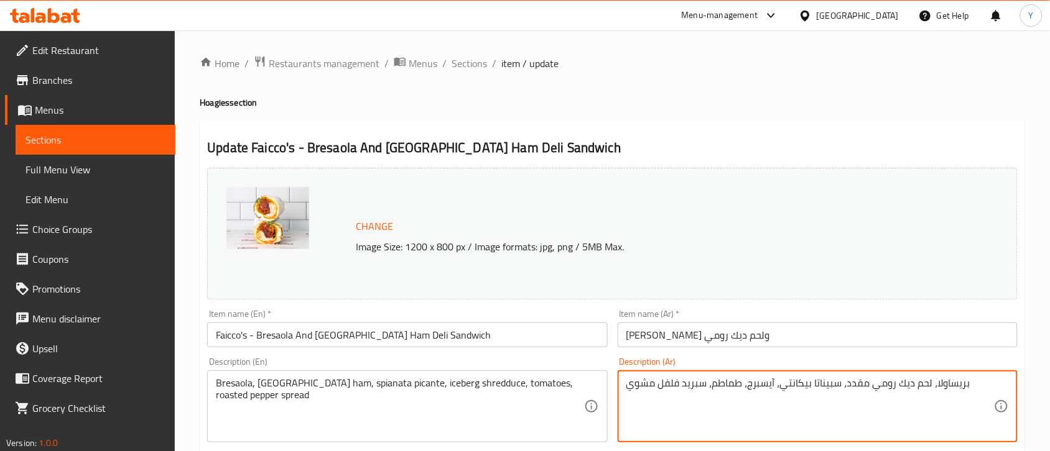
click at [949, 390] on textarea "بريساولا، لحم ديك رومي مقدد، سبيناتا بيكانتي، آيسبرج، طماطم، سبريد فلفل مشوي" at bounding box center [810, 406] width 368 height 59
click at [710, 337] on input "[PERSON_NAME] ولحم ديك رومي" at bounding box center [818, 335] width 400 height 25
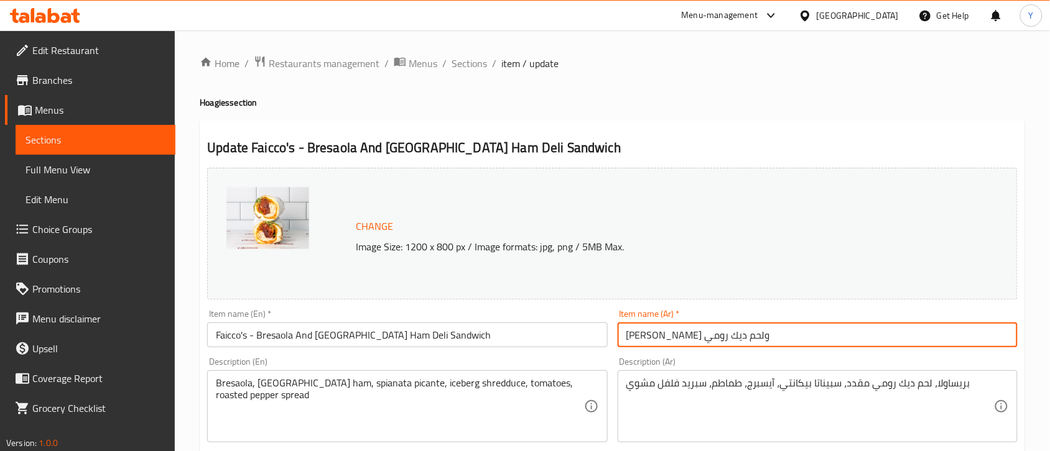
click at [710, 337] on input "[PERSON_NAME] ولحم ديك رومي" at bounding box center [818, 335] width 400 height 25
paste input "اولا"
drag, startPoint x: 858, startPoint y: 341, endPoint x: 853, endPoint y: 346, distance: 7.0
click at [855, 343] on input "[PERSON_NAME] ولحم [PERSON_NAME]" at bounding box center [818, 335] width 400 height 25
type input "[PERSON_NAME] ولحم ديك رومي مقدد"
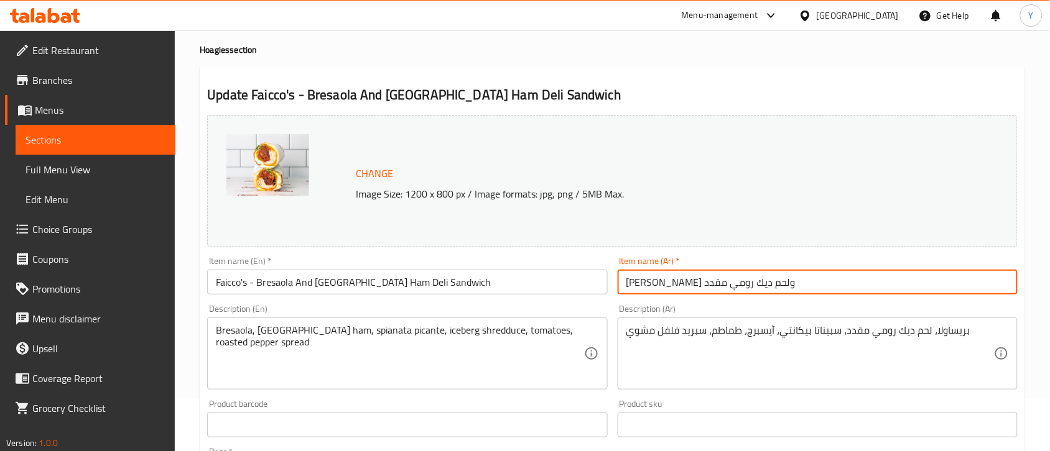
scroll to position [78, 0]
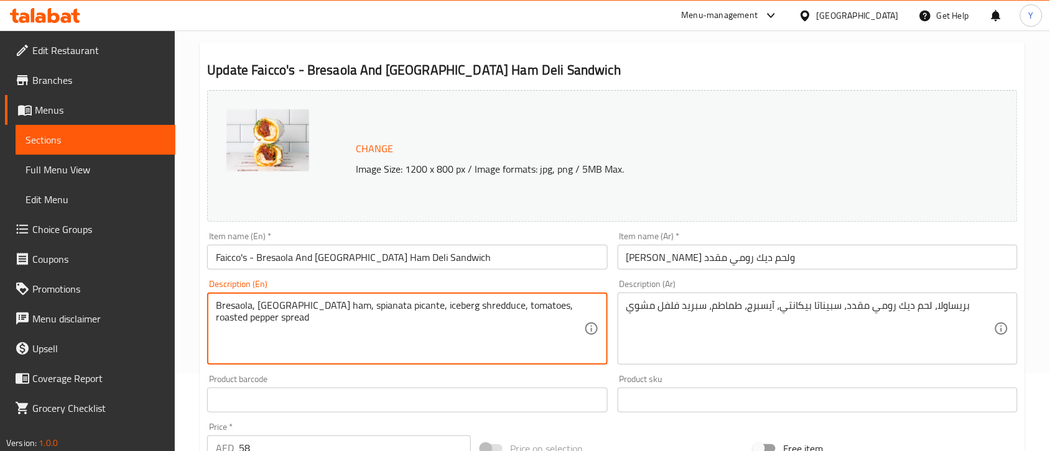
click at [310, 328] on textarea "Bresaola, [GEOGRAPHIC_DATA] ham, spianata picante, iceberg shredduce, tomatoes,…" at bounding box center [400, 329] width 368 height 59
paste textarea "bresaola (air-dried beef), turkey ham, spianata picante (spicy salami), iceberg…"
type textarea "bresaola (air-dried beef), turkey ham, spianata picante (spicy salami), iceberg…"
click at [759, 361] on div "بريساولا، لحم ديك رومي مقدد، سبيناتا بيكانتي، آيسبرج، طماطم، سبريد فلفل مشوي De…" at bounding box center [818, 329] width 400 height 72
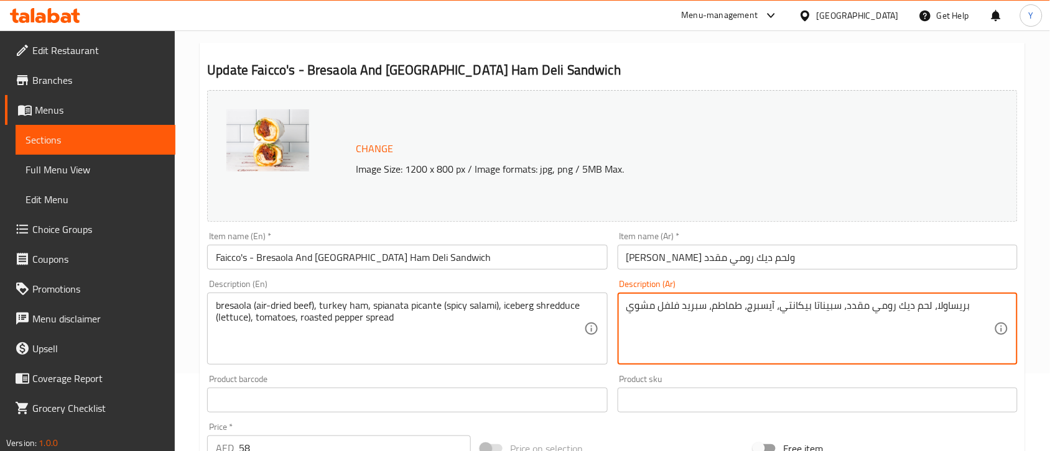
click at [759, 361] on div "بريساولا، لحم ديك رومي مقدد، سبيناتا بيكانتي، آيسبرج، طماطم، سبريد فلفل مشوي De…" at bounding box center [818, 329] width 400 height 72
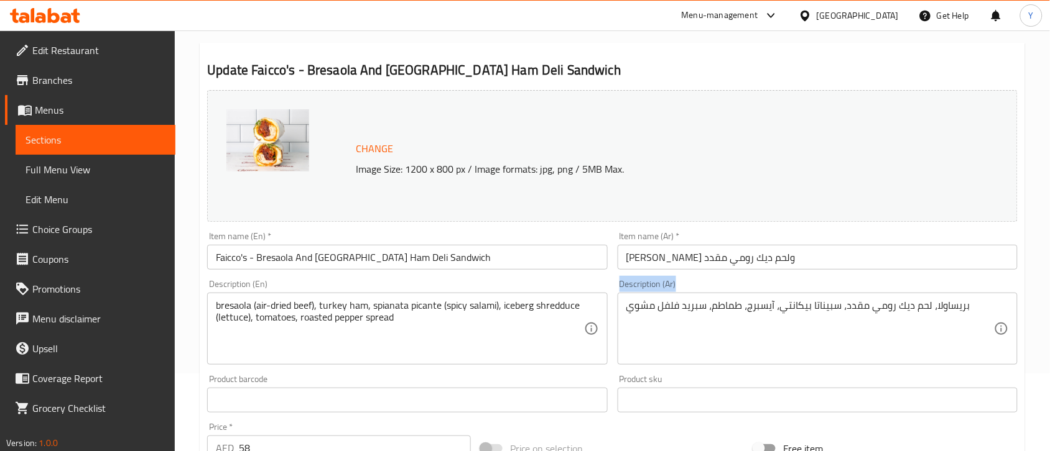
click at [759, 361] on div "بريساولا، لحم ديك رومي مقدد، سبيناتا بيكانتي، آيسبرج، طماطم، سبريد فلفل مشوي De…" at bounding box center [818, 329] width 400 height 72
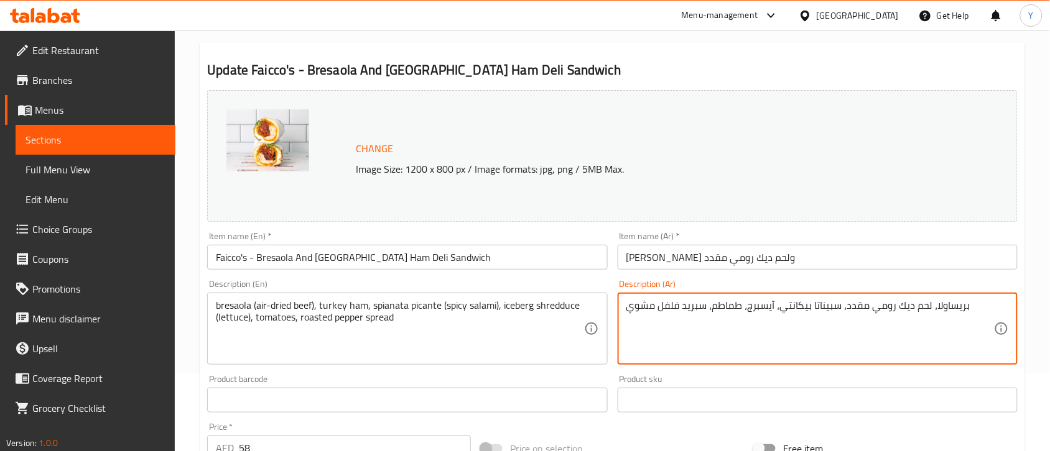
click at [748, 328] on textarea "بريساولا، لحم ديك رومي مقدد، سبيناتا بيكانتي، آيسبرج، طماطم، سبريد فلفل مشوي" at bounding box center [810, 329] width 368 height 59
paste textarea "اولا (لحم بقري مجفف بالهواء)، لحم ديك رومي، سبياناتا بيكانتي (سلامي حار)، خس آي…"
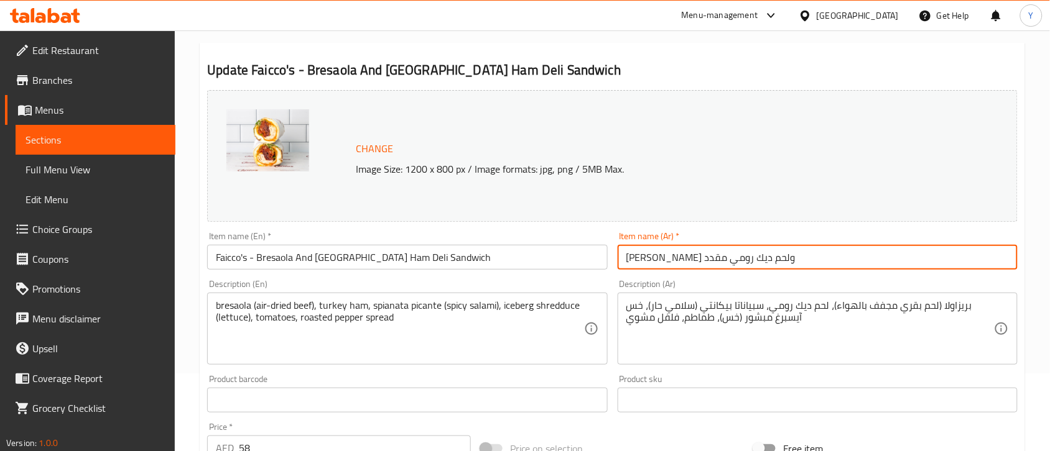
click at [738, 263] on input "[PERSON_NAME] ولحم ديك رومي مقدد" at bounding box center [818, 257] width 400 height 25
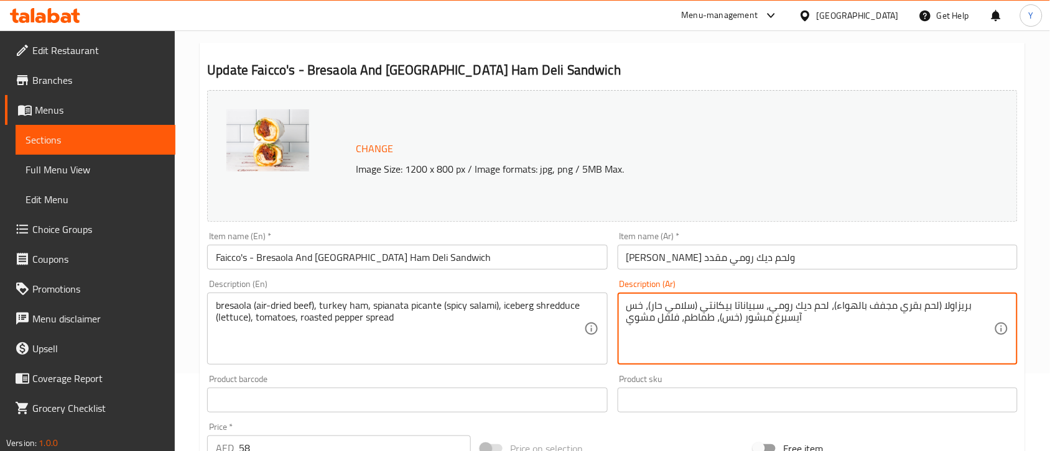
drag, startPoint x: 940, startPoint y: 312, endPoint x: 966, endPoint y: 312, distance: 26.1
paste textarea "اولا"
click at [767, 305] on textarea "بريساولا (لحم بقري مجفف بالهواء)، لحم ديك رومي، سبياناتا بيكانتي (سلامي حار)، خ…" at bounding box center [810, 329] width 368 height 59
click at [677, 327] on textarea "بريساولا (لحم بقري مجفف بالهواء)، لحم ديك رومي مقدد، سبياناتا بيكانتي (سلامي حا…" at bounding box center [810, 329] width 368 height 59
type textarea "بريساولا (لحم بقري مجفف بالهواء)، لحم ديك رومي مقدد، سبياناتا بيكانتي (سلامي حا…"
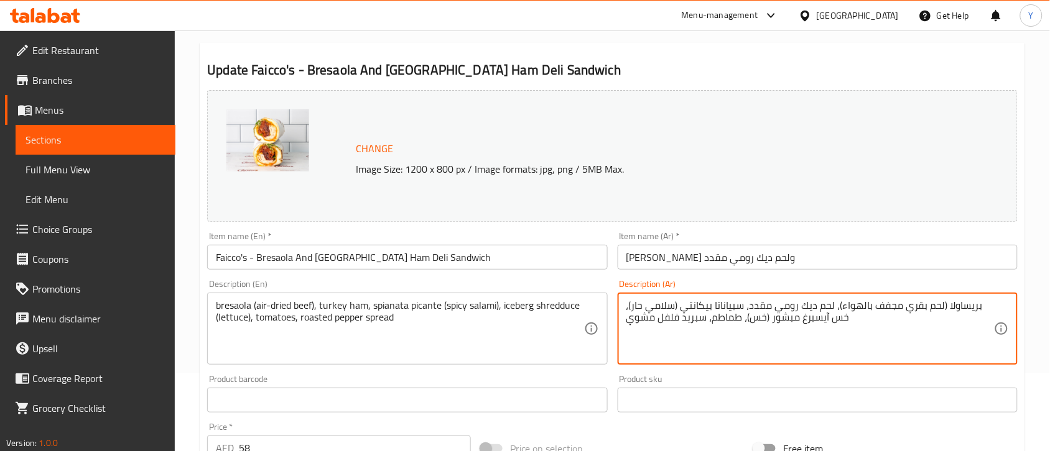
click at [773, 426] on div "Change Image Size: 1200 x 800 px / Image formats: jpg, png / 5MB Max. Item name…" at bounding box center [612, 362] width 820 height 554
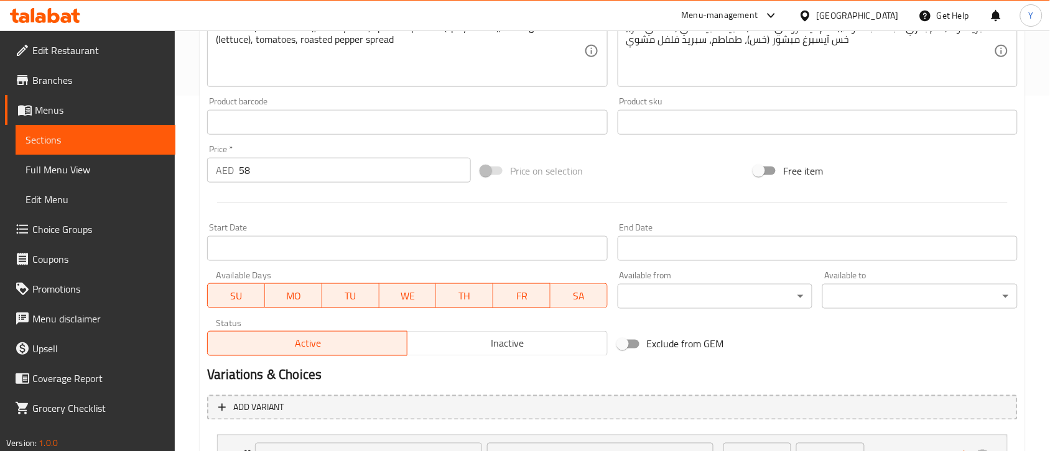
scroll to position [465, 0]
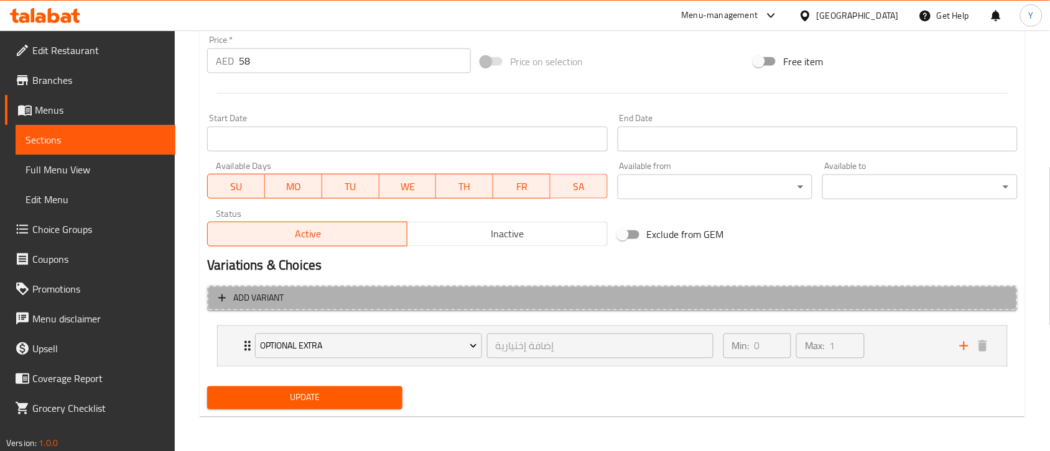
click at [645, 308] on button "Add variant" at bounding box center [612, 298] width 810 height 25
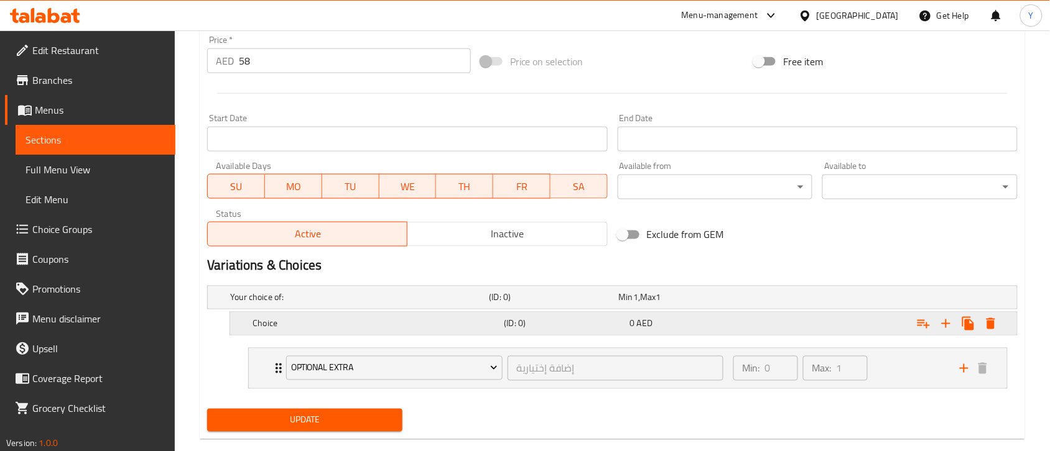
click at [777, 321] on div "Expand" at bounding box center [878, 323] width 251 height 27
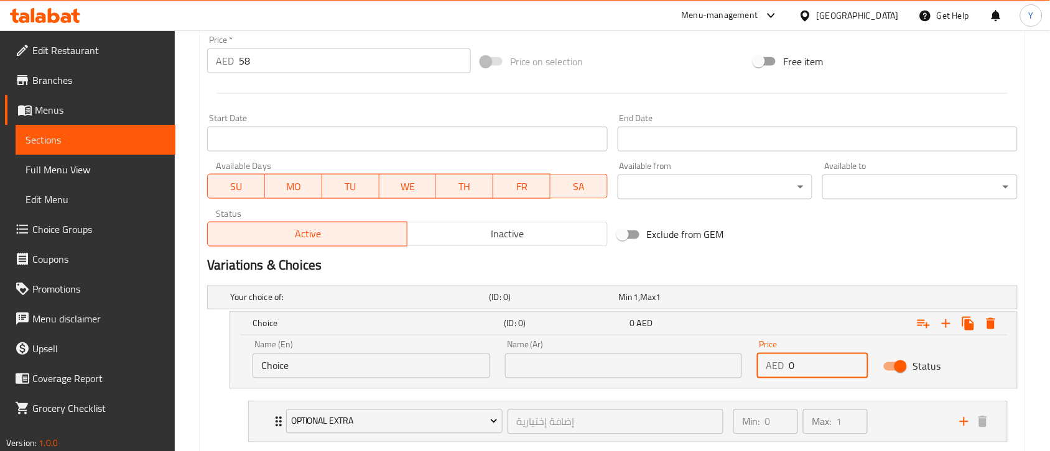
drag, startPoint x: 790, startPoint y: 361, endPoint x: 717, endPoint y: 364, distance: 73.4
click at [717, 364] on div "Name (En) Choice Name (En) Name (Ar) Name (Ar) Price AED 0 Price Status" at bounding box center [623, 359] width 757 height 53
type input "58"
click at [308, 365] on input "Choice" at bounding box center [371, 366] width 238 height 25
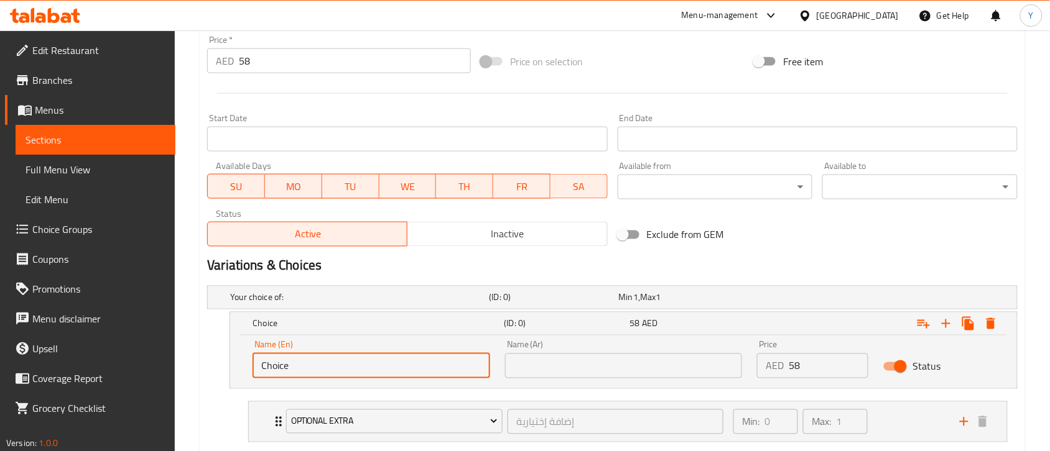
click at [308, 365] on input "Choice" at bounding box center [371, 366] width 238 height 25
click at [308, 365] on input "text" at bounding box center [371, 366] width 238 height 25
type input "Full"
drag, startPoint x: 529, startPoint y: 356, endPoint x: 538, endPoint y: 340, distance: 17.8
click at [529, 356] on input "text" at bounding box center [624, 366] width 238 height 25
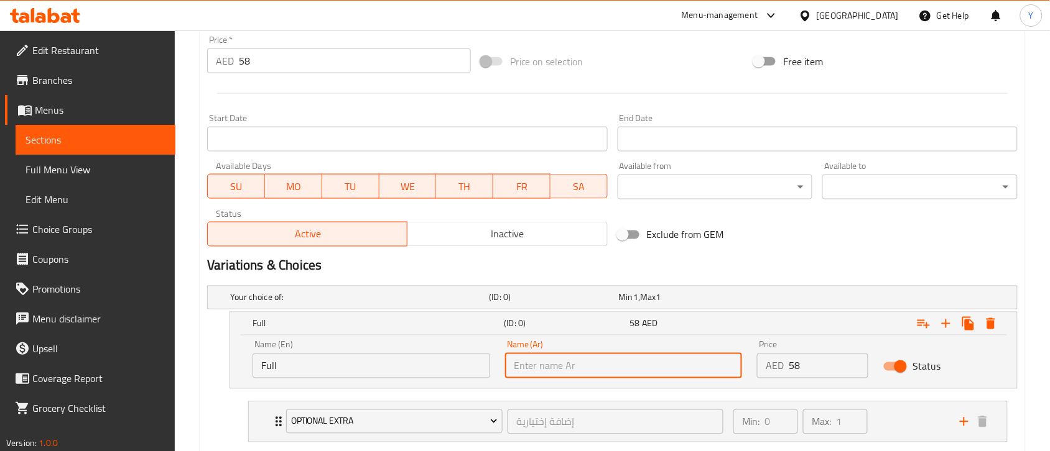
type input "كامل"
click at [835, 243] on div "Exclude from GEM" at bounding box center [750, 235] width 274 height 34
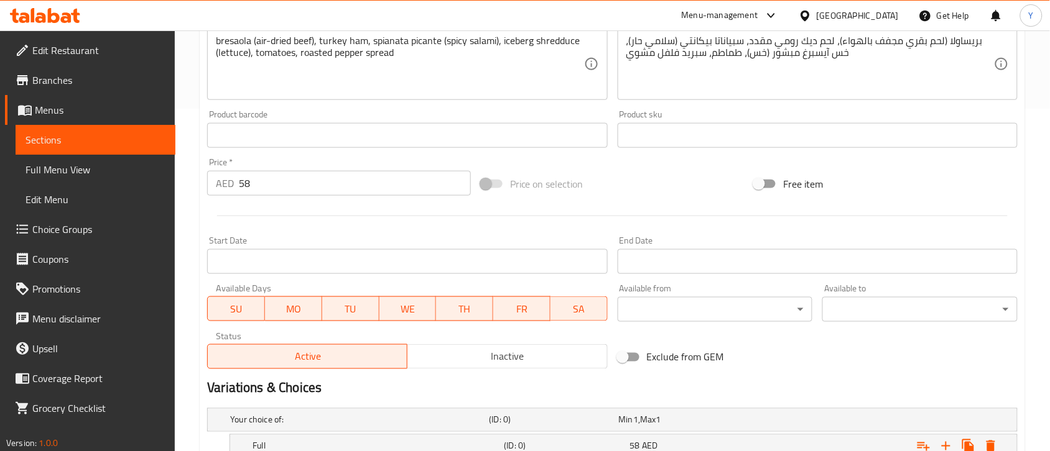
scroll to position [232, 0]
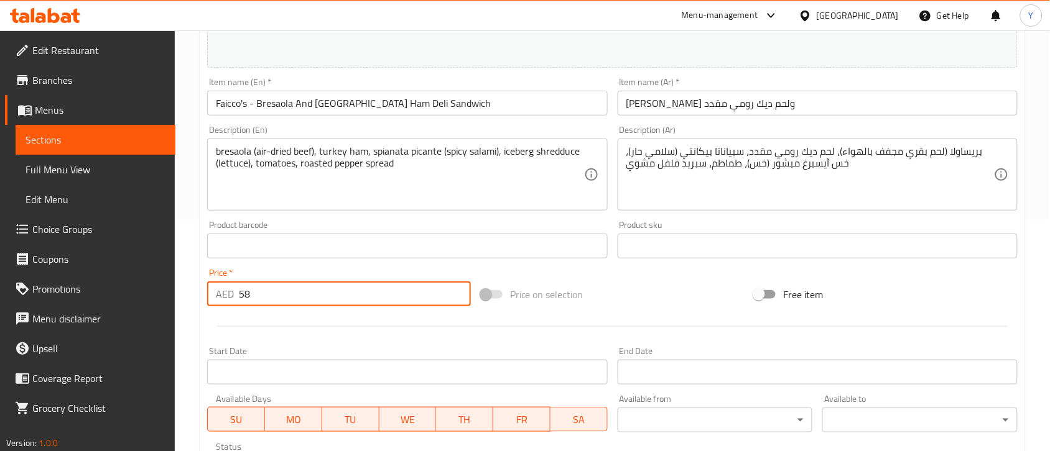
drag, startPoint x: 320, startPoint y: 291, endPoint x: 187, endPoint y: 284, distance: 133.9
click at [187, 284] on div "Home / Restaurants management / Menus / Sections / item / update Hoagies sectio…" at bounding box center [612, 280] width 875 height 963
type input "0"
drag, startPoint x: 249, startPoint y: 322, endPoint x: 269, endPoint y: 272, distance: 54.2
click at [249, 322] on div at bounding box center [612, 327] width 820 height 30
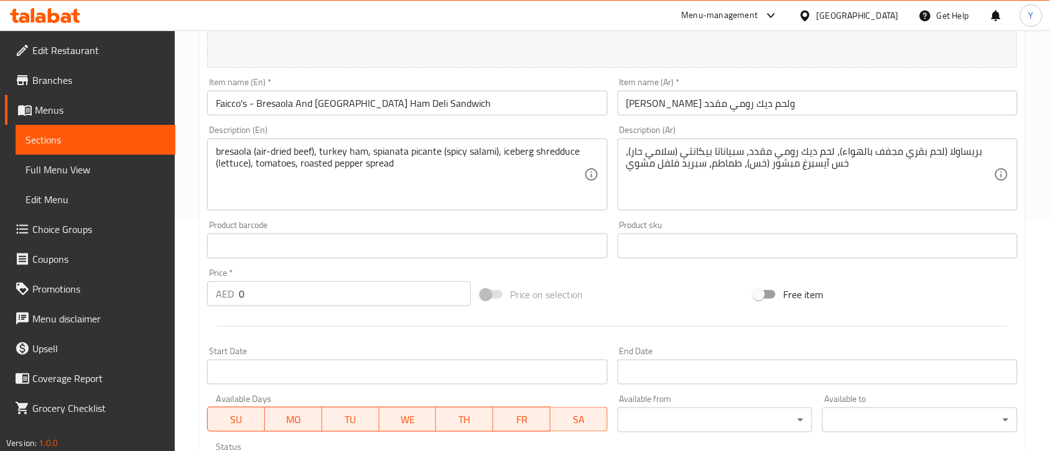
click at [440, 91] on input "[PERSON_NAME] - Bresaola And [GEOGRAPHIC_DATA] Ham Deli Sandwich" at bounding box center [407, 103] width 400 height 25
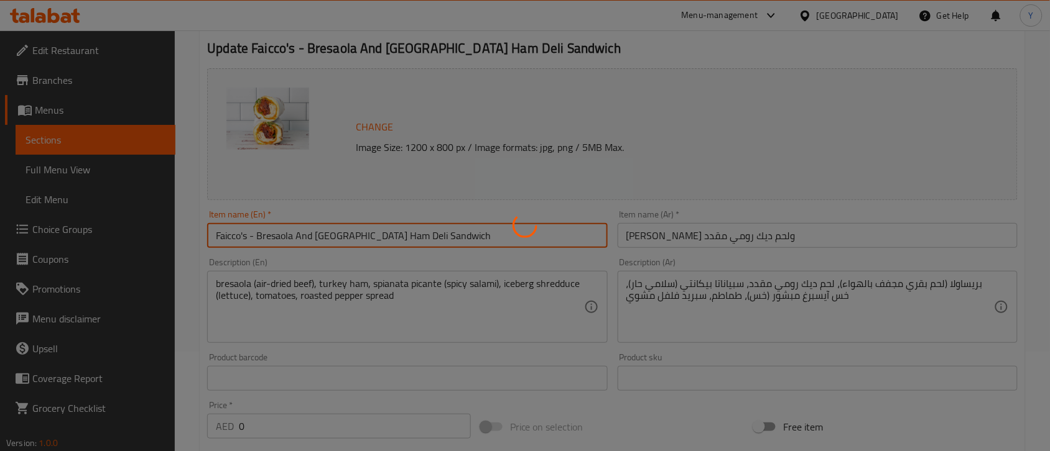
scroll to position [0, 0]
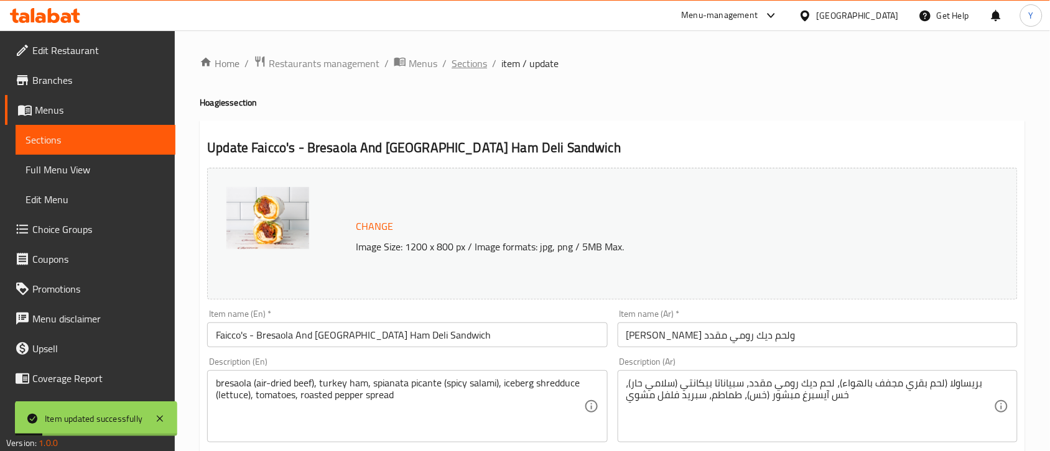
click at [465, 65] on span "Sections" at bounding box center [468, 63] width 35 height 15
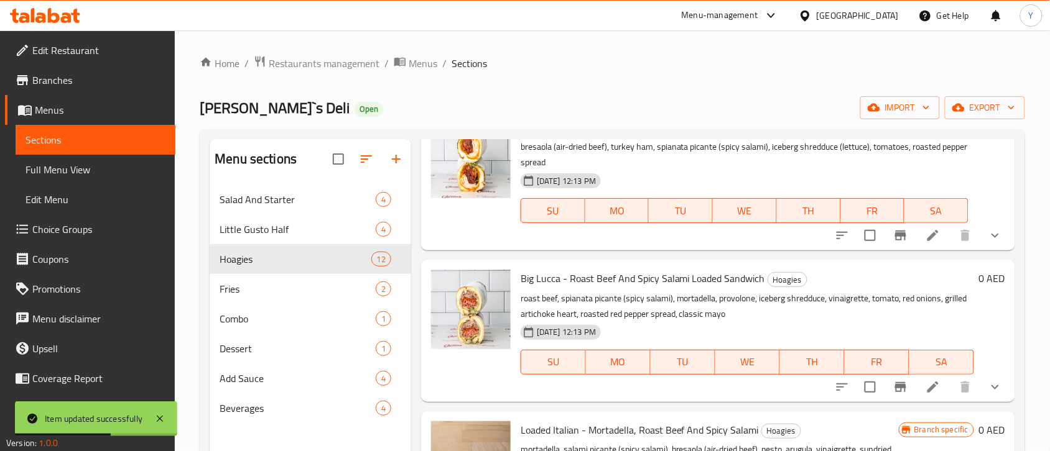
scroll to position [855, 0]
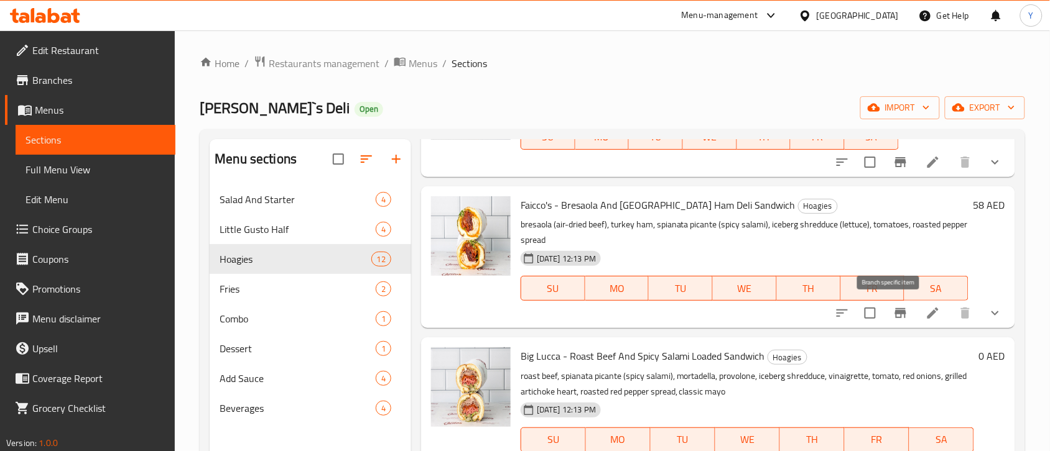
click at [893, 315] on icon "Branch-specific-item" at bounding box center [900, 313] width 15 height 15
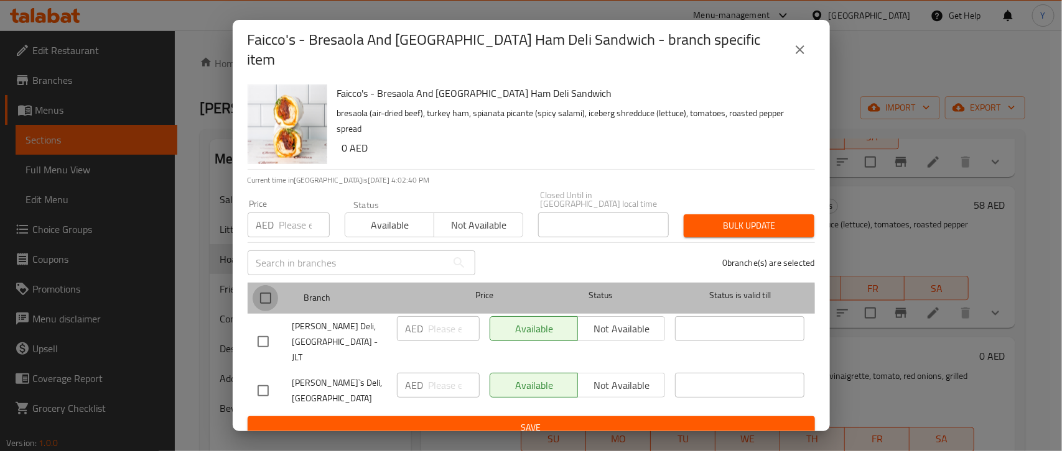
click at [264, 303] on input "checkbox" at bounding box center [265, 298] width 26 height 26
checkbox input "true"
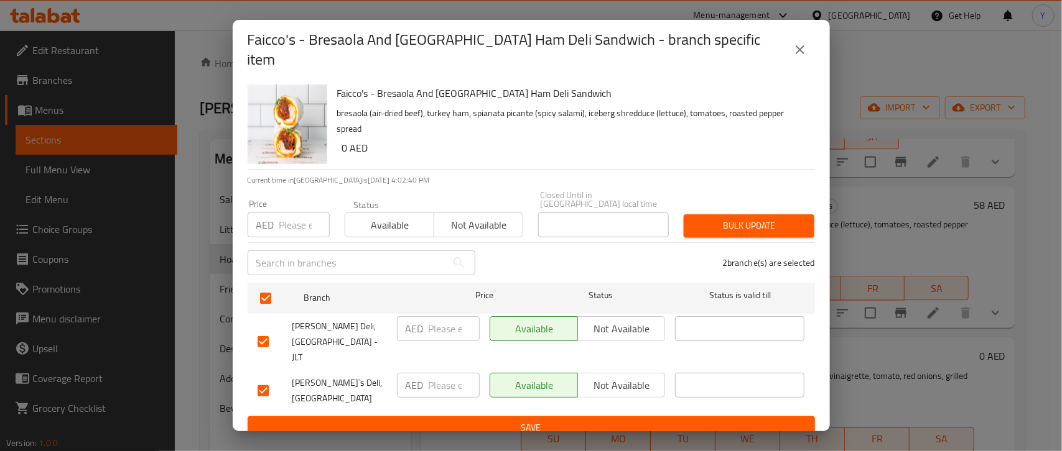
click at [284, 222] on input "number" at bounding box center [304, 225] width 50 height 25
type input "0"
click at [725, 221] on span "Bulk update" at bounding box center [748, 226] width 111 height 16
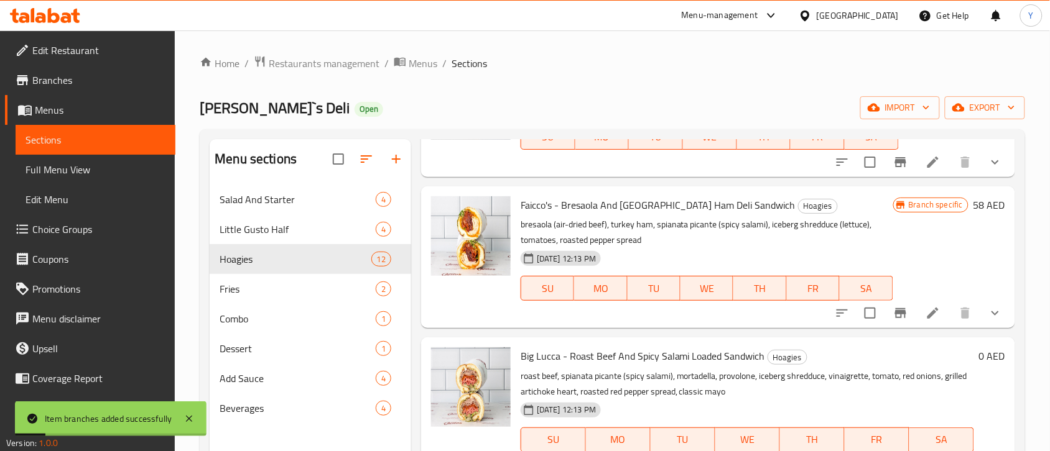
click at [981, 302] on button "show more" at bounding box center [995, 314] width 30 height 30
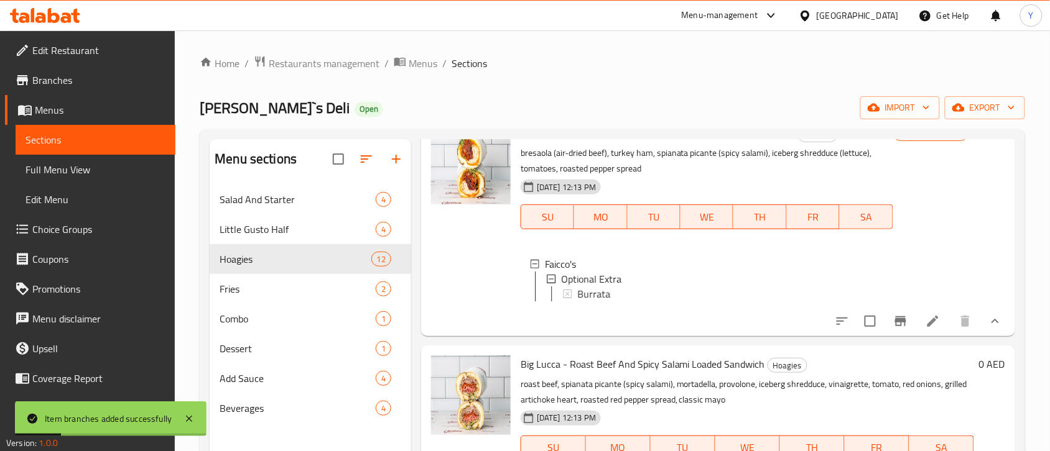
scroll to position [1011, 0]
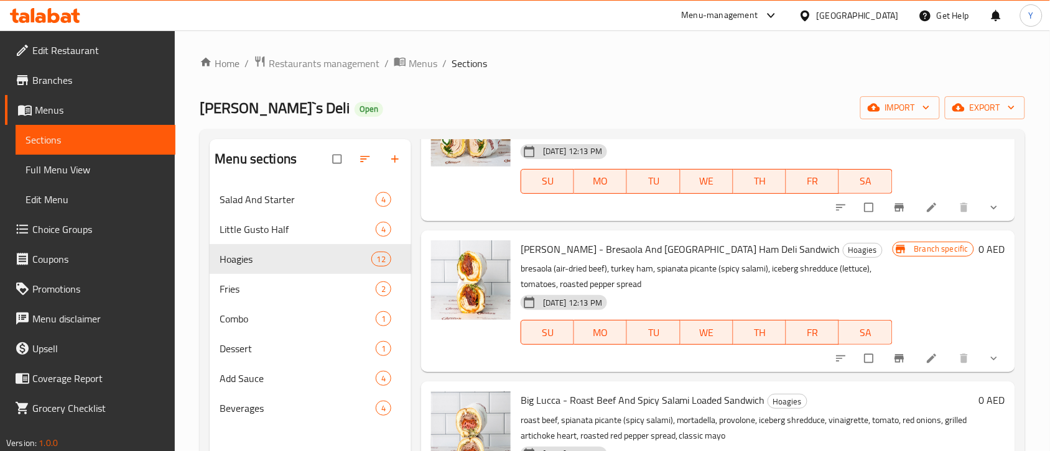
scroll to position [855, 0]
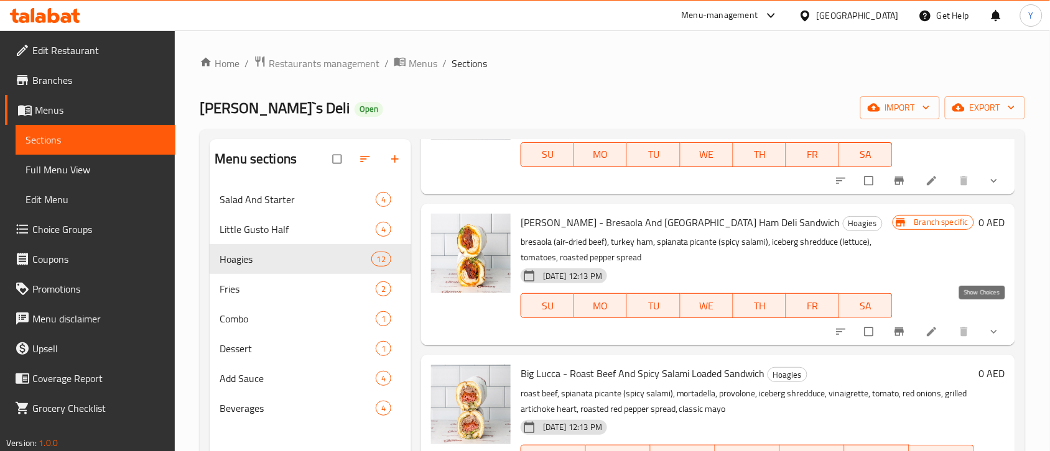
click at [988, 326] on icon "show more" at bounding box center [994, 332] width 12 height 12
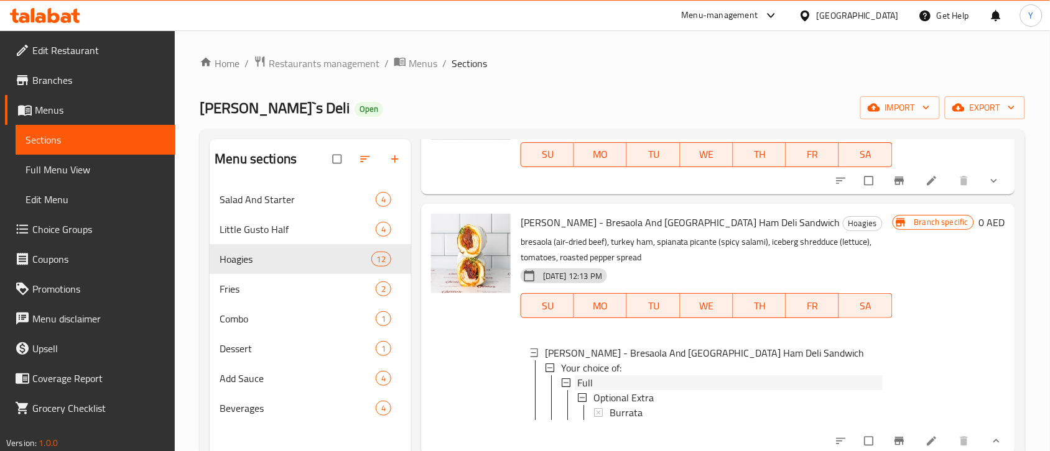
click at [611, 376] on div "Full" at bounding box center [729, 383] width 305 height 15
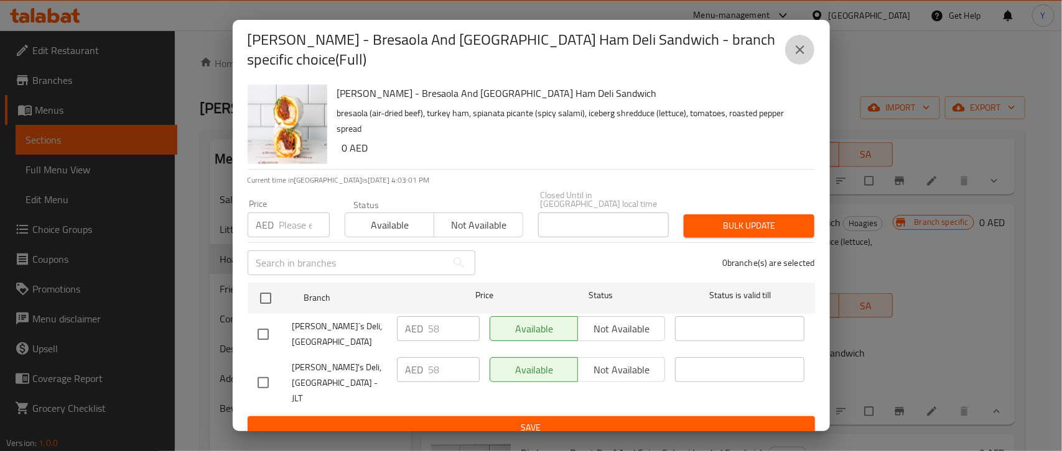
click at [794, 50] on icon "close" at bounding box center [799, 49] width 15 height 15
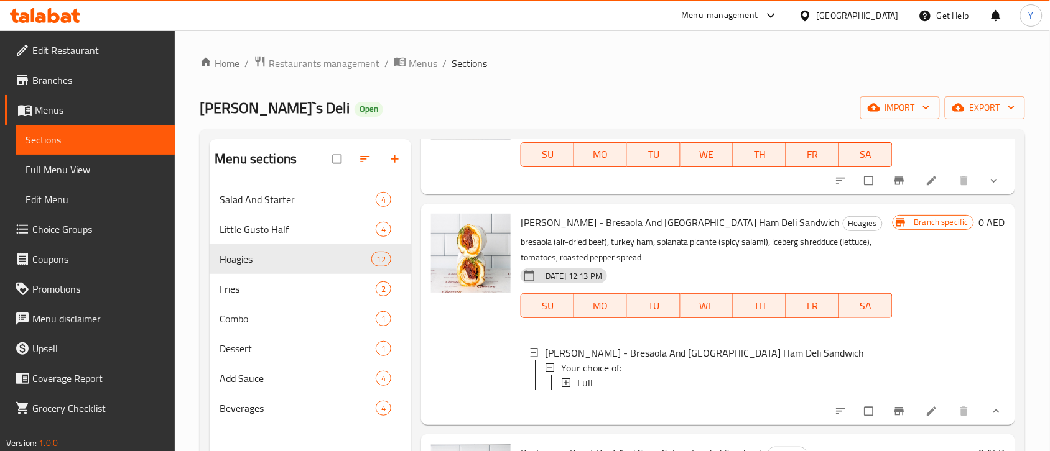
click at [293, 184] on nav "Salad And Starter 4 Little Gusto Half 4 Hoagies 12 Fries 2 Combo 1 Dessert 1 Ad…" at bounding box center [310, 304] width 201 height 249
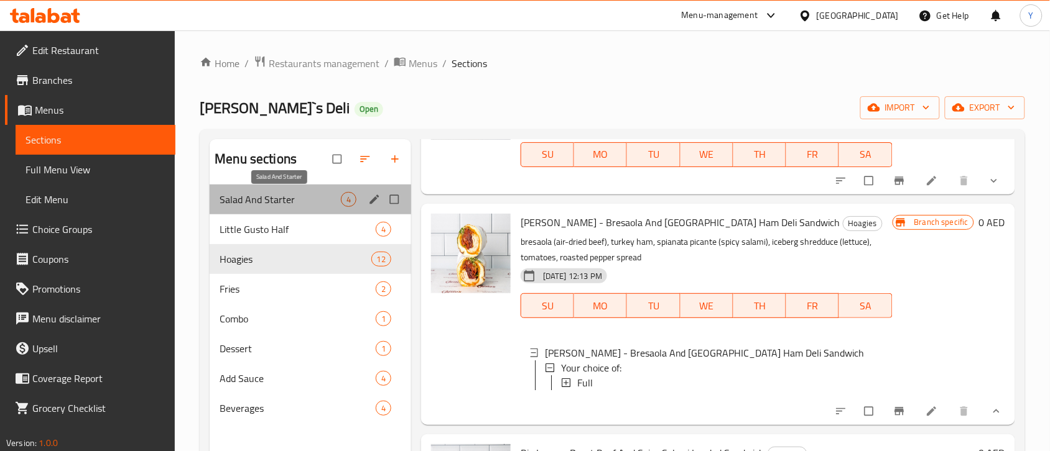
click at [289, 197] on span "Salad And Starter" at bounding box center [280, 199] width 121 height 15
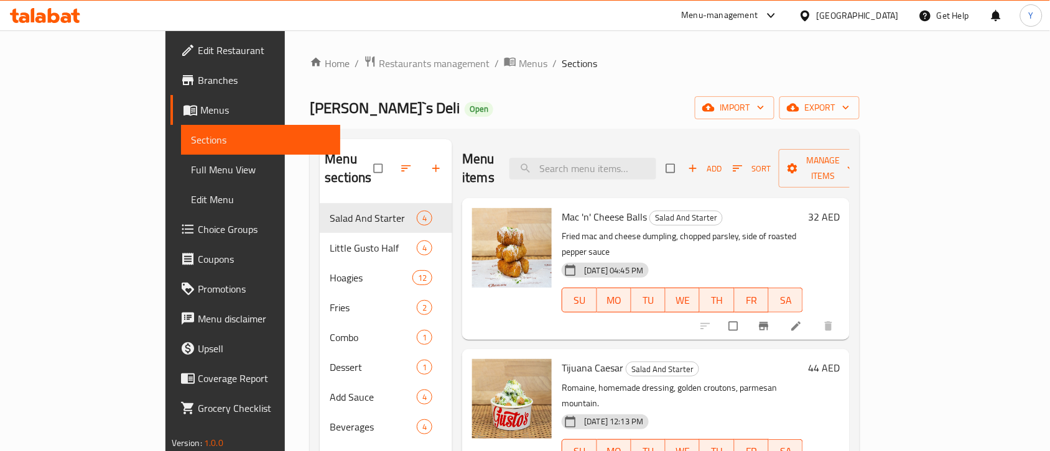
click at [740, 68] on ol "Home / Restaurants management / Menus / Sections" at bounding box center [585, 63] width 550 height 16
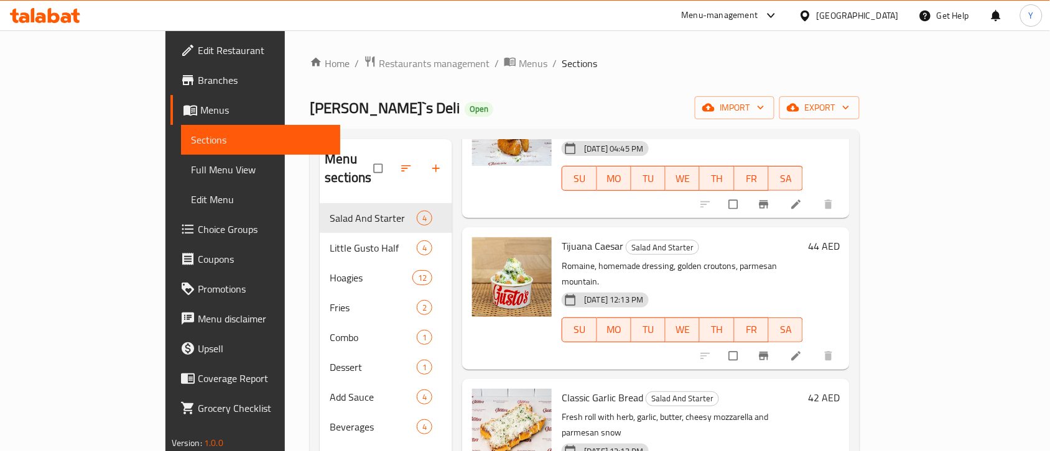
scroll to position [123, 0]
click at [802, 349] on icon at bounding box center [796, 355] width 12 height 12
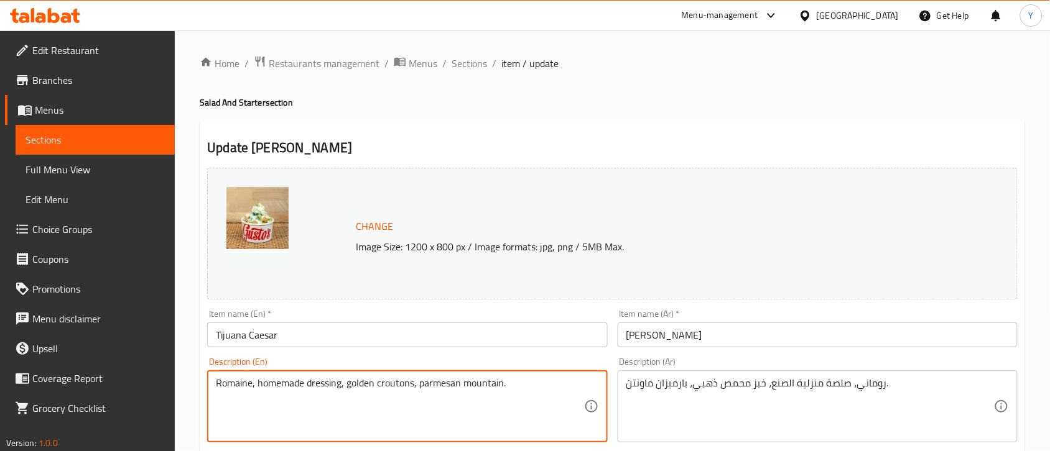
click at [501, 414] on textarea "Romaine, homemade dressing, golden croutons, parmesan mountain." at bounding box center [400, 406] width 368 height 59
paste textarea "romaine lettuce, homemade dressing, golden croutons, parmesan mountain"
type textarea "romaine lettuce, homemade dressing, golden croutons, parmesan mountain"
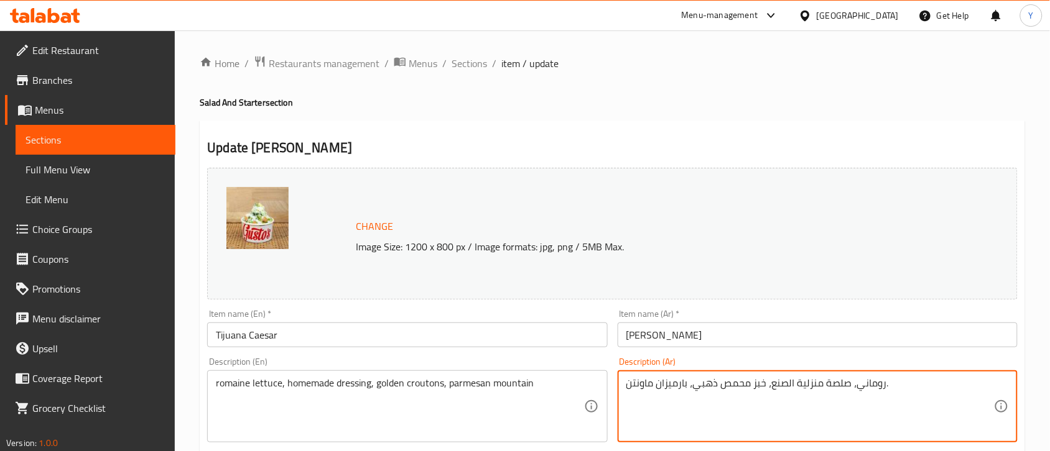
click at [669, 408] on textarea "روماني، صلصة منزلية الصنع، خبز محمص ذهبي، بارميزان ماونتن." at bounding box center [810, 406] width 368 height 59
paste textarea "س روماني، صلصة منزلية الصنع، قطع خبز محمصة ذهبية، جبنة بارميزان جبلية"
click at [632, 390] on textarea "خس روماني، صلصة منزلية الصنع، قطع خبز محمصة ذهبية، جبنة بارميزان جبلية" at bounding box center [810, 406] width 368 height 59
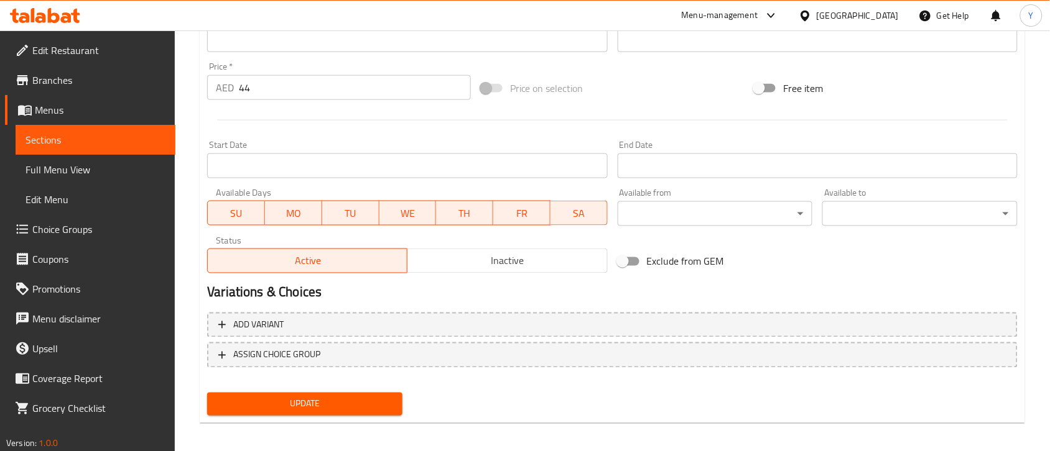
scroll to position [443, 0]
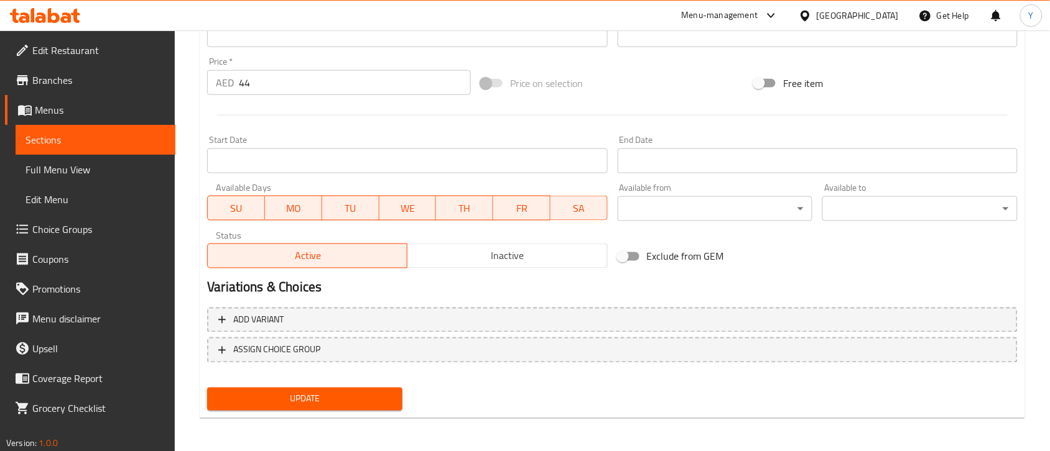
type textarea "خس روماني، صلصة منزلية الصنع، قطع خبز محمصة ذهبية، جبنة بارميزان ماونتن"
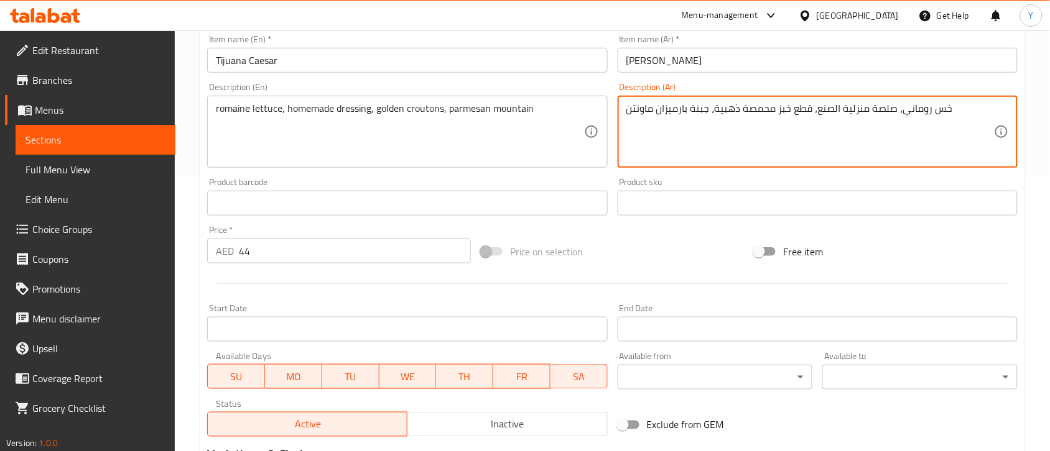
scroll to position [132, 0]
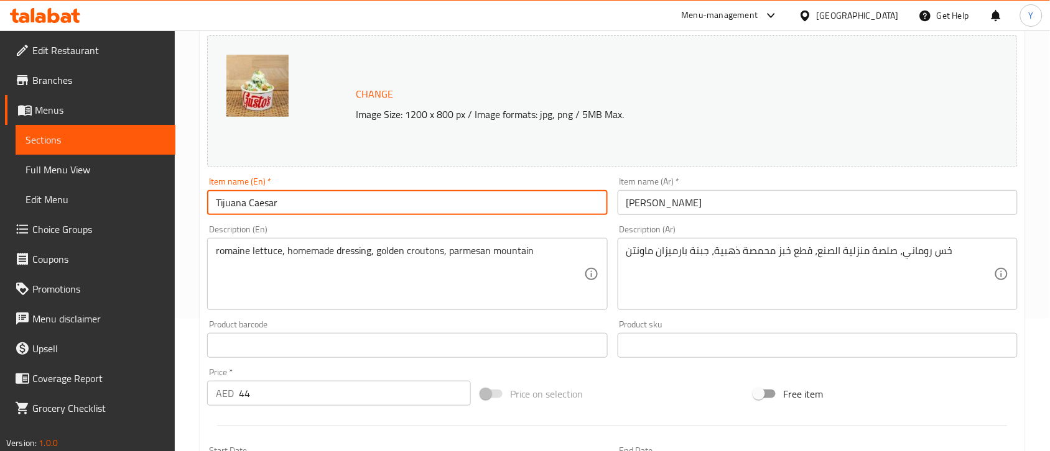
click at [375, 201] on input "Tijuana Caesar" at bounding box center [407, 202] width 400 height 25
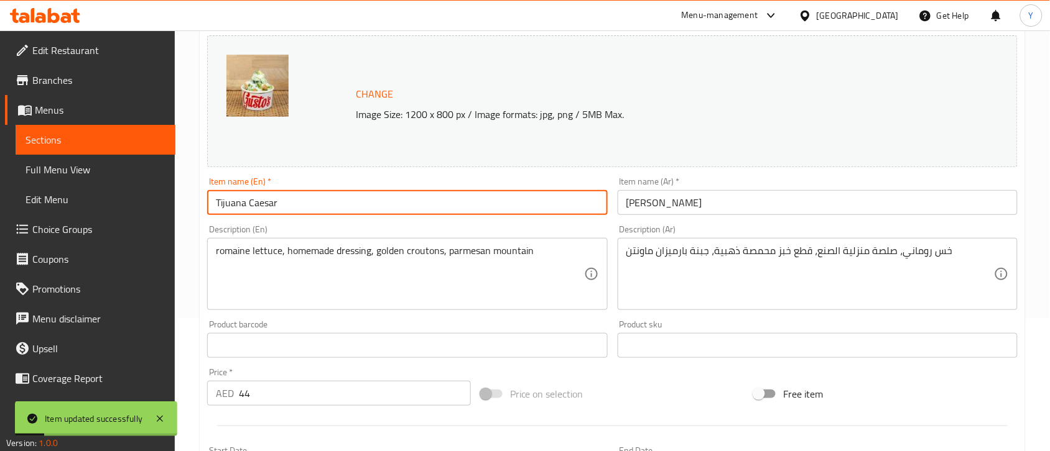
scroll to position [0, 0]
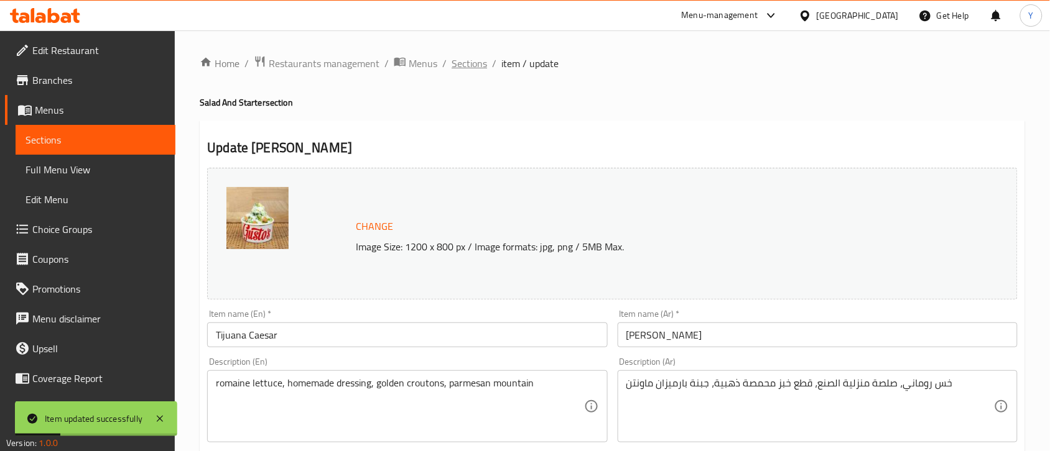
click at [458, 62] on span "Sections" at bounding box center [468, 63] width 35 height 15
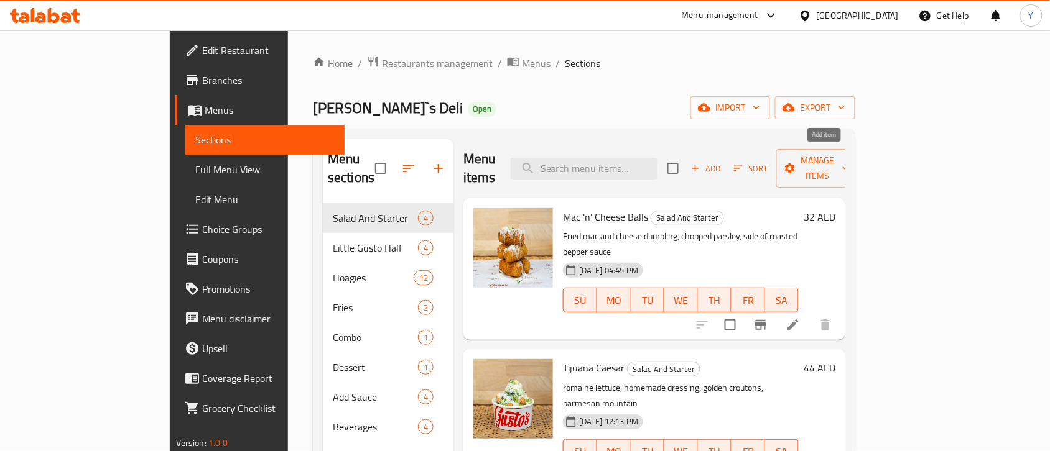
click at [723, 165] on span "Add" at bounding box center [706, 169] width 34 height 14
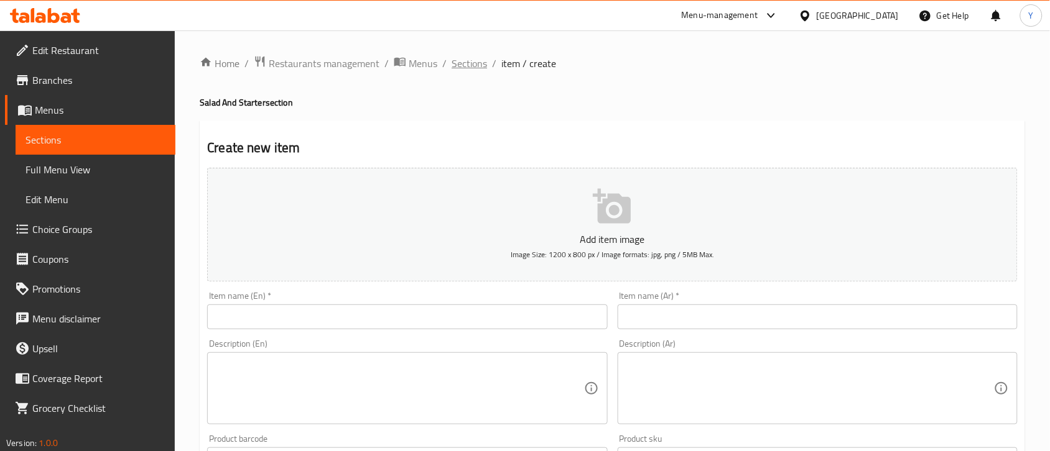
click at [478, 67] on span "Sections" at bounding box center [468, 63] width 35 height 15
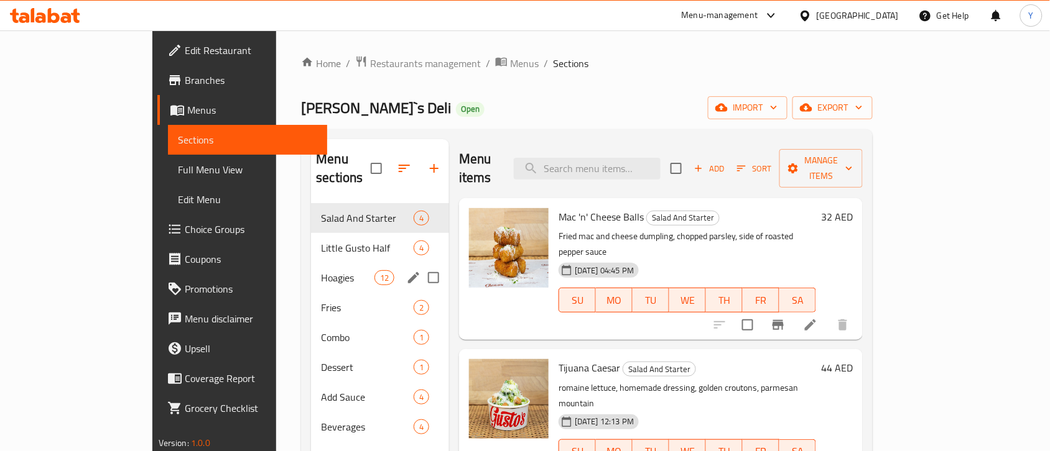
scroll to position [155, 0]
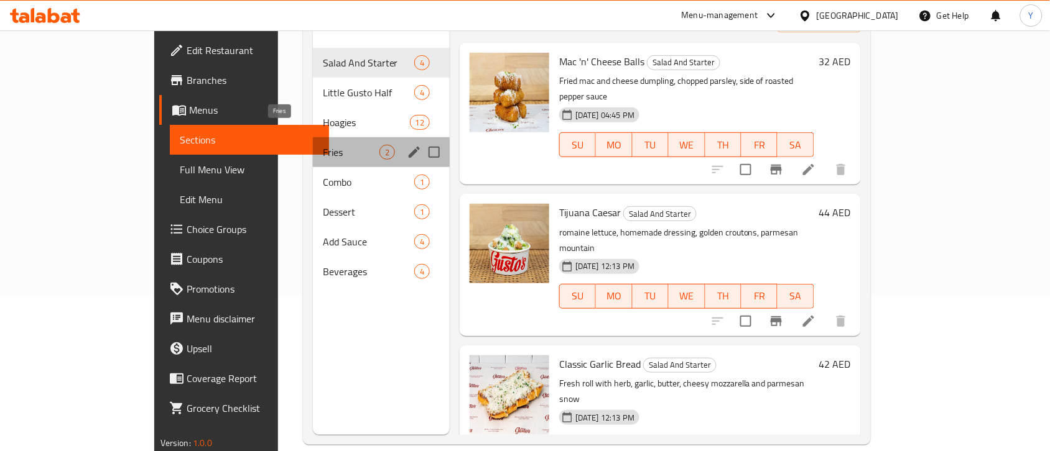
click at [323, 145] on span "Fries" at bounding box center [351, 152] width 57 height 15
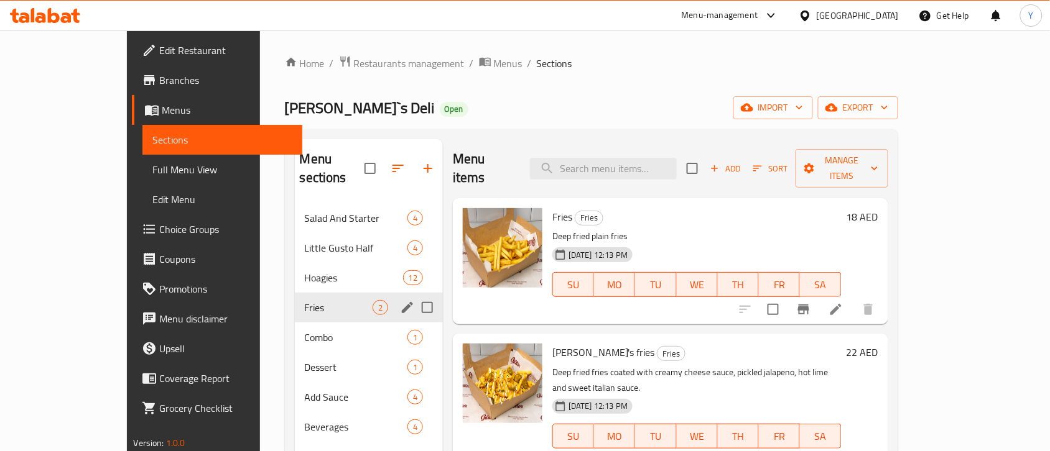
click at [414, 295] on input "Menu sections" at bounding box center [427, 308] width 26 height 26
checkbox input "true"
click at [400, 300] on icon "edit" at bounding box center [407, 307] width 15 height 15
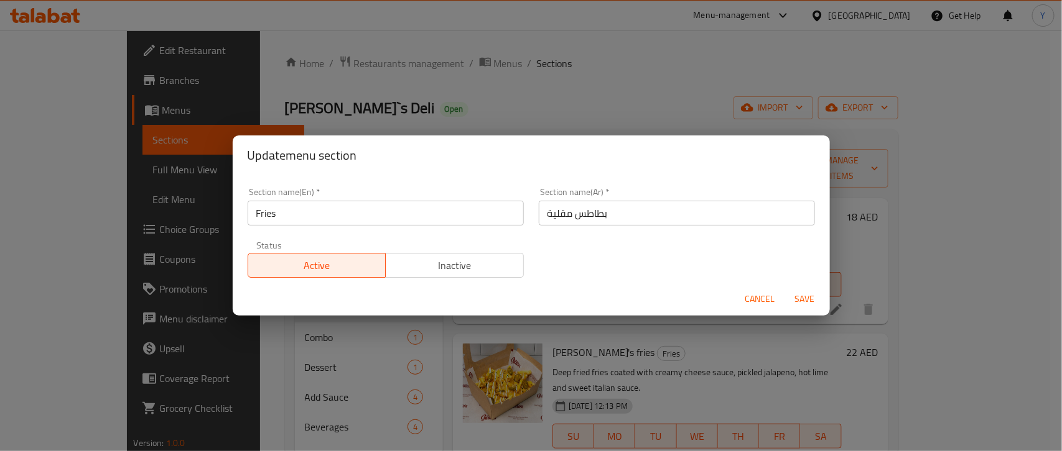
click at [356, 221] on input "Fries" at bounding box center [386, 213] width 276 height 25
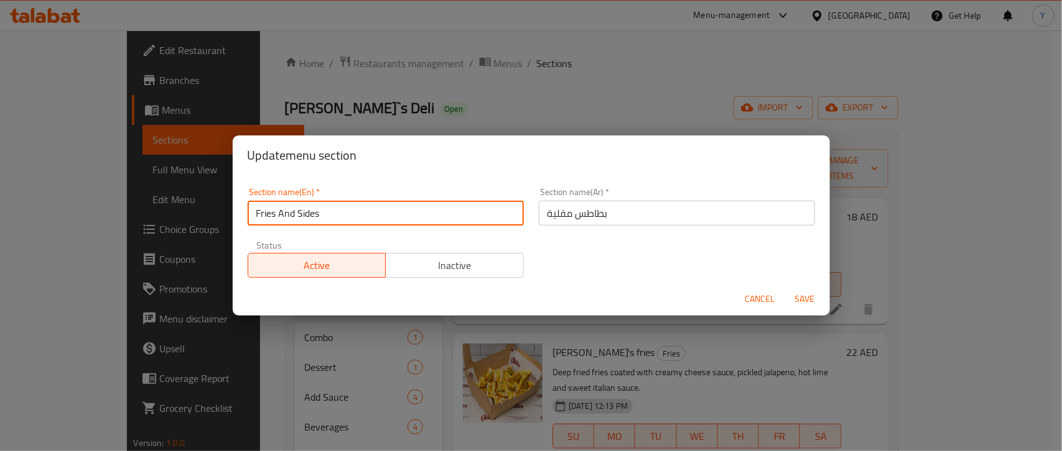
type input "Fries And Sides"
click at [652, 204] on input "بطاطس مقلية" at bounding box center [677, 213] width 276 height 25
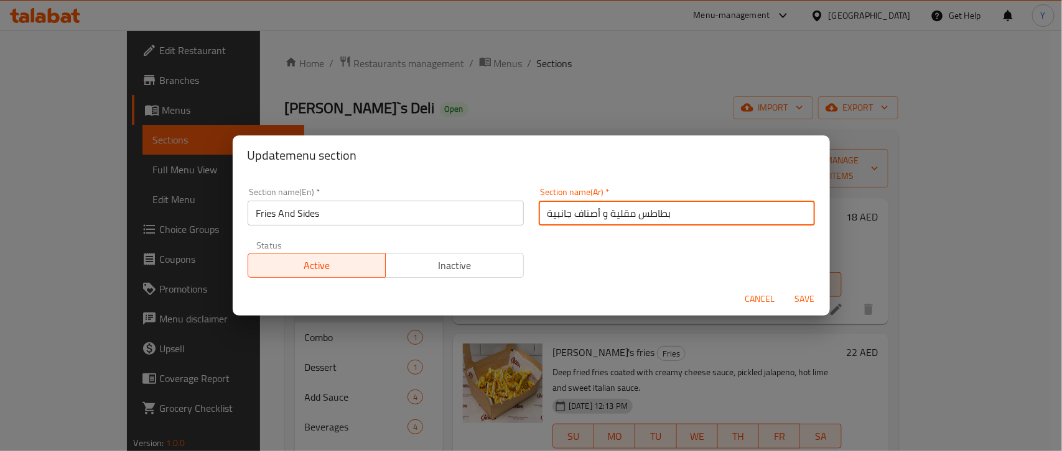
type input "بطاطس مقلية و أصناف جانبية"
click at [785, 288] on button "Save" at bounding box center [805, 299] width 40 height 23
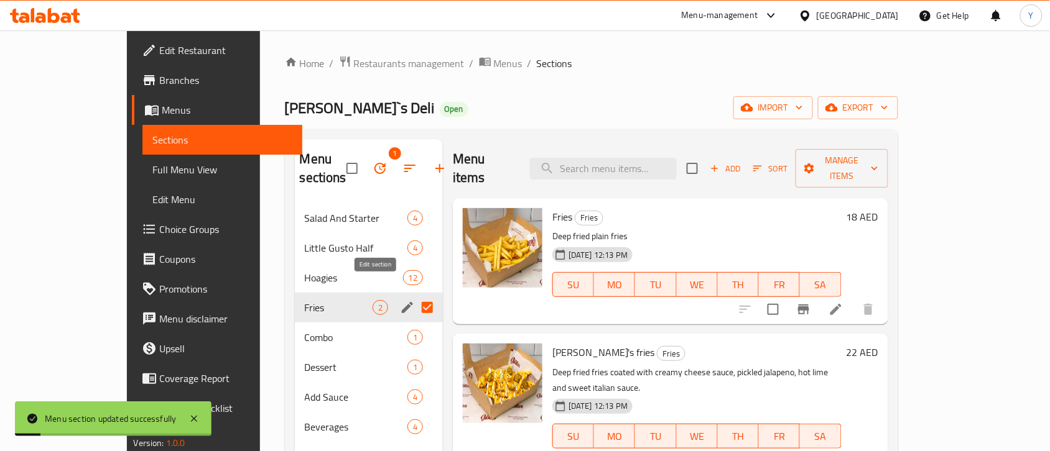
click at [398, 299] on button "edit" at bounding box center [407, 308] width 19 height 19
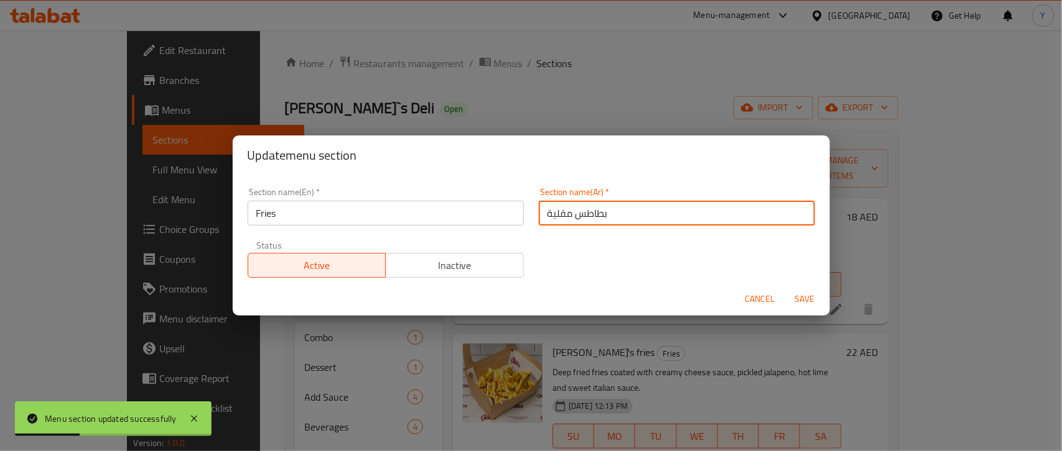
drag, startPoint x: 577, startPoint y: 213, endPoint x: 571, endPoint y: 216, distance: 7.0
click at [571, 216] on input "بطاطس مقلية" at bounding box center [677, 213] width 276 height 25
type input "بطاطا [GEOGRAPHIC_DATA]"
click at [802, 303] on span "Save" at bounding box center [805, 300] width 30 height 16
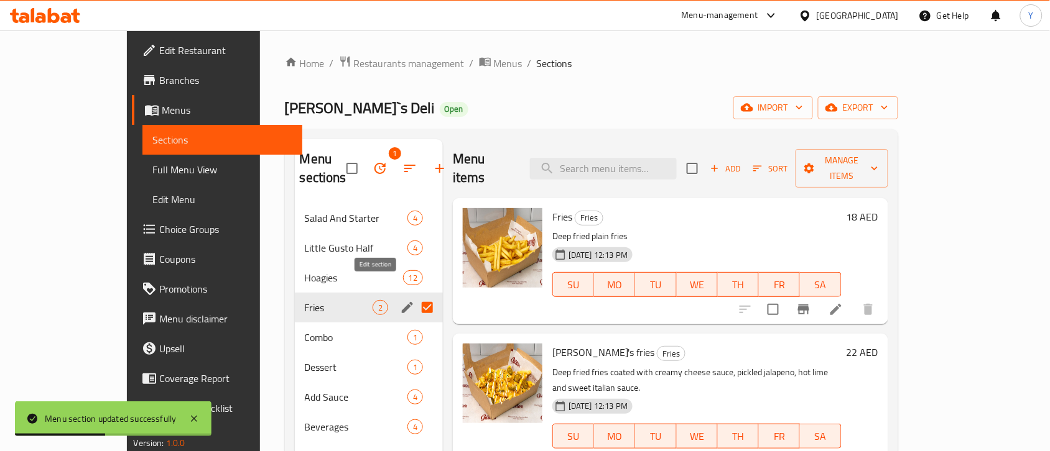
click at [400, 300] on icon "edit" at bounding box center [407, 307] width 15 height 15
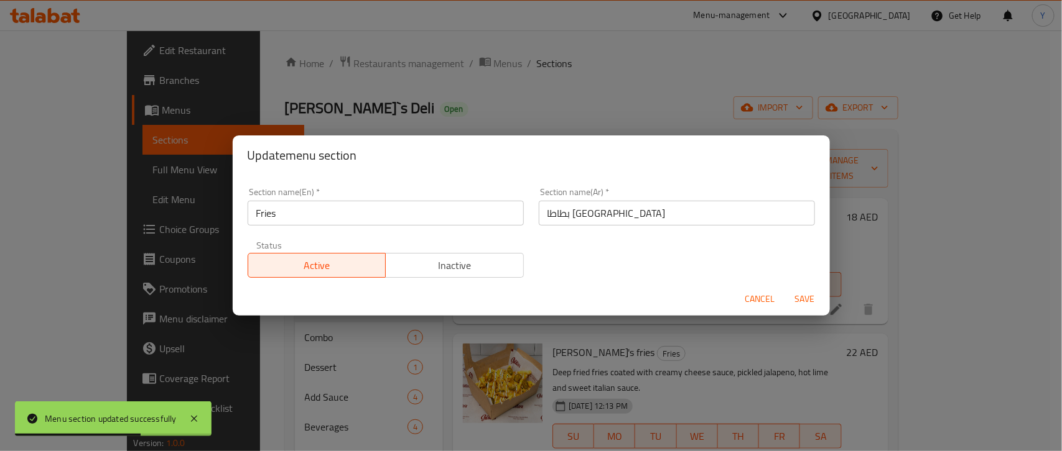
click at [594, 215] on input "بطاطا [GEOGRAPHIC_DATA]" at bounding box center [677, 213] width 276 height 25
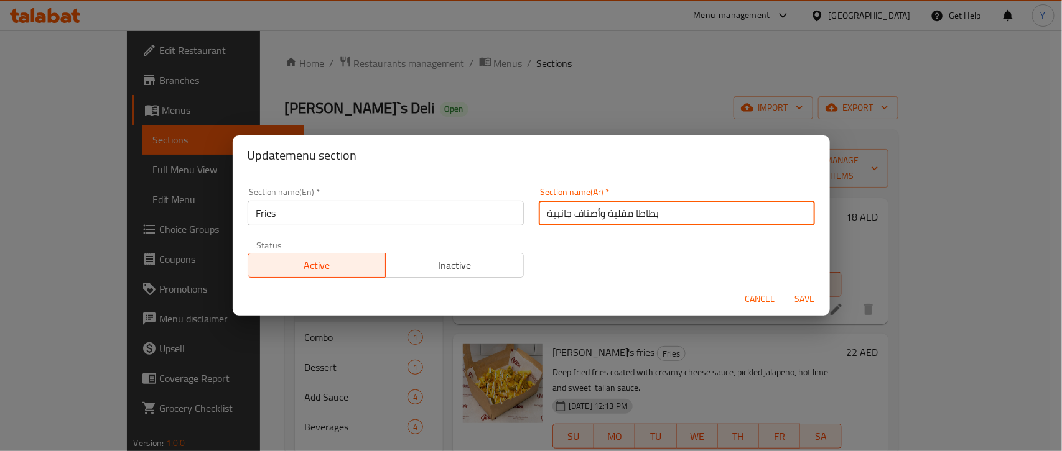
type input "بطاطا مقلية وأصناف جانبية"
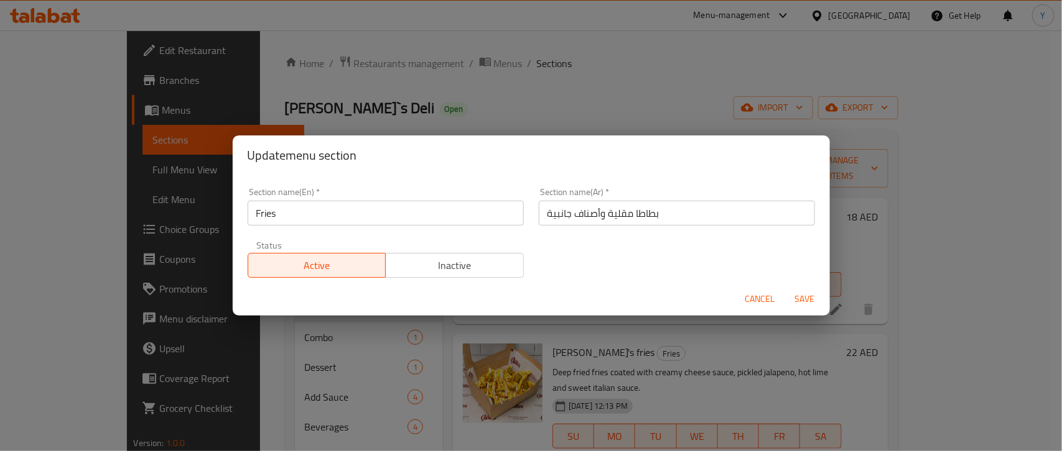
click at [387, 234] on div "Status Active Inactive" at bounding box center [385, 259] width 291 height 52
click at [387, 228] on div "Section name(En)   * Fries Section name(En) *" at bounding box center [385, 206] width 291 height 53
click at [391, 215] on input "Fries" at bounding box center [386, 213] width 276 height 25
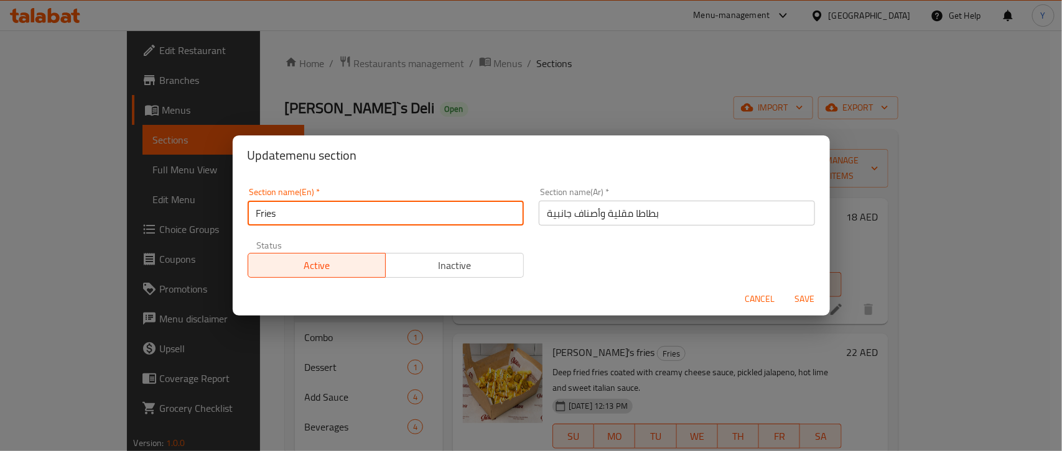
type input "Fries And Sides"
click at [785, 288] on button "Save" at bounding box center [805, 299] width 40 height 23
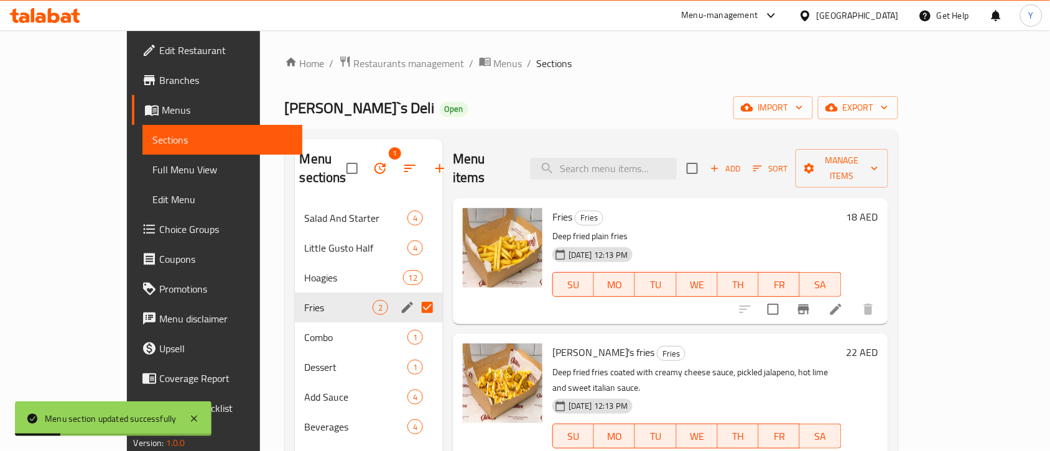
click at [414, 295] on input "Menu sections" at bounding box center [427, 308] width 26 height 26
checkbox input "false"
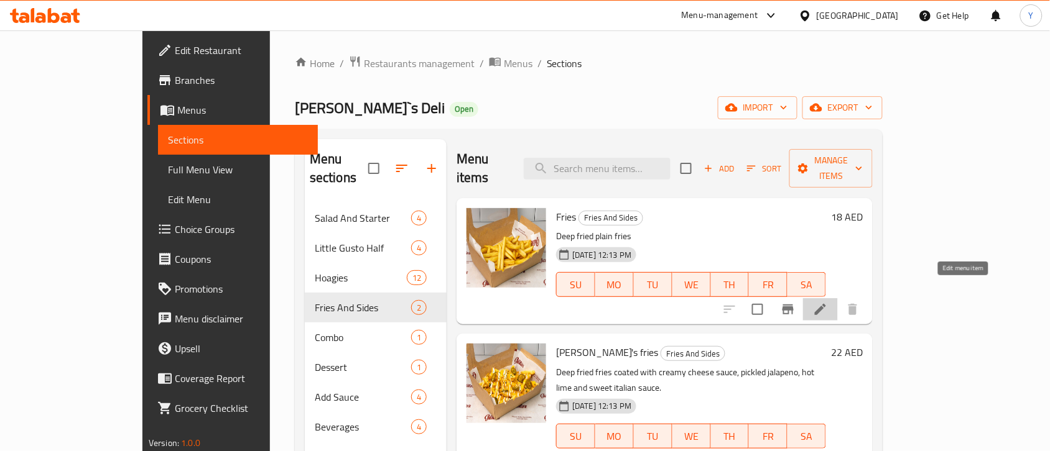
click at [828, 302] on icon at bounding box center [820, 309] width 15 height 15
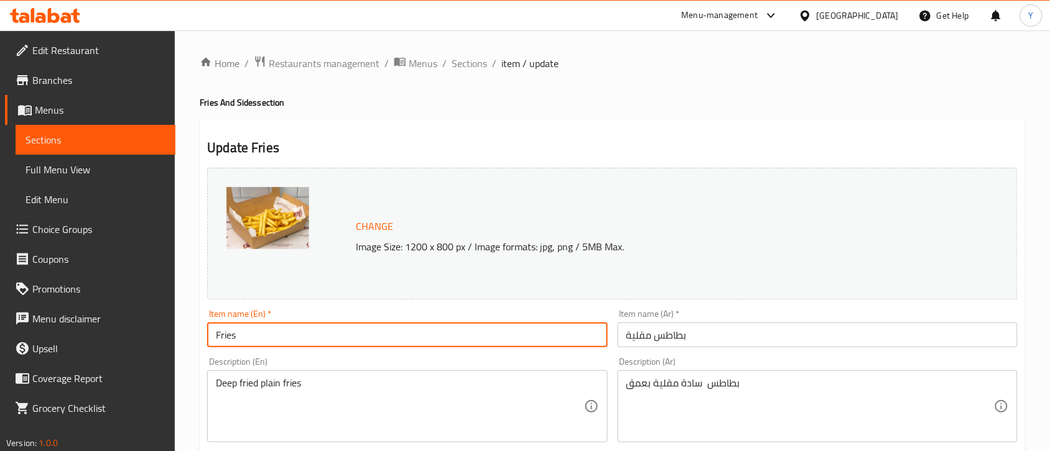
drag, startPoint x: 458, startPoint y: 337, endPoint x: 113, endPoint y: 299, distance: 347.9
paste input "French"
type input "French Fries"
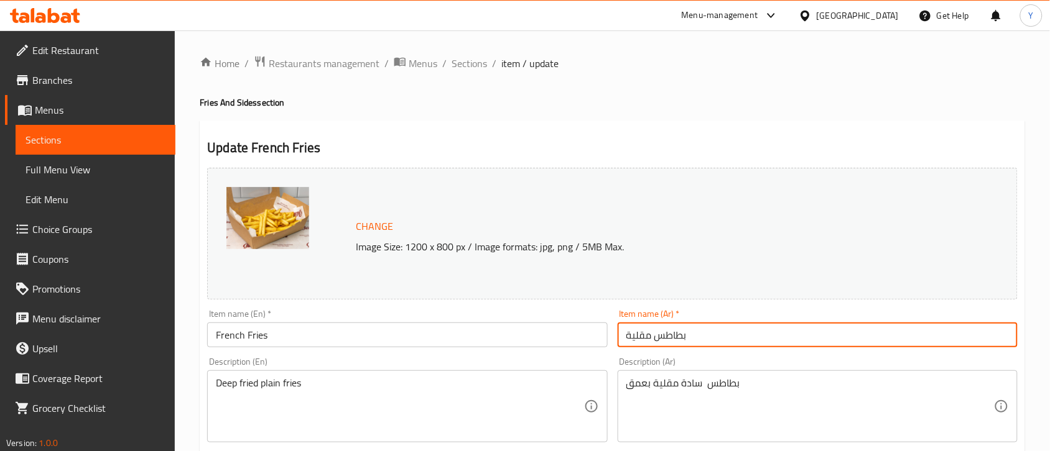
click at [661, 337] on input "بطاطس مقلية" at bounding box center [818, 335] width 400 height 25
type input "بطاطا [GEOGRAPHIC_DATA]"
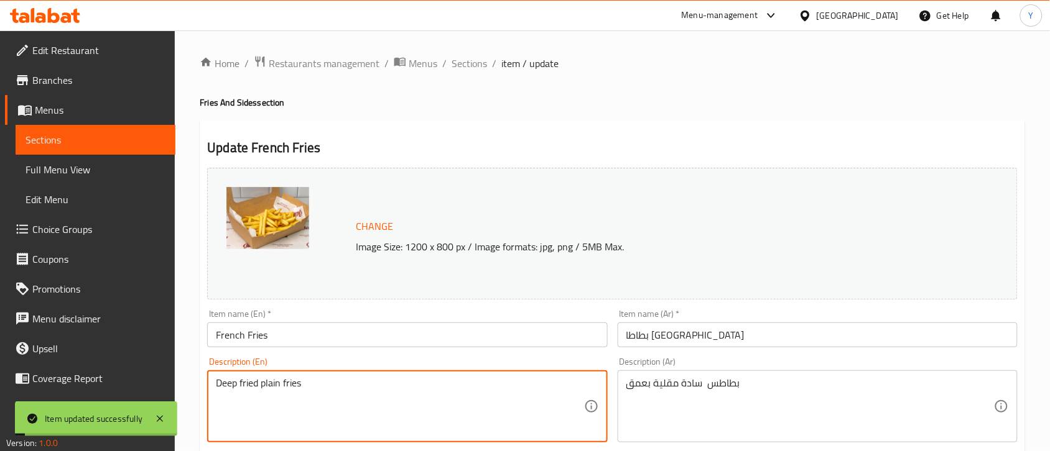
drag, startPoint x: 451, startPoint y: 411, endPoint x: 166, endPoint y: 396, distance: 285.8
paste textarea "classic salted fries"
type textarea "classic salted fries"
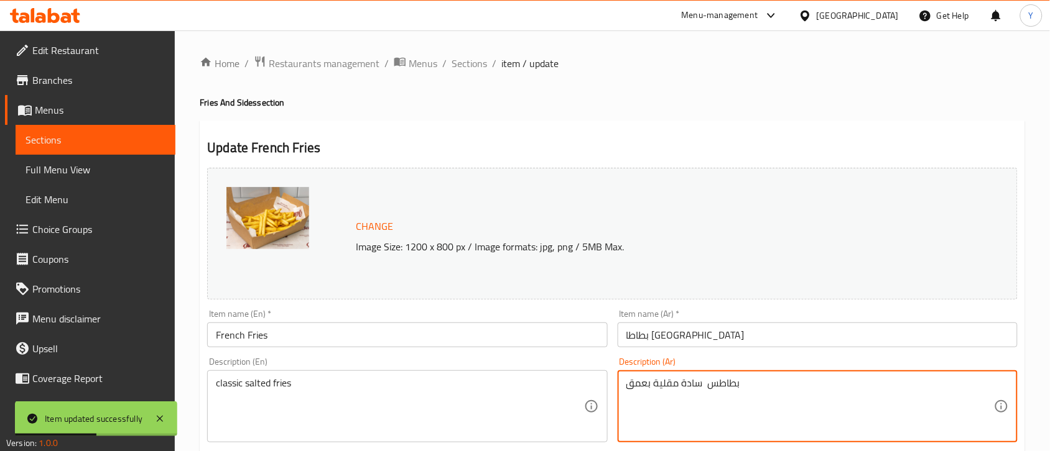
click at [658, 414] on textarea "بطاطس سادة مقلية بعمق" at bounding box center [810, 406] width 368 height 59
paste textarea "مقلية مملحة كلاسيكية"
click at [729, 386] on textarea "بطاطس مقلية مملحة كلاسيكية" at bounding box center [810, 406] width 368 height 59
type textarea "بطاطا مقلية مملحة كلاسيكية"
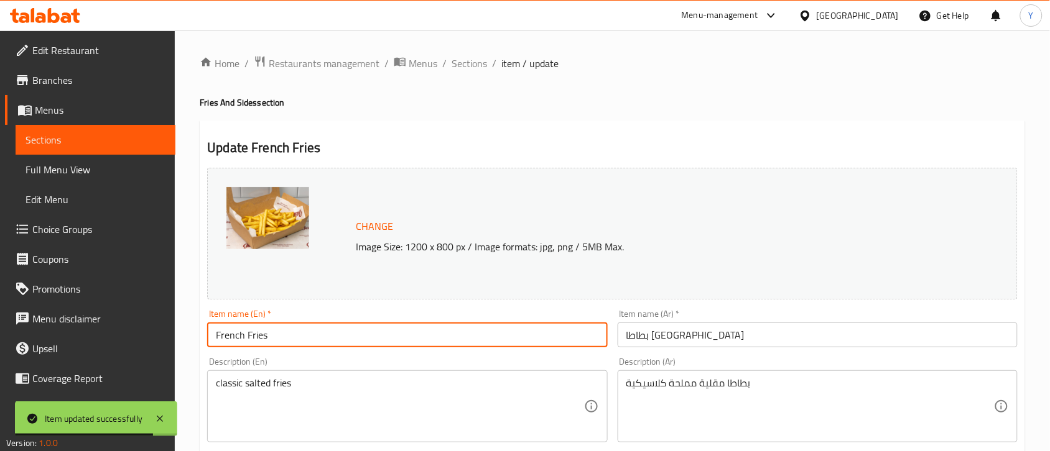
click at [498, 327] on input "French Fries" at bounding box center [407, 335] width 400 height 25
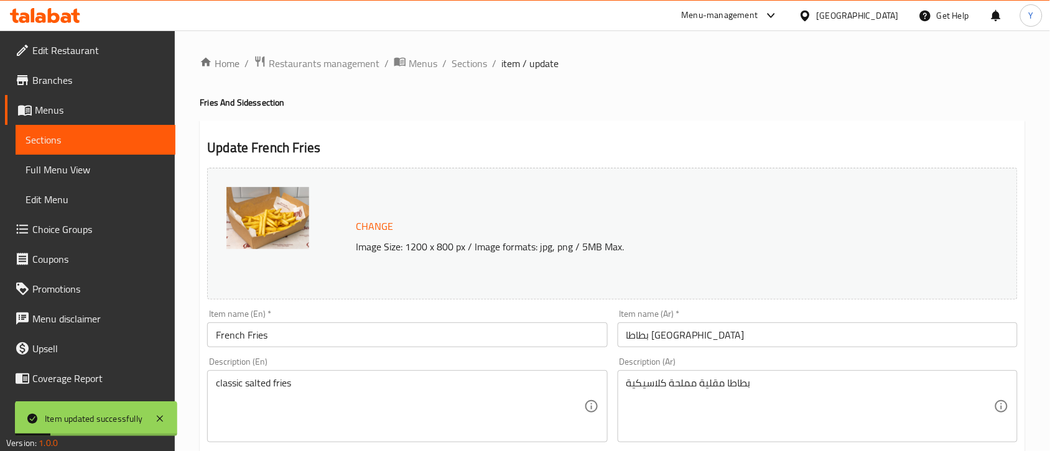
click at [471, 68] on span "Sections" at bounding box center [468, 63] width 35 height 15
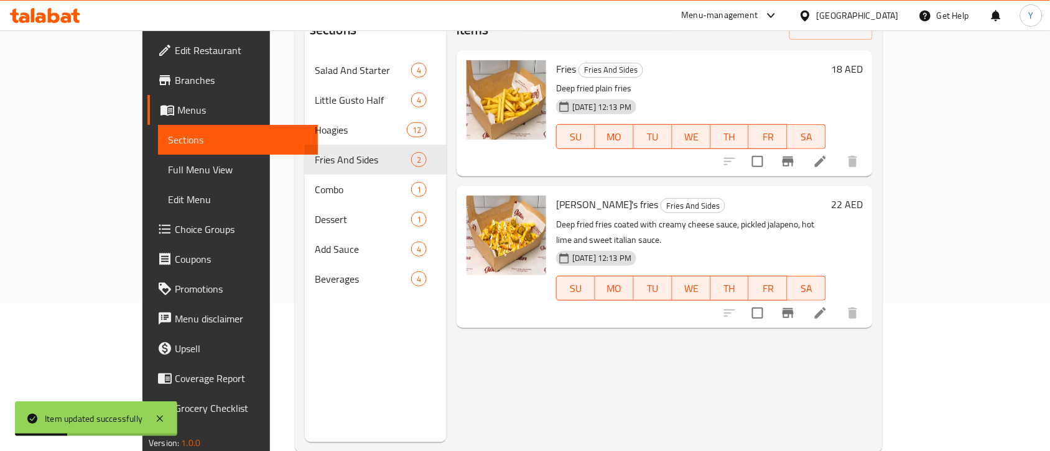
scroll to position [155, 0]
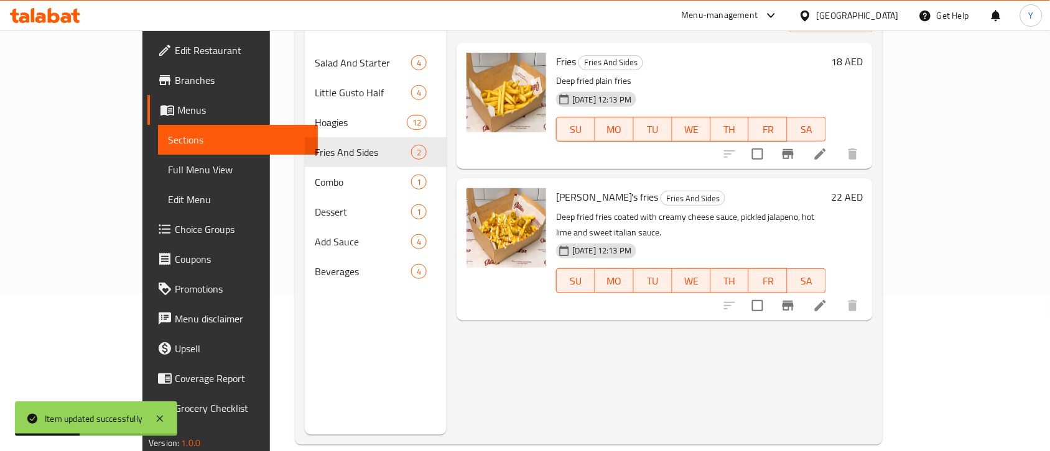
click at [868, 291] on div at bounding box center [791, 306] width 153 height 30
click at [828, 299] on icon at bounding box center [820, 306] width 15 height 15
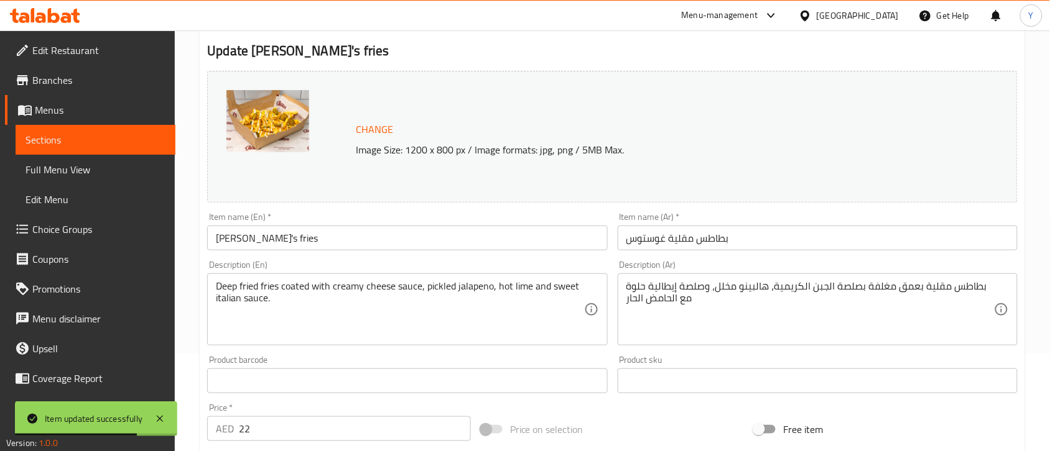
scroll to position [233, 0]
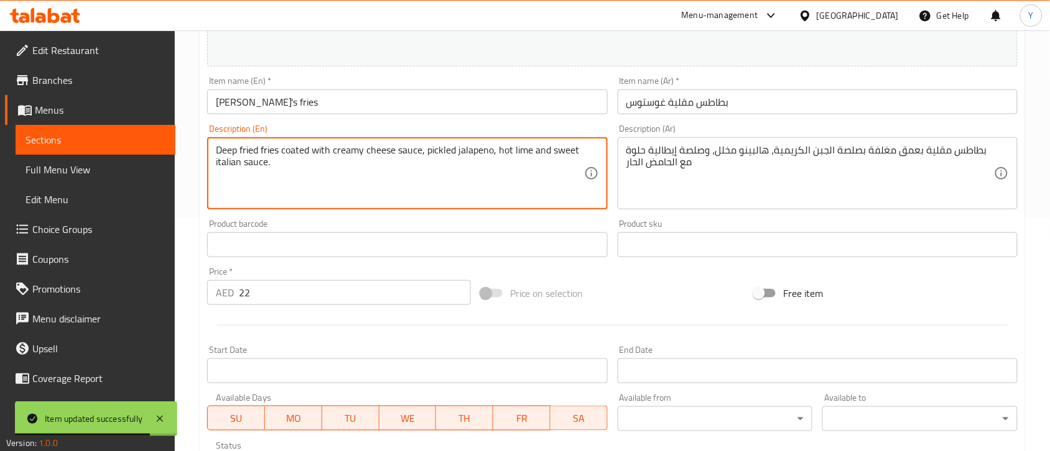
click at [375, 176] on textarea "Deep fried fries coated with creamy cheese sauce, pickled jalapeno, hot lime an…" at bounding box center [400, 173] width 368 height 59
paste textarea "seasoned fries with Gusto's spice"
type textarea "seasoned fries with Gusto's spice"
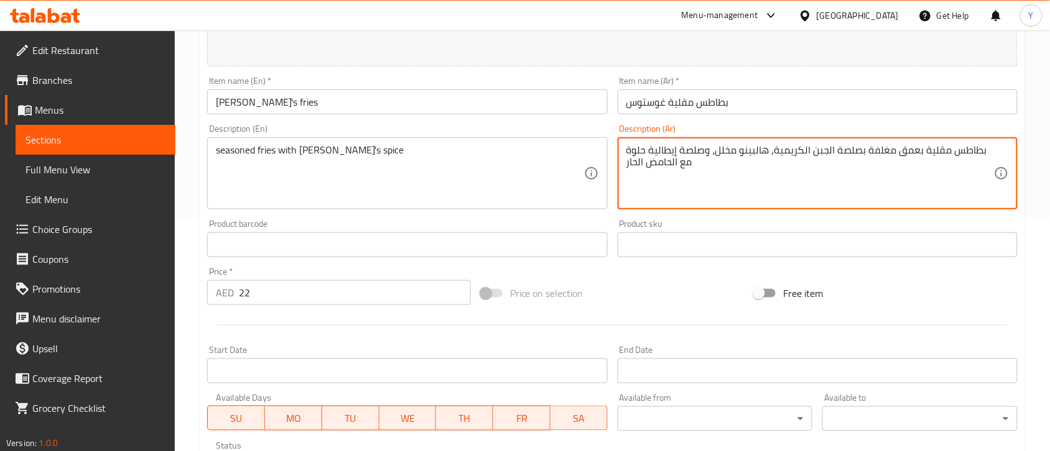
click at [693, 162] on textarea "بطاطس مقلية بعمق مغلفة بصلصة الجبن الكريمية، هالبينو مخلل، وصلصة إيطالية حلوة م…" at bounding box center [810, 173] width 368 height 59
paste textarea "متبلة بتوابل جوستو"
click at [741, 157] on textarea "بطاطس مقلية متبلة بتوابل جوستو" at bounding box center [810, 173] width 368 height 59
type textarea "بطاطا مقلية متبلة بتوابل جوستو"
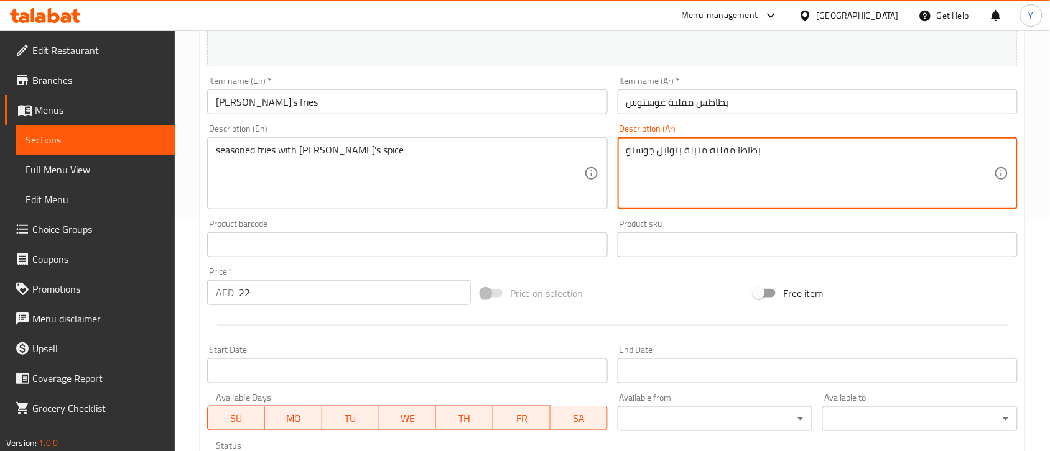
click at [541, 109] on input "Gusto's fries" at bounding box center [407, 102] width 400 height 25
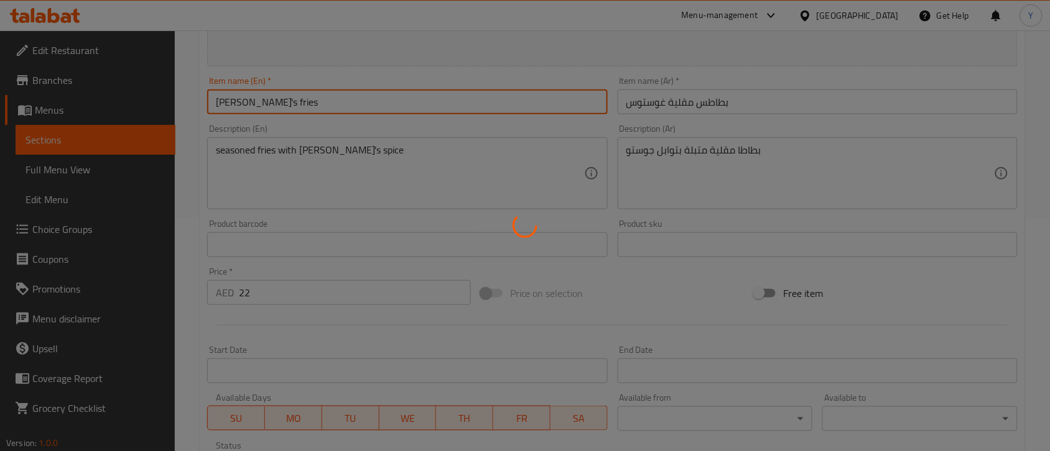
scroll to position [0, 0]
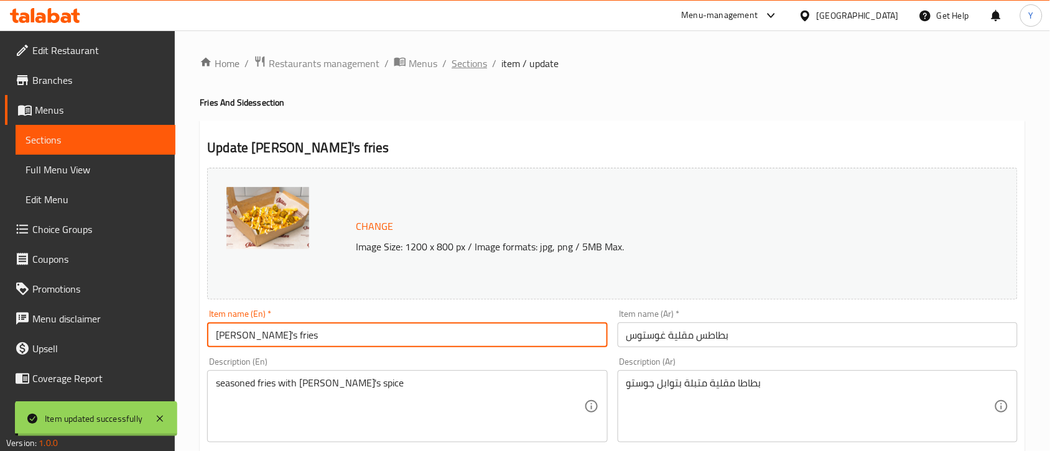
click at [473, 57] on span "Sections" at bounding box center [468, 63] width 35 height 15
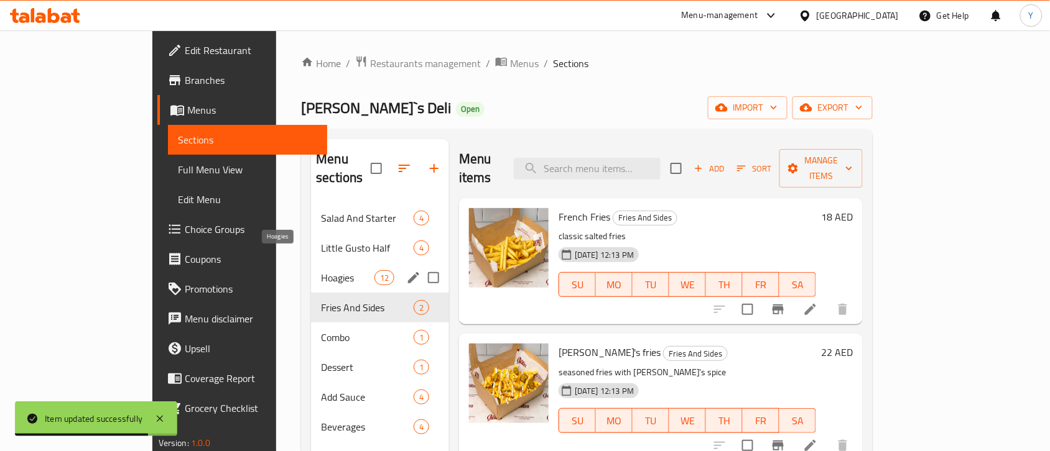
click at [321, 271] on span "Hoagies" at bounding box center [347, 278] width 53 height 15
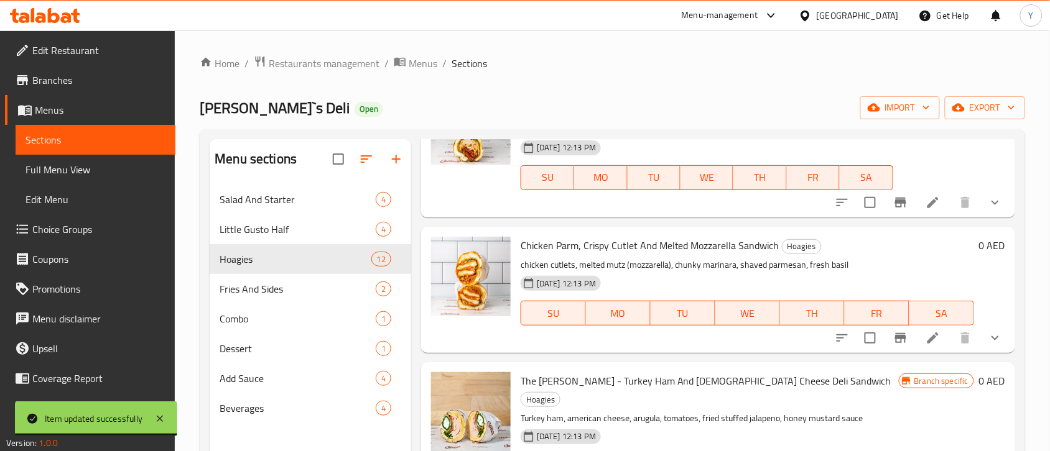
scroll to position [544, 0]
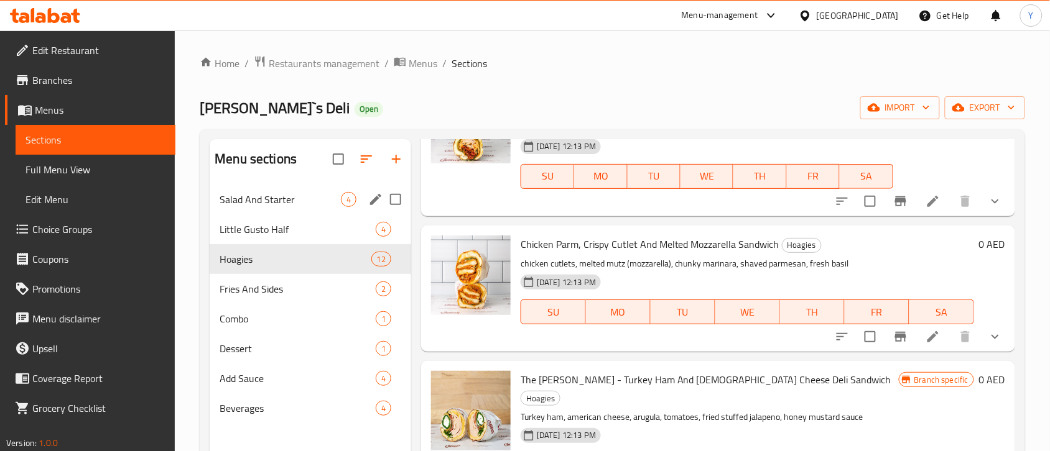
click at [315, 197] on span "Salad And Starter" at bounding box center [280, 199] width 121 height 15
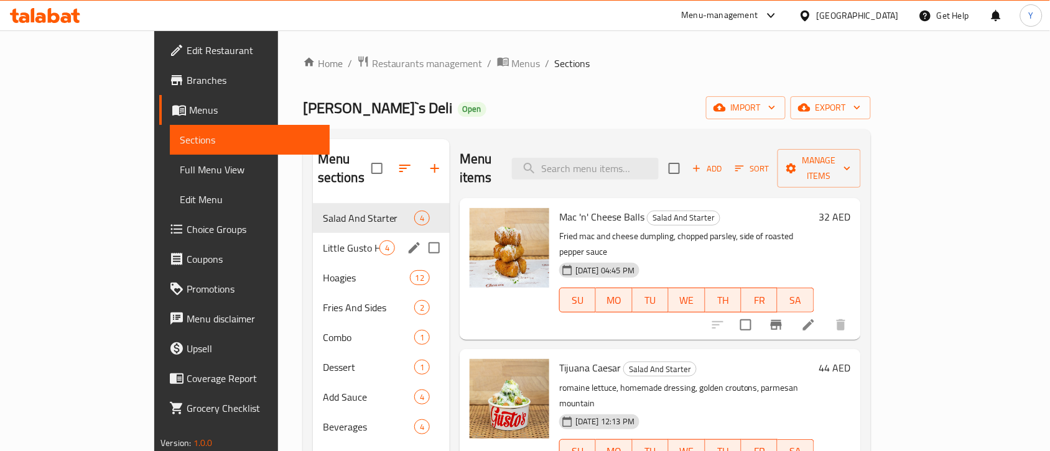
click at [313, 241] on div "Little Gusto Half 4" at bounding box center [381, 248] width 137 height 30
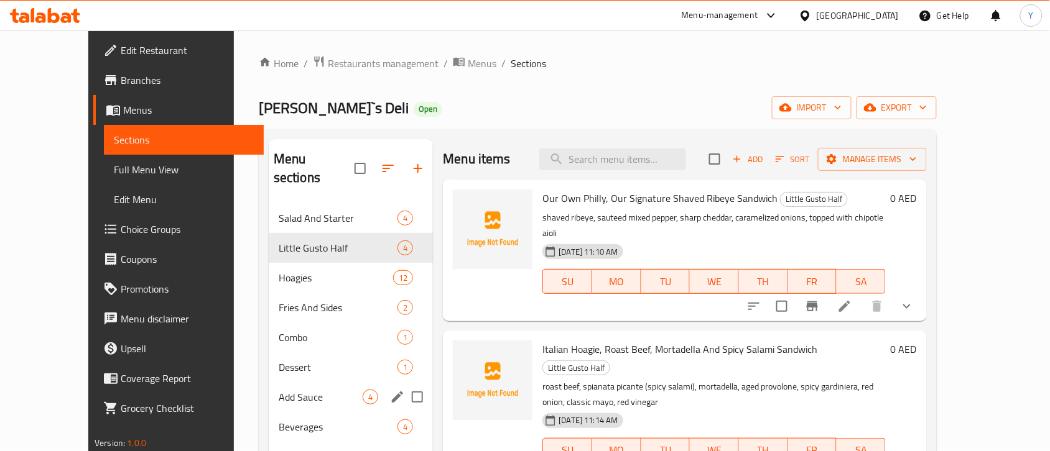
click at [312, 382] on div "Add Sauce 4" at bounding box center [351, 397] width 165 height 30
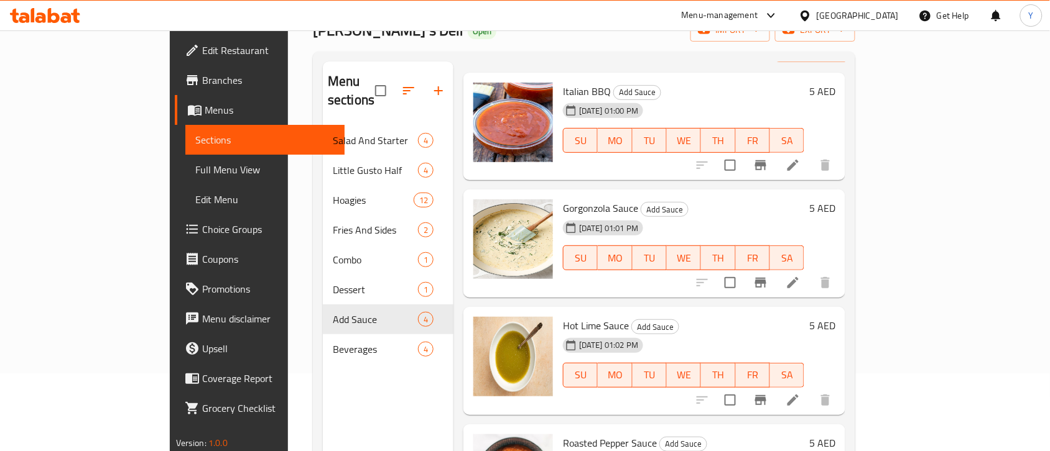
scroll to position [175, 0]
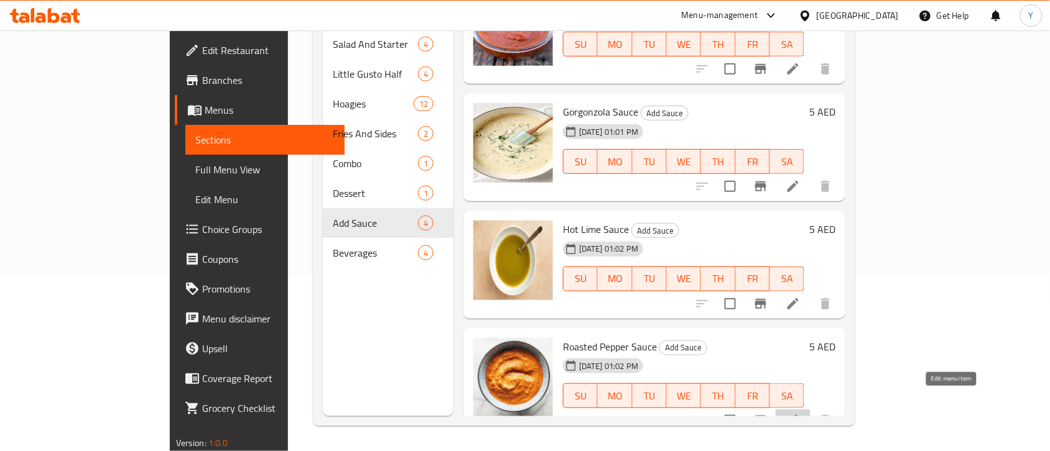
click at [800, 414] on icon at bounding box center [792, 421] width 15 height 15
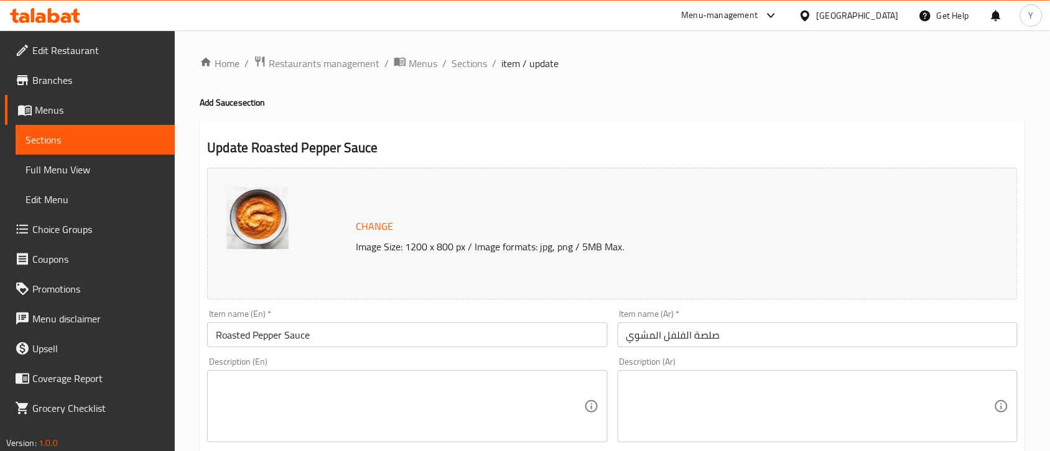
click at [369, 384] on textarea at bounding box center [400, 406] width 368 height 59
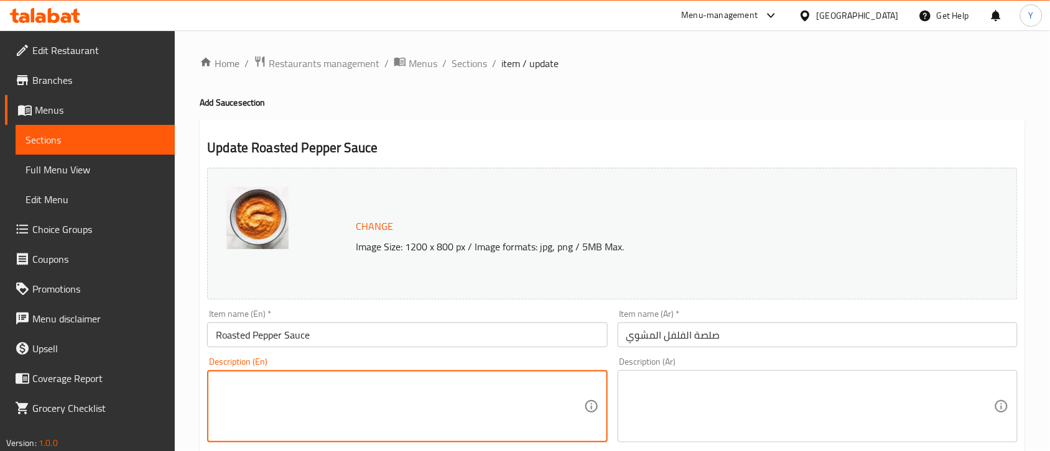
paste textarea "Side sauce cup"
type textarea "Side sauce cup"
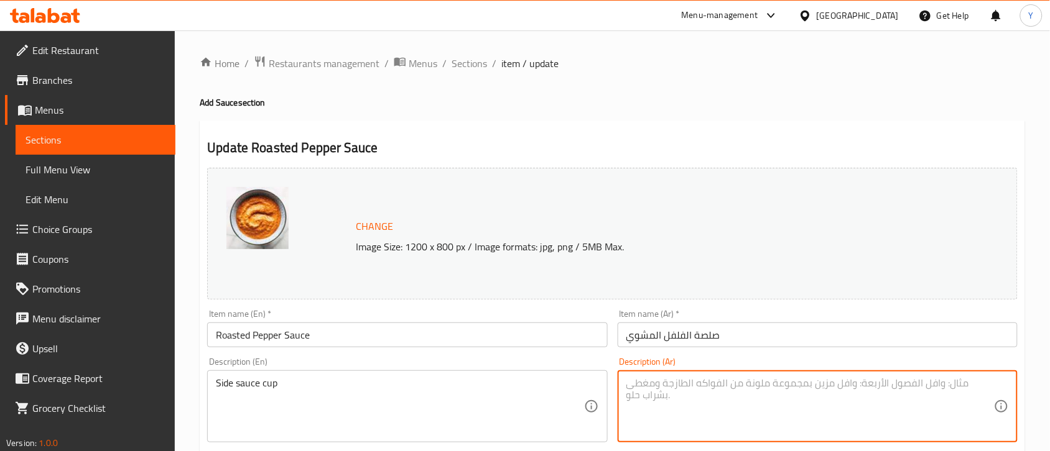
click at [652, 415] on textarea at bounding box center [810, 406] width 368 height 59
paste textarea "كوب صلصة جانبية"
type textarea "كوب صلصة جانبية"
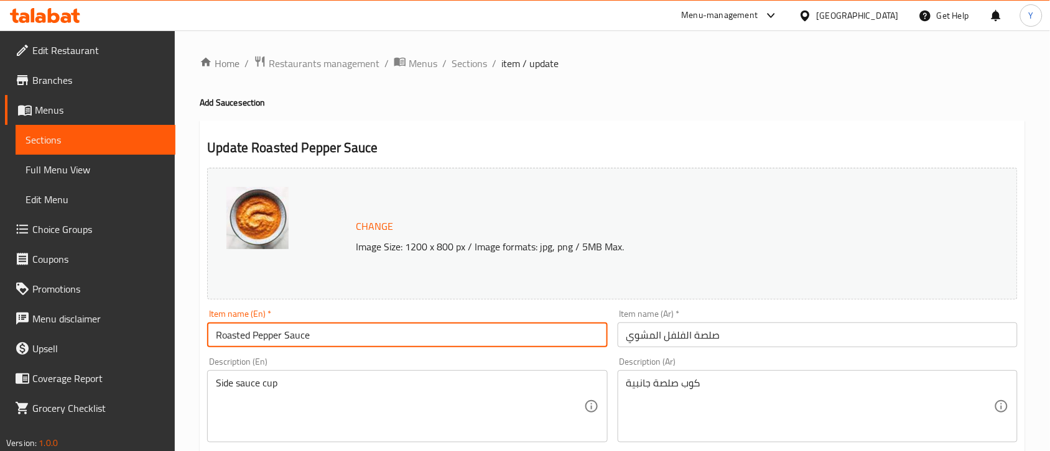
click at [407, 338] on input "Roasted Pepper Sauce" at bounding box center [407, 335] width 400 height 25
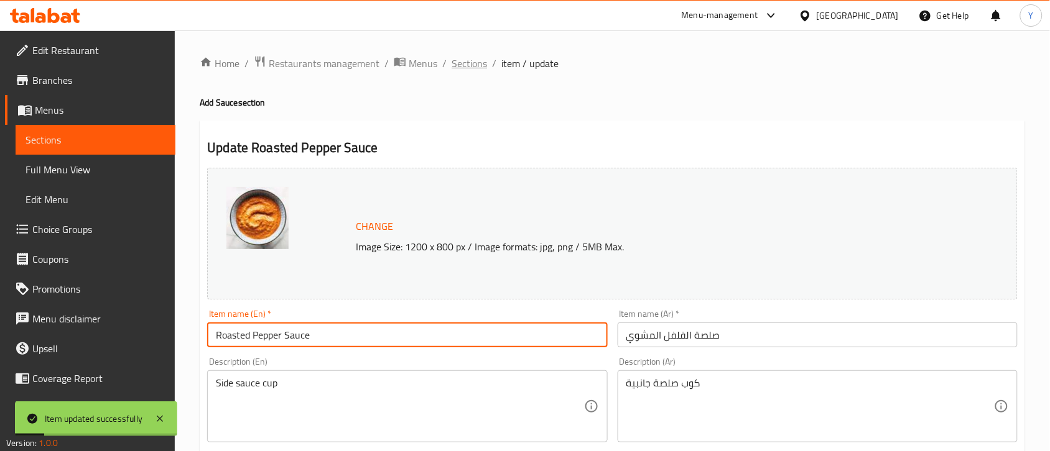
click at [473, 60] on span "Sections" at bounding box center [468, 63] width 35 height 15
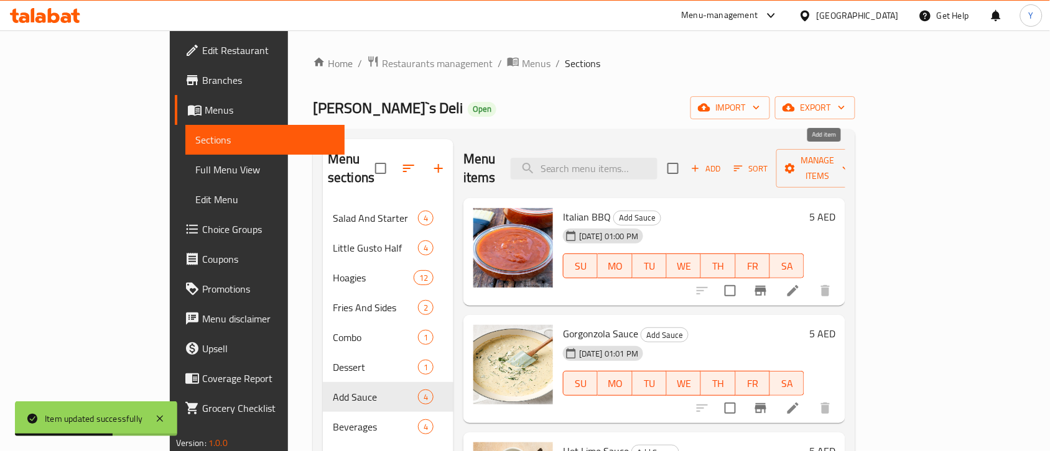
click at [723, 162] on span "Add" at bounding box center [706, 169] width 34 height 14
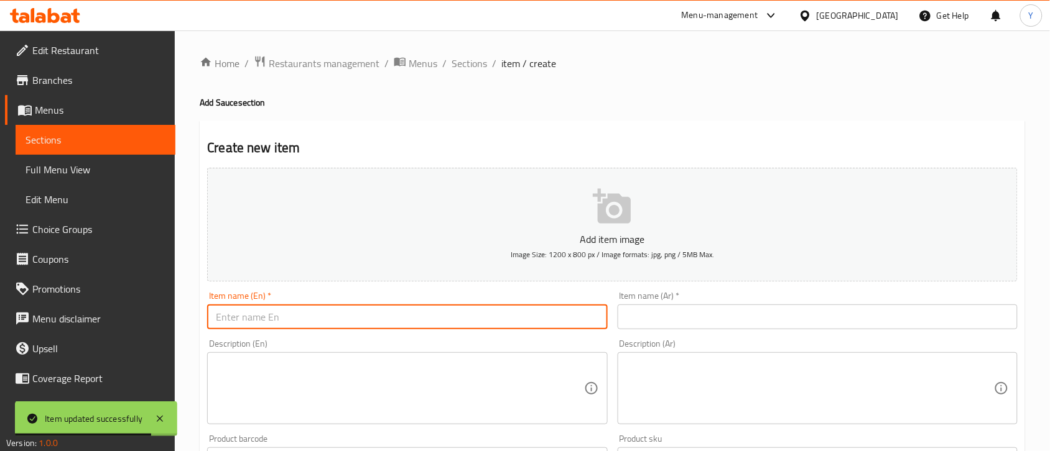
click at [363, 325] on input "text" at bounding box center [407, 317] width 400 height 25
paste input "Basil Pesto"
type input "Basil Pesto"
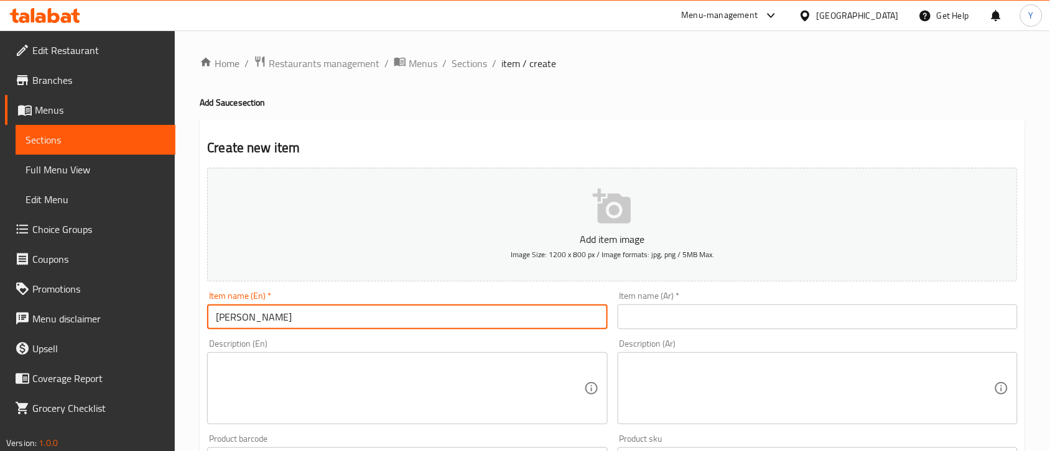
click at [386, 395] on textarea at bounding box center [400, 388] width 368 height 59
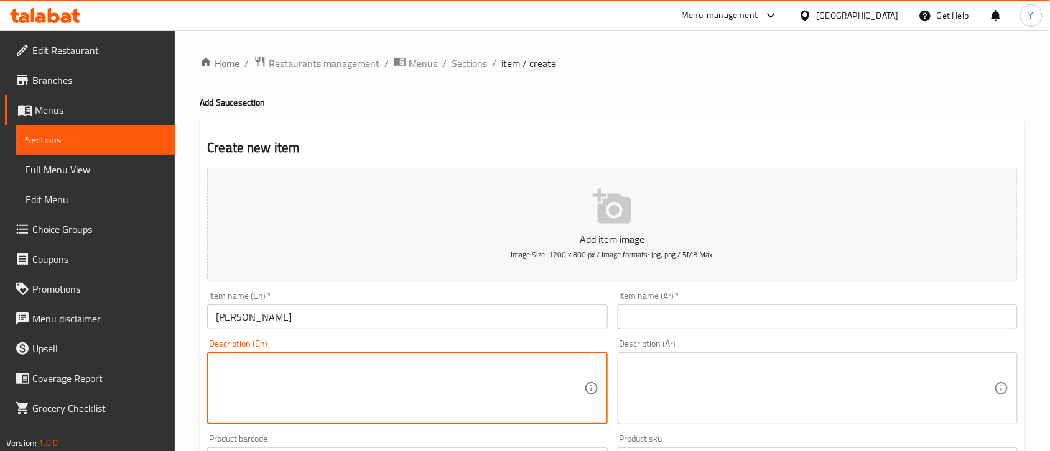
paste textarea "Side sauce cup"
type textarea "Side sauce cup"
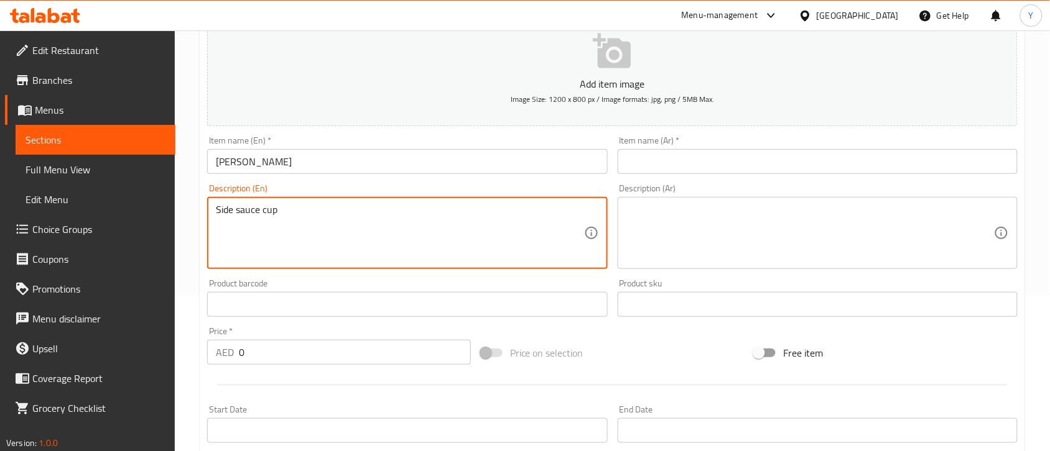
drag, startPoint x: 279, startPoint y: 353, endPoint x: 178, endPoint y: 353, distance: 100.1
click at [178, 353] on div "Home / Restaurants management / Menus / Sections / item / create Add Sauce sect…" at bounding box center [612, 299] width 875 height 848
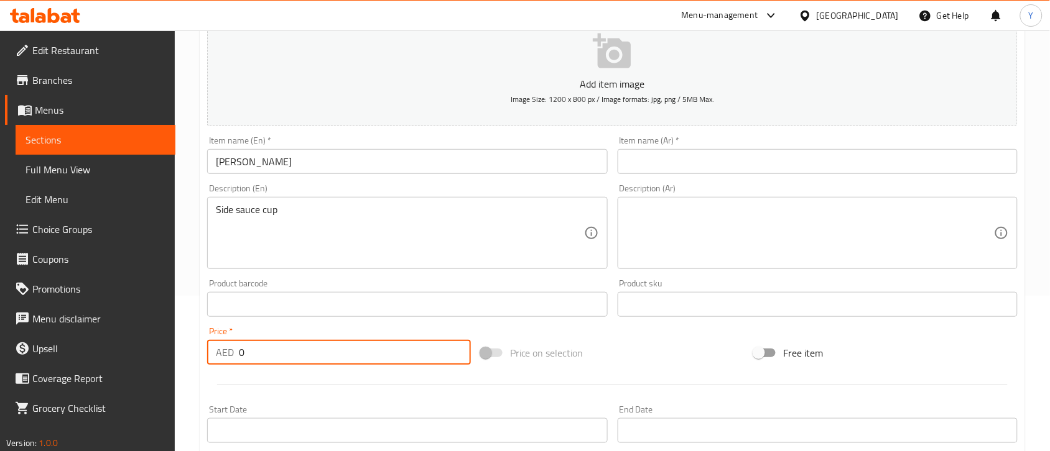
paste input "5"
type input "5"
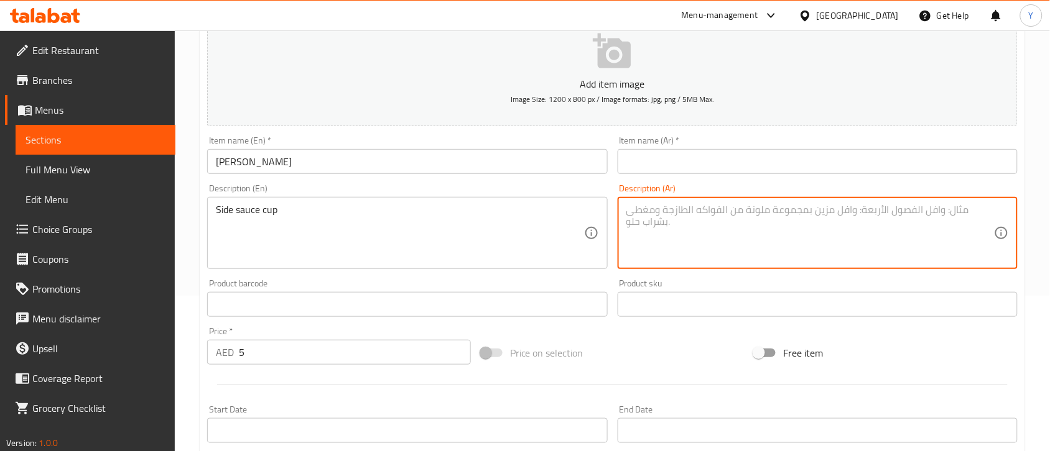
click at [685, 248] on textarea at bounding box center [810, 233] width 368 height 59
paste textarea "كوب صلصة جانبية"
type textarea "كوب صلصة جانبية"
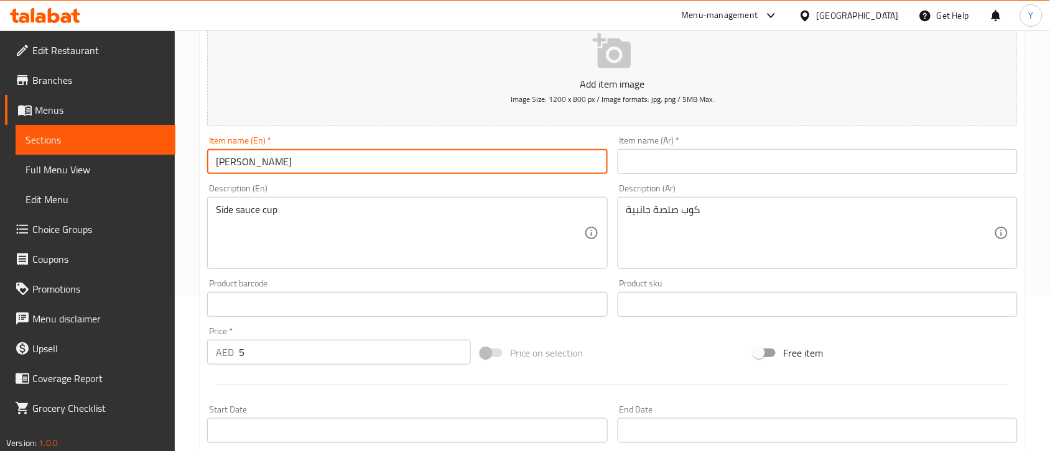
drag, startPoint x: 331, startPoint y: 160, endPoint x: 127, endPoint y: 124, distance: 207.0
click at [127, 124] on div "Edit Restaurant Branches Menus Sections Full Menu View Edit Menu Choice Groups …" at bounding box center [525, 299] width 1050 height 848
click at [676, 167] on input "text" at bounding box center [818, 161] width 400 height 25
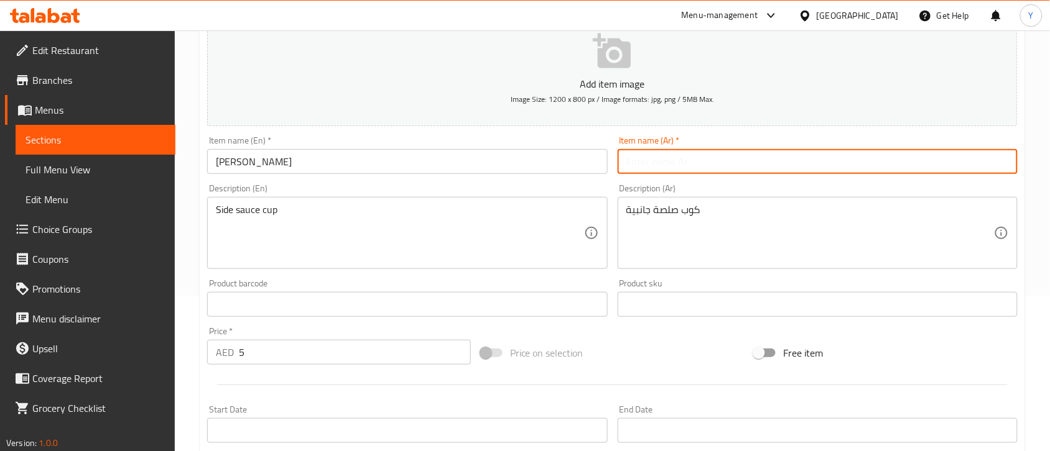
paste input "بيستو الريحان"
type input "بيستو الريحان"
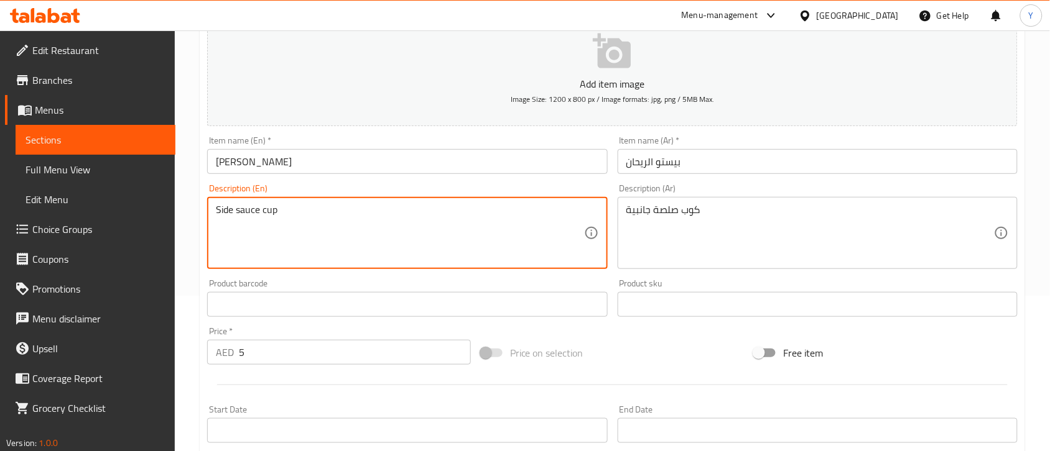
click at [440, 246] on textarea "Side sauce cup" at bounding box center [400, 233] width 368 height 59
click at [345, 150] on input "Basil Pesto" at bounding box center [407, 161] width 400 height 25
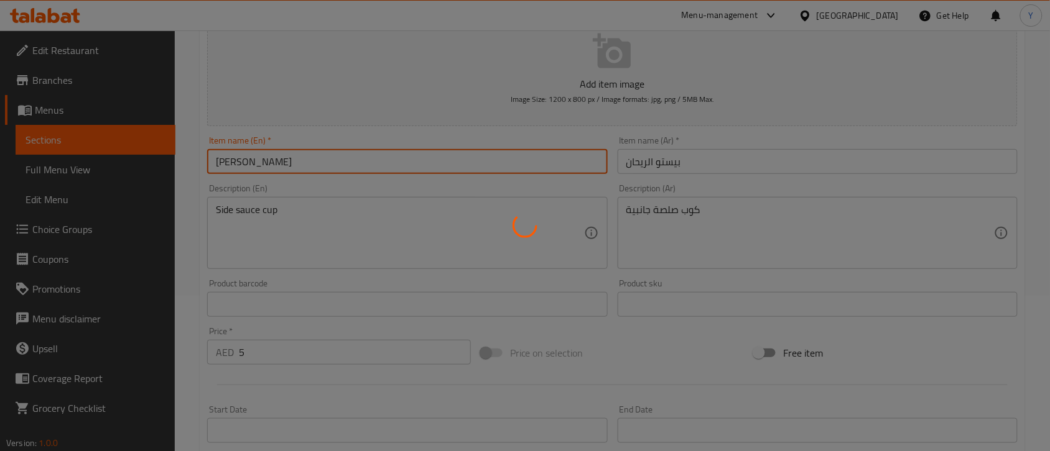
type input "0"
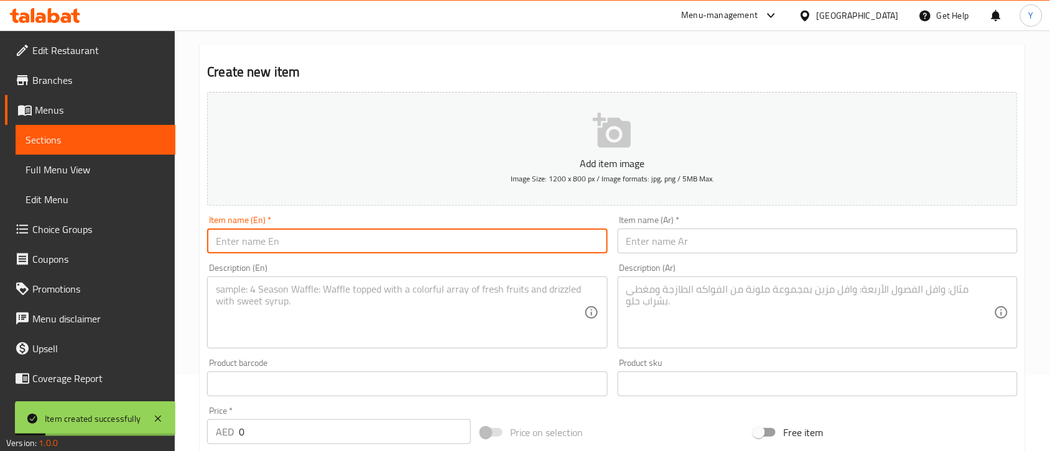
scroll to position [0, 0]
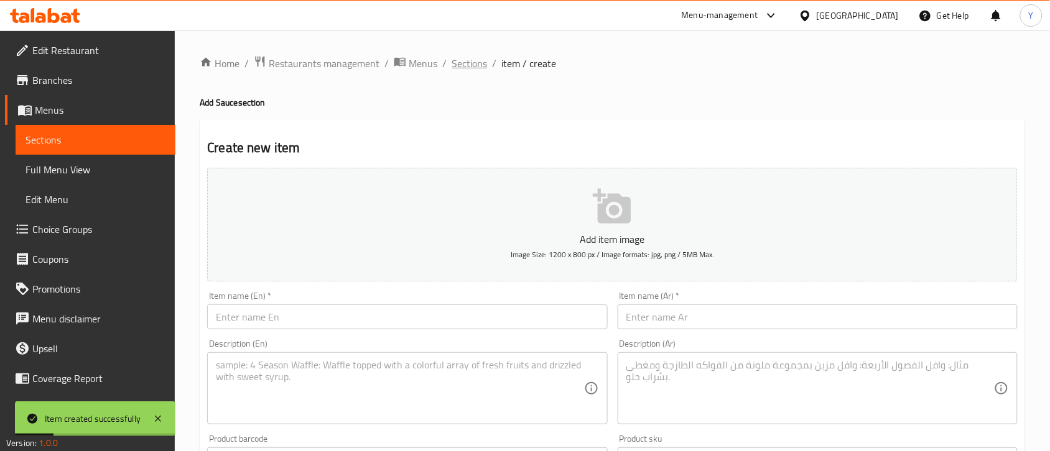
click at [474, 61] on span "Sections" at bounding box center [468, 63] width 35 height 15
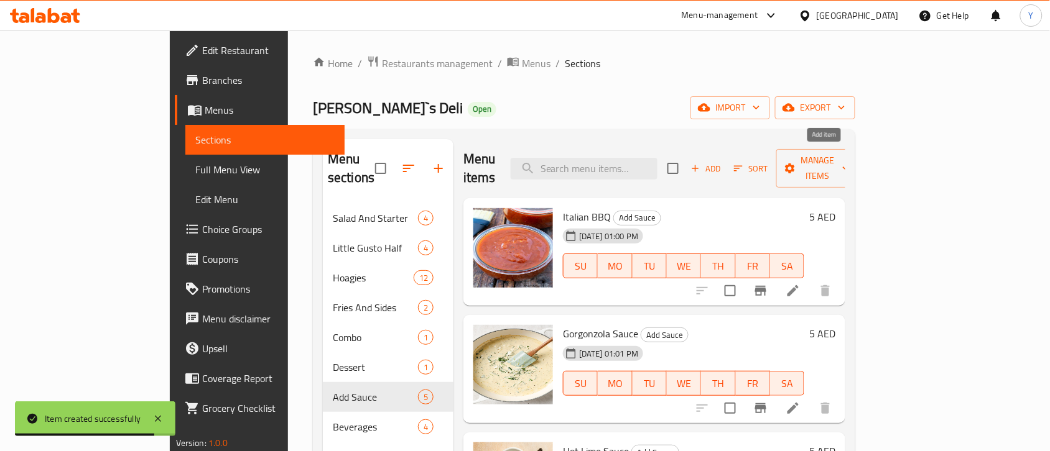
click at [701, 163] on icon "button" at bounding box center [695, 168] width 11 height 11
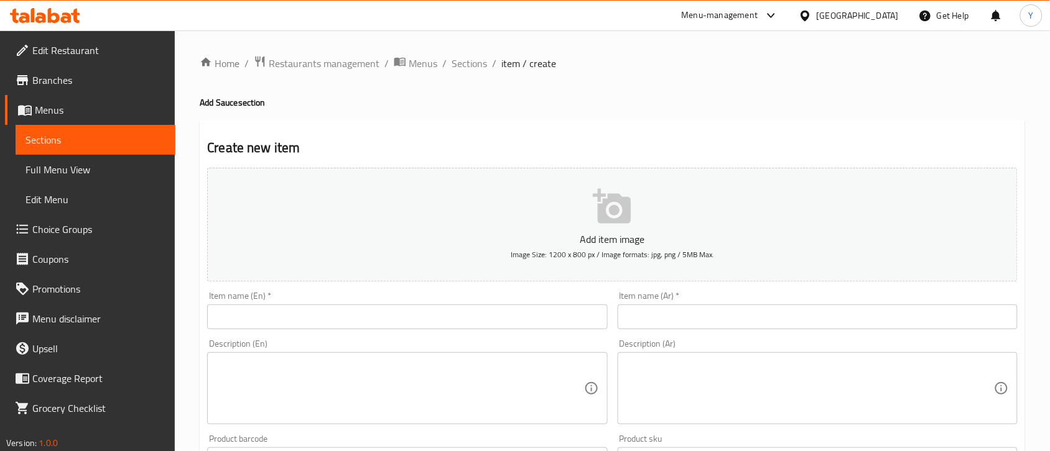
click at [460, 327] on input "text" at bounding box center [407, 317] width 400 height 25
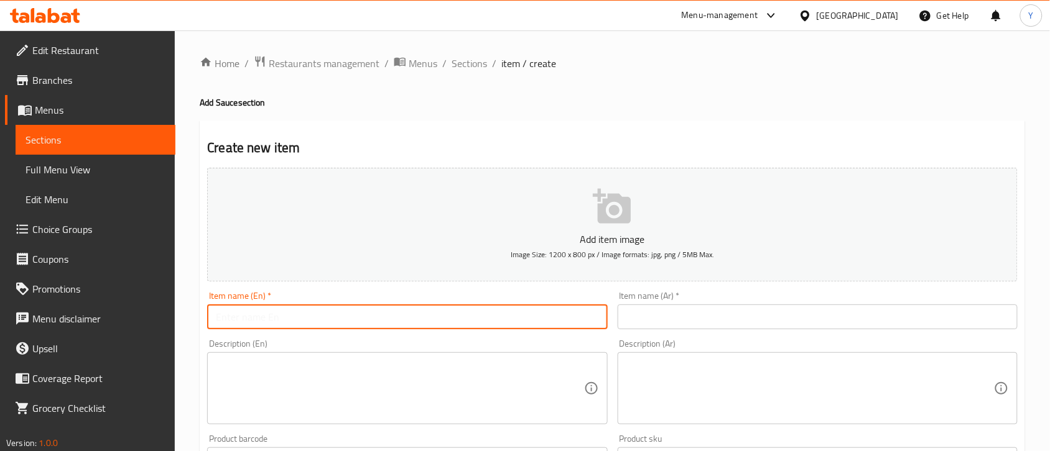
paste input "Sweet Italian Sauce"
type input "Sweet Italian Sauce"
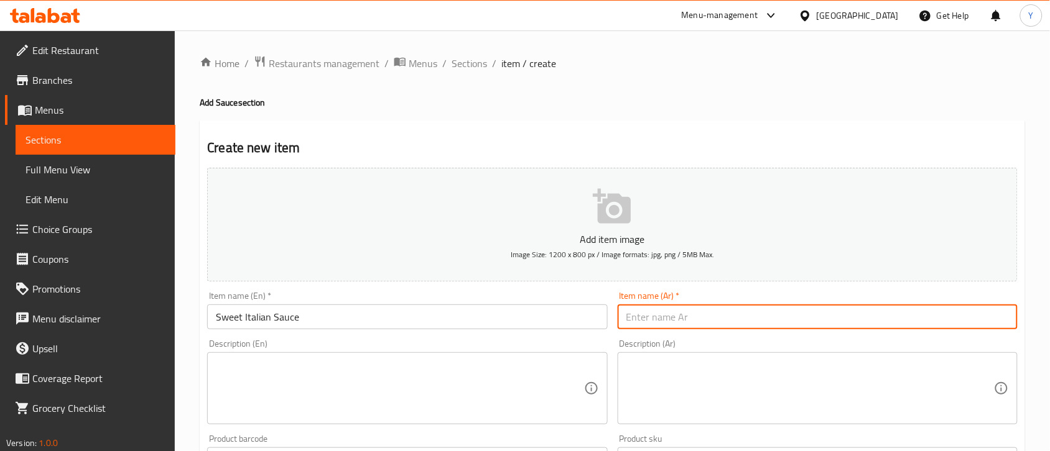
click at [650, 306] on input "text" at bounding box center [818, 317] width 400 height 25
paste input "صلصة إيطالية حلوة"
type input "صلصة إيطالية حلوة"
click at [211, 389] on div "Description (En)" at bounding box center [407, 389] width 400 height 72
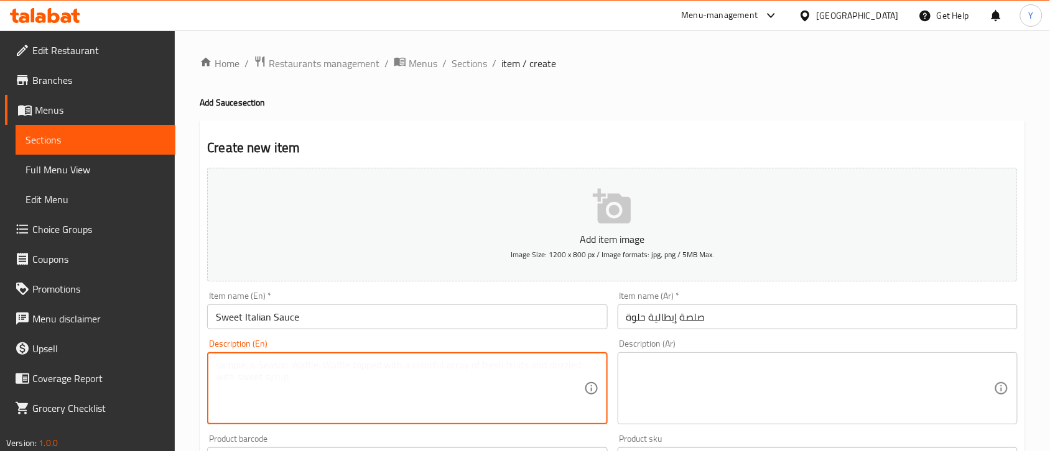
paste textarea "Side sauce cup"
type textarea "Side sauce cup"
click at [635, 381] on textarea at bounding box center [810, 388] width 368 height 59
paste textarea "كوب صلصة جانبية"
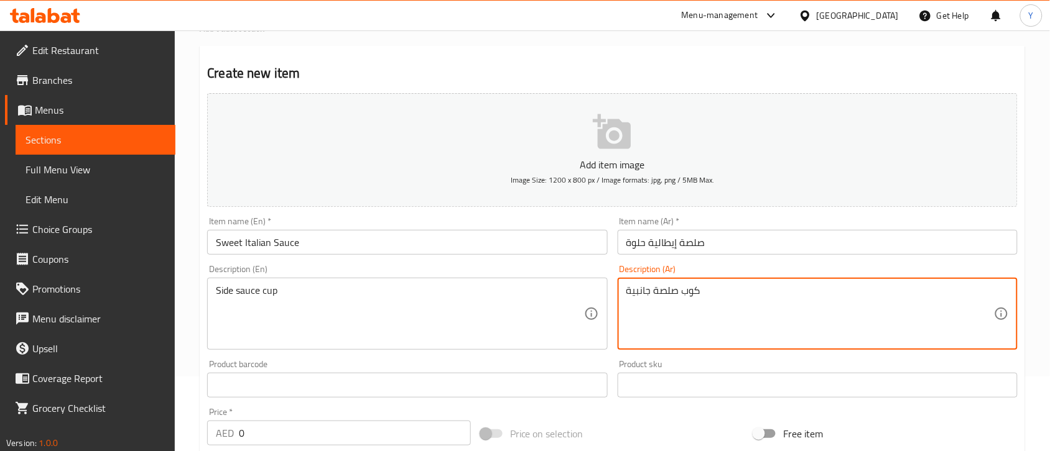
scroll to position [155, 0]
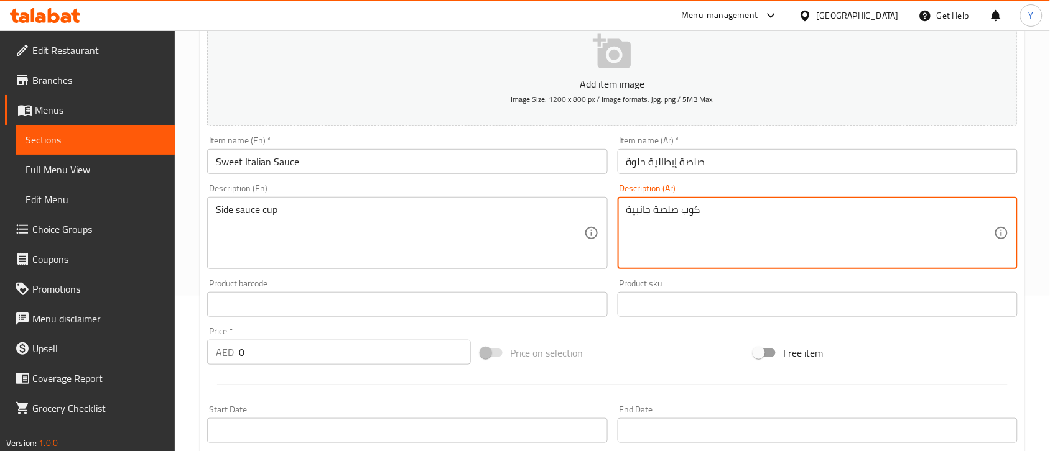
type textarea "كوب صلصة جانبية"
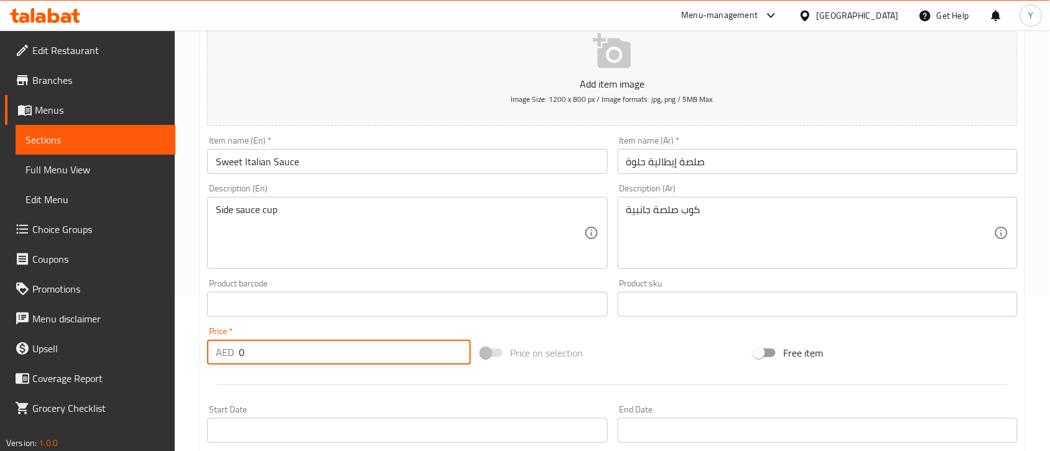
drag, startPoint x: 331, startPoint y: 353, endPoint x: 164, endPoint y: 352, distance: 167.3
click at [164, 352] on div "Edit Restaurant Branches Menus Sections Full Menu View Edit Menu Choice Groups …" at bounding box center [525, 299] width 1050 height 848
type input "5"
click at [387, 178] on div "Item name (En)   * Sweet Italian Sauce Item name (En) *" at bounding box center [407, 155] width 410 height 48
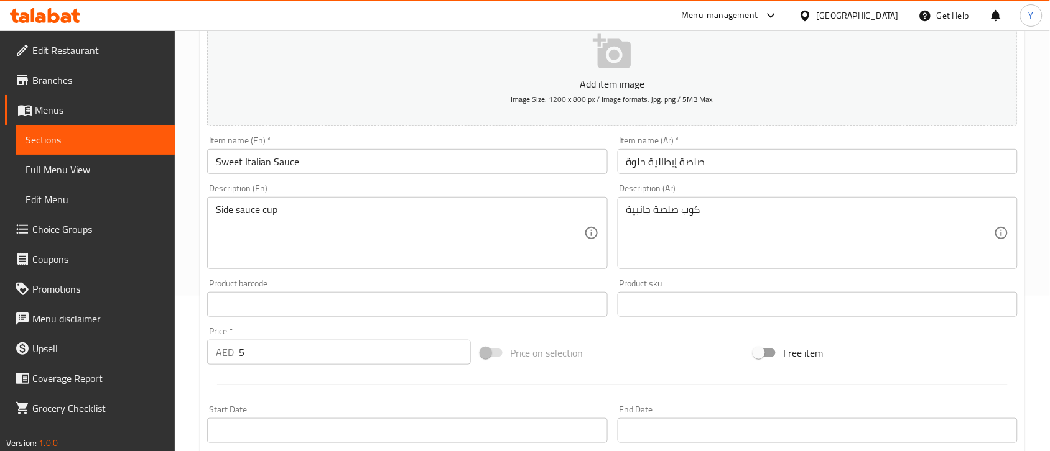
click at [390, 169] on input "Sweet Italian Sauce" at bounding box center [407, 161] width 400 height 25
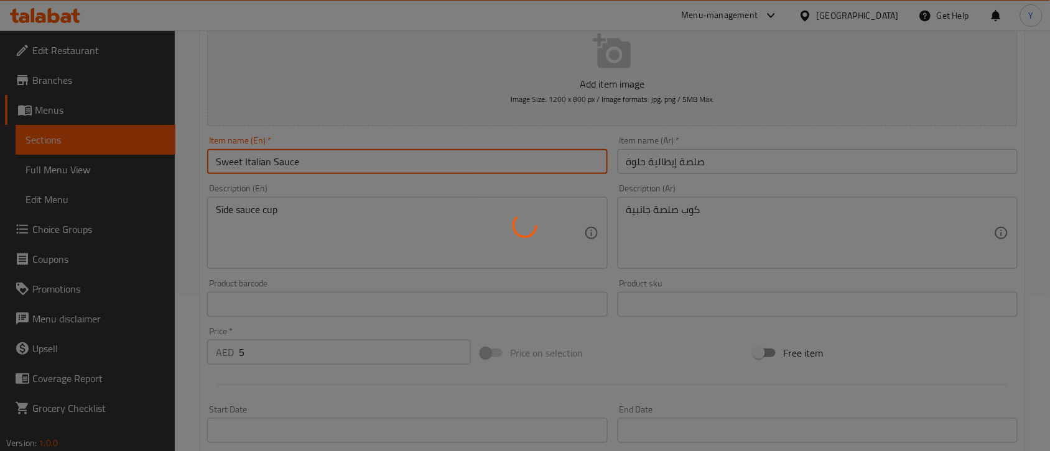
type input "0"
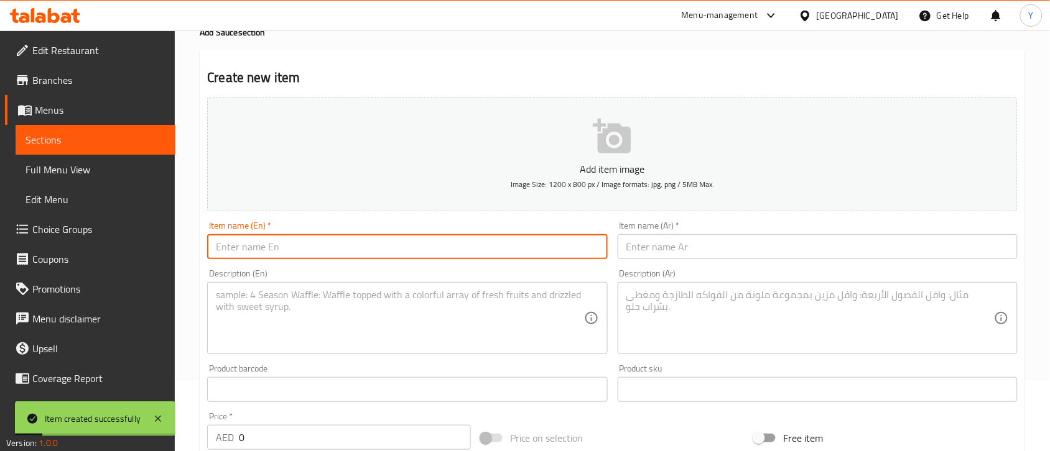
scroll to position [0, 0]
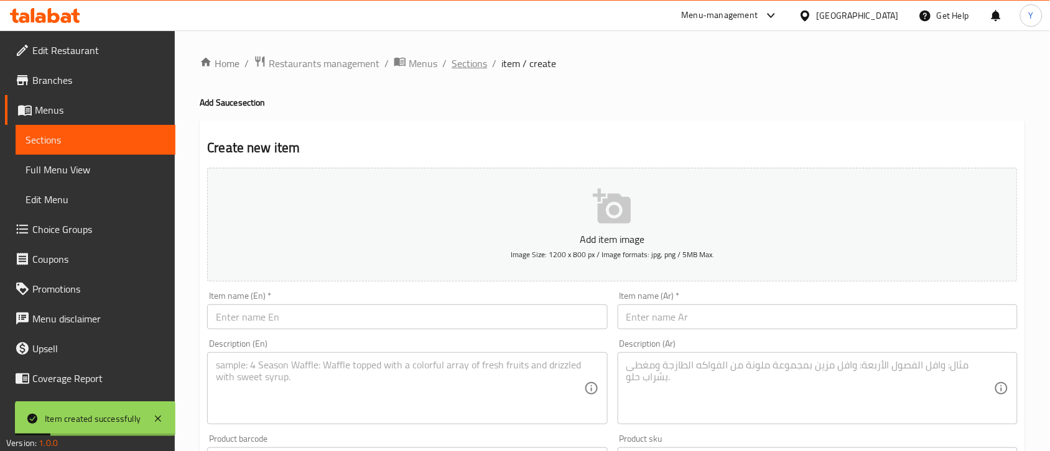
click at [473, 70] on span "Sections" at bounding box center [468, 63] width 35 height 15
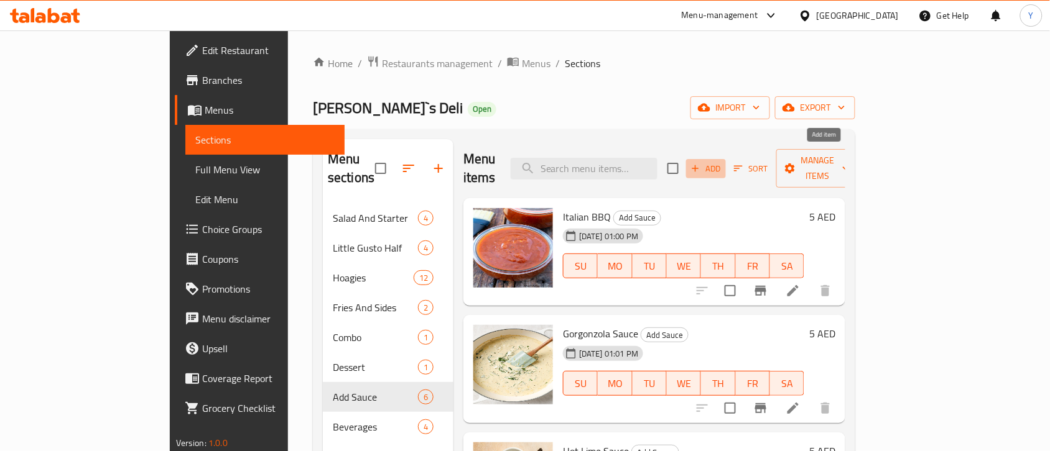
click at [723, 162] on span "Add" at bounding box center [706, 169] width 34 height 14
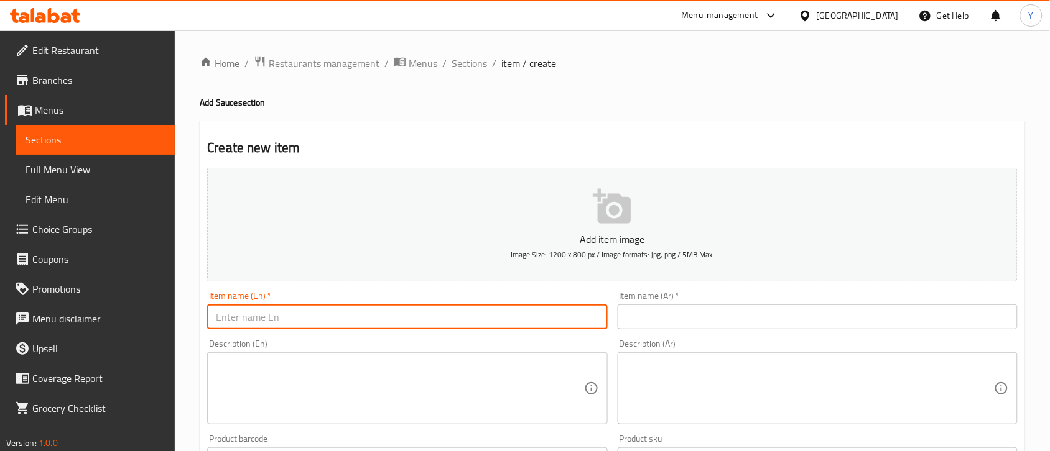
click at [400, 326] on input "text" at bounding box center [407, 317] width 400 height 25
paste input "Calabrian Chili Mayo"
type input "Calabrian Chili Mayo"
click at [386, 395] on textarea at bounding box center [400, 388] width 368 height 59
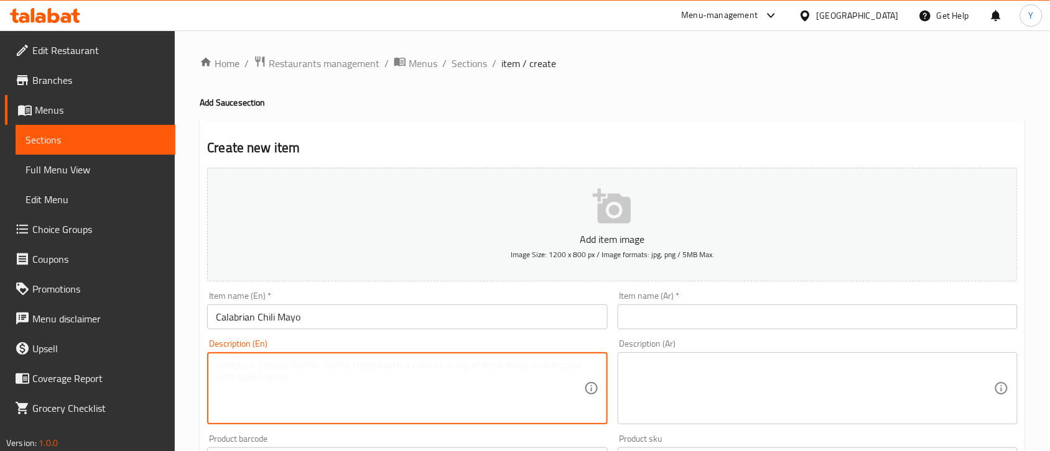
paste textarea "Side sauce cup"
type textarea "Side sauce cup"
click at [693, 402] on textarea at bounding box center [810, 388] width 368 height 59
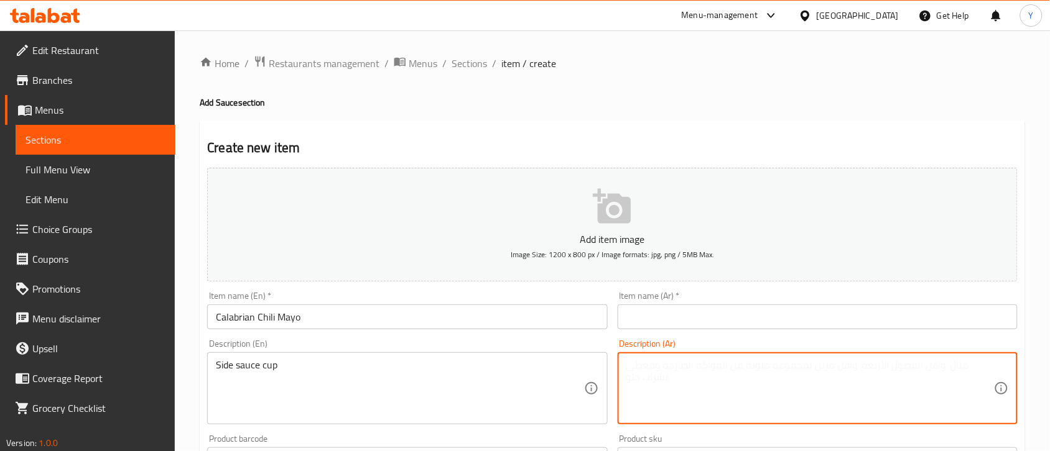
paste textarea "كوب صلصة جانبية"
type textarea "كوب صلصة جانبية"
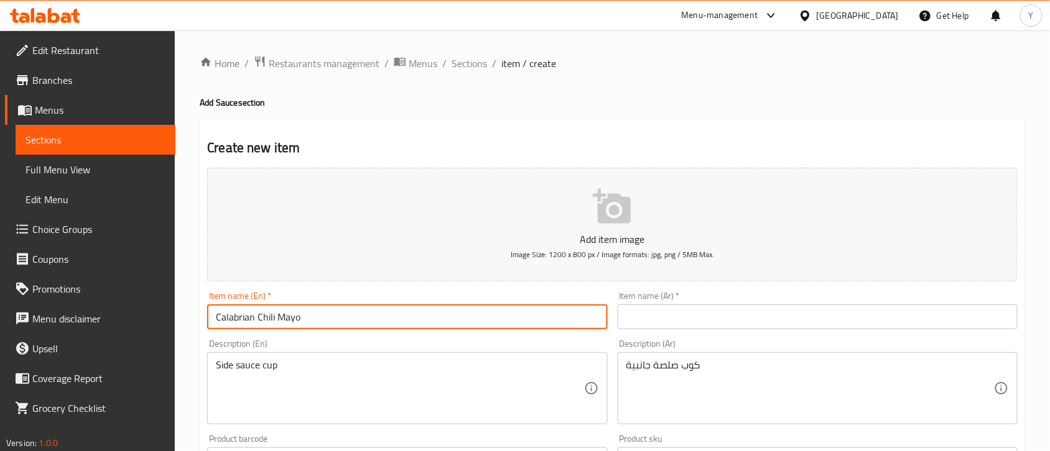
drag, startPoint x: 449, startPoint y: 324, endPoint x: 82, endPoint y: 303, distance: 367.5
click at [82, 303] on div "Edit Restaurant Branches Menus Sections Full Menu View Edit Menu Choice Groups …" at bounding box center [525, 454] width 1050 height 848
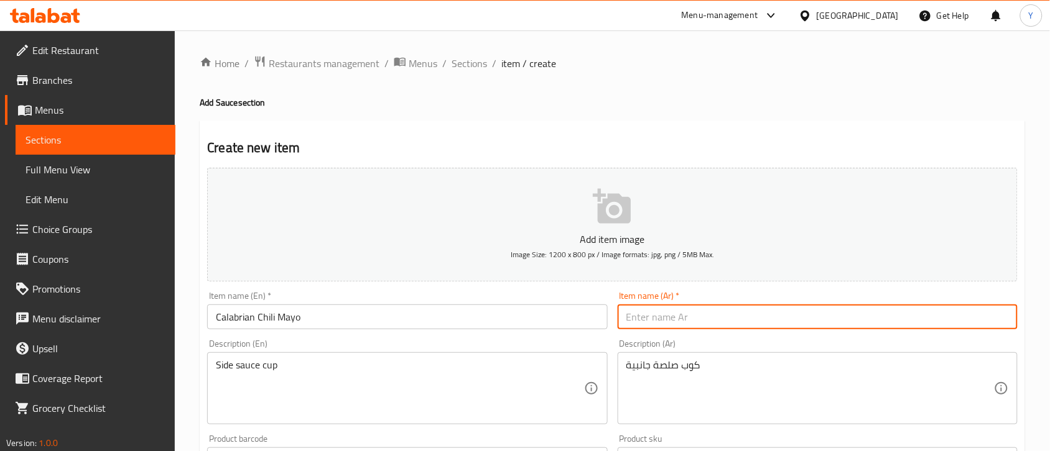
click at [654, 308] on input "text" at bounding box center [818, 317] width 400 height 25
paste input "مايونيز الفلفل الحار الكالابرياني"
type input "مايونيز الفلفل الحار الكالابرياني"
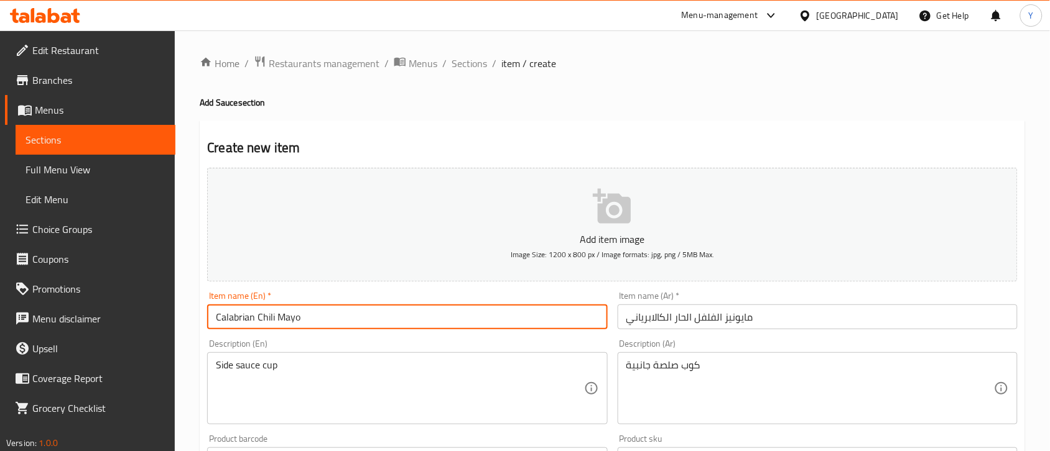
click at [552, 323] on input "Calabrian Chili Mayo" at bounding box center [407, 317] width 400 height 25
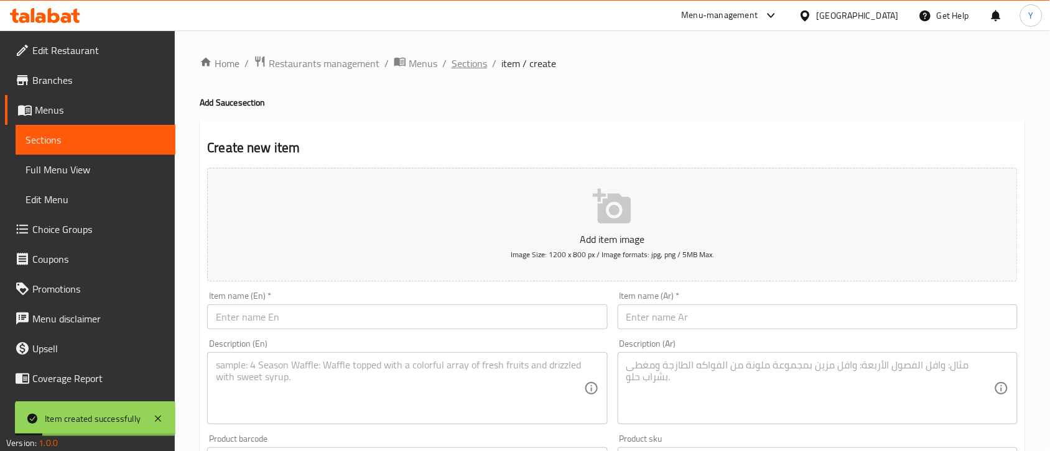
click at [481, 60] on span "Sections" at bounding box center [468, 63] width 35 height 15
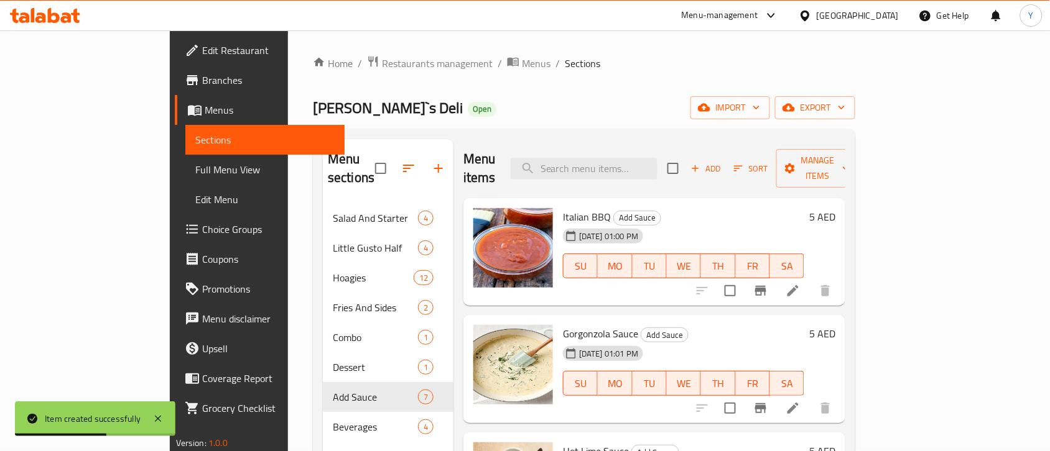
click at [723, 165] on span "Add" at bounding box center [706, 169] width 34 height 14
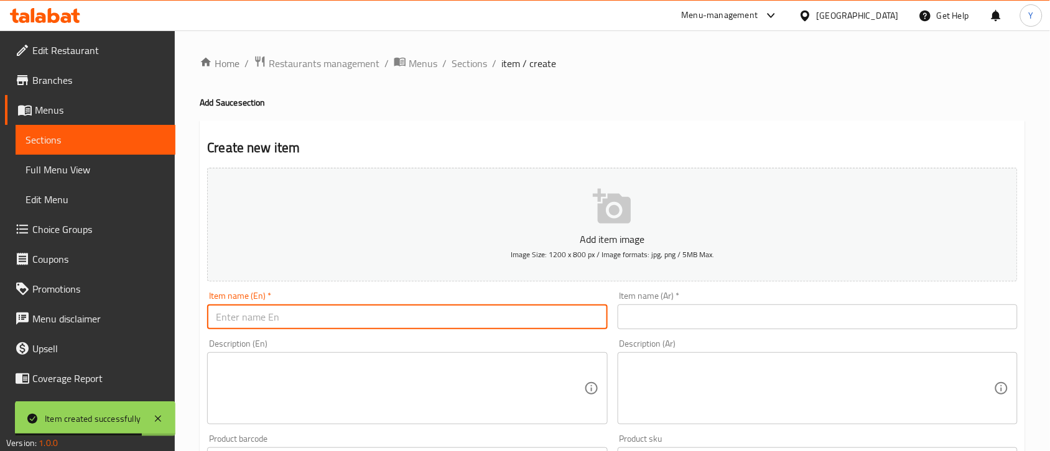
click at [473, 321] on input "text" at bounding box center [407, 317] width 400 height 25
paste input "Honey Mustard"
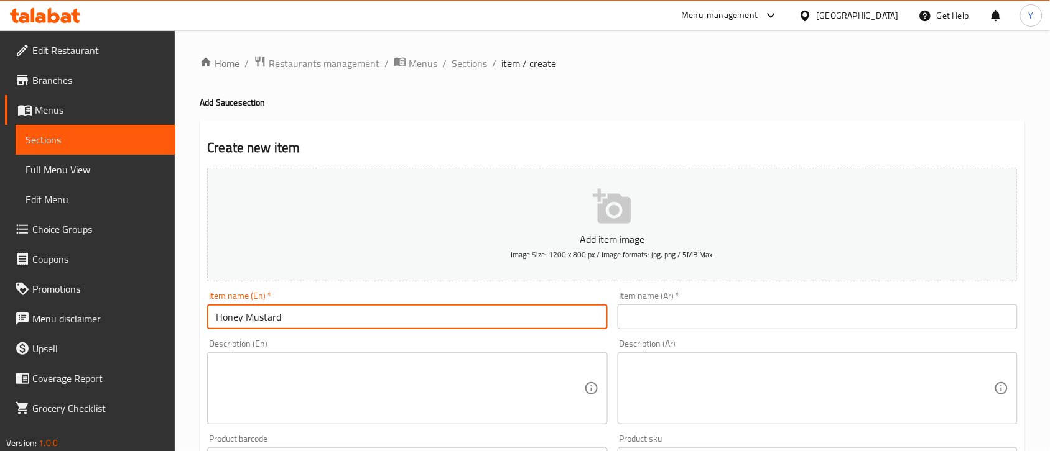
type input "Honey Mustard"
click at [669, 330] on div "Item name (Ar)   * Item name (Ar) *" at bounding box center [818, 311] width 410 height 48
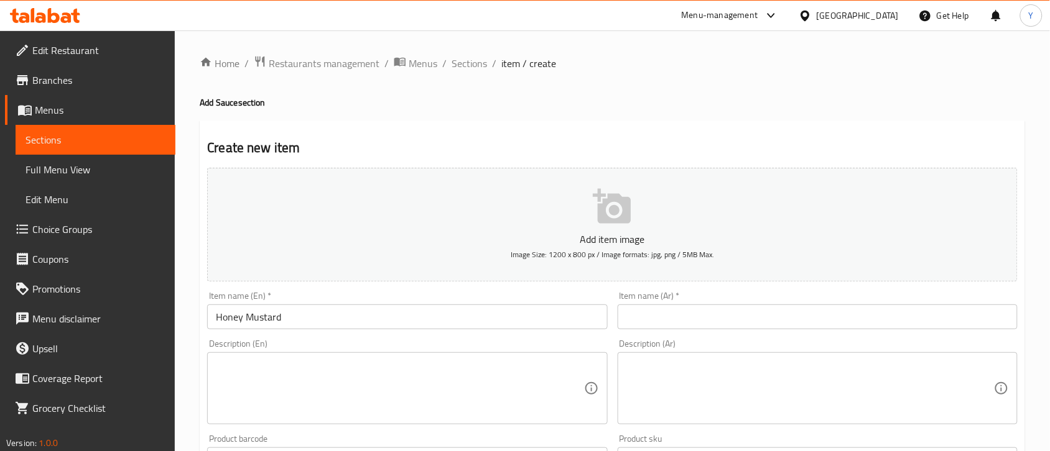
click at [670, 327] on input "text" at bounding box center [818, 317] width 400 height 25
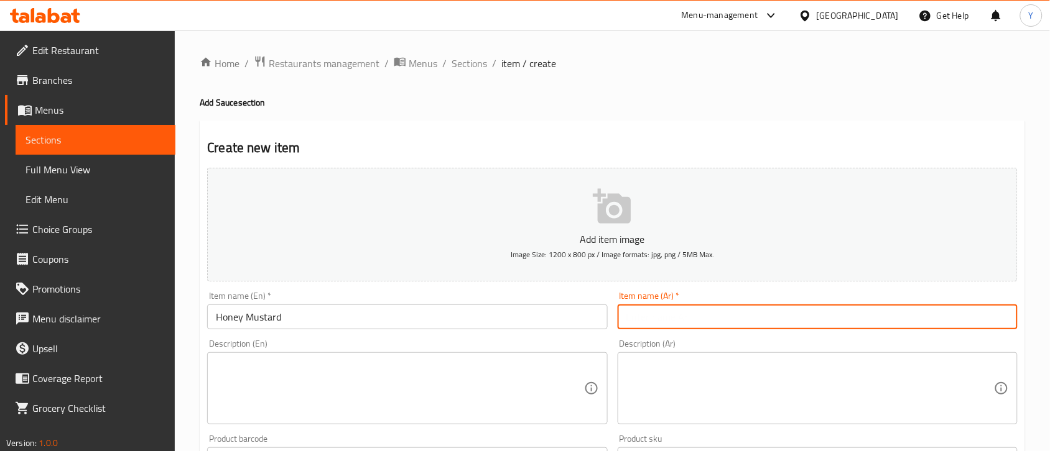
paste input "مستردة بالعسل"
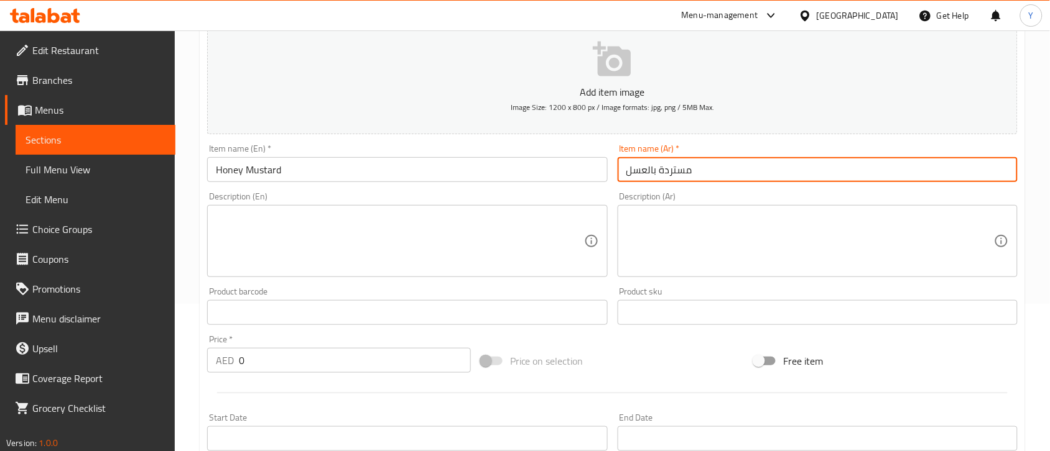
scroll to position [233, 0]
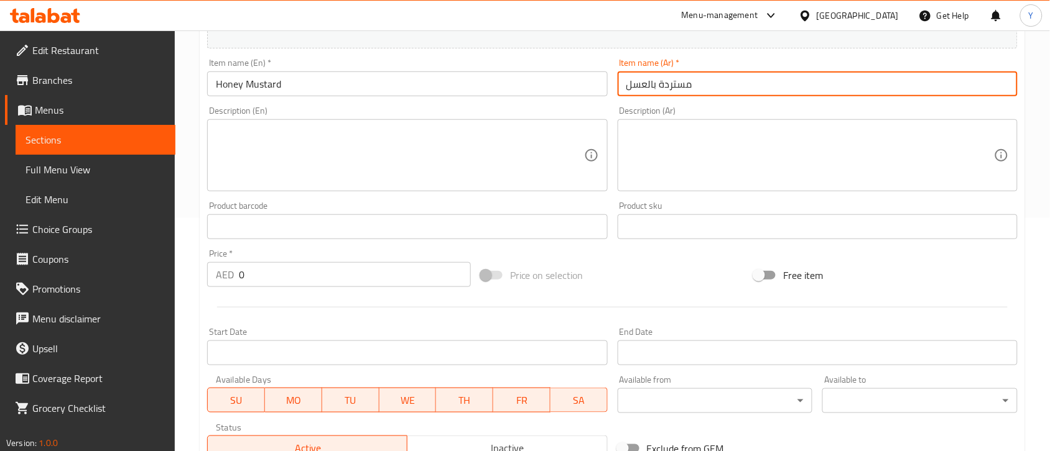
type input "مستردة بالعسل"
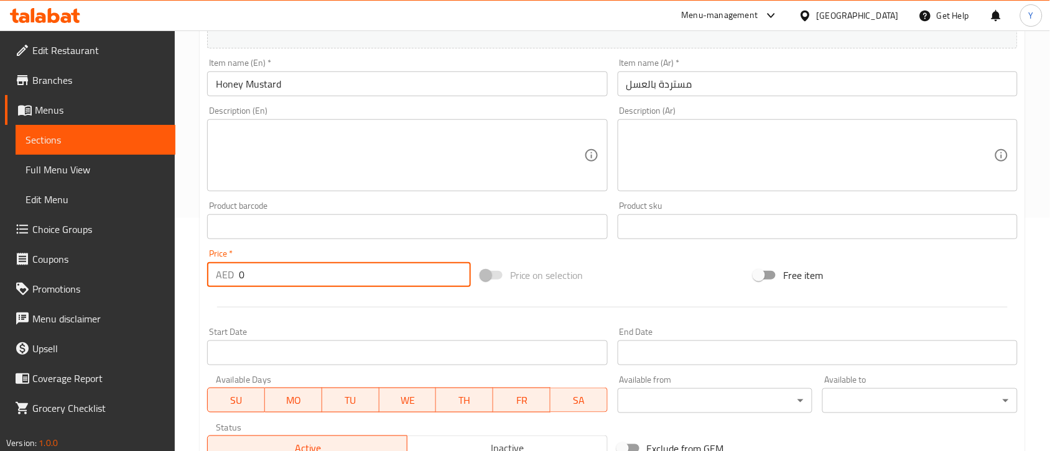
drag, startPoint x: 367, startPoint y: 286, endPoint x: 213, endPoint y: 281, distance: 154.3
click at [213, 284] on div "AED 0 Price *" at bounding box center [339, 274] width 264 height 25
type input "5"
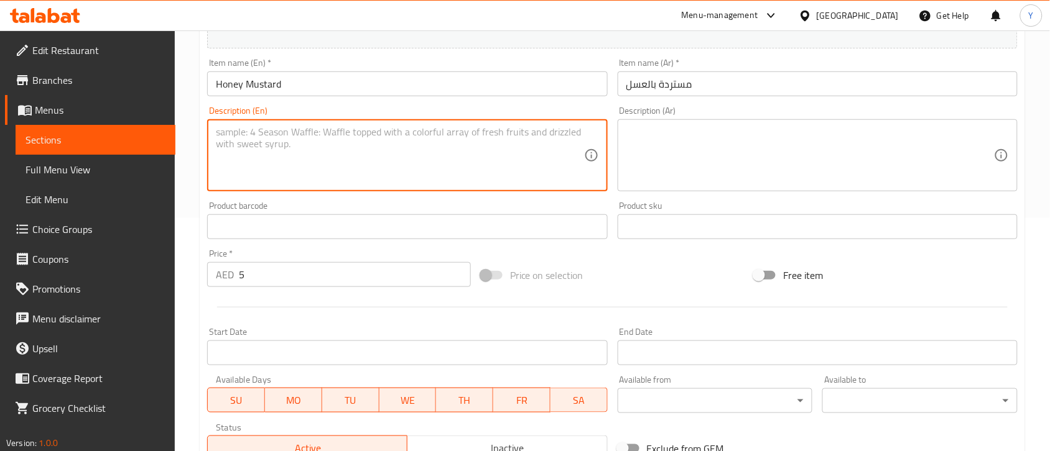
click at [336, 156] on textarea at bounding box center [400, 155] width 368 height 59
paste textarea "Side sauce cup"
type textarea "Side sauce cup"
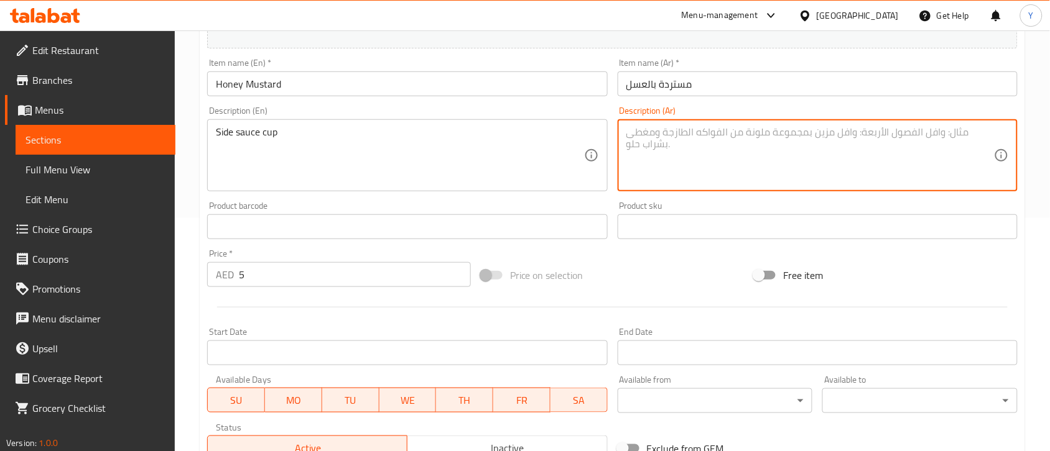
click at [660, 179] on textarea at bounding box center [810, 155] width 368 height 59
paste textarea "كوب صلصة جانبية"
type textarea "كوب صلصة جانبية"
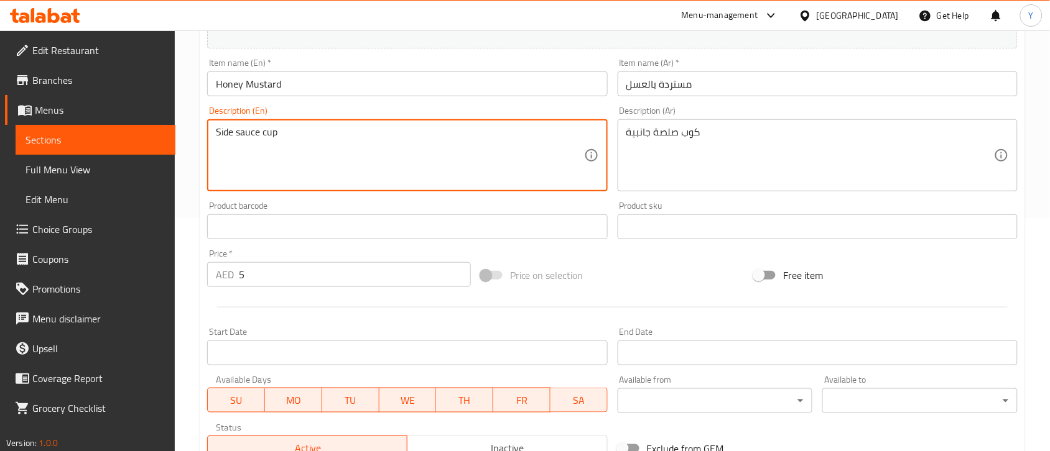
click at [363, 96] on input "Honey Mustard" at bounding box center [407, 84] width 400 height 25
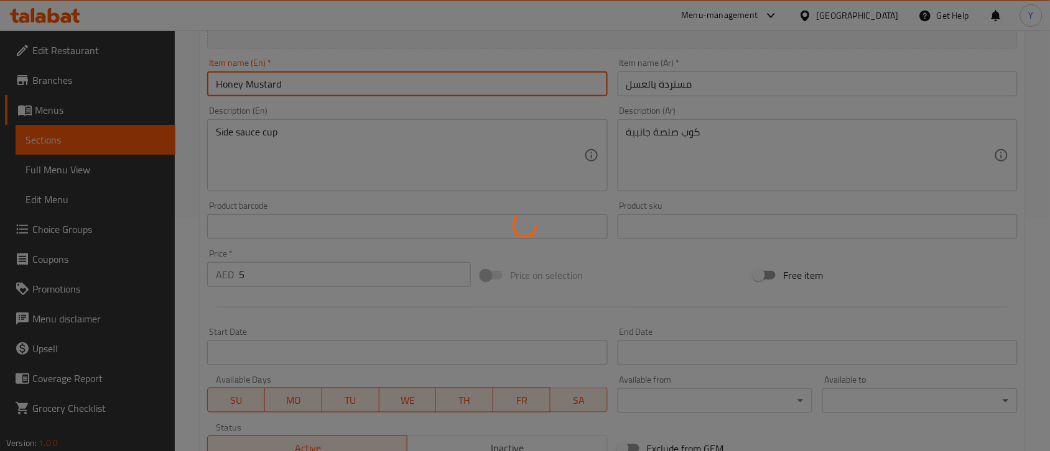
type input "0"
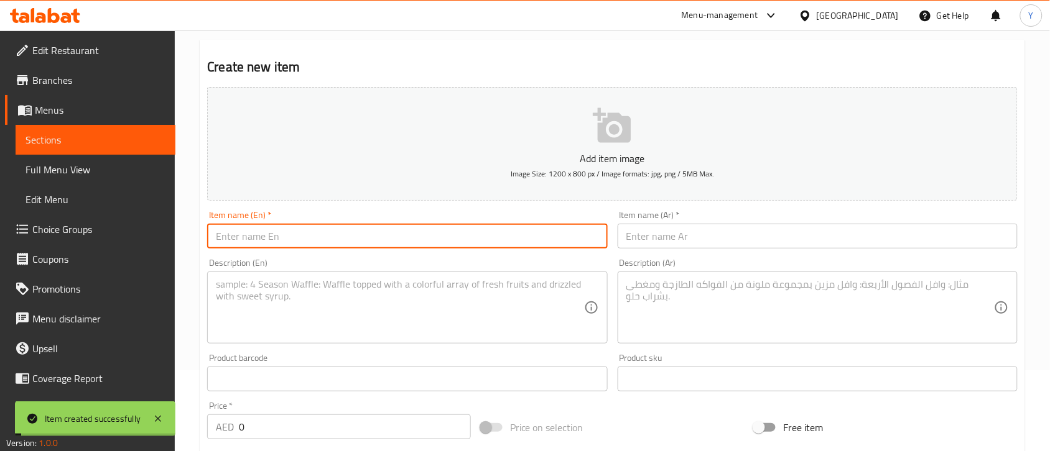
scroll to position [0, 0]
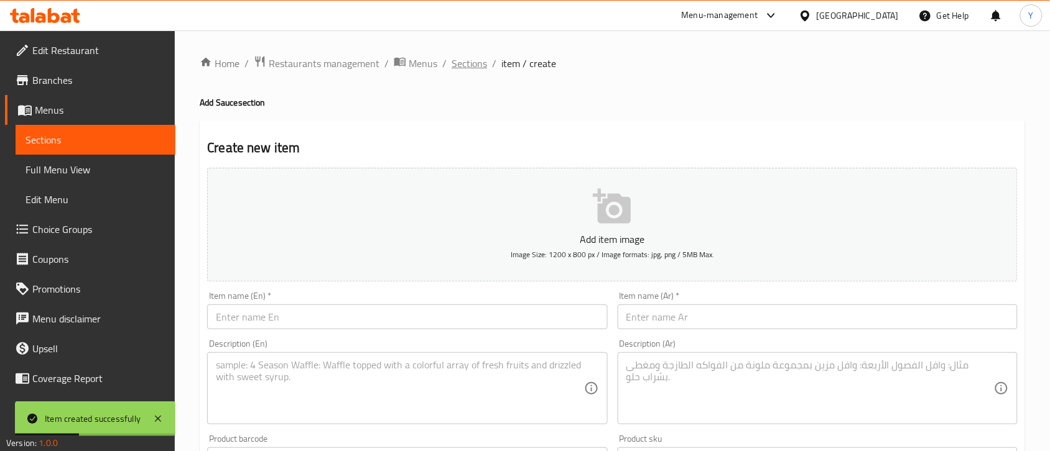
click at [471, 67] on span "Sections" at bounding box center [468, 63] width 35 height 15
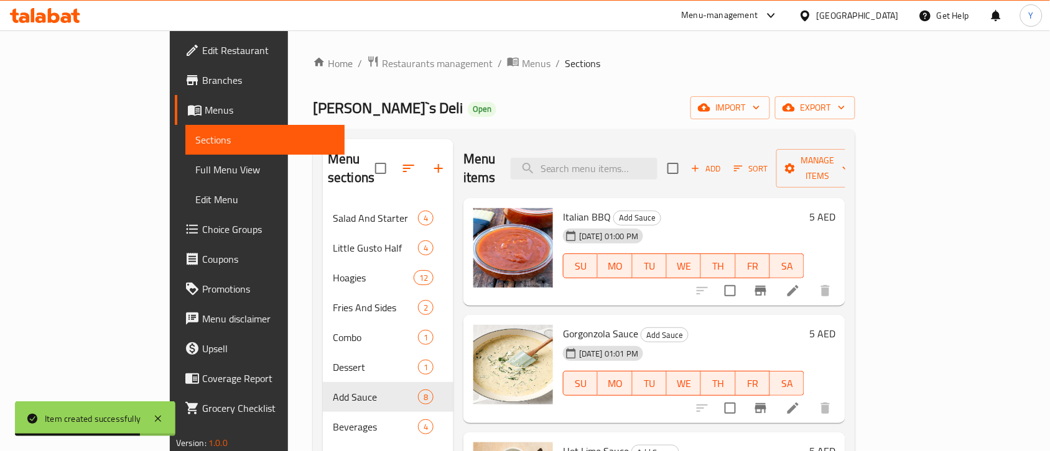
click at [723, 162] on span "Add" at bounding box center [706, 169] width 34 height 14
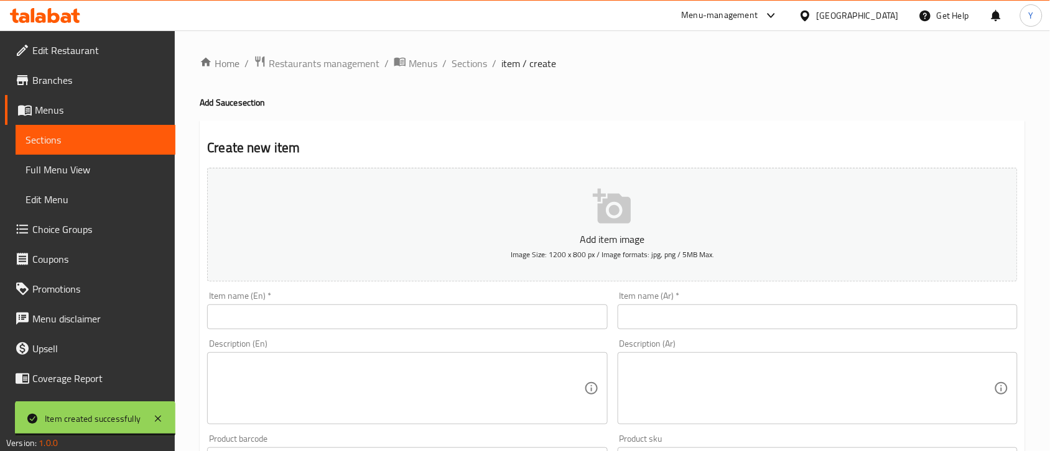
click at [468, 310] on input "text" at bounding box center [407, 317] width 400 height 25
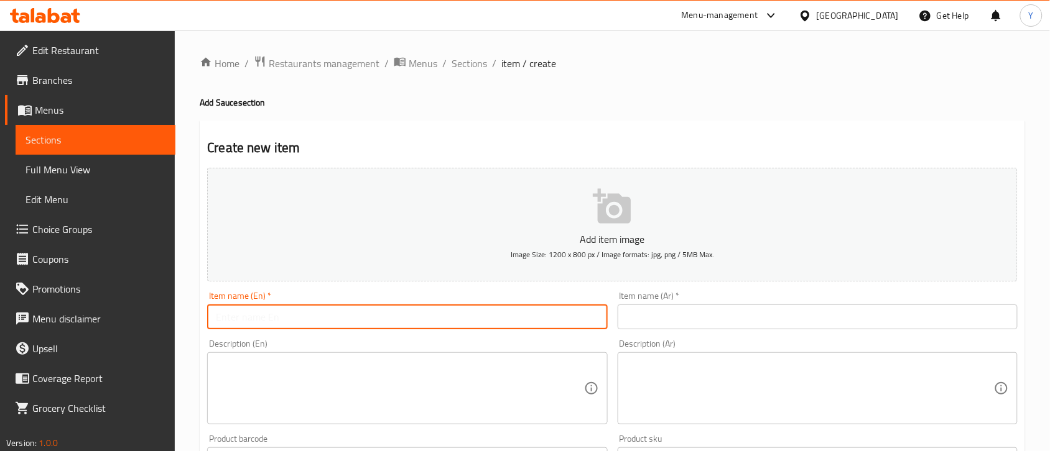
paste input "Chipotle Aioli"
type input "Chipotle Aioli"
click at [634, 305] on input "text" at bounding box center [818, 317] width 400 height 25
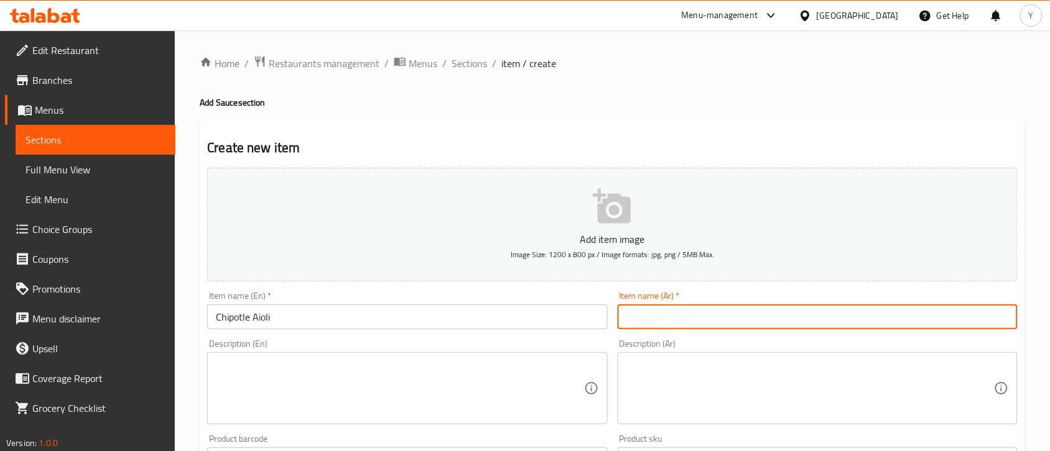
paste input "أيولي شيبوتلي"
type input "أيولي شيبوتلي"
click at [400, 387] on textarea at bounding box center [400, 388] width 368 height 59
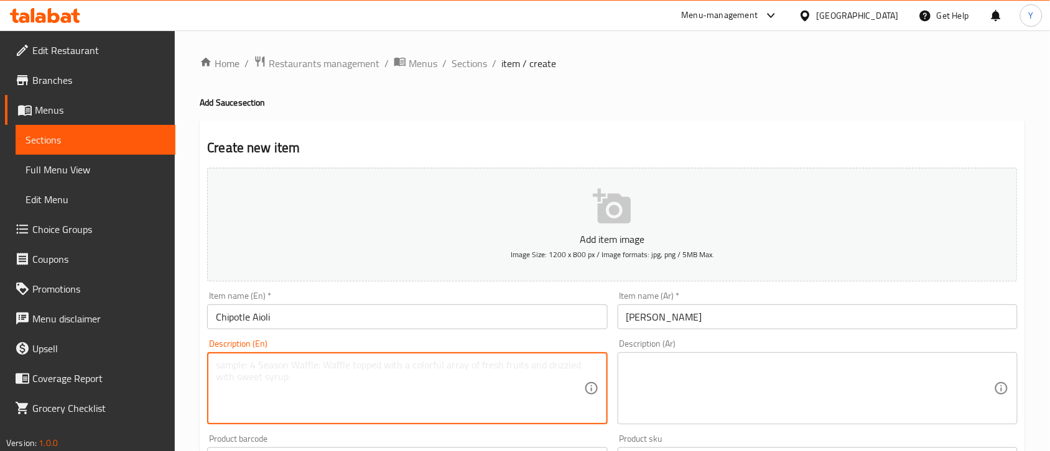
paste textarea "Side sauce cup"
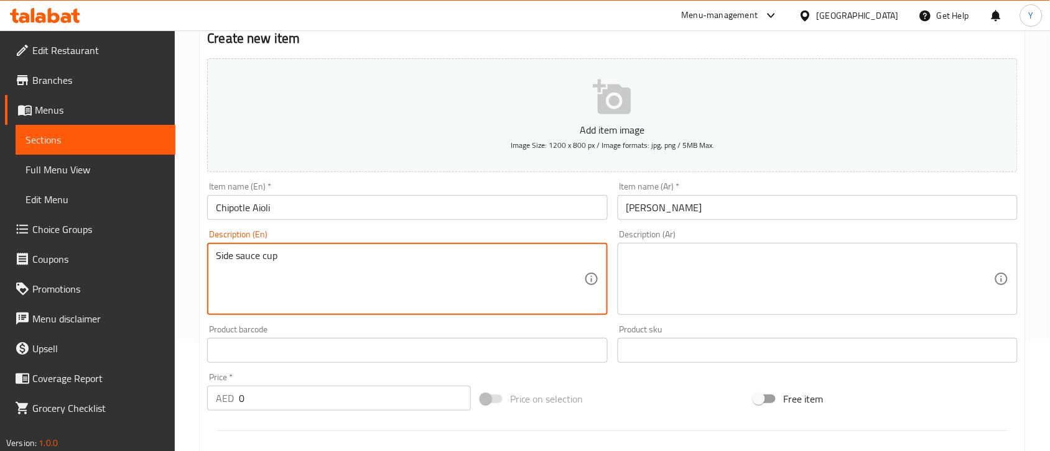
scroll to position [233, 0]
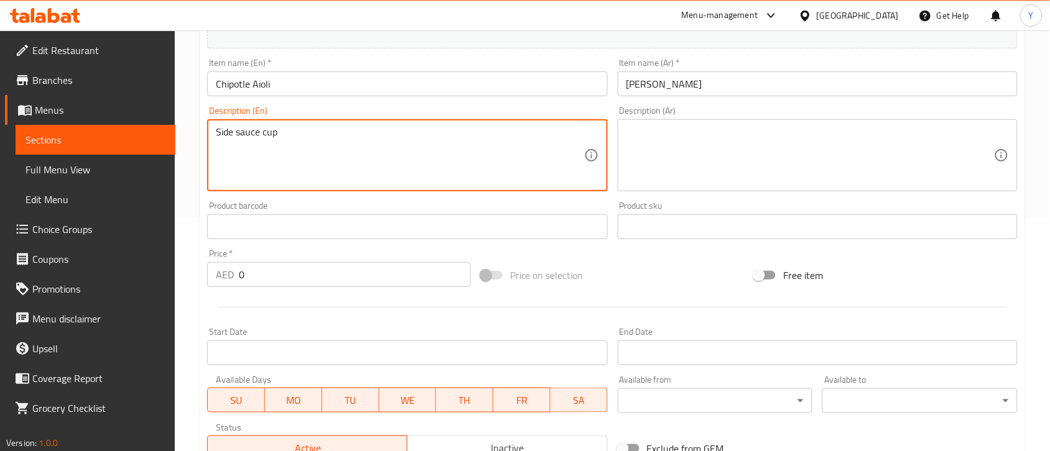
type textarea "Side sauce cup"
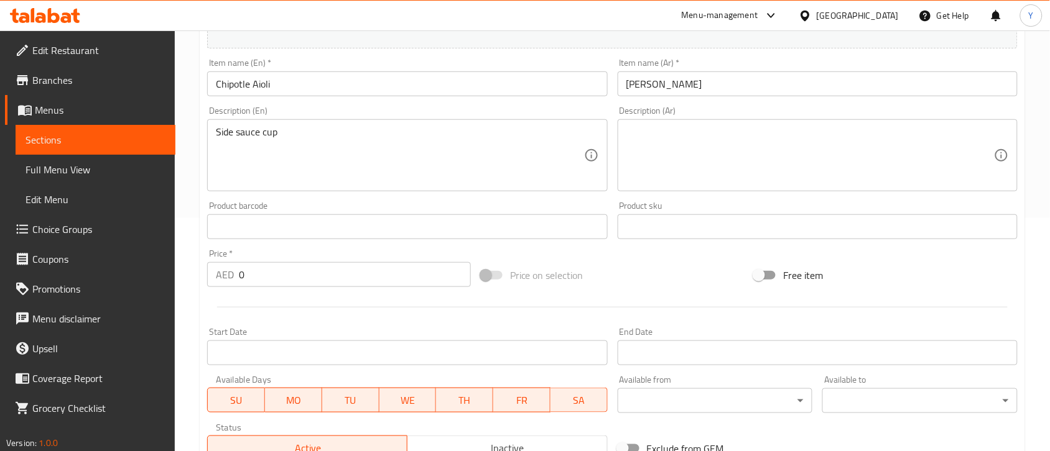
drag, startPoint x: 275, startPoint y: 290, endPoint x: 234, endPoint y: 290, distance: 41.0
click at [236, 290] on div "Price   * AED 0 Price *" at bounding box center [339, 268] width 274 height 48
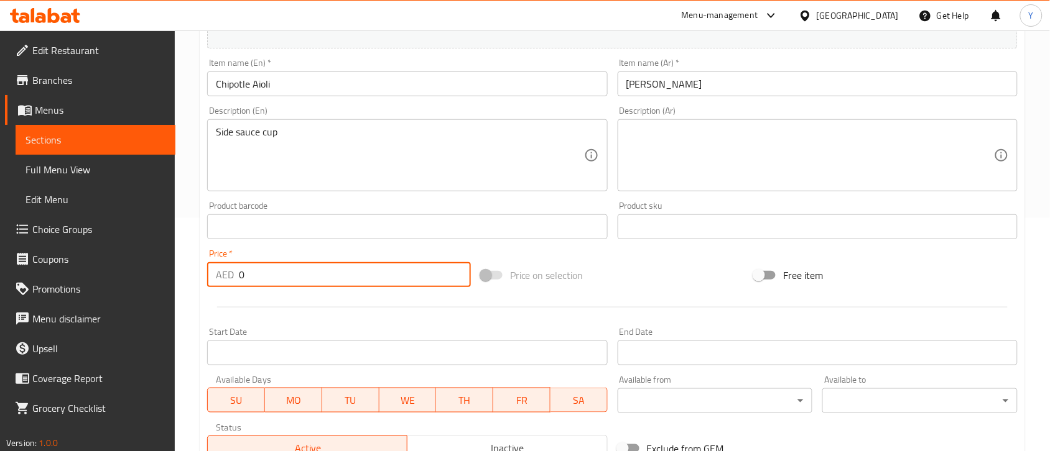
drag, startPoint x: 250, startPoint y: 269, endPoint x: 213, endPoint y: 271, distance: 36.7
click at [213, 271] on div "AED 0 Price *" at bounding box center [339, 274] width 264 height 25
type input "5"
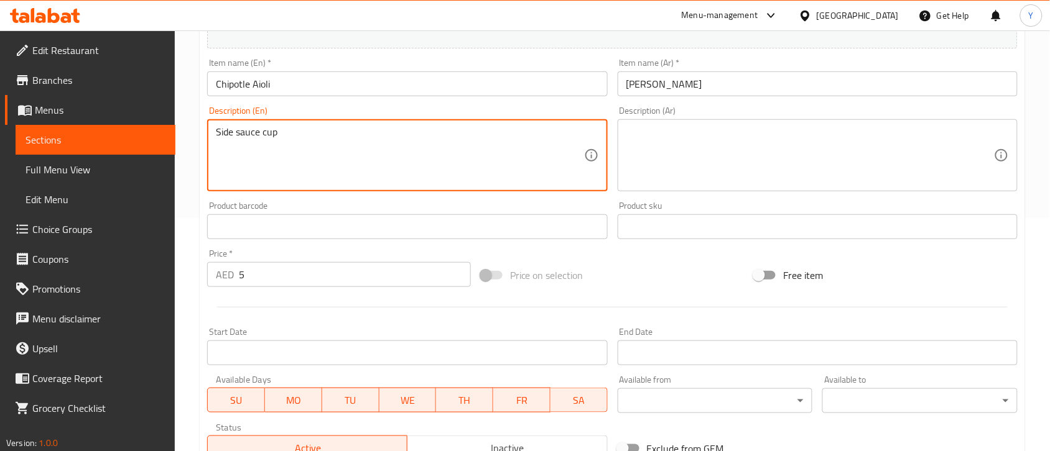
click at [361, 166] on textarea "Side sauce cup" at bounding box center [400, 155] width 368 height 59
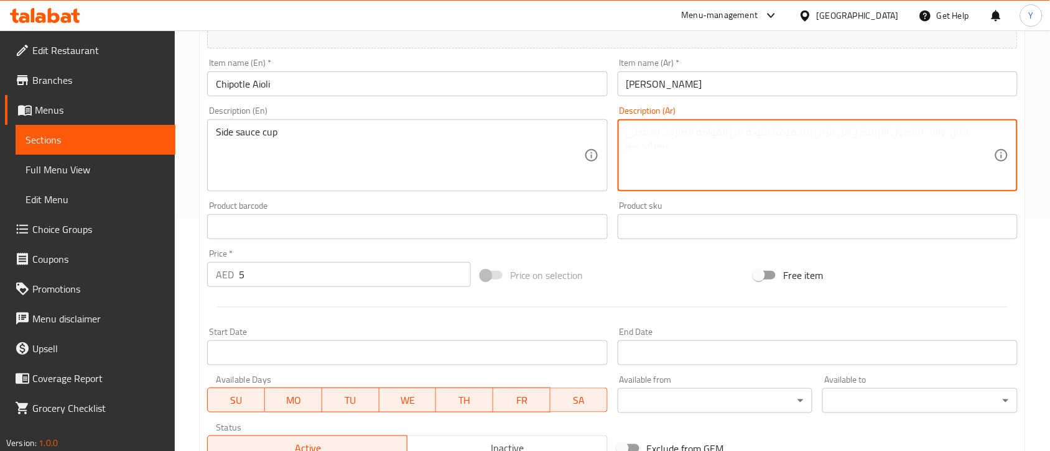
paste textarea "كوب صلصة جانبية"
type textarea "كوب صلصة جانبية"
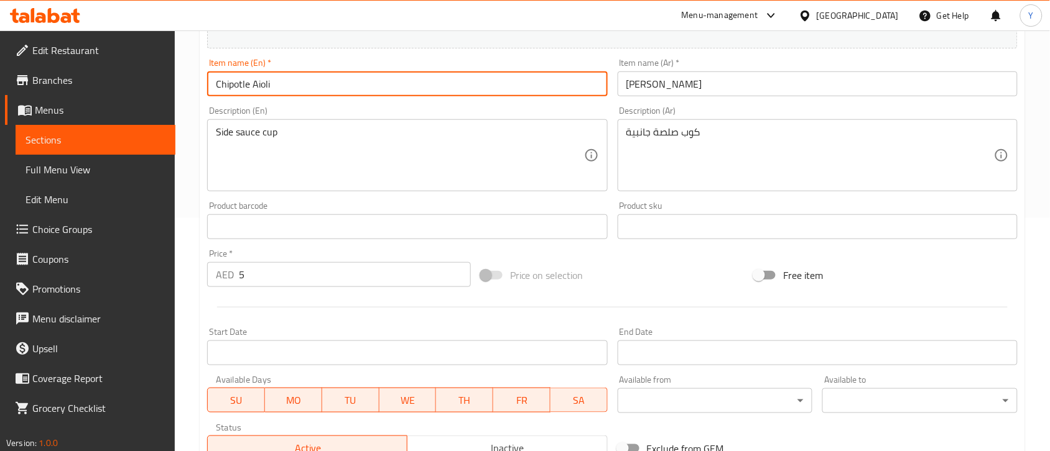
click at [387, 84] on input "Chipotle Aioli" at bounding box center [407, 84] width 400 height 25
type input "Chipotle Aioli\"
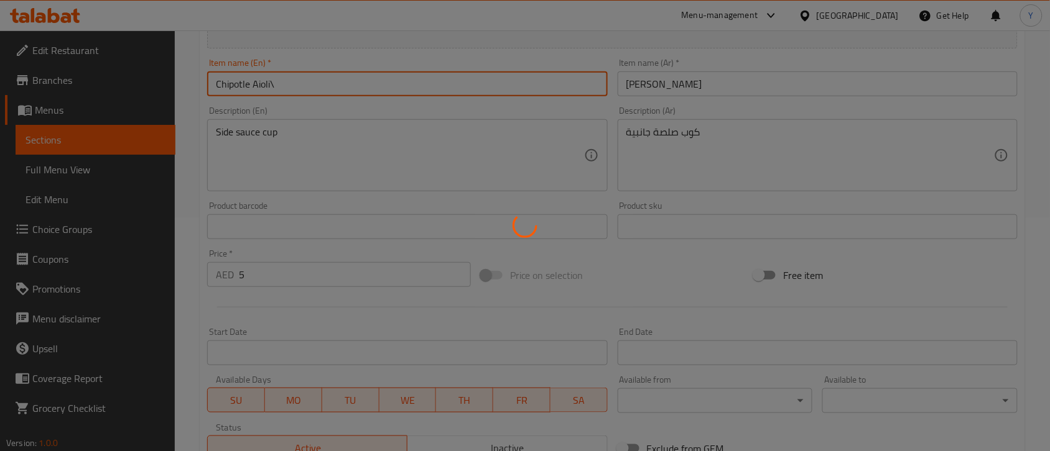
type input "0"
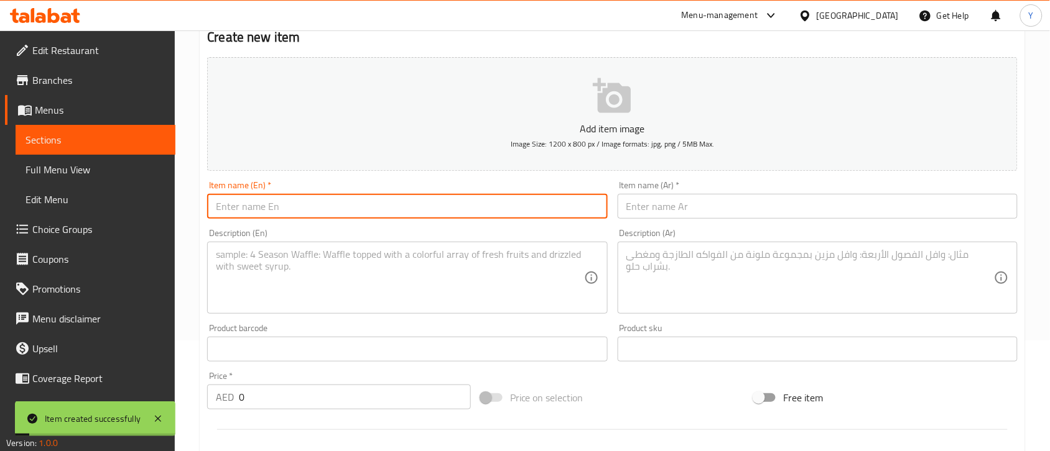
scroll to position [0, 0]
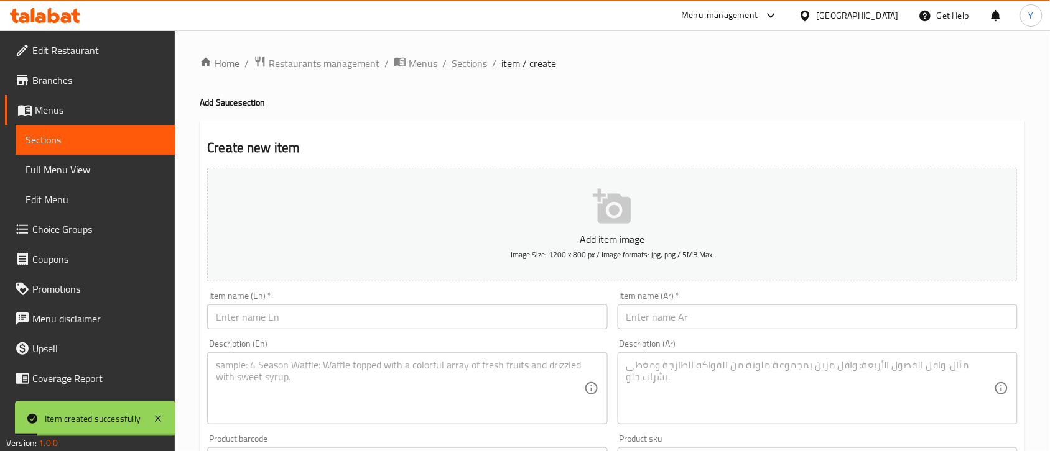
click at [468, 63] on span "Sections" at bounding box center [468, 63] width 35 height 15
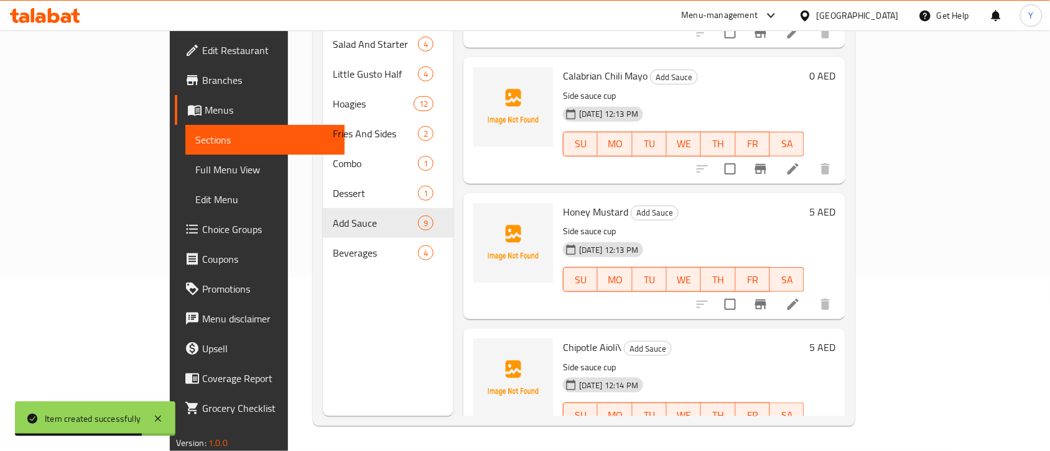
scroll to position [745, 0]
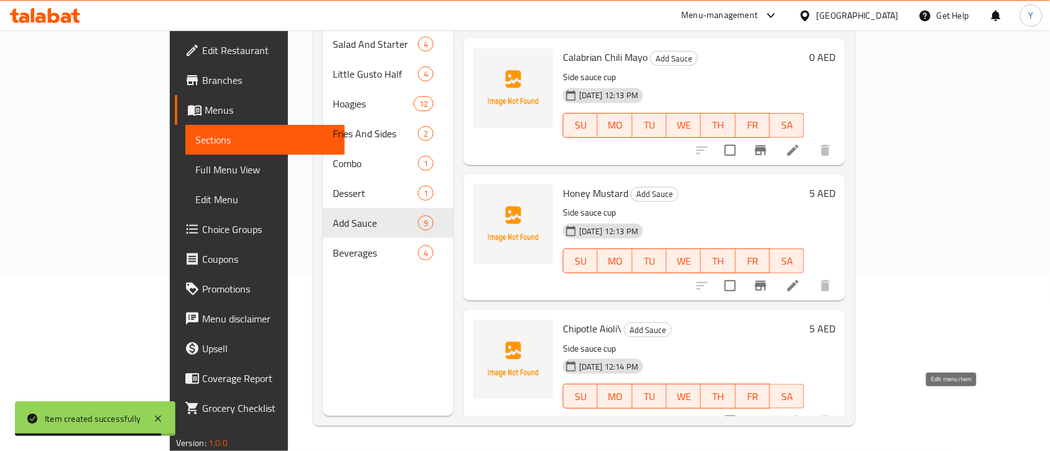
click at [800, 414] on icon at bounding box center [792, 421] width 15 height 15
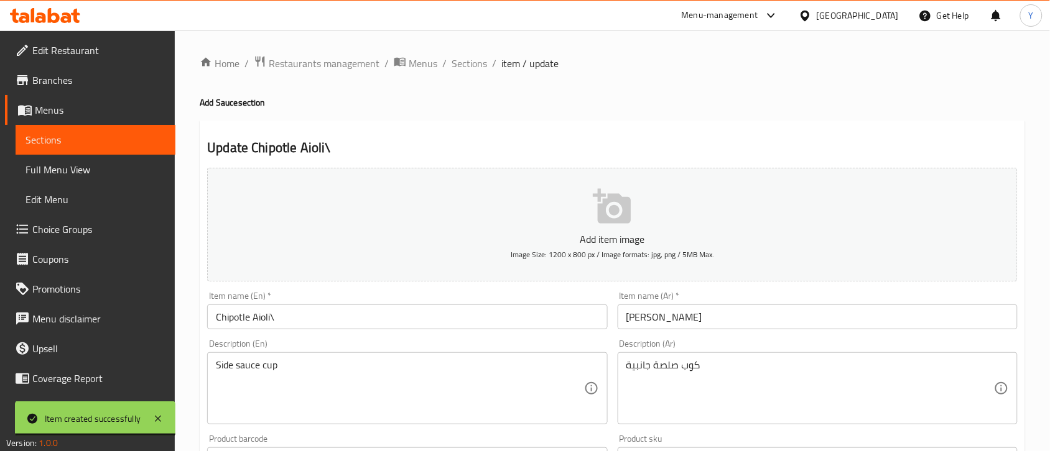
click at [324, 326] on input "Chipotle Aioli\" at bounding box center [407, 317] width 400 height 25
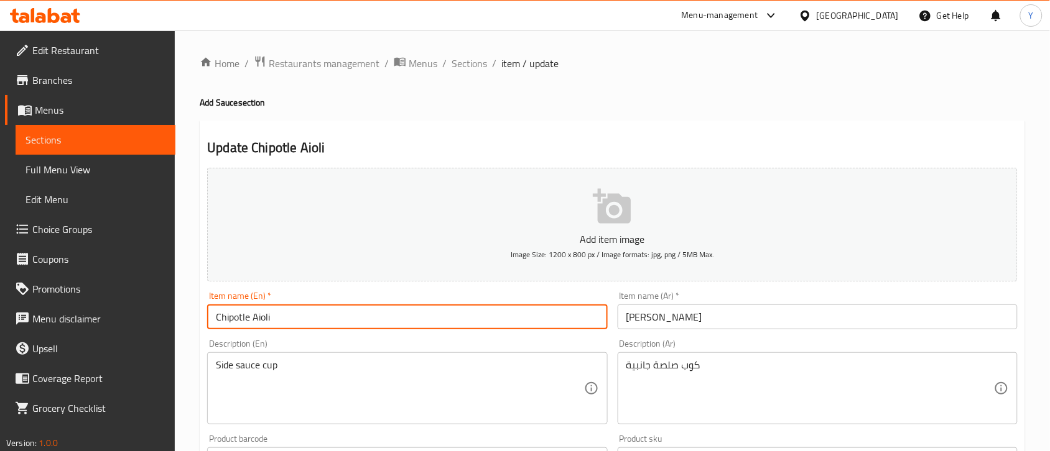
type input "Chipotle Aioli"
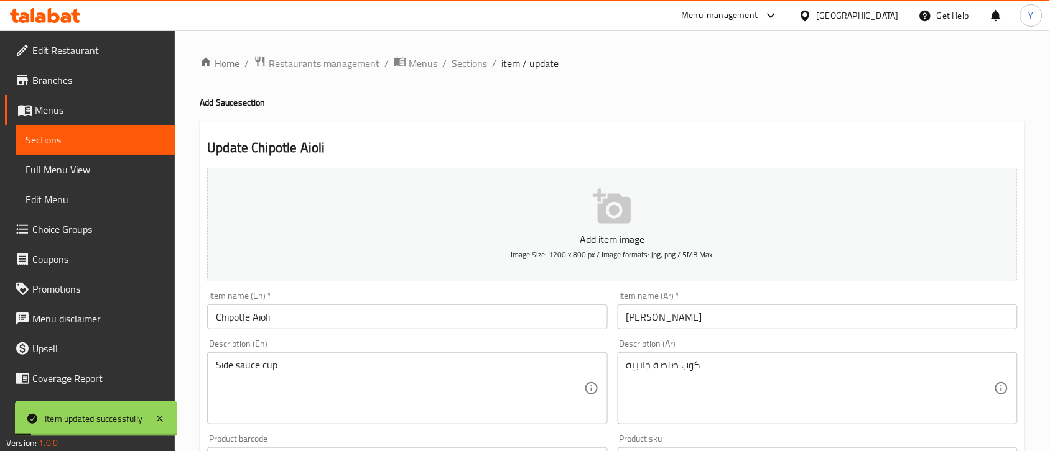
click at [463, 65] on span "Sections" at bounding box center [468, 63] width 35 height 15
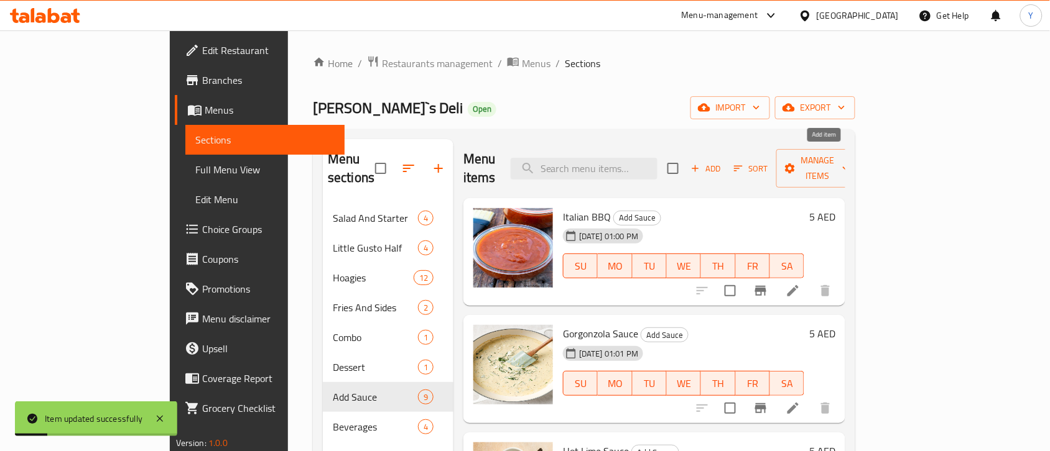
click at [726, 159] on button "Add" at bounding box center [706, 168] width 40 height 19
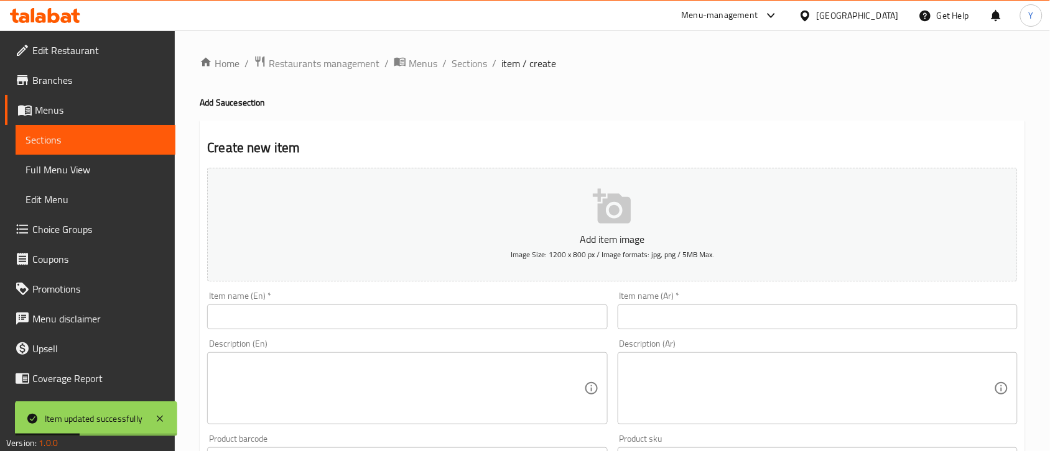
click at [409, 328] on input "text" at bounding box center [407, 317] width 400 height 25
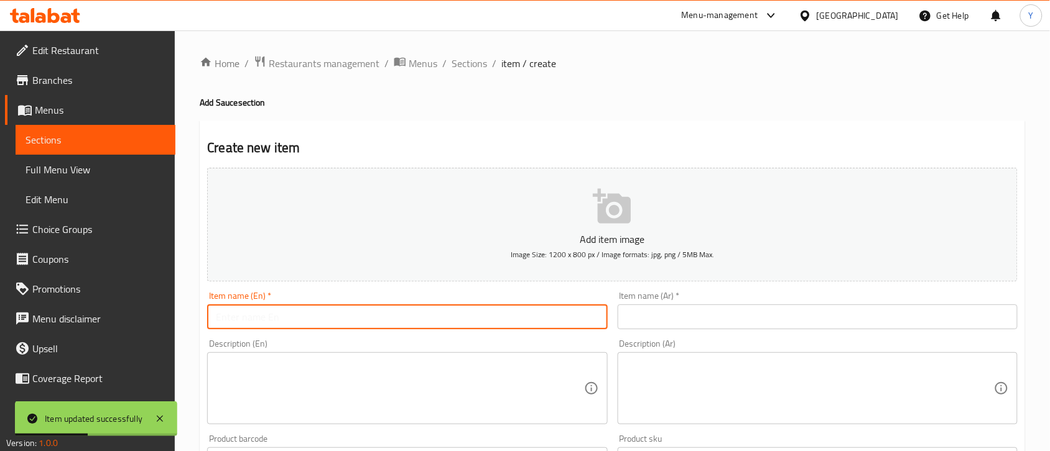
paste input "Classic Mayo"
type input "Classic Mayo"
click at [687, 302] on div "Item name (Ar)   * Item name (Ar) *" at bounding box center [818, 311] width 400 height 38
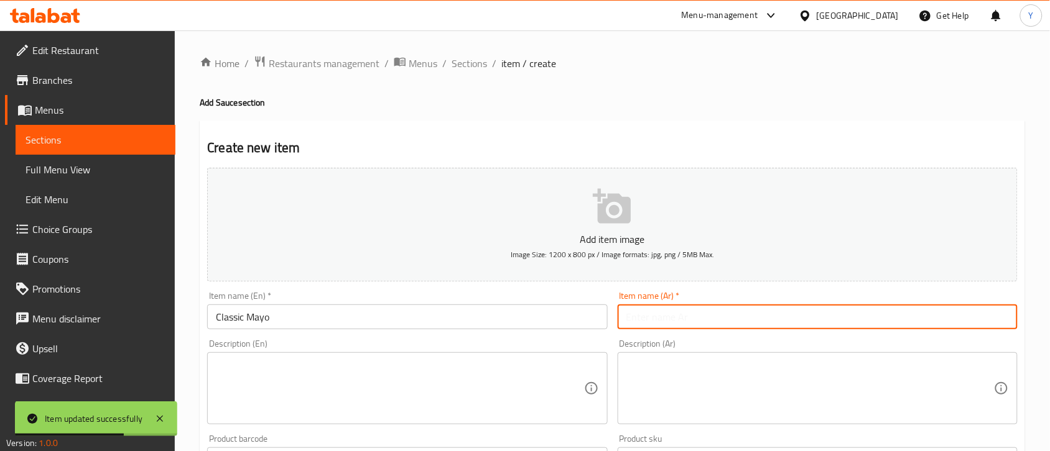
click at [680, 312] on input "text" at bounding box center [818, 317] width 400 height 25
paste input "مايونيز كلاسيكي"
type input "مايونيز كلاسيكي"
click at [327, 392] on textarea at bounding box center [400, 388] width 368 height 59
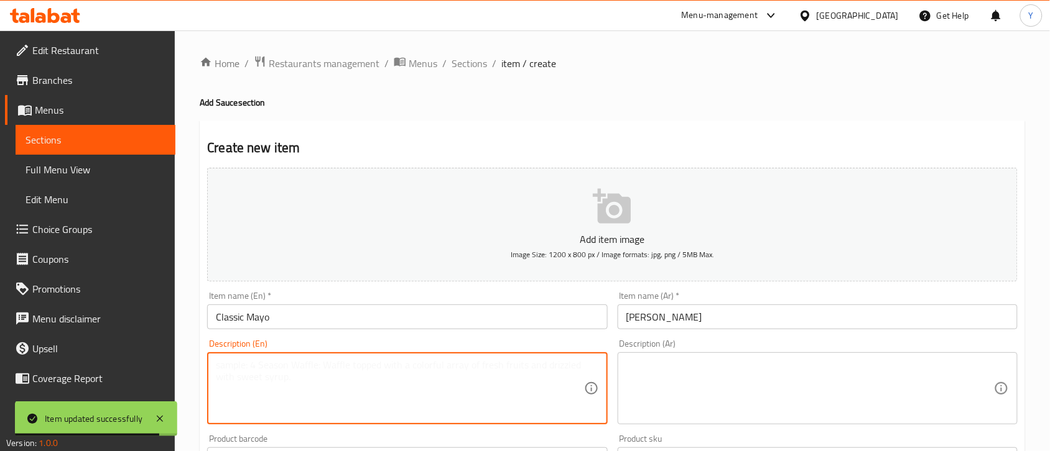
paste textarea "Side sauce cup"
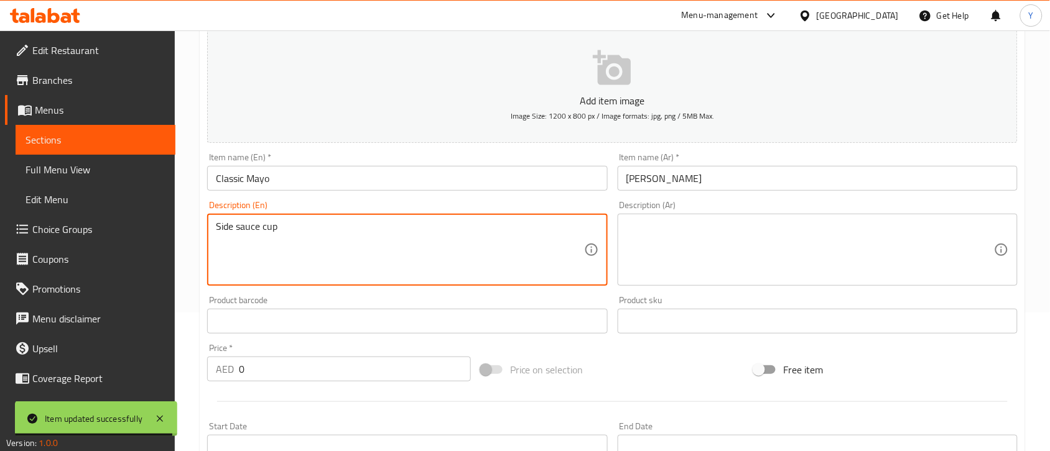
scroll to position [155, 0]
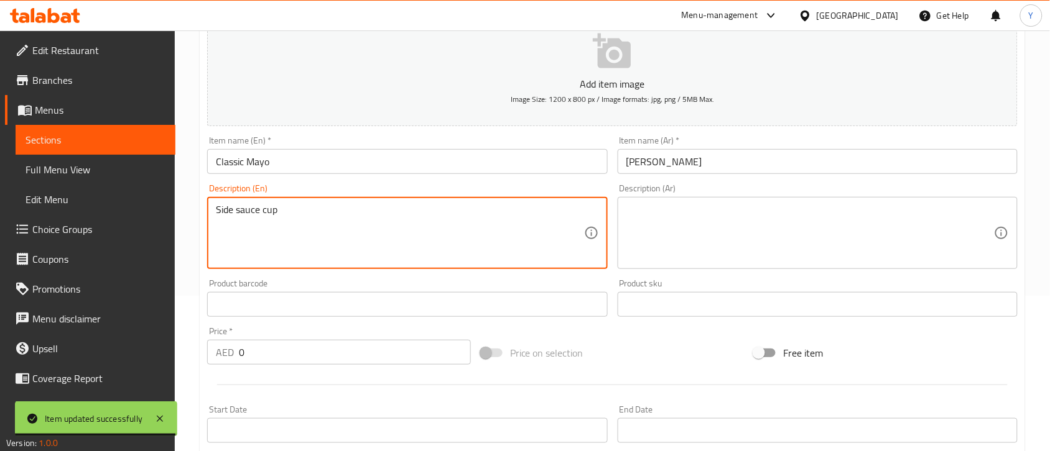
type textarea "Side sauce cup"
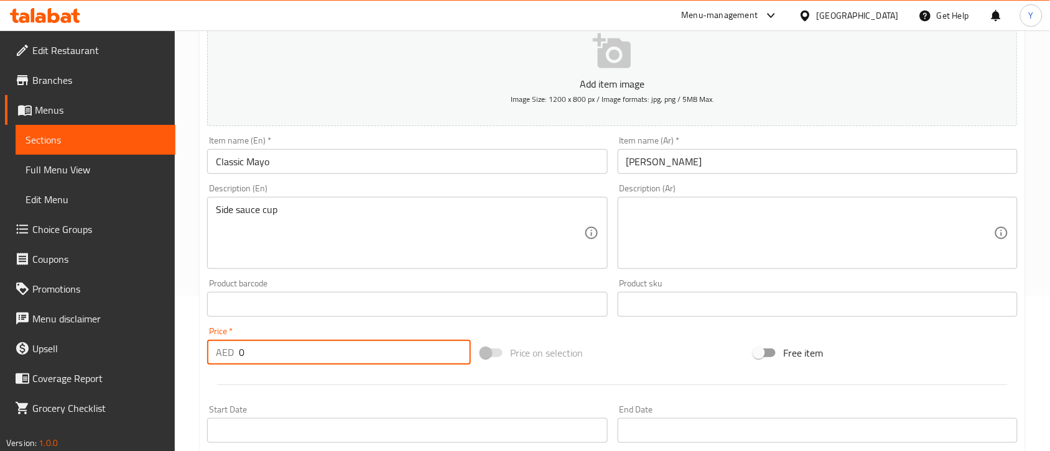
drag, startPoint x: 286, startPoint y: 358, endPoint x: 248, endPoint y: 356, distance: 38.6
click at [248, 356] on input "0" at bounding box center [355, 352] width 232 height 25
type input "0"
type input "5"
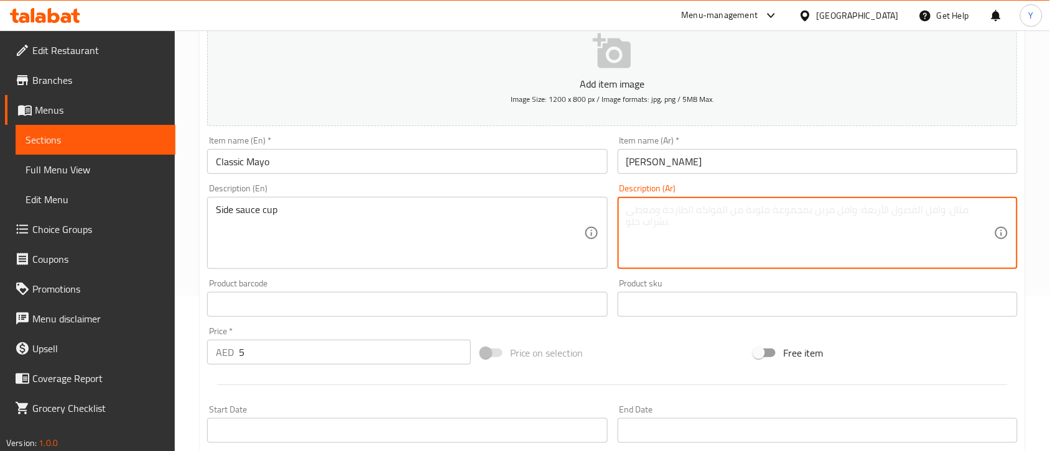
paste textarea "كوب صلصة جانبية"
type textarea "كوب صلصة جانبية"
click at [470, 160] on input "Classic Mayo" at bounding box center [407, 161] width 400 height 25
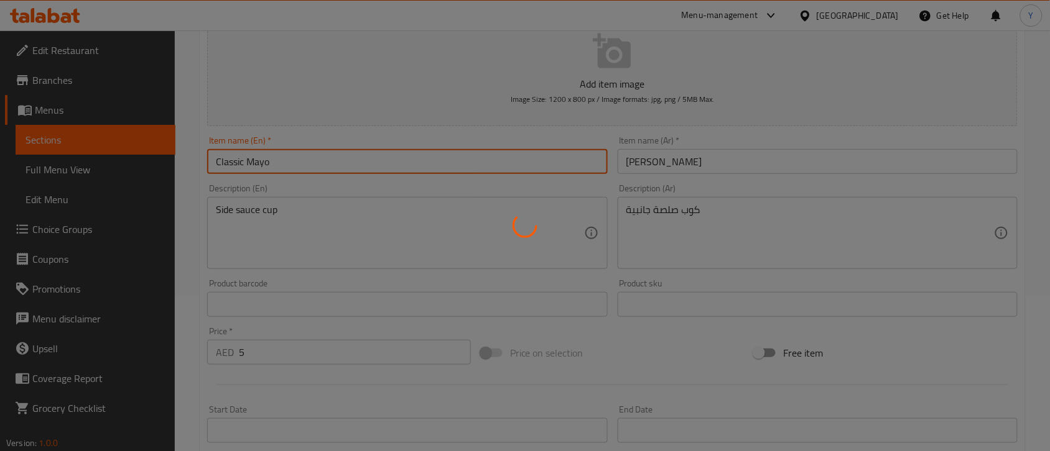
type input "0"
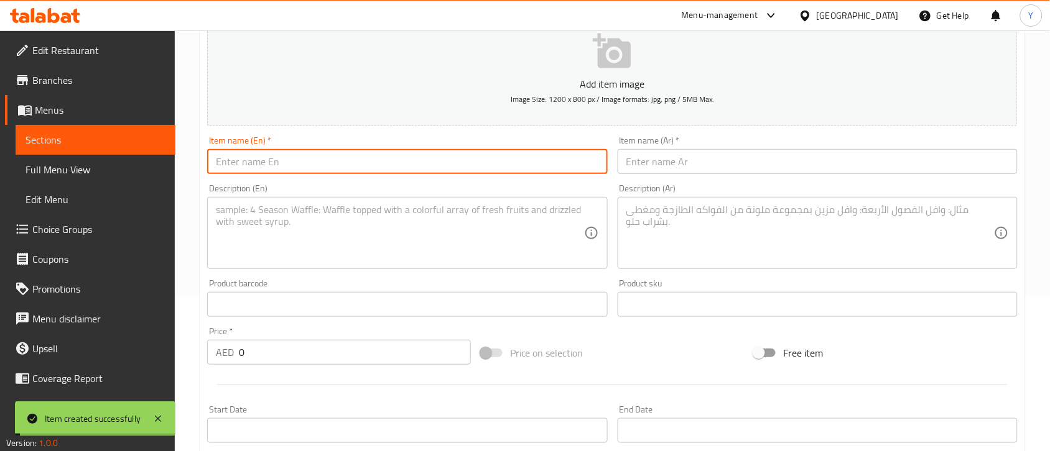
scroll to position [0, 0]
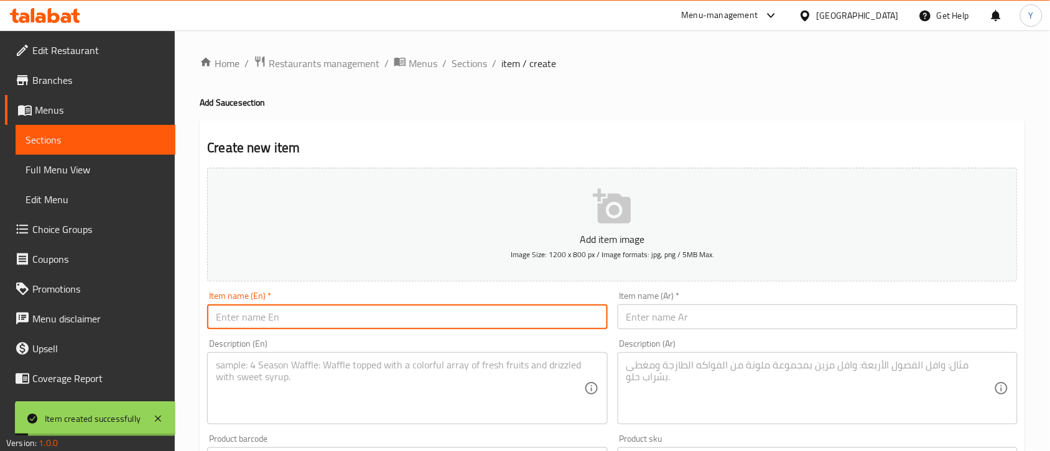
click at [458, 45] on div "Home / Restaurants management / Menus / Sections / item / create Add Sauce sect…" at bounding box center [612, 454] width 875 height 848
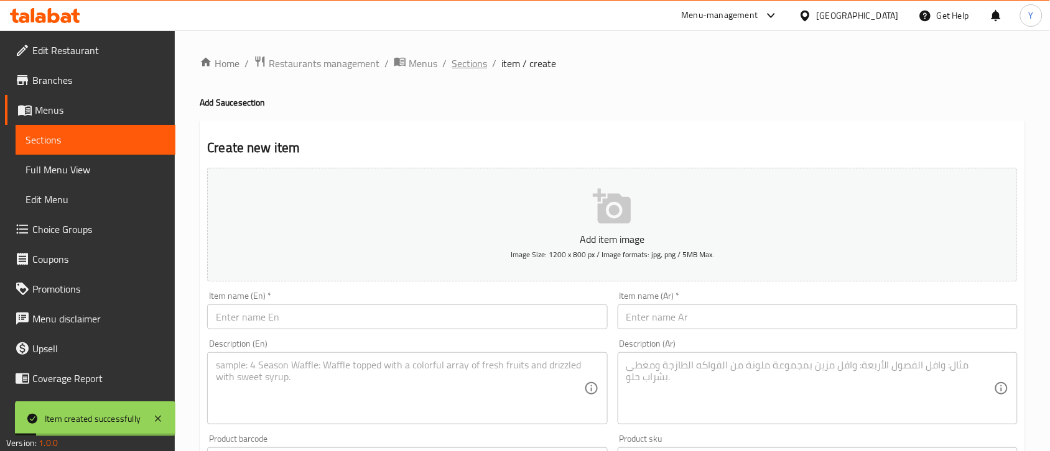
click at [458, 61] on span "Sections" at bounding box center [468, 63] width 35 height 15
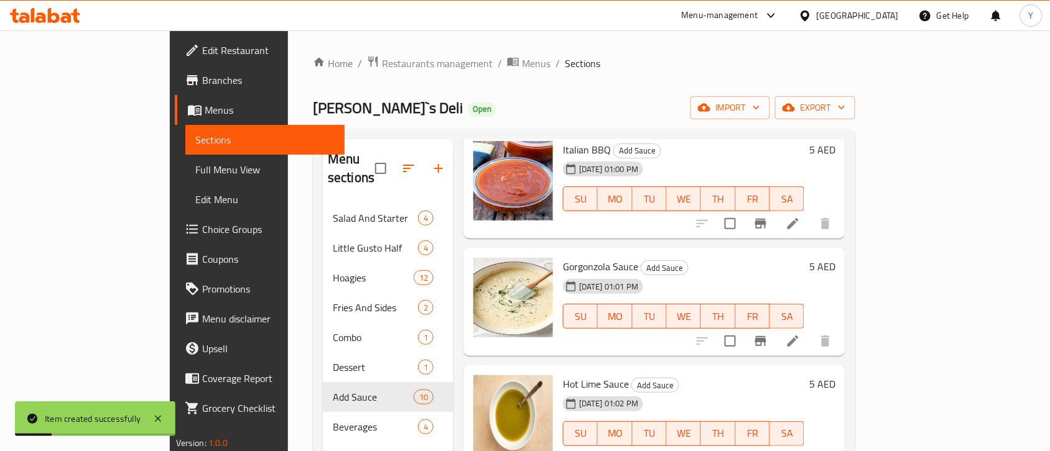
scroll to position [155, 0]
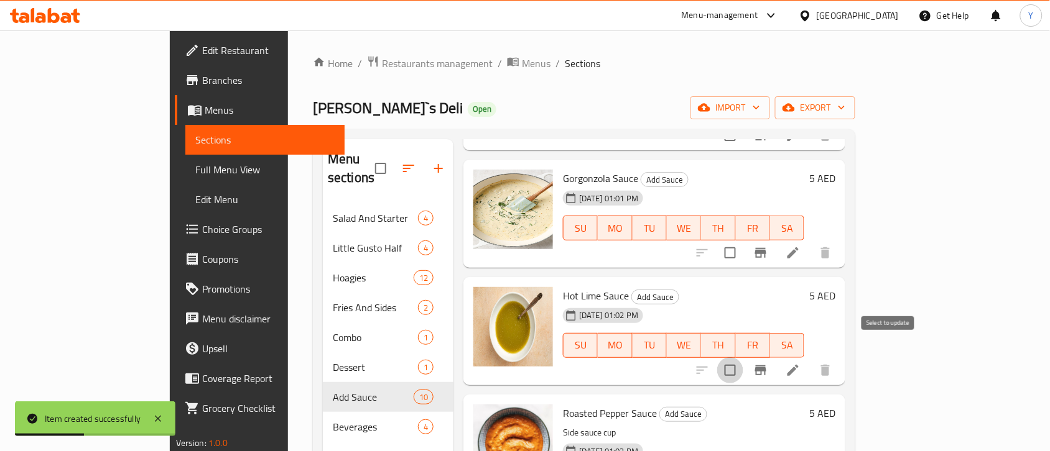
click at [743, 358] on input "checkbox" at bounding box center [730, 371] width 26 height 26
checkbox input "true"
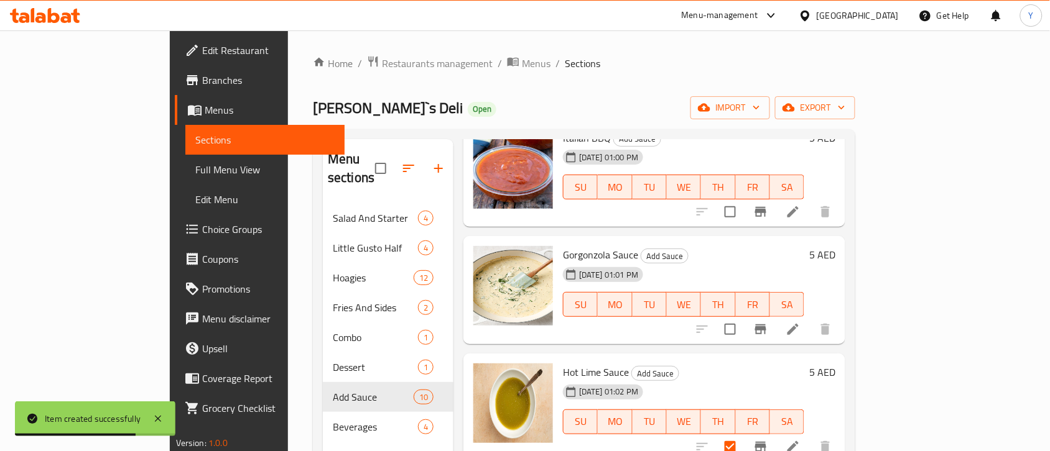
scroll to position [78, 0]
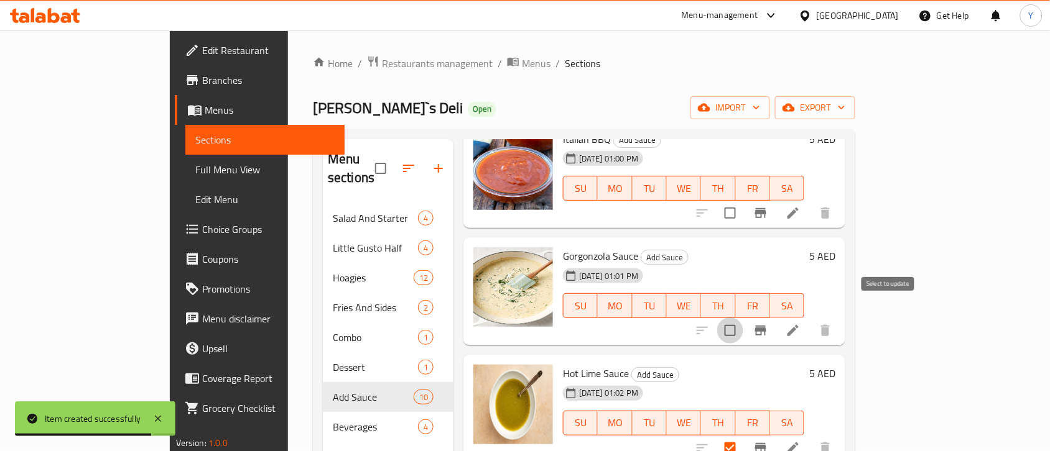
click at [743, 318] on input "checkbox" at bounding box center [730, 331] width 26 height 26
checkbox input "true"
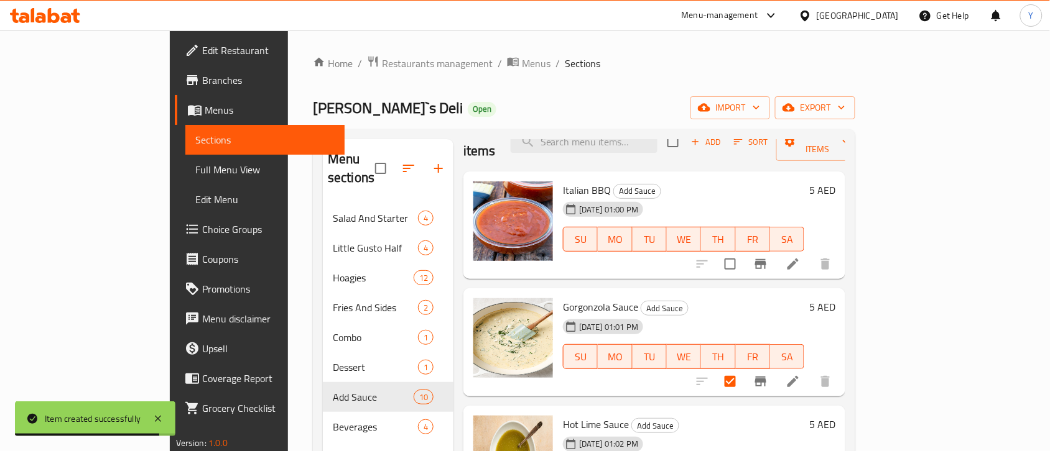
scroll to position [0, 0]
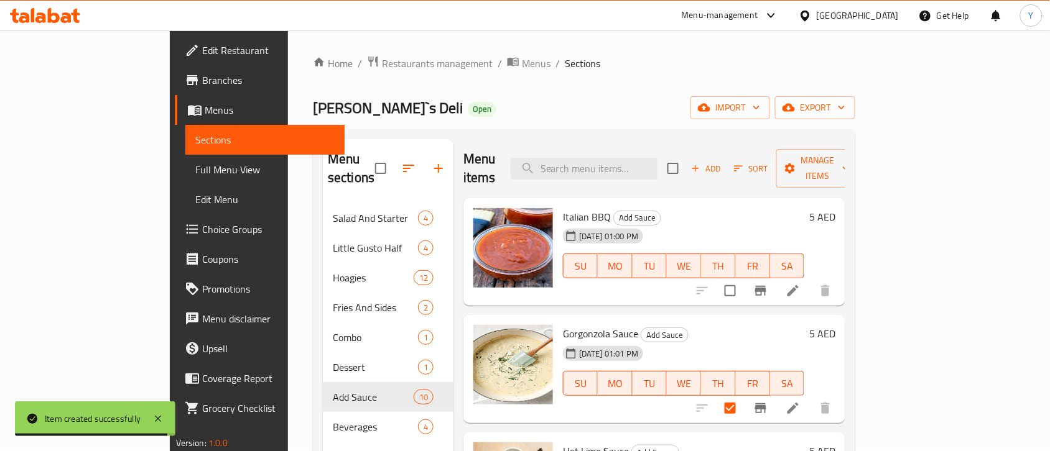
click at [743, 281] on input "checkbox" at bounding box center [730, 291] width 26 height 26
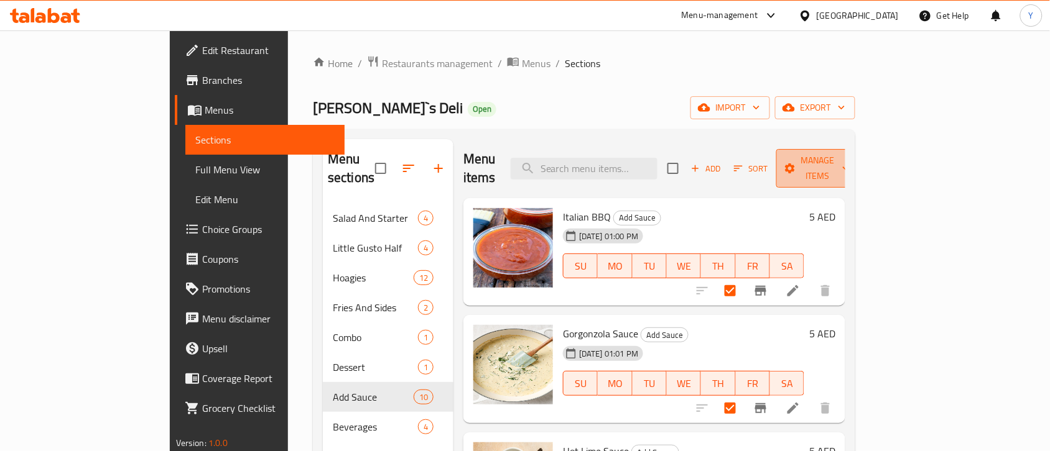
click at [849, 154] on span "Manage items" at bounding box center [817, 168] width 63 height 31
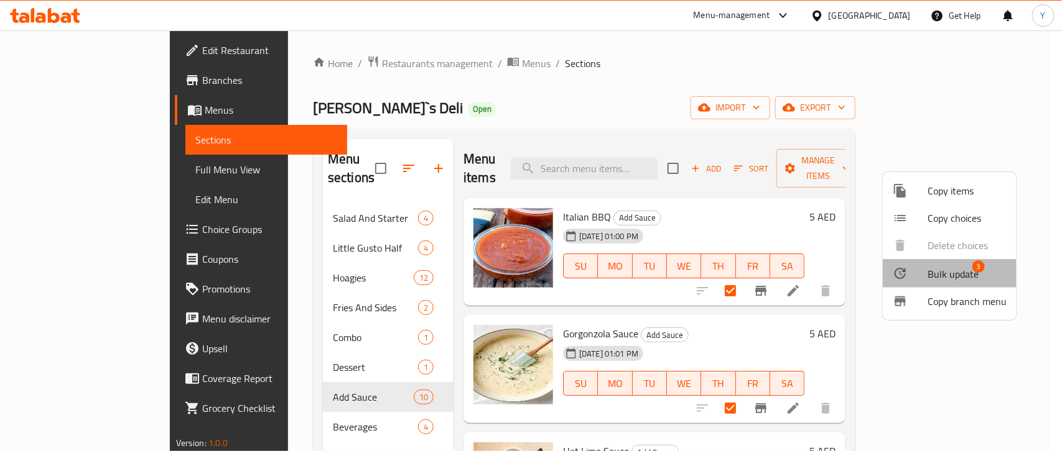
click at [897, 272] on icon at bounding box center [899, 273] width 15 height 15
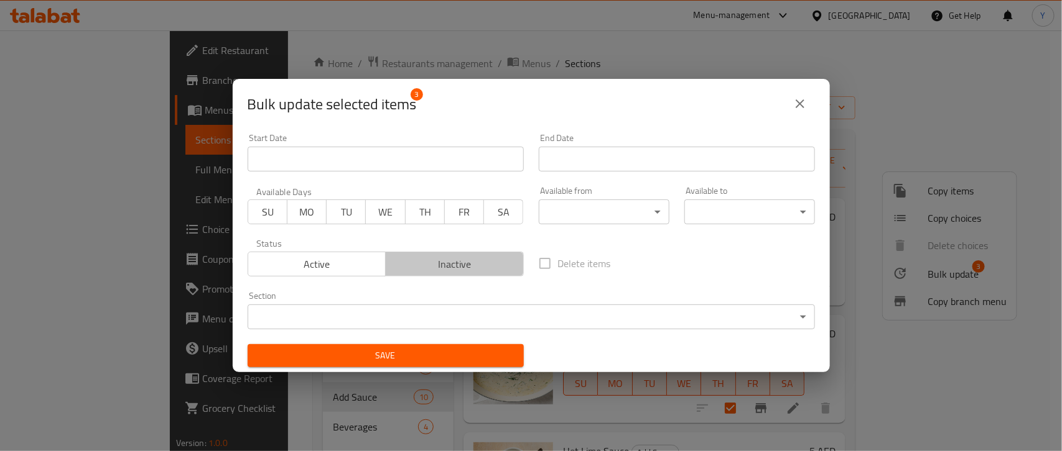
click at [471, 269] on span "Inactive" at bounding box center [455, 265] width 128 height 18
click at [422, 362] on span "Save" at bounding box center [385, 356] width 256 height 16
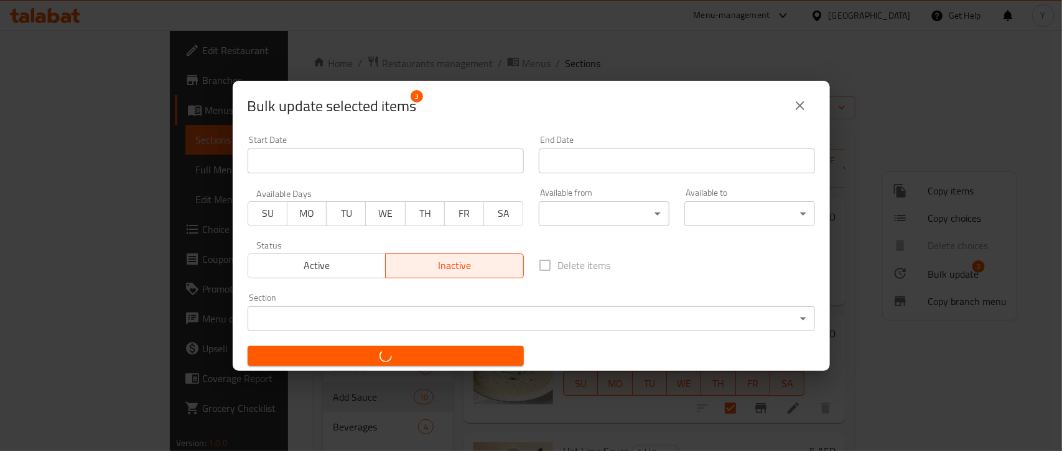
checkbox input "false"
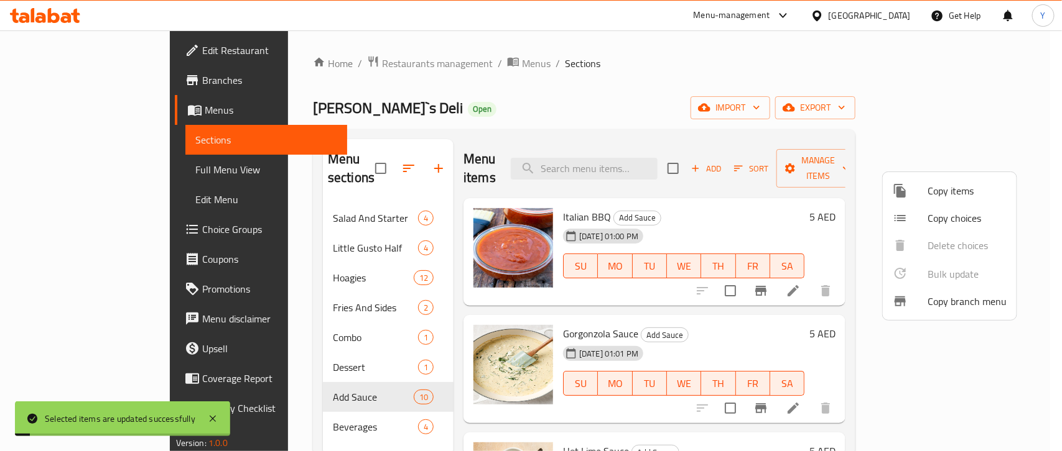
click at [649, 309] on div at bounding box center [531, 225] width 1062 height 451
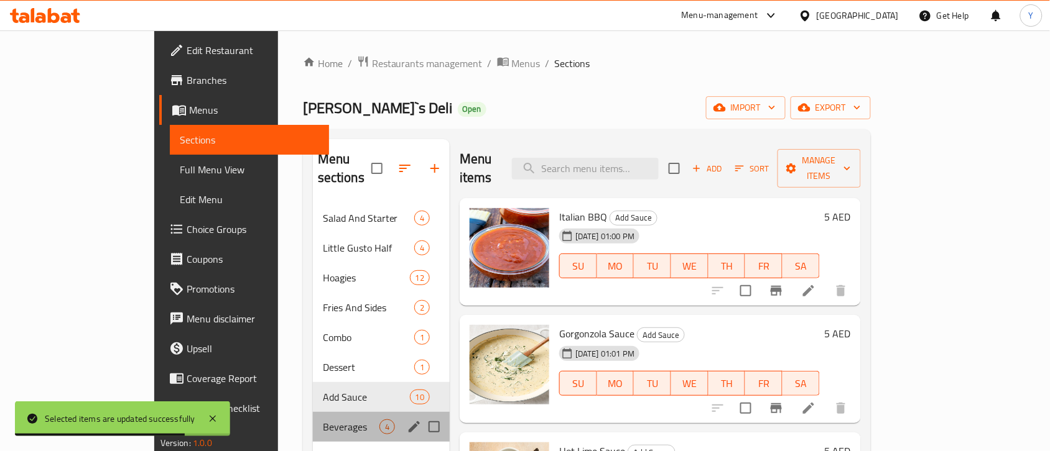
click at [324, 412] on div "Beverages 4" at bounding box center [381, 427] width 137 height 30
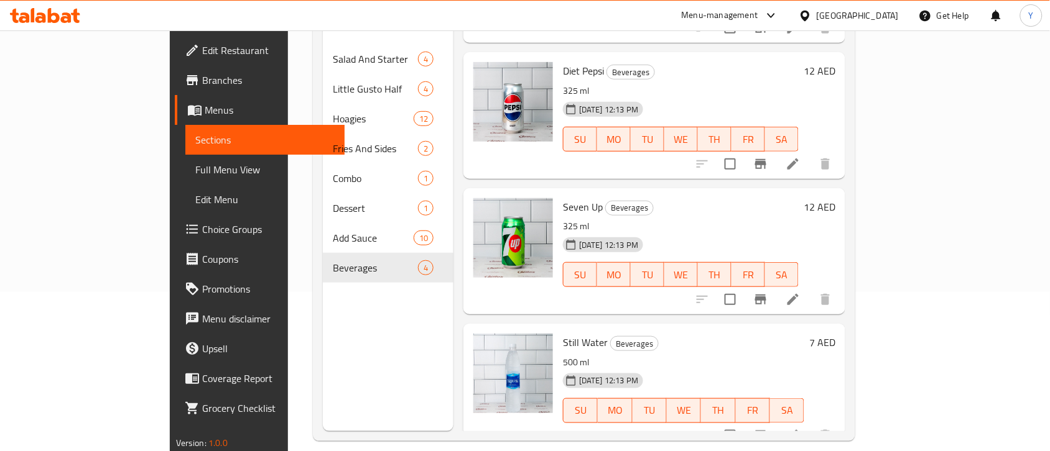
scroll to position [175, 0]
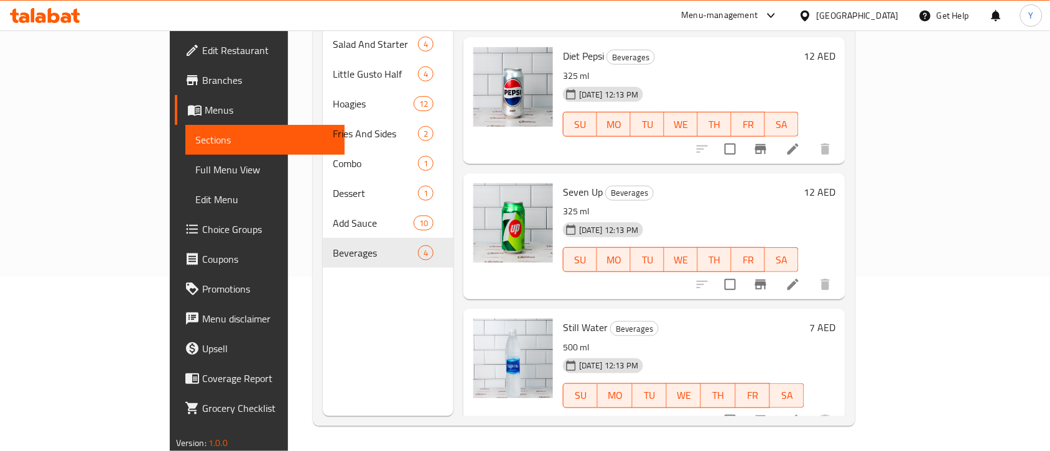
click at [775, 406] on button "Branch-specific-item" at bounding box center [761, 421] width 30 height 30
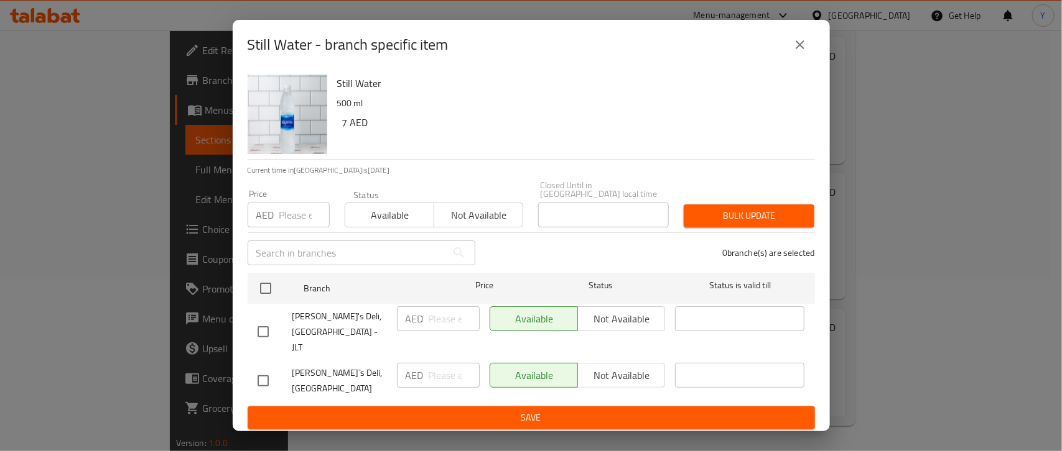
click at [810, 39] on div "Still Water - branch specific item" at bounding box center [531, 45] width 567 height 30
click at [782, 47] on div "Still Water - branch specific item" at bounding box center [531, 45] width 567 height 30
click at [801, 48] on icon "close" at bounding box center [799, 44] width 15 height 15
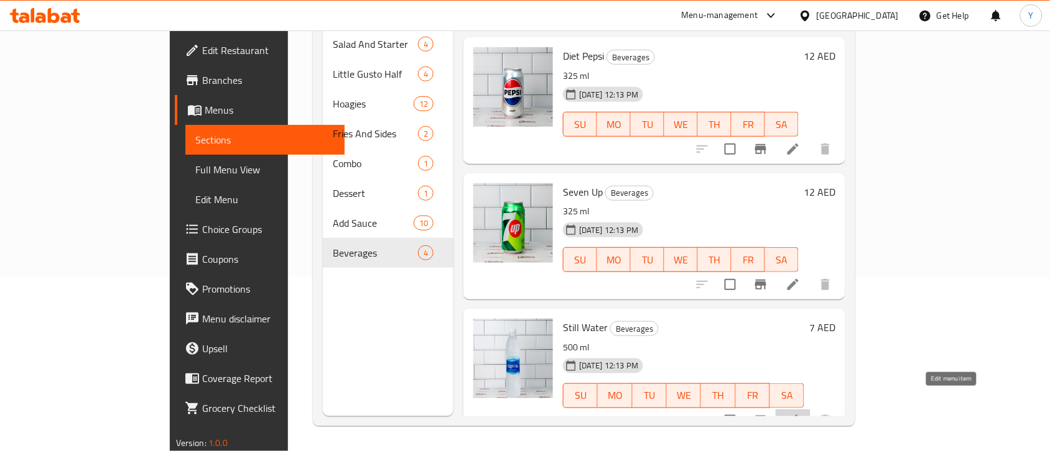
click at [800, 414] on icon at bounding box center [792, 421] width 15 height 15
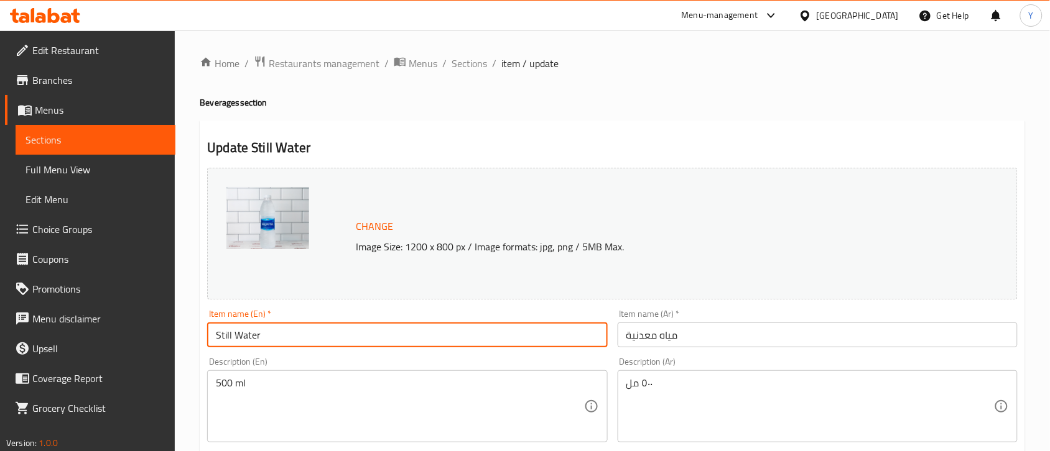
drag, startPoint x: 396, startPoint y: 331, endPoint x: 187, endPoint y: 320, distance: 209.8
paste input "Water 500ml"
click at [262, 338] on input "Water 500ml" at bounding box center [407, 335] width 400 height 25
click at [337, 337] on input "Water 500 Ml" at bounding box center [407, 335] width 400 height 25
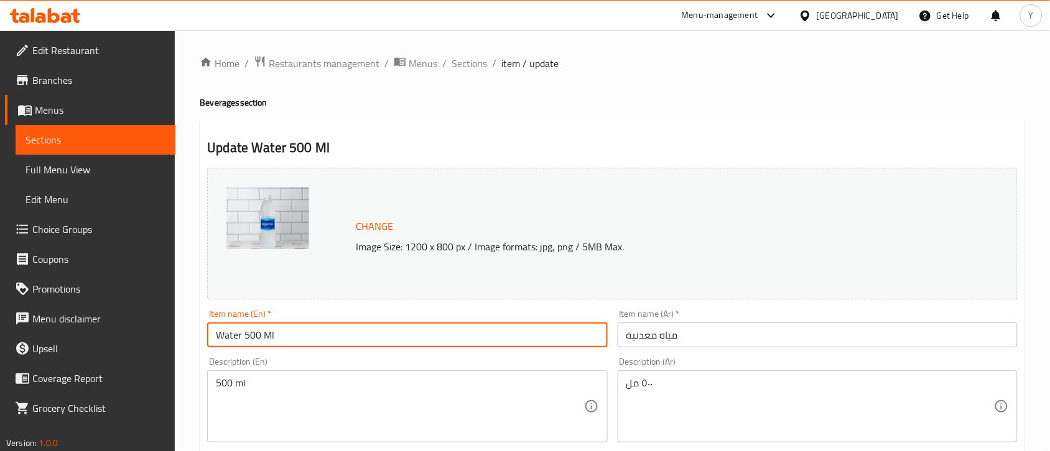
click at [337, 337] on input "Water 500 Ml" at bounding box center [407, 335] width 400 height 25
type input "Water 500 Ml"
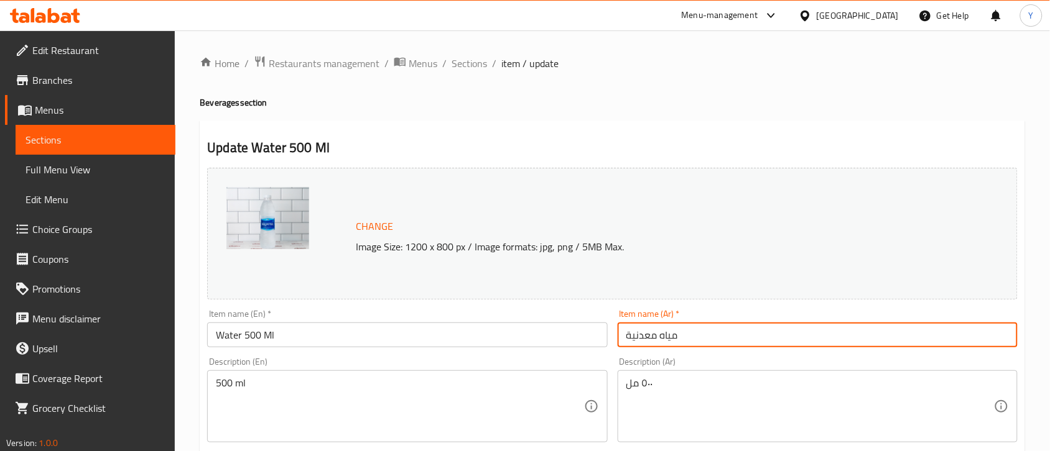
drag, startPoint x: 709, startPoint y: 346, endPoint x: 453, endPoint y: 367, distance: 257.0
click at [453, 367] on div "Change Image Size: 1200 x 800 px / Image formats: jpg, png / 5MB Max. Item name…" at bounding box center [612, 440] width 820 height 554
paste input "اء 500 مل"
type input "ماء 500 مل"
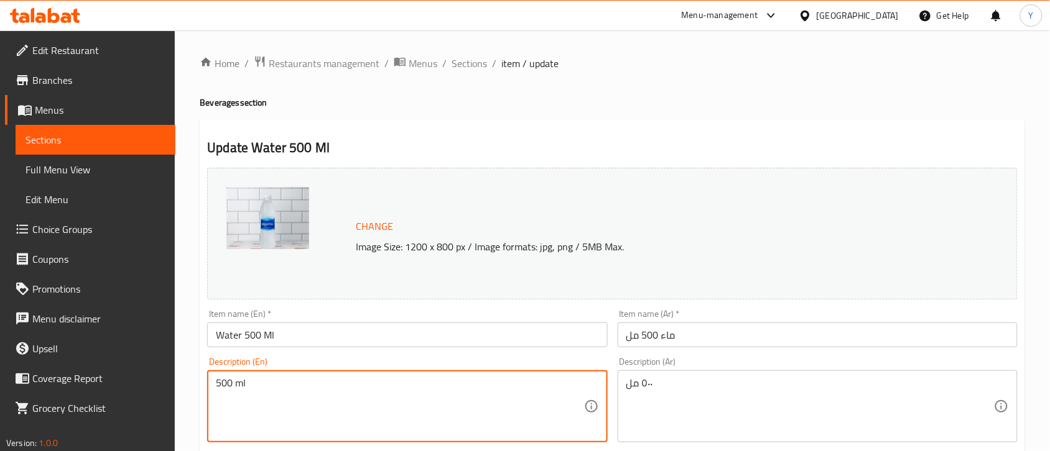
click at [328, 393] on textarea "500 ml" at bounding box center [400, 406] width 368 height 59
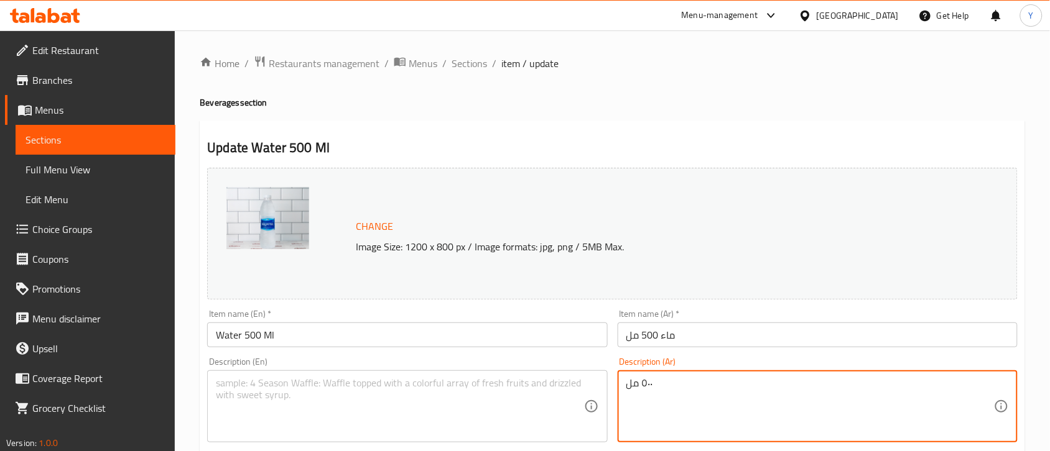
click at [634, 409] on textarea "٥٠٠ مل" at bounding box center [810, 406] width 368 height 59
click at [585, 363] on div "Description (En) Description (En)" at bounding box center [407, 400] width 400 height 85
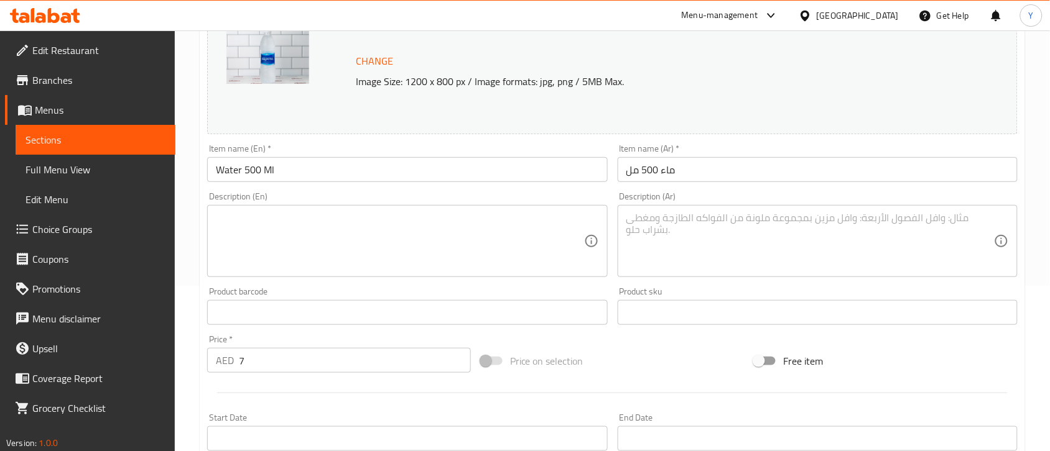
scroll to position [233, 0]
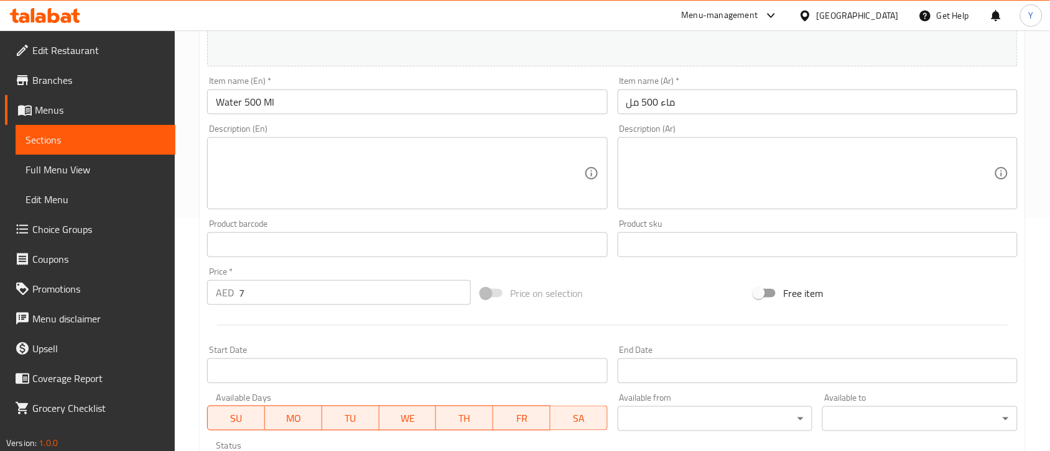
click at [310, 88] on div "Item name (En)   * Water 500 Ml Item name (En) *" at bounding box center [407, 95] width 400 height 38
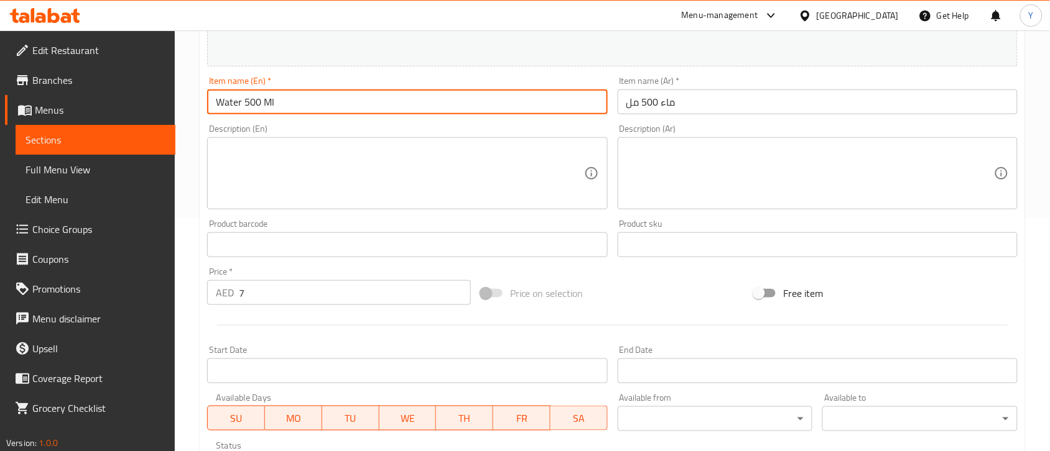
click at [309, 92] on input "Water 500 Ml" at bounding box center [407, 102] width 400 height 25
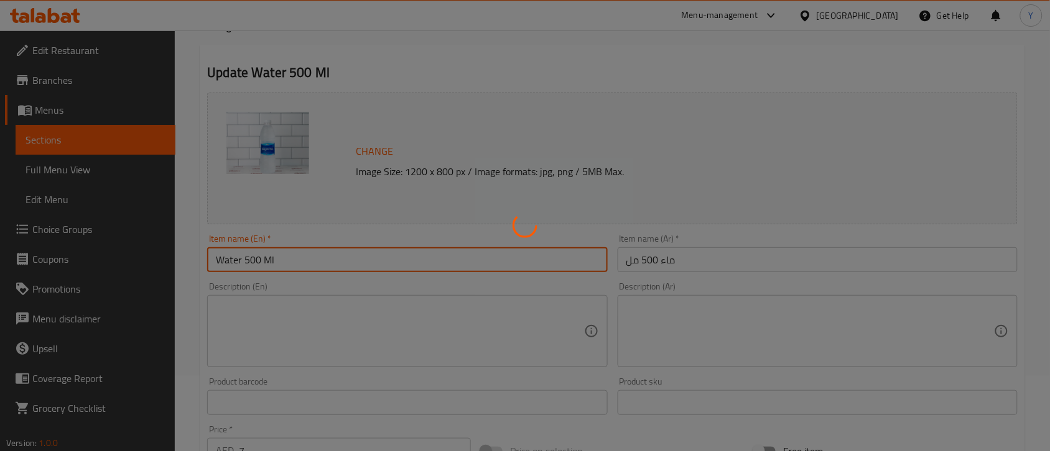
scroll to position [0, 0]
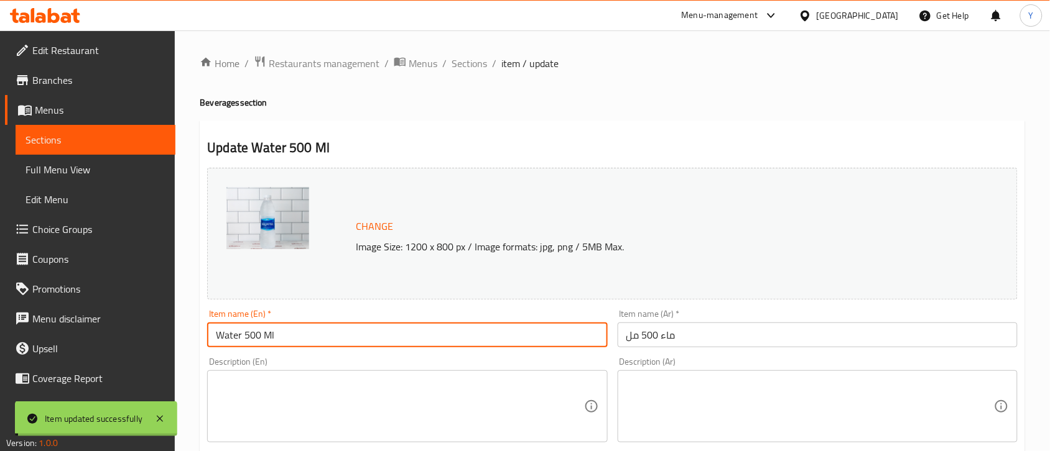
drag, startPoint x: 473, startPoint y: 64, endPoint x: 483, endPoint y: 81, distance: 19.2
click at [473, 64] on span "Sections" at bounding box center [468, 63] width 35 height 15
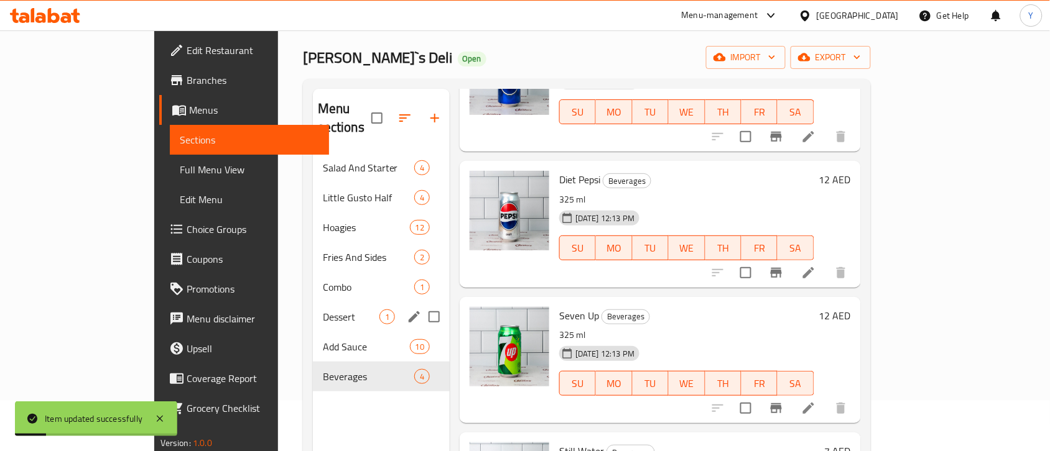
scroll to position [78, 0]
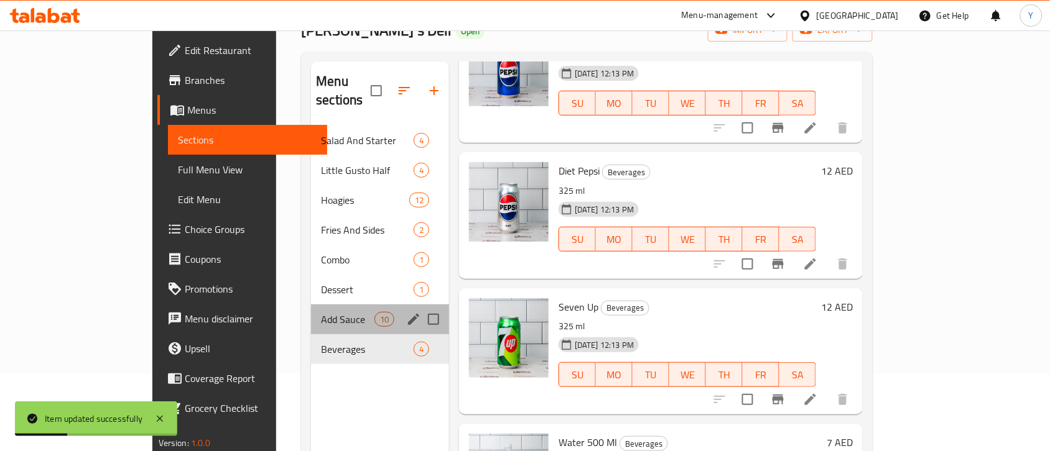
click at [311, 305] on div "Add Sauce 10" at bounding box center [380, 320] width 138 height 30
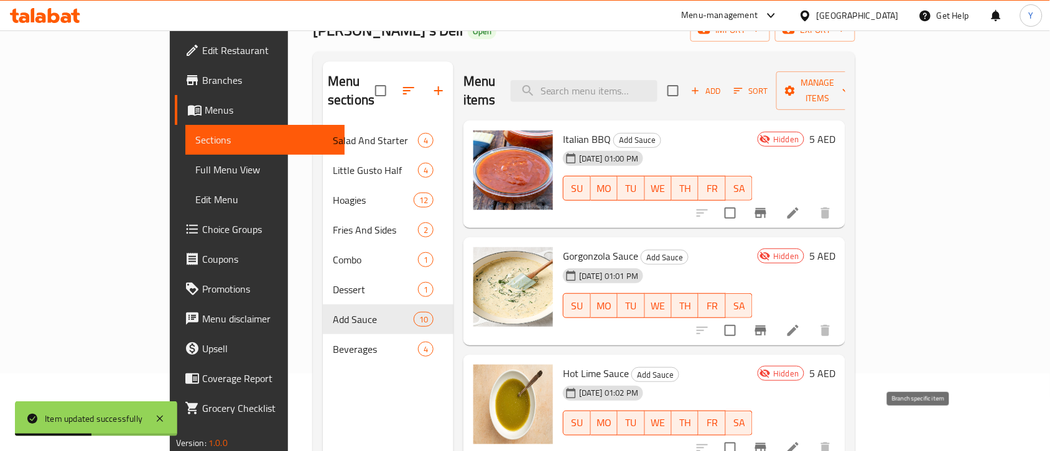
click at [775, 434] on button "Branch-specific-item" at bounding box center [761, 448] width 30 height 30
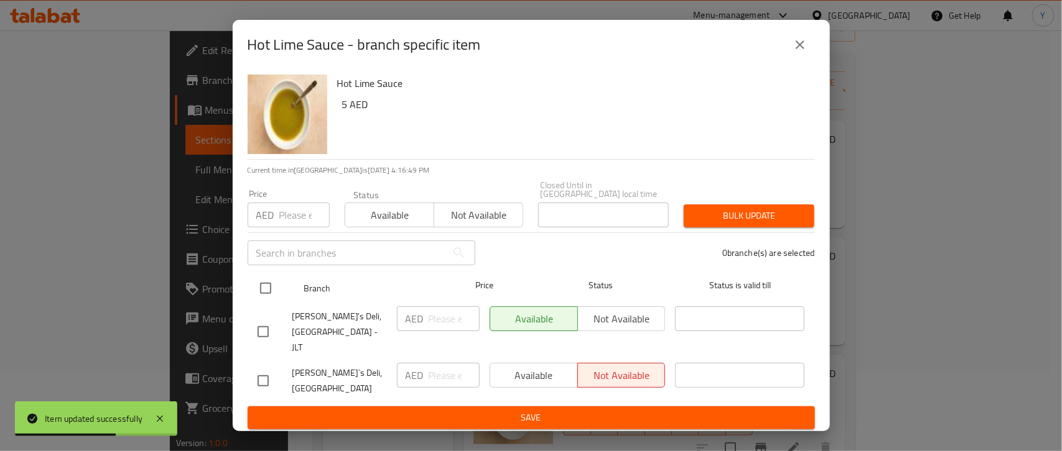
click at [261, 297] on input "checkbox" at bounding box center [265, 288] width 26 height 26
checkbox input "true"
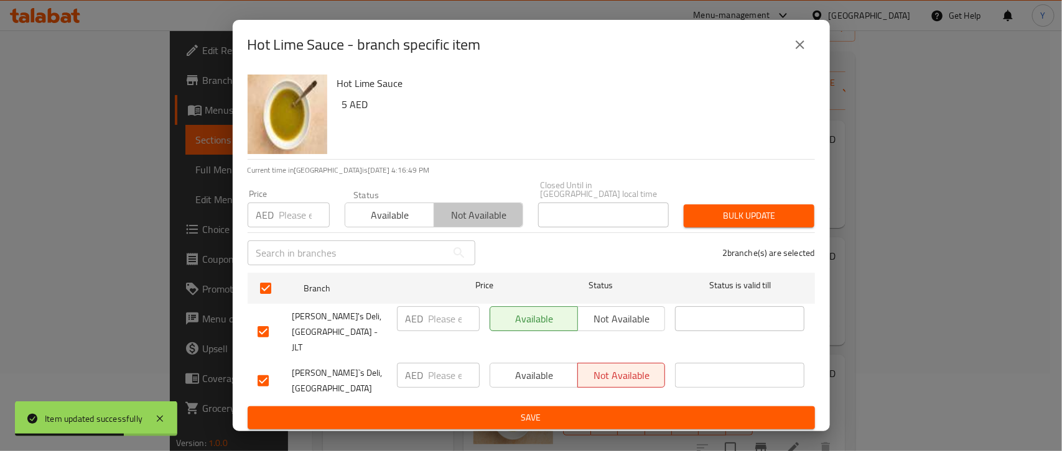
click at [496, 225] on span "Not available" at bounding box center [478, 215] width 79 height 18
drag, startPoint x: 832, startPoint y: 229, endPoint x: 796, endPoint y: 231, distance: 36.1
click at [831, 230] on div "Hot Lime Sauce - branch specific item Hot Lime Sauce 5 AED Current time in Unit…" at bounding box center [531, 225] width 1062 height 451
click at [794, 224] on span "Bulk update" at bounding box center [748, 216] width 111 height 16
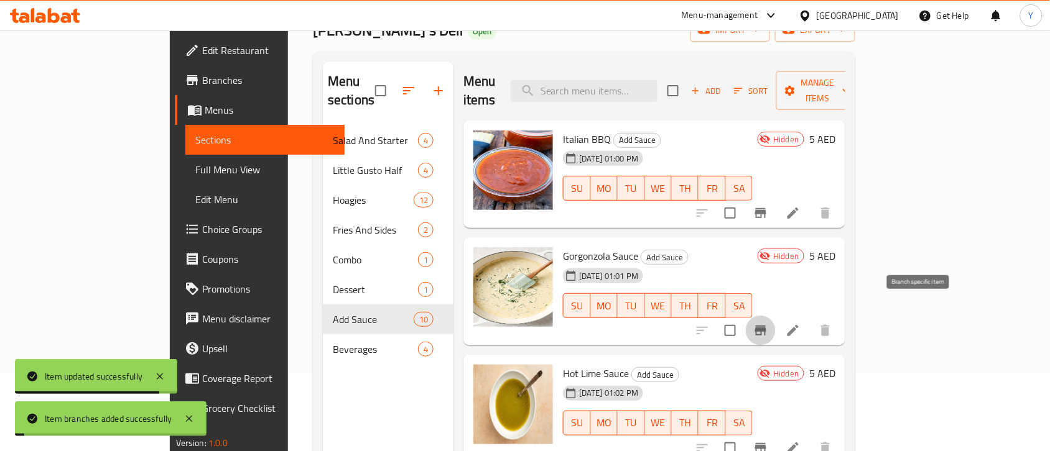
click at [768, 323] on icon "Branch-specific-item" at bounding box center [760, 330] width 15 height 15
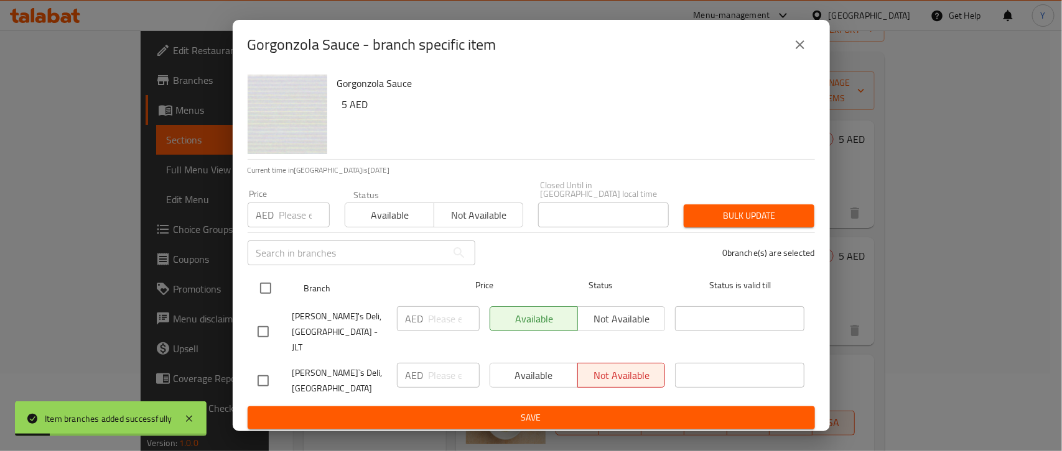
click at [254, 297] on input "checkbox" at bounding box center [265, 288] width 26 height 26
checkbox input "true"
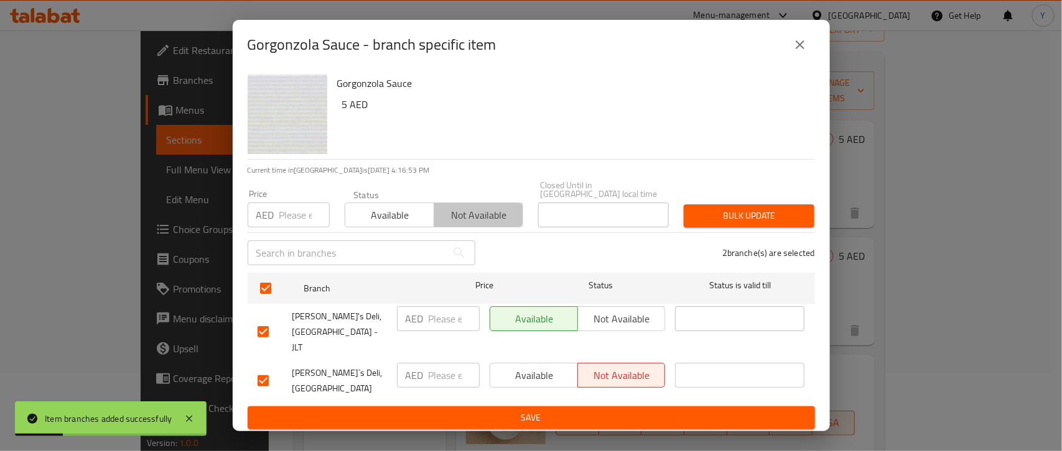
click at [470, 228] on button "Not available" at bounding box center [478, 215] width 90 height 25
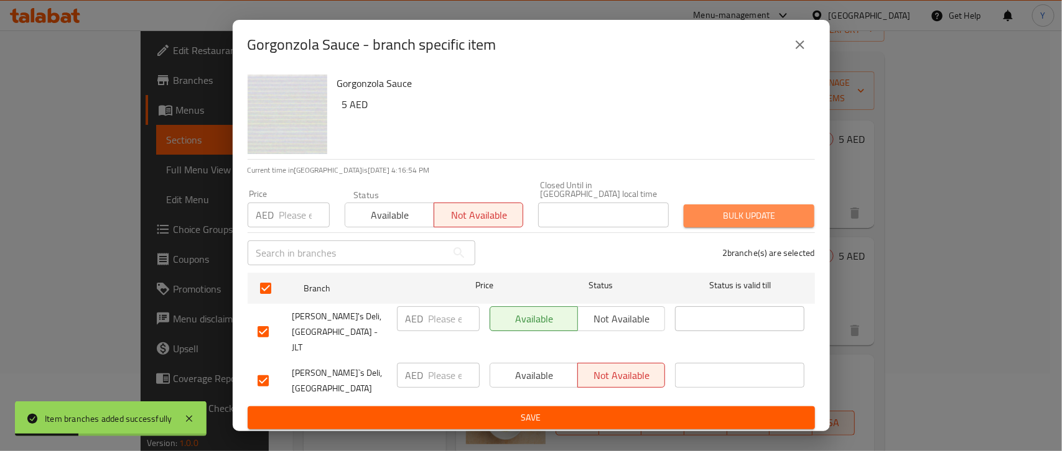
click at [731, 224] on span "Bulk update" at bounding box center [748, 216] width 111 height 16
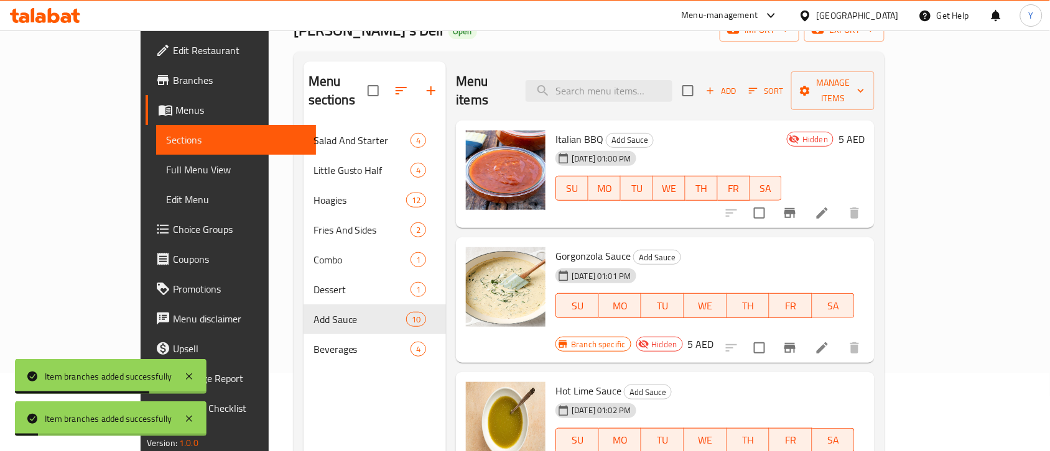
click at [797, 206] on icon "Branch-specific-item" at bounding box center [789, 213] width 15 height 15
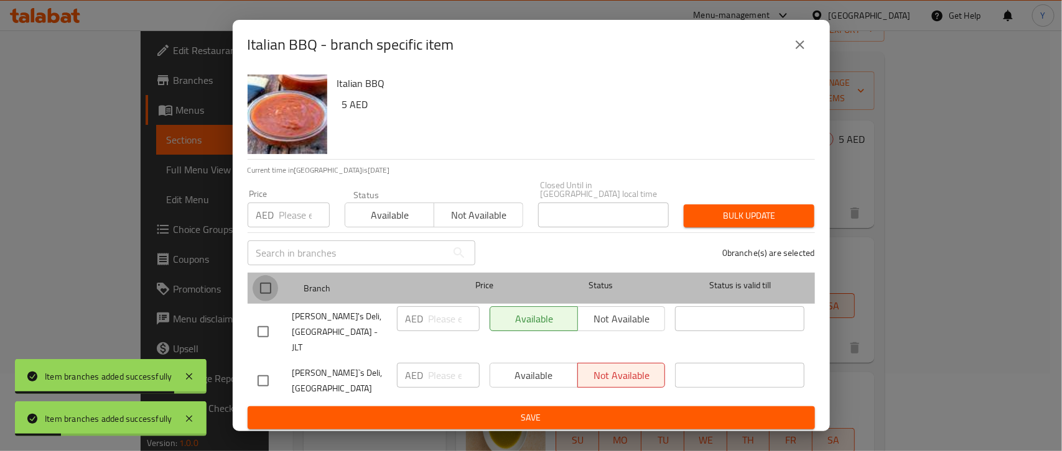
click at [266, 297] on input "checkbox" at bounding box center [265, 288] width 26 height 26
checkbox input "true"
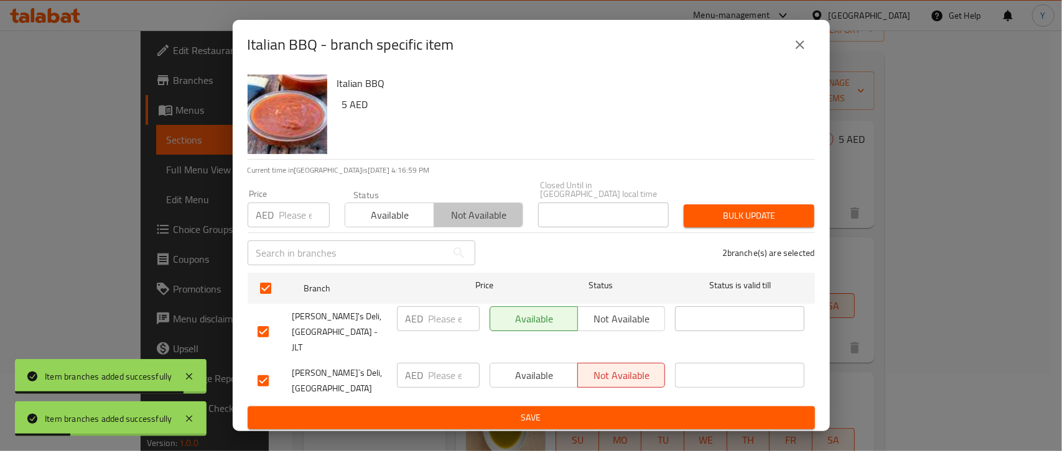
click at [477, 225] on span "Not available" at bounding box center [478, 215] width 79 height 18
click at [716, 221] on span "Bulk update" at bounding box center [748, 216] width 111 height 16
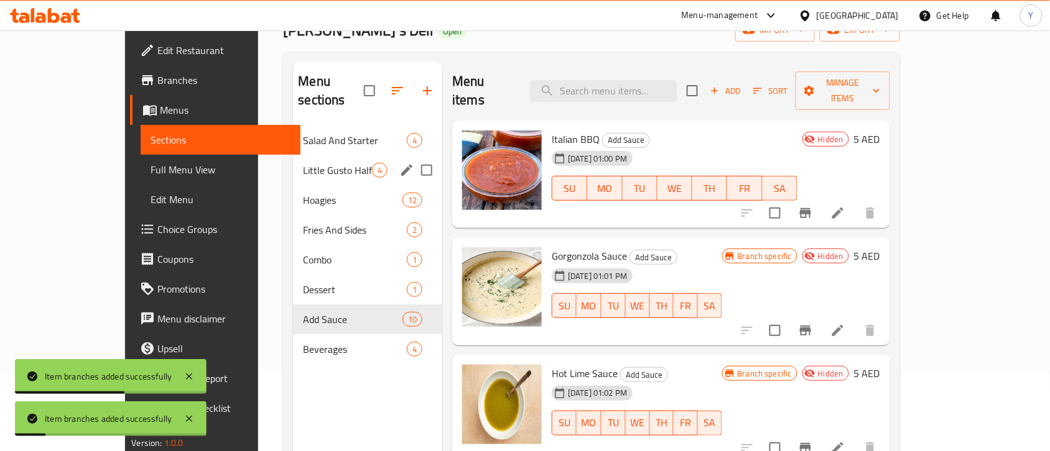
click at [293, 155] on div "Little Gusto Half 4" at bounding box center [367, 170] width 149 height 30
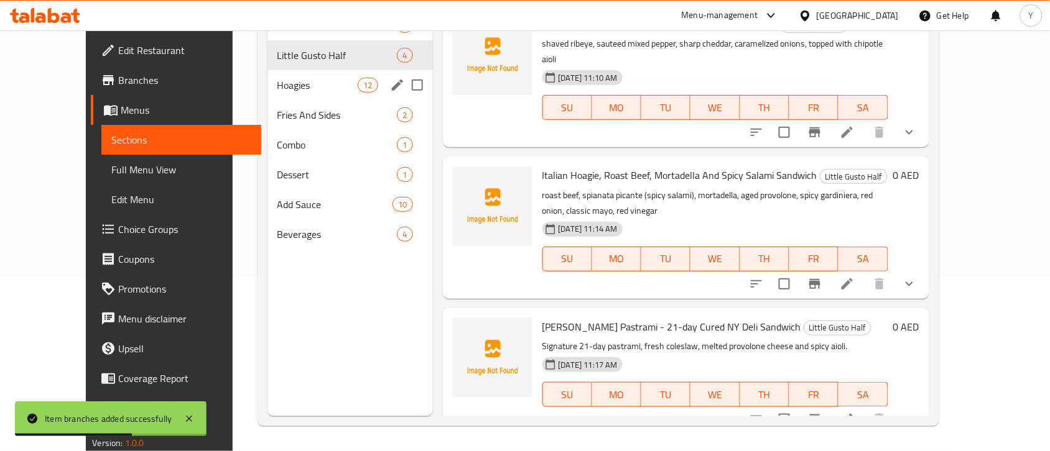
click at [277, 84] on span "Hoagies" at bounding box center [317, 85] width 81 height 15
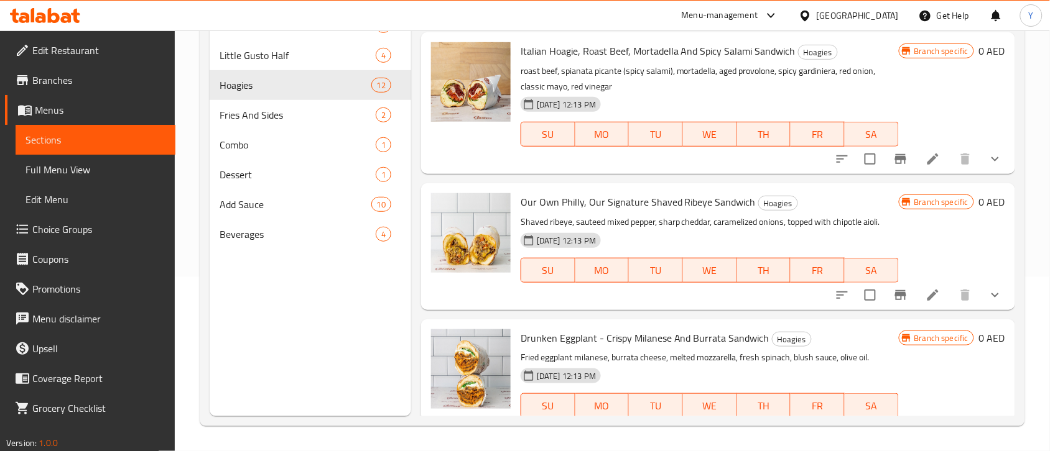
scroll to position [1317, 0]
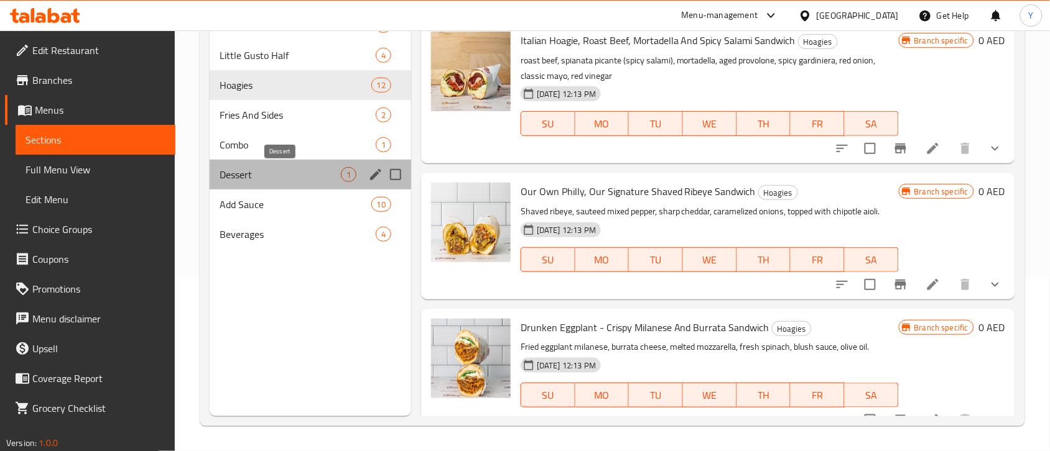
click at [262, 169] on span "Dessert" at bounding box center [280, 174] width 121 height 15
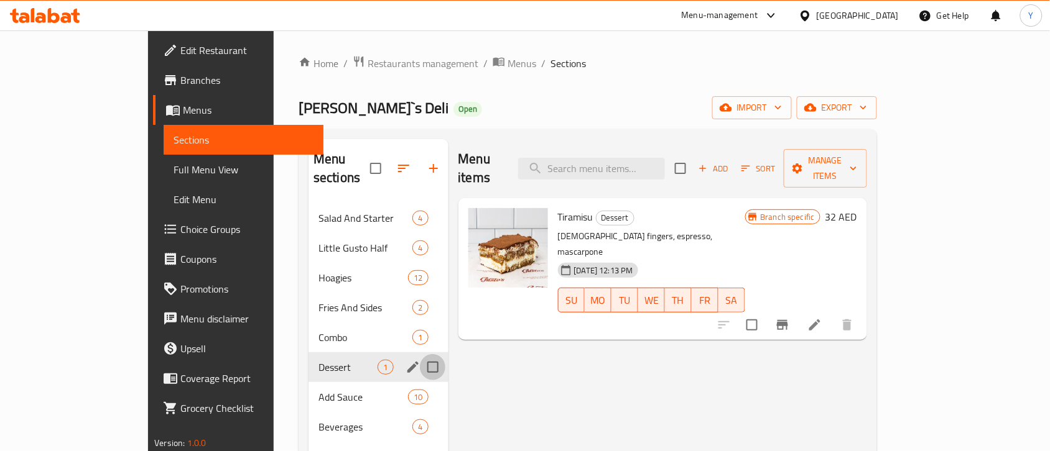
click at [420, 354] on input "Menu sections" at bounding box center [433, 367] width 26 height 26
checkbox input "true"
click at [420, 325] on input "Menu sections" at bounding box center [433, 338] width 26 height 26
checkbox input "true"
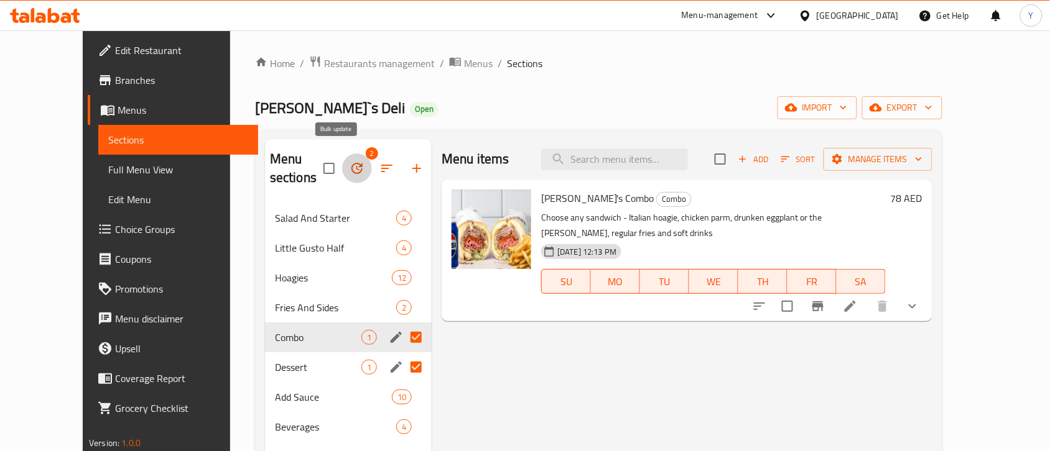
click at [349, 161] on icon "button" at bounding box center [356, 168] width 15 height 15
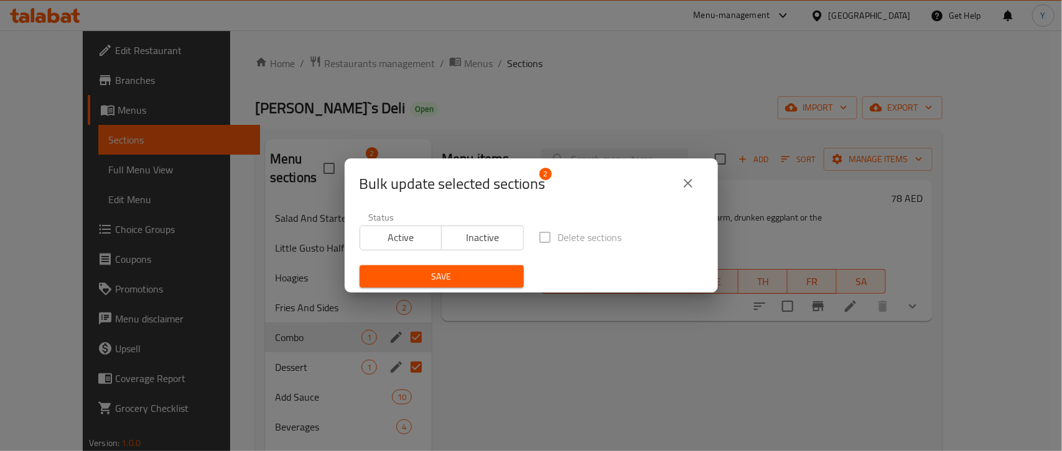
click at [457, 238] on span "Inactive" at bounding box center [483, 238] width 72 height 18
click at [451, 290] on div "Save" at bounding box center [441, 277] width 179 height 38
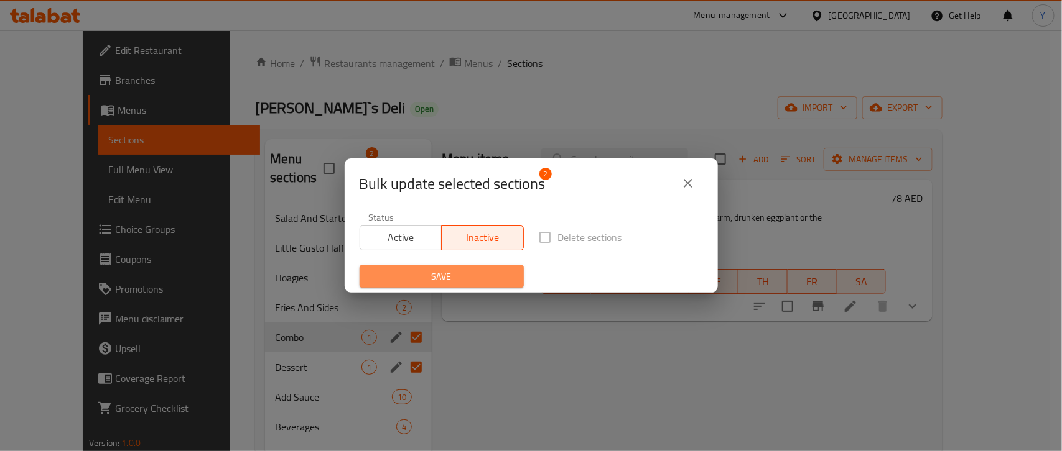
click at [451, 284] on span "Save" at bounding box center [441, 277] width 144 height 16
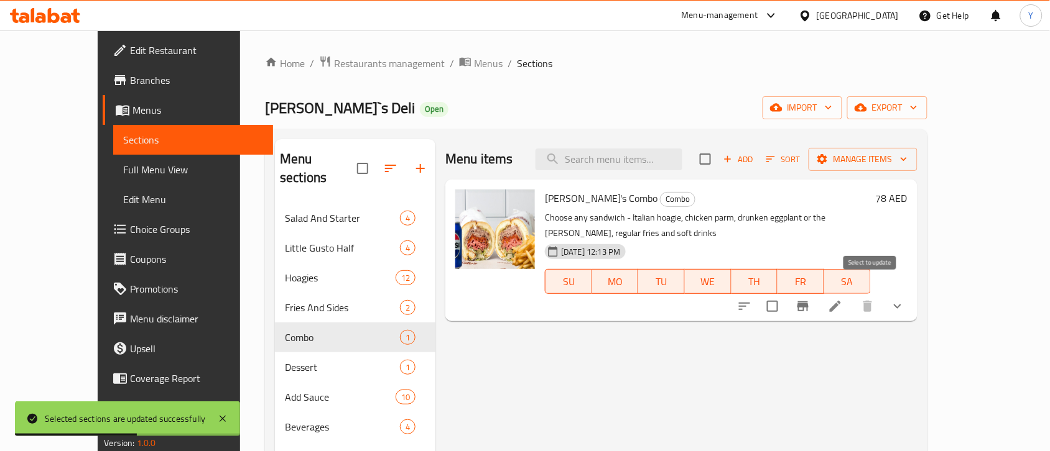
click at [785, 294] on input "checkbox" at bounding box center [772, 307] width 26 height 26
checkbox input "true"
click at [907, 152] on span "Manage items" at bounding box center [862, 160] width 89 height 16
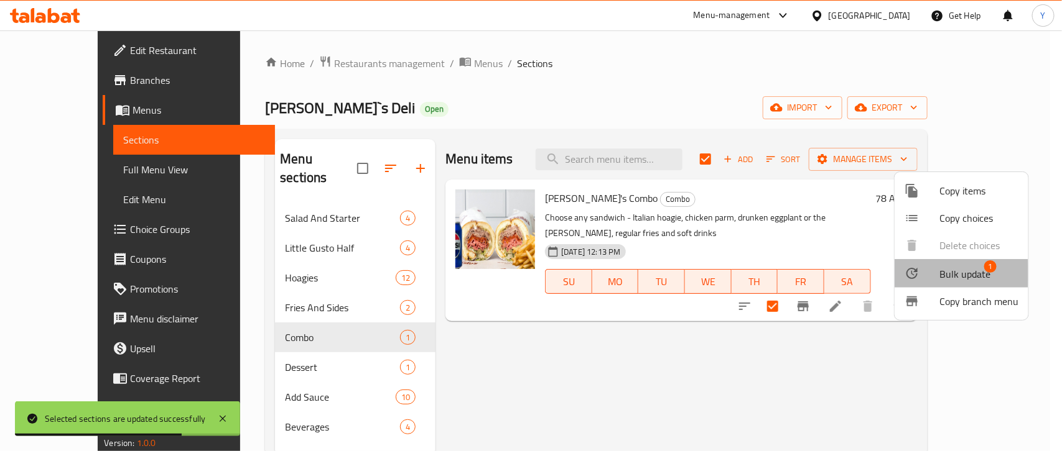
click at [927, 274] on div at bounding box center [921, 273] width 35 height 15
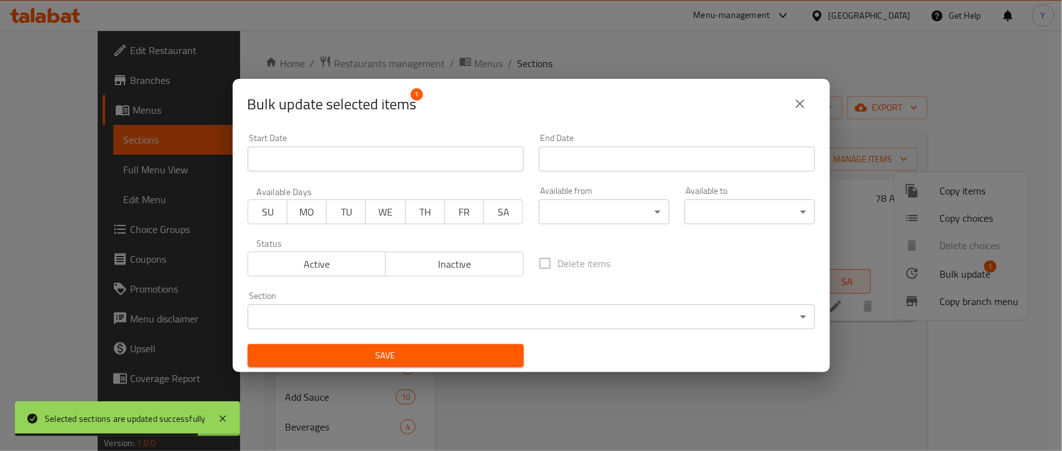
click at [451, 269] on span "Inactive" at bounding box center [455, 265] width 128 height 18
click at [426, 345] on button "Save" at bounding box center [386, 356] width 276 height 23
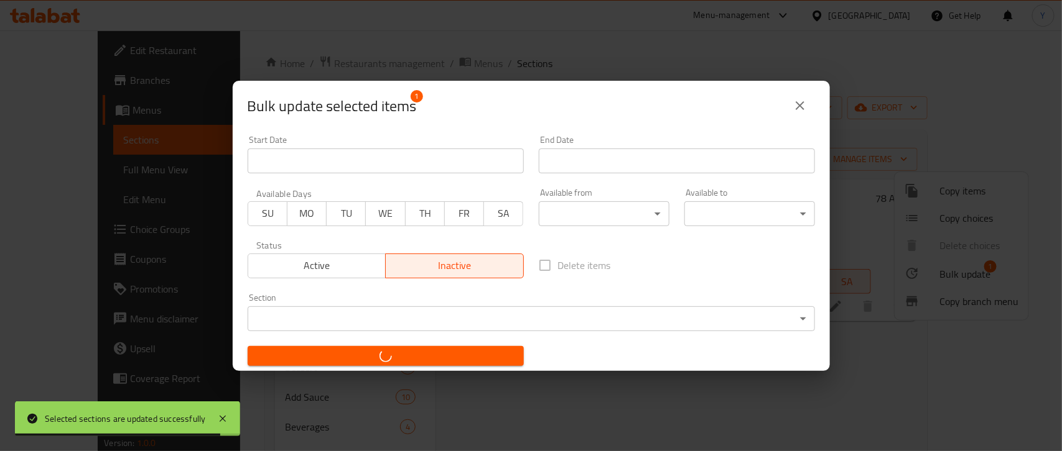
checkbox input "false"
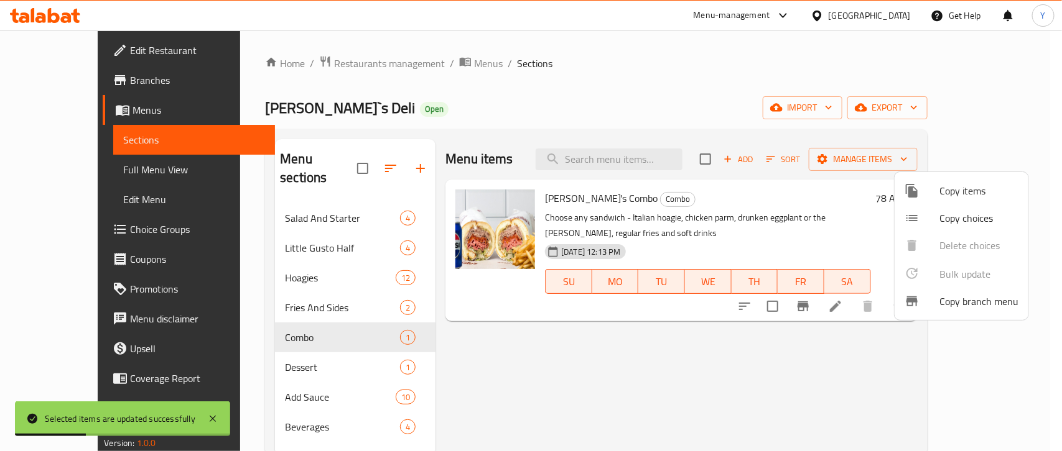
click at [471, 378] on div at bounding box center [531, 225] width 1062 height 451
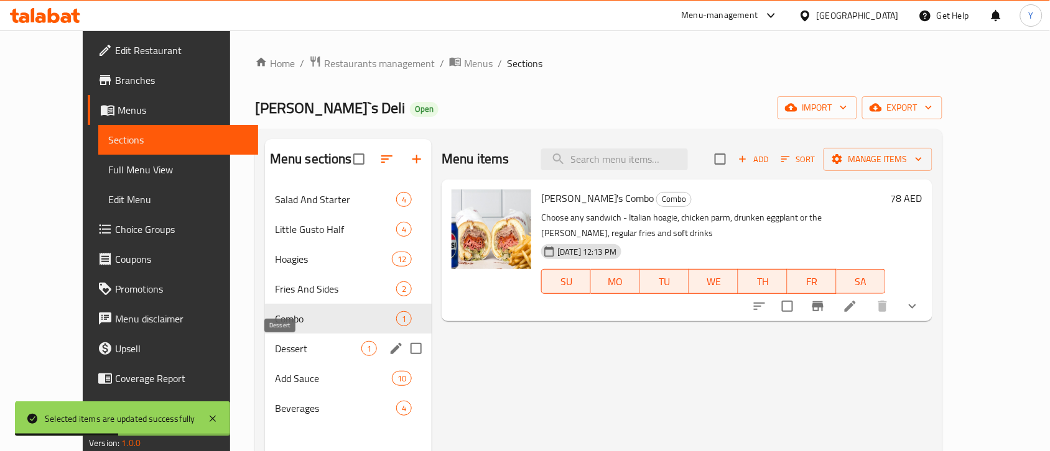
click at [296, 343] on span "Dessert" at bounding box center [318, 348] width 86 height 15
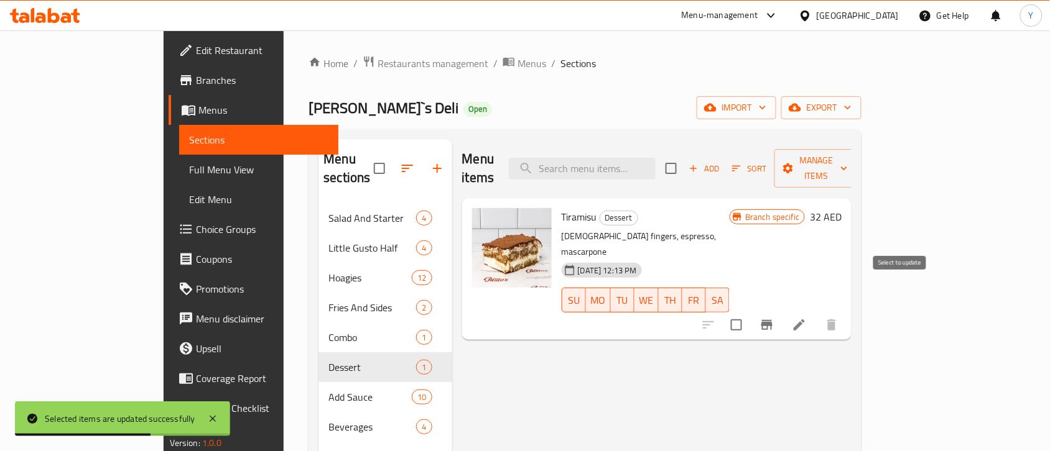
click at [749, 312] on input "checkbox" at bounding box center [736, 325] width 26 height 26
checkbox input "true"
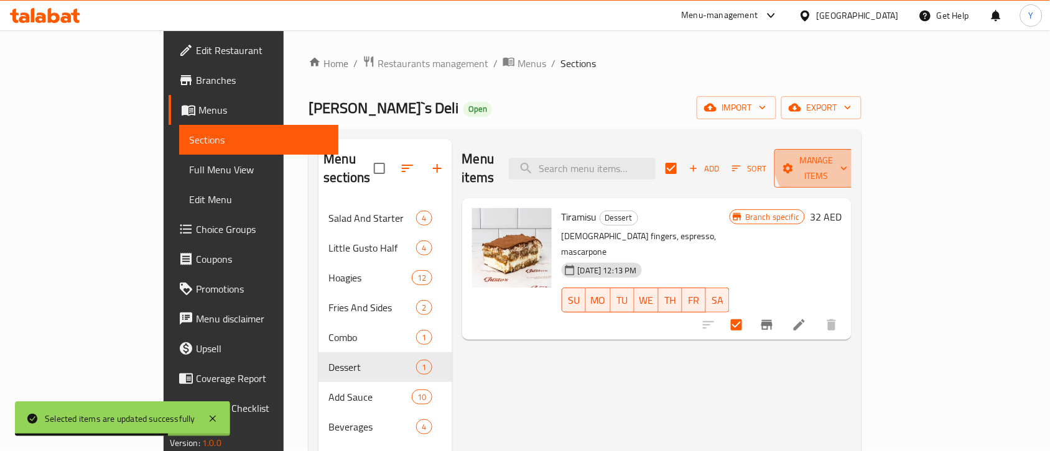
click at [848, 154] on span "Manage items" at bounding box center [815, 168] width 63 height 31
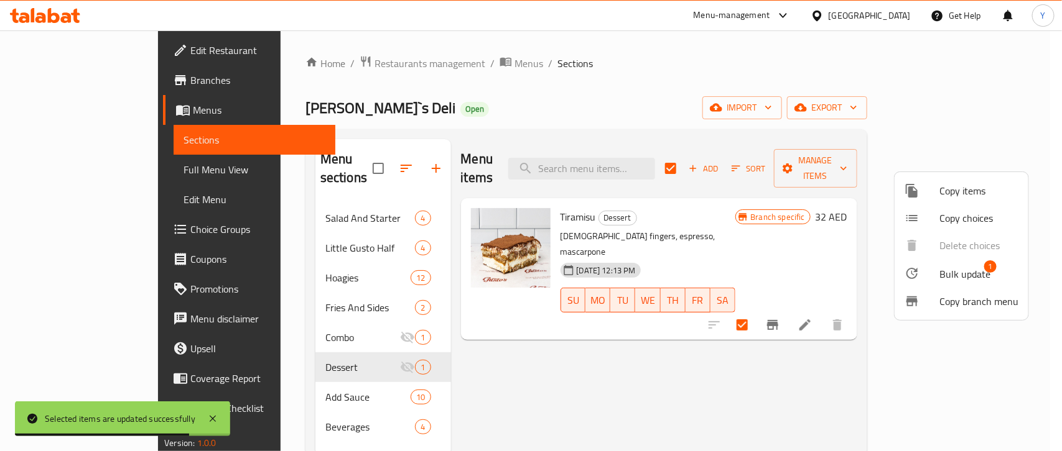
click at [939, 277] on span "Bulk update" at bounding box center [964, 274] width 51 height 15
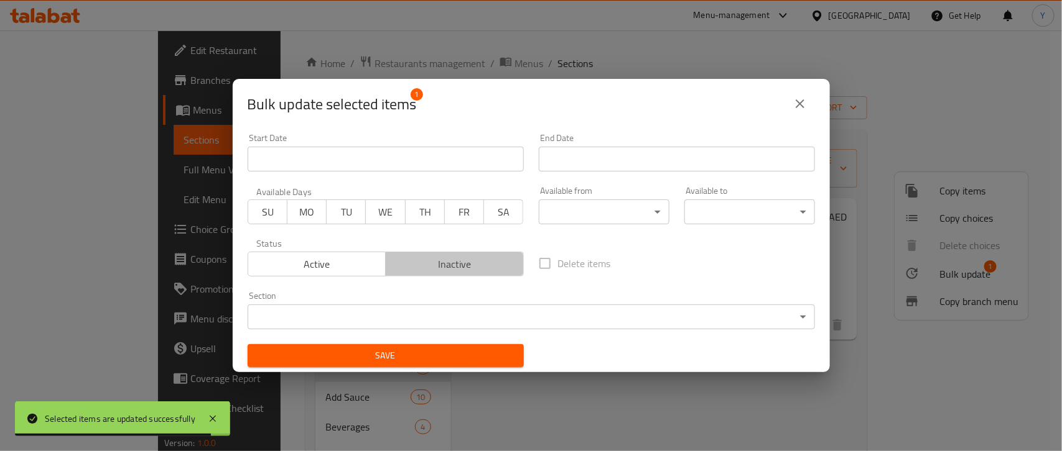
click at [458, 267] on span "Inactive" at bounding box center [455, 265] width 128 height 18
click at [452, 348] on span "Save" at bounding box center [385, 356] width 256 height 16
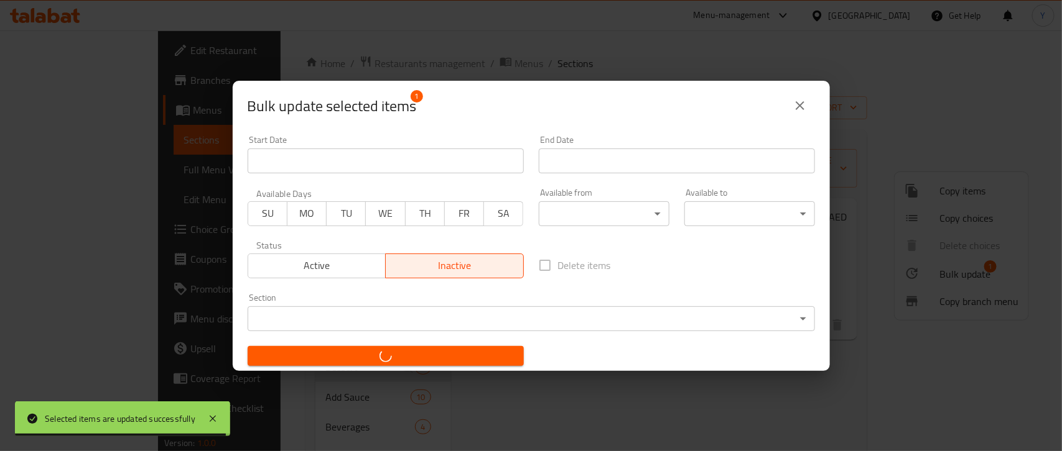
checkbox input "false"
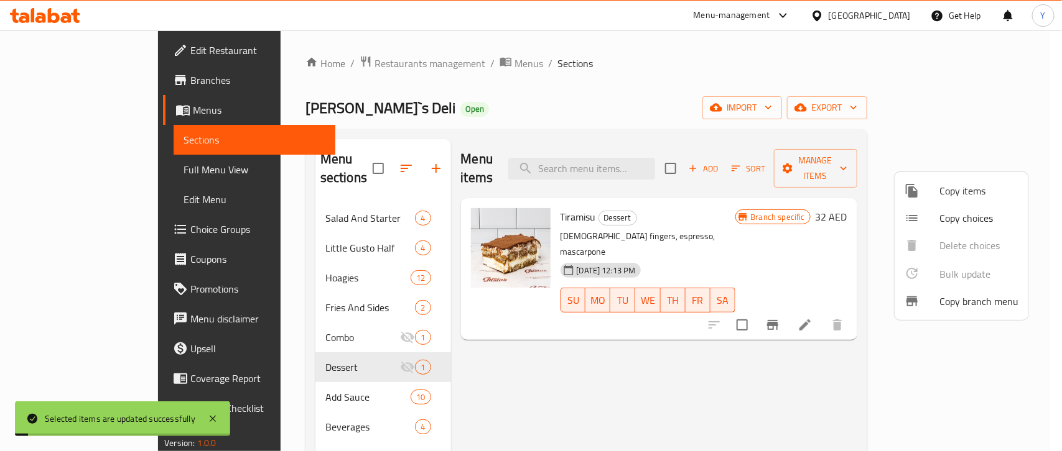
click at [524, 409] on div at bounding box center [531, 225] width 1062 height 451
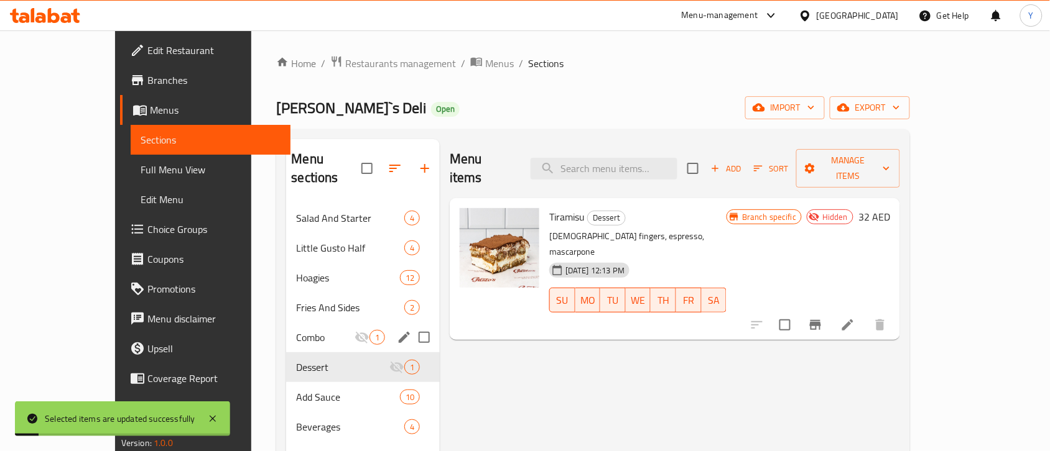
click at [296, 323] on div "Combo 1" at bounding box center [363, 338] width 154 height 30
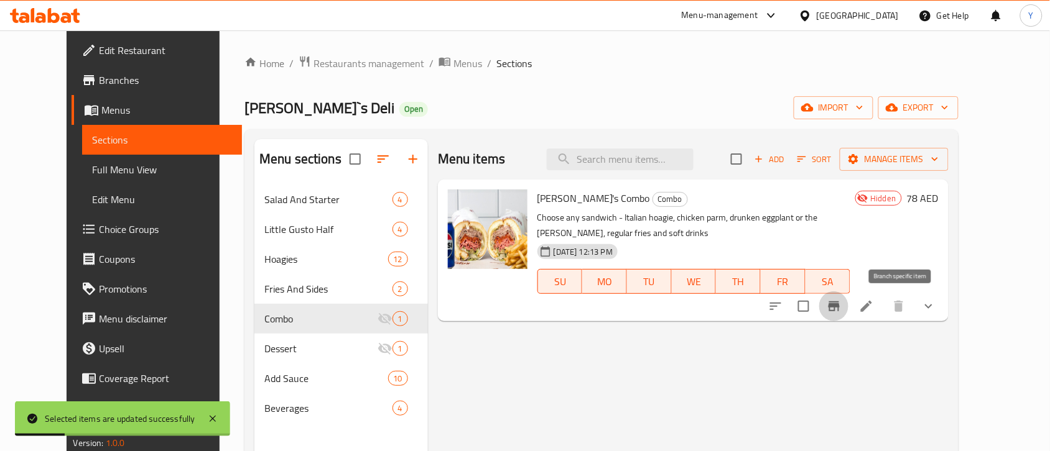
click at [841, 311] on icon "Branch-specific-item" at bounding box center [833, 306] width 15 height 15
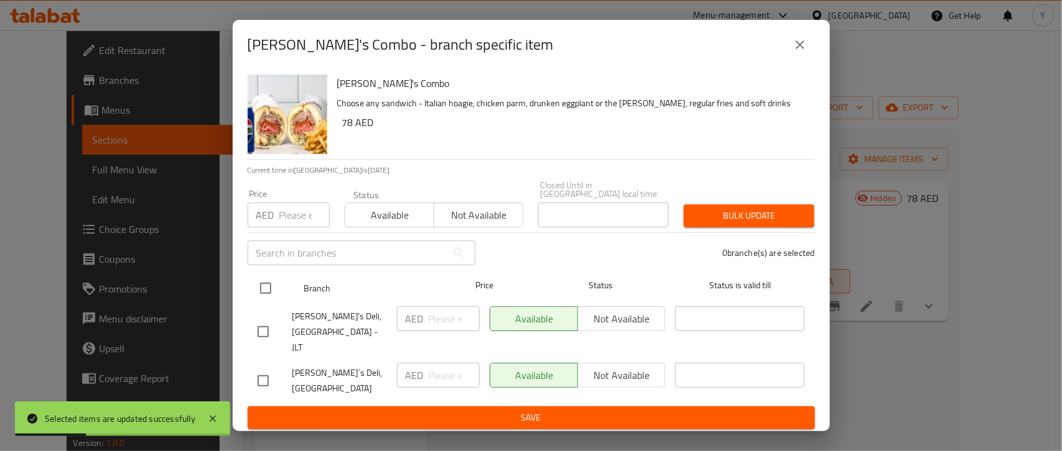
click at [265, 300] on input "checkbox" at bounding box center [265, 288] width 26 height 26
checkbox input "true"
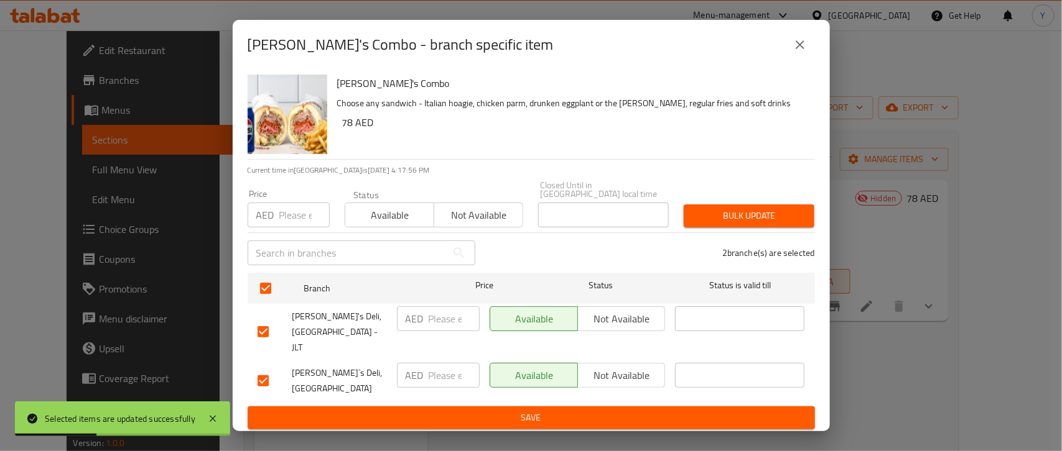
click at [471, 228] on button "Not available" at bounding box center [478, 215] width 90 height 25
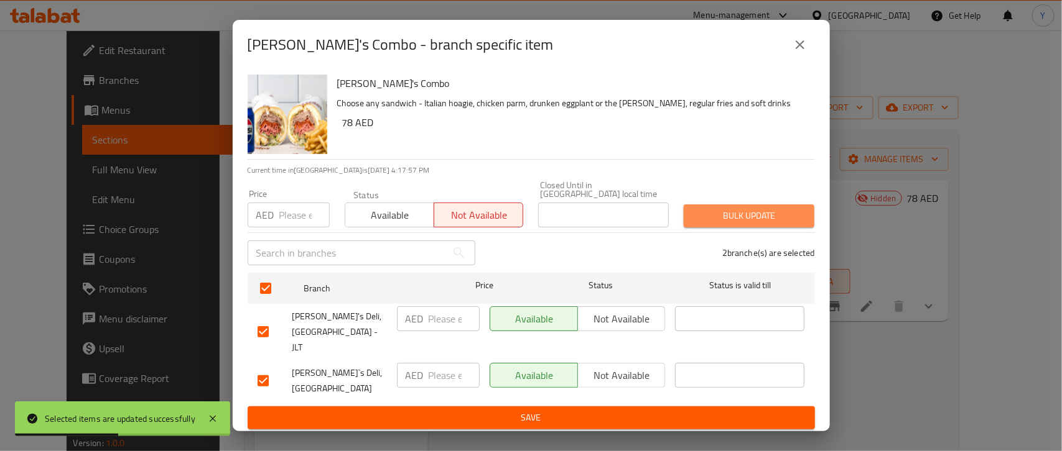
click at [734, 216] on span "Bulk update" at bounding box center [748, 216] width 111 height 16
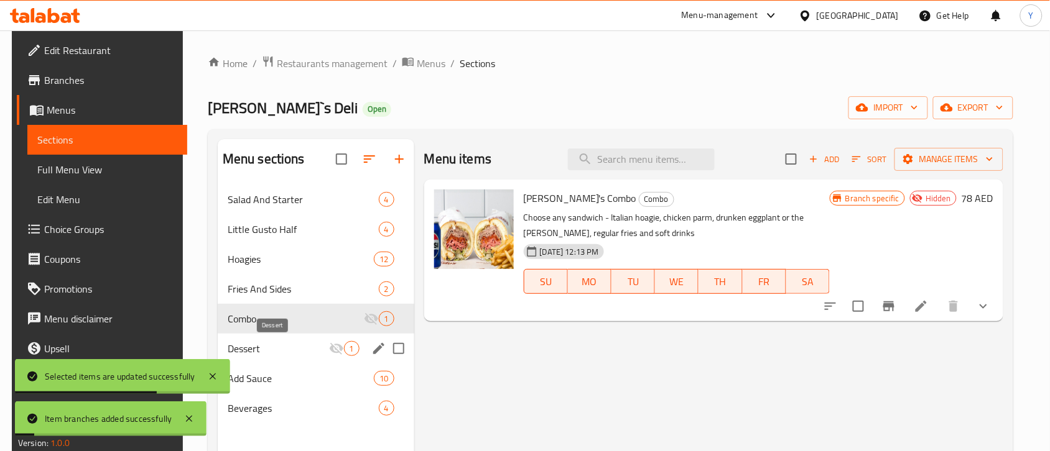
click at [281, 344] on span "Dessert" at bounding box center [278, 348] width 101 height 15
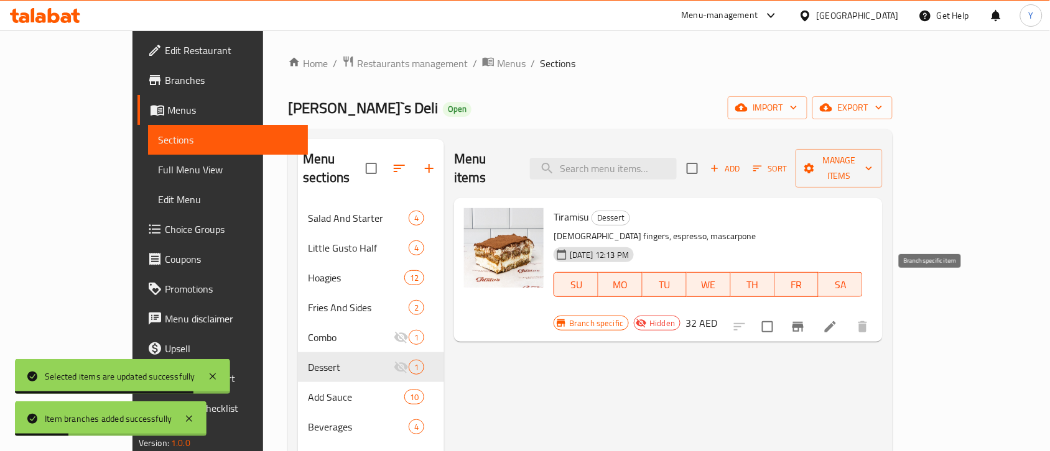
click at [805, 320] on icon "Branch-specific-item" at bounding box center [797, 327] width 15 height 15
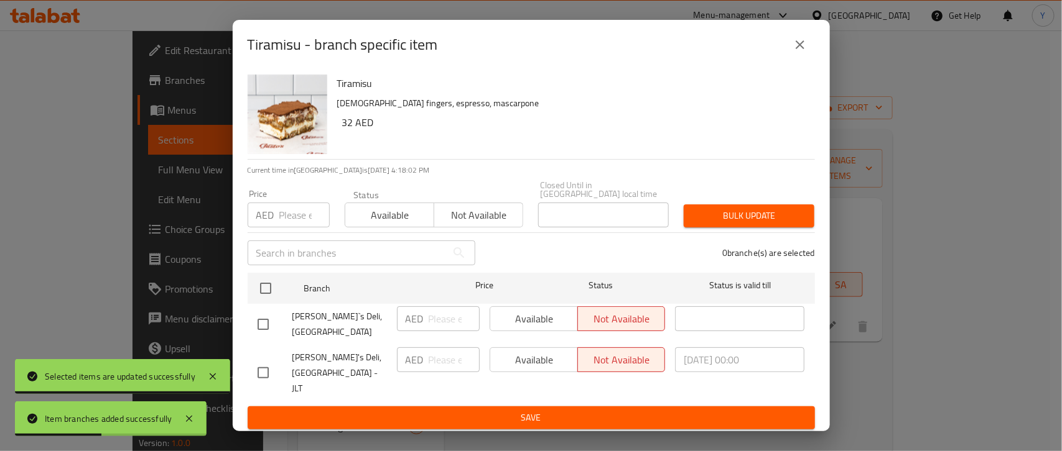
click at [819, 44] on div "Tiramisu - branch specific item" at bounding box center [531, 45] width 597 height 50
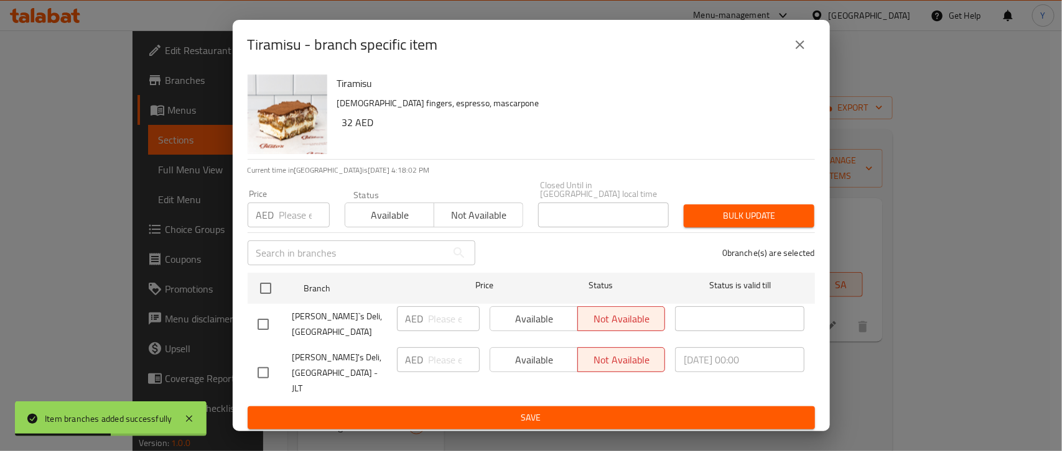
click at [813, 47] on button "close" at bounding box center [800, 45] width 30 height 30
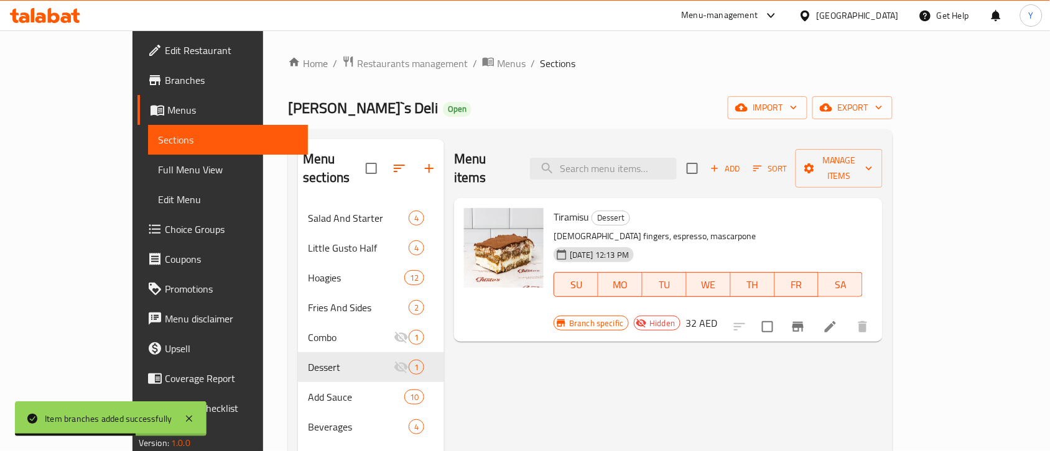
click at [598, 323] on div "Menu items Add Sort Manage items Tiramisu Dessert Lady fingers, espresso, masca…" at bounding box center [663, 364] width 438 height 451
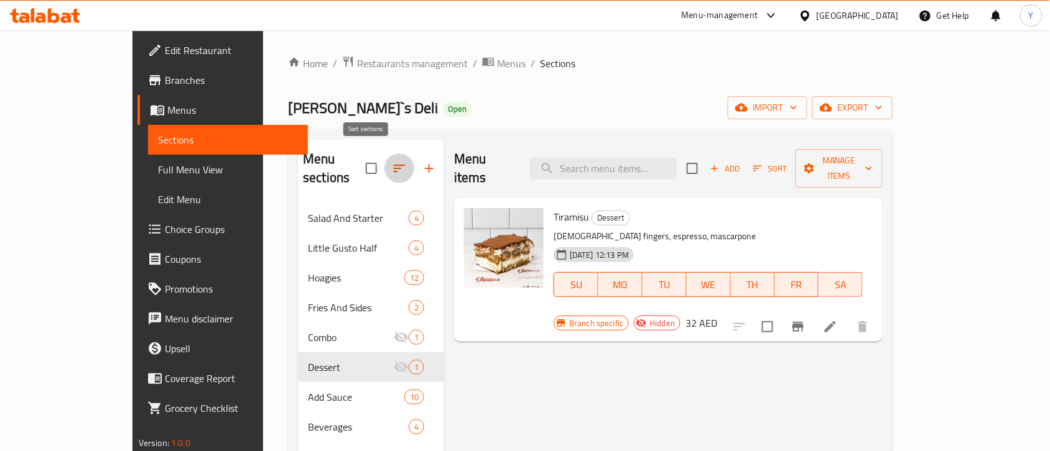
click at [392, 166] on icon "button" at bounding box center [399, 168] width 15 height 15
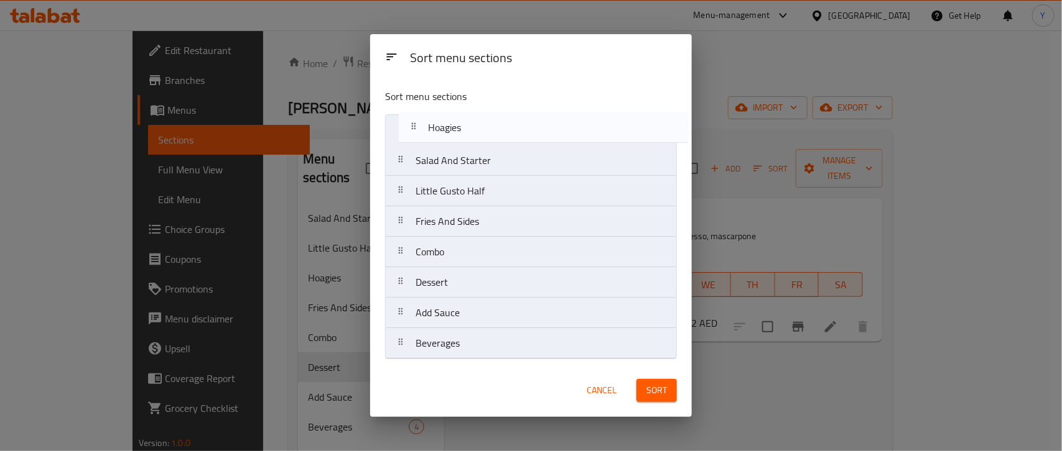
drag, startPoint x: 473, startPoint y: 199, endPoint x: 488, endPoint y: 132, distance: 68.3
click at [488, 132] on nav "Salad And Starter Little Gusto Half Hoagies Fries And Sides Combo Dessert Add S…" at bounding box center [531, 236] width 292 height 245
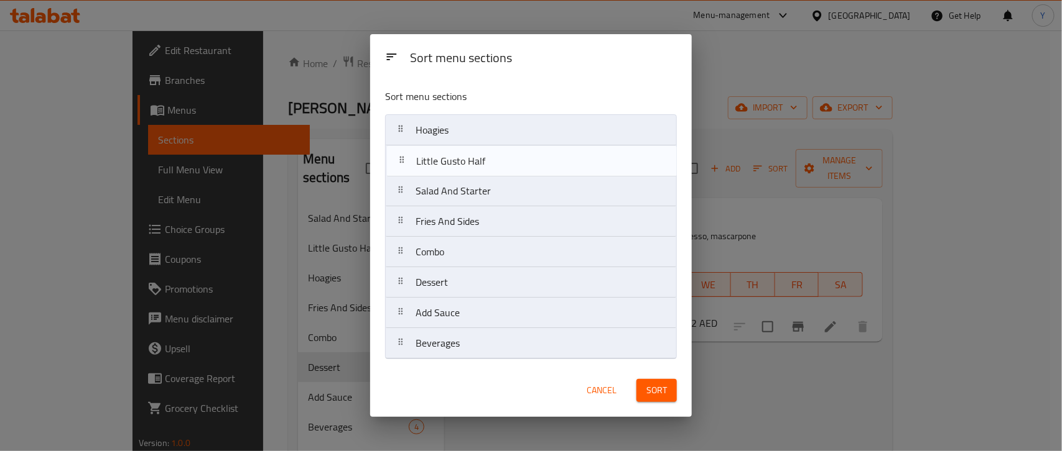
drag, startPoint x: 468, startPoint y: 199, endPoint x: 471, endPoint y: 162, distance: 37.4
click at [471, 162] on nav "Hoagies Salad And Starter Little Gusto Half Fries And Sides Combo Dessert Add S…" at bounding box center [531, 236] width 292 height 245
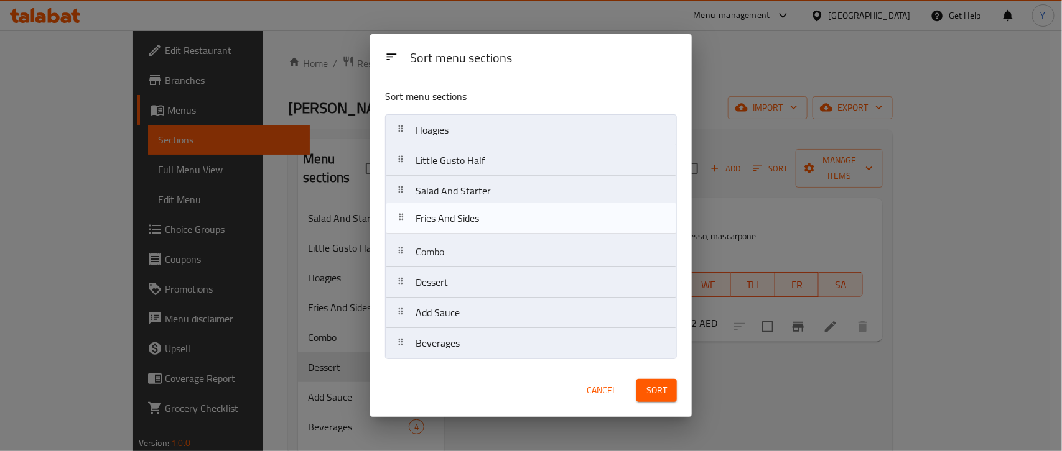
drag, startPoint x: 532, startPoint y: 227, endPoint x: 533, endPoint y: 221, distance: 6.2
click at [533, 221] on nav "Hoagies Little Gusto Half Salad And Starter Fries And Sides Combo Dessert Add S…" at bounding box center [531, 236] width 292 height 245
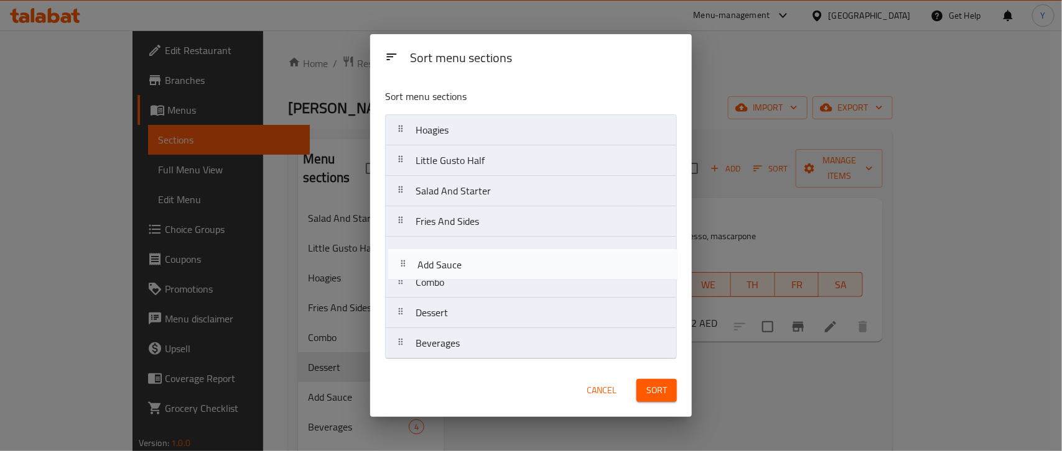
drag, startPoint x: 445, startPoint y: 315, endPoint x: 450, endPoint y: 261, distance: 53.7
click at [450, 261] on nav "Hoagies Little Gusto Half Salad And Starter Fries And Sides Combo Dessert Add S…" at bounding box center [531, 236] width 292 height 245
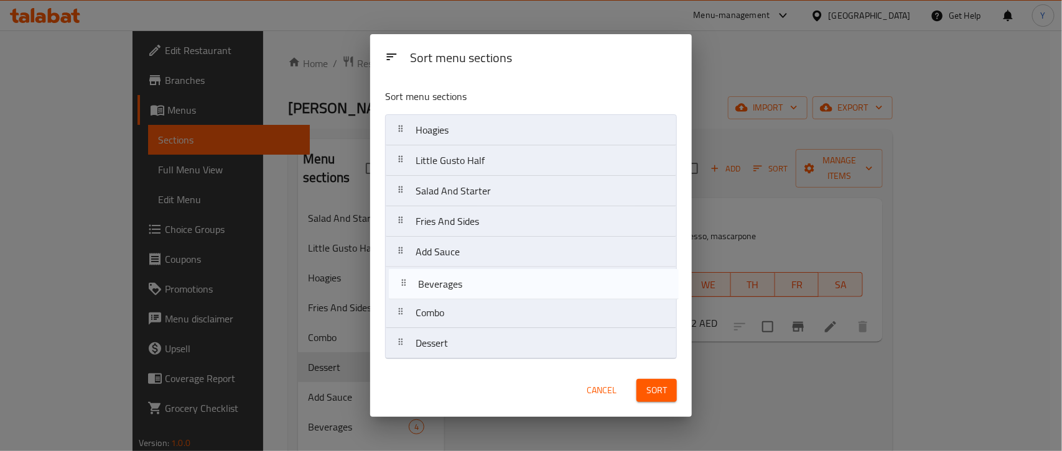
drag, startPoint x: 494, startPoint y: 346, endPoint x: 498, endPoint y: 277, distance: 68.5
click at [498, 277] on nav "Hoagies Little Gusto Half Salad And Starter Fries And Sides Add Sauce Combo Des…" at bounding box center [531, 236] width 292 height 245
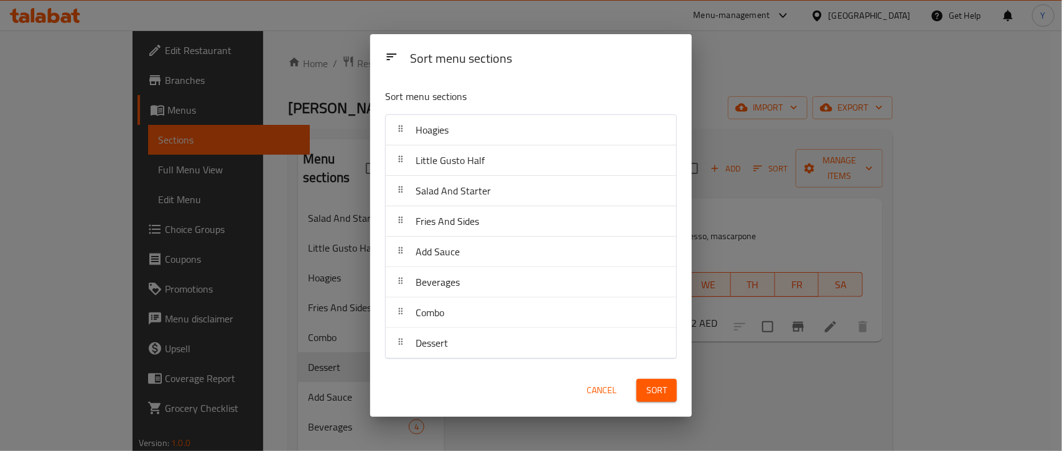
click at [661, 400] on button "Sort" at bounding box center [656, 390] width 40 height 23
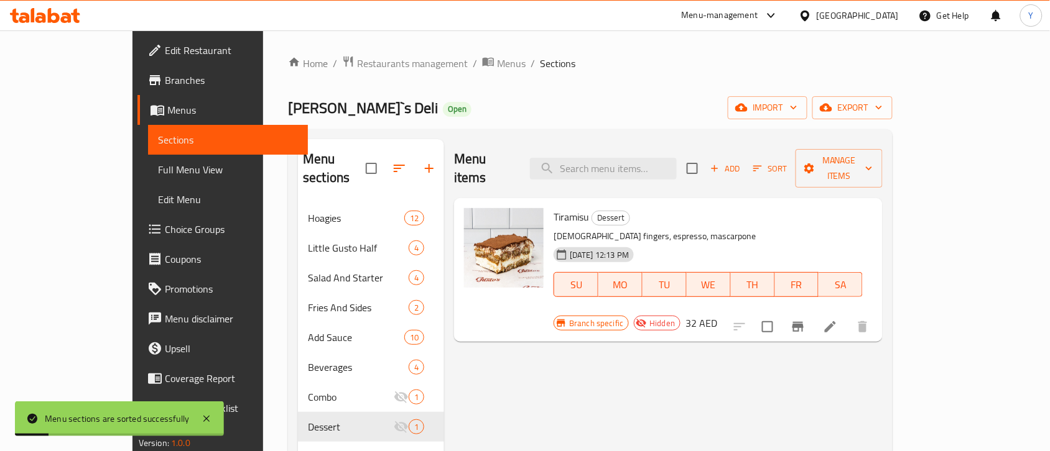
click at [562, 387] on div "Menu items Add Sort Manage items Tiramisu Dessert Lady fingers, espresso, masca…" at bounding box center [663, 364] width 438 height 451
click at [882, 106] on span "export" at bounding box center [852, 108] width 60 height 16
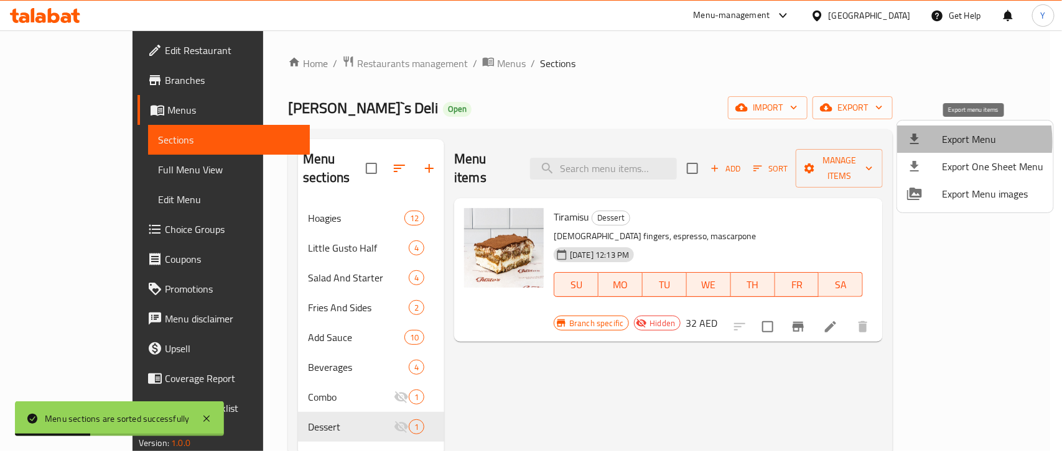
click at [925, 142] on div at bounding box center [924, 139] width 35 height 15
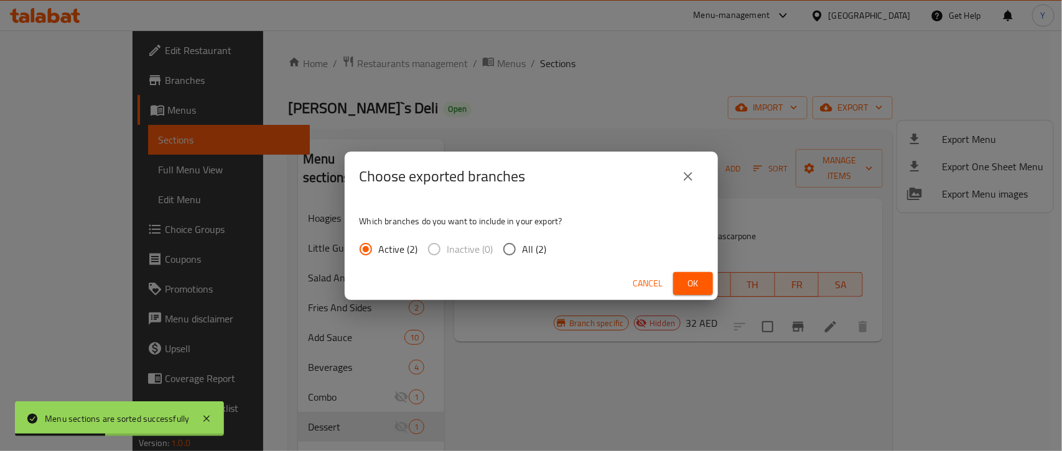
click at [508, 252] on input "All (2)" at bounding box center [509, 249] width 26 height 26
radio input "true"
click at [695, 292] on button "Ok" at bounding box center [693, 283] width 40 height 23
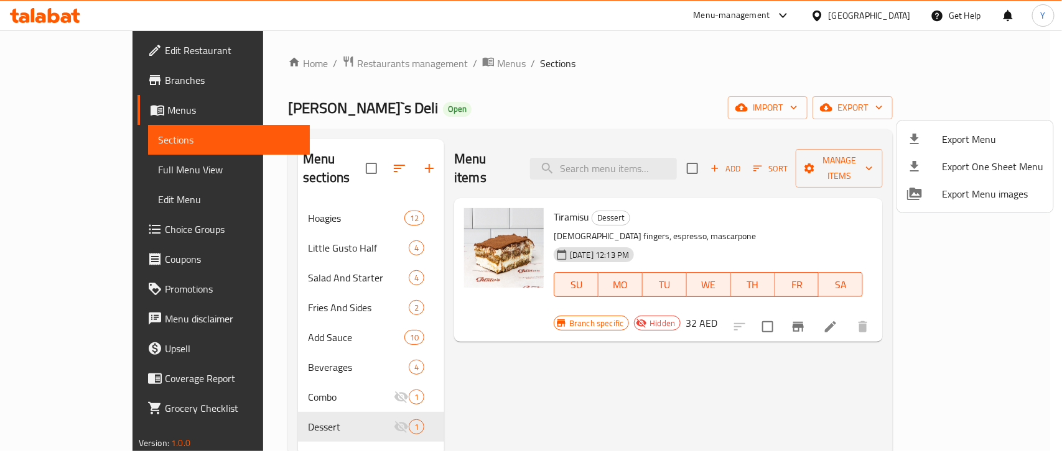
click at [868, 8] on div at bounding box center [531, 225] width 1062 height 451
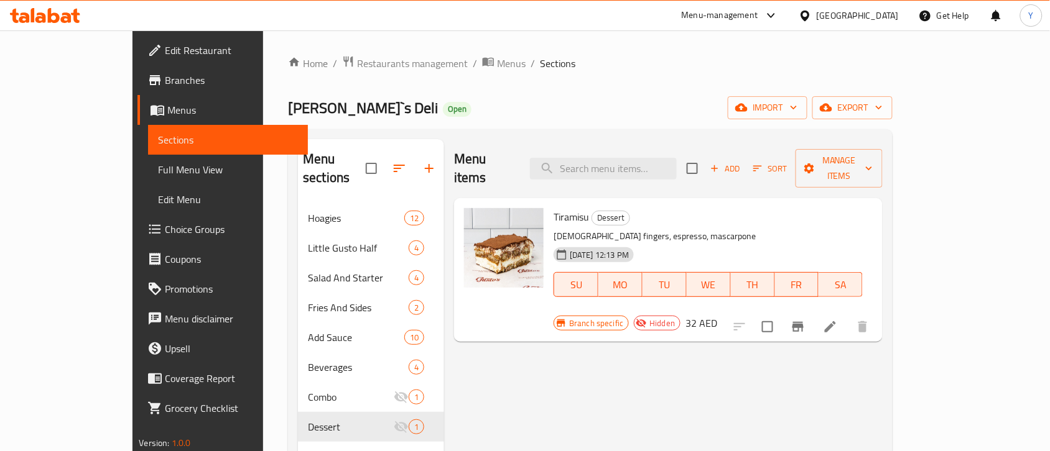
click at [856, 14] on div "[GEOGRAPHIC_DATA]" at bounding box center [858, 16] width 82 height 14
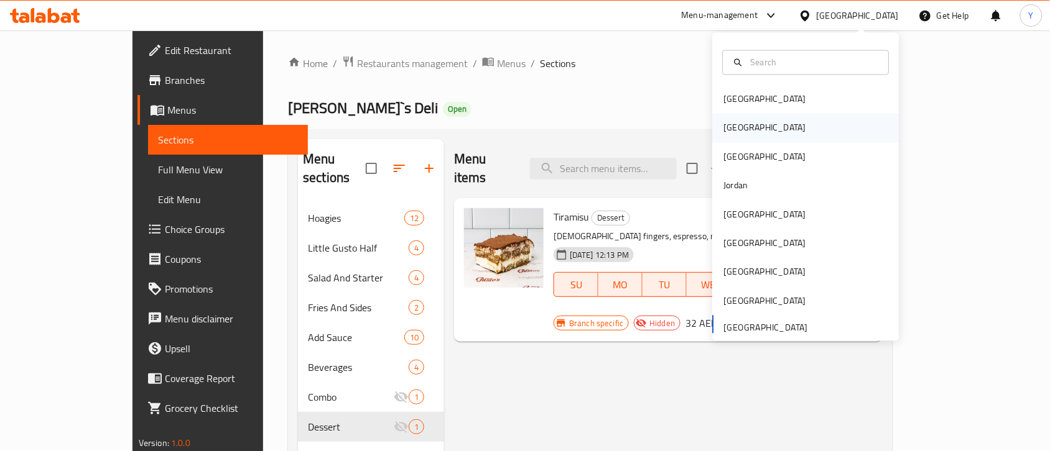
click at [714, 129] on div "Egypt" at bounding box center [765, 128] width 102 height 29
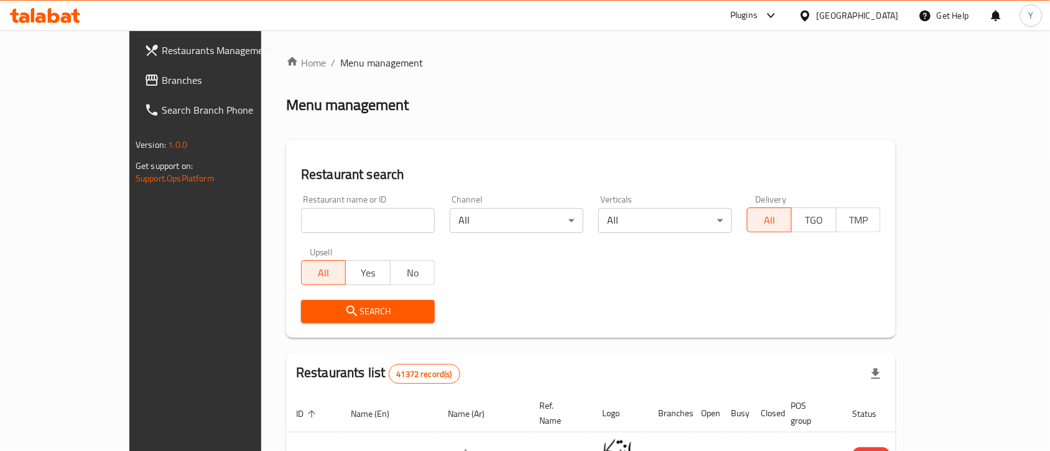
click at [359, 206] on div "Restaurant name or ID Restaurant name or ID" at bounding box center [368, 214] width 134 height 38
click at [359, 208] on input "search" at bounding box center [368, 220] width 134 height 25
paste input "700265"
type input "700265"
click button "Search" at bounding box center [368, 311] width 134 height 23
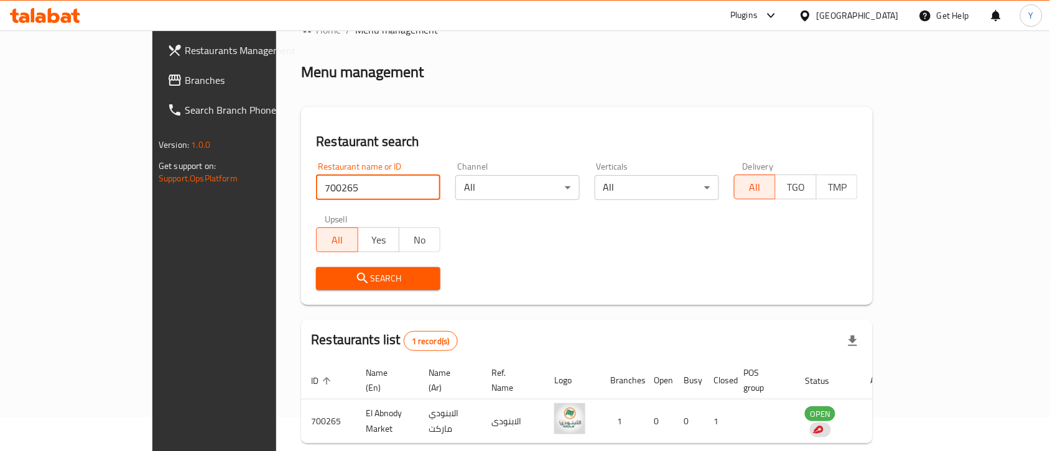
scroll to position [79, 0]
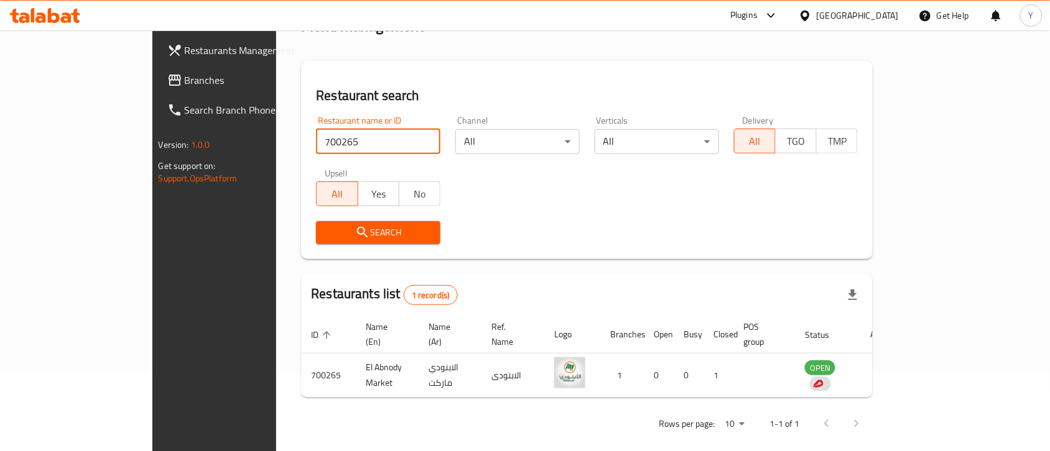
click at [185, 76] on span "Branches" at bounding box center [251, 80] width 133 height 15
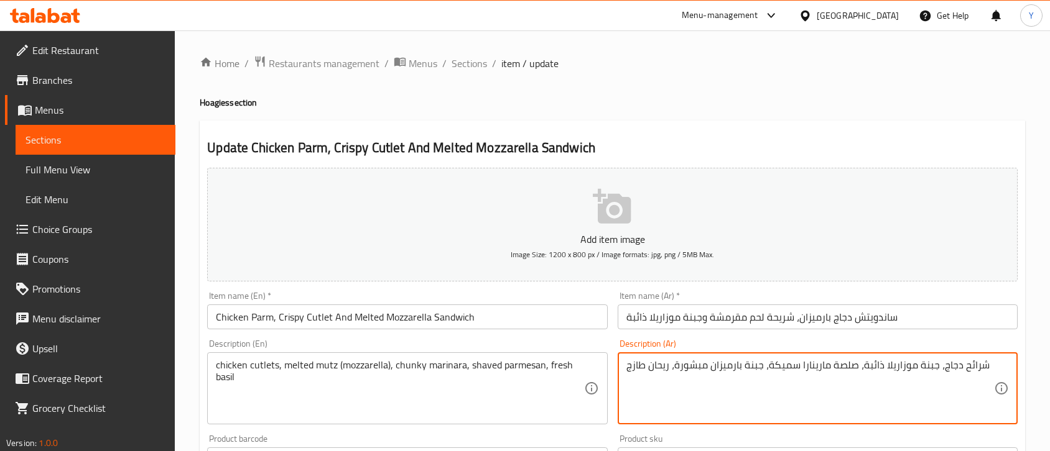
scroll to position [108, 0]
